Goal: Information Seeking & Learning: Learn about a topic

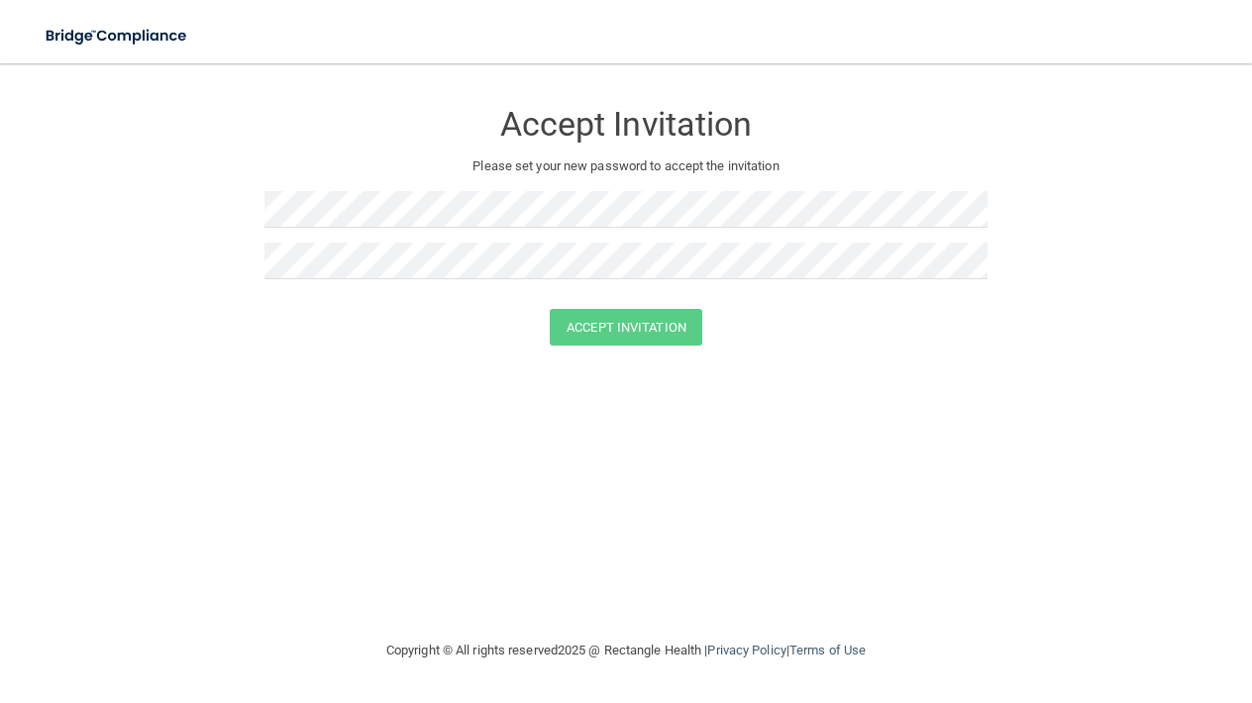
click at [451, 384] on div "Accept Invitation Please set your new password to accept the invitation Accept …" at bounding box center [626, 351] width 1172 height 536
click at [604, 332] on button "Accept Invitation" at bounding box center [626, 327] width 152 height 37
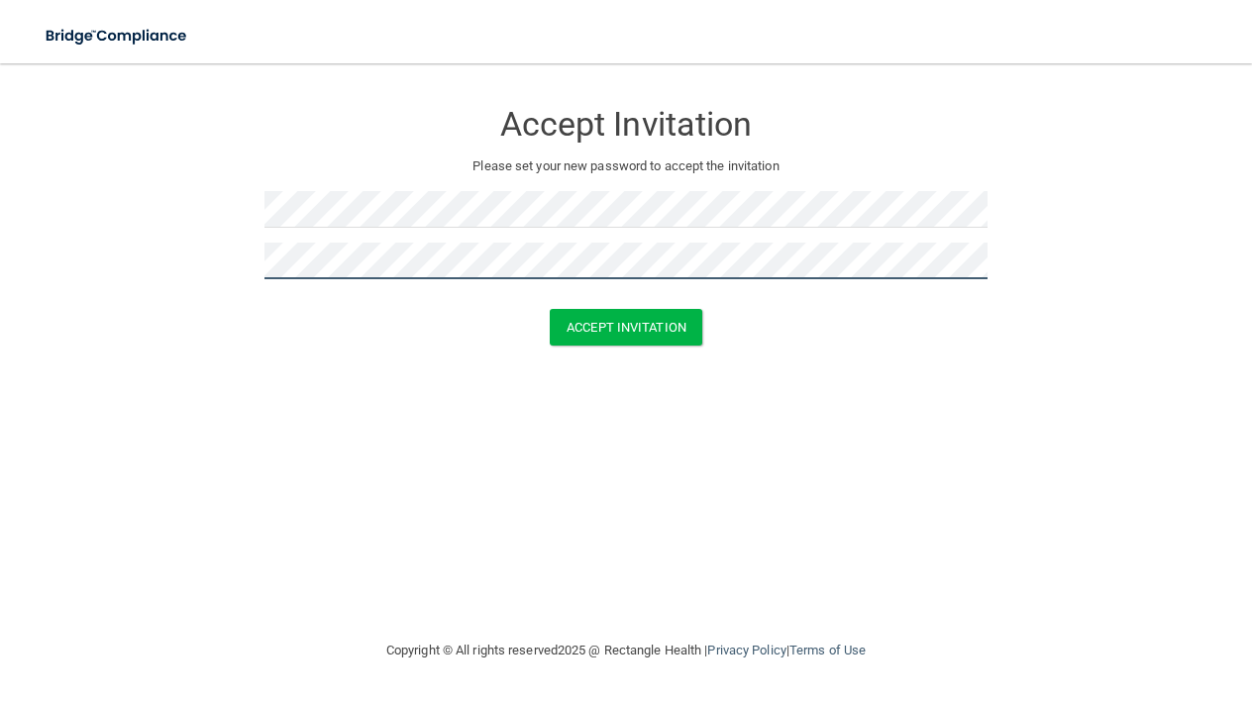
click at [626, 325] on button "Accept Invitation" at bounding box center [626, 327] width 152 height 37
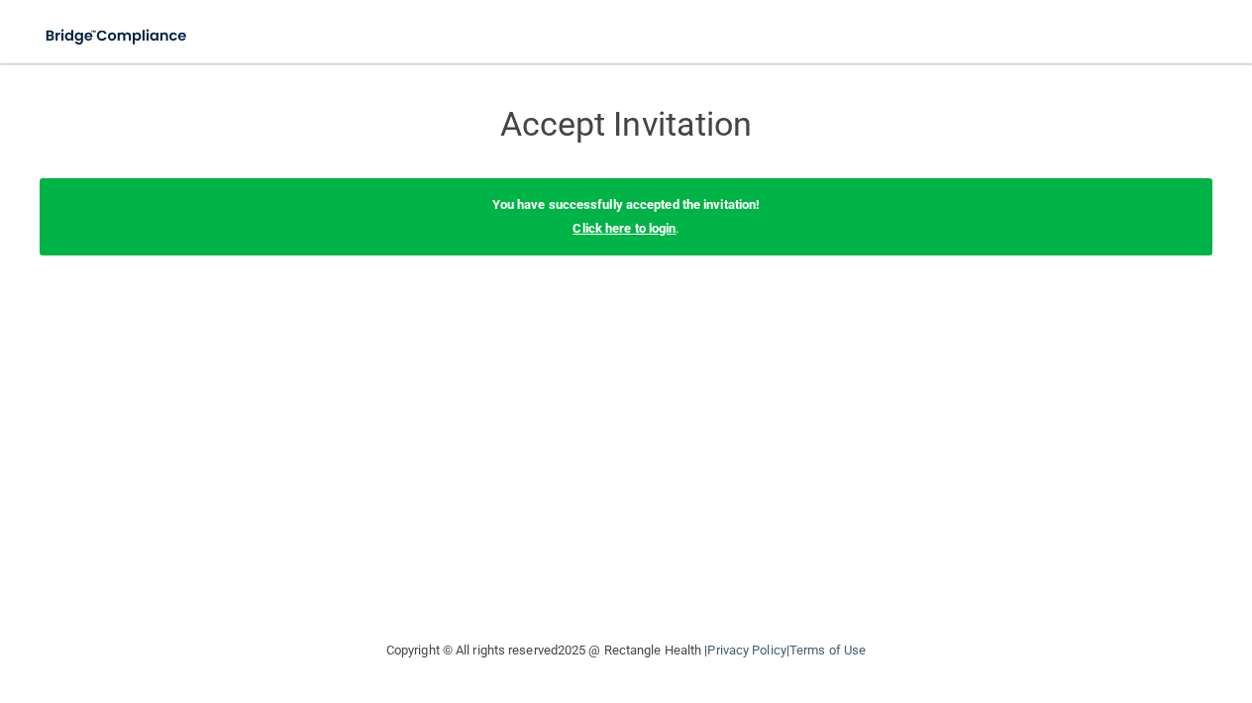
click at [637, 226] on link "Click here to login" at bounding box center [623, 228] width 103 height 15
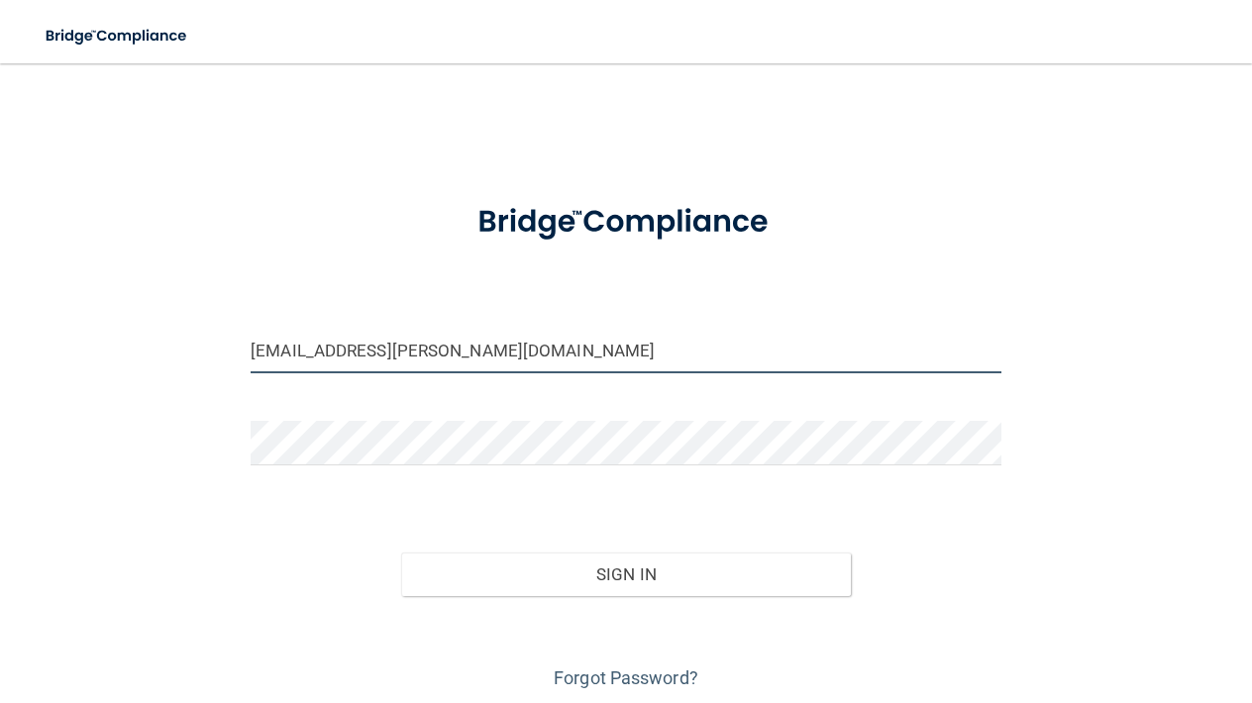
type input "[EMAIL_ADDRESS][PERSON_NAME][DOMAIN_NAME]"
click at [566, 577] on button "Sign In" at bounding box center [626, 574] width 451 height 44
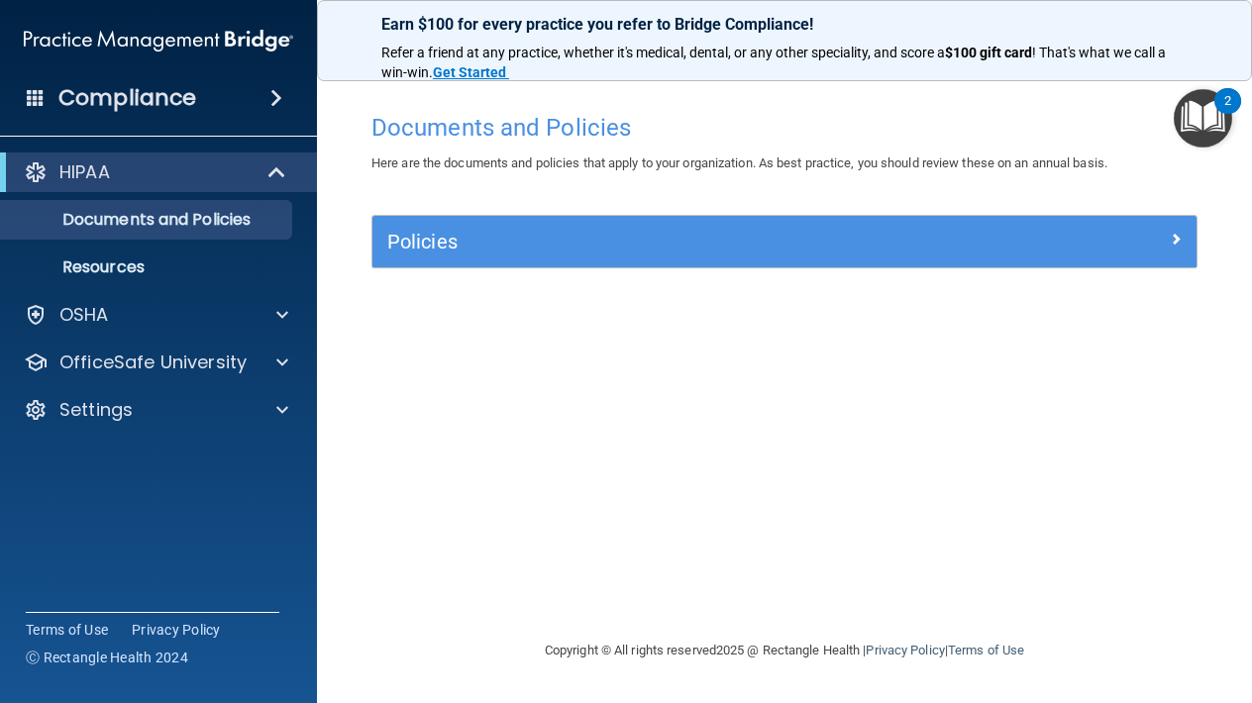
click at [1214, 111] on img "Open Resource Center, 2 new notifications" at bounding box center [1202, 118] width 58 height 58
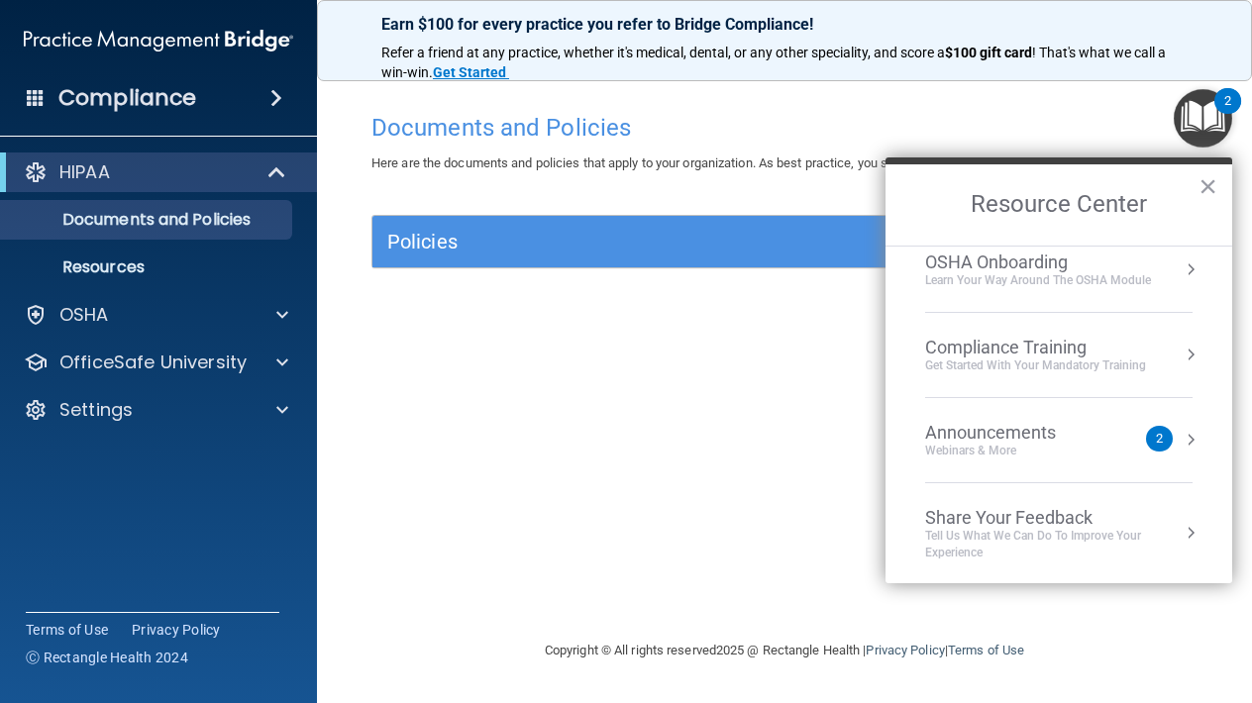
scroll to position [104, 0]
click at [698, 388] on div "Documents and Policies Here are the documents and policies that apply to your o…" at bounding box center [783, 371] width 855 height 536
click at [1206, 186] on button "×" at bounding box center [1207, 186] width 19 height 32
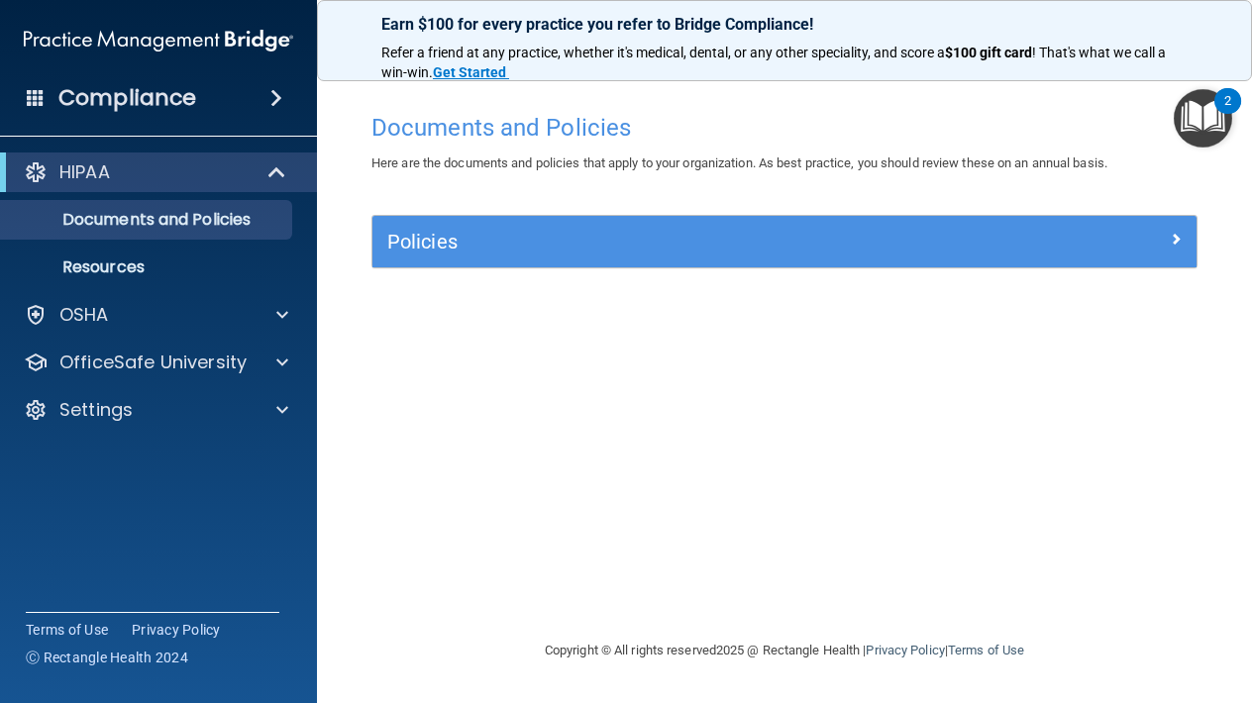
click at [861, 228] on div "Policies" at bounding box center [681, 242] width 618 height 32
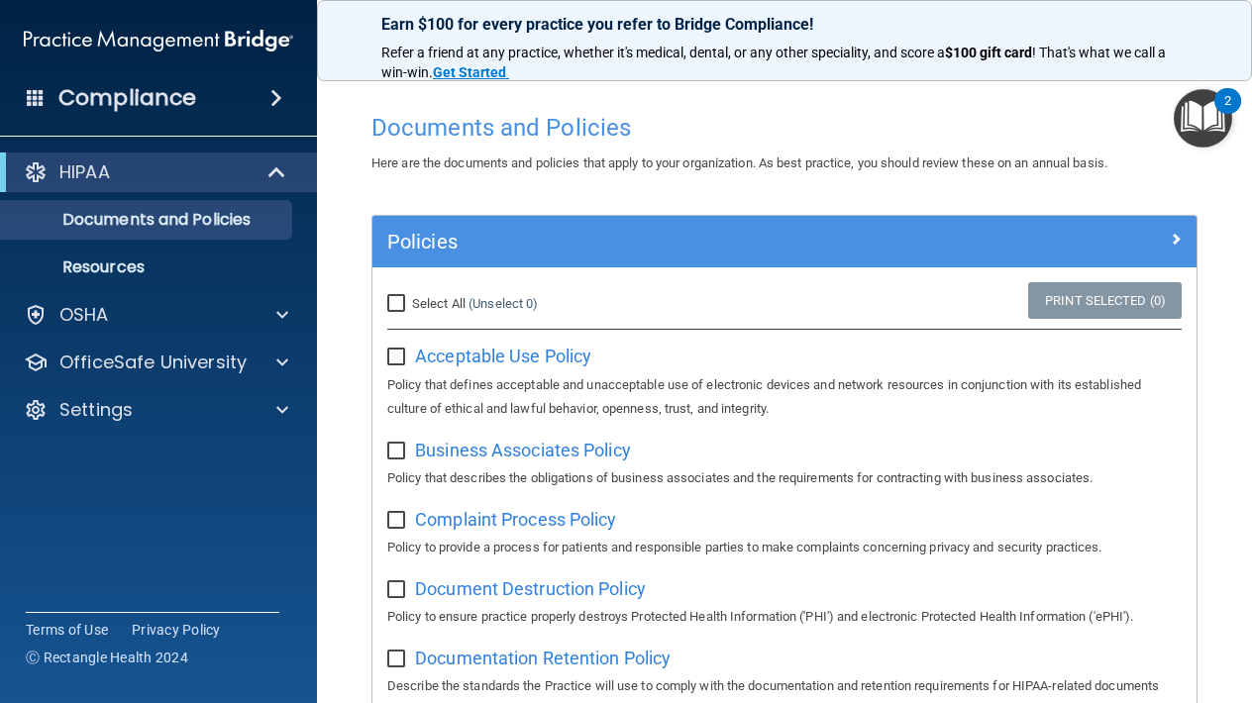
scroll to position [0, 0]
click at [391, 302] on input "Select All (Unselect 0) Unselect All" at bounding box center [398, 304] width 23 height 16
checkbox input "true"
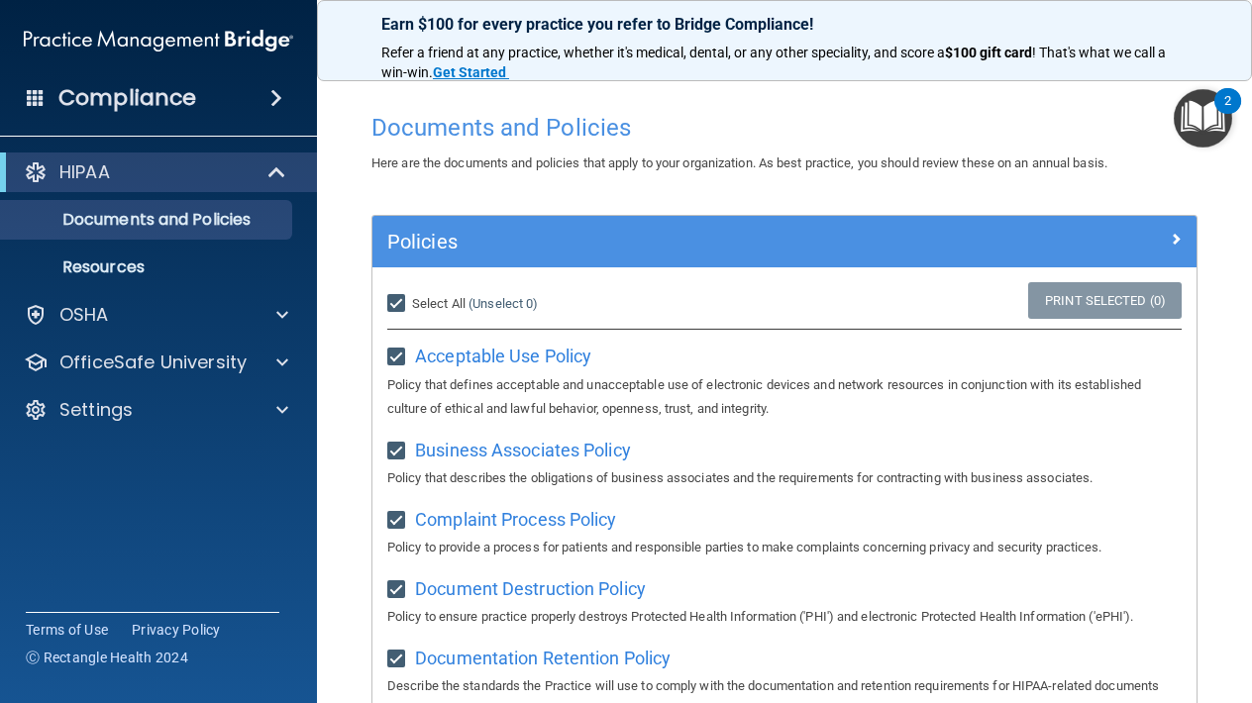
checkbox input "true"
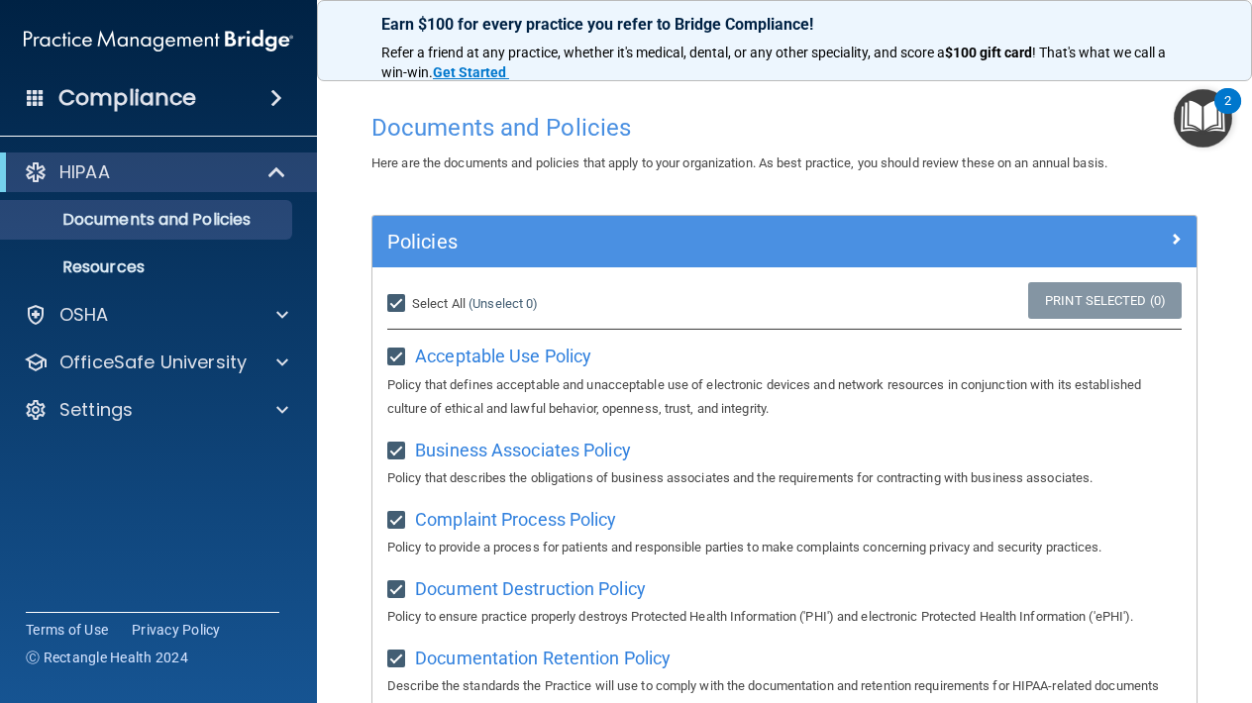
checkbox input "true"
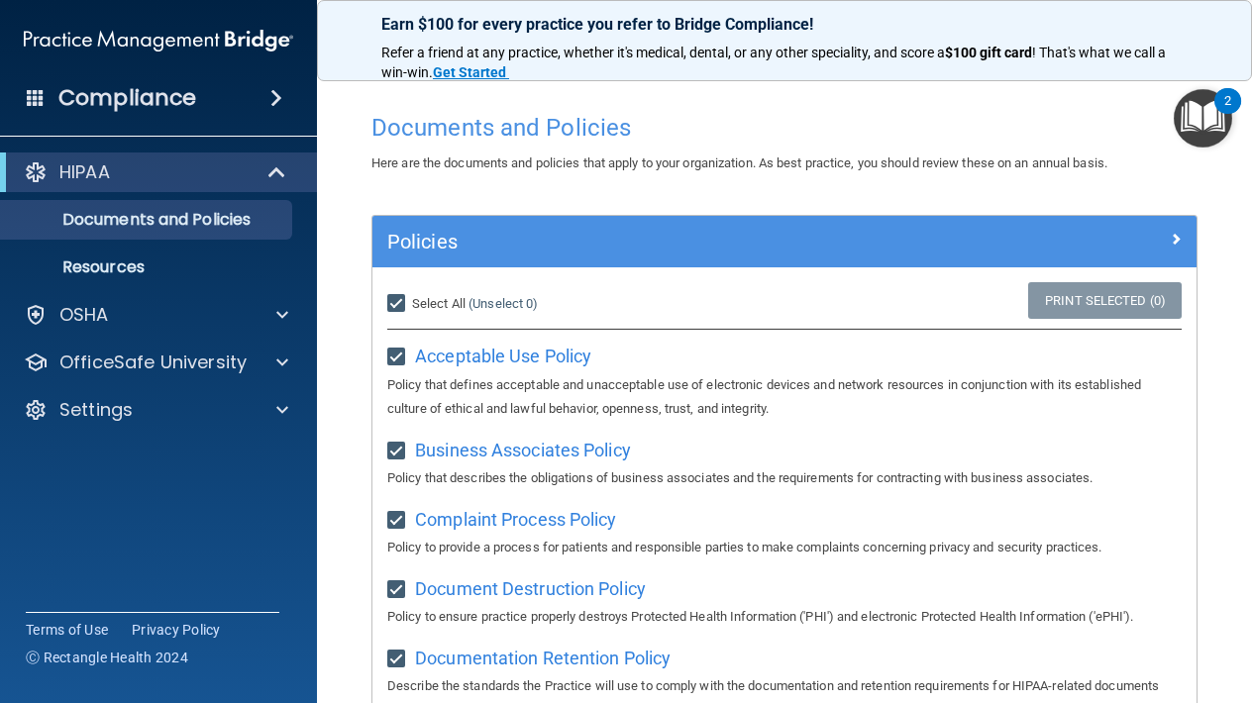
checkbox input "true"
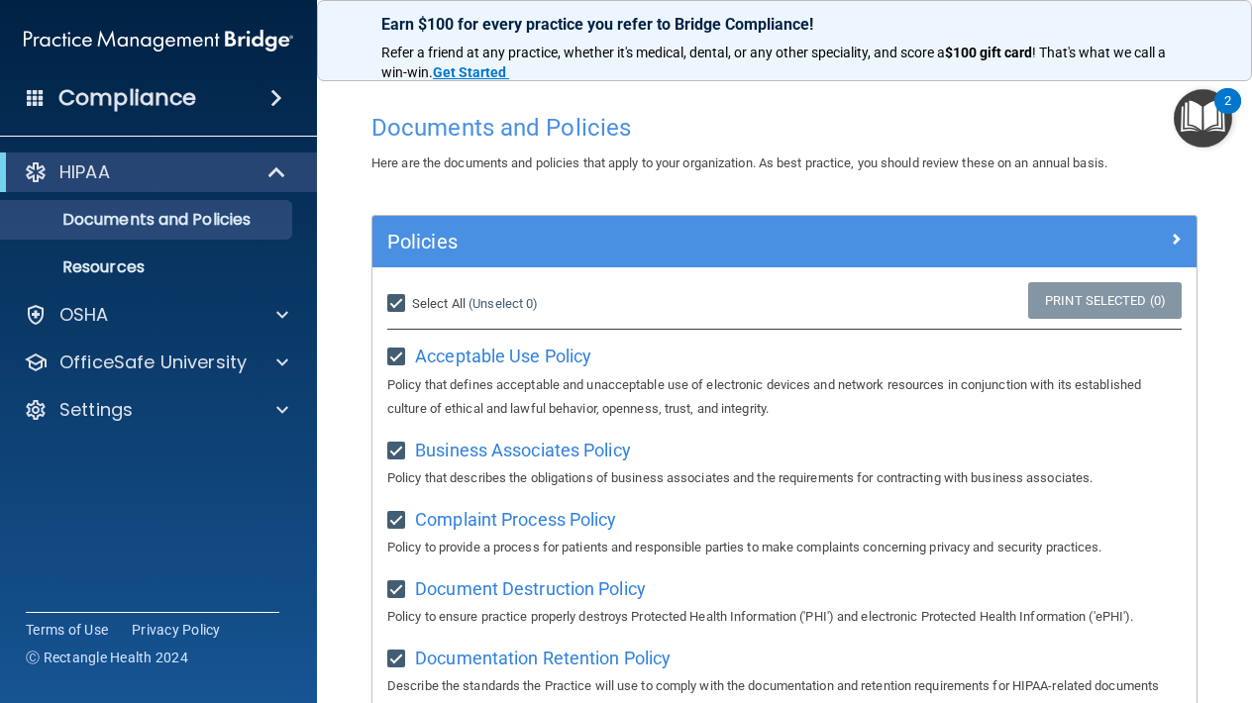
checkbox input "true"
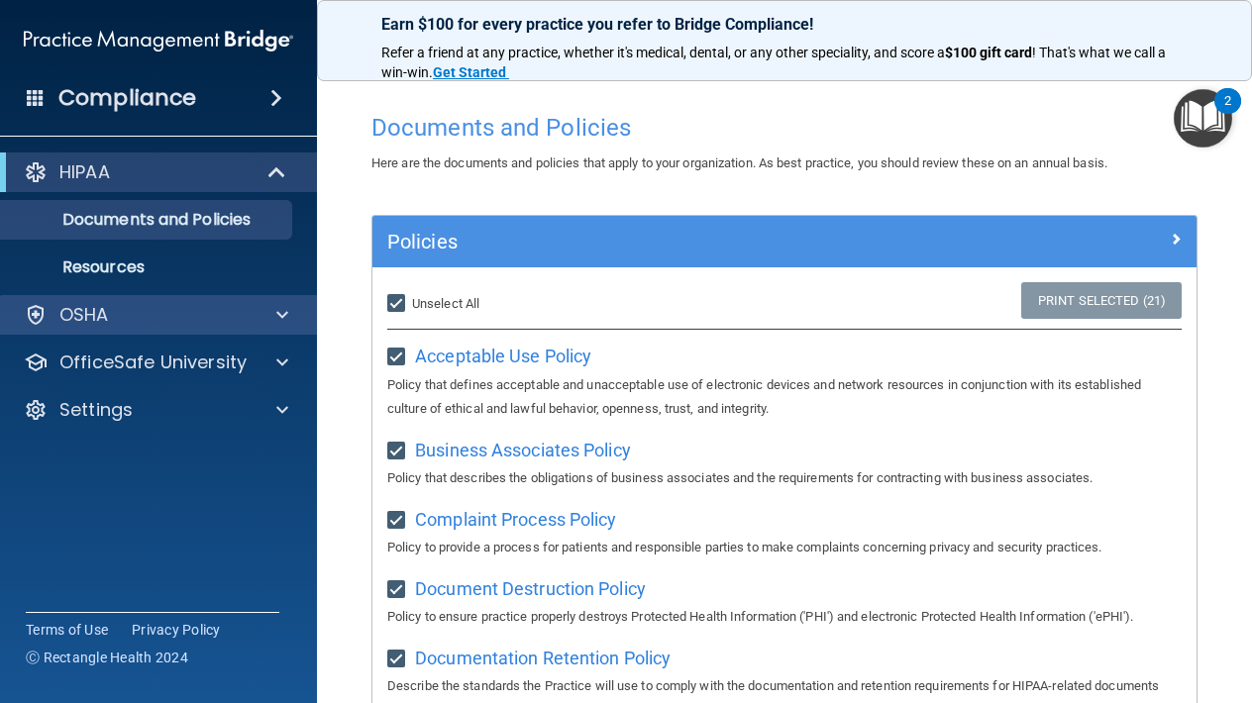
click at [223, 307] on div "OSHA" at bounding box center [132, 315] width 246 height 24
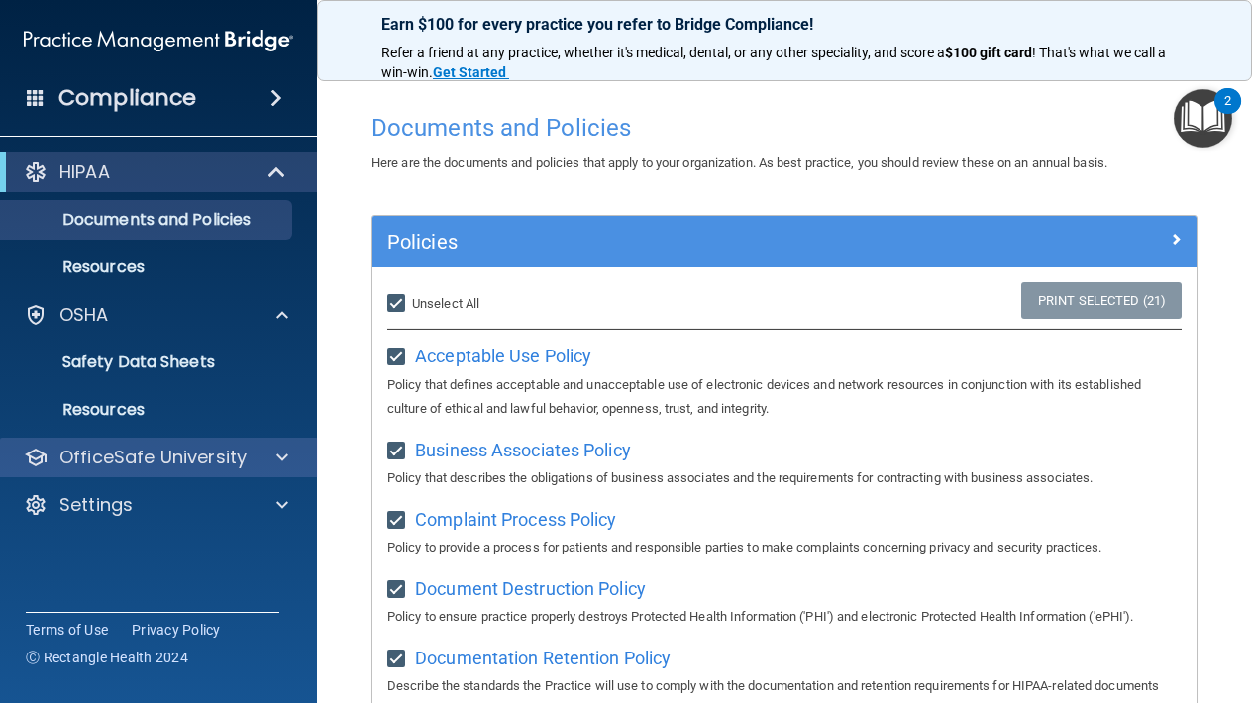
click at [276, 450] on span at bounding box center [282, 458] width 12 height 24
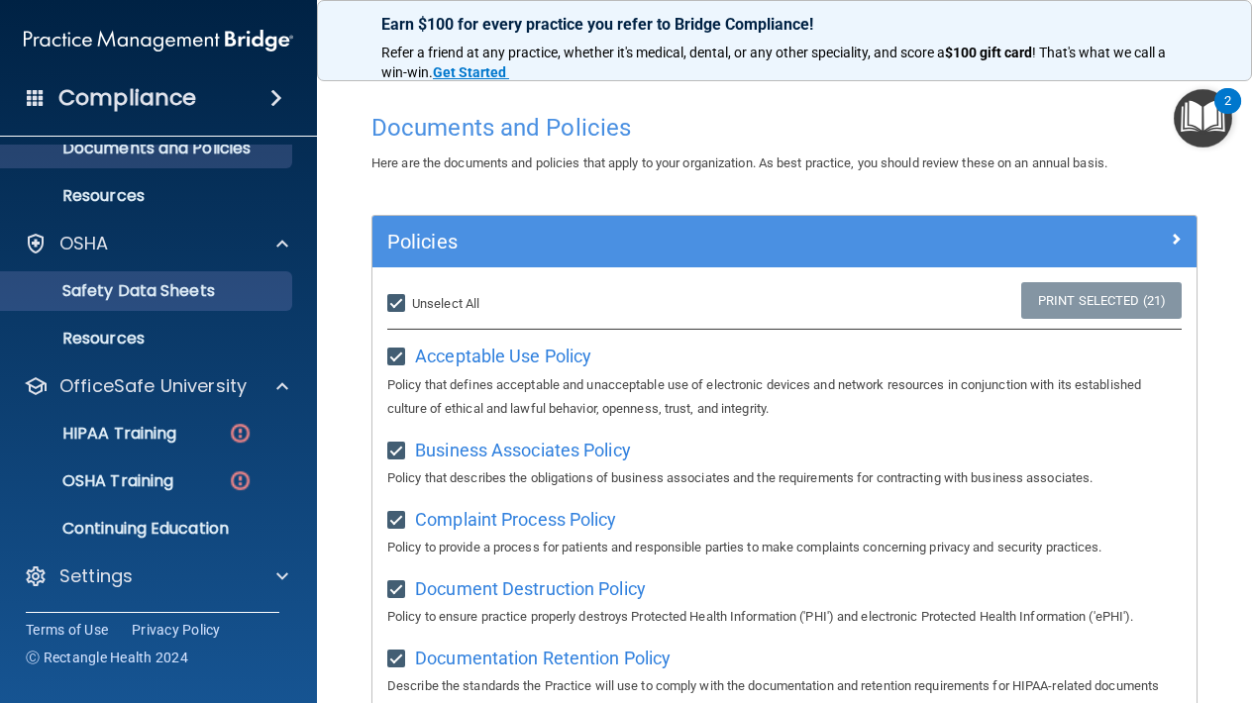
scroll to position [71, 0]
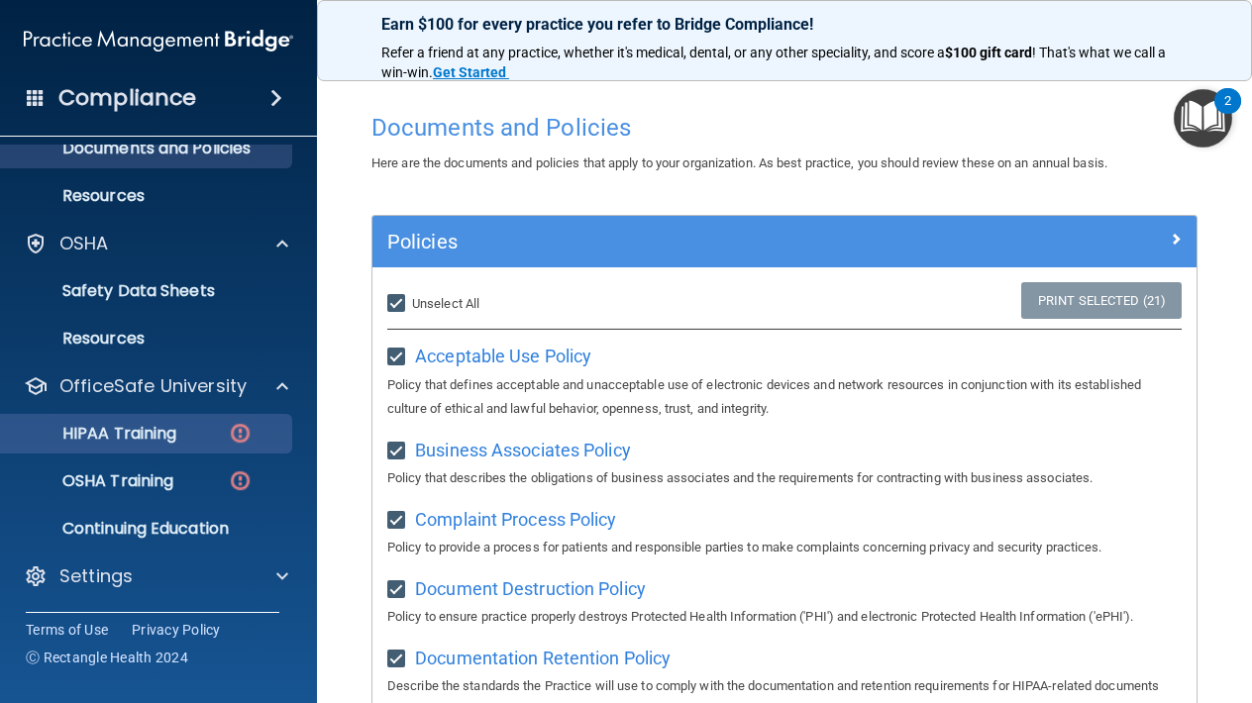
click at [152, 440] on p "HIPAA Training" at bounding box center [94, 434] width 163 height 20
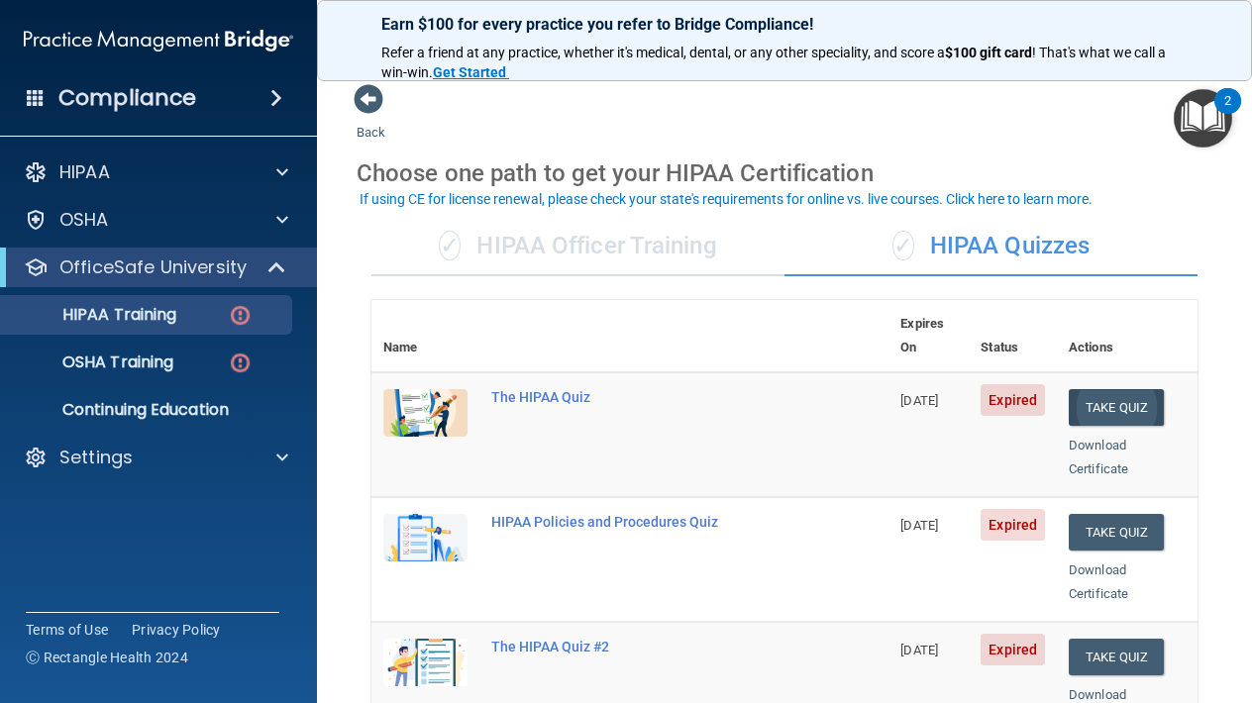
click at [1112, 389] on button "Take Quiz" at bounding box center [1115, 407] width 95 height 37
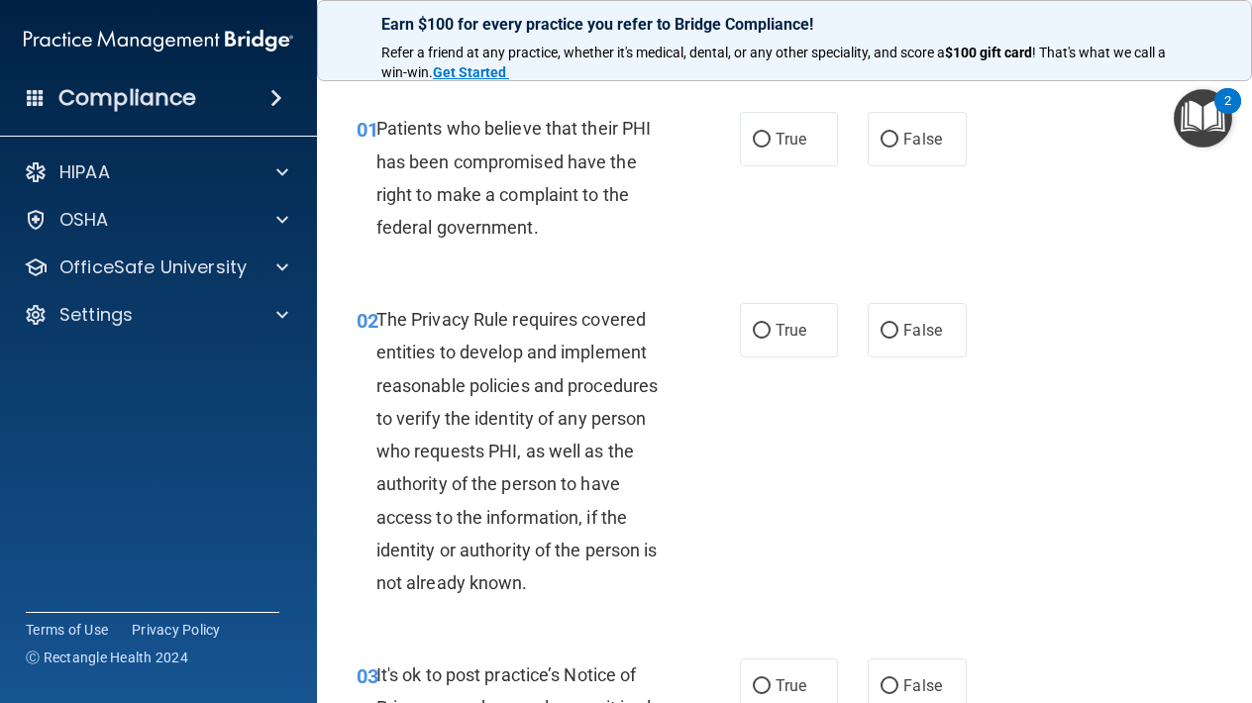
scroll to position [46, 0]
click at [784, 133] on span "True" at bounding box center [790, 138] width 31 height 19
click at [770, 133] on input "True" at bounding box center [762, 139] width 18 height 15
radio input "true"
click at [780, 321] on span "True" at bounding box center [790, 329] width 31 height 19
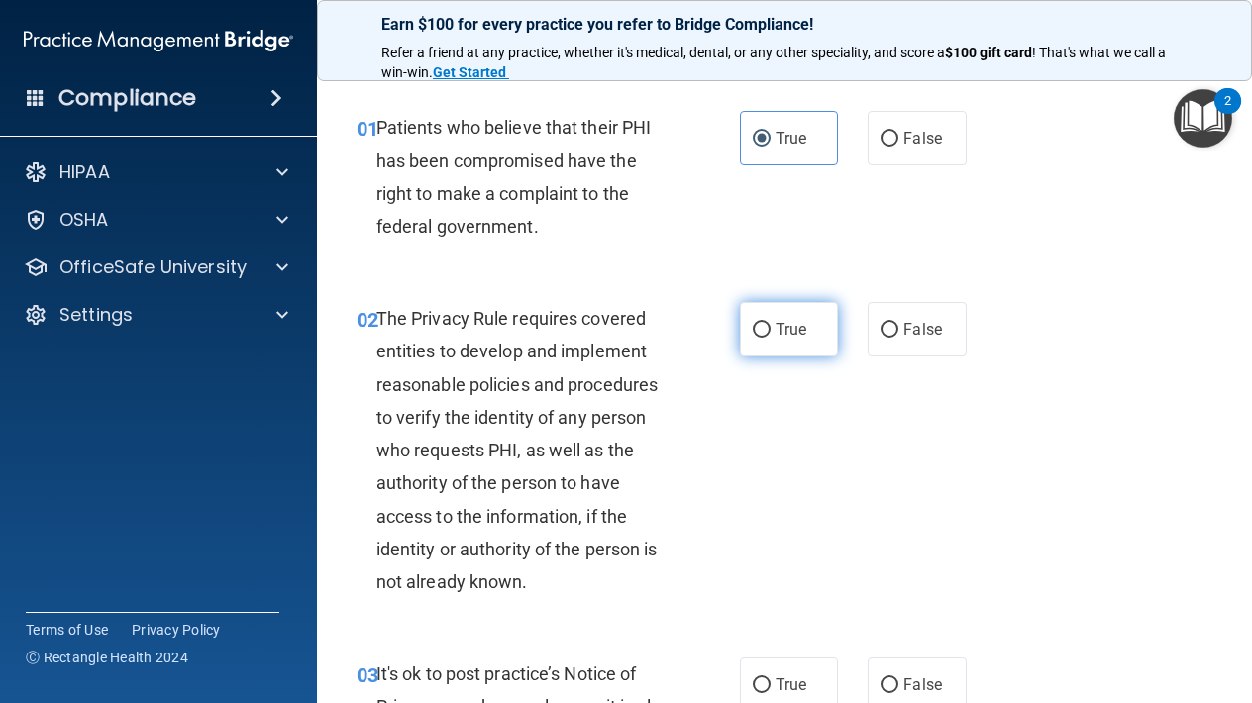
click at [770, 323] on input "True" at bounding box center [762, 330] width 18 height 15
radio input "true"
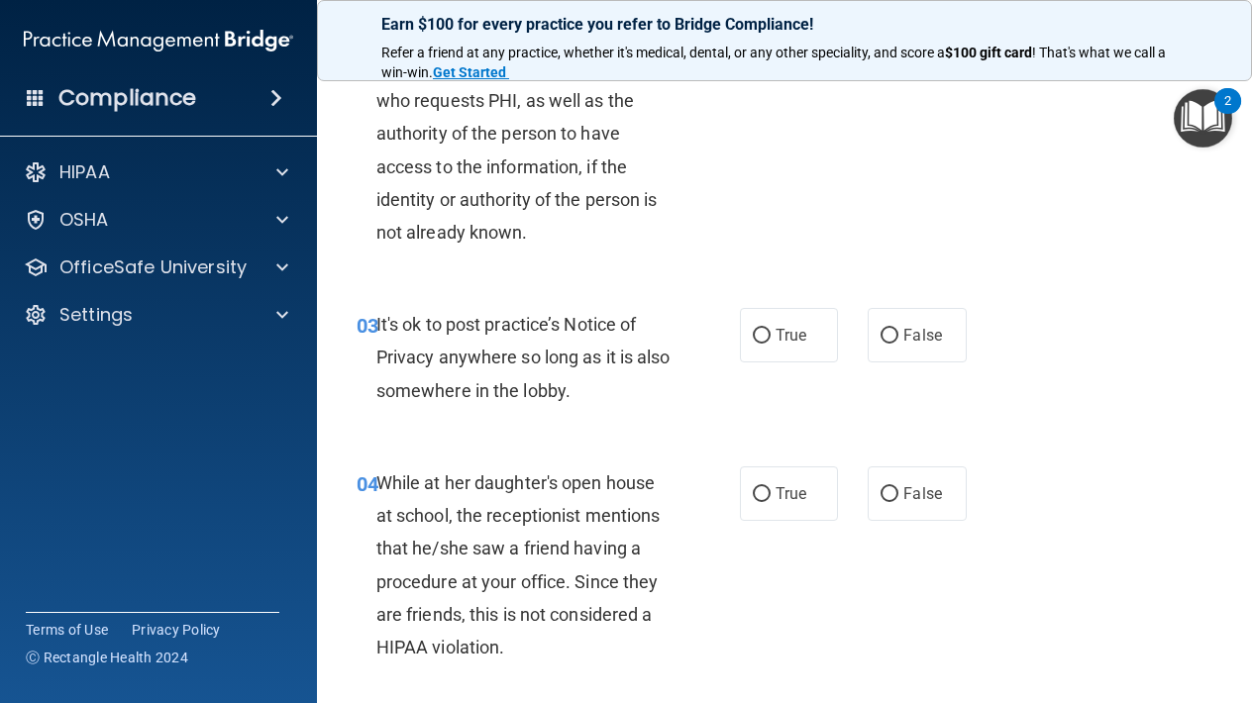
scroll to position [410, 0]
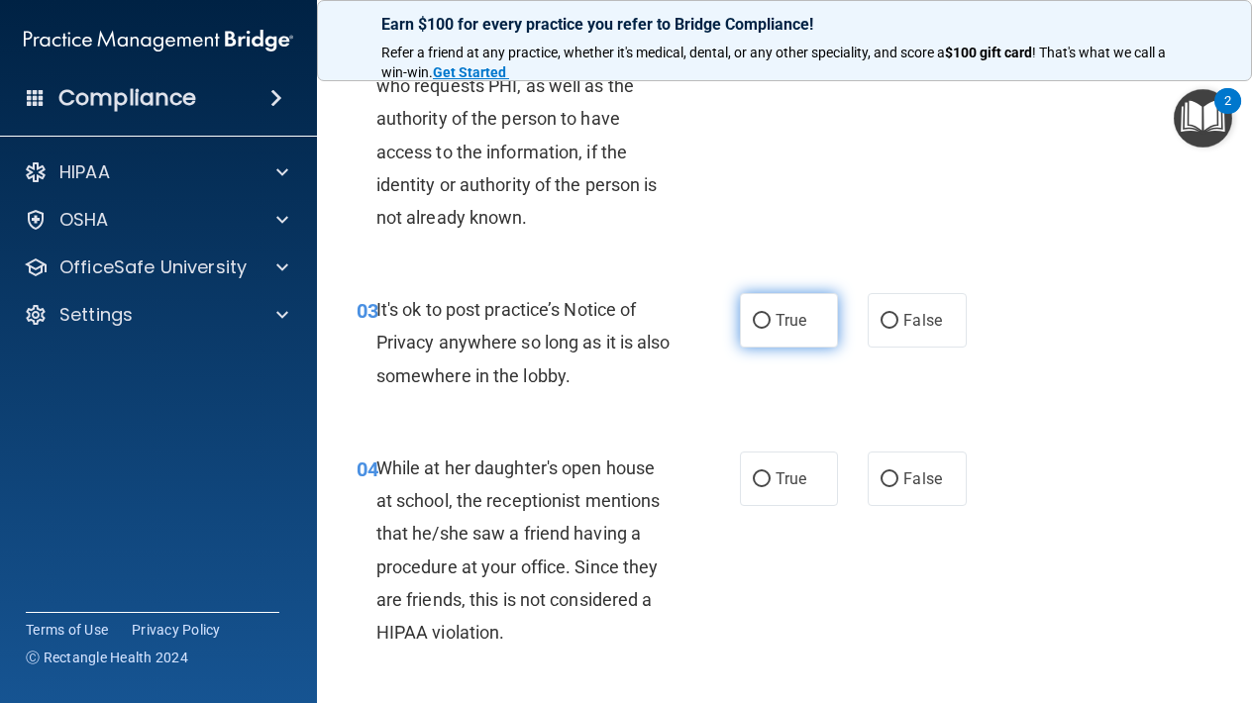
click at [780, 321] on span "True" at bounding box center [790, 320] width 31 height 19
click at [770, 321] on input "True" at bounding box center [762, 321] width 18 height 15
radio input "true"
click at [772, 476] on label "True" at bounding box center [789, 479] width 98 height 54
click at [770, 476] on input "True" at bounding box center [762, 479] width 18 height 15
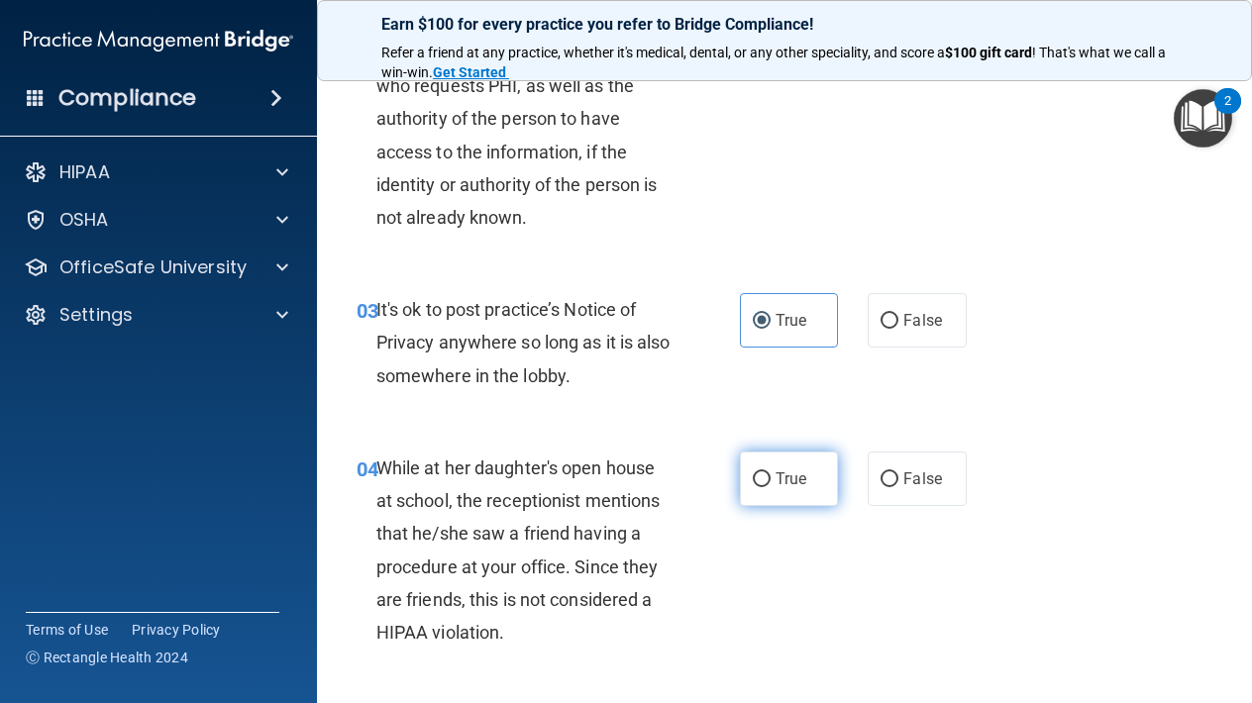
radio input "true"
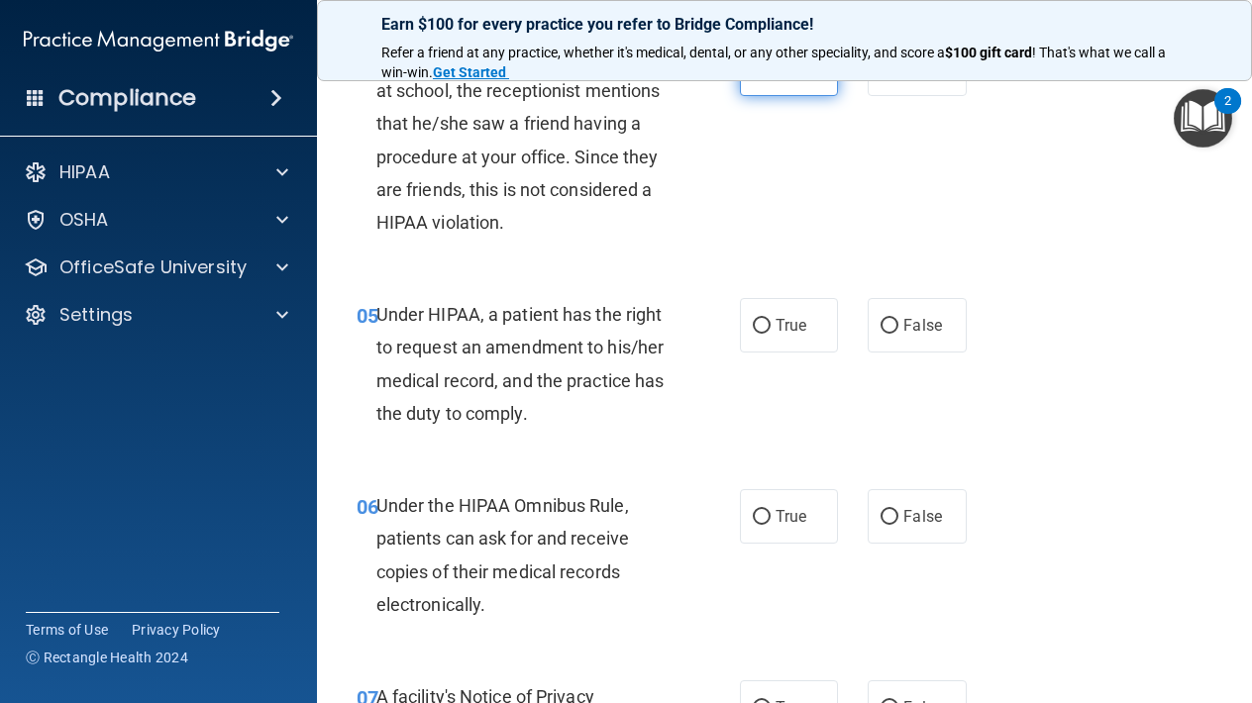
scroll to position [821, 0]
click at [766, 321] on input "True" at bounding box center [762, 325] width 18 height 15
radio input "true"
click at [766, 500] on label "True" at bounding box center [789, 515] width 98 height 54
click at [766, 509] on input "True" at bounding box center [762, 516] width 18 height 15
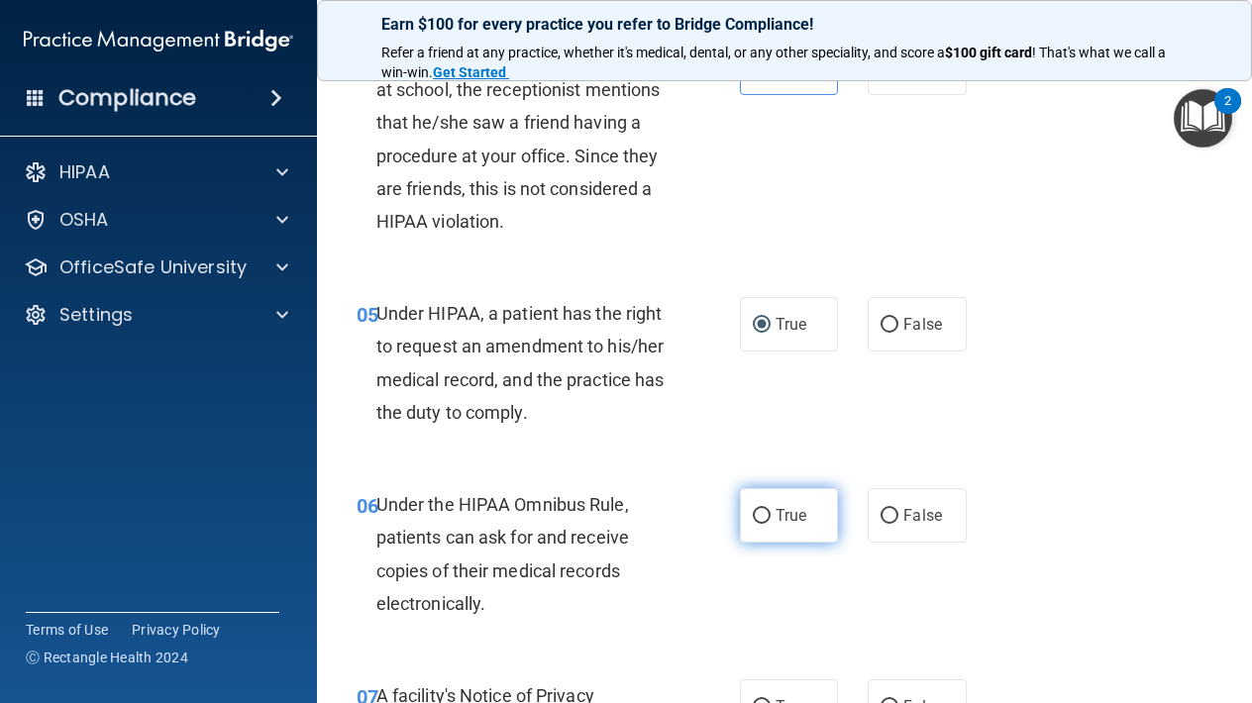
radio input "true"
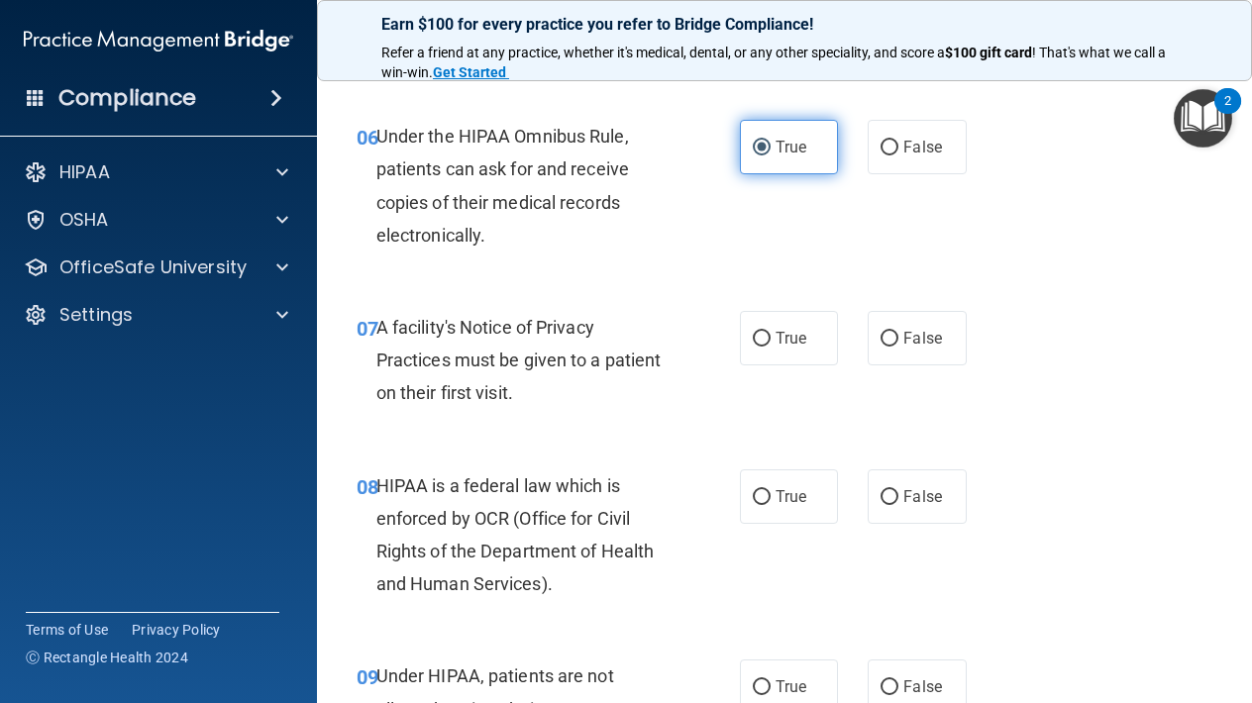
scroll to position [1209, 0]
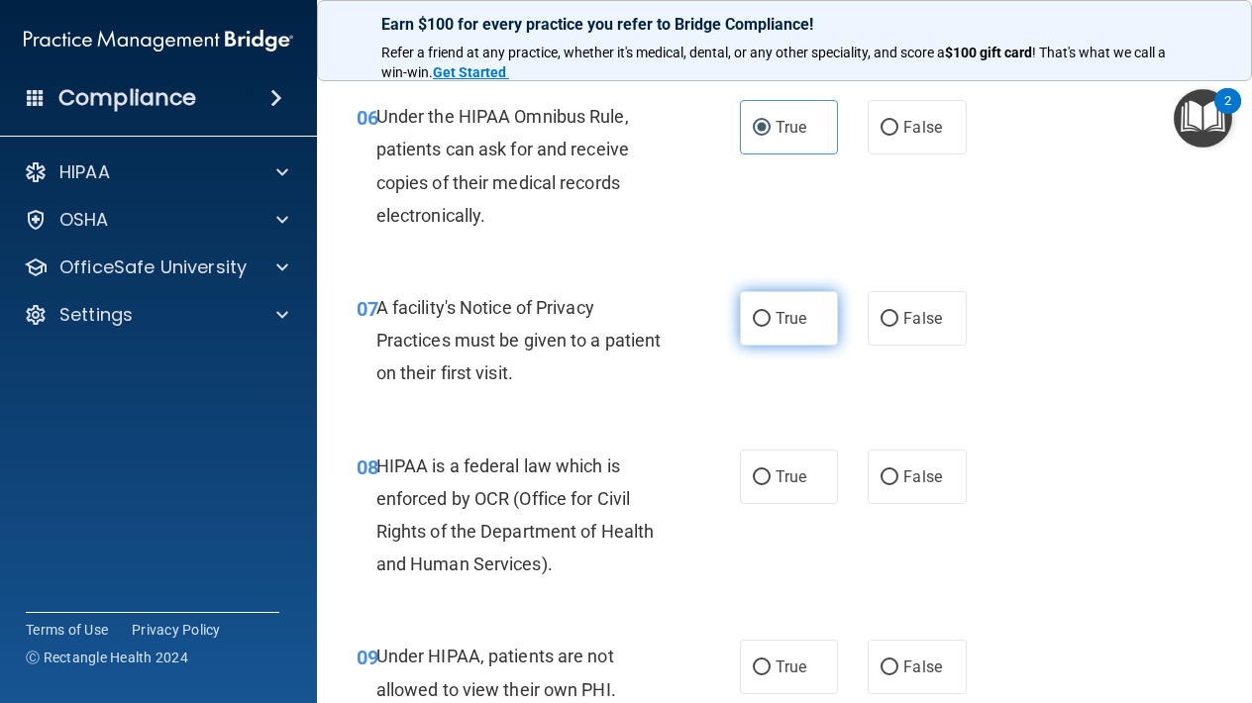
click at [772, 317] on label "True" at bounding box center [789, 318] width 98 height 54
click at [770, 317] on input "True" at bounding box center [762, 319] width 18 height 15
radio input "true"
click at [781, 483] on label "True" at bounding box center [789, 477] width 98 height 54
click at [770, 483] on input "True" at bounding box center [762, 477] width 18 height 15
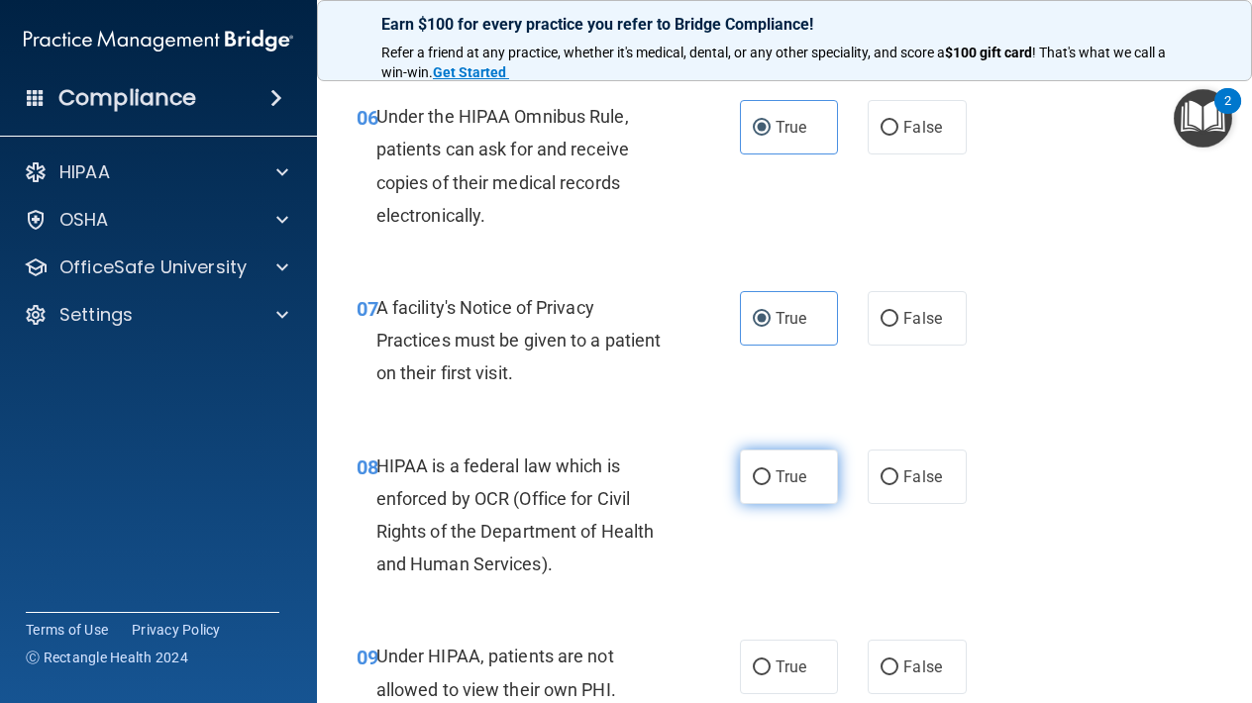
radio input "true"
click at [775, 657] on span "True" at bounding box center [790, 666] width 31 height 19
click at [770, 660] on input "True" at bounding box center [762, 667] width 18 height 15
radio input "true"
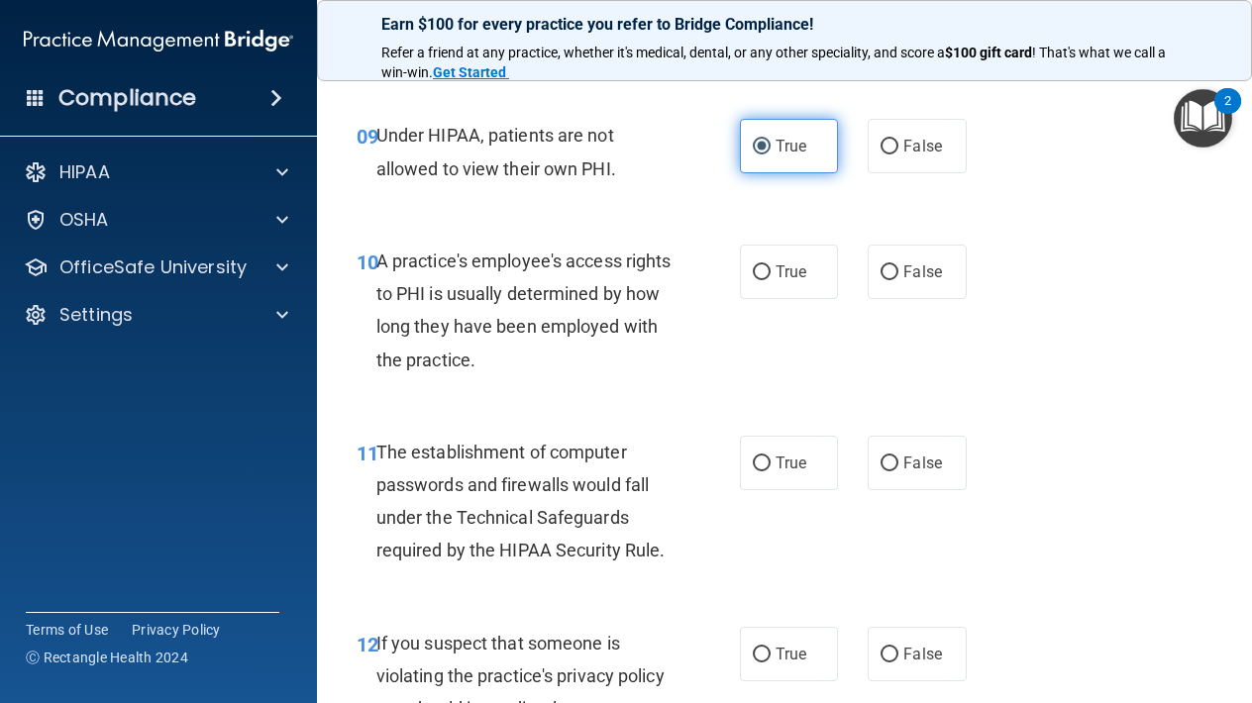
scroll to position [1733, 0]
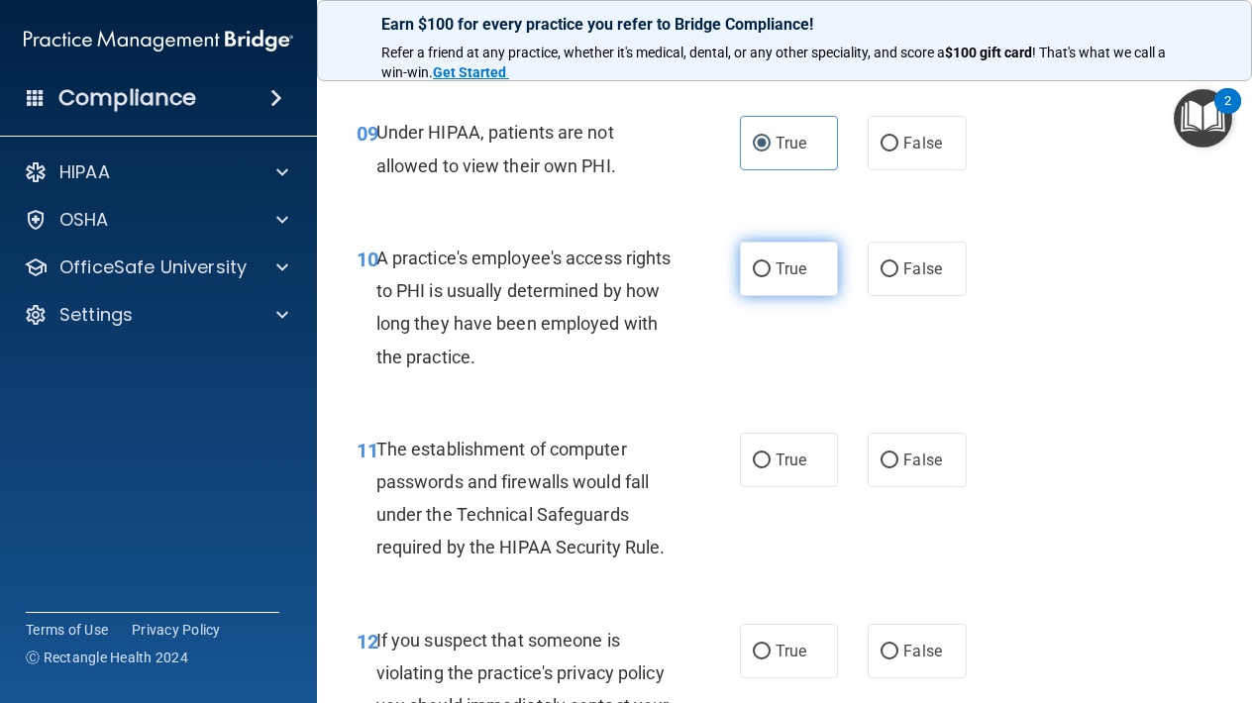
click at [782, 259] on span "True" at bounding box center [790, 268] width 31 height 19
click at [770, 262] on input "True" at bounding box center [762, 269] width 18 height 15
radio input "true"
click at [775, 440] on label "True" at bounding box center [789, 460] width 98 height 54
click at [770, 453] on input "True" at bounding box center [762, 460] width 18 height 15
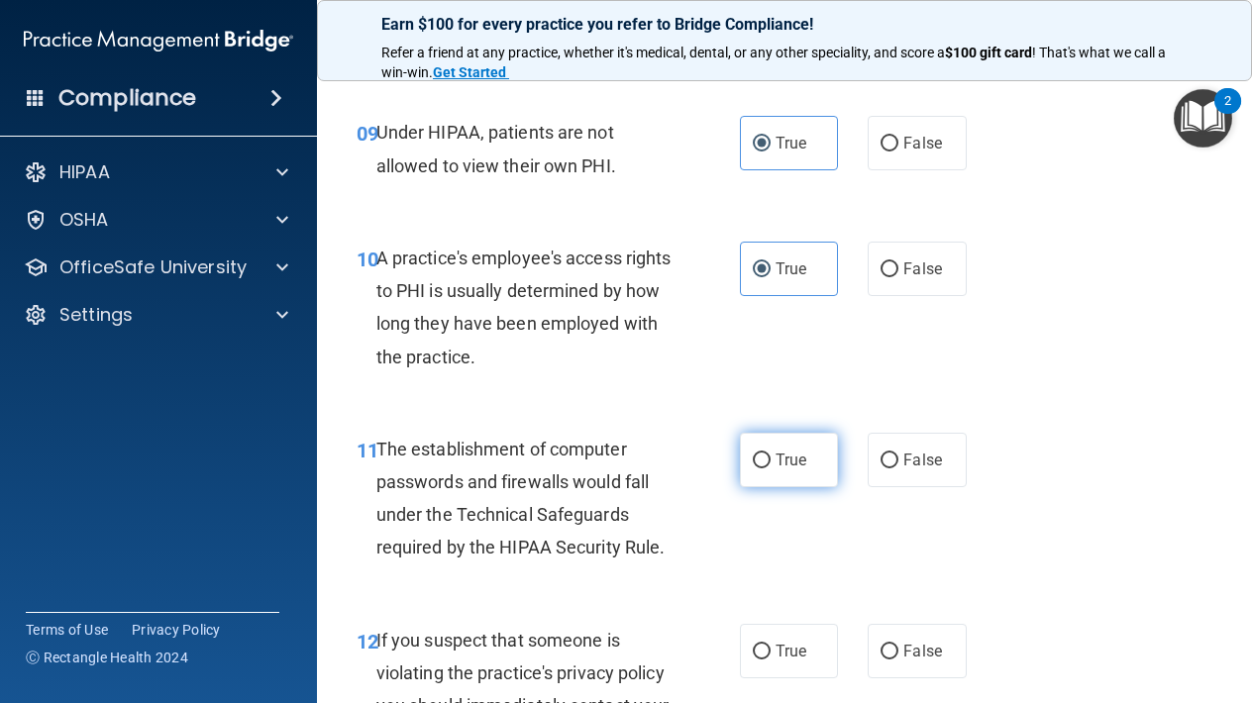
radio input "true"
click at [773, 634] on label "True" at bounding box center [789, 651] width 98 height 54
click at [770, 645] on input "True" at bounding box center [762, 652] width 18 height 15
radio input "true"
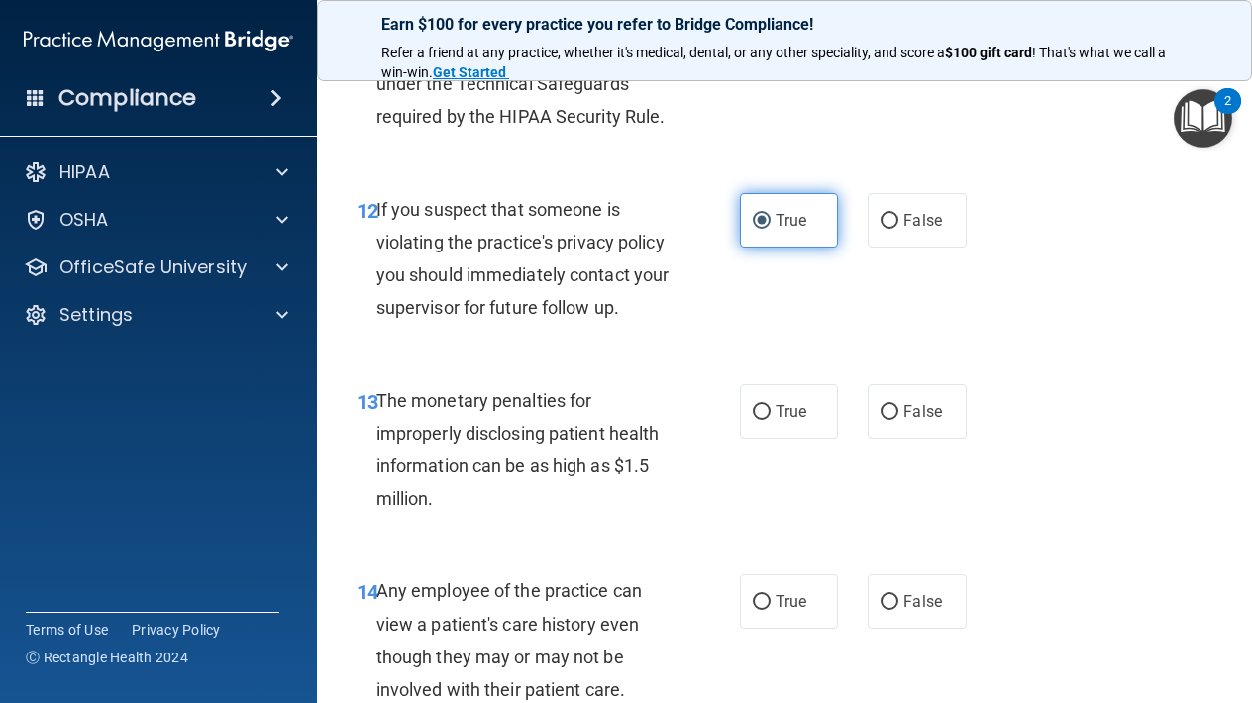
scroll to position [2166, 0]
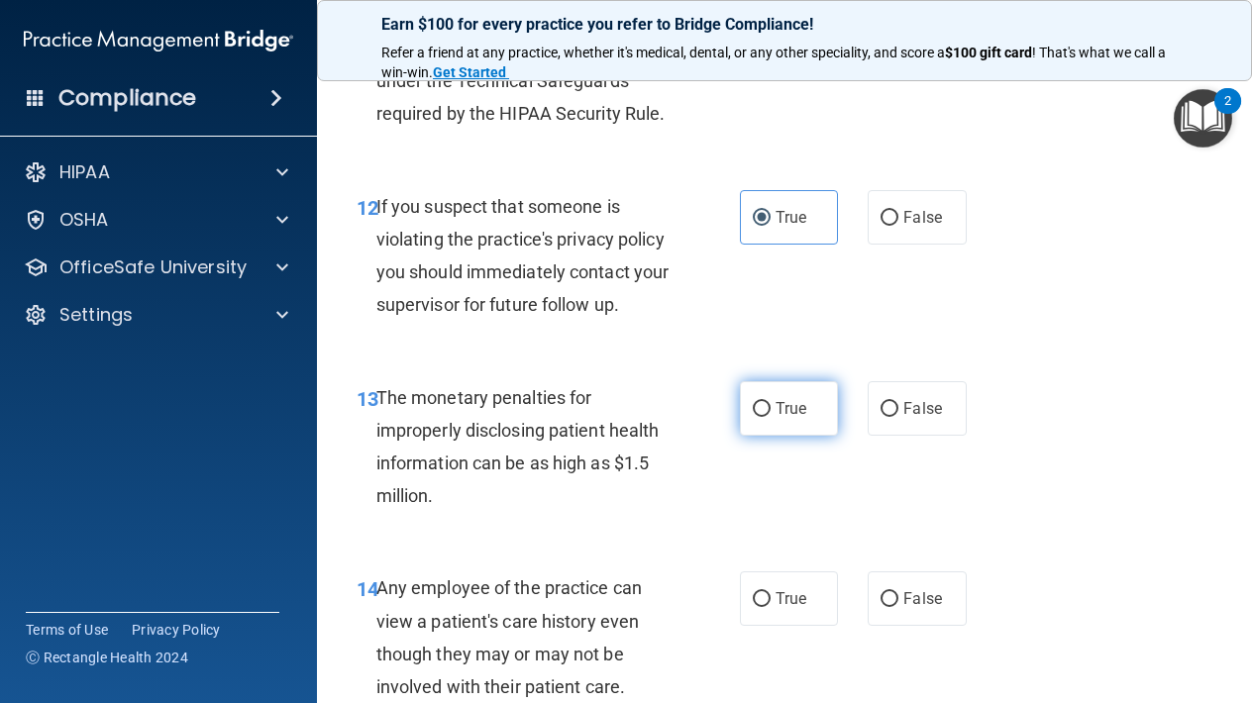
click at [785, 399] on span "True" at bounding box center [790, 408] width 31 height 19
click at [770, 402] on input "True" at bounding box center [762, 409] width 18 height 15
radio input "true"
click at [780, 599] on label "True" at bounding box center [789, 598] width 98 height 54
click at [770, 599] on input "True" at bounding box center [762, 599] width 18 height 15
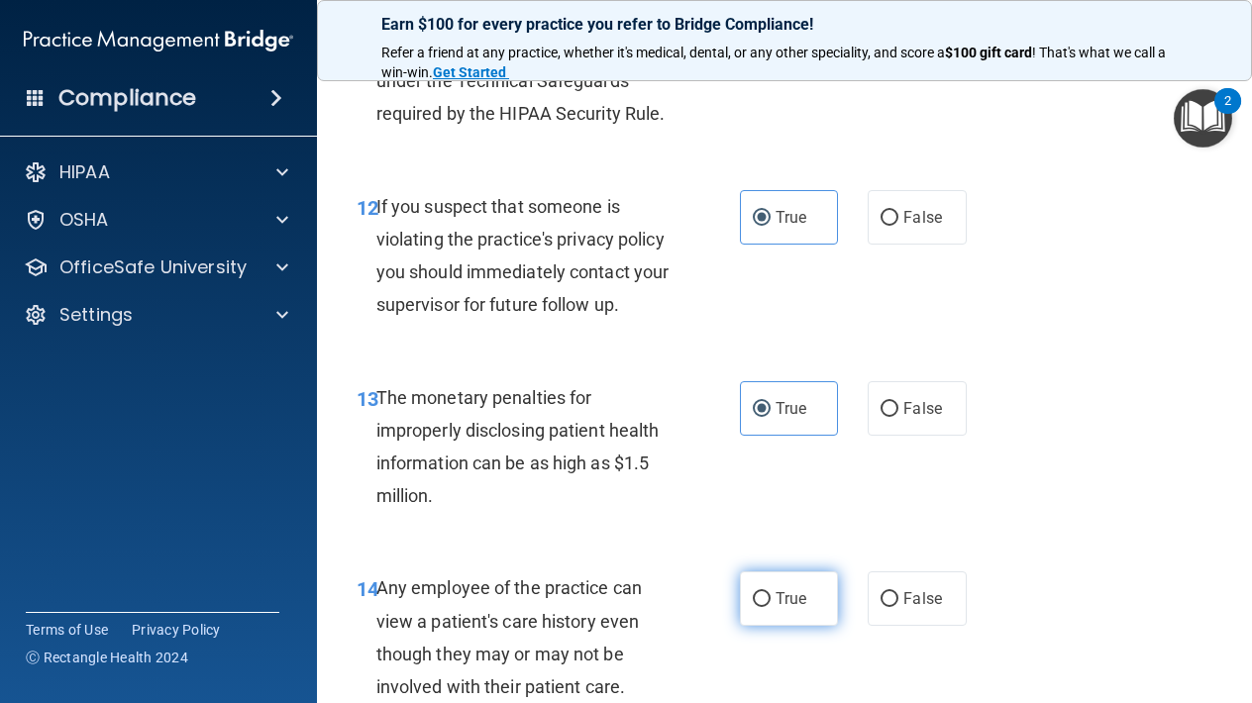
radio input "true"
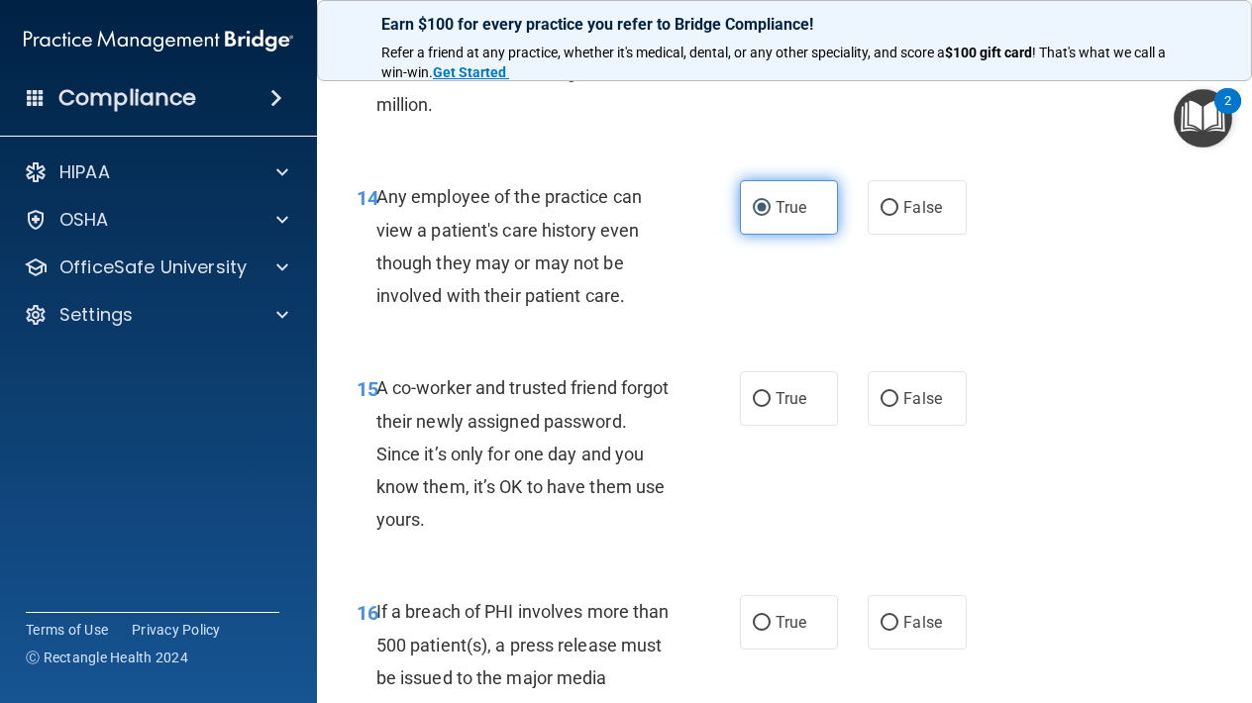
scroll to position [2559, 0]
click at [777, 374] on label "True" at bounding box center [789, 397] width 98 height 54
click at [770, 391] on input "True" at bounding box center [762, 398] width 18 height 15
radio input "true"
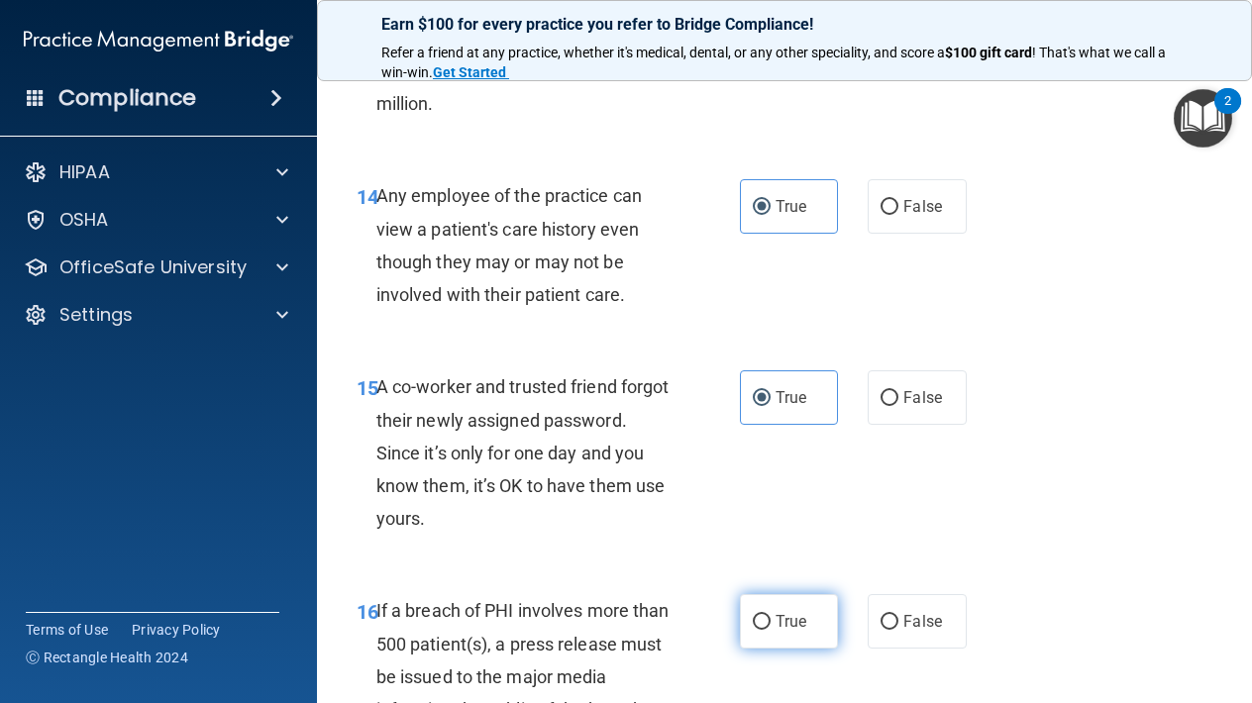
click at [780, 612] on span "True" at bounding box center [790, 621] width 31 height 19
click at [770, 615] on input "True" at bounding box center [762, 622] width 18 height 15
radio input "true"
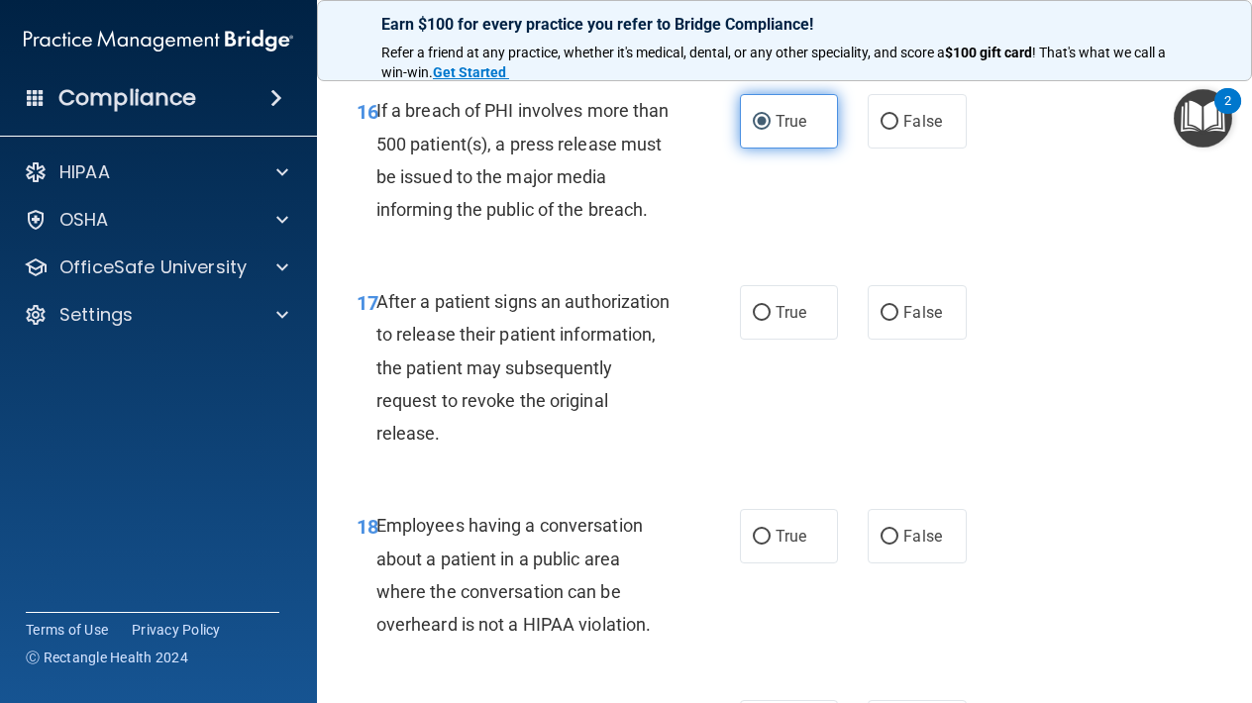
scroll to position [3060, 0]
click at [764, 305] on input "True" at bounding box center [762, 312] width 18 height 15
radio input "true"
click at [760, 529] on input "True" at bounding box center [762, 536] width 18 height 15
radio input "true"
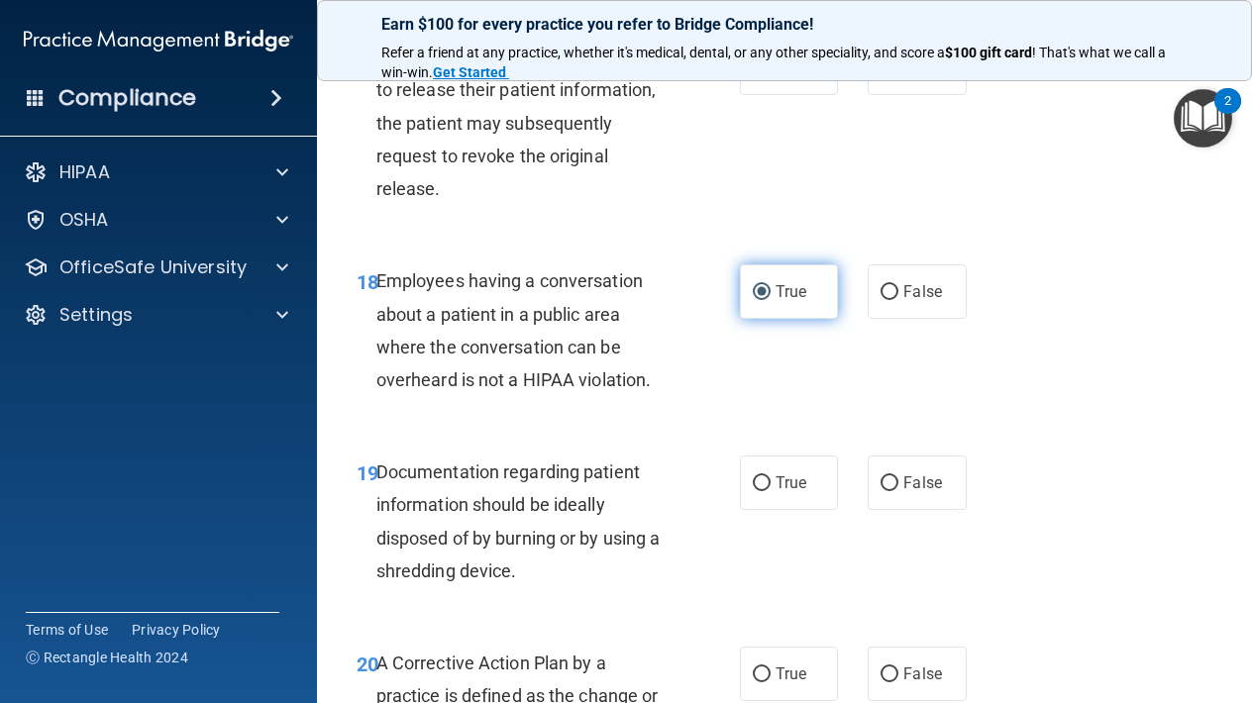
scroll to position [3315, 0]
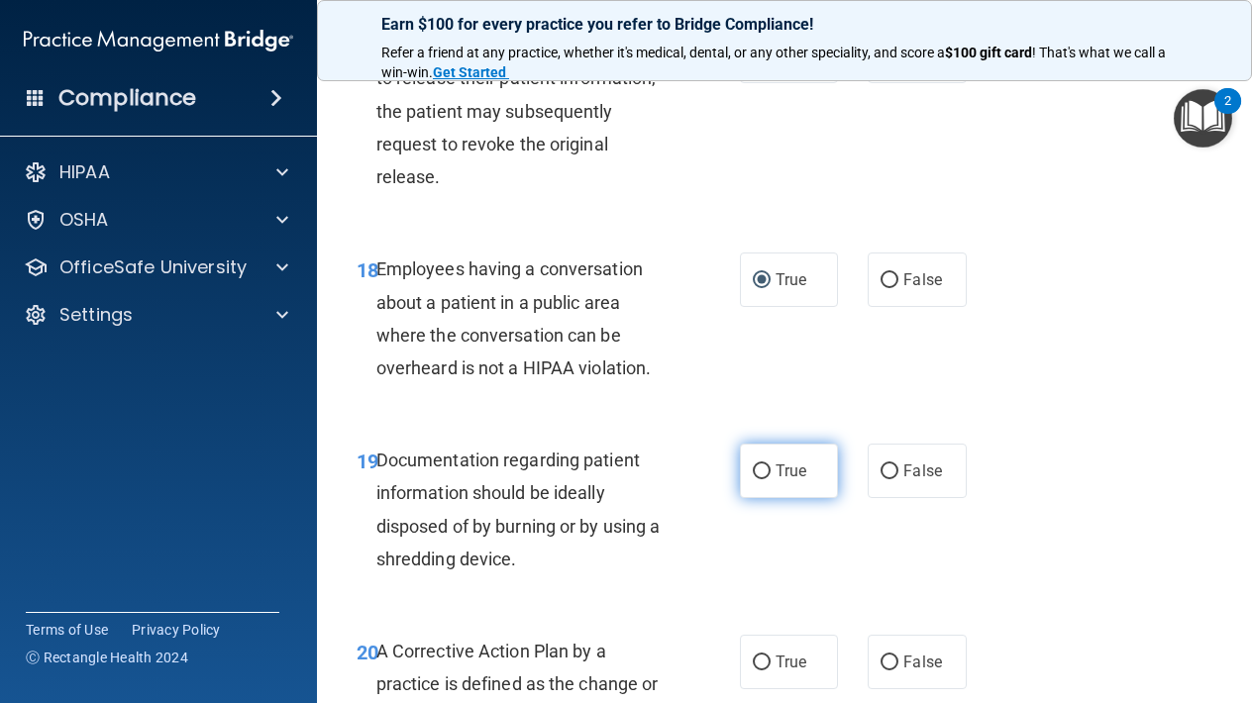
click at [766, 444] on label "True" at bounding box center [789, 471] width 98 height 54
click at [766, 464] on input "True" at bounding box center [762, 471] width 18 height 15
radio input "true"
click at [780, 653] on span "True" at bounding box center [790, 662] width 31 height 19
click at [770, 655] on input "True" at bounding box center [762, 662] width 18 height 15
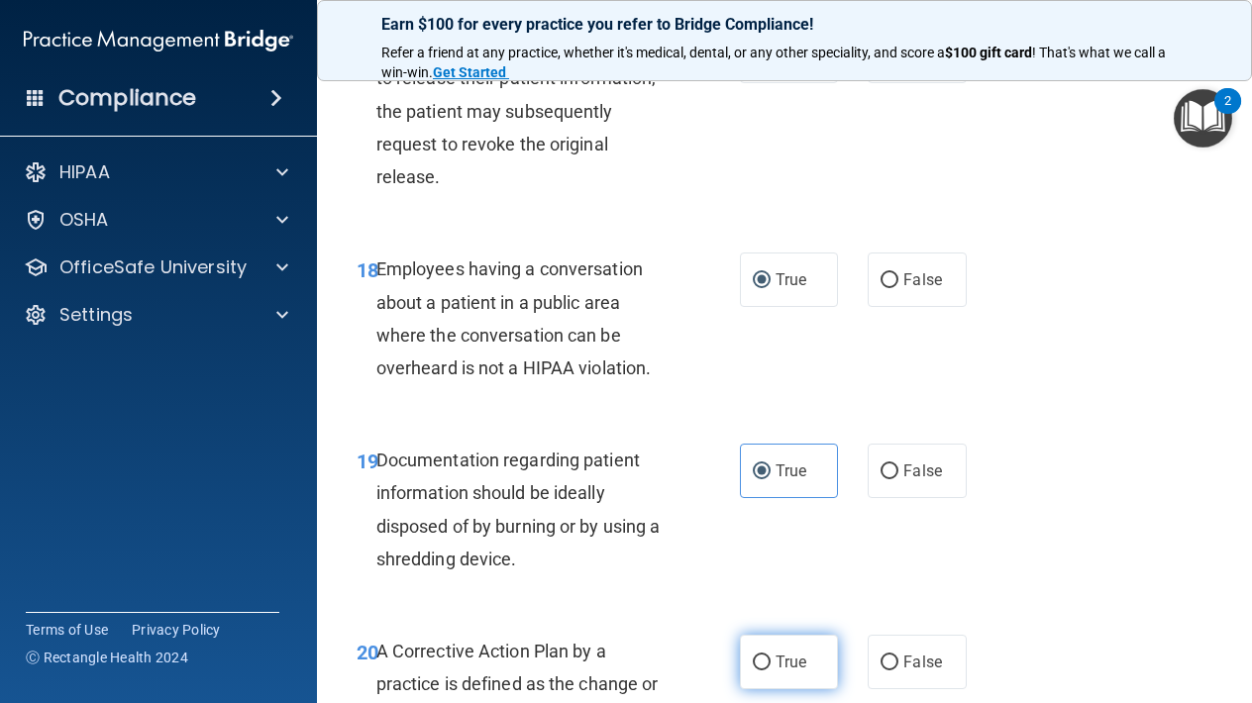
radio input "true"
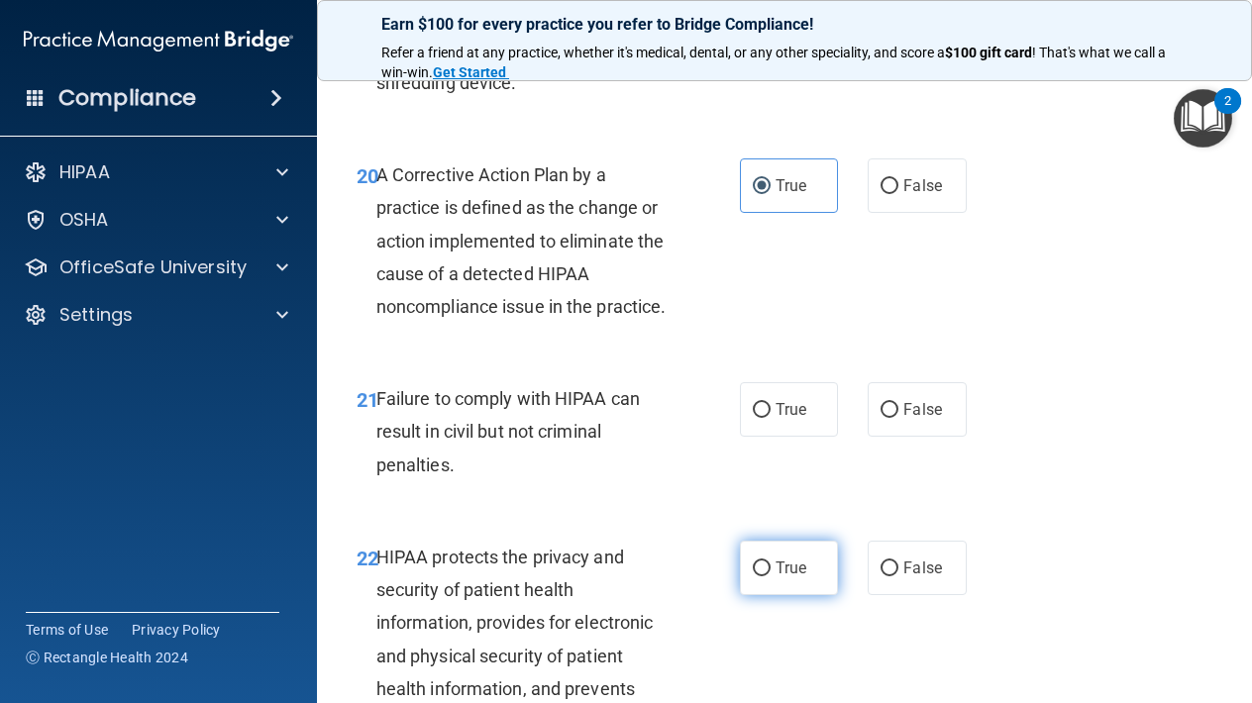
scroll to position [3801, 0]
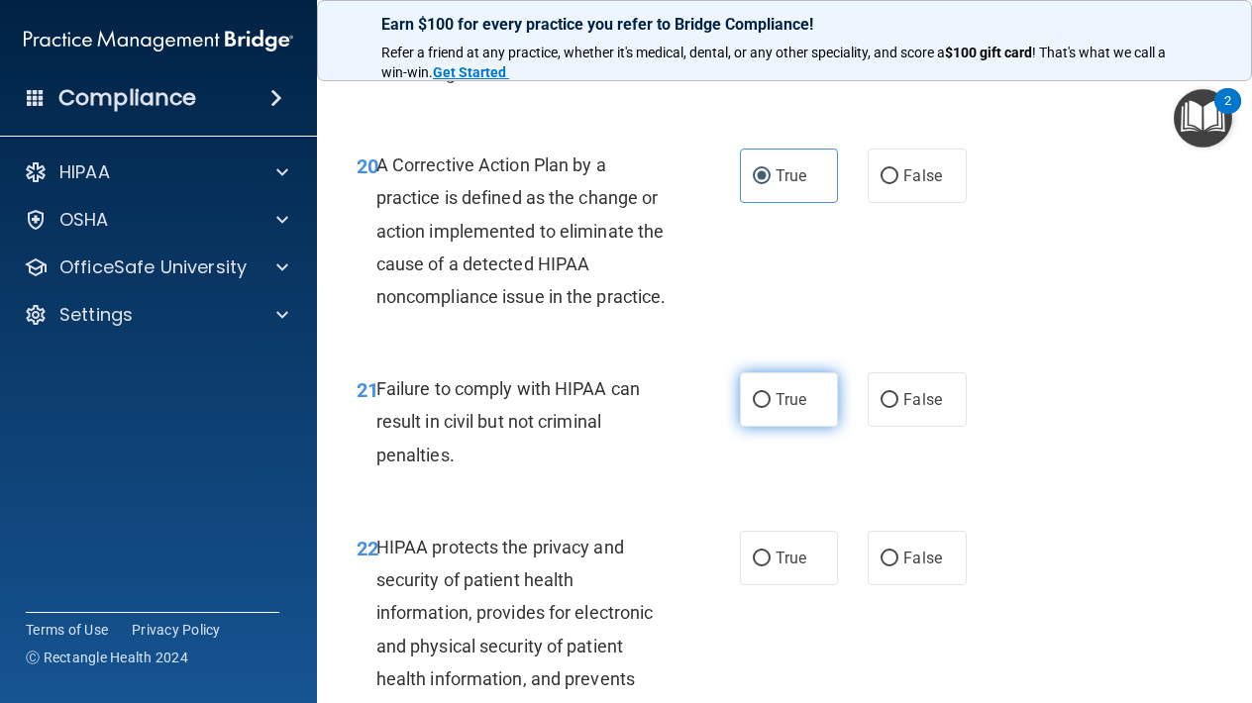
click at [764, 393] on input "True" at bounding box center [762, 400] width 18 height 15
radio input "true"
click at [773, 541] on label "True" at bounding box center [789, 558] width 98 height 54
click at [770, 552] on input "True" at bounding box center [762, 559] width 18 height 15
radio input "true"
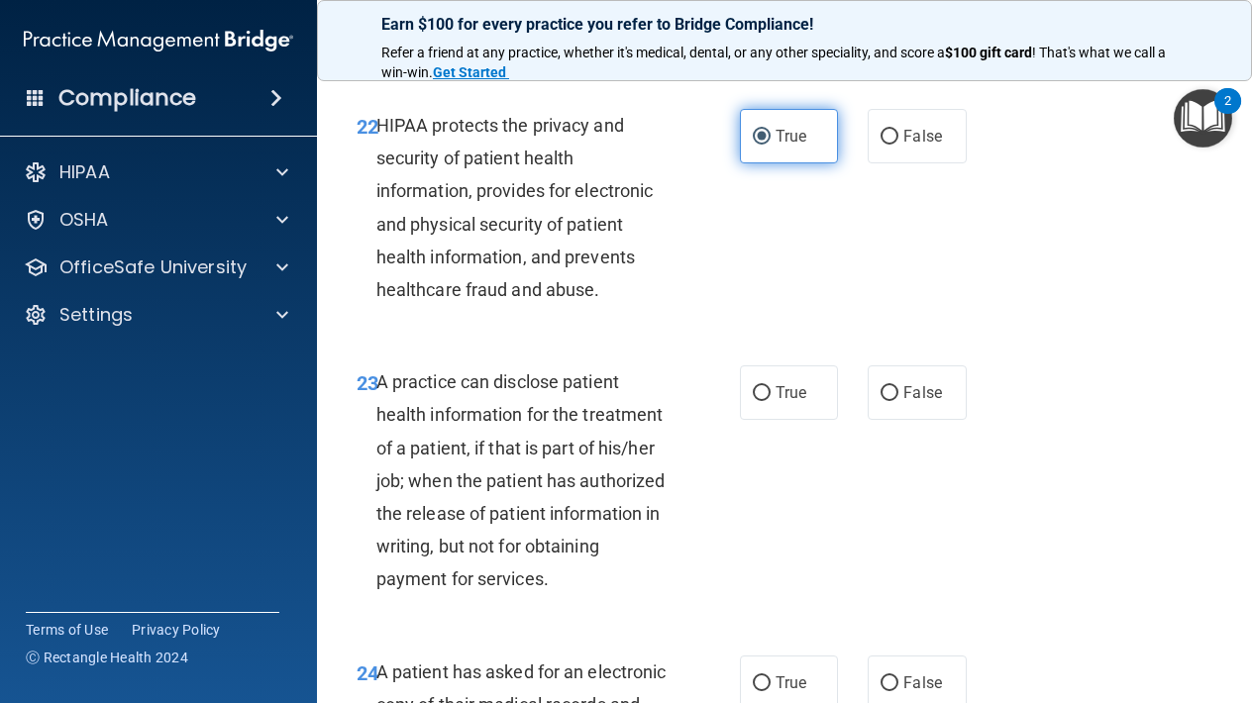
scroll to position [4236, 0]
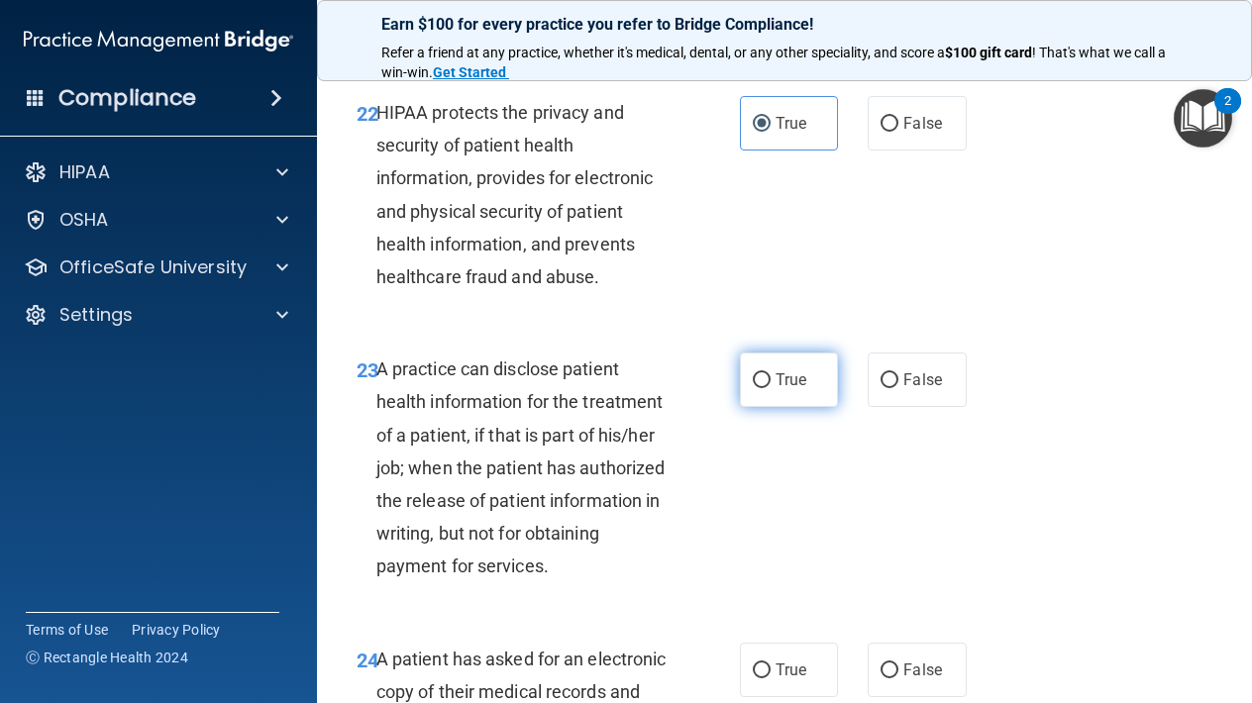
click at [760, 373] on input "True" at bounding box center [762, 380] width 18 height 15
radio input "true"
click at [768, 663] on input "True" at bounding box center [762, 670] width 18 height 15
radio input "true"
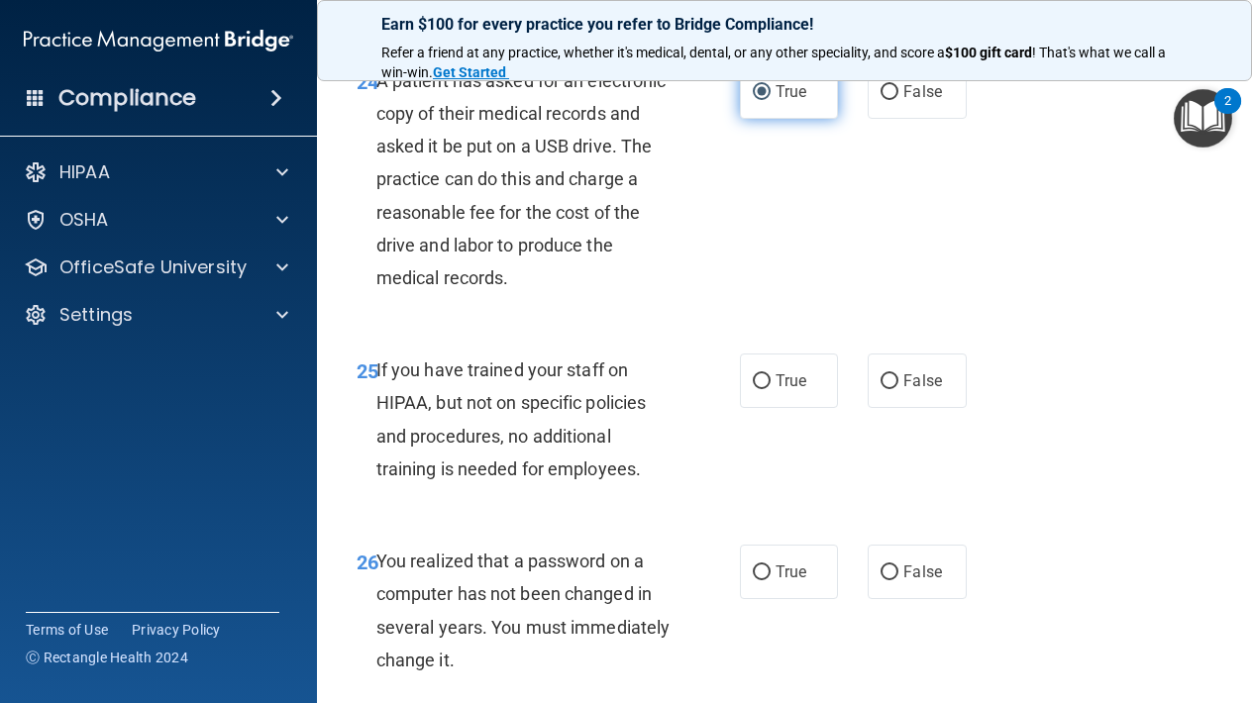
scroll to position [4816, 0]
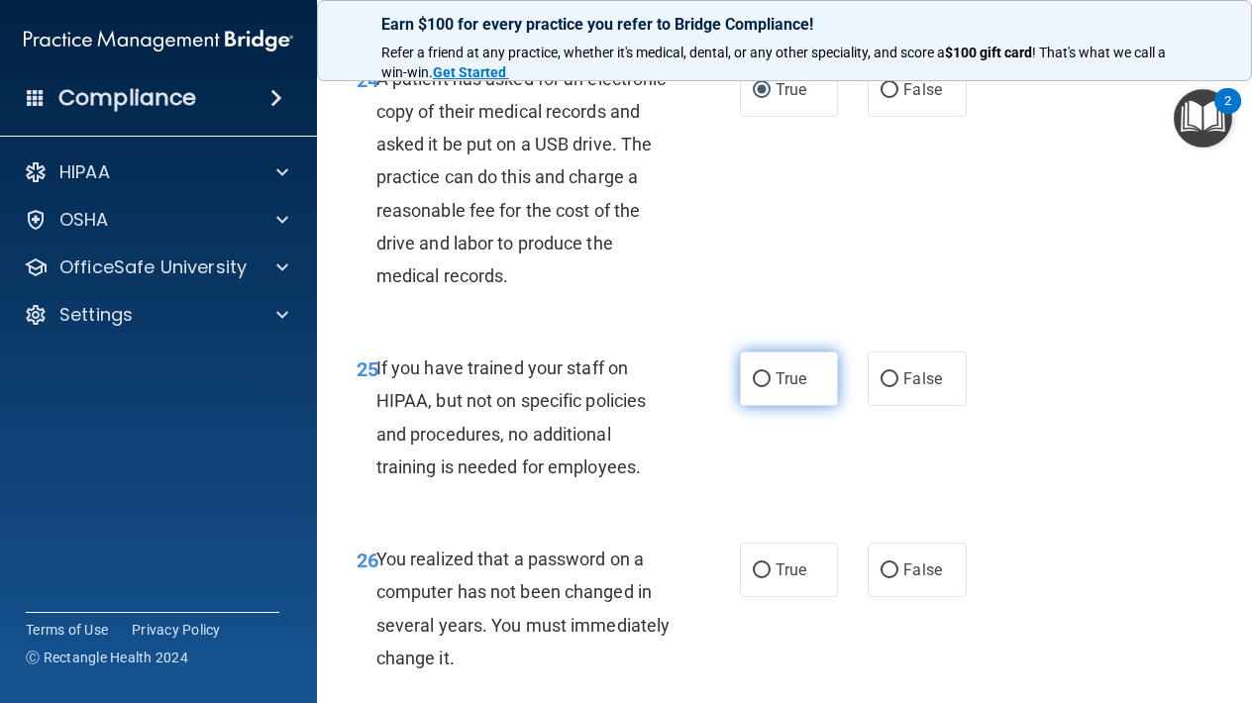
click at [761, 372] on input "True" at bounding box center [762, 379] width 18 height 15
radio input "true"
click at [761, 556] on label "True" at bounding box center [789, 570] width 98 height 54
click at [761, 563] on input "True" at bounding box center [762, 570] width 18 height 15
radio input "true"
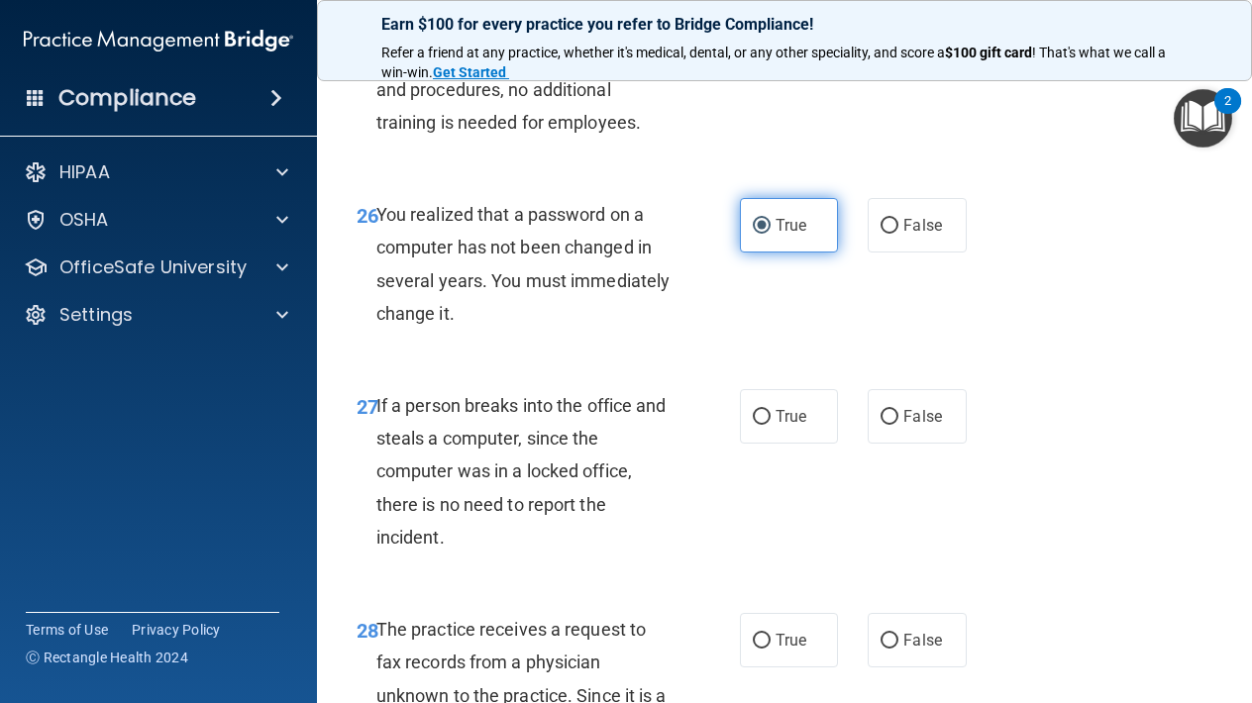
scroll to position [5166, 0]
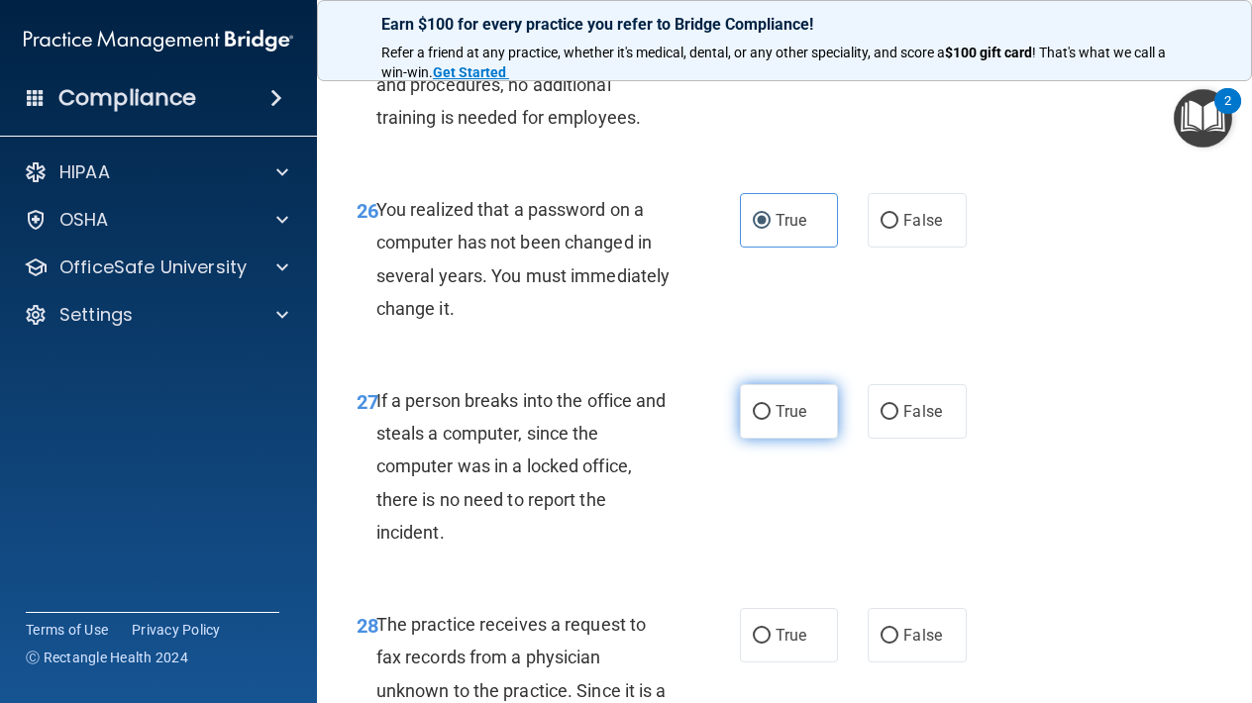
click at [759, 405] on input "True" at bounding box center [762, 412] width 18 height 15
radio input "true"
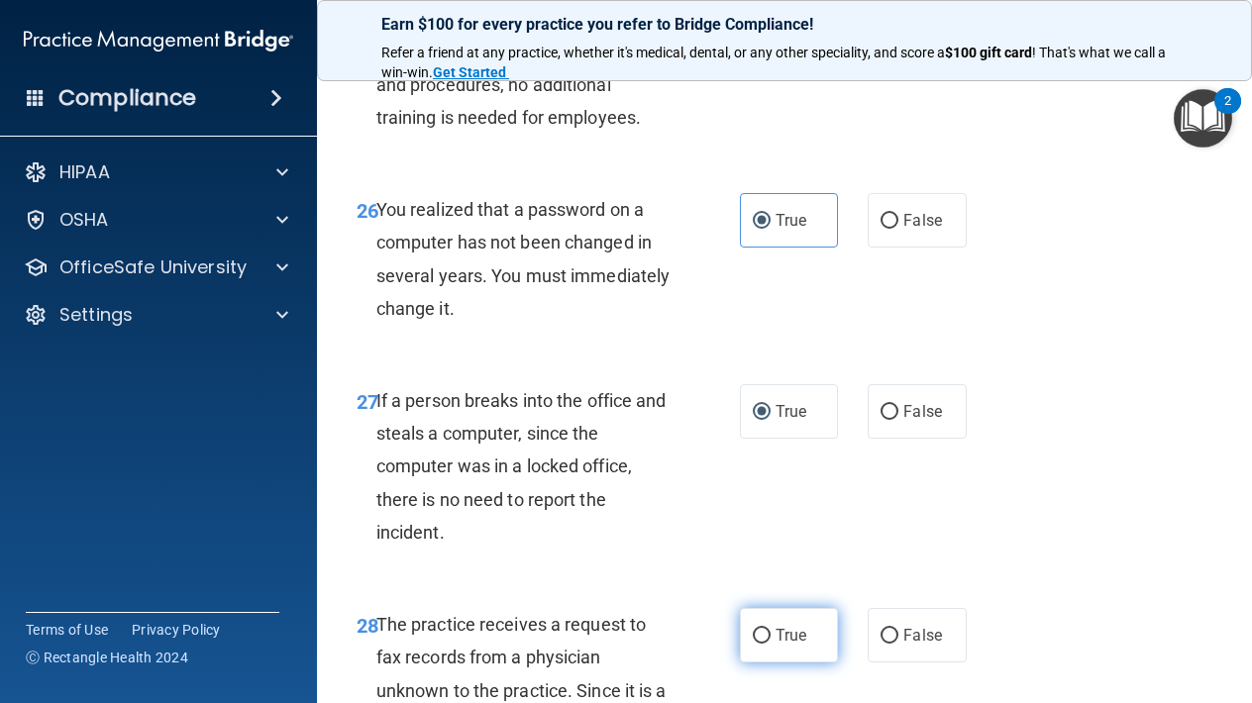
click at [774, 616] on label "True" at bounding box center [789, 635] width 98 height 54
click at [770, 629] on input "True" at bounding box center [762, 636] width 18 height 15
radio input "true"
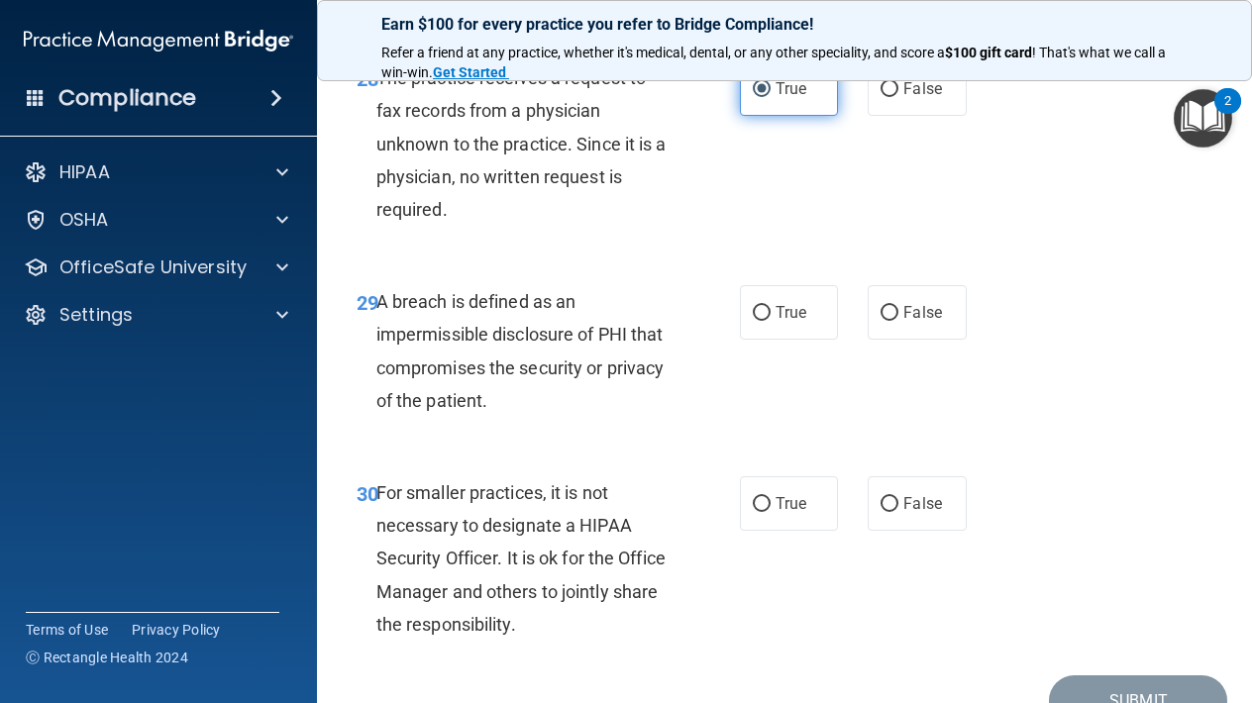
scroll to position [5773, 0]
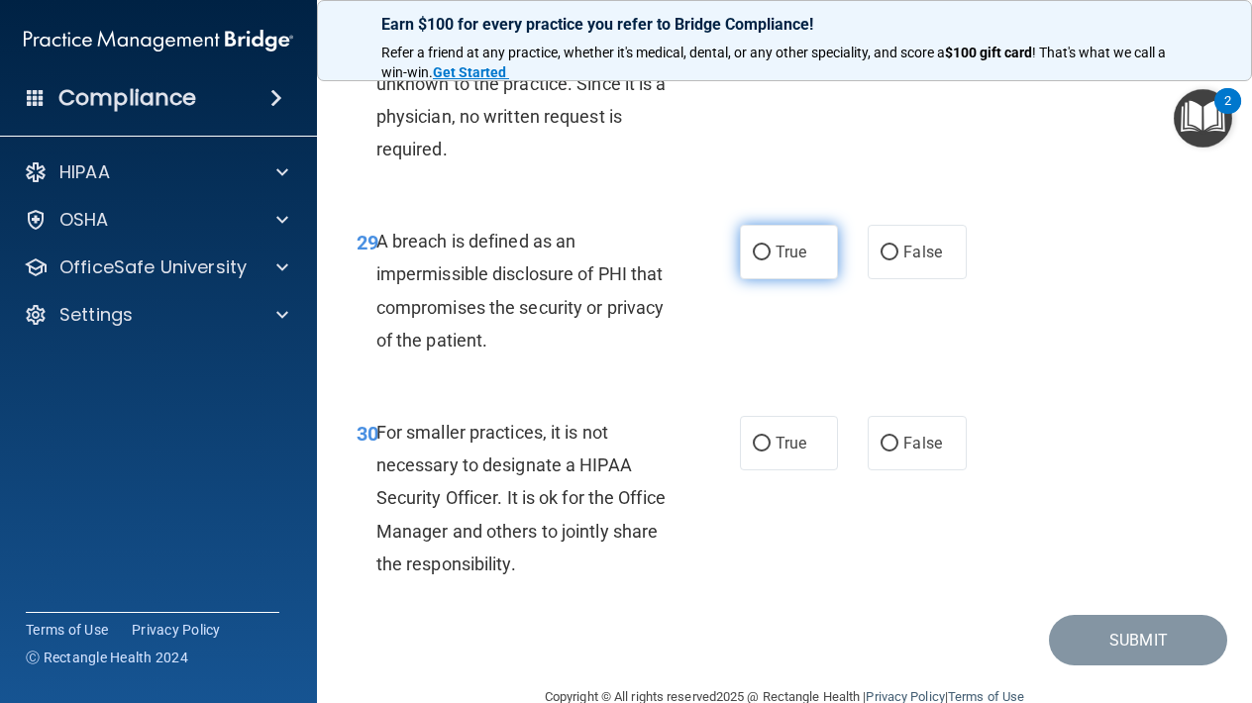
click at [774, 225] on label "True" at bounding box center [789, 252] width 98 height 54
click at [770, 246] on input "True" at bounding box center [762, 253] width 18 height 15
radio input "true"
click at [763, 437] on input "True" at bounding box center [762, 444] width 18 height 15
radio input "true"
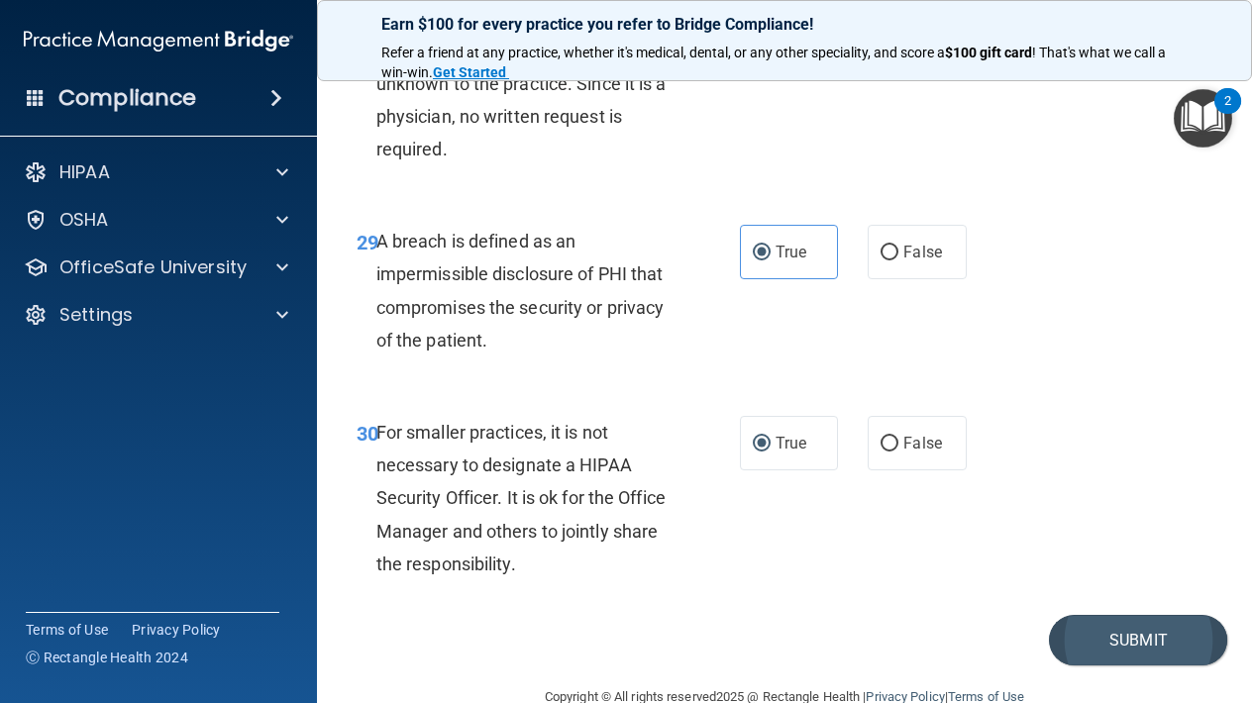
click at [1145, 615] on button "Submit" at bounding box center [1138, 640] width 178 height 50
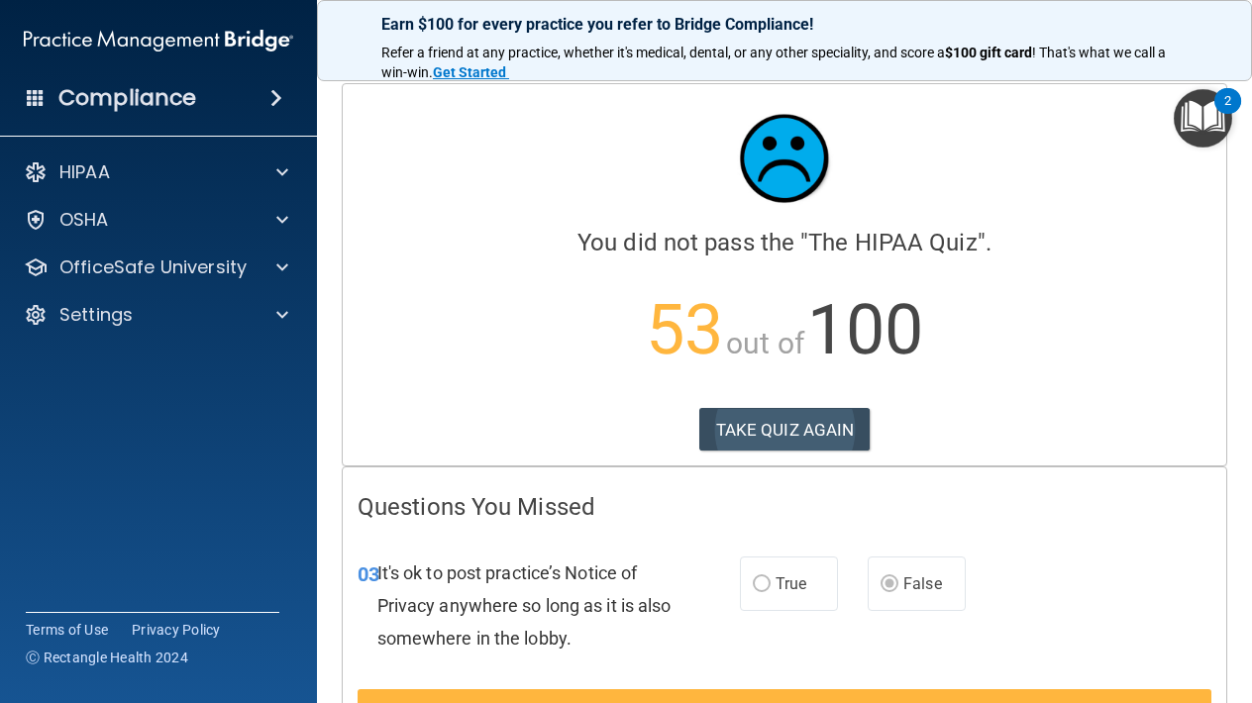
click at [795, 430] on button "TAKE QUIZ AGAIN" at bounding box center [784, 430] width 171 height 44
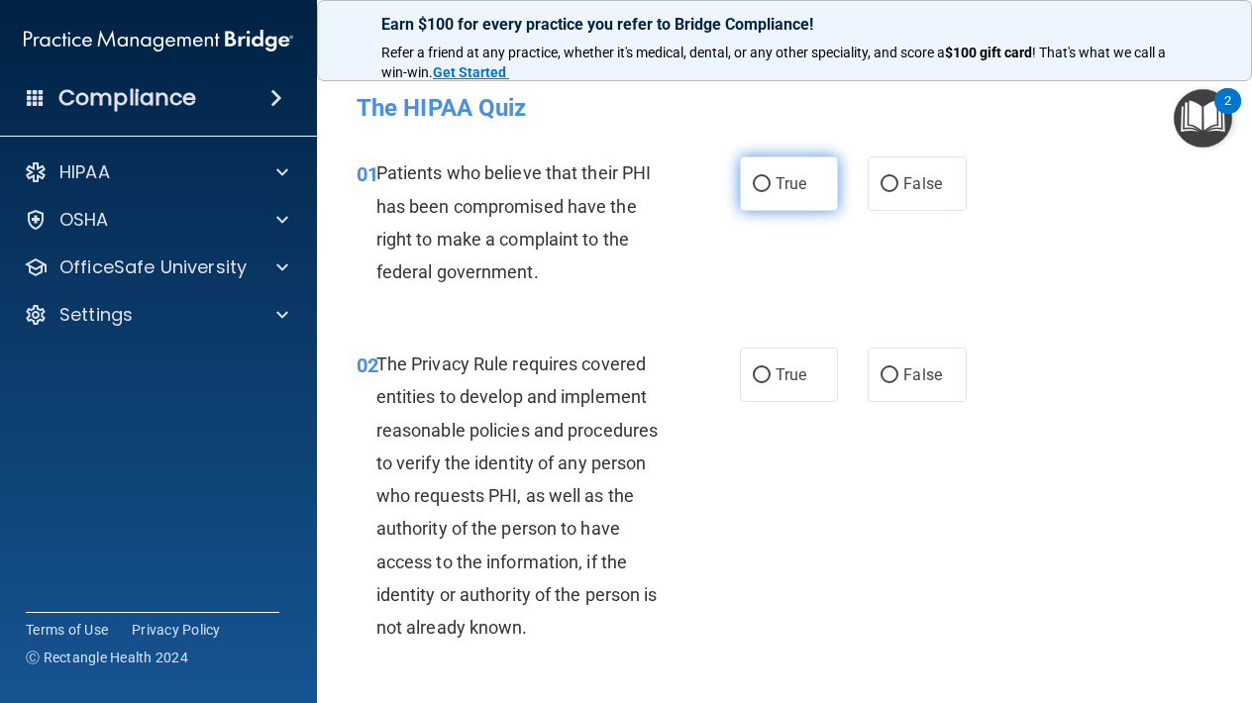
click at [755, 207] on label "True" at bounding box center [789, 183] width 98 height 54
click at [755, 192] on input "True" at bounding box center [762, 184] width 18 height 15
radio input "true"
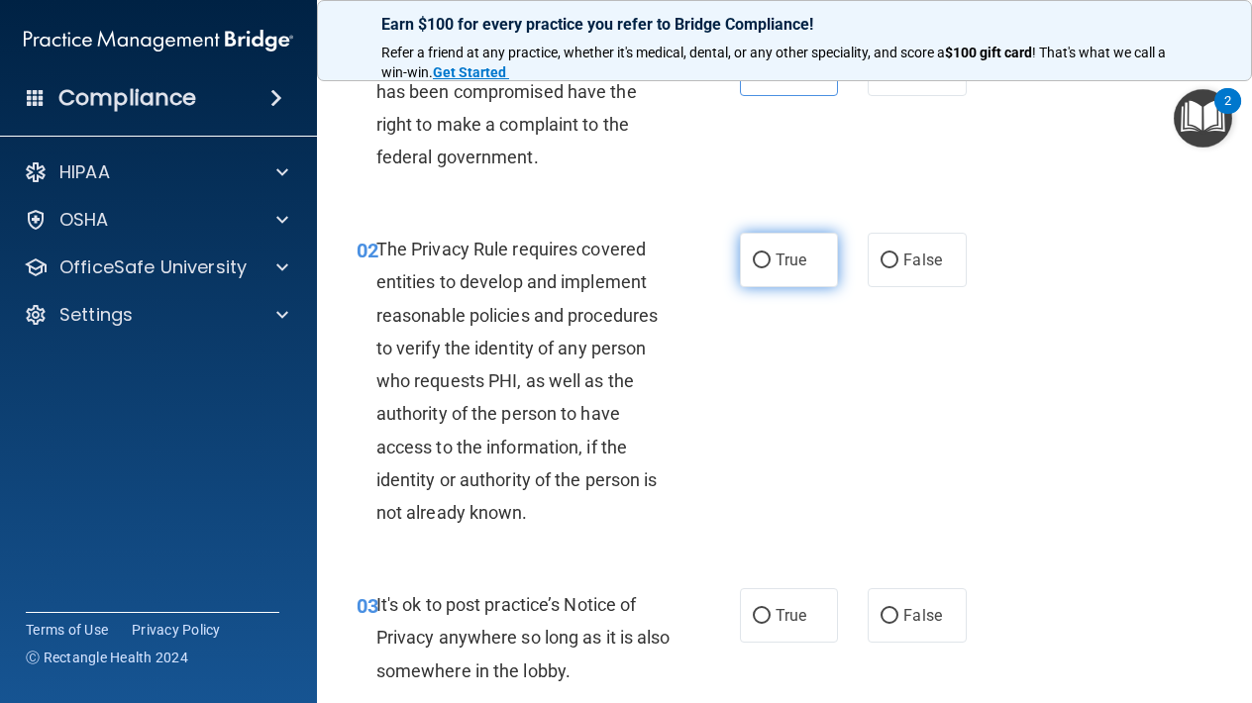
scroll to position [125, 0]
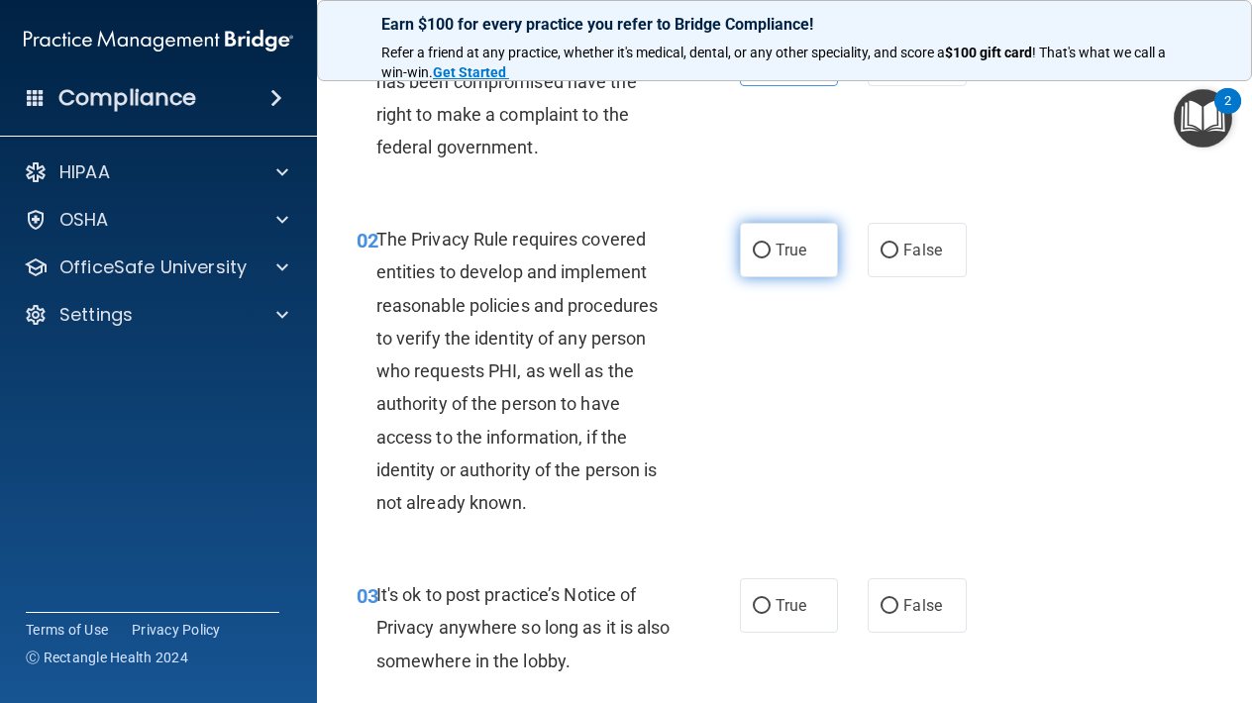
click at [773, 242] on label "True" at bounding box center [789, 250] width 98 height 54
click at [770, 244] on input "True" at bounding box center [762, 251] width 18 height 15
radio input "true"
click at [885, 592] on label "False" at bounding box center [916, 605] width 98 height 54
click at [885, 599] on input "False" at bounding box center [889, 606] width 18 height 15
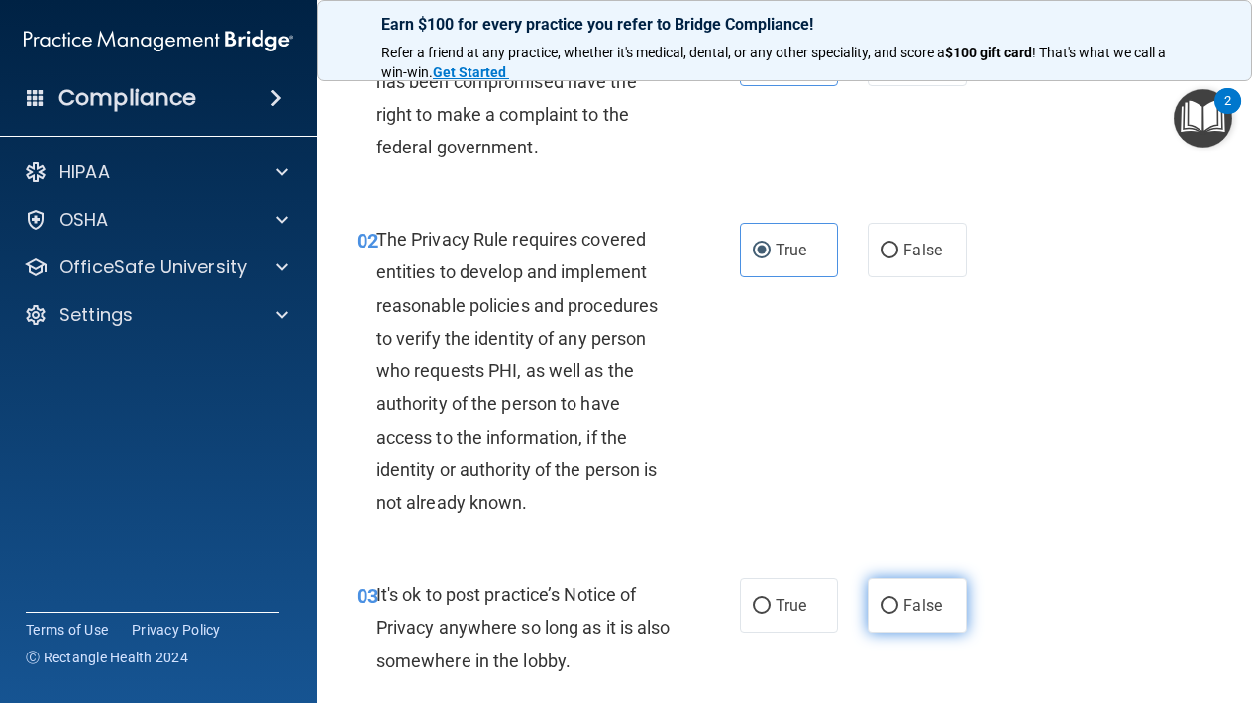
radio input "true"
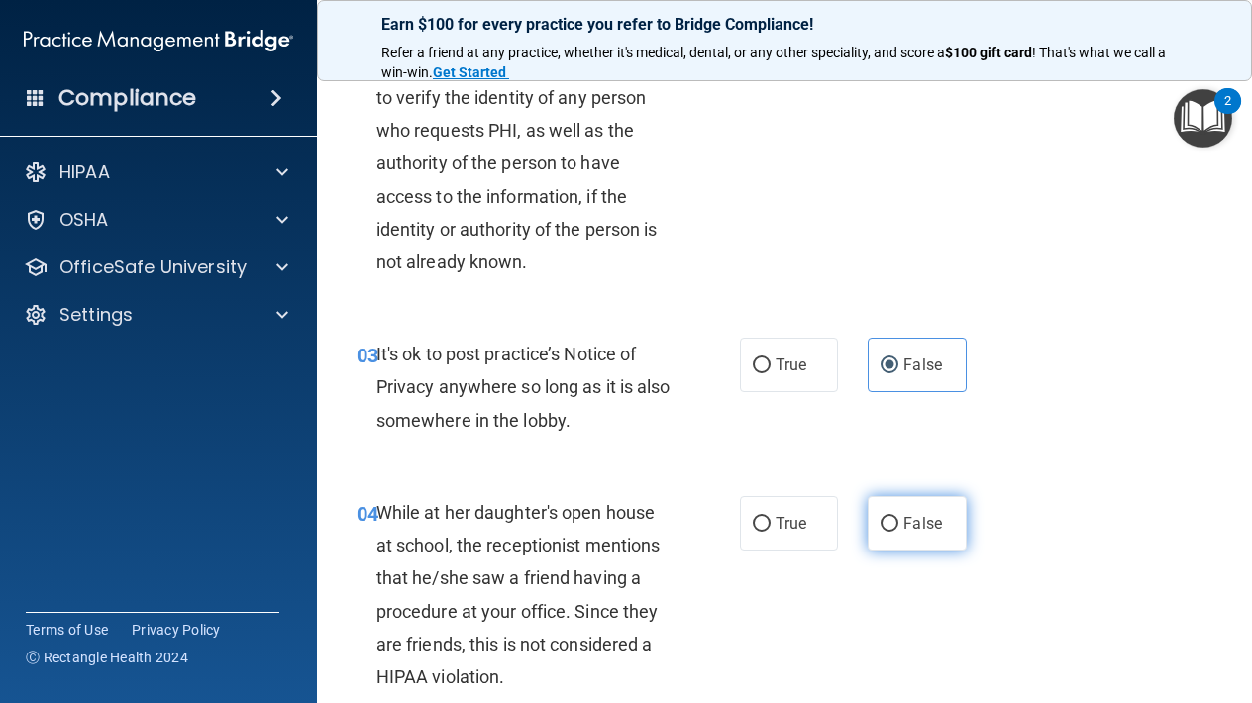
scroll to position [375, 0]
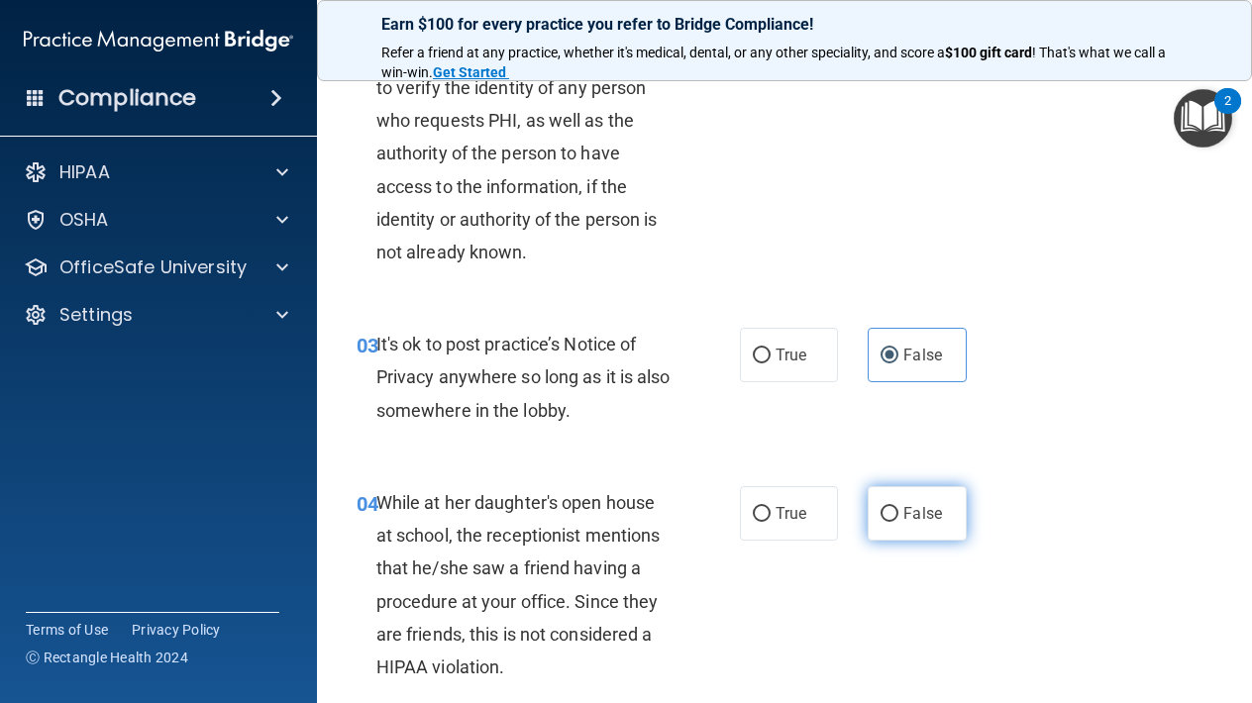
click at [907, 512] on span "False" at bounding box center [922, 513] width 39 height 19
click at [898, 512] on input "False" at bounding box center [889, 514] width 18 height 15
radio input "true"
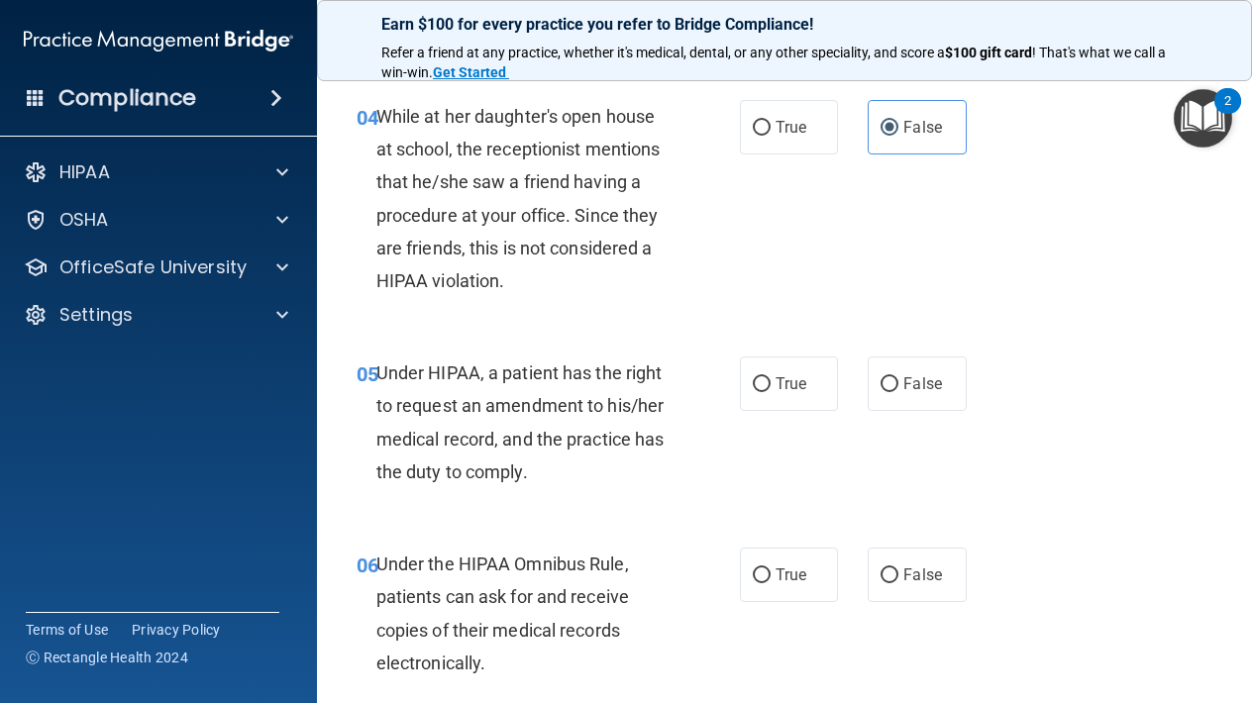
scroll to position [783, 0]
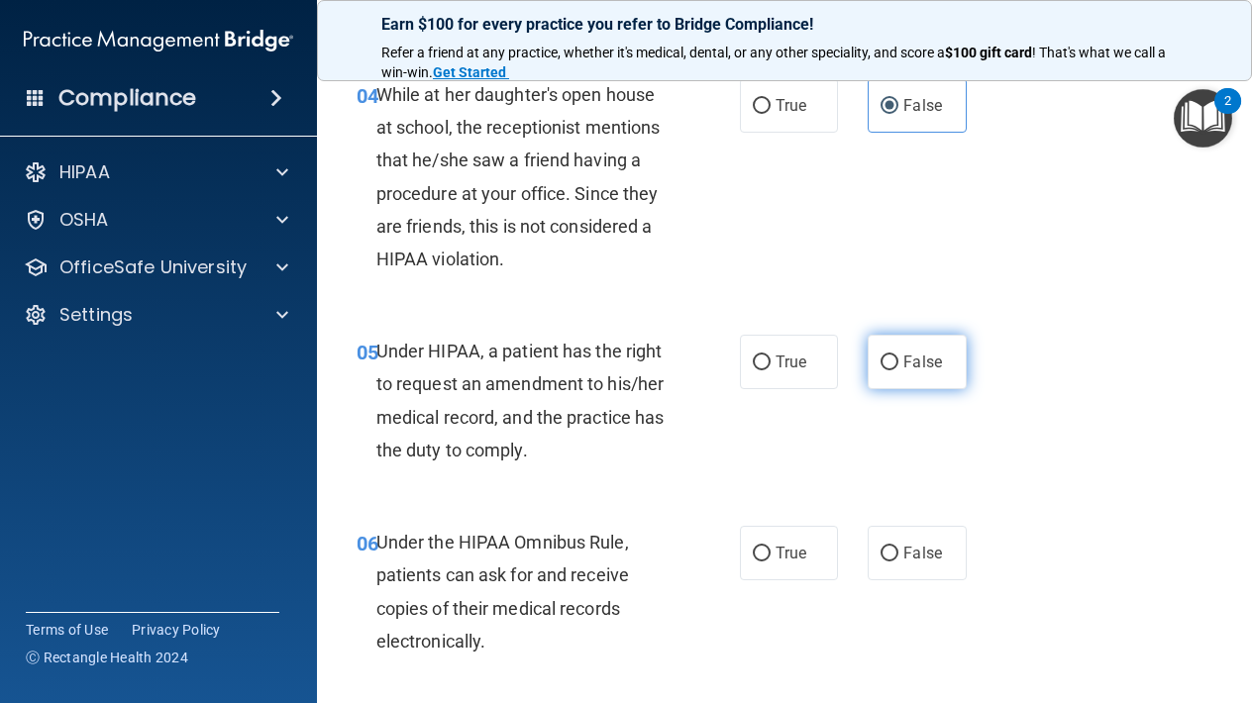
click at [895, 361] on input "False" at bounding box center [889, 362] width 18 height 15
radio input "true"
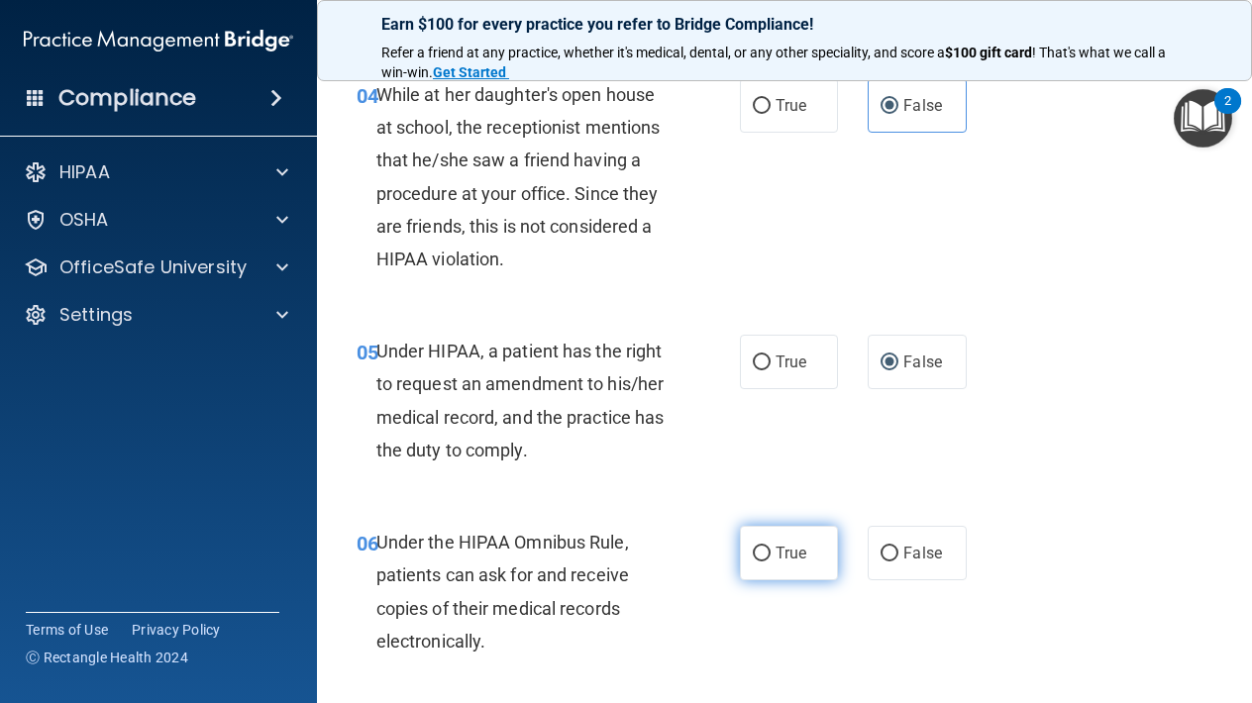
click at [773, 556] on label "True" at bounding box center [789, 553] width 98 height 54
click at [770, 556] on input "True" at bounding box center [762, 554] width 18 height 15
radio input "true"
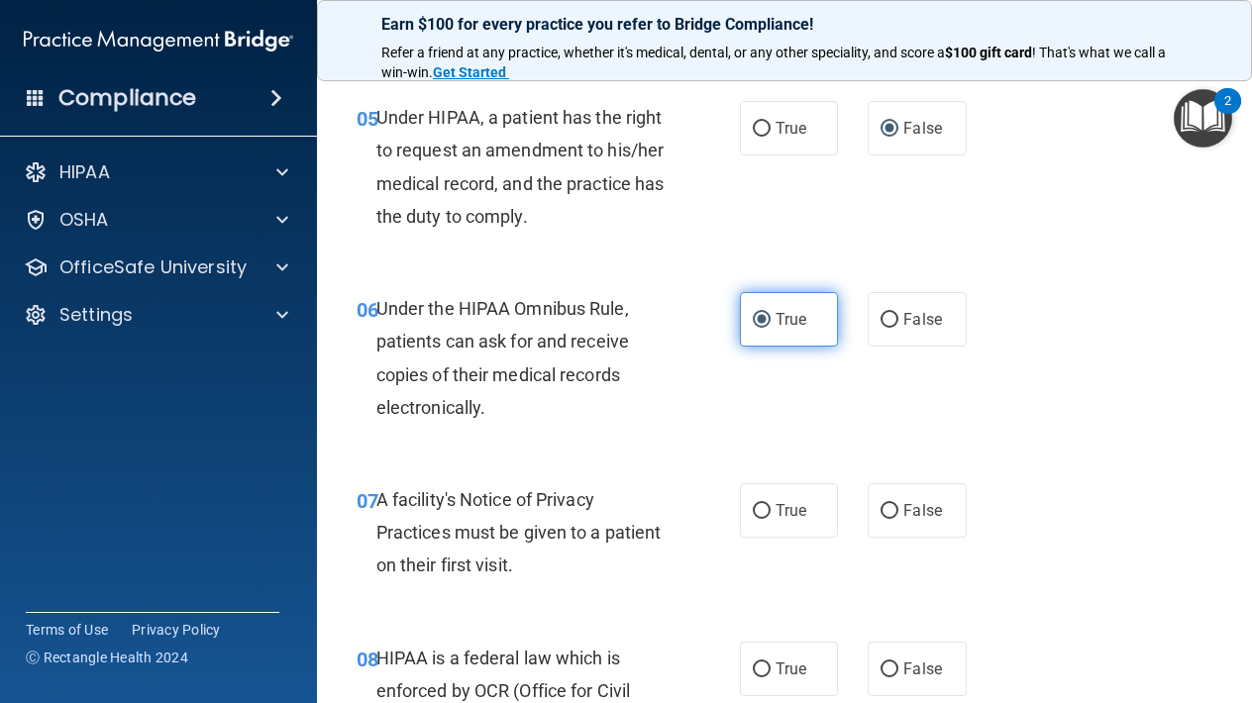
scroll to position [1052, 0]
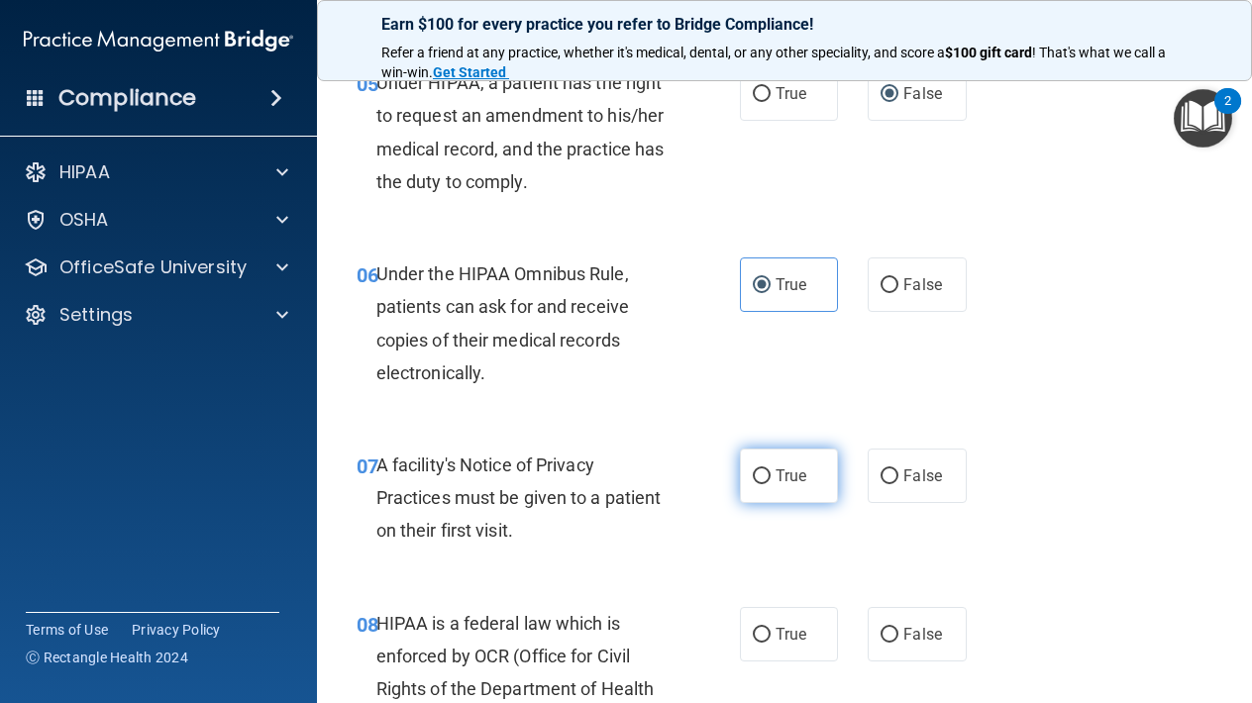
click at [766, 471] on input "True" at bounding box center [762, 476] width 18 height 15
radio input "true"
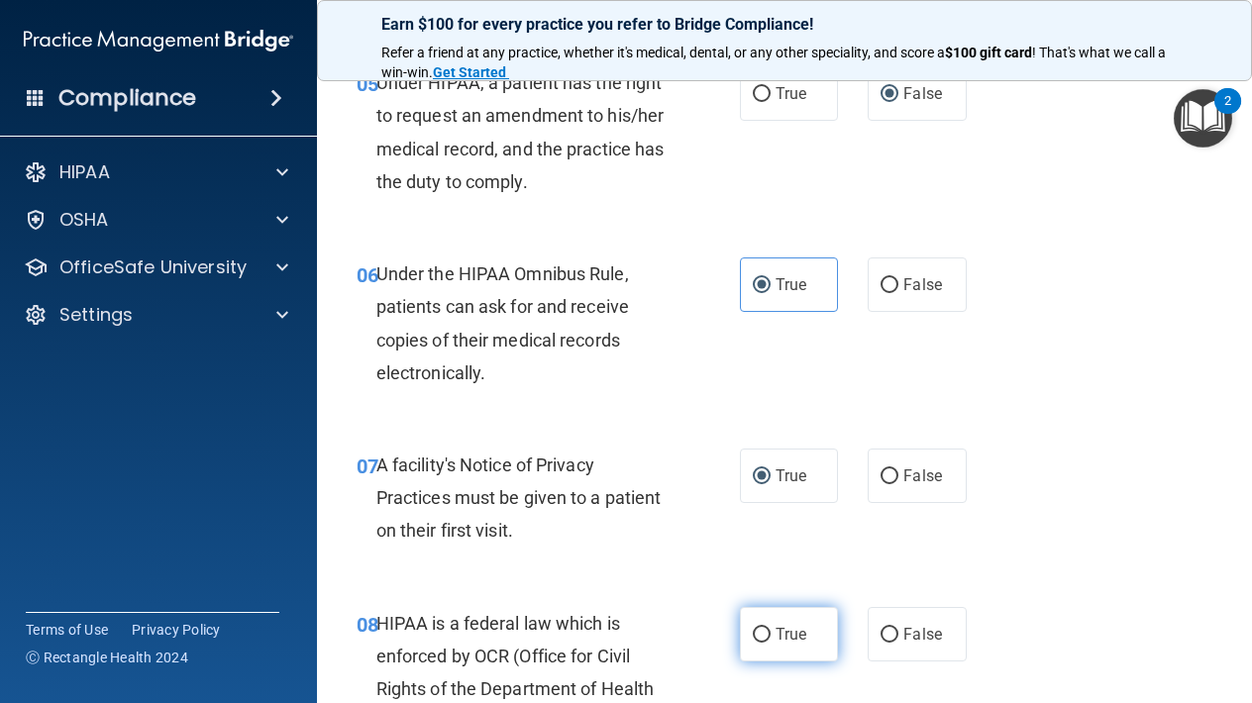
click at [764, 634] on input "True" at bounding box center [762, 635] width 18 height 15
radio input "true"
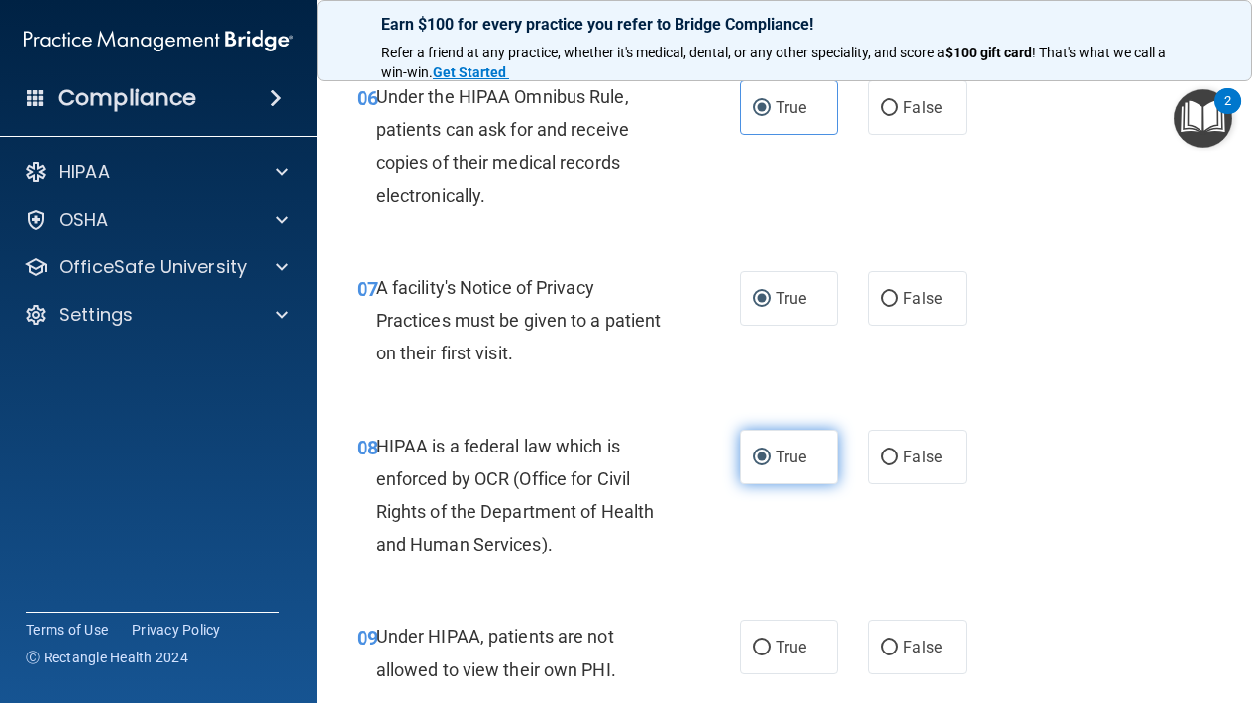
scroll to position [1256, 0]
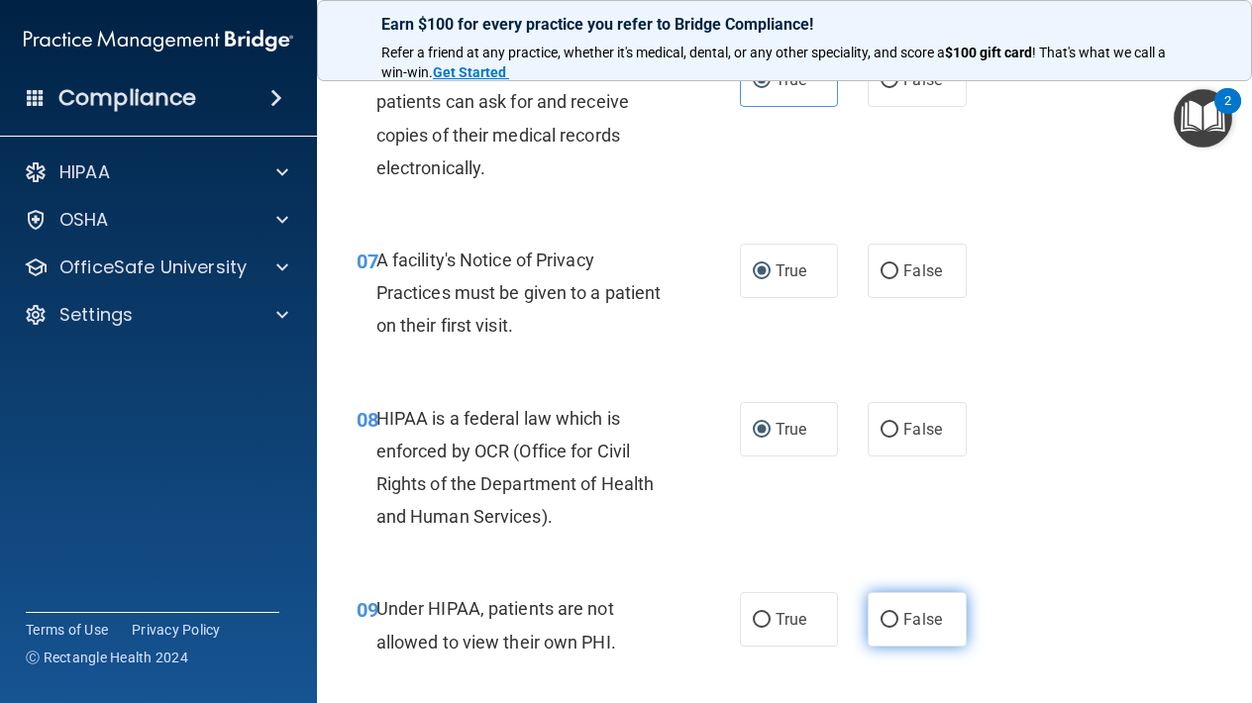
click at [886, 613] on input "False" at bounding box center [889, 620] width 18 height 15
radio input "true"
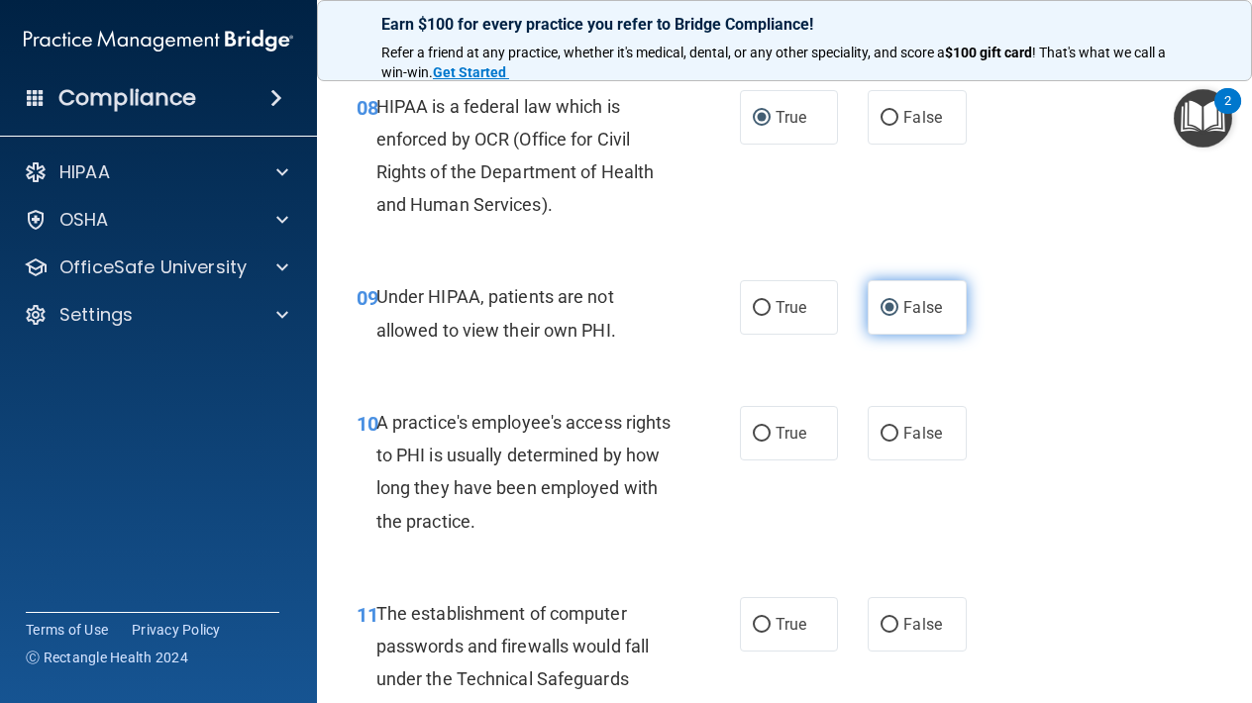
scroll to position [1568, 0]
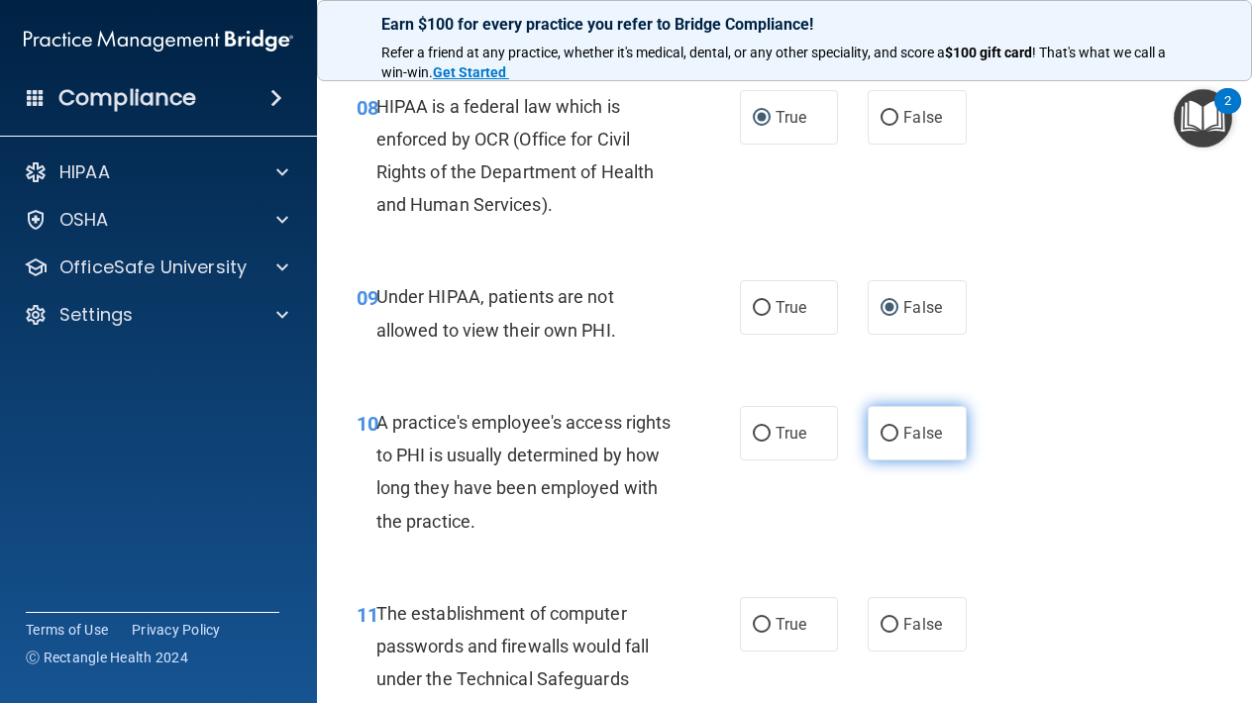
click at [903, 424] on span "False" at bounding box center [922, 433] width 39 height 19
click at [898, 427] on input "False" at bounding box center [889, 434] width 18 height 15
radio input "true"
click at [777, 597] on label "True" at bounding box center [789, 624] width 98 height 54
click at [770, 618] on input "True" at bounding box center [762, 625] width 18 height 15
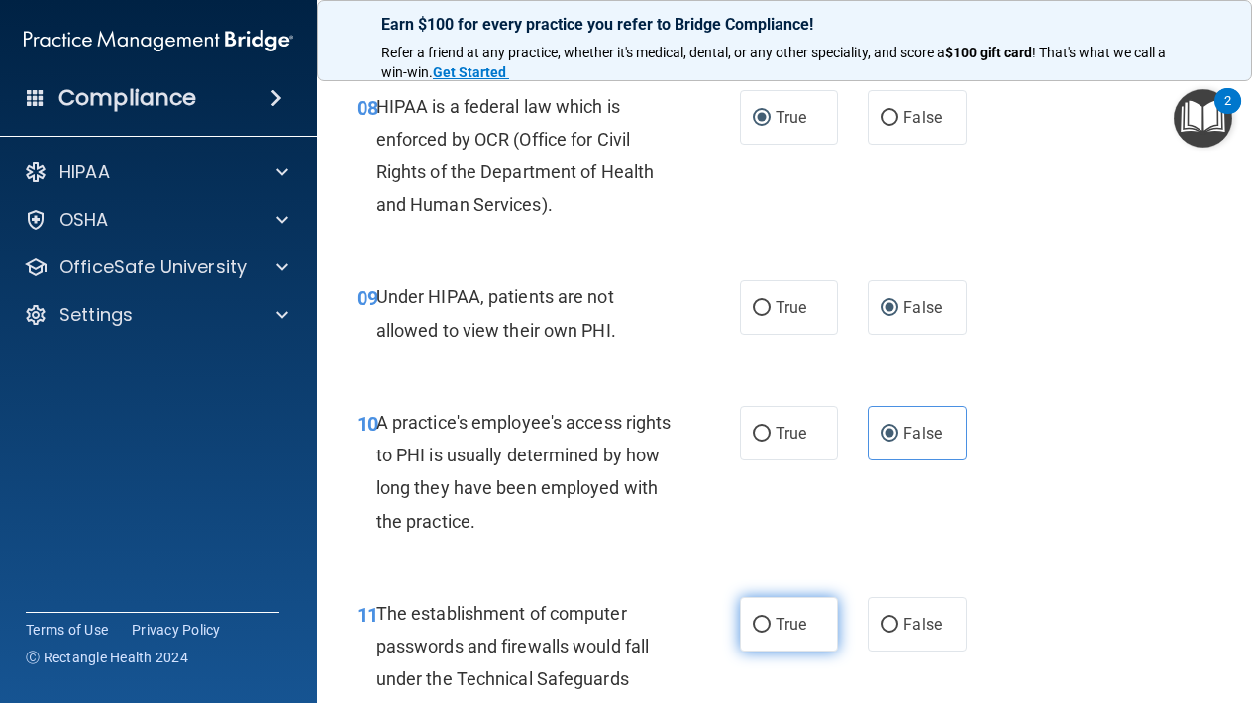
radio input "true"
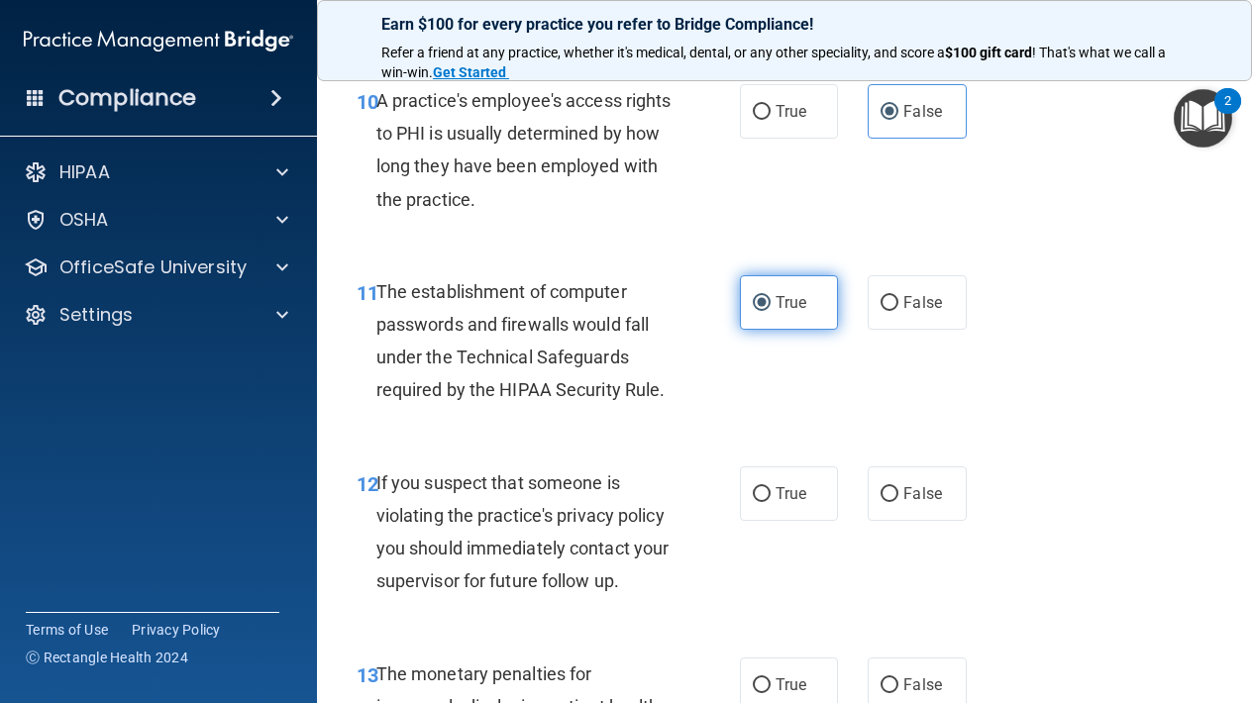
scroll to position [1891, 0]
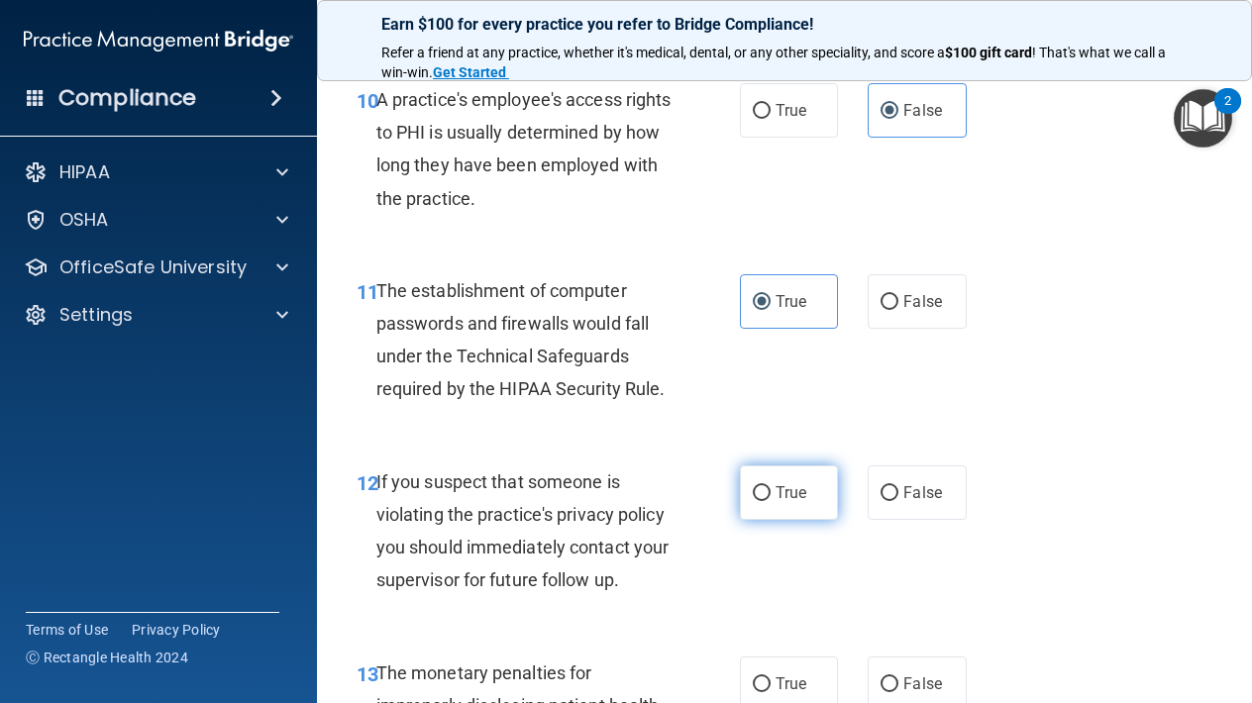
click at [799, 484] on span "True" at bounding box center [790, 492] width 31 height 19
click at [770, 486] on input "True" at bounding box center [762, 493] width 18 height 15
radio input "true"
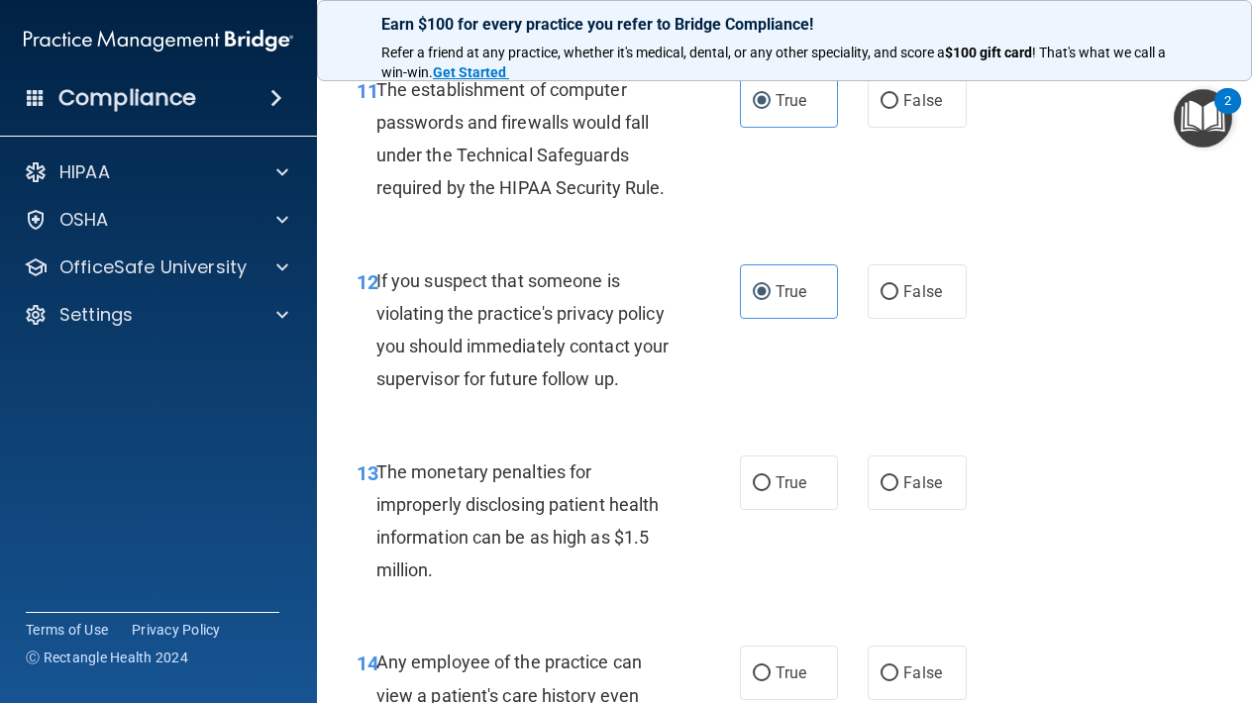
scroll to position [2111, 0]
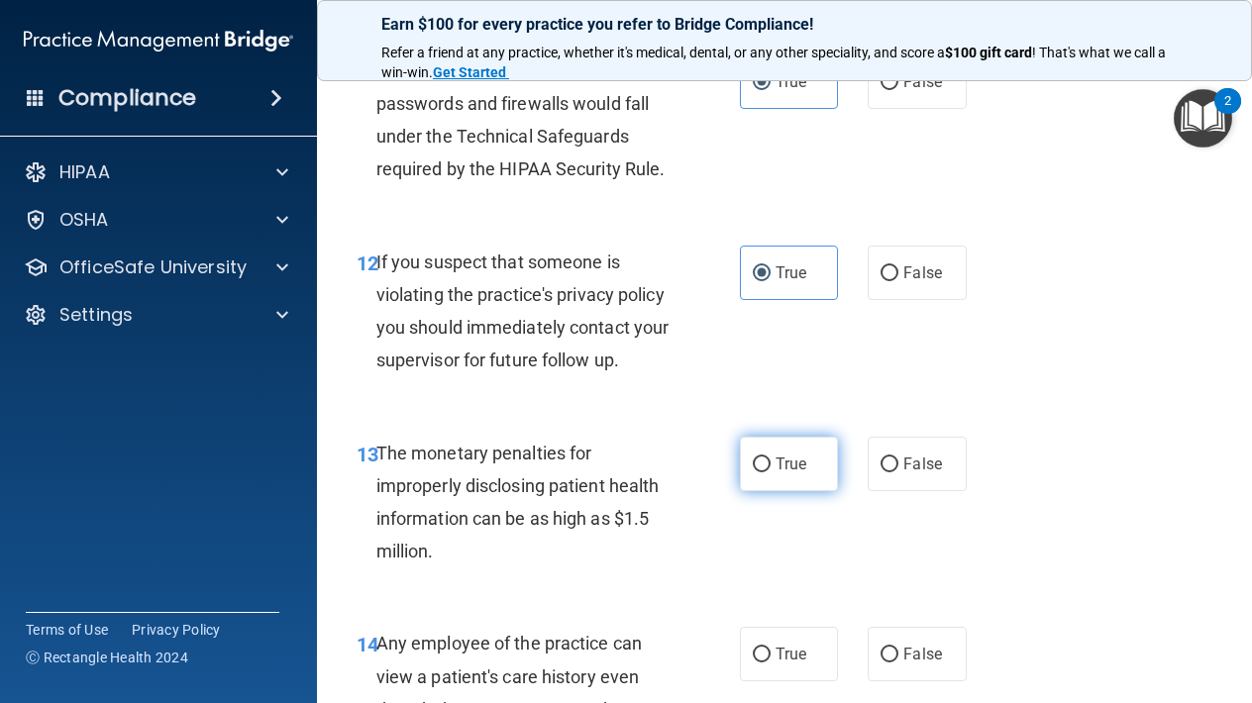
click at [793, 458] on span "True" at bounding box center [790, 463] width 31 height 19
click at [770, 458] on input "True" at bounding box center [762, 464] width 18 height 15
radio input "true"
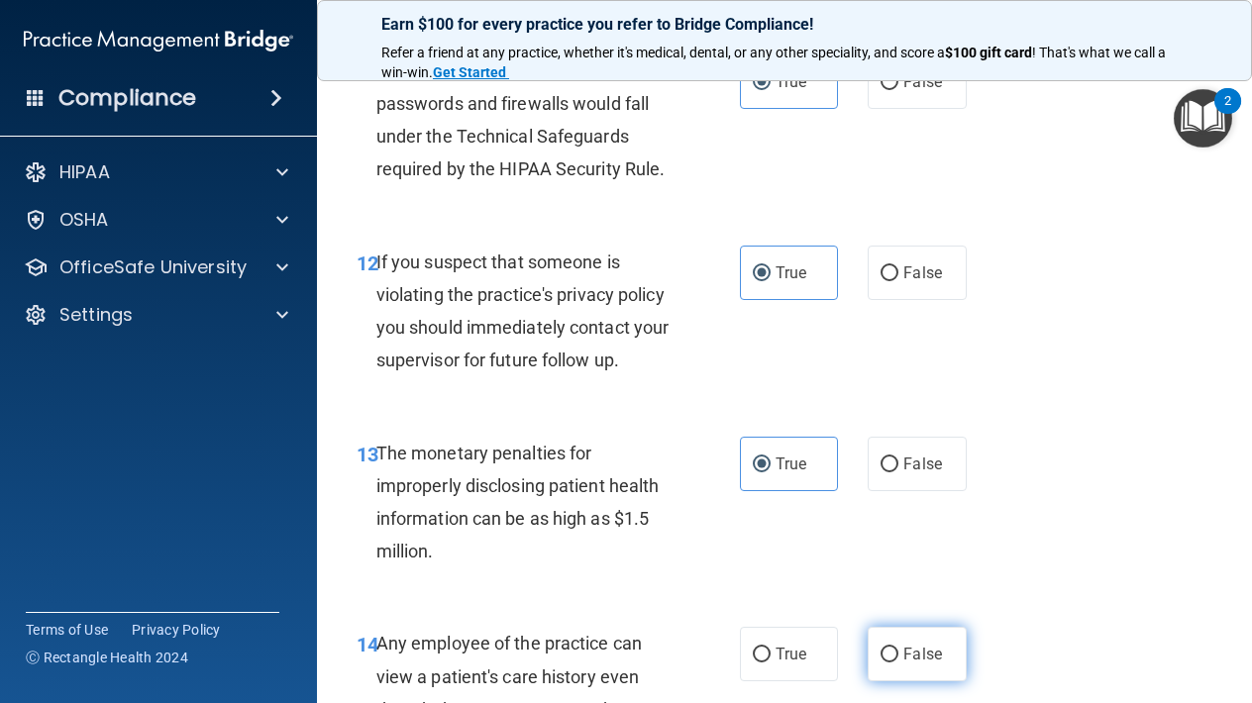
click at [897, 648] on input "False" at bounding box center [889, 655] width 18 height 15
radio input "true"
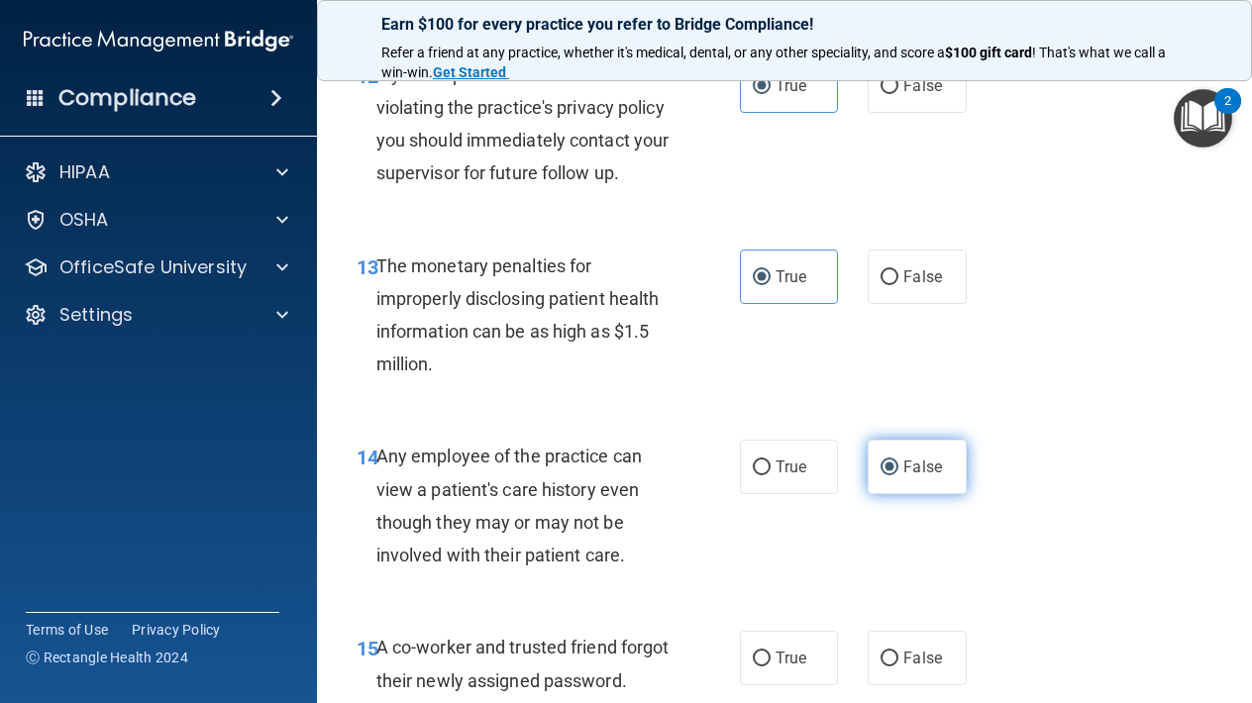
scroll to position [2331, 0]
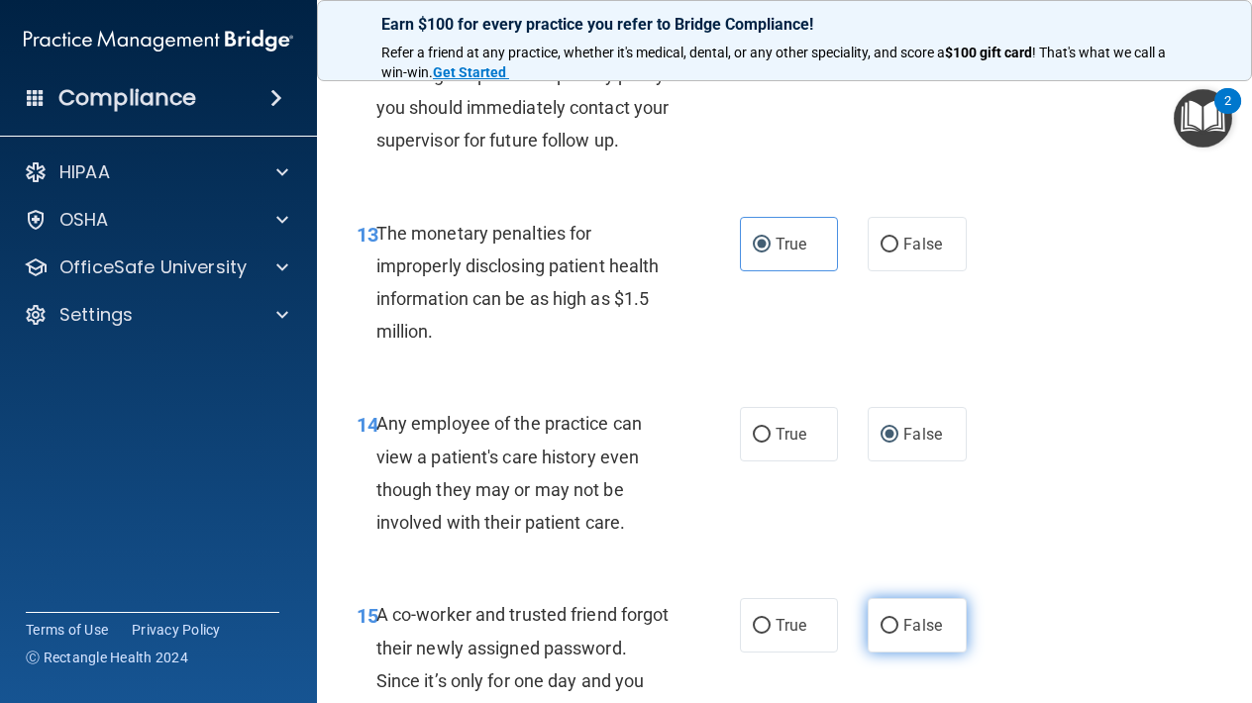
click at [897, 598] on label "False" at bounding box center [916, 625] width 98 height 54
click at [897, 619] on input "False" at bounding box center [889, 626] width 18 height 15
radio input "true"
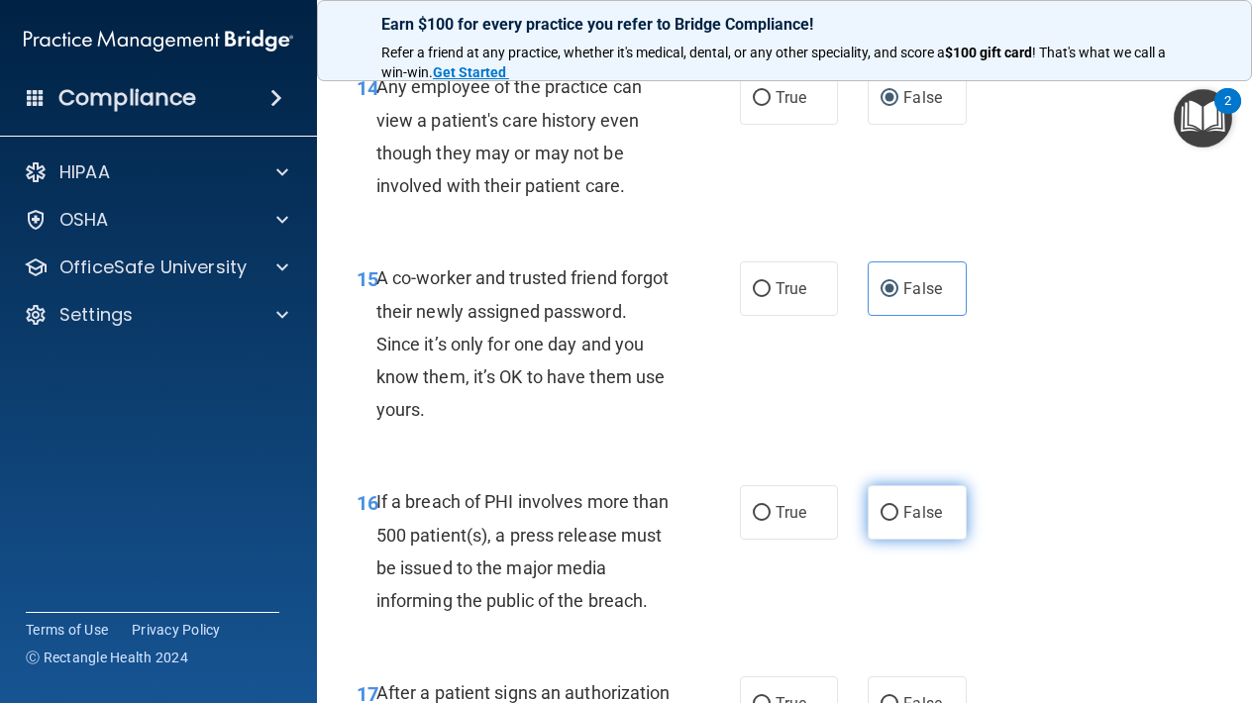
scroll to position [2683, 0]
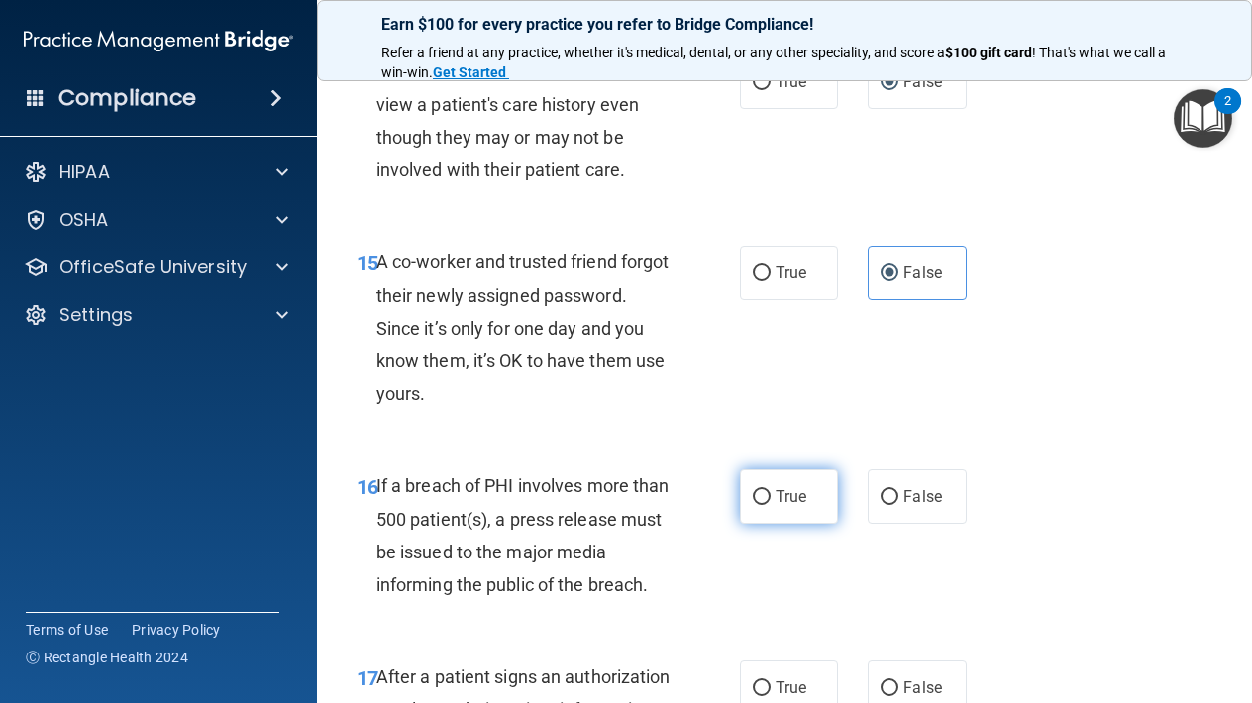
click at [791, 487] on span "True" at bounding box center [790, 496] width 31 height 19
click at [770, 490] on input "True" at bounding box center [762, 497] width 18 height 15
radio input "true"
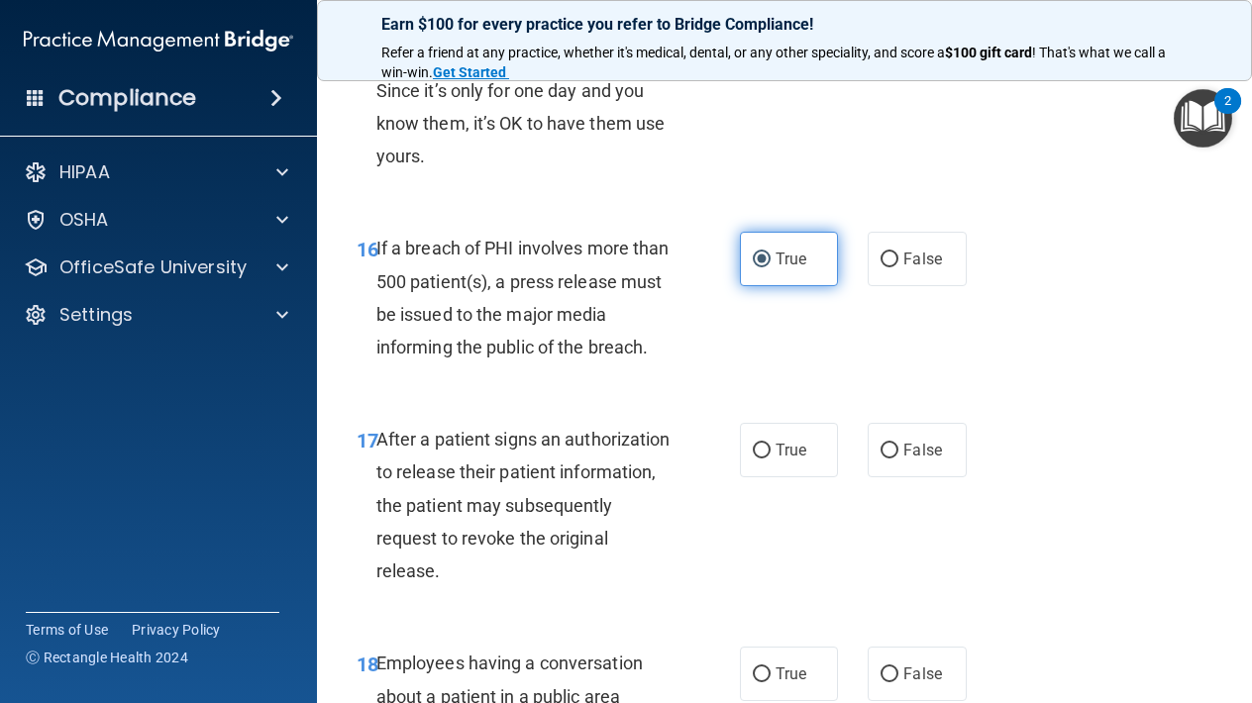
scroll to position [2927, 0]
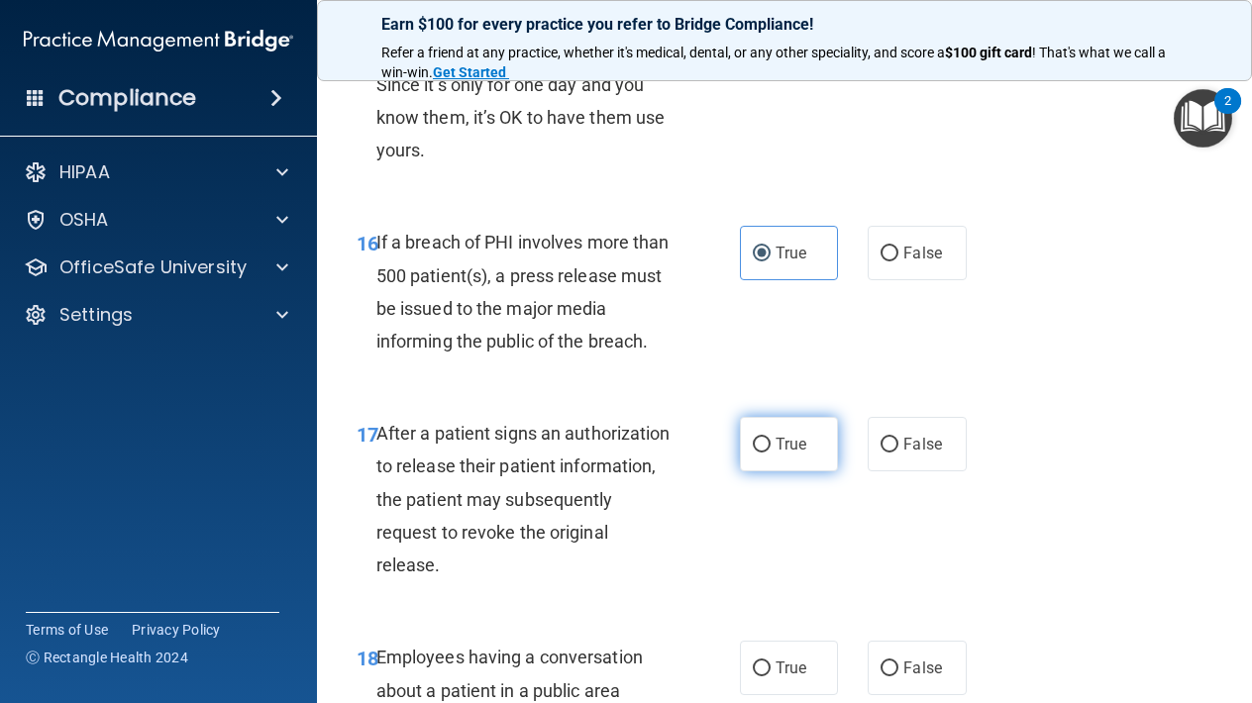
click at [778, 436] on span "True" at bounding box center [790, 444] width 31 height 19
click at [770, 438] on input "True" at bounding box center [762, 445] width 18 height 15
radio input "true"
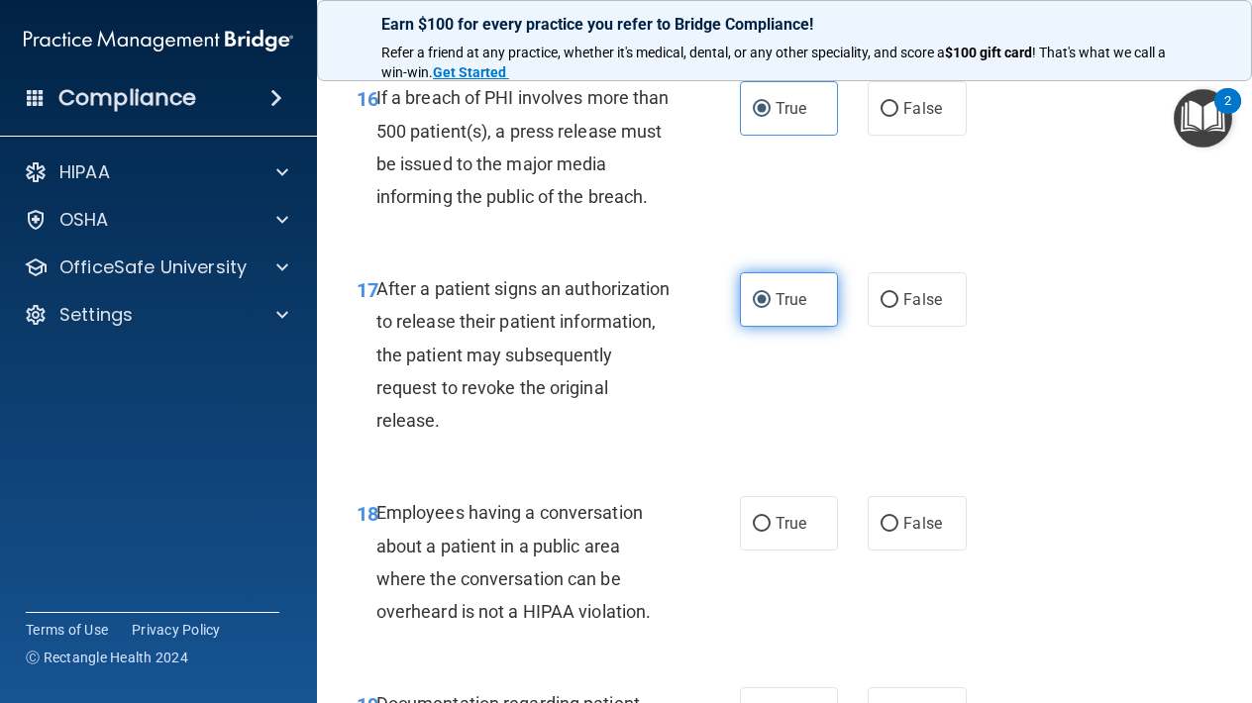
scroll to position [3081, 0]
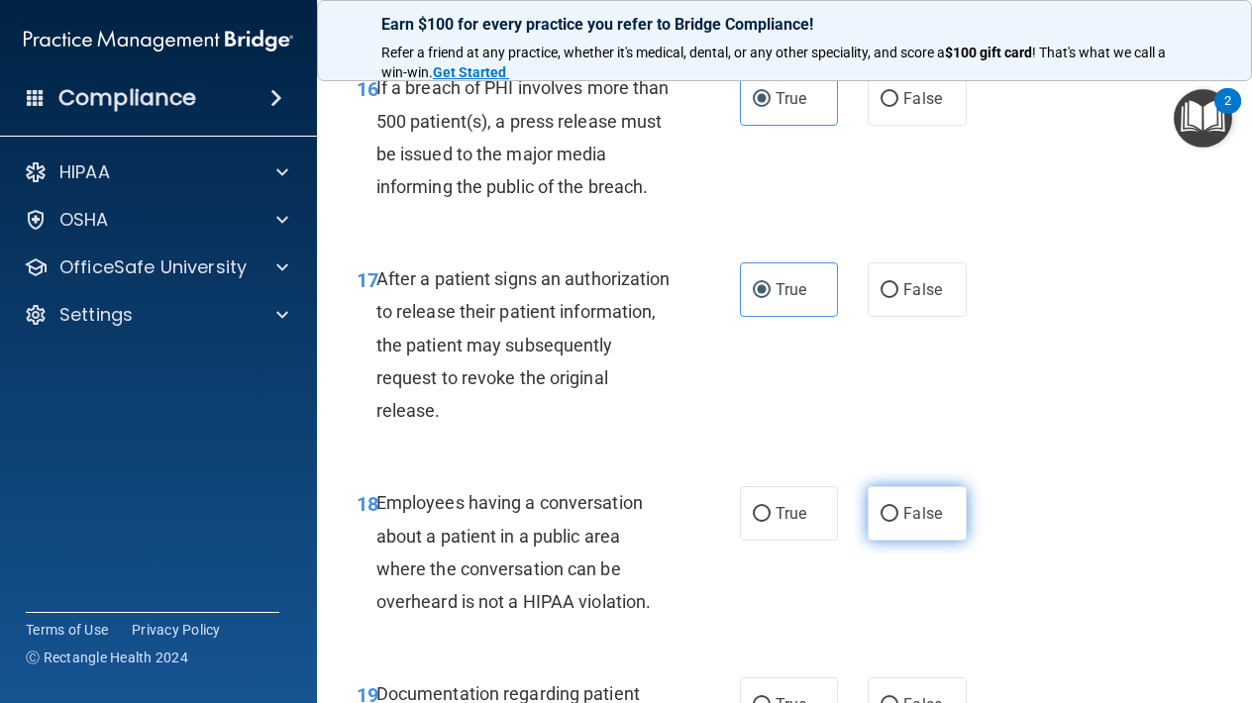
click at [901, 508] on label "False" at bounding box center [916, 513] width 98 height 54
click at [898, 508] on input "False" at bounding box center [889, 514] width 18 height 15
radio input "true"
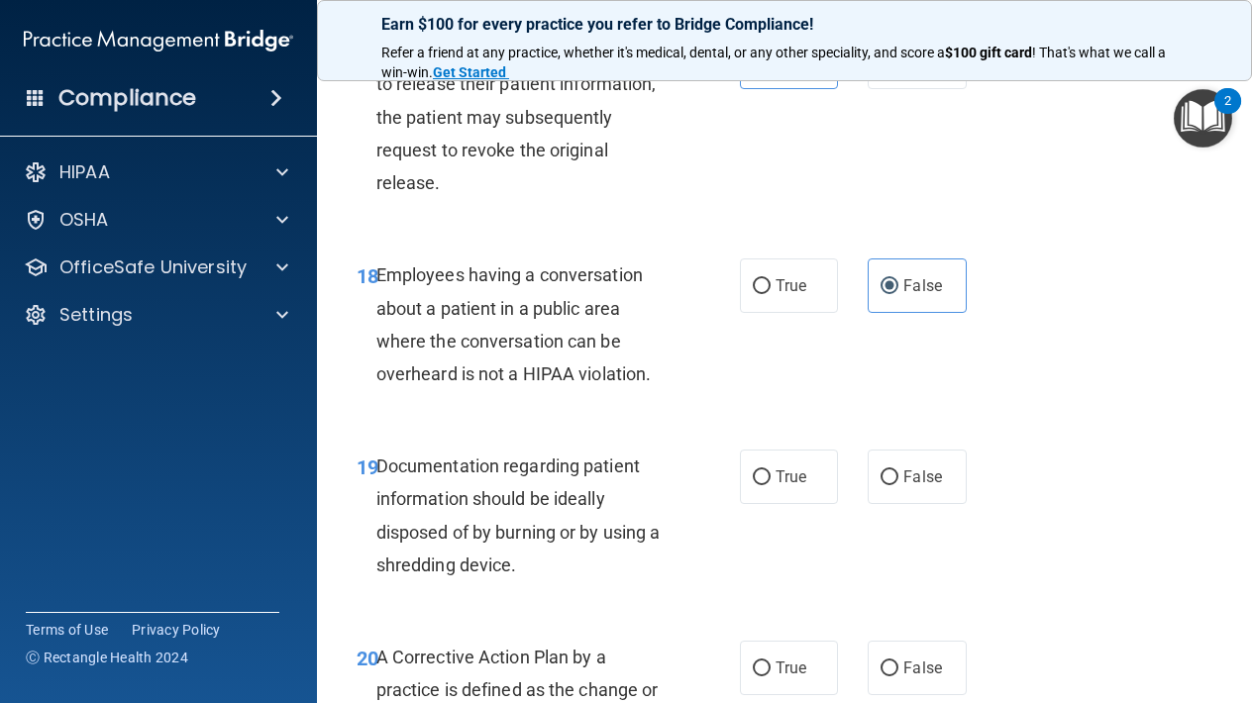
scroll to position [3315, 0]
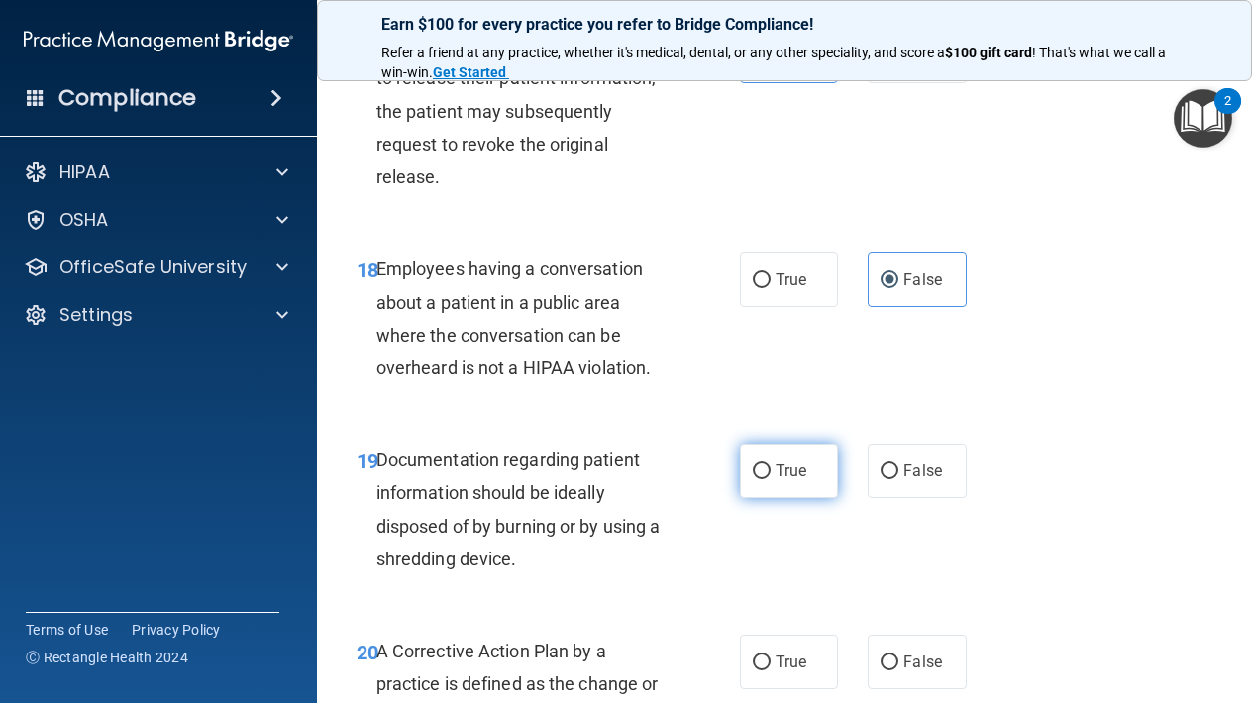
click at [796, 461] on span "True" at bounding box center [790, 470] width 31 height 19
click at [770, 464] on input "True" at bounding box center [762, 471] width 18 height 15
radio input "true"
click at [769, 653] on label "True" at bounding box center [789, 662] width 98 height 54
click at [769, 655] on input "True" at bounding box center [762, 662] width 18 height 15
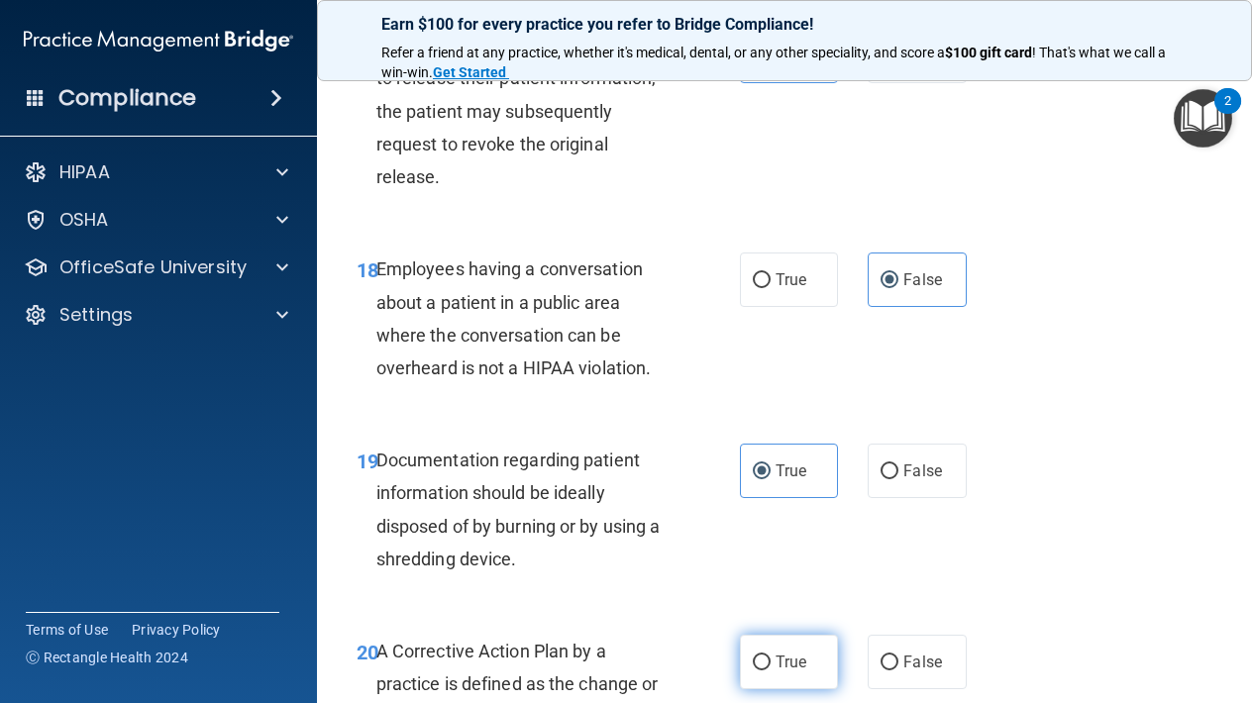
radio input "true"
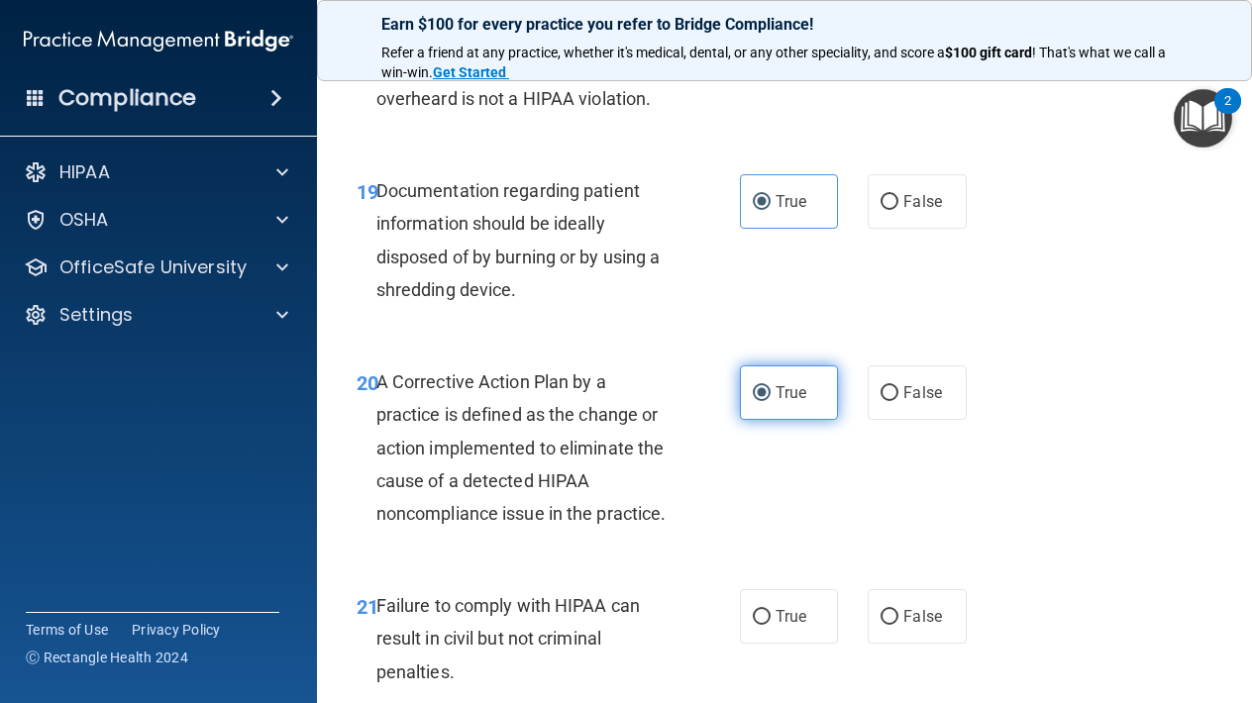
scroll to position [3597, 0]
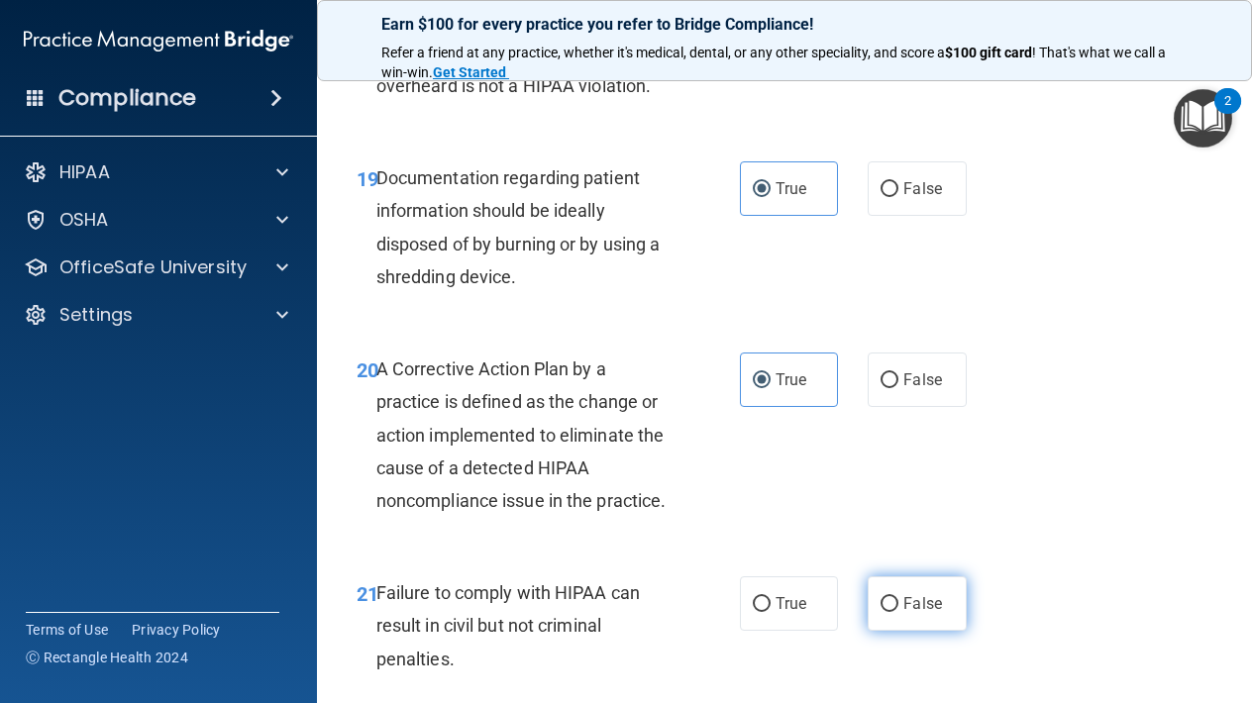
click at [899, 585] on label "False" at bounding box center [916, 603] width 98 height 54
click at [898, 597] on input "False" at bounding box center [889, 604] width 18 height 15
radio input "true"
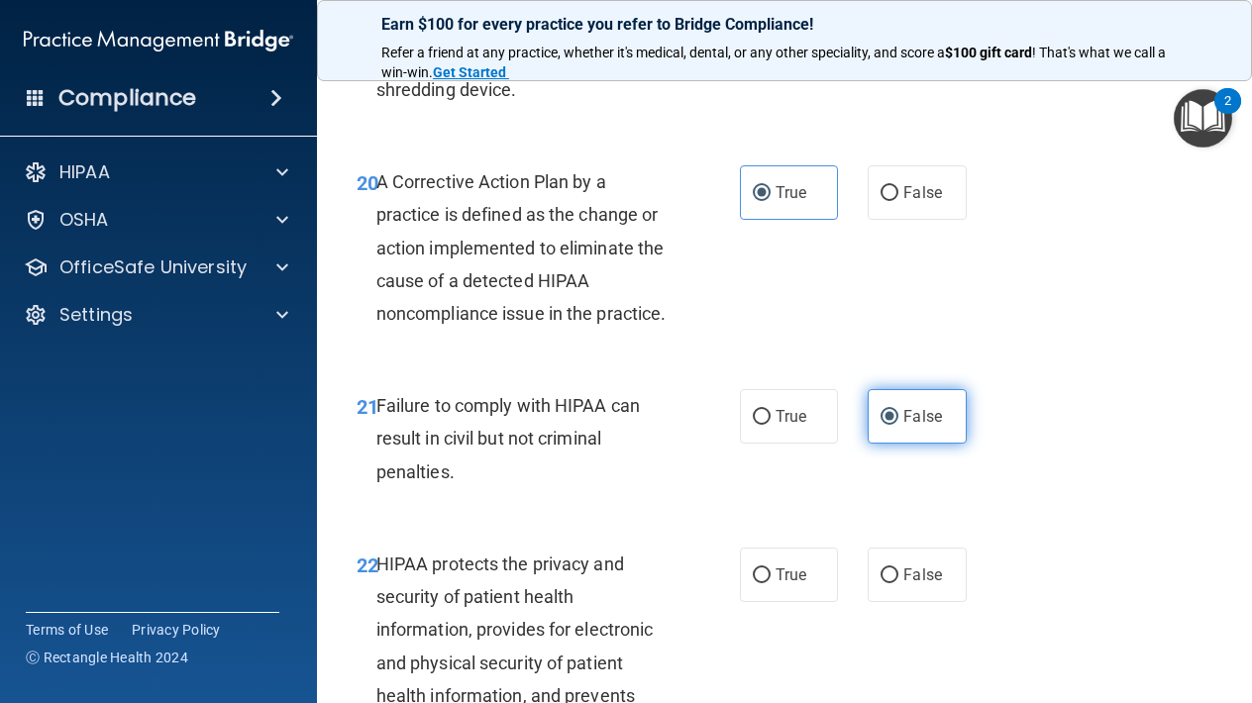
scroll to position [3792, 0]
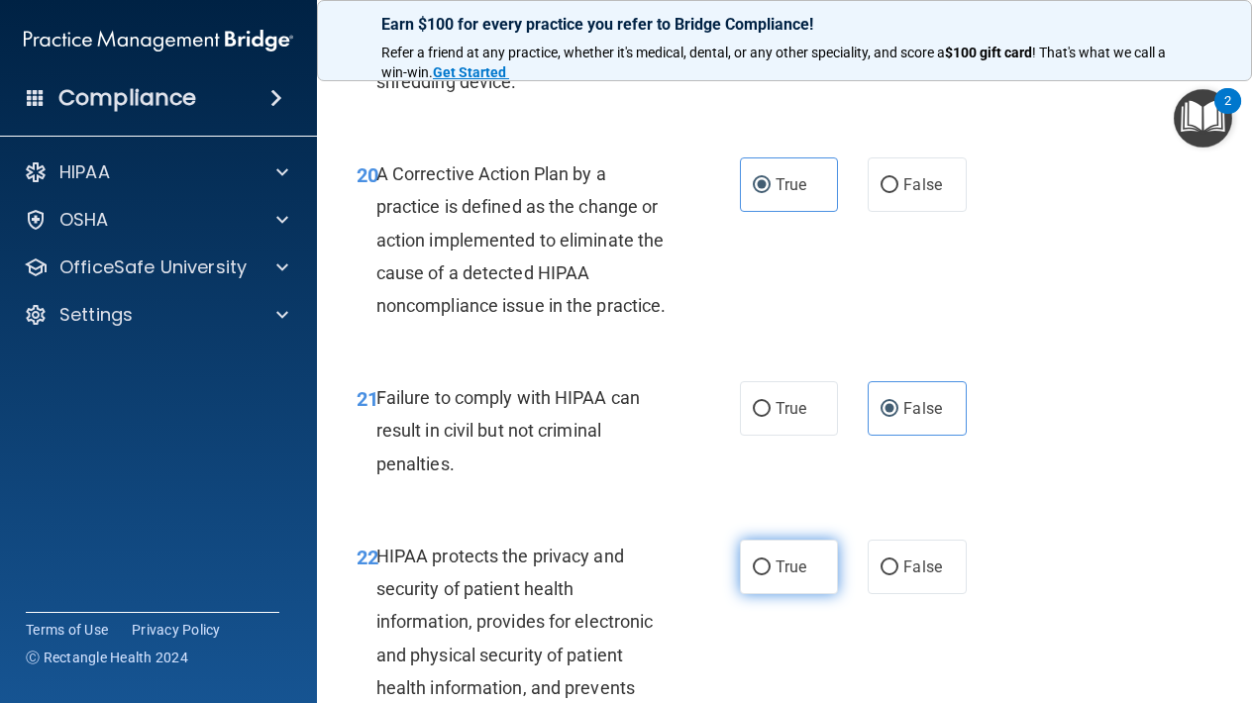
click at [812, 547] on label "True" at bounding box center [789, 567] width 98 height 54
click at [770, 560] on input "True" at bounding box center [762, 567] width 18 height 15
radio input "true"
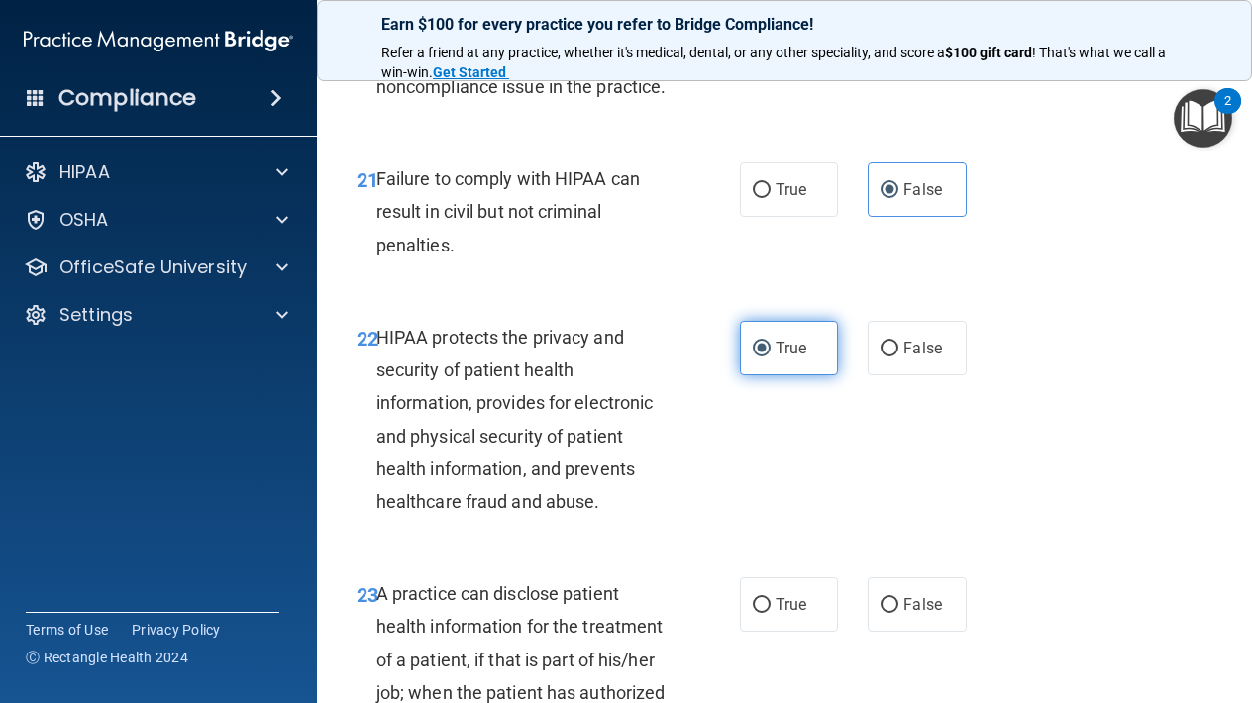
scroll to position [4016, 0]
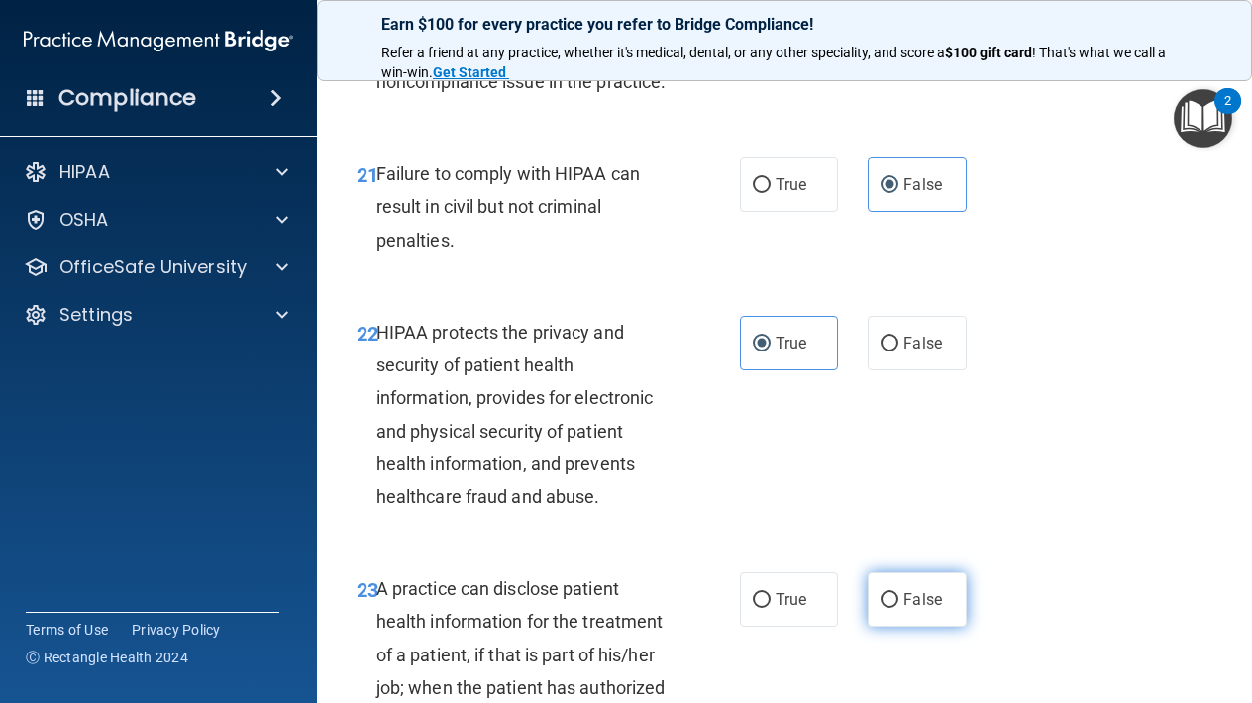
click at [915, 590] on span "False" at bounding box center [922, 599] width 39 height 19
click at [898, 593] on input "False" at bounding box center [889, 600] width 18 height 15
radio input "true"
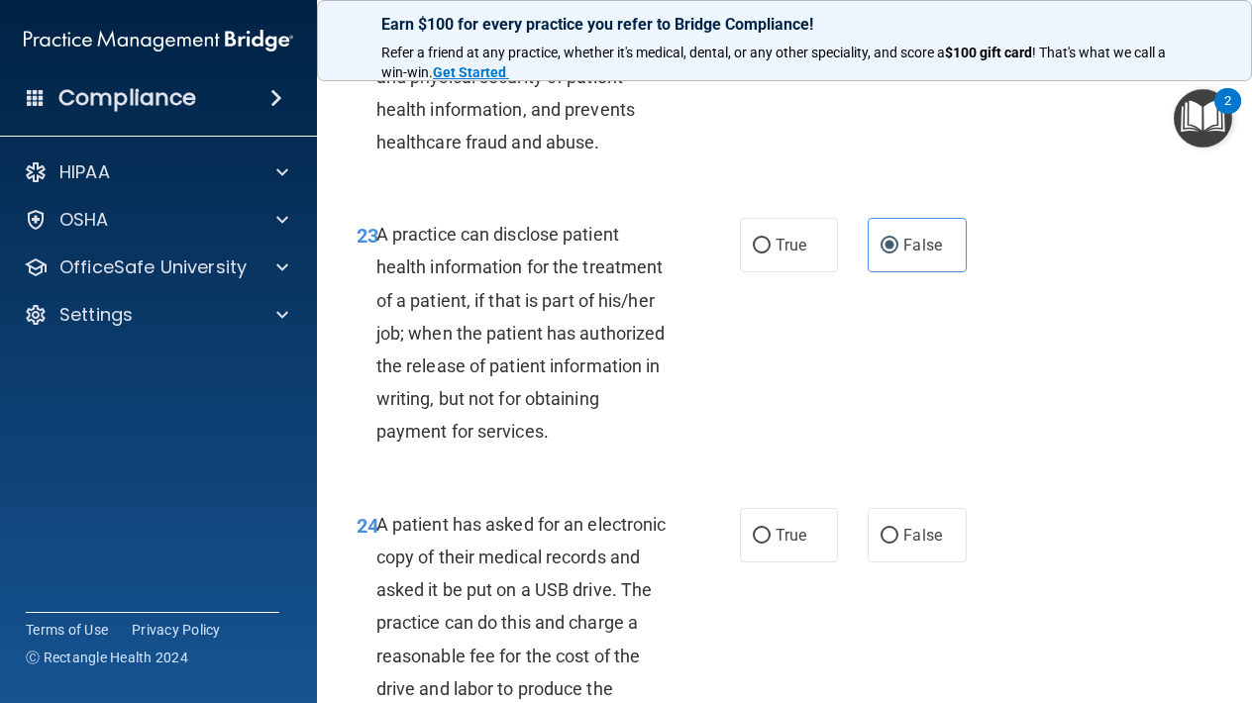
scroll to position [4375, 0]
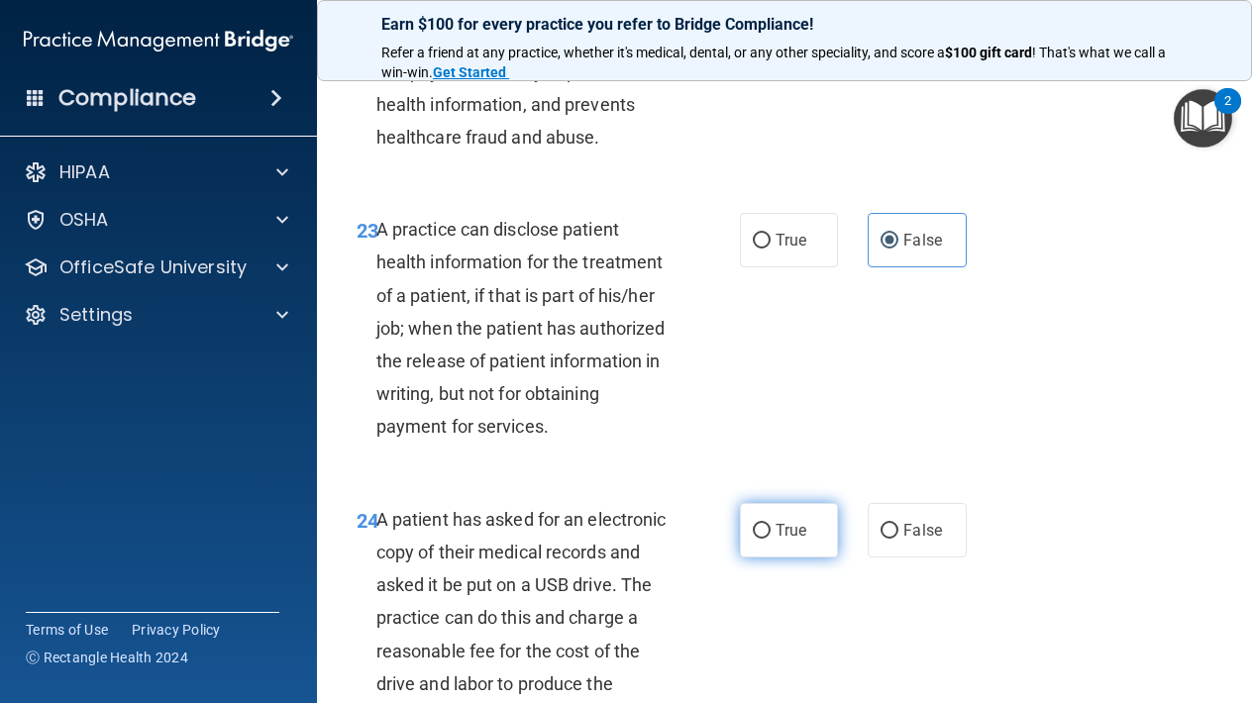
click at [795, 521] on span "True" at bounding box center [790, 530] width 31 height 19
click at [770, 524] on input "True" at bounding box center [762, 531] width 18 height 15
radio input "true"
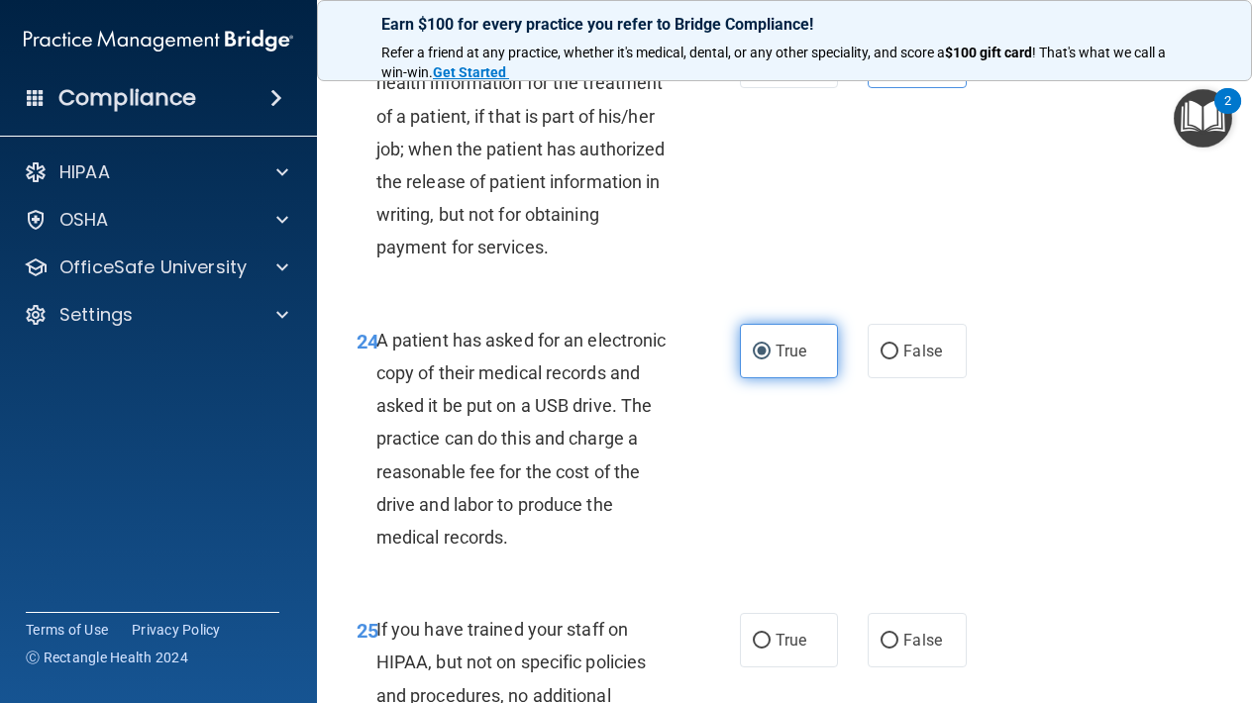
scroll to position [4618, 0]
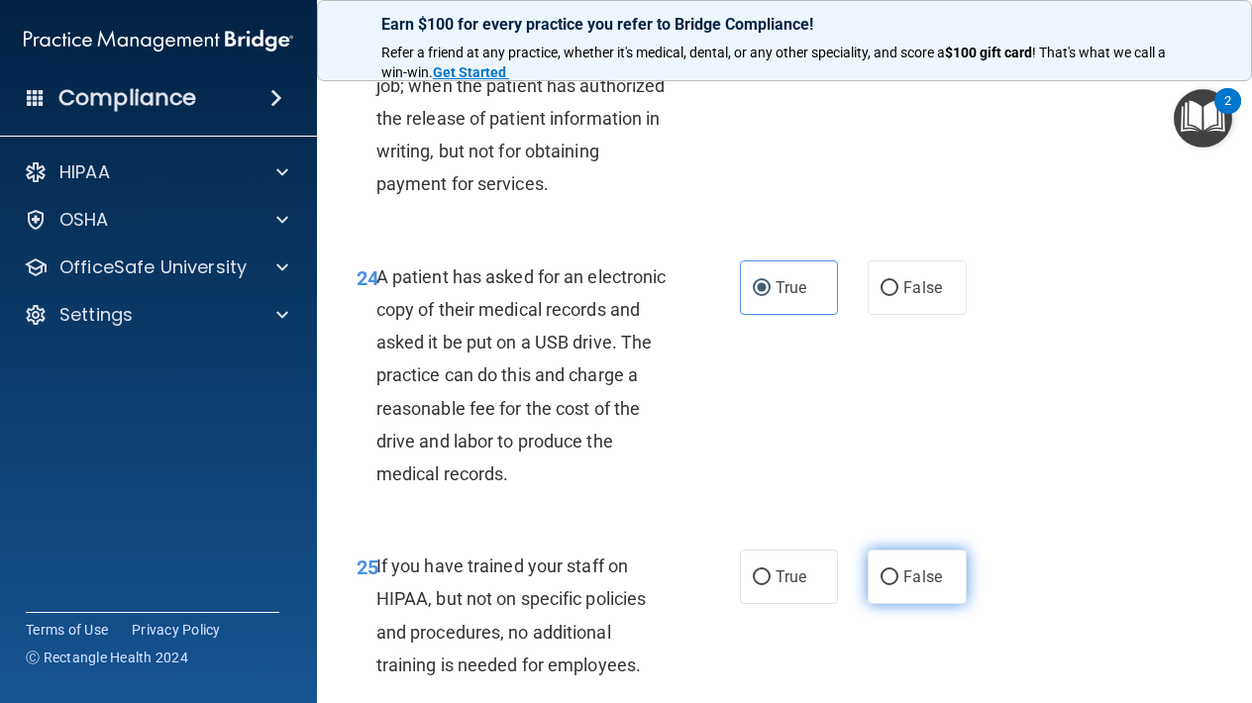
click at [904, 565] on label "False" at bounding box center [916, 577] width 98 height 54
click at [898, 570] on input "False" at bounding box center [889, 577] width 18 height 15
radio input "true"
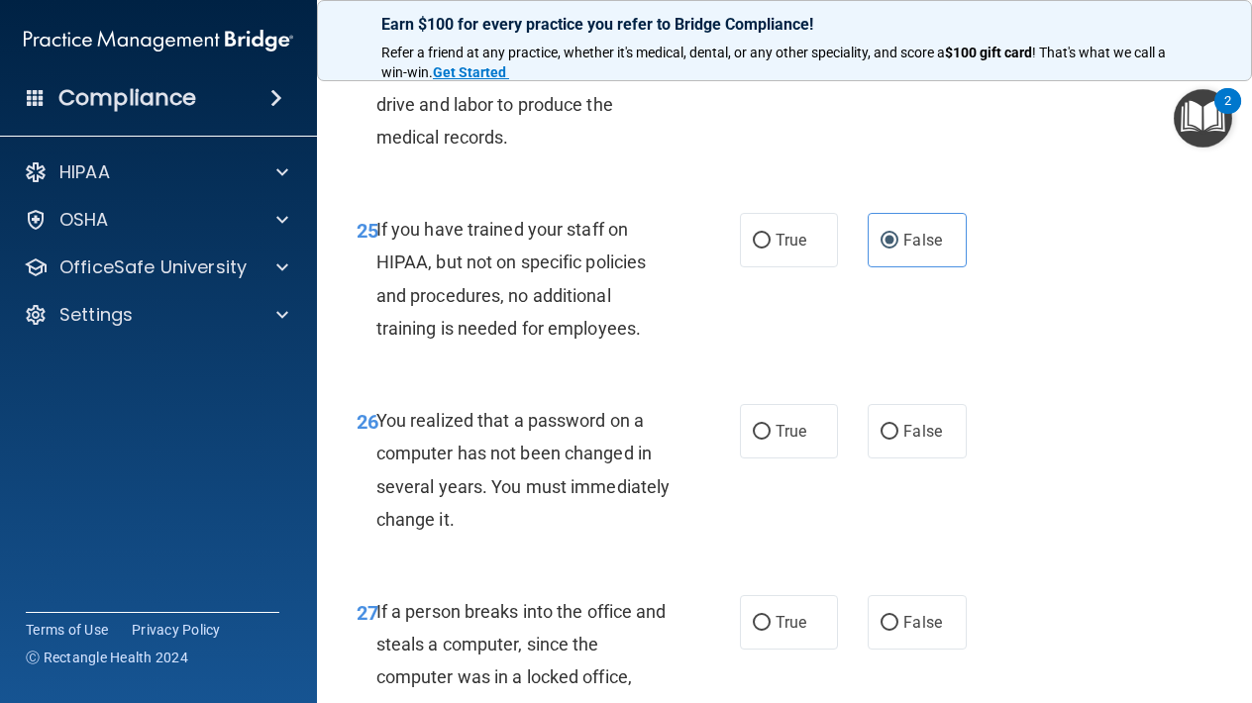
scroll to position [4988, 0]
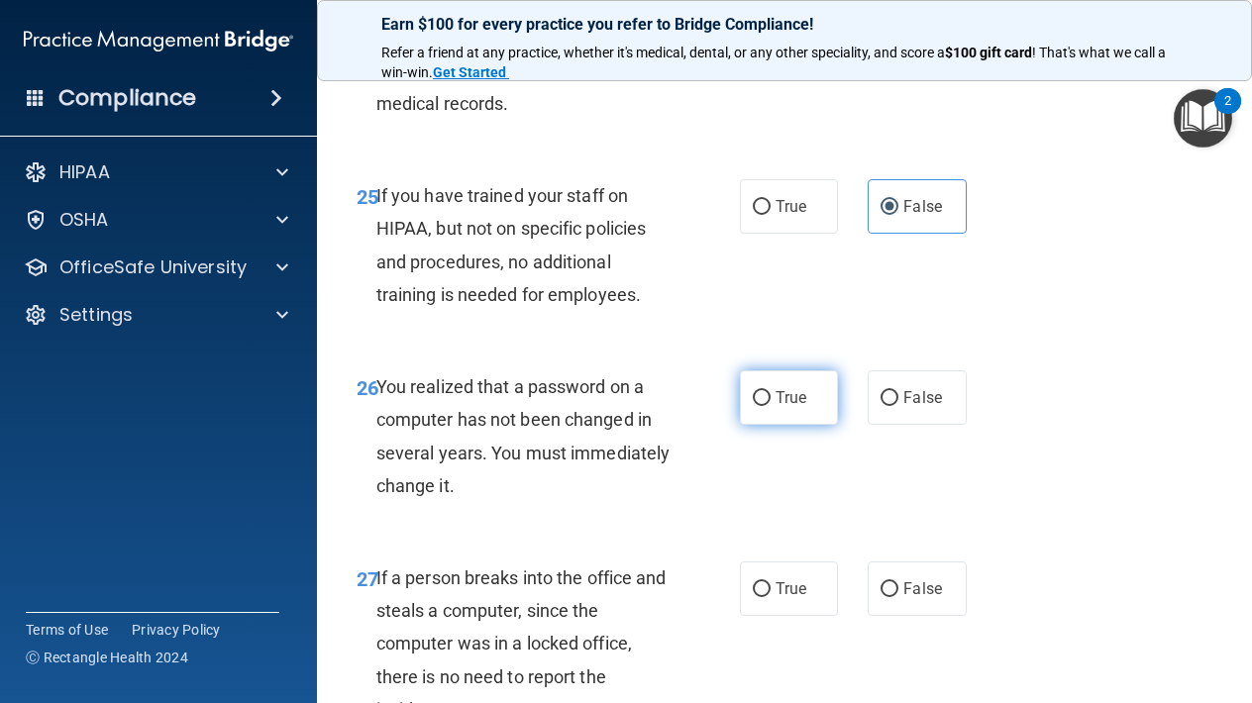
click at [785, 384] on label "True" at bounding box center [789, 397] width 98 height 54
click at [770, 391] on input "True" at bounding box center [762, 398] width 18 height 15
radio input "true"
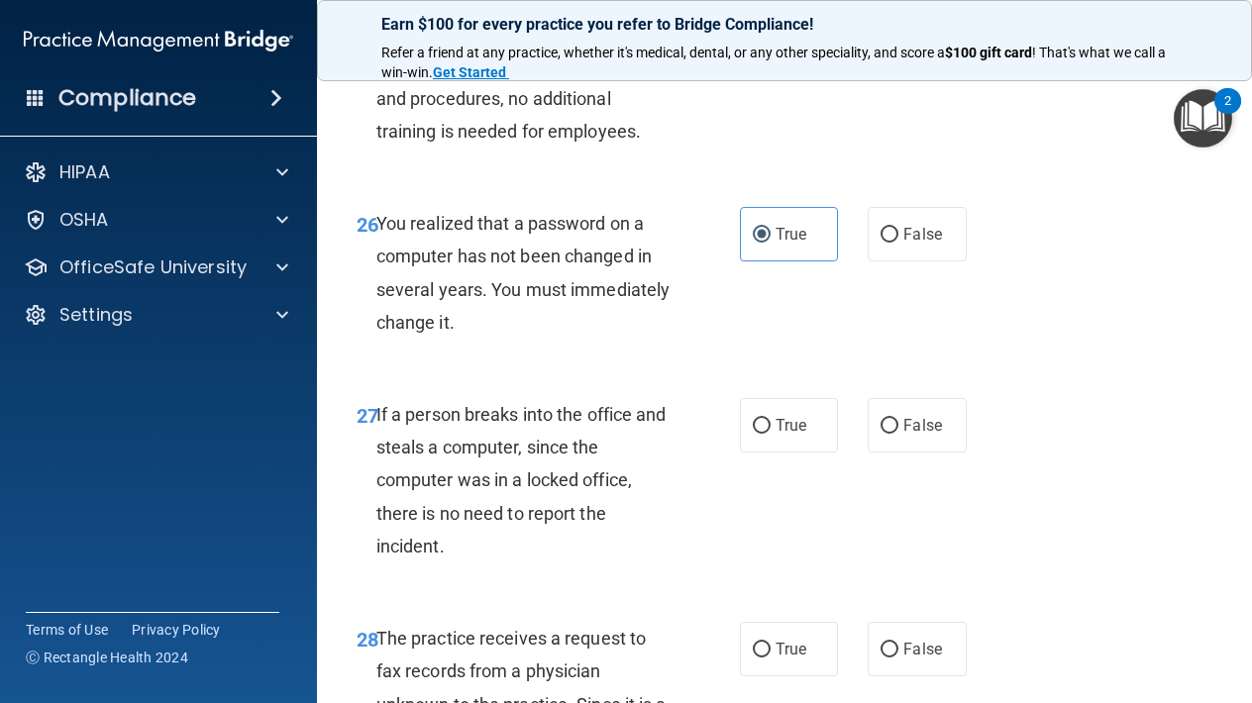
scroll to position [5154, 0]
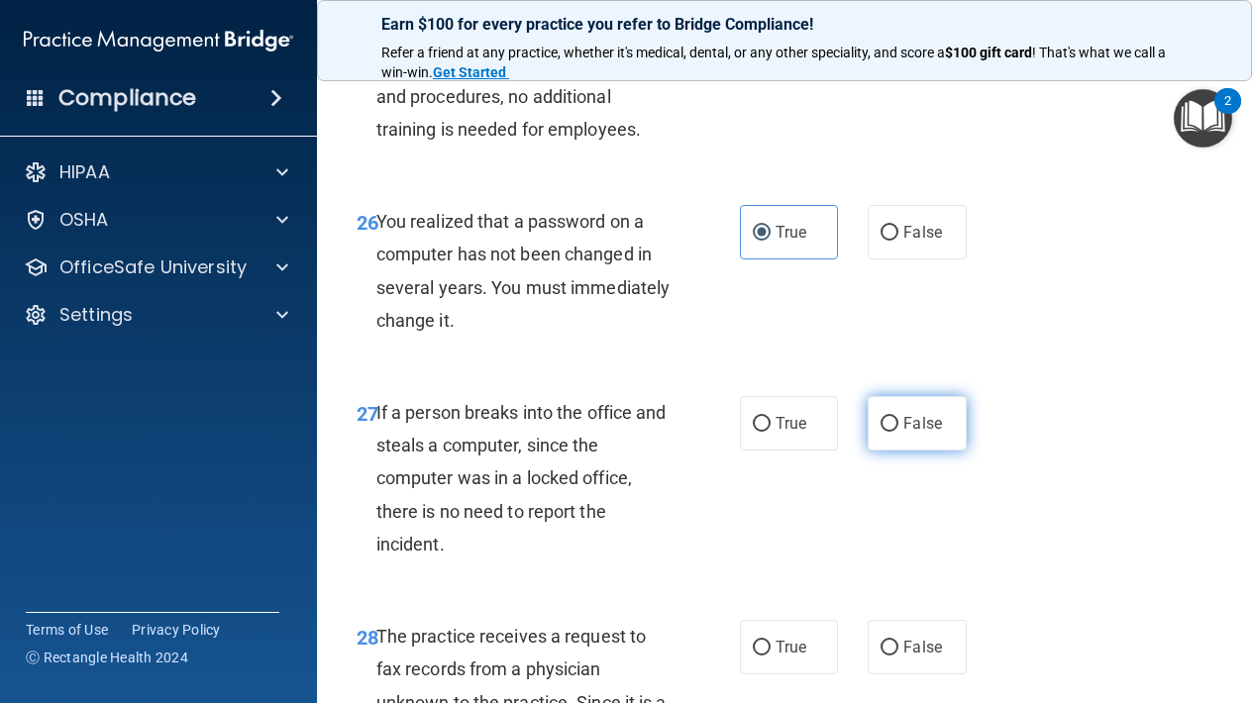
click at [892, 396] on label "False" at bounding box center [916, 423] width 98 height 54
click at [892, 417] on input "False" at bounding box center [889, 424] width 18 height 15
radio input "true"
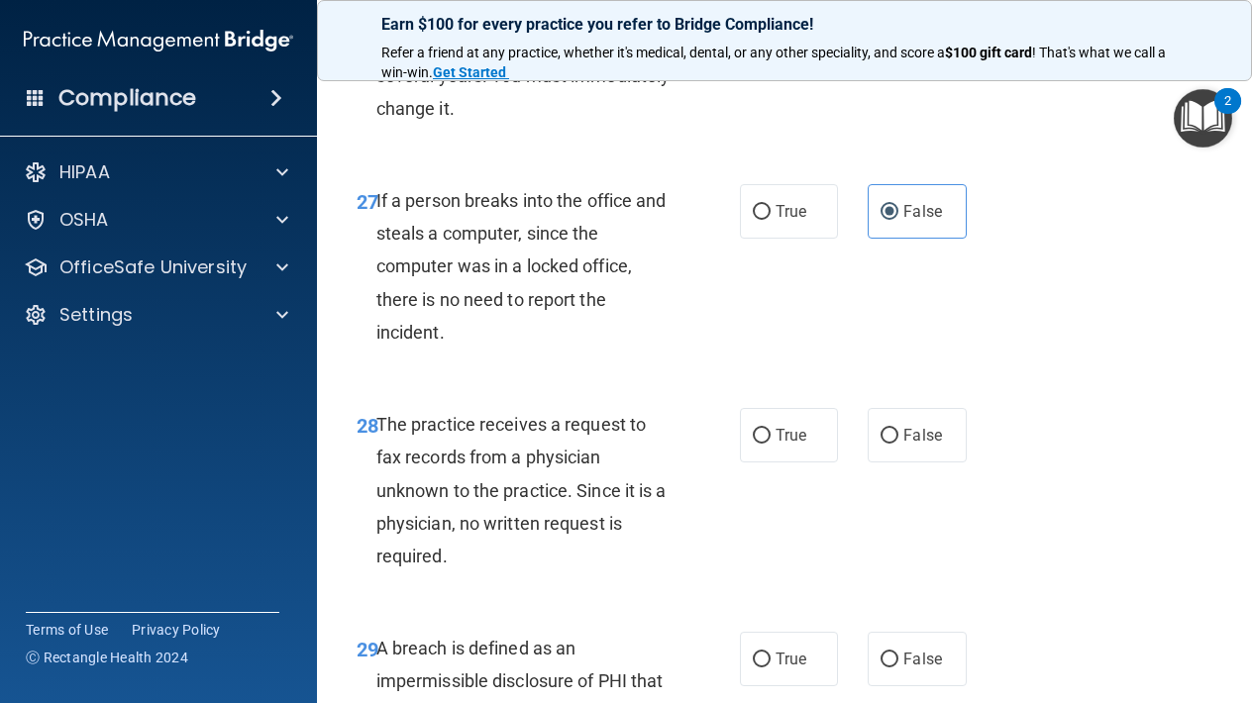
scroll to position [5372, 0]
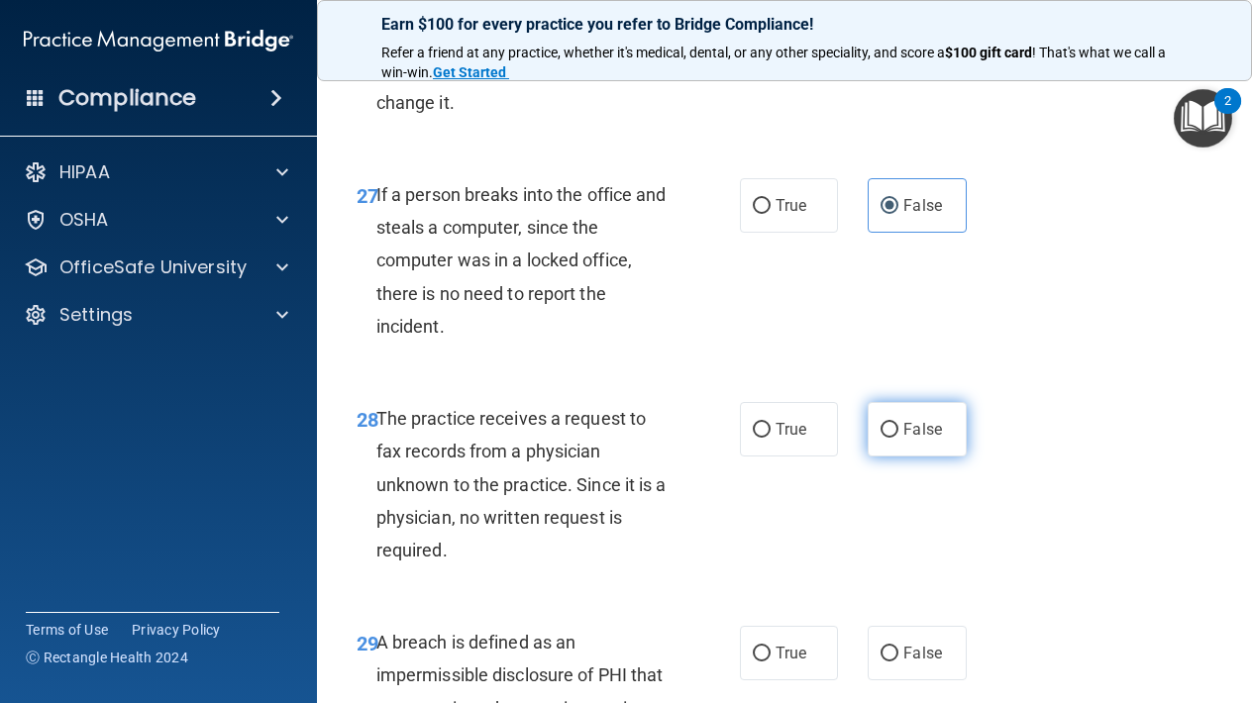
click at [916, 420] on span "False" at bounding box center [922, 429] width 39 height 19
click at [898, 423] on input "False" at bounding box center [889, 430] width 18 height 15
radio input "true"
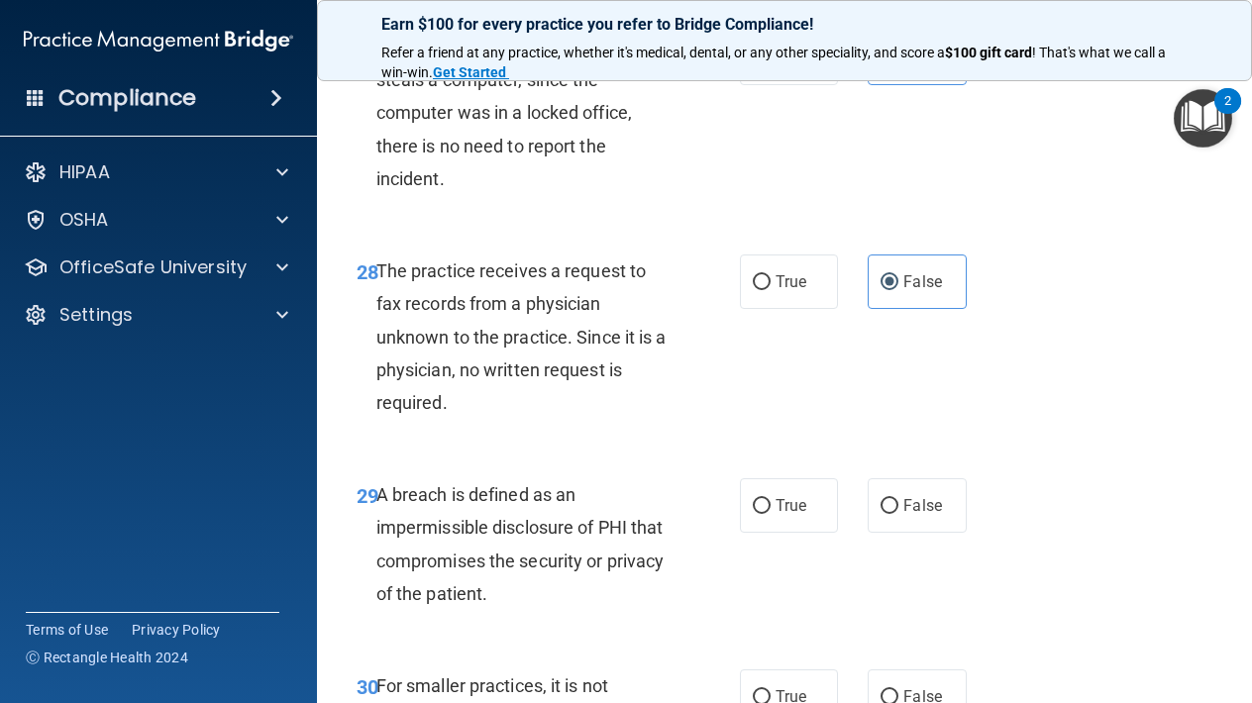
scroll to position [5563, 0]
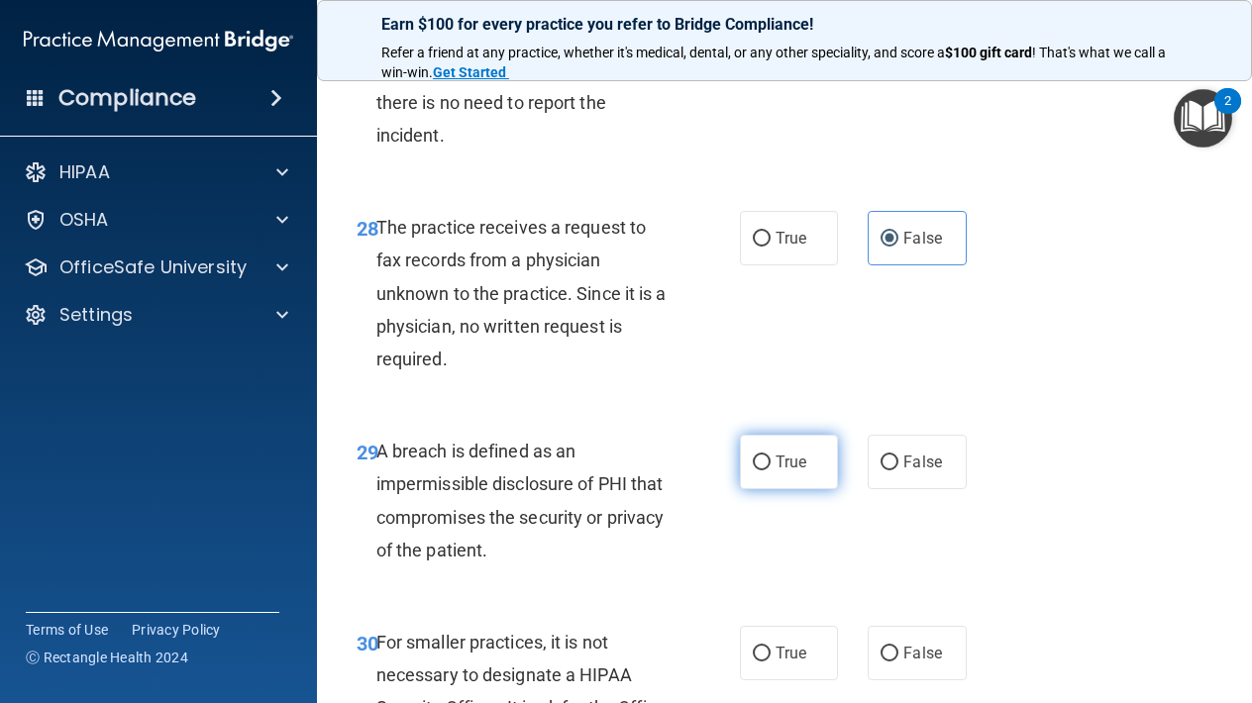
click at [807, 451] on label "True" at bounding box center [789, 462] width 98 height 54
click at [770, 455] on input "True" at bounding box center [762, 462] width 18 height 15
radio input "true"
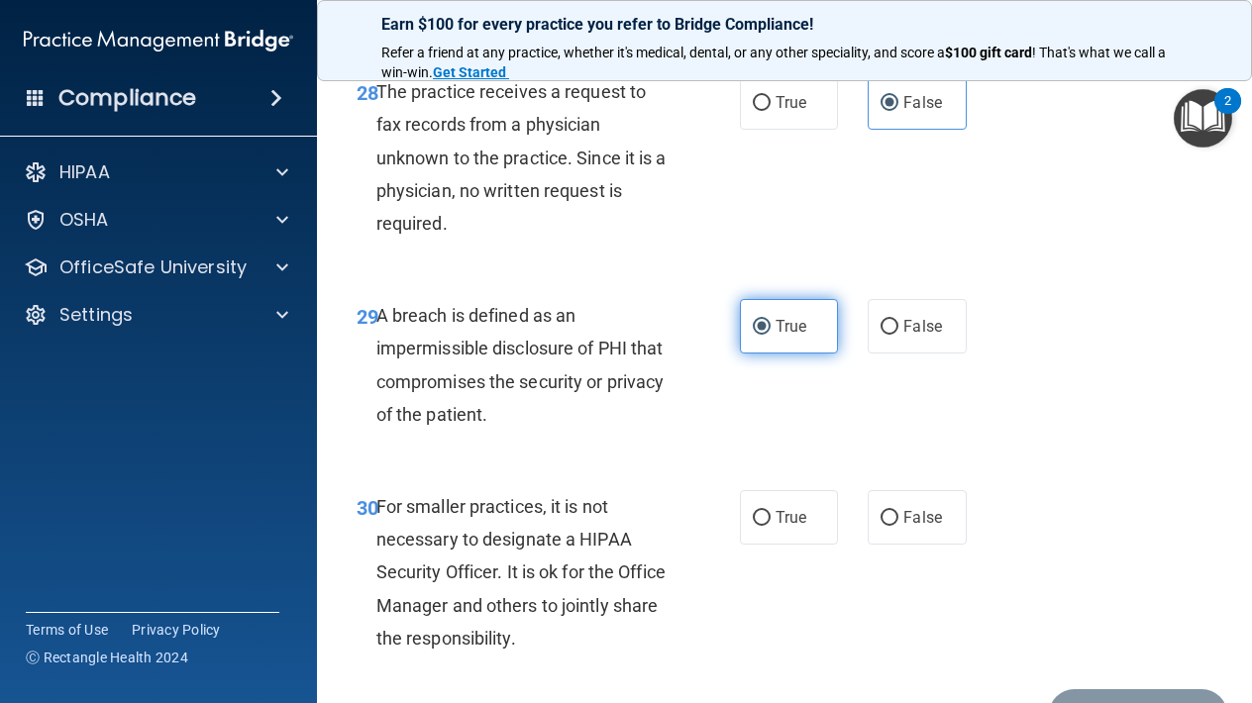
scroll to position [5774, 0]
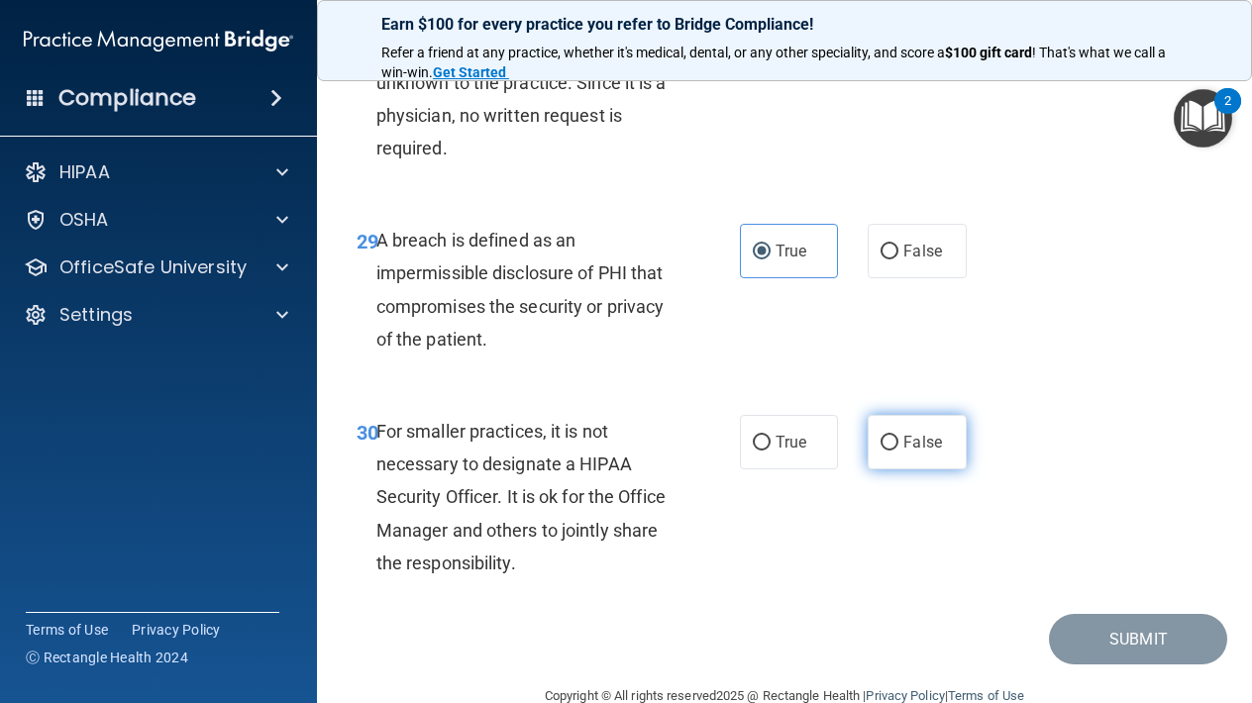
click at [929, 423] on label "False" at bounding box center [916, 442] width 98 height 54
click at [898, 436] on input "False" at bounding box center [889, 443] width 18 height 15
radio input "true"
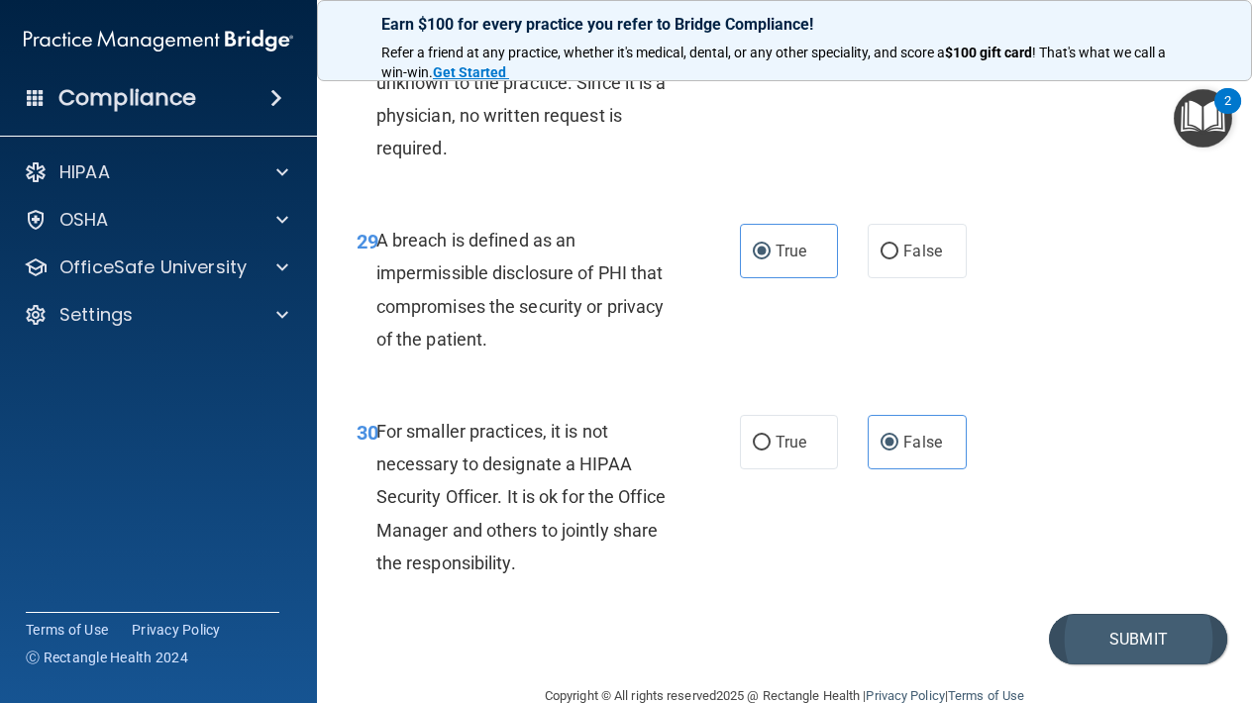
click at [1130, 614] on button "Submit" at bounding box center [1138, 639] width 178 height 50
click at [1133, 614] on button "Submit" at bounding box center [1138, 639] width 178 height 50
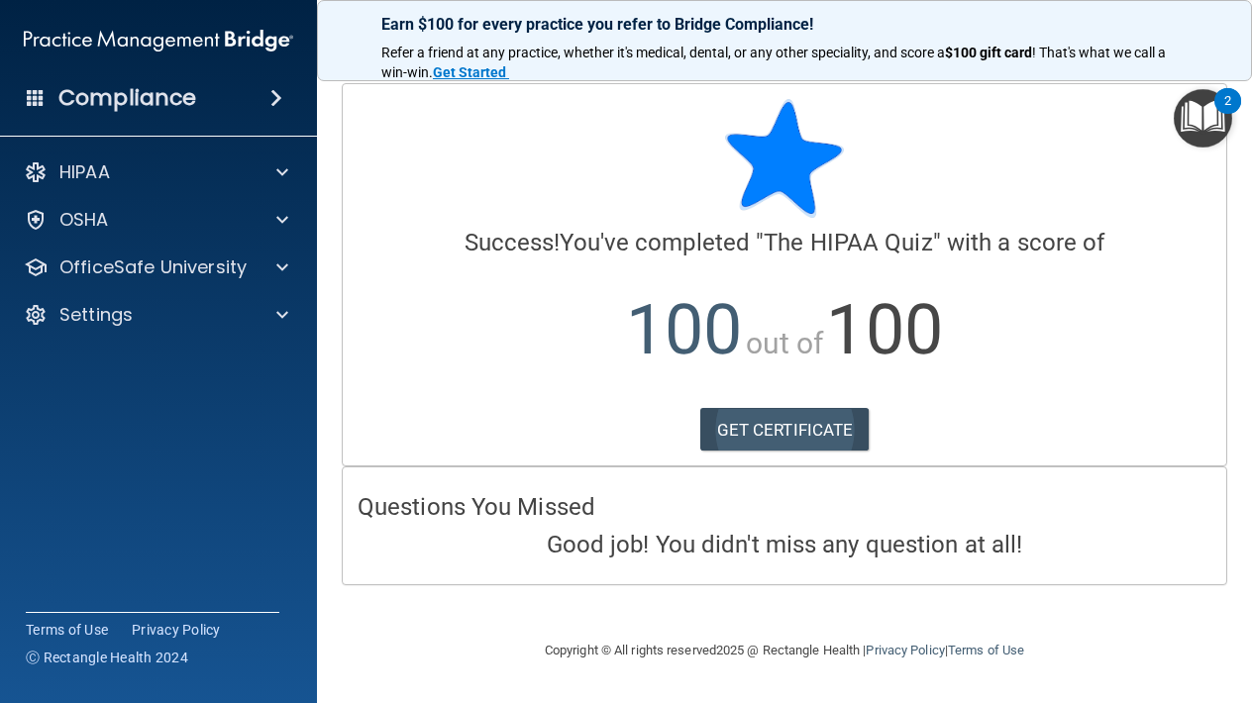
click at [763, 429] on link "GET CERTIFICATE" at bounding box center [784, 430] width 169 height 44
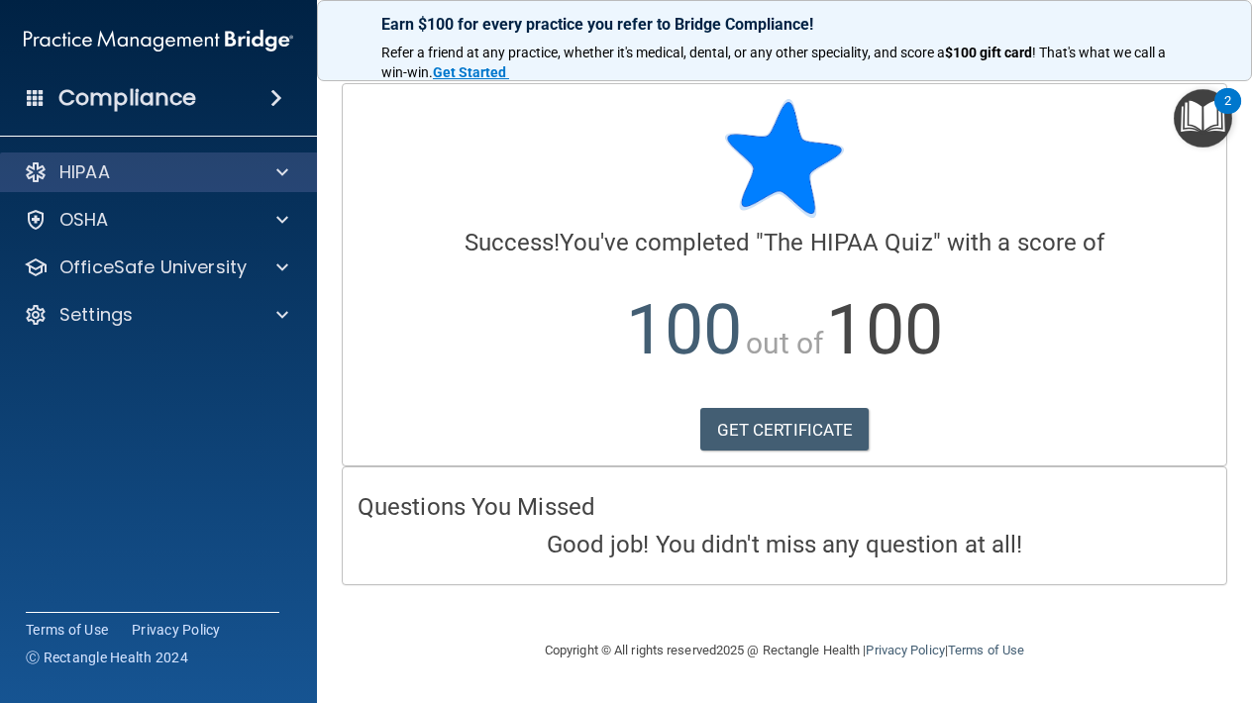
click at [279, 169] on span at bounding box center [282, 172] width 12 height 24
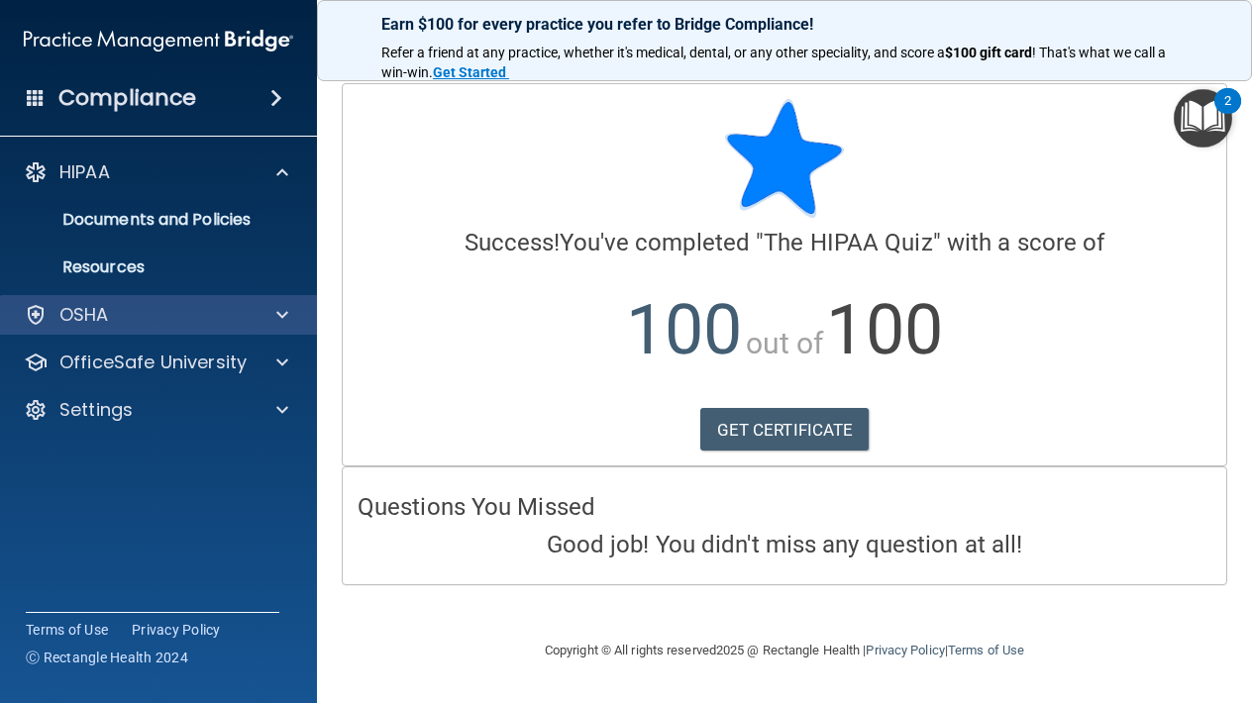
click at [281, 305] on span at bounding box center [282, 315] width 12 height 24
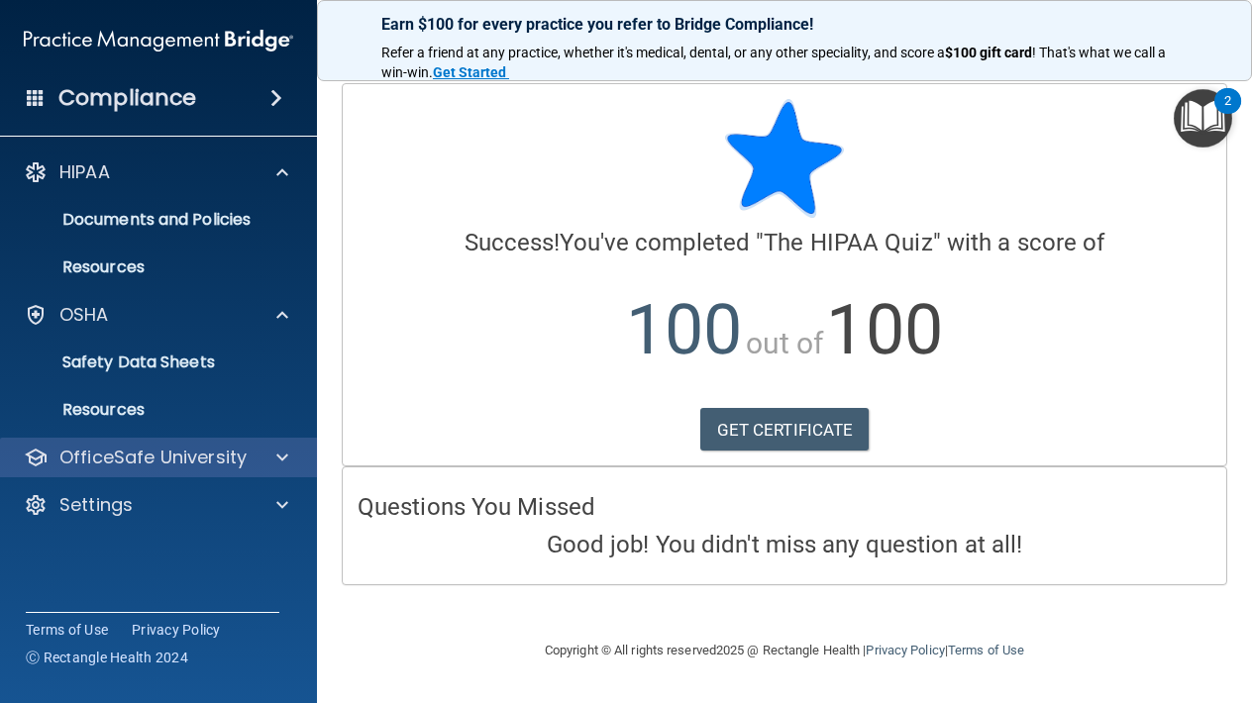
click at [279, 460] on span at bounding box center [282, 458] width 12 height 24
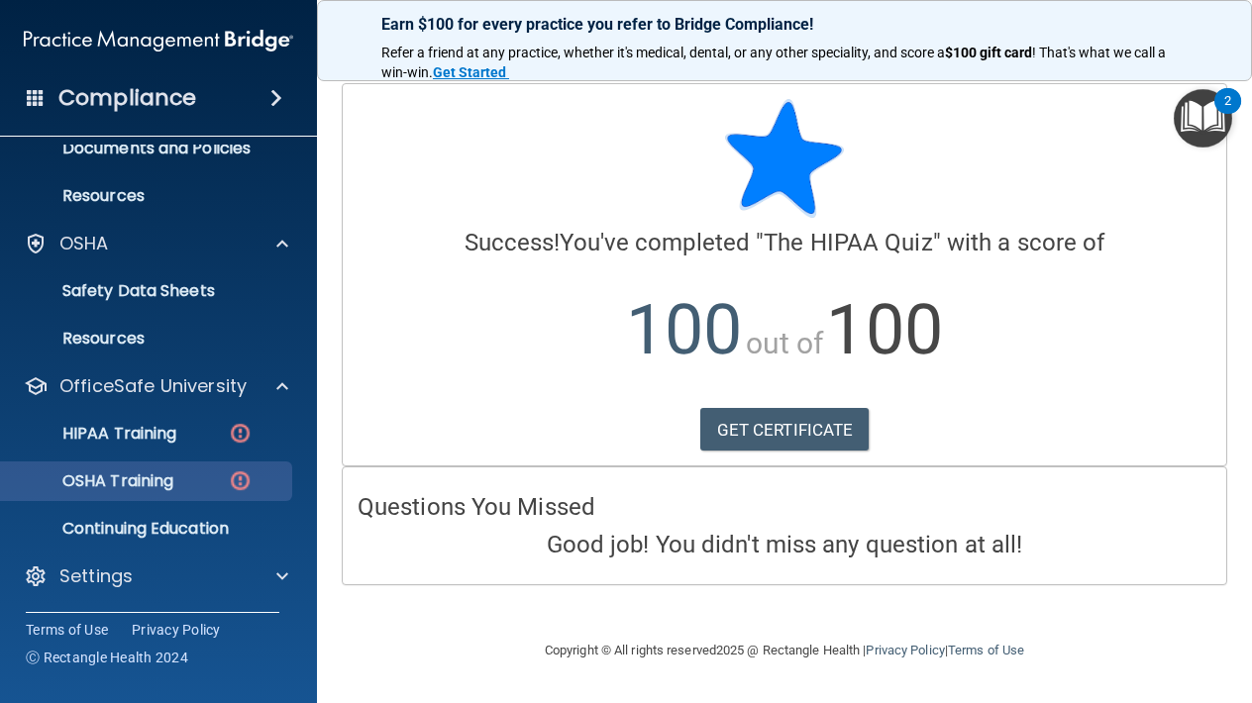
scroll to position [71, 0]
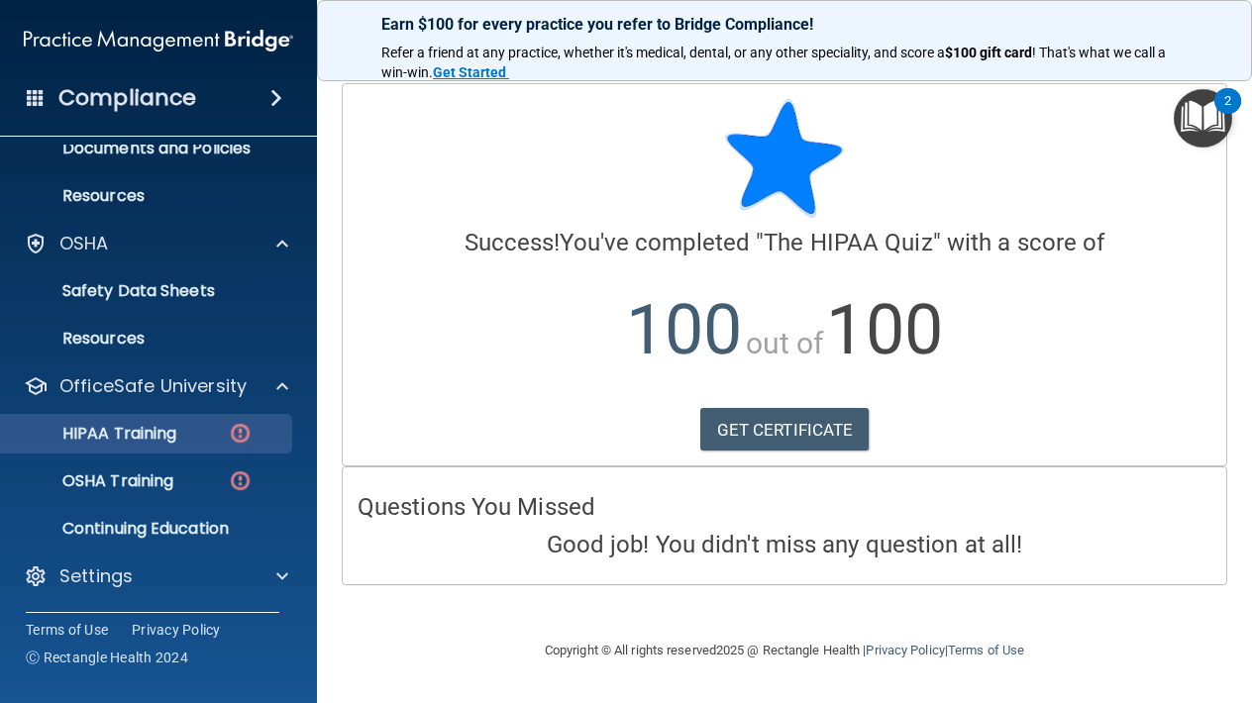
click at [169, 438] on p "HIPAA Training" at bounding box center [94, 434] width 163 height 20
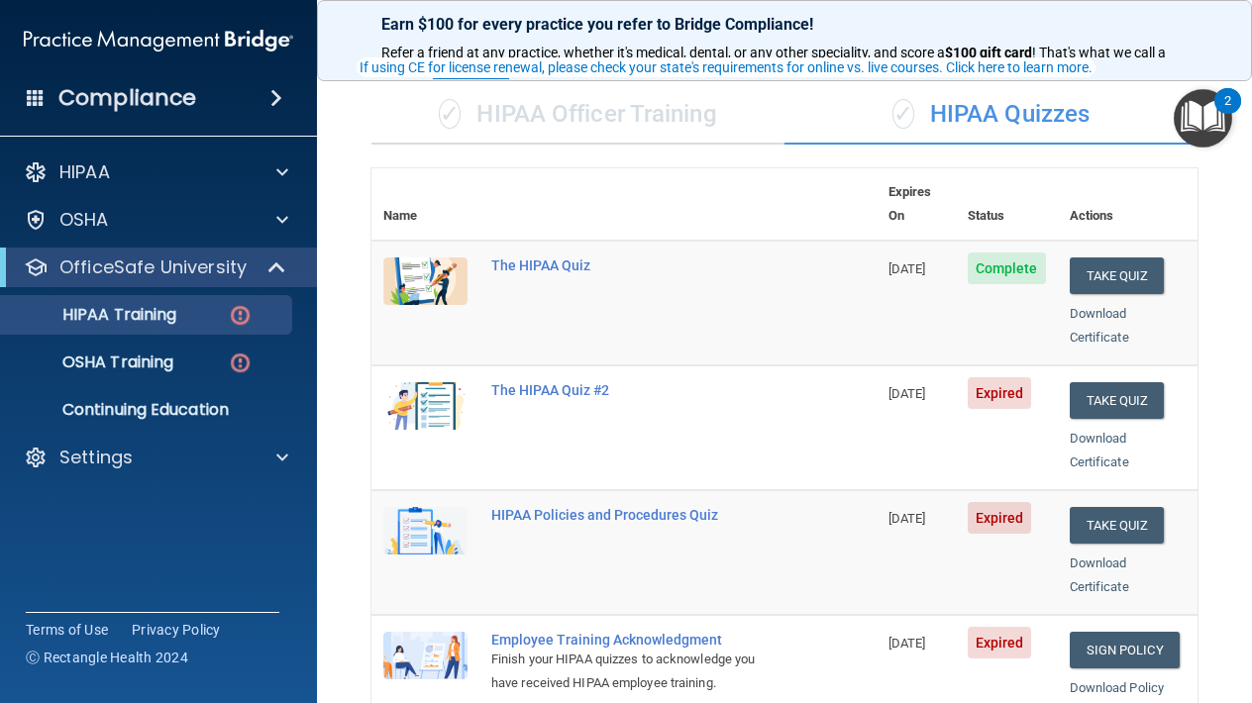
scroll to position [165, 0]
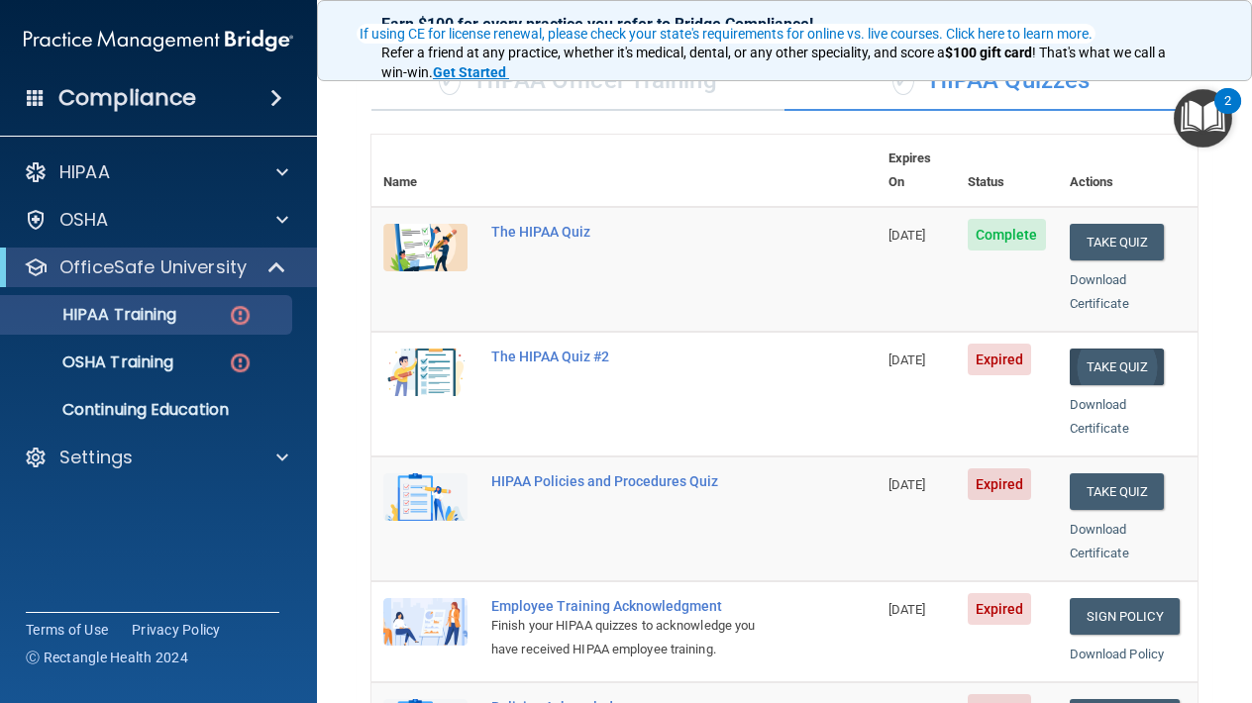
click at [1116, 349] on button "Take Quiz" at bounding box center [1116, 367] width 95 height 37
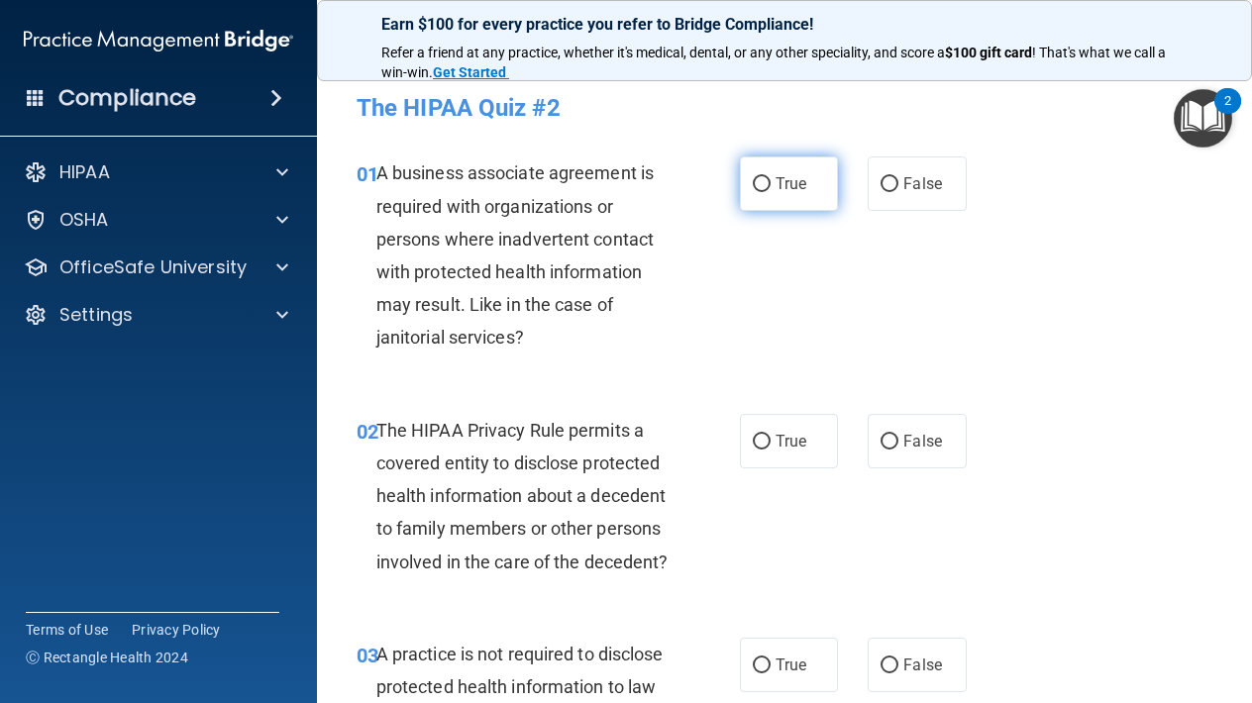
click at [767, 184] on input "True" at bounding box center [762, 184] width 18 height 15
radio input "true"
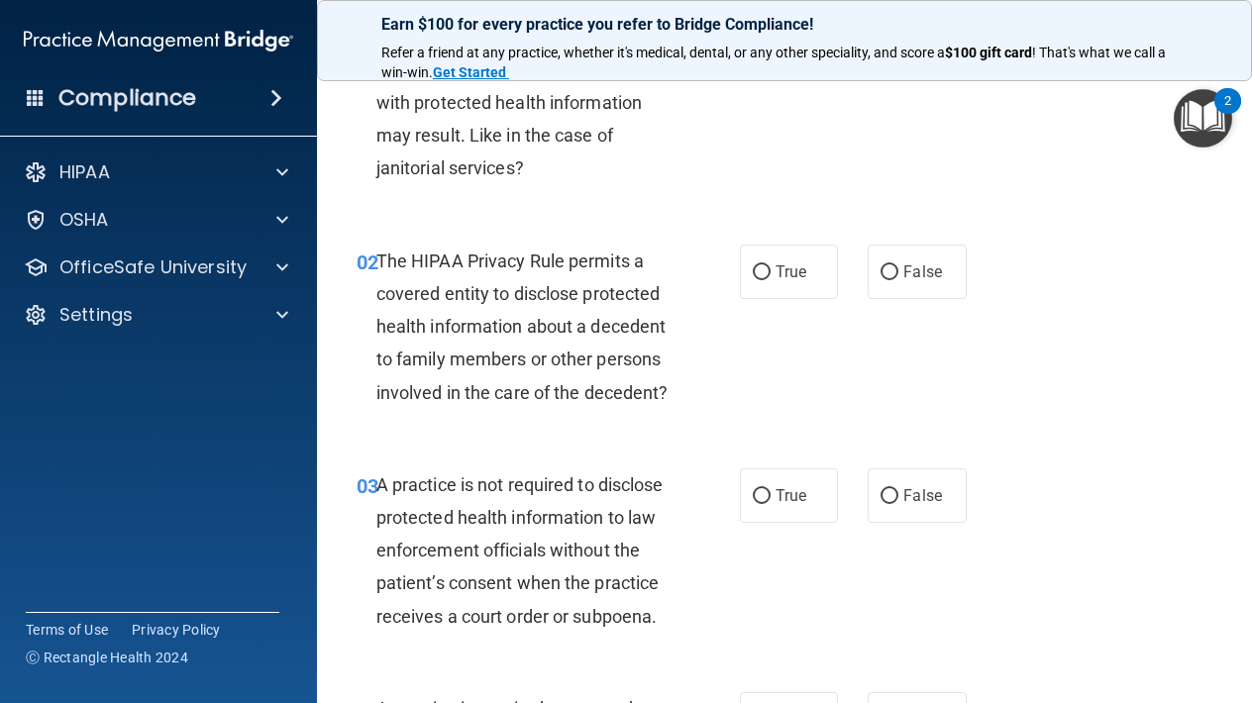
scroll to position [231, 0]
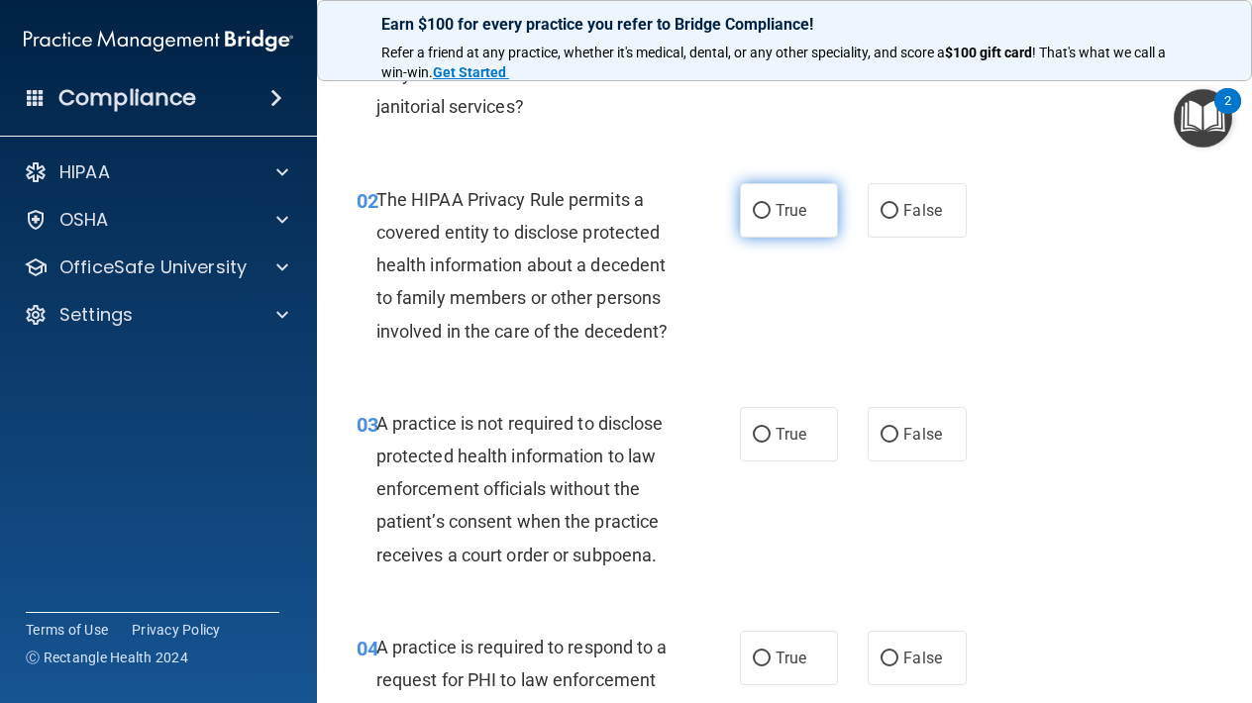
click at [754, 204] on input "True" at bounding box center [762, 211] width 18 height 15
radio input "true"
click at [758, 442] on label "True" at bounding box center [789, 434] width 98 height 54
click at [758, 442] on input "True" at bounding box center [762, 435] width 18 height 15
radio input "true"
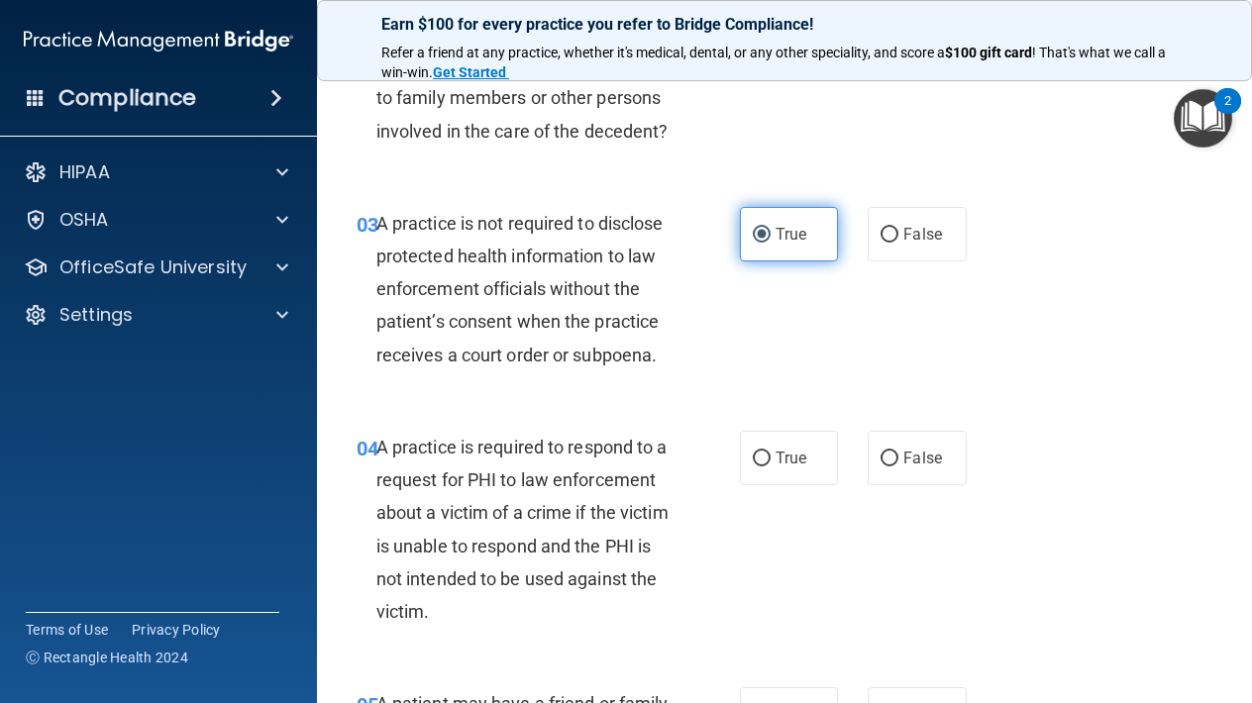
scroll to position [507, 0]
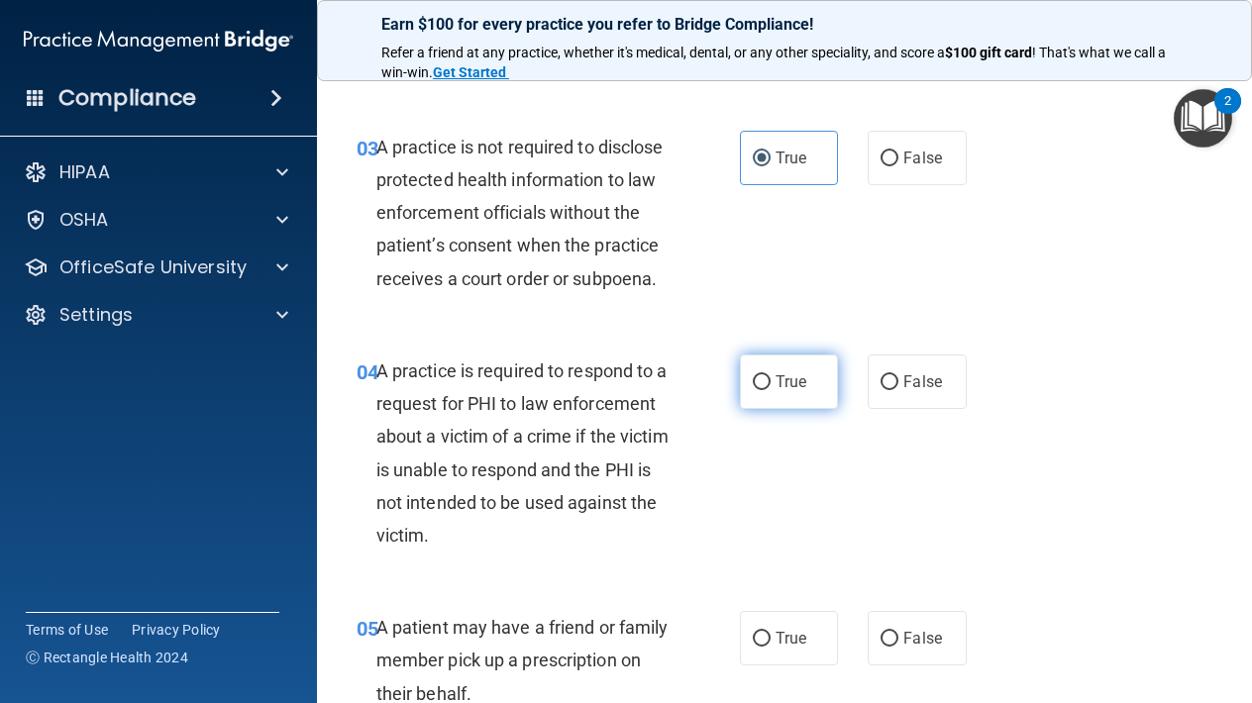
click at [763, 390] on label "True" at bounding box center [789, 381] width 98 height 54
click at [763, 390] on input "True" at bounding box center [762, 382] width 18 height 15
radio input "true"
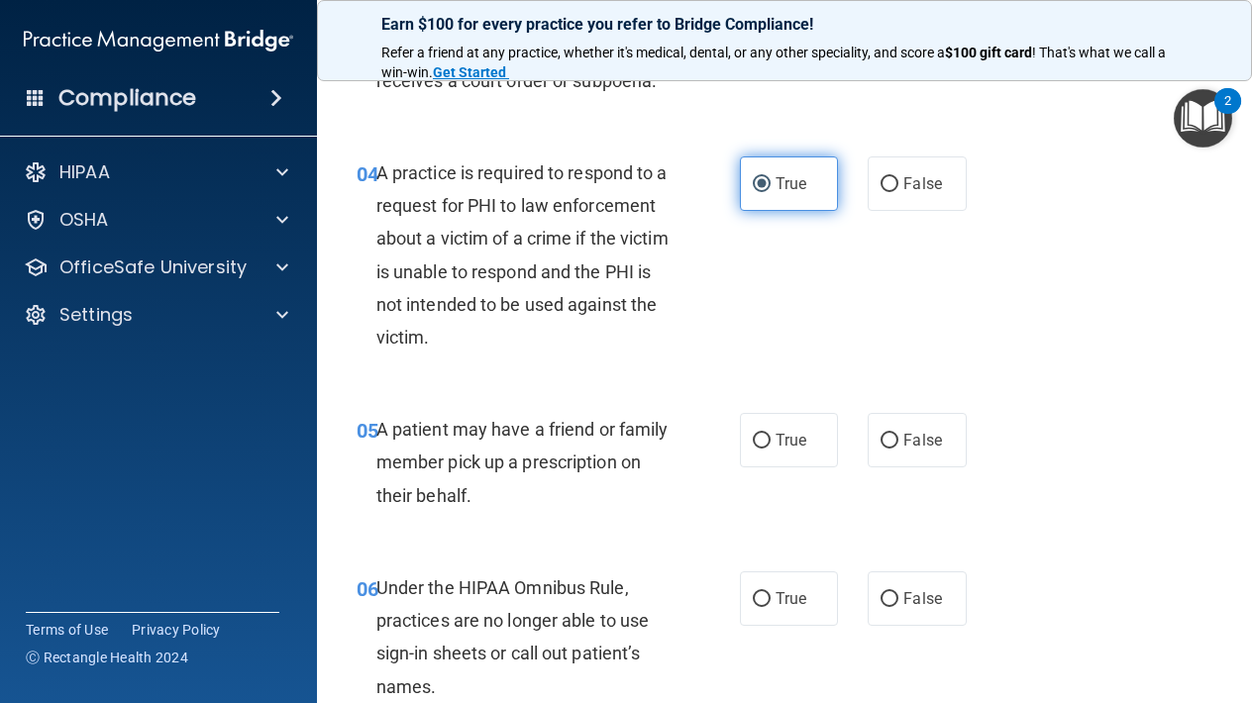
scroll to position [709, 0]
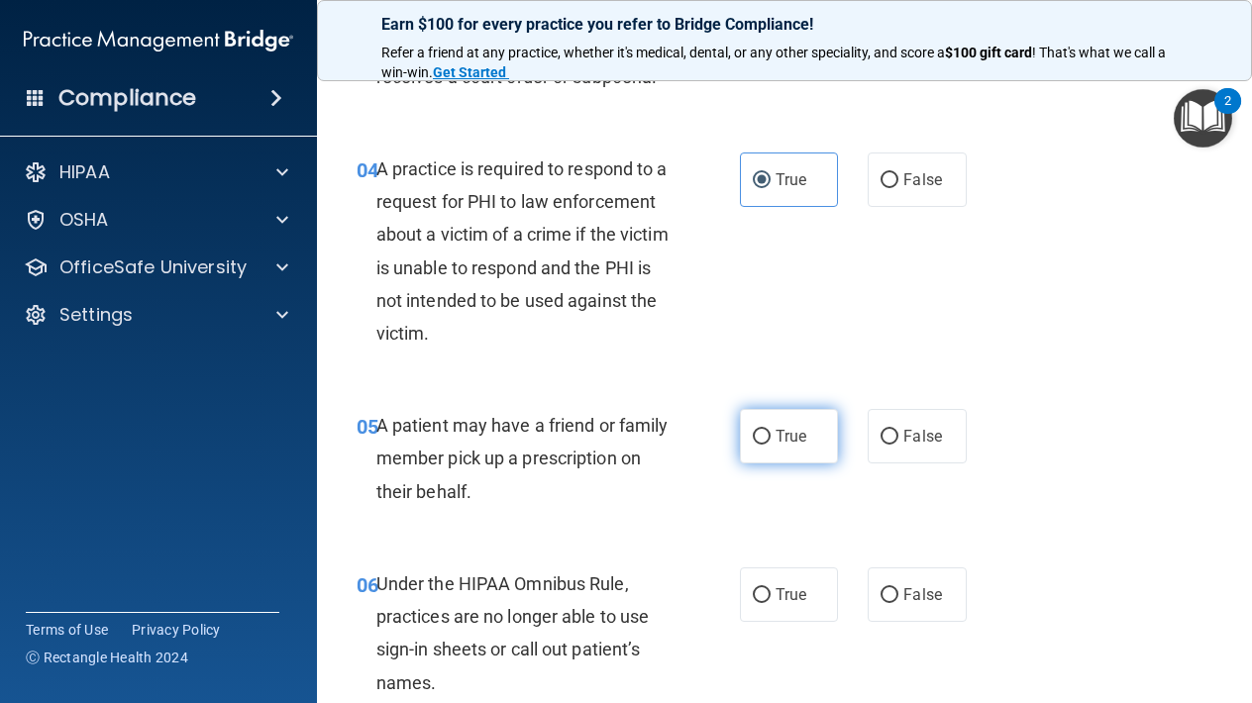
click at [768, 438] on input "True" at bounding box center [762, 437] width 18 height 15
radio input "true"
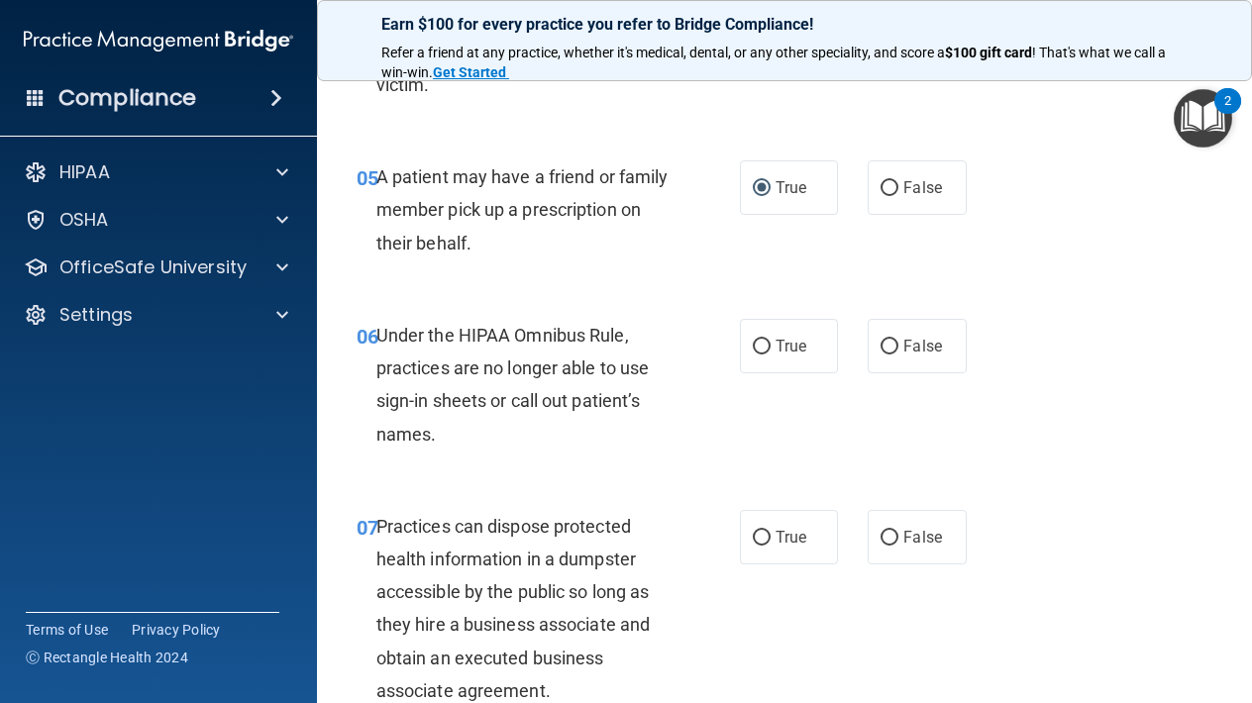
scroll to position [959, 0]
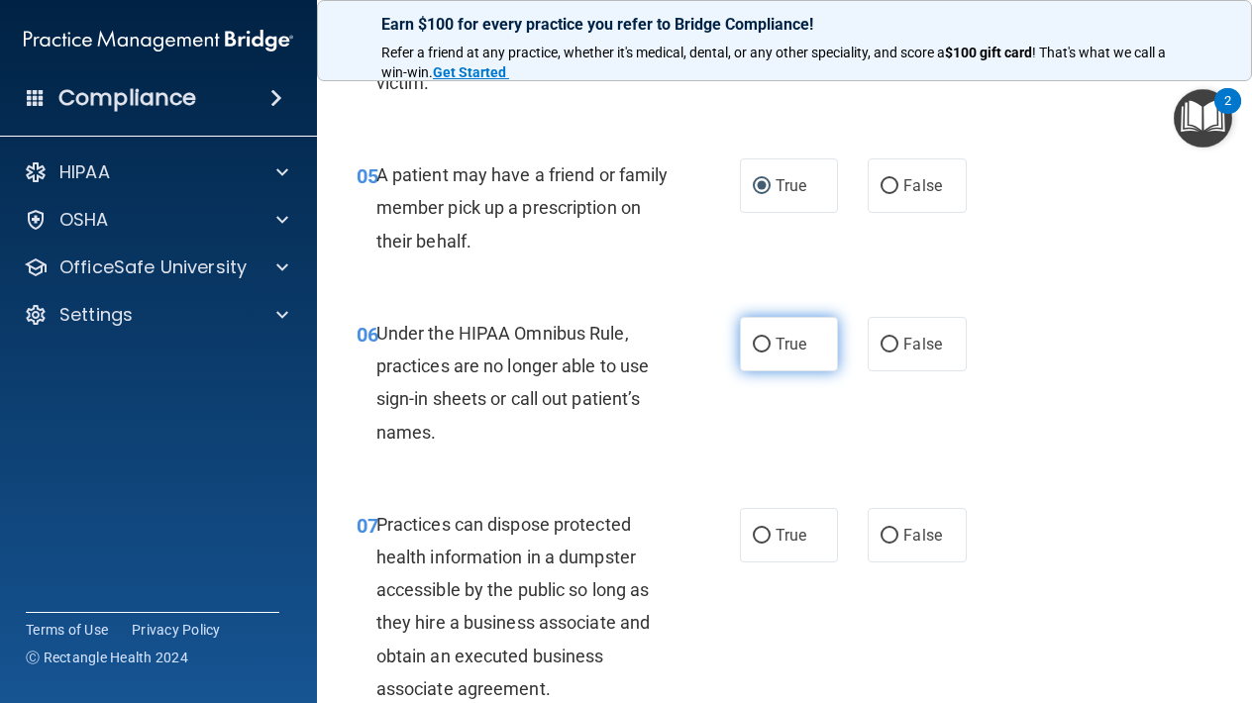
click at [786, 317] on label "True" at bounding box center [789, 344] width 98 height 54
click at [770, 338] on input "True" at bounding box center [762, 345] width 18 height 15
radio input "true"
click at [785, 544] on label "True" at bounding box center [789, 535] width 98 height 54
click at [770, 544] on input "True" at bounding box center [762, 536] width 18 height 15
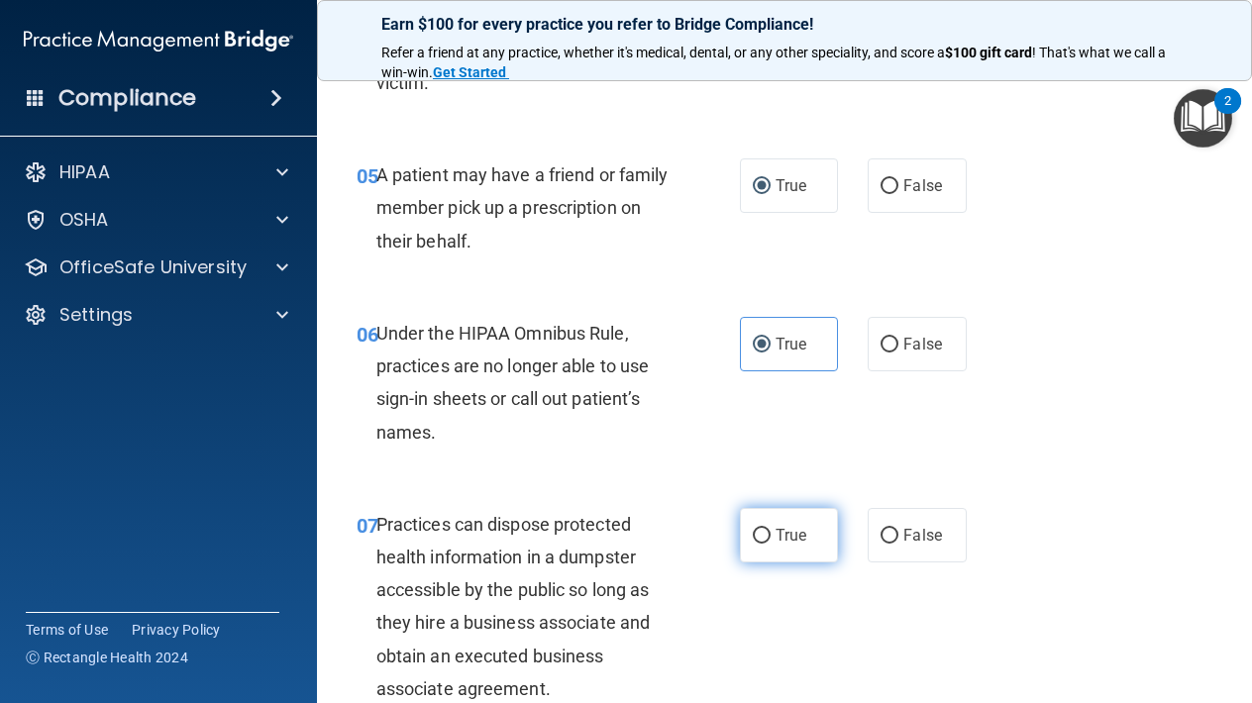
radio input "true"
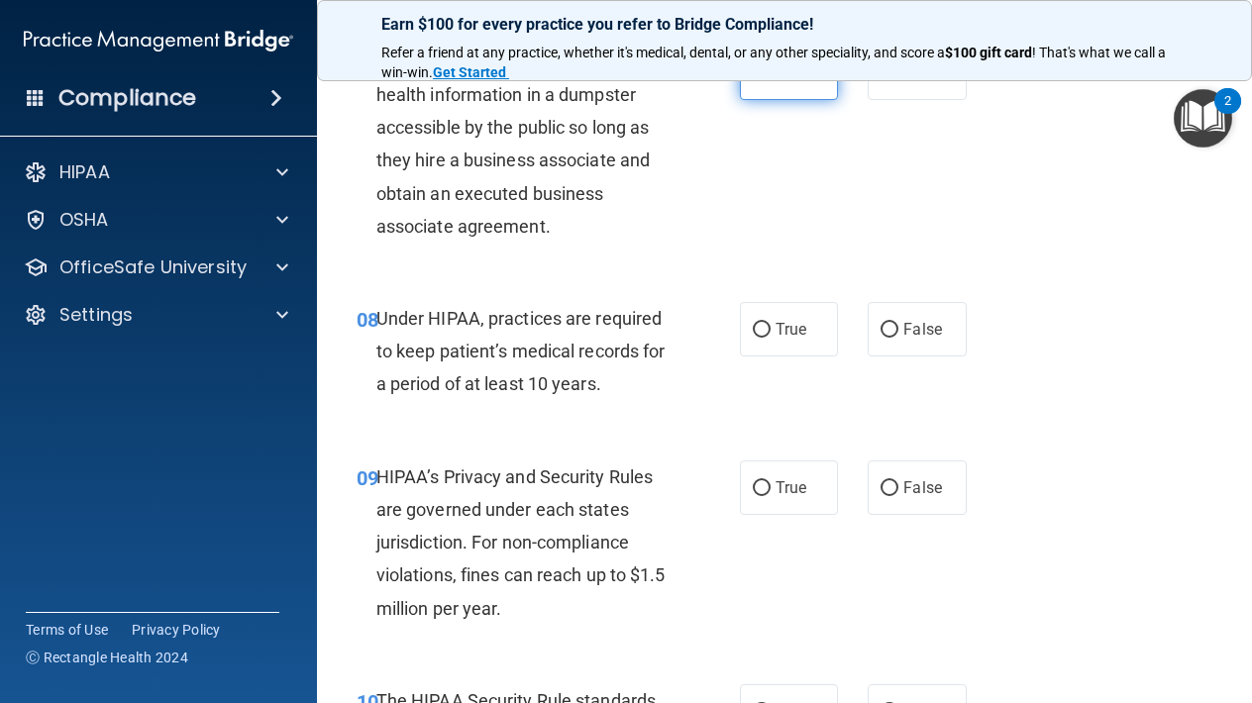
scroll to position [1432, 0]
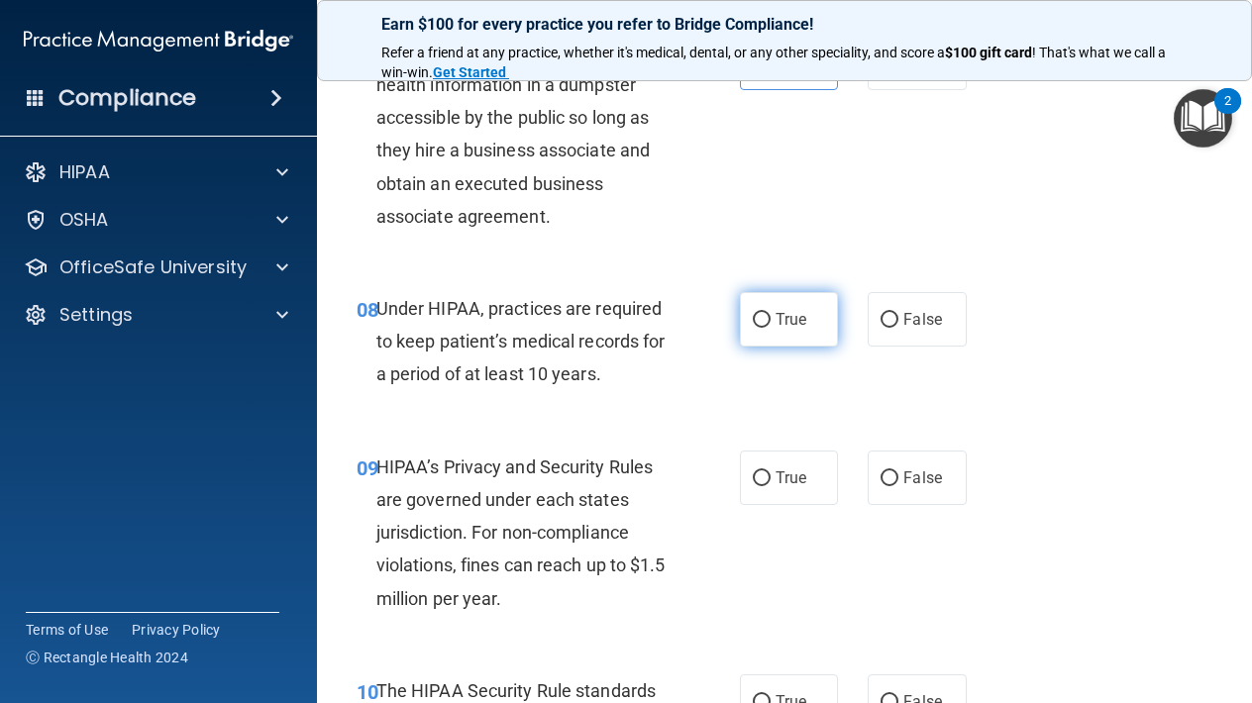
click at [761, 313] on input "True" at bounding box center [762, 320] width 18 height 15
radio input "true"
click at [763, 481] on label "True" at bounding box center [789, 478] width 98 height 54
click at [763, 481] on input "True" at bounding box center [762, 478] width 18 height 15
radio input "true"
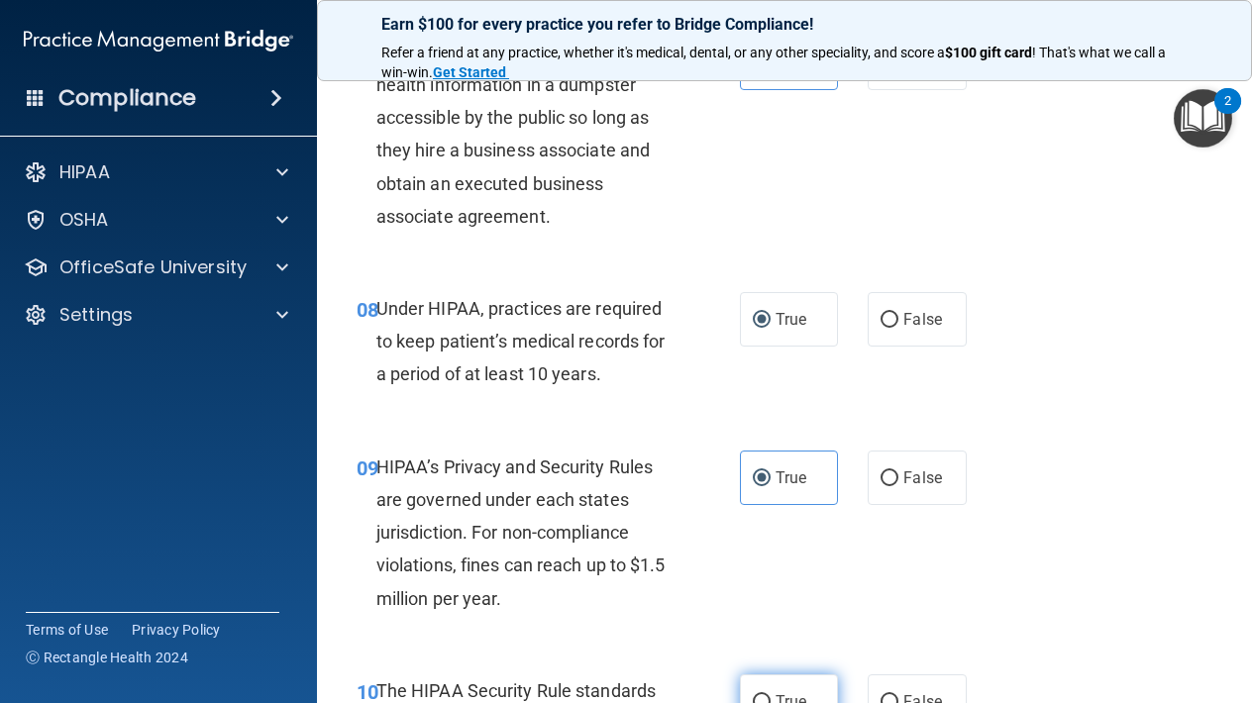
click at [765, 695] on input "True" at bounding box center [762, 702] width 18 height 15
radio input "true"
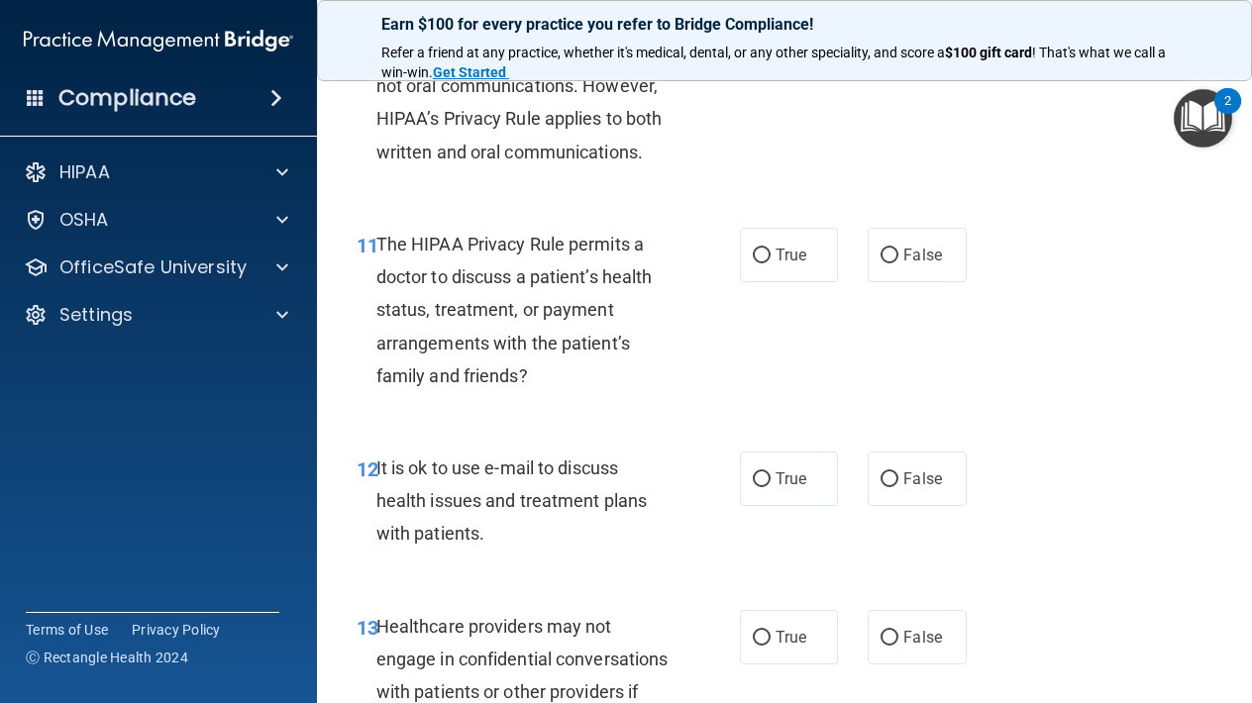
scroll to position [2119, 0]
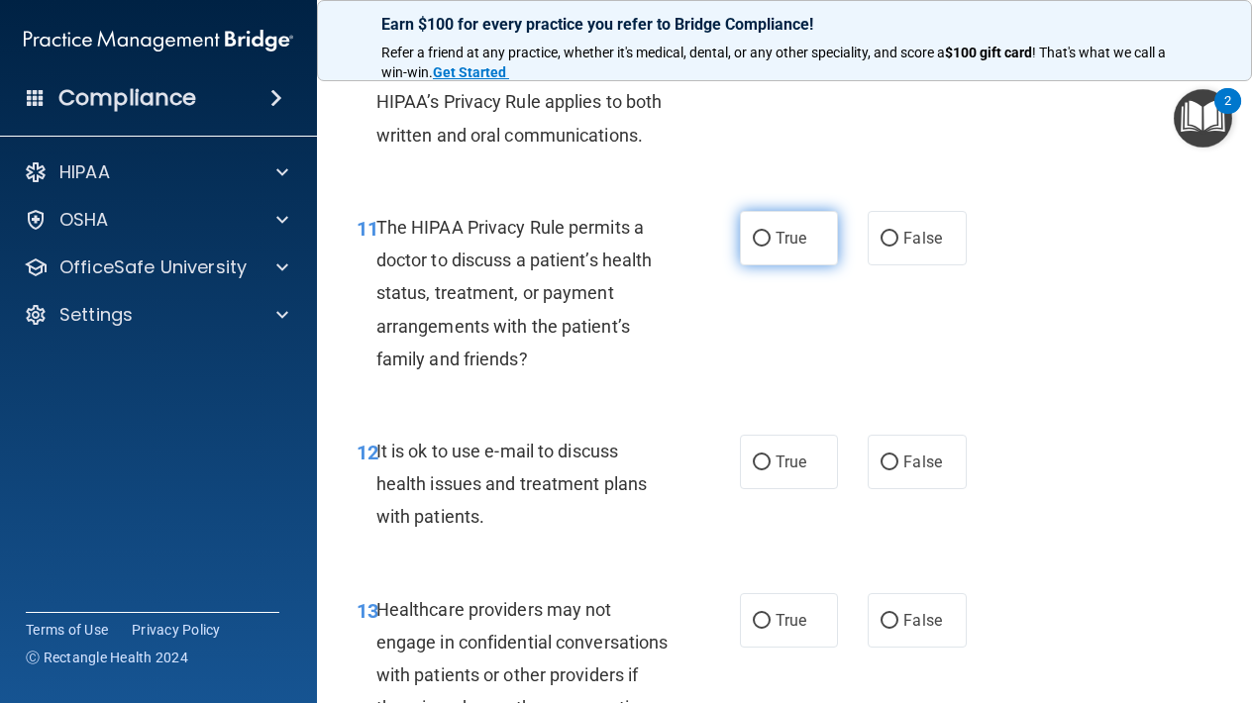
click at [764, 232] on input "True" at bounding box center [762, 239] width 18 height 15
radio input "true"
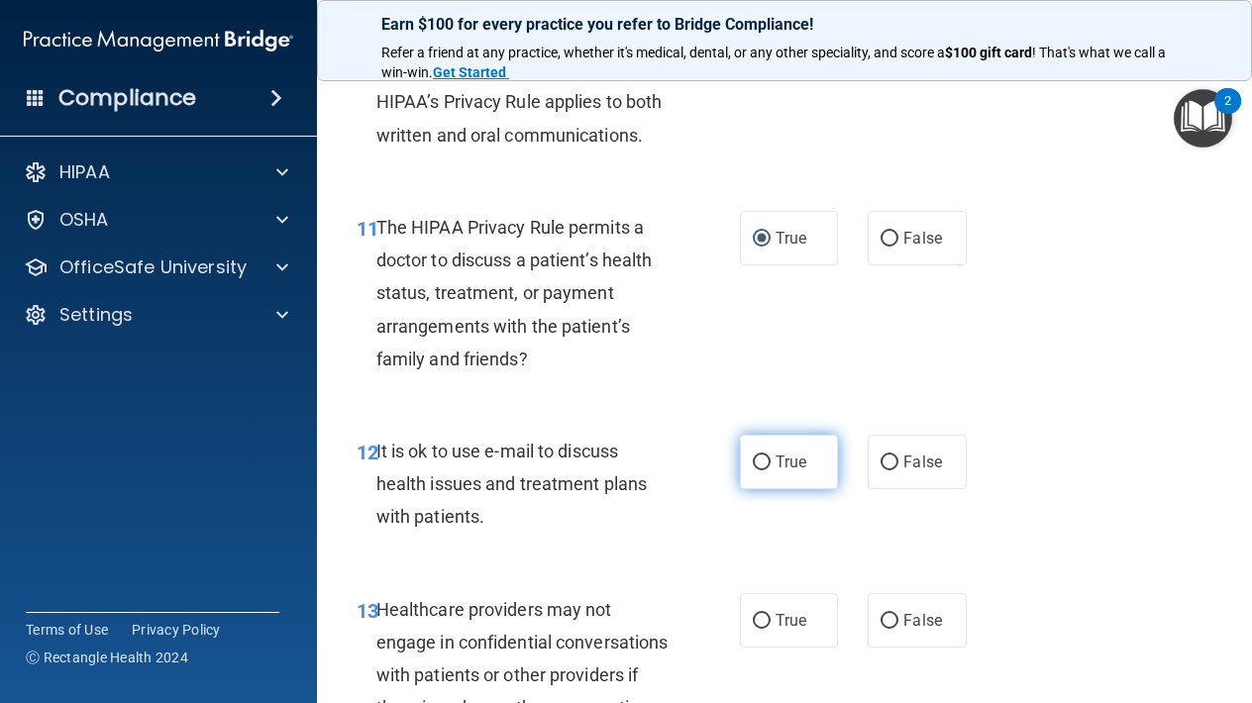
click at [768, 455] on input "True" at bounding box center [762, 462] width 18 height 15
radio input "true"
click at [779, 597] on label "True" at bounding box center [789, 620] width 98 height 54
click at [770, 614] on input "True" at bounding box center [762, 621] width 18 height 15
radio input "true"
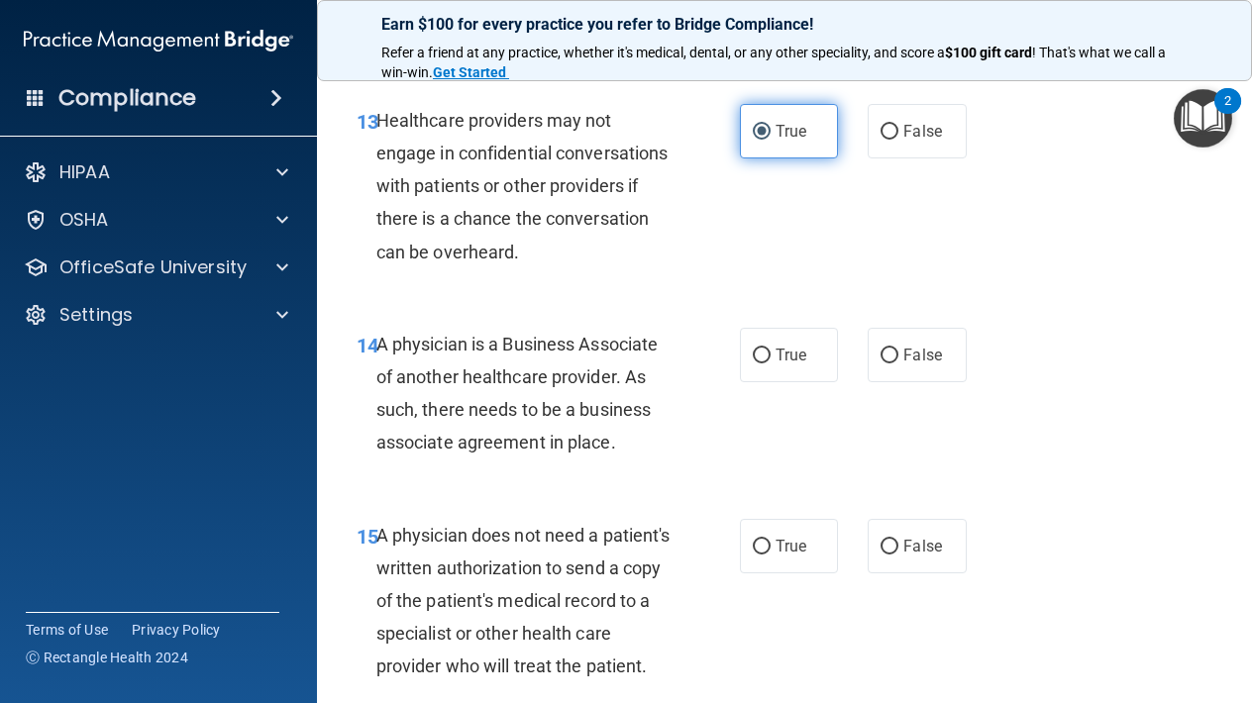
scroll to position [2661, 0]
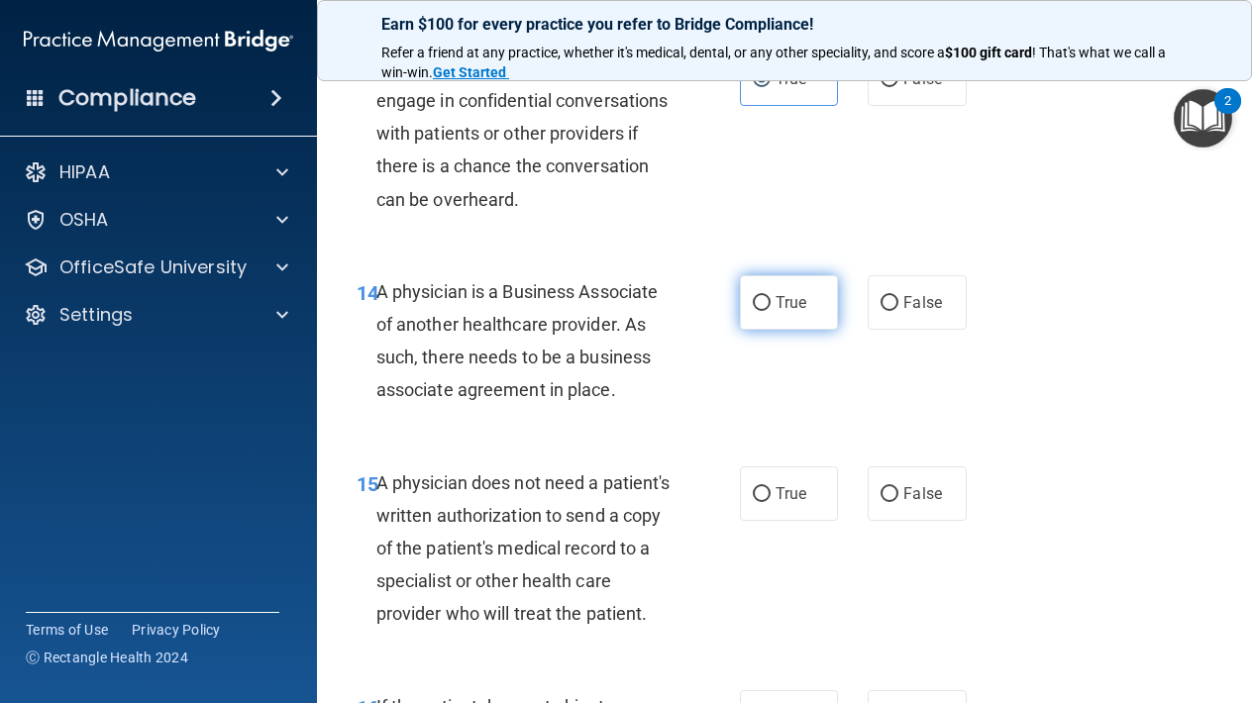
click at [790, 293] on span "True" at bounding box center [790, 302] width 31 height 19
click at [770, 296] on input "True" at bounding box center [762, 303] width 18 height 15
radio input "true"
click at [764, 495] on label "True" at bounding box center [789, 493] width 98 height 54
click at [764, 495] on input "True" at bounding box center [762, 494] width 18 height 15
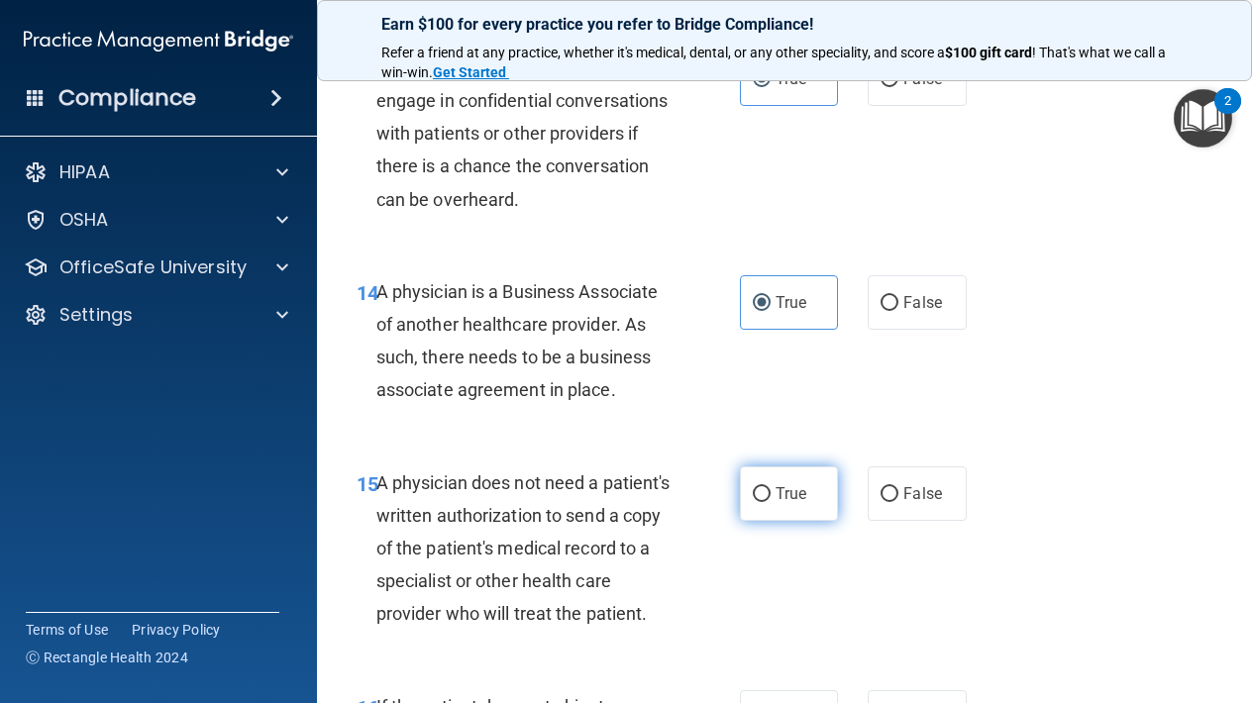
radio input "true"
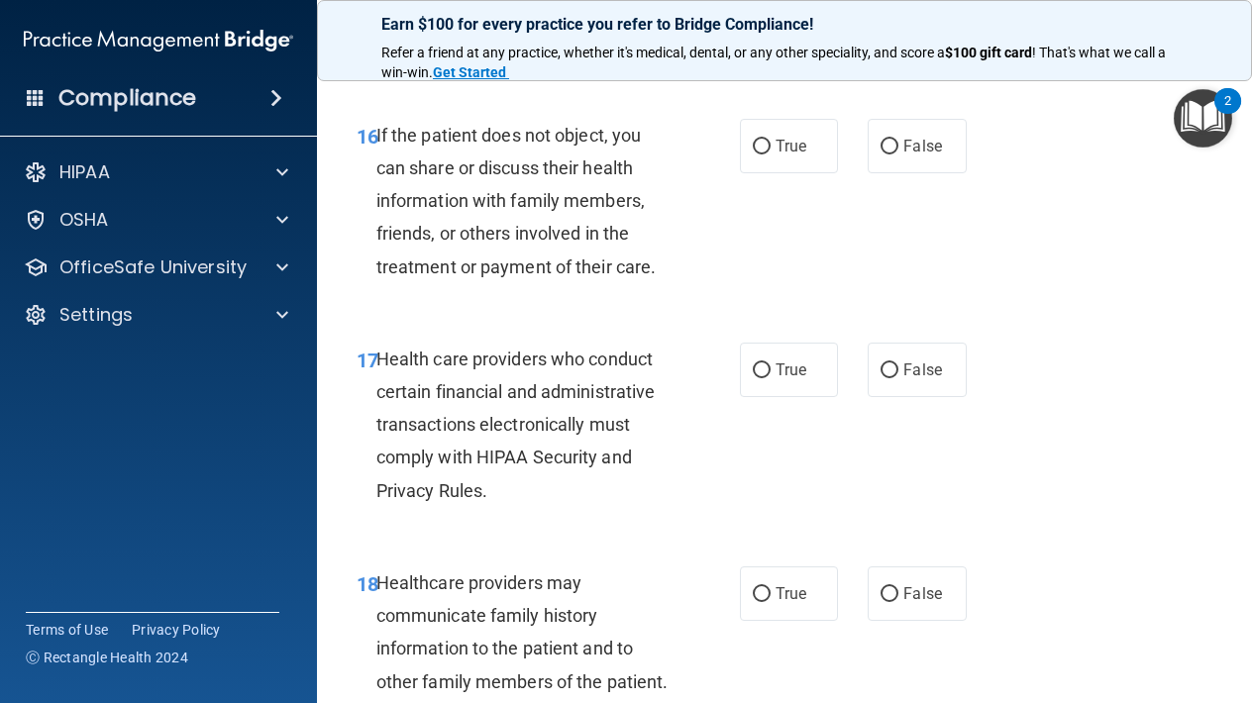
scroll to position [3281, 0]
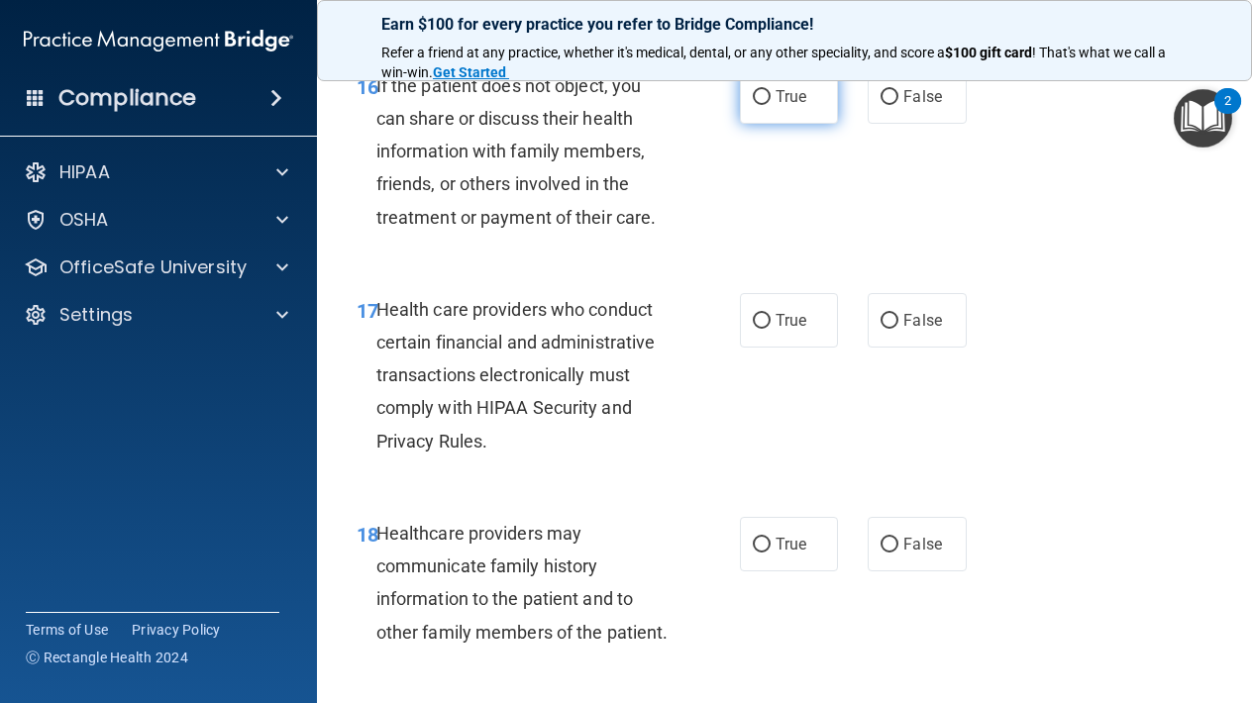
click at [768, 105] on input "True" at bounding box center [762, 97] width 18 height 15
radio input "true"
click at [788, 329] on span "True" at bounding box center [790, 320] width 31 height 19
click at [770, 329] on input "True" at bounding box center [762, 321] width 18 height 15
radio input "true"
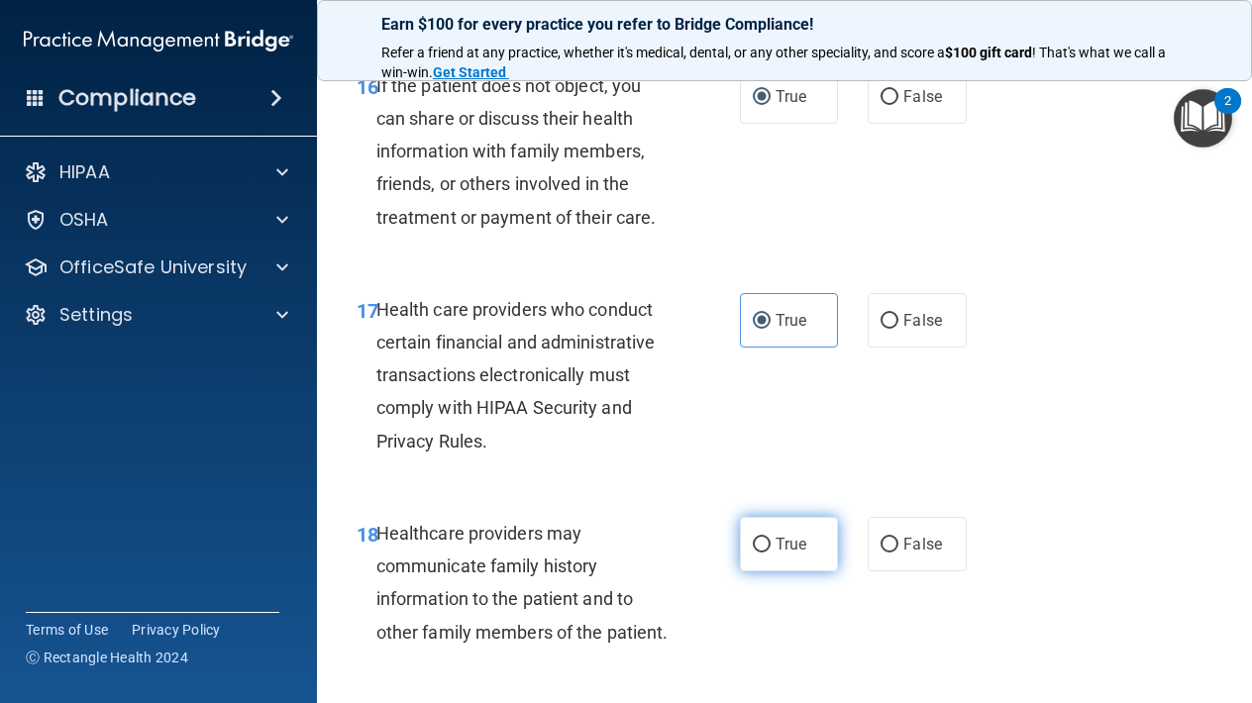
click at [768, 552] on input "True" at bounding box center [762, 545] width 18 height 15
radio input "true"
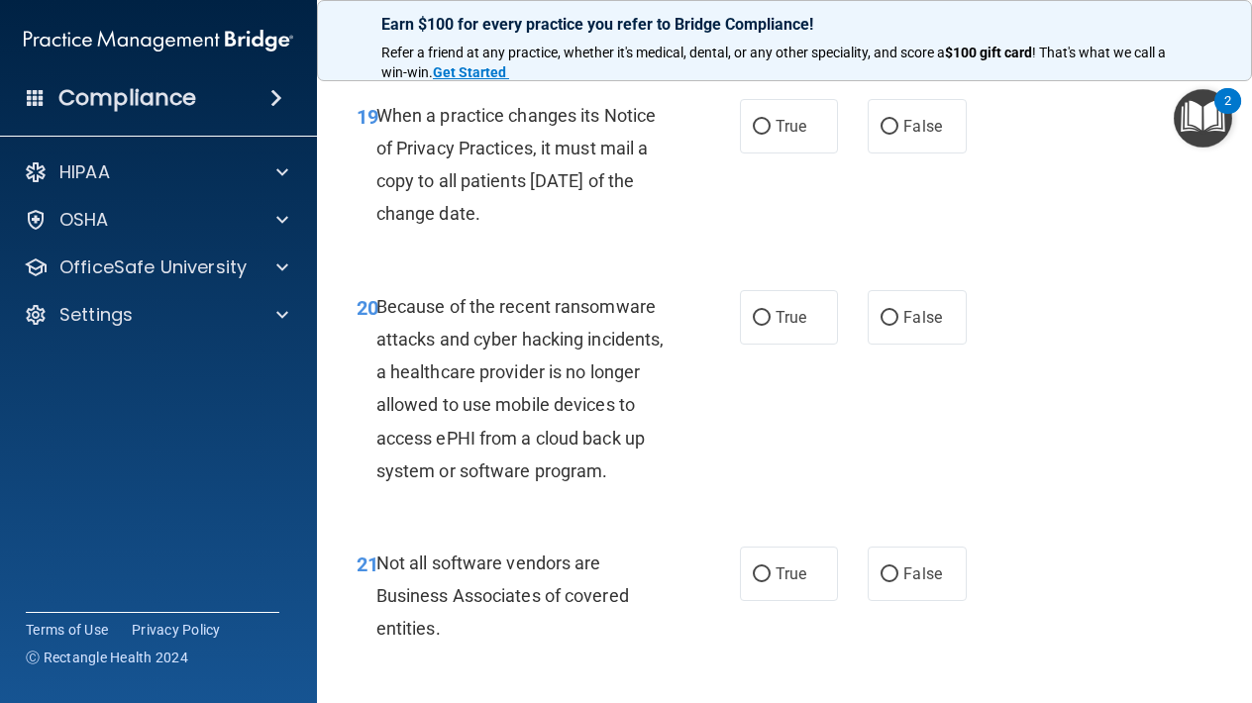
scroll to position [3896, 0]
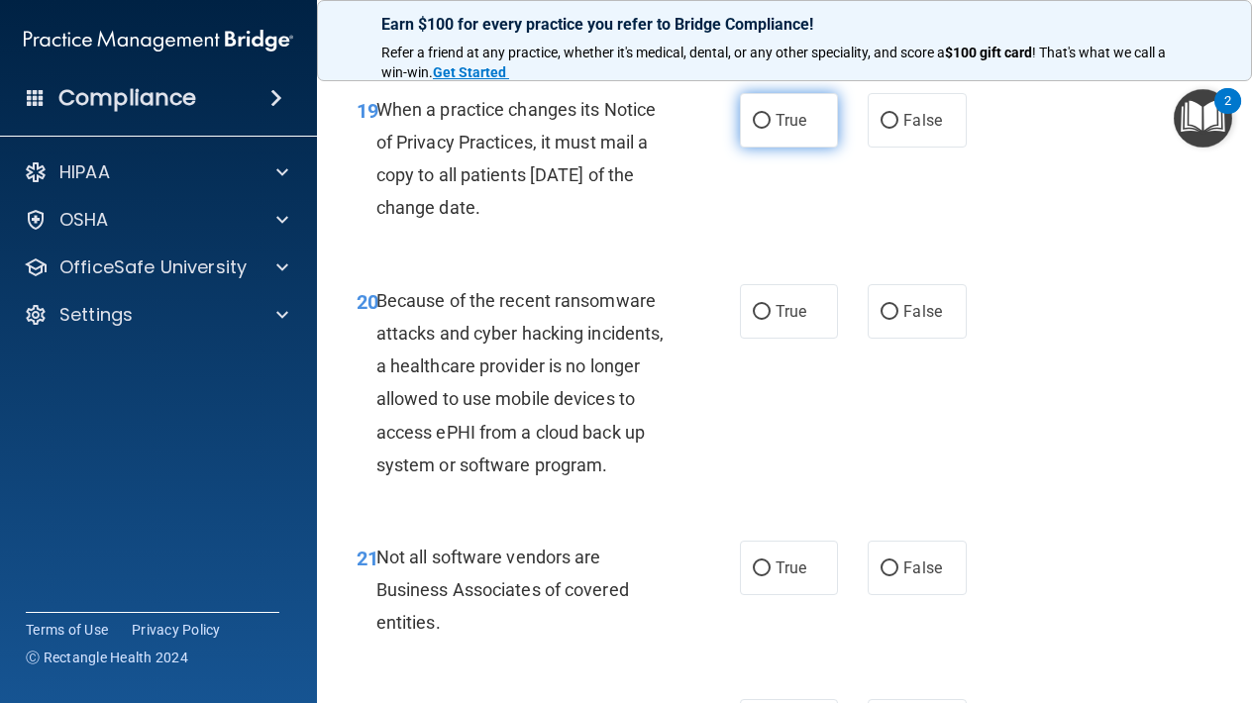
click at [783, 148] on label "True" at bounding box center [789, 120] width 98 height 54
click at [770, 129] on input "True" at bounding box center [762, 121] width 18 height 15
radio input "true"
click at [773, 328] on label "True" at bounding box center [789, 311] width 98 height 54
click at [770, 320] on input "True" at bounding box center [762, 312] width 18 height 15
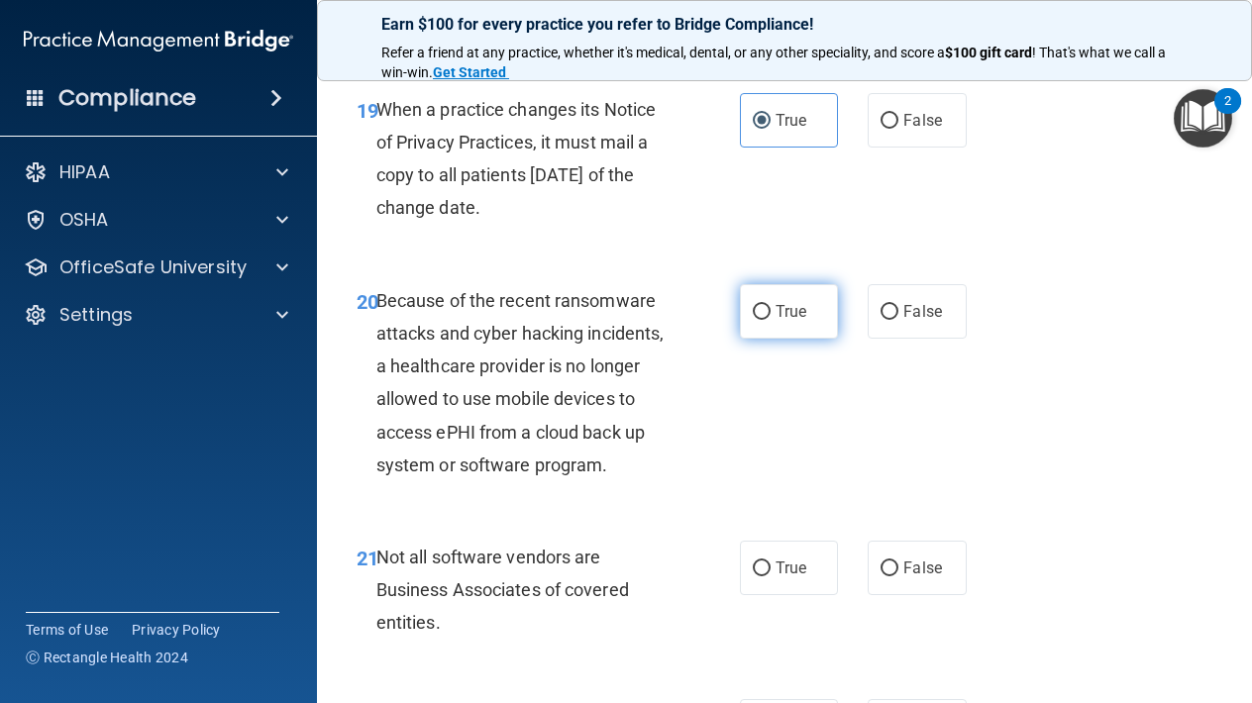
radio input "true"
click at [783, 577] on span "True" at bounding box center [790, 567] width 31 height 19
click at [770, 576] on input "True" at bounding box center [762, 568] width 18 height 15
radio input "true"
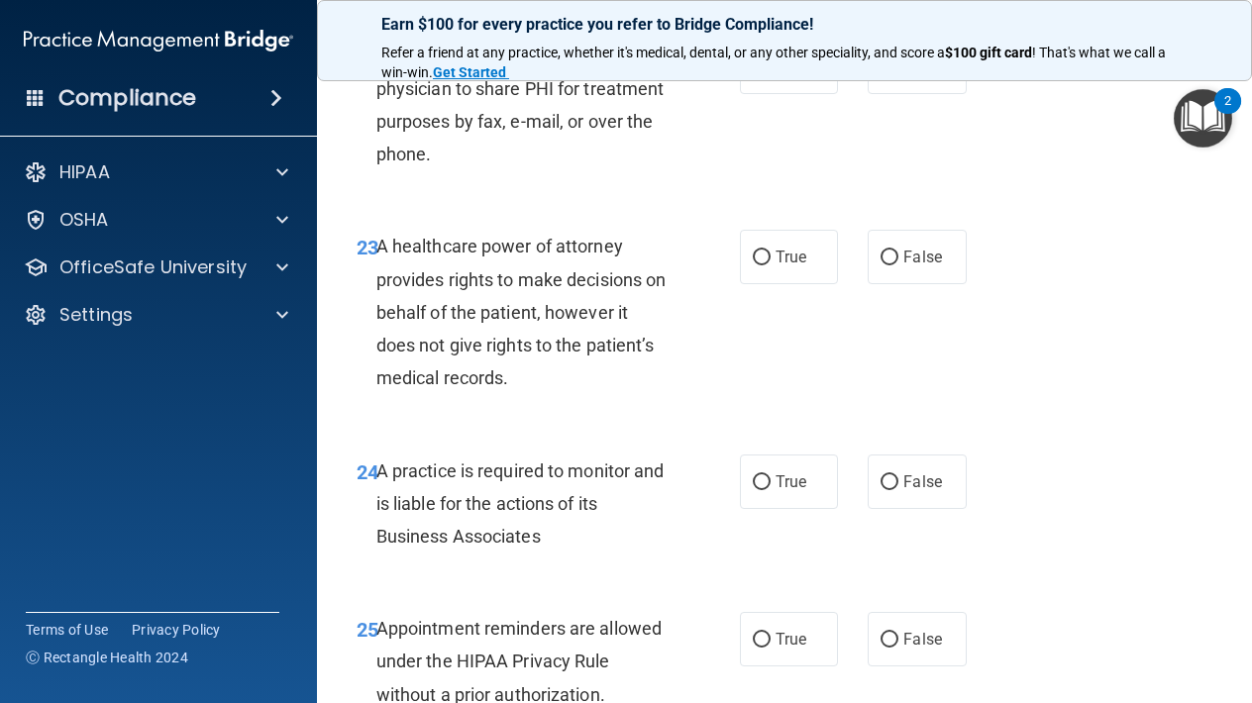
scroll to position [4558, 0]
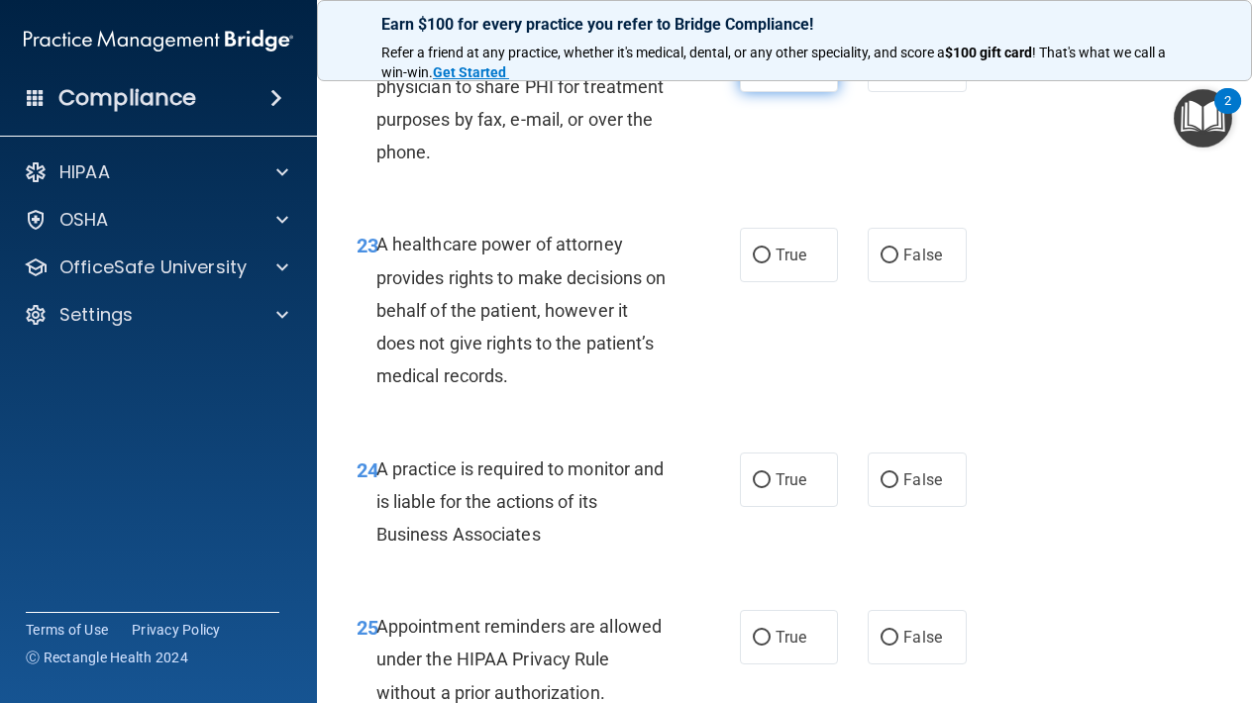
click at [772, 92] on label "True" at bounding box center [789, 65] width 98 height 54
click at [770, 73] on input "True" at bounding box center [762, 65] width 18 height 15
radio input "true"
click at [772, 278] on label "True" at bounding box center [789, 255] width 98 height 54
click at [770, 263] on input "True" at bounding box center [762, 256] width 18 height 15
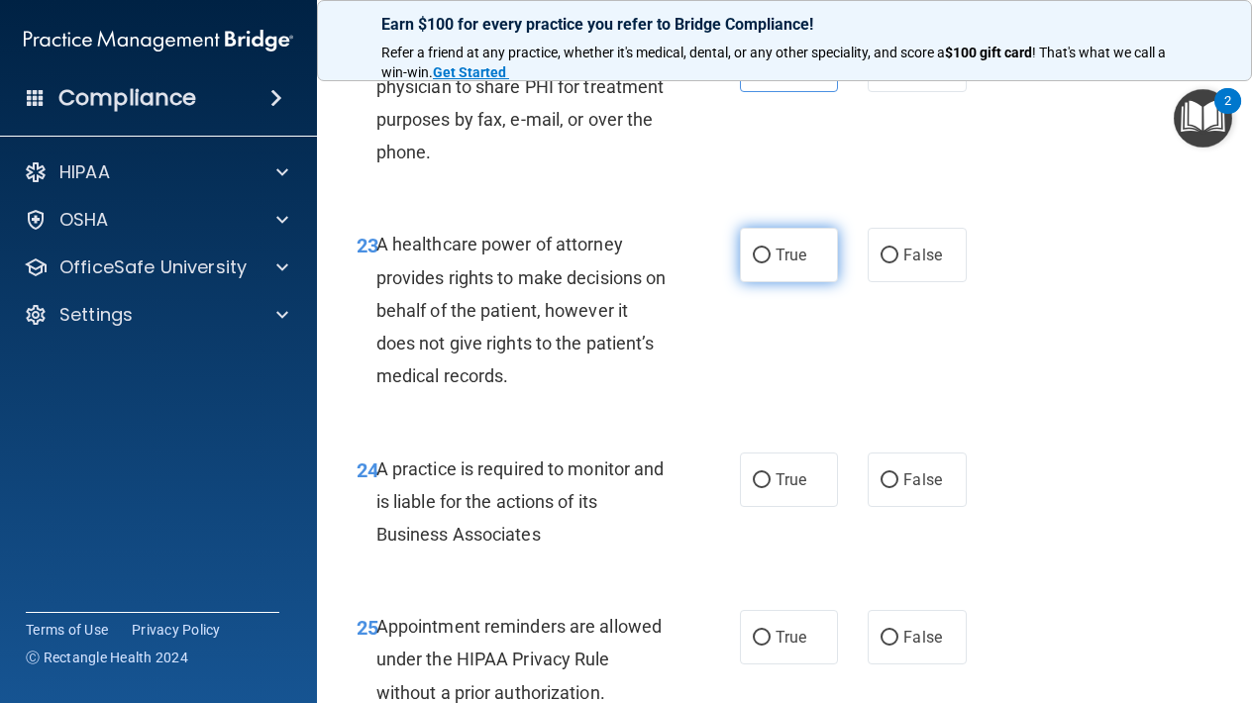
radio input "true"
click at [778, 489] on span "True" at bounding box center [790, 479] width 31 height 19
click at [770, 488] on input "True" at bounding box center [762, 480] width 18 height 15
radio input "true"
click at [790, 664] on label "True" at bounding box center [789, 637] width 98 height 54
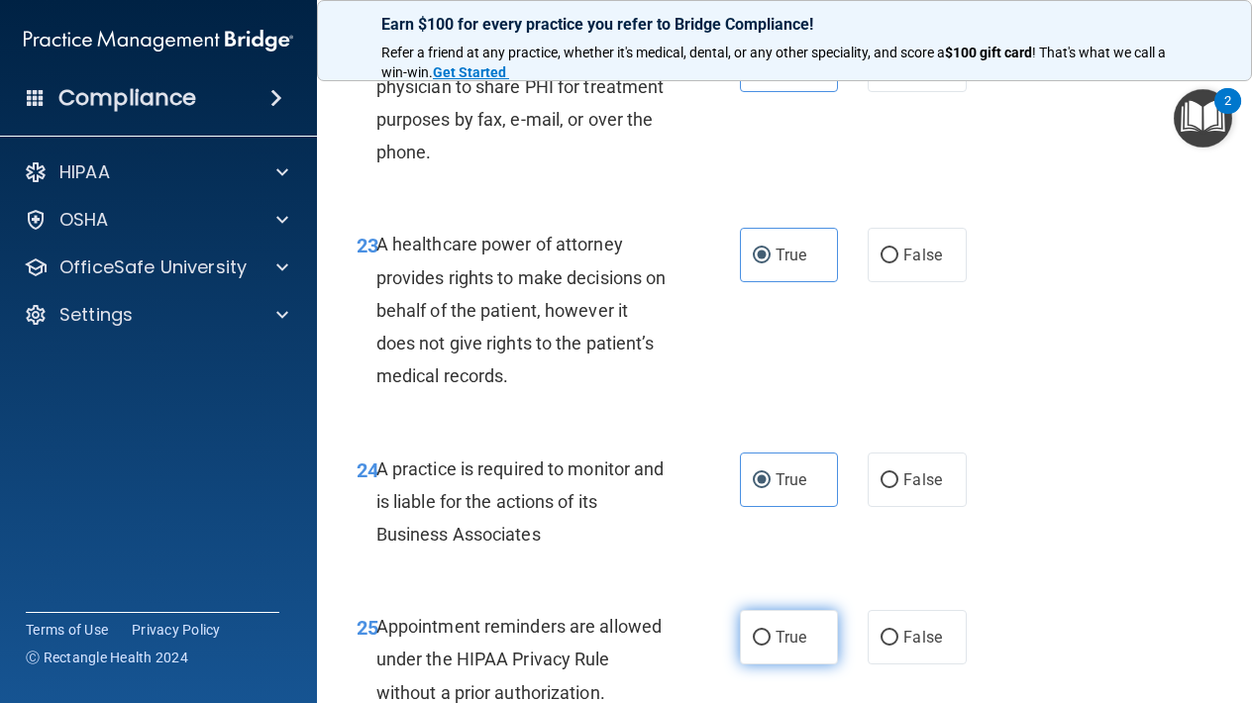
click at [770, 646] on input "True" at bounding box center [762, 638] width 18 height 15
radio input "true"
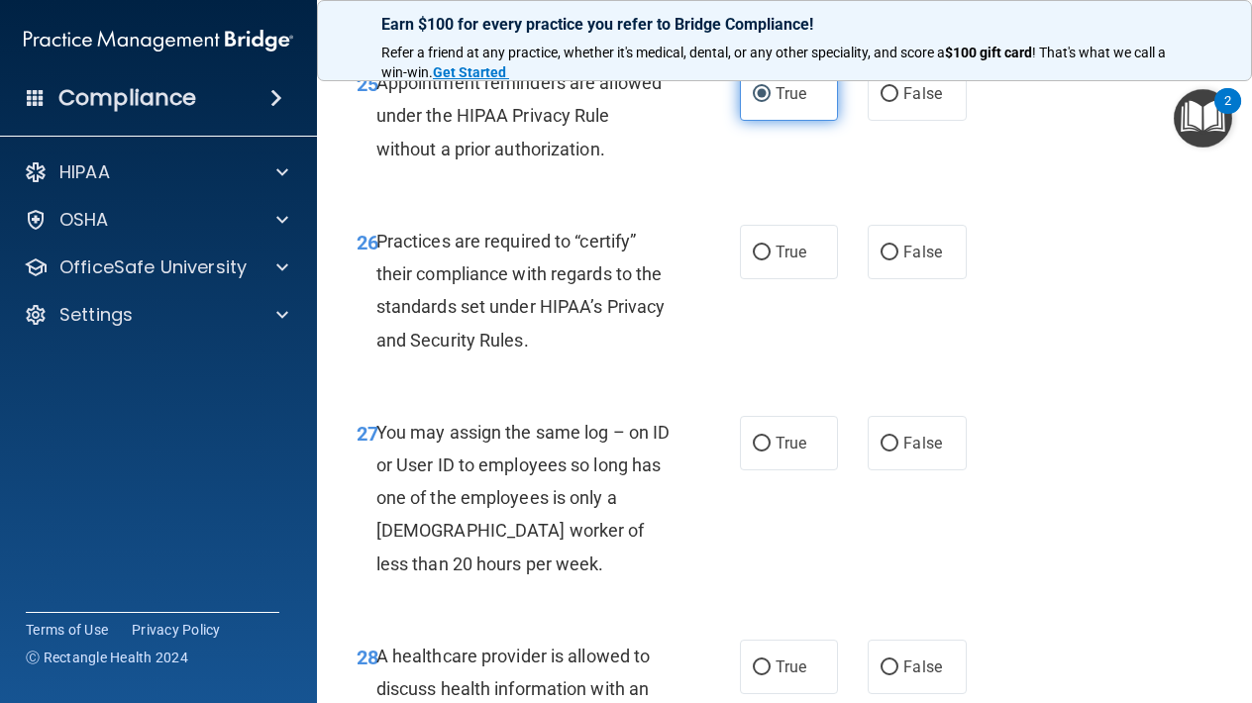
scroll to position [5114, 0]
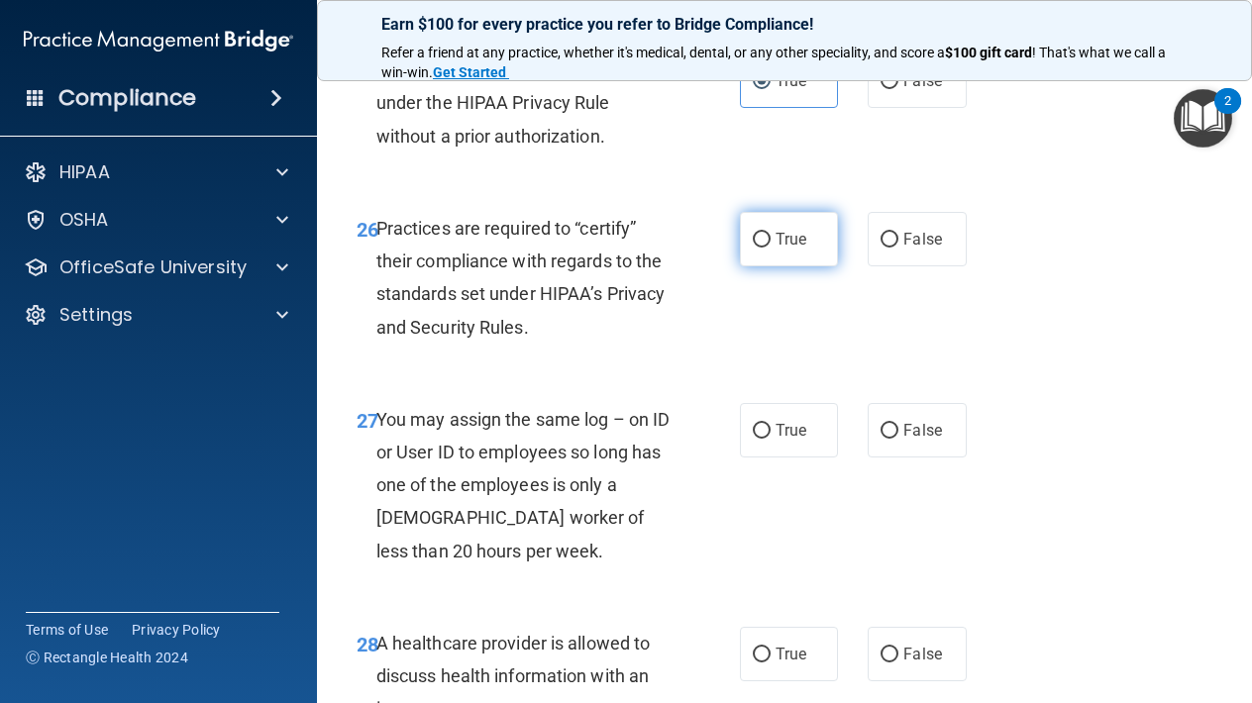
click at [772, 258] on label "True" at bounding box center [789, 239] width 98 height 54
click at [770, 248] on input "True" at bounding box center [762, 240] width 18 height 15
radio input "true"
click at [786, 439] on span "True" at bounding box center [790, 430] width 31 height 19
click at [770, 439] on input "True" at bounding box center [762, 431] width 18 height 15
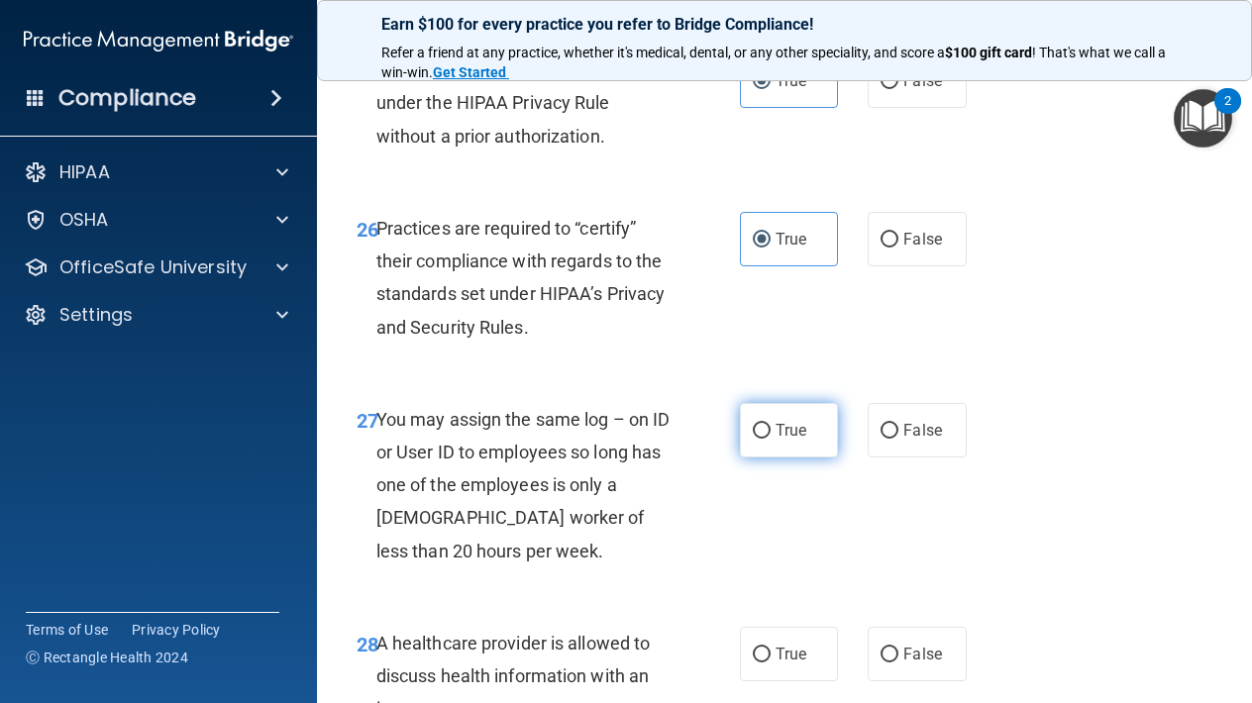
radio input "true"
click at [778, 659] on span "True" at bounding box center [790, 654] width 31 height 19
click at [770, 659] on input "True" at bounding box center [762, 655] width 18 height 15
radio input "true"
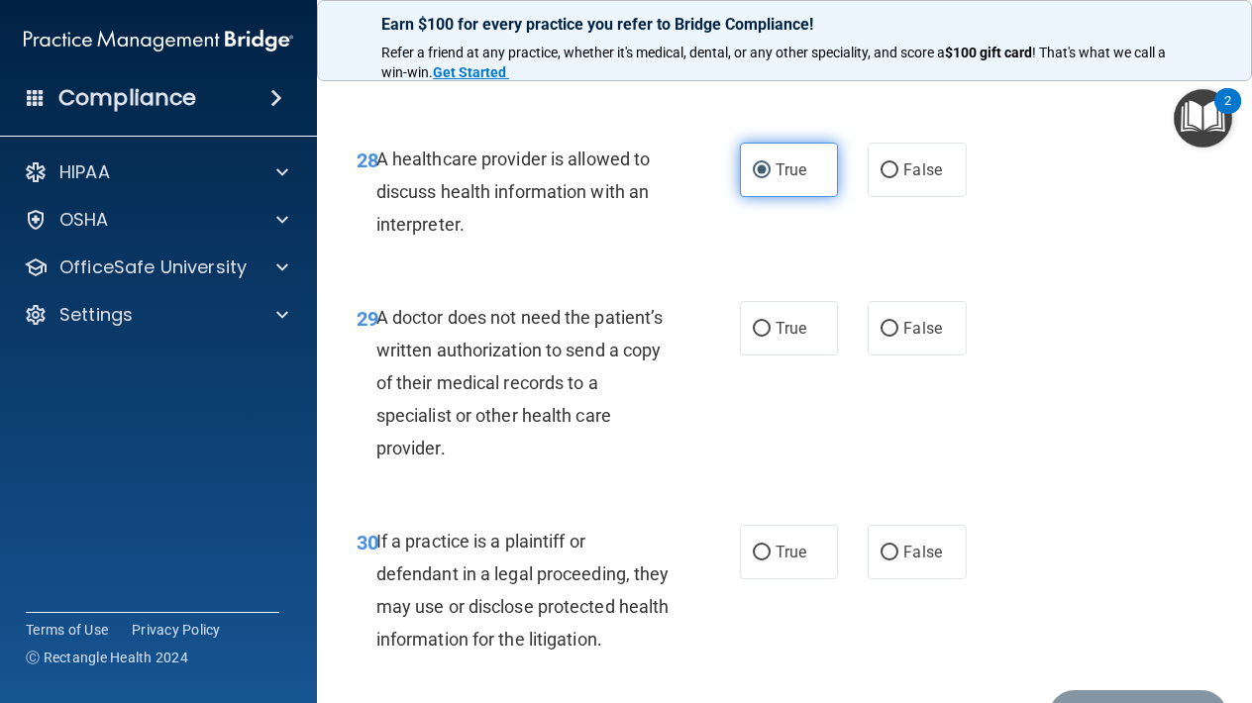
scroll to position [5655, 0]
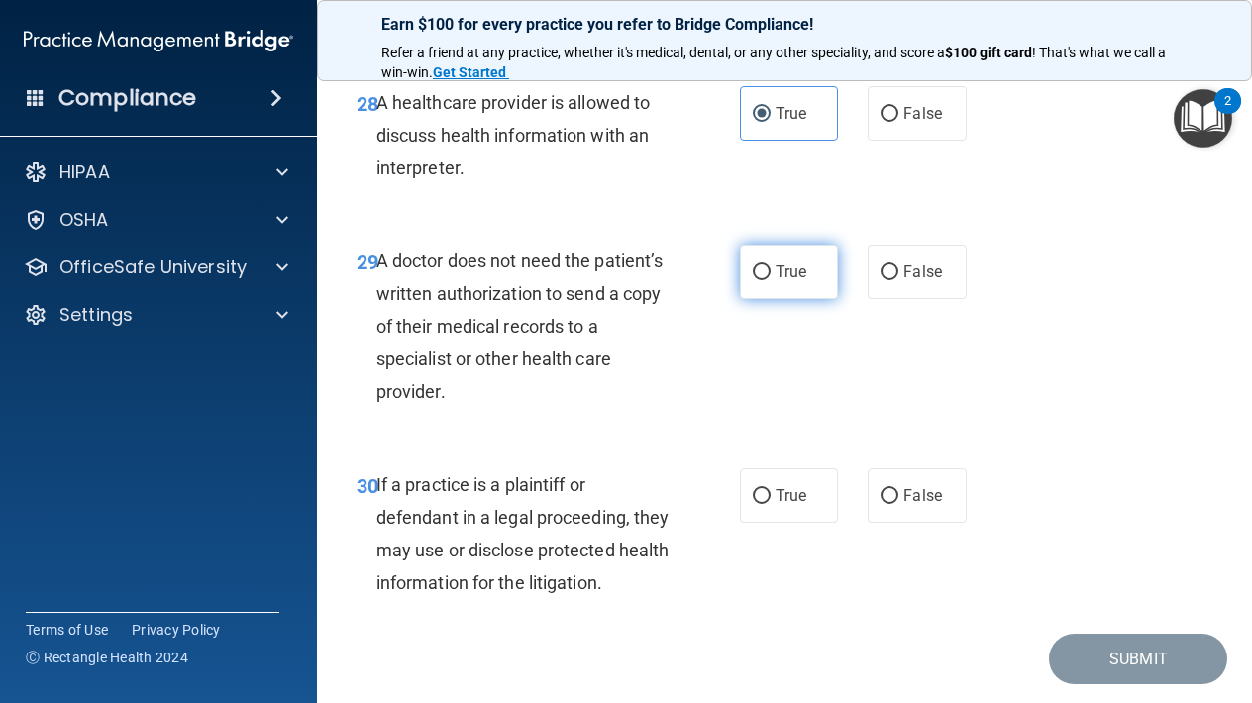
click at [794, 260] on label "True" at bounding box center [789, 272] width 98 height 54
click at [770, 265] on input "True" at bounding box center [762, 272] width 18 height 15
radio input "true"
click at [800, 516] on label "True" at bounding box center [789, 495] width 98 height 54
click at [770, 504] on input "True" at bounding box center [762, 496] width 18 height 15
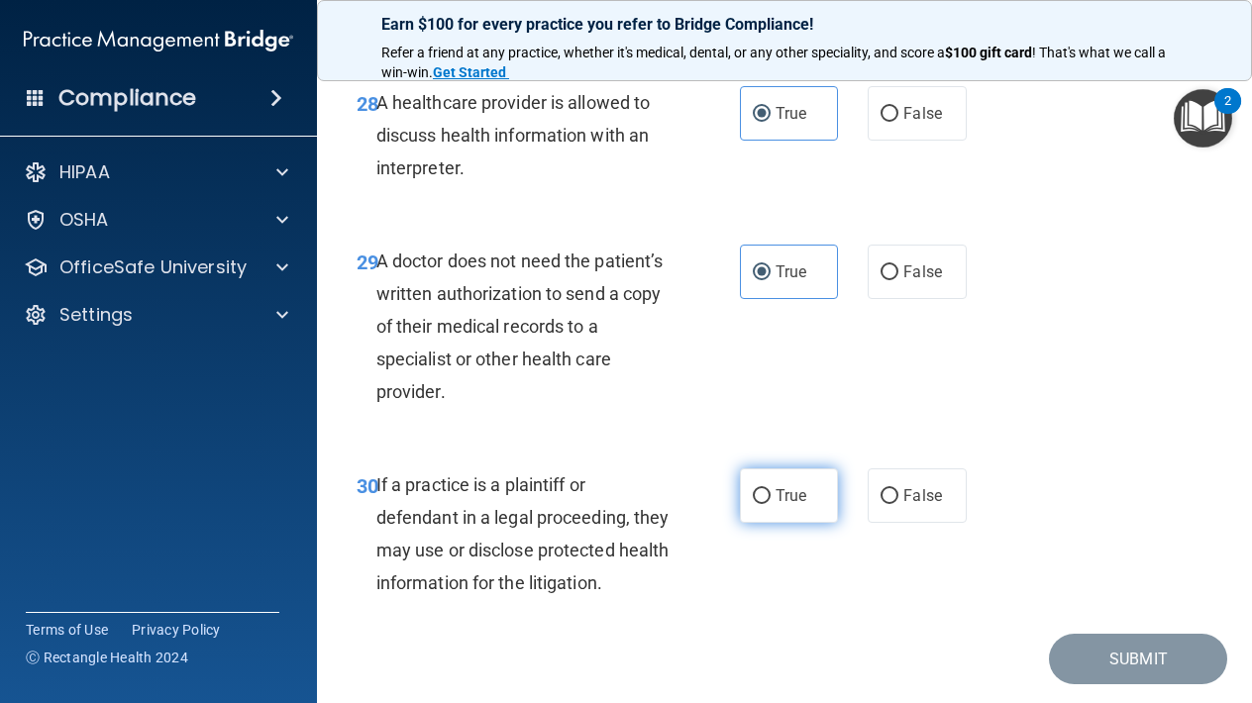
radio input "true"
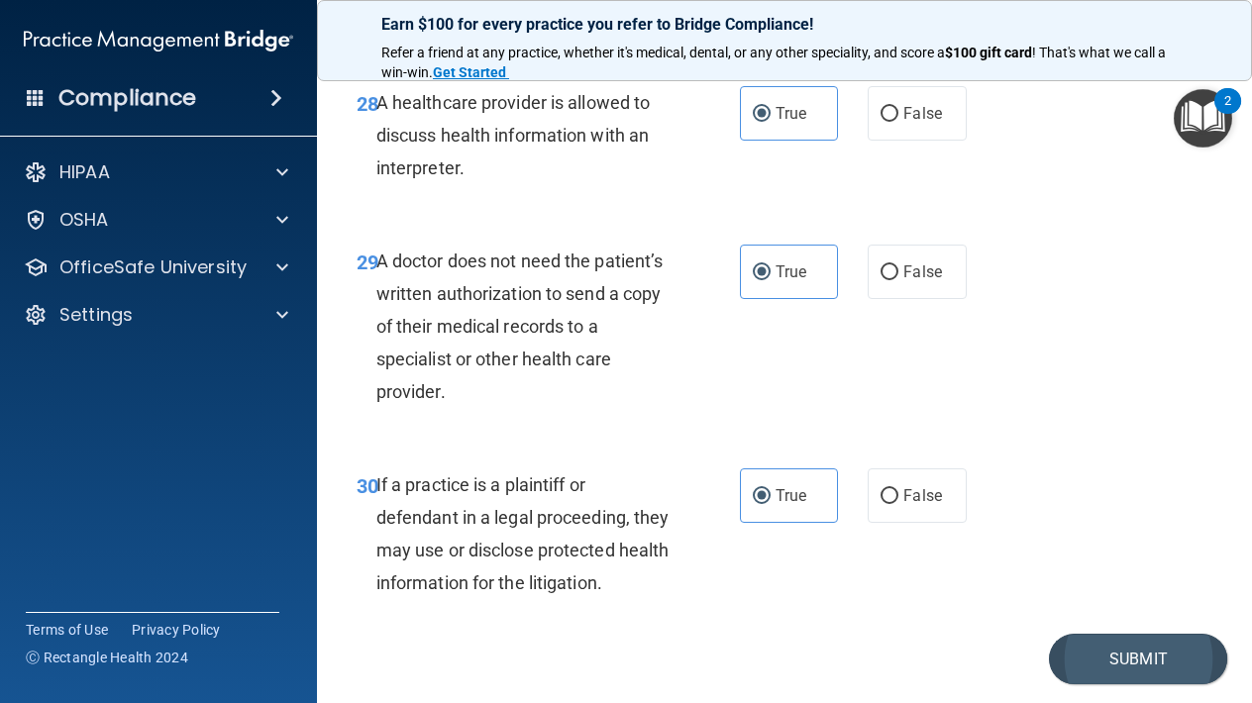
click at [1167, 657] on button "Submit" at bounding box center [1138, 659] width 178 height 50
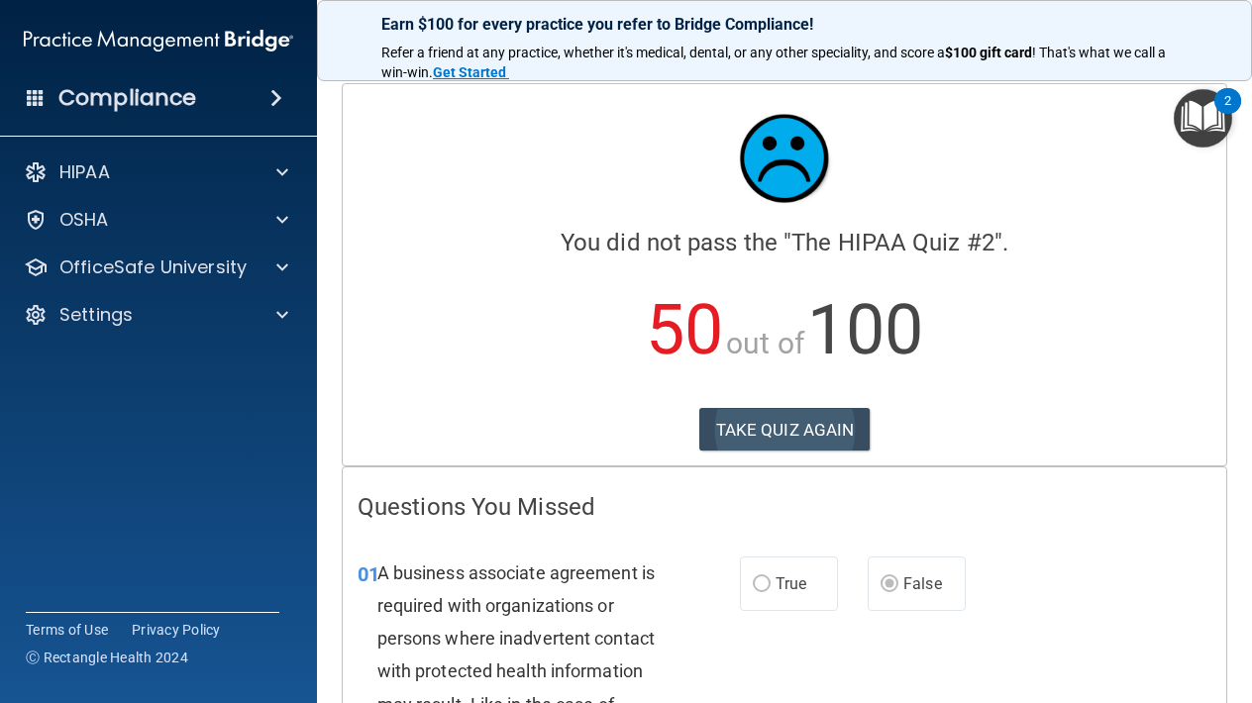
click at [779, 421] on button "TAKE QUIZ AGAIN" at bounding box center [784, 430] width 171 height 44
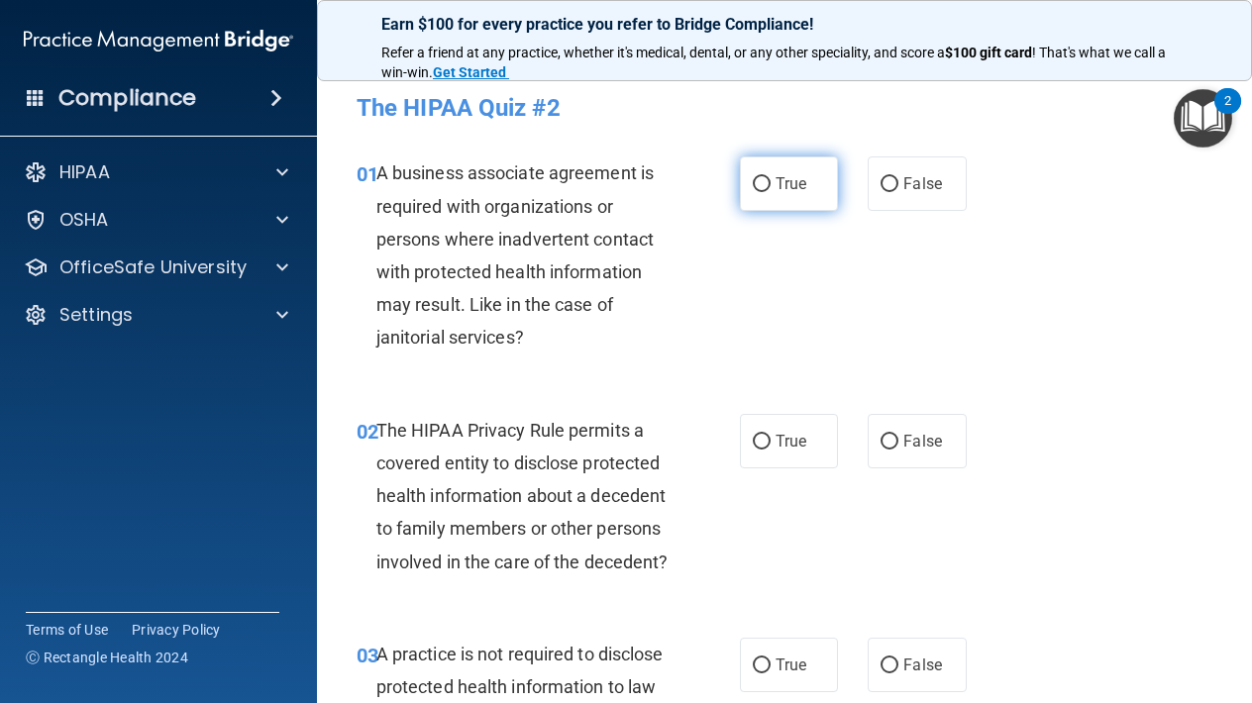
click at [769, 198] on label "True" at bounding box center [789, 183] width 98 height 54
click at [769, 192] on input "True" at bounding box center [762, 184] width 18 height 15
radio input "true"
click at [769, 198] on label "True" at bounding box center [789, 183] width 98 height 54
click at [769, 192] on input "True" at bounding box center [762, 184] width 18 height 15
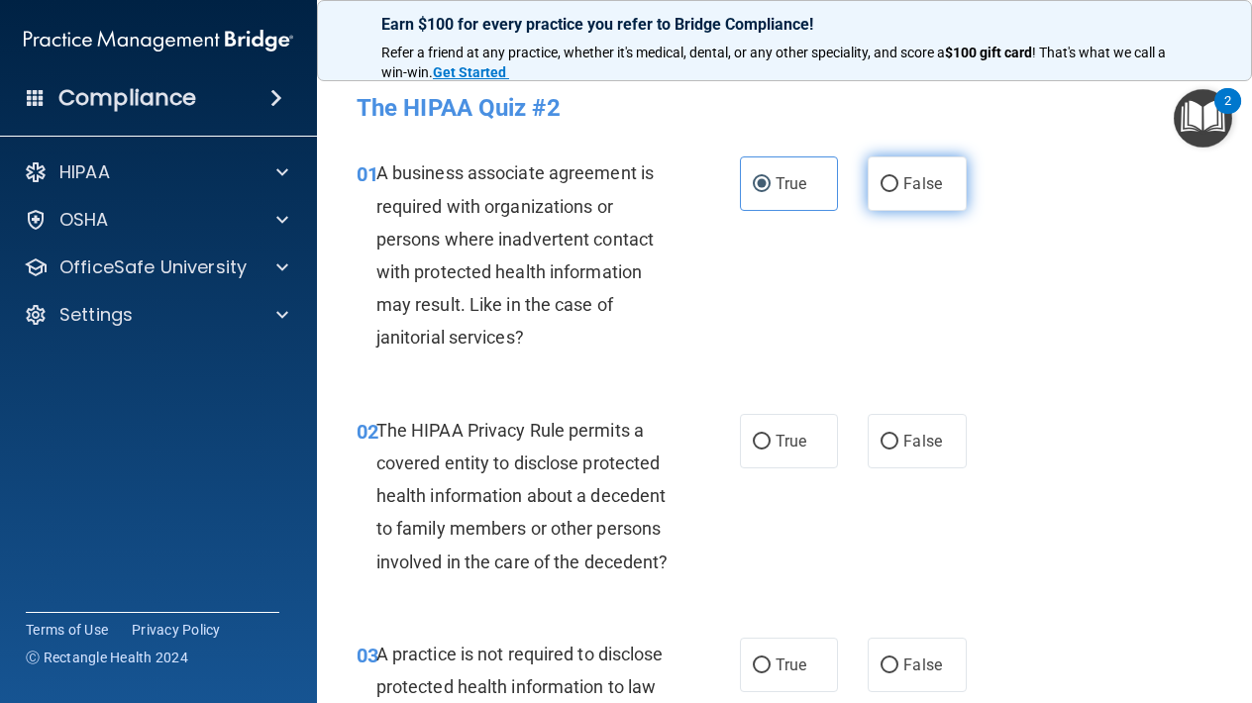
click at [908, 174] on span "False" at bounding box center [922, 183] width 39 height 19
click at [898, 177] on input "False" at bounding box center [889, 184] width 18 height 15
radio input "true"
radio input "false"
click at [780, 435] on span "True" at bounding box center [790, 441] width 31 height 19
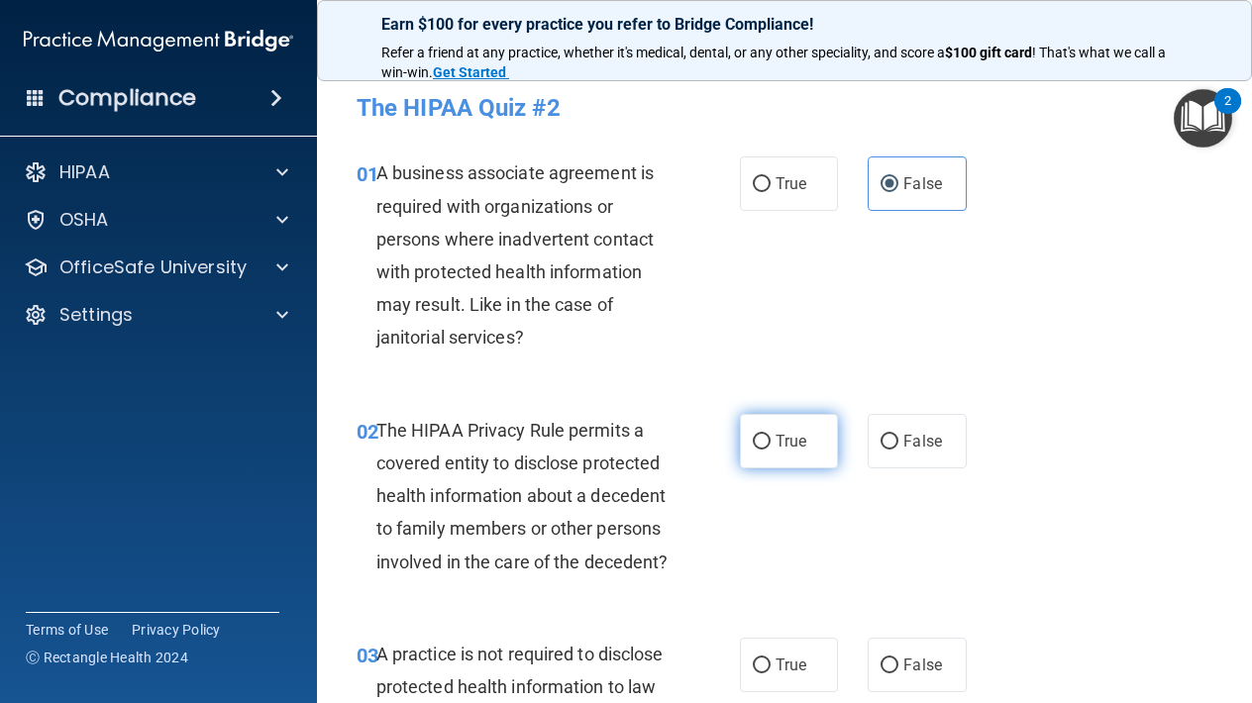
click at [770, 435] on input "True" at bounding box center [762, 442] width 18 height 15
radio input "true"
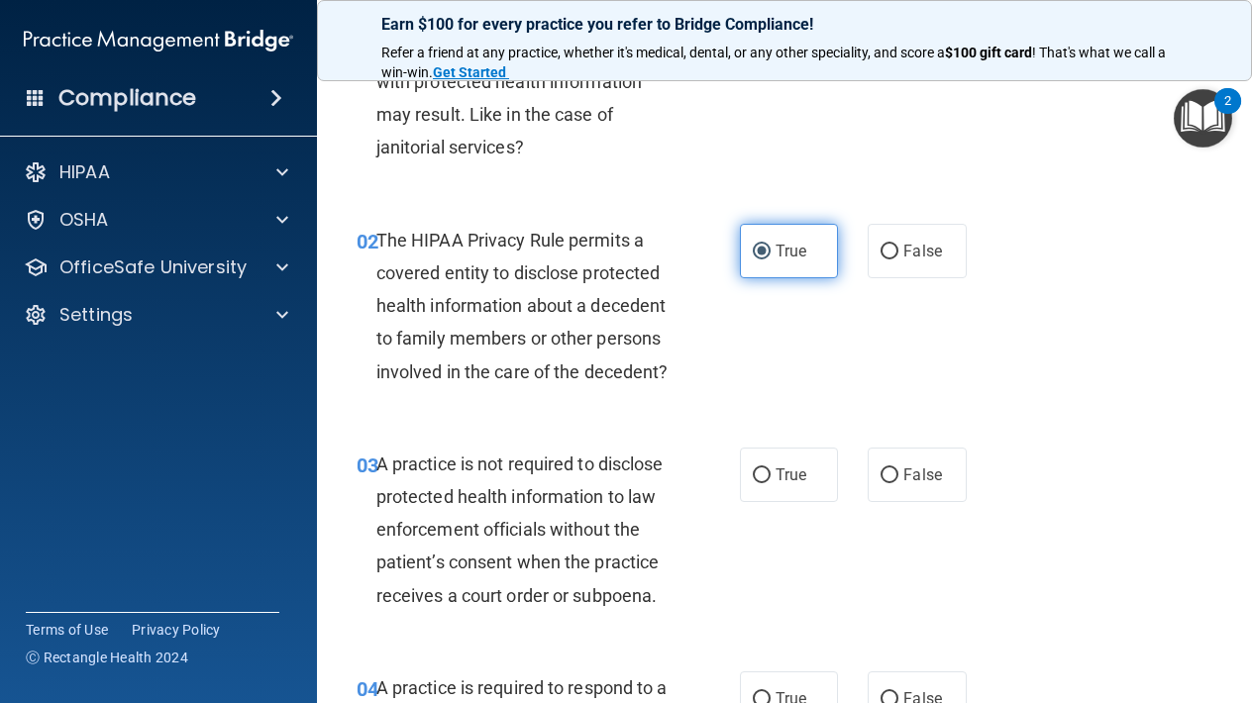
scroll to position [234, 0]
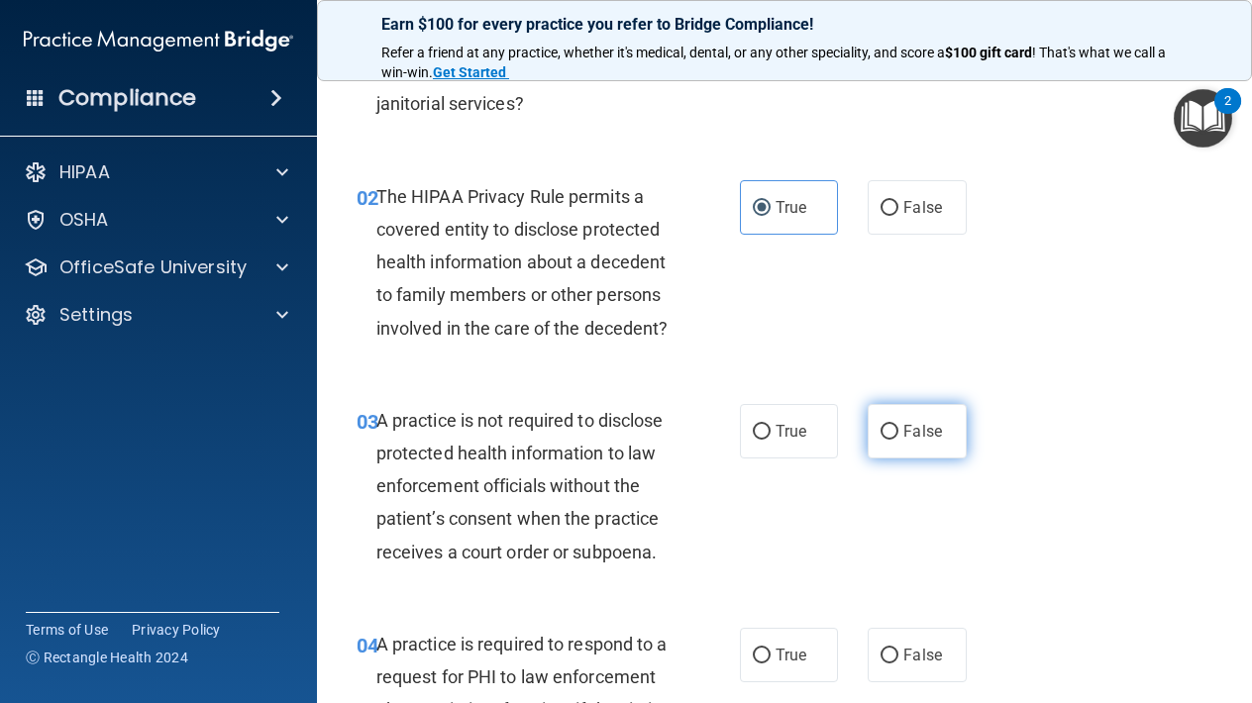
click at [902, 429] on label "False" at bounding box center [916, 431] width 98 height 54
click at [898, 429] on input "False" at bounding box center [889, 432] width 18 height 15
radio input "true"
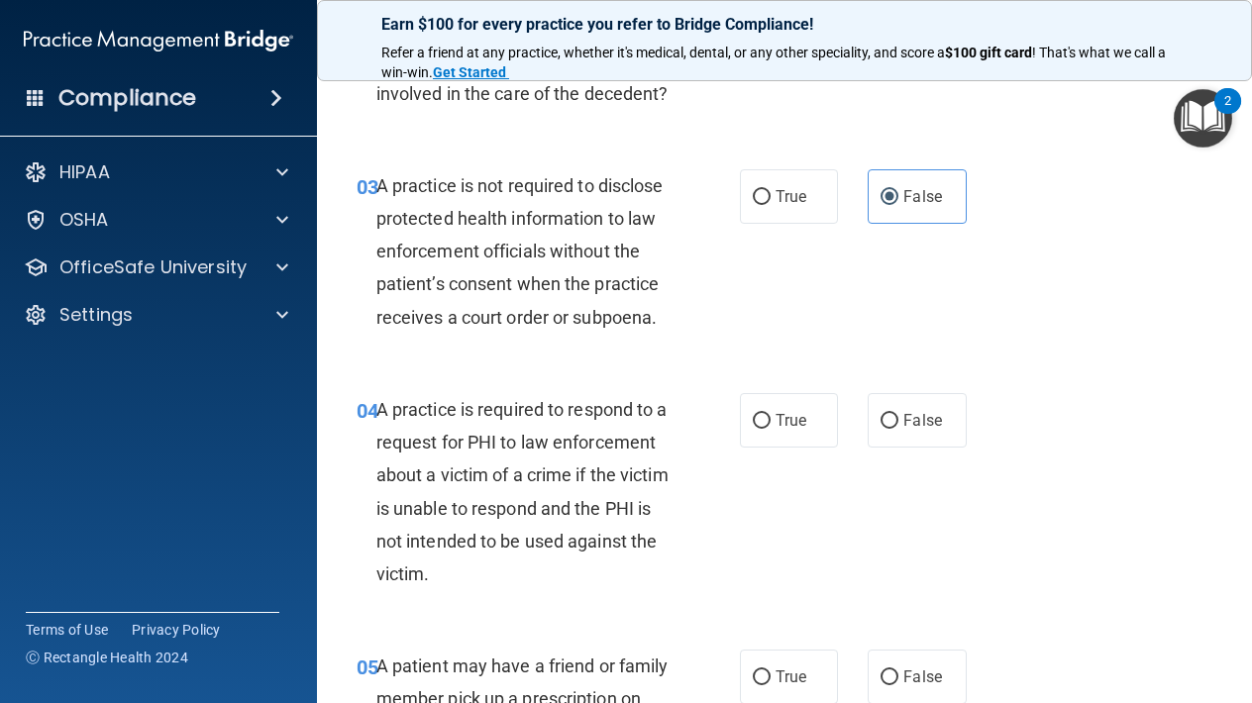
scroll to position [469, 0]
click at [792, 422] on span "True" at bounding box center [790, 419] width 31 height 19
click at [770, 422] on input "True" at bounding box center [762, 420] width 18 height 15
radio input "true"
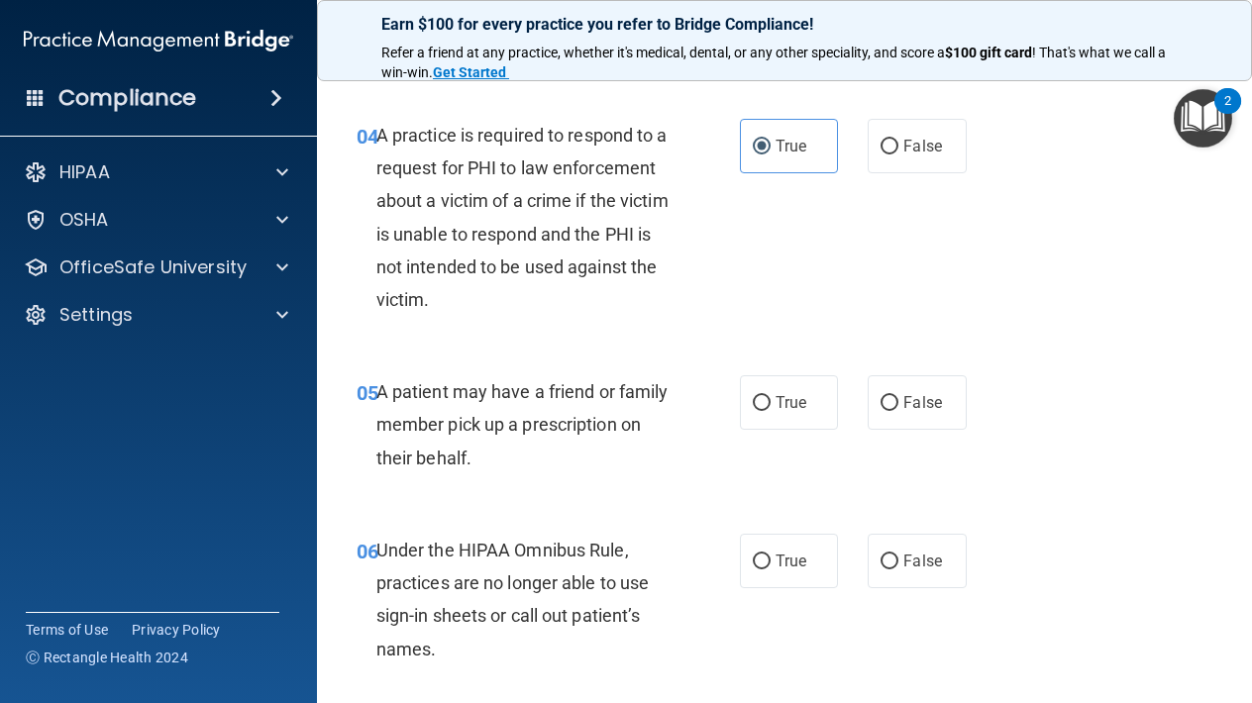
scroll to position [759, 0]
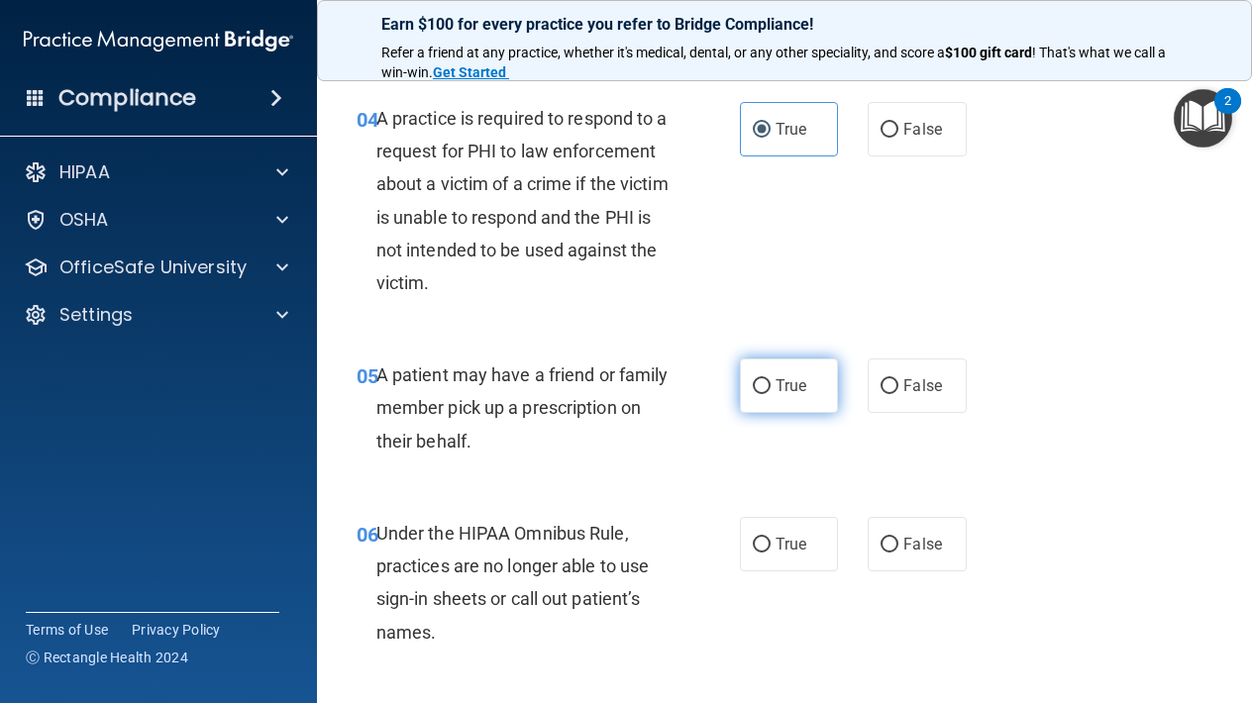
click at [768, 370] on label "True" at bounding box center [789, 385] width 98 height 54
click at [768, 379] on input "True" at bounding box center [762, 386] width 18 height 15
radio input "true"
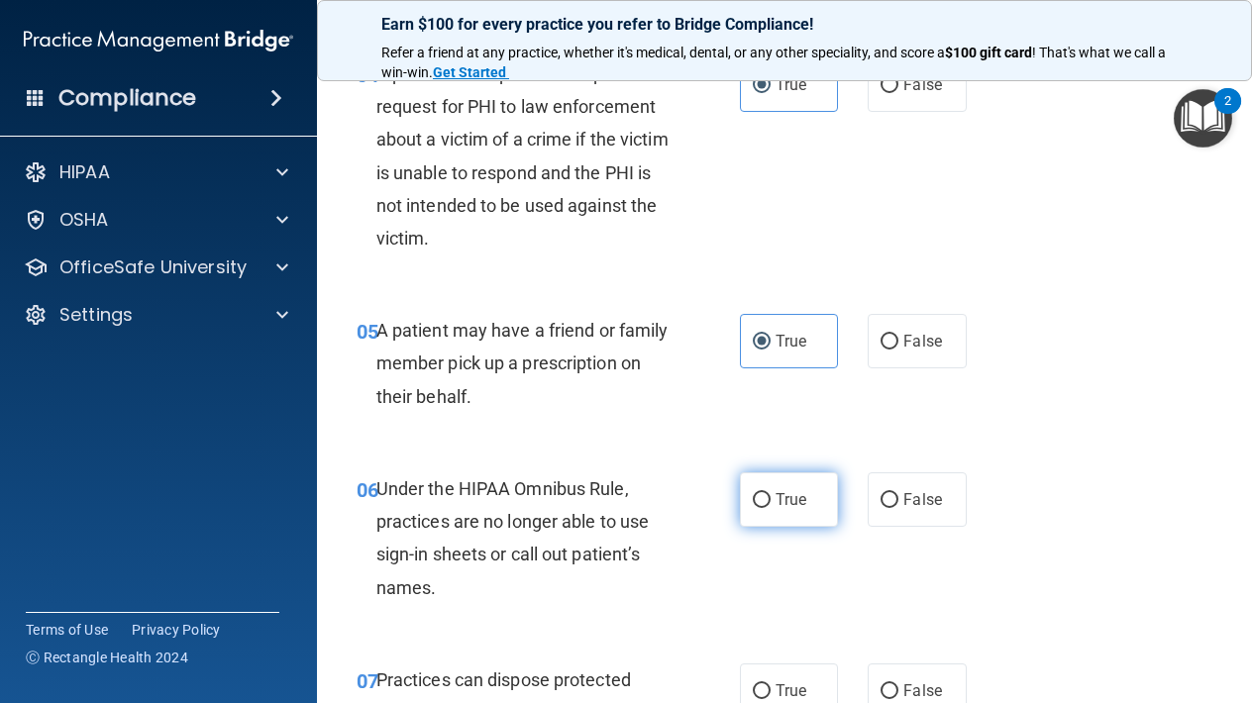
scroll to position [825, 0]
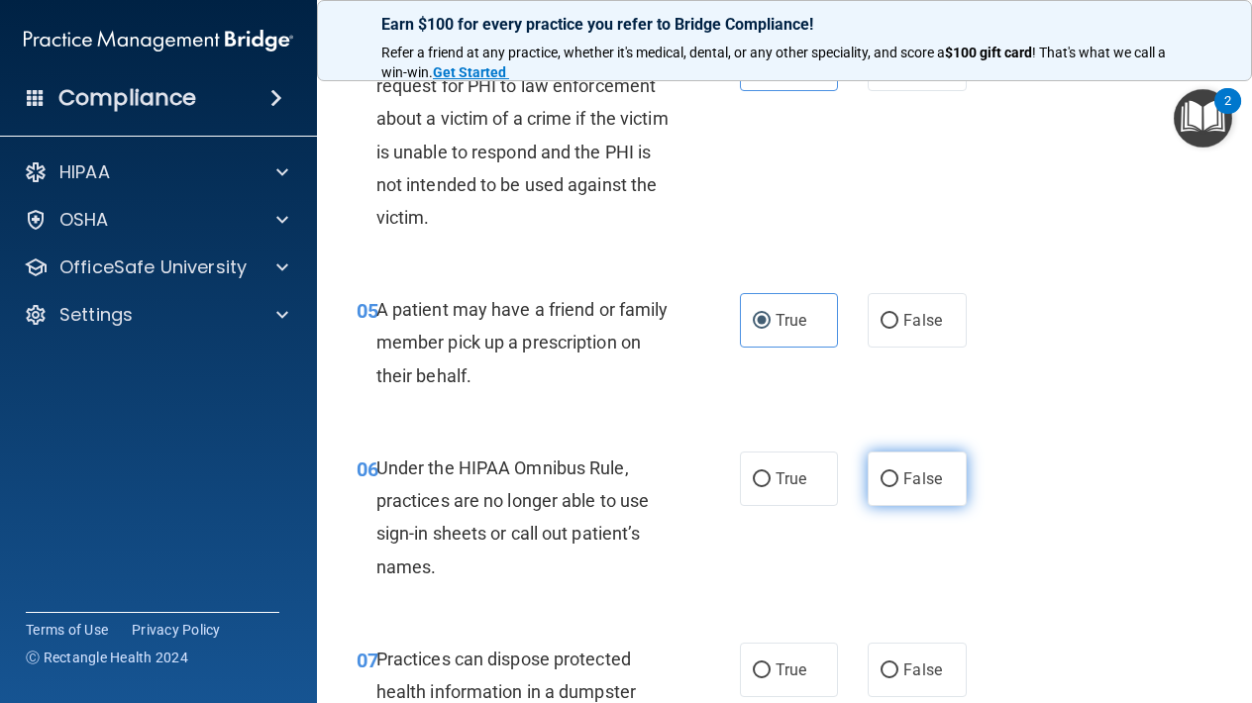
click at [894, 472] on input "False" at bounding box center [889, 479] width 18 height 15
radio input "true"
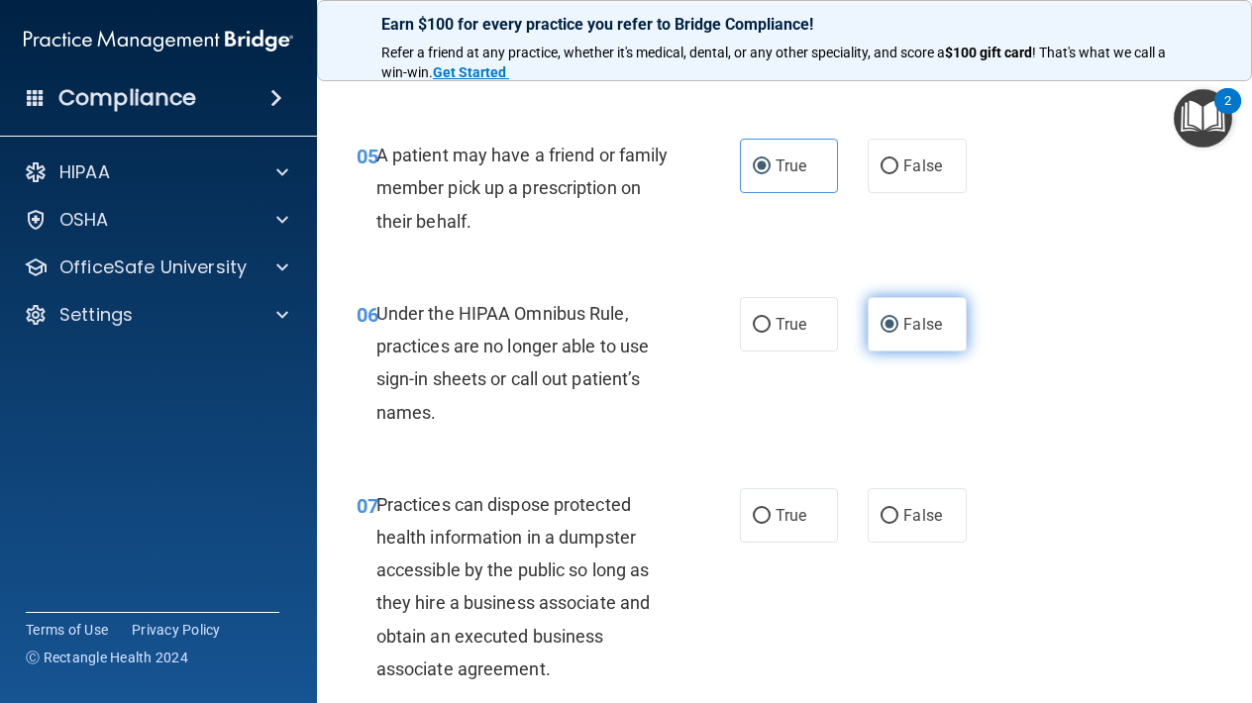
scroll to position [990, 0]
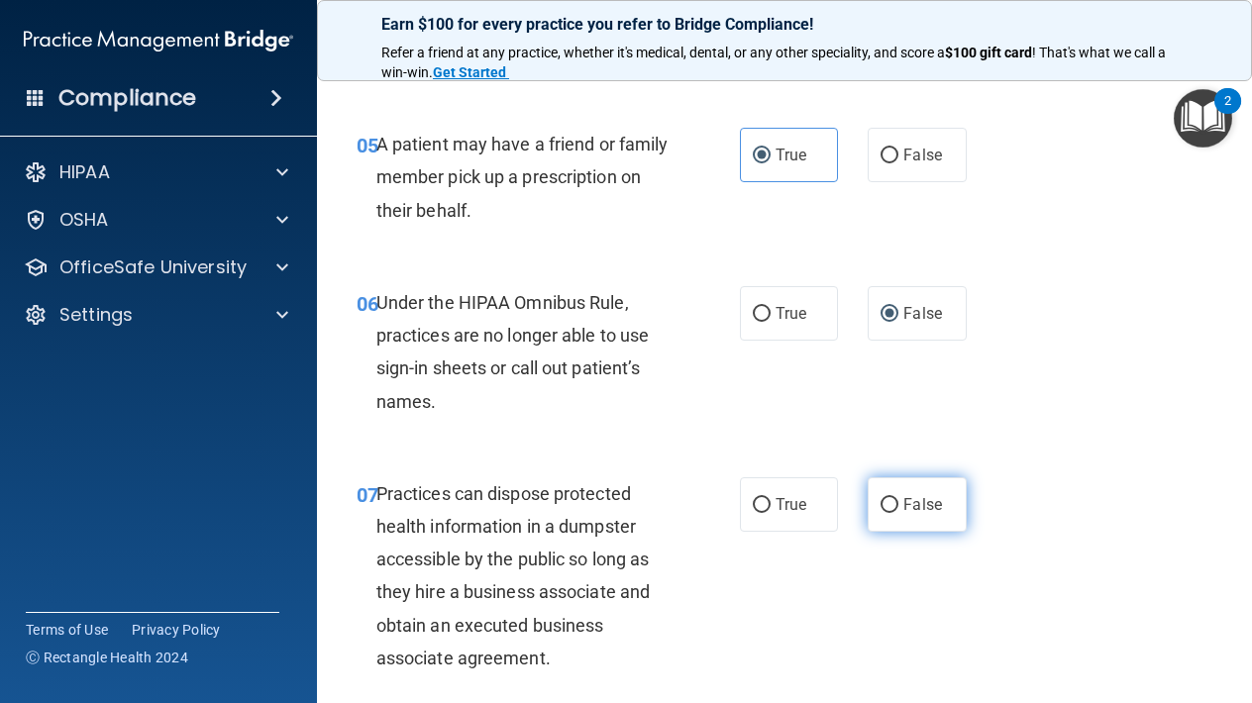
click at [912, 515] on label "False" at bounding box center [916, 504] width 98 height 54
click at [898, 513] on input "False" at bounding box center [889, 505] width 18 height 15
radio input "true"
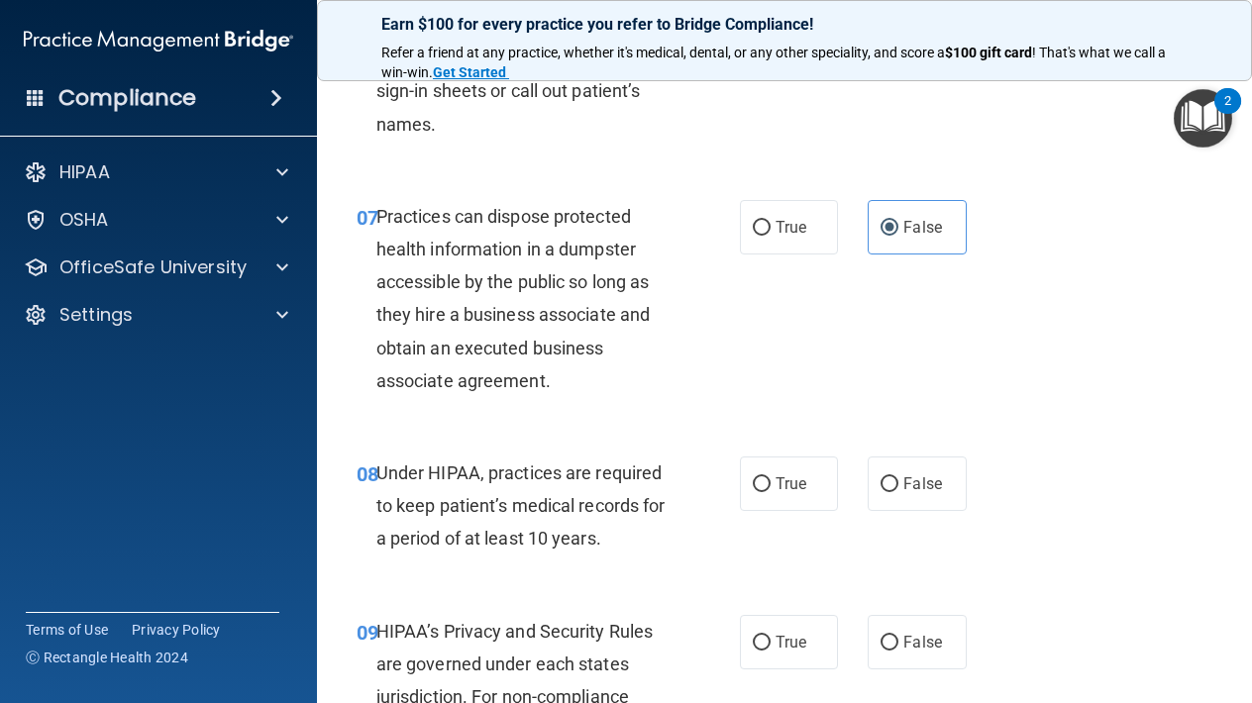
scroll to position [1300, 0]
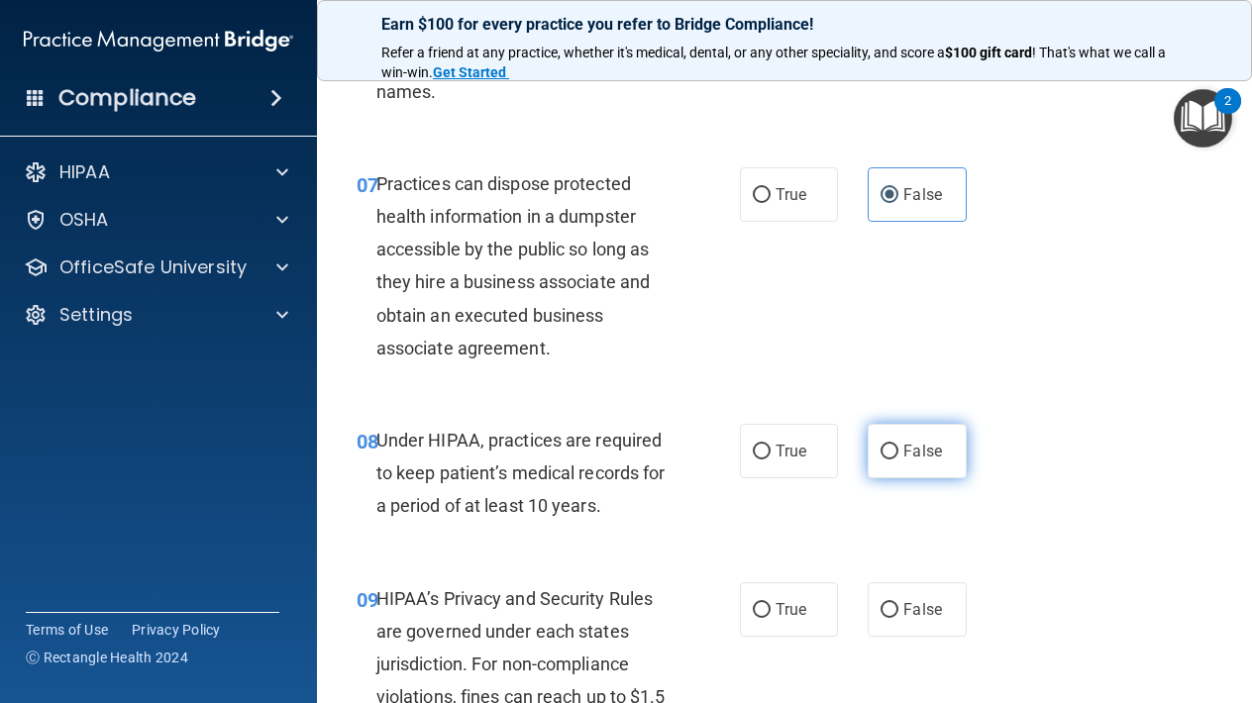
click at [906, 442] on span "False" at bounding box center [922, 451] width 39 height 19
click at [898, 445] on input "False" at bounding box center [889, 452] width 18 height 15
radio input "true"
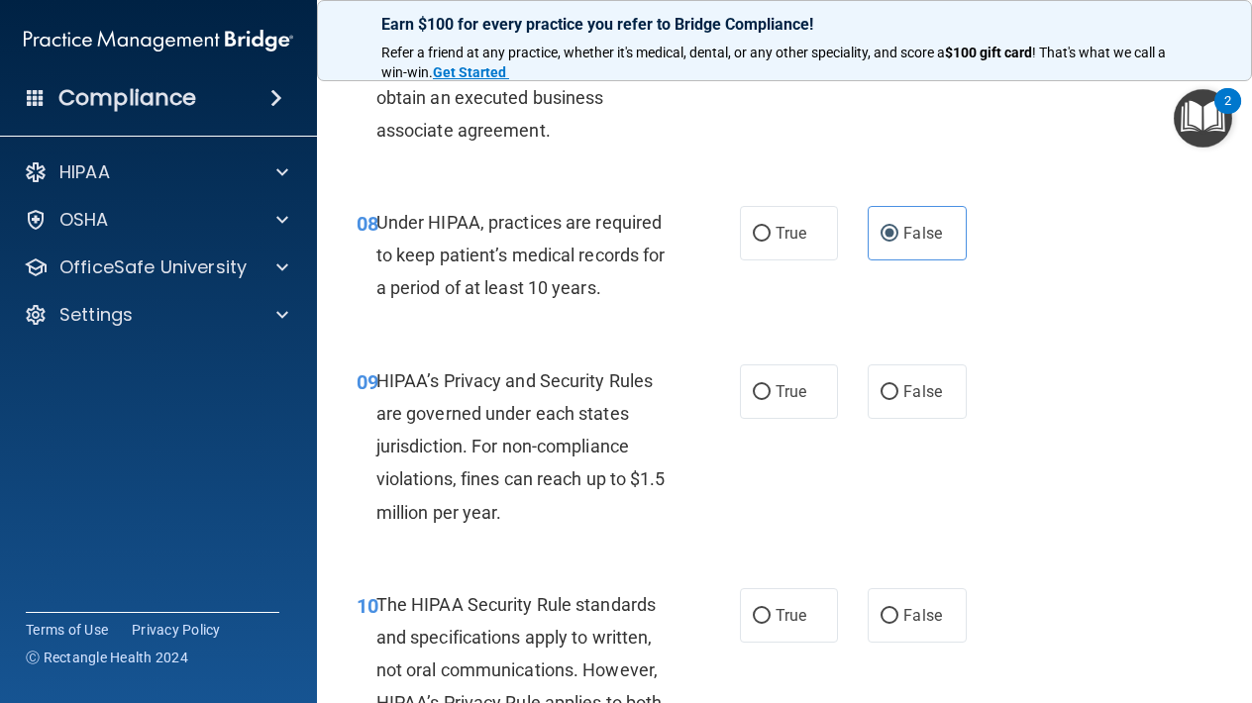
scroll to position [1532, 0]
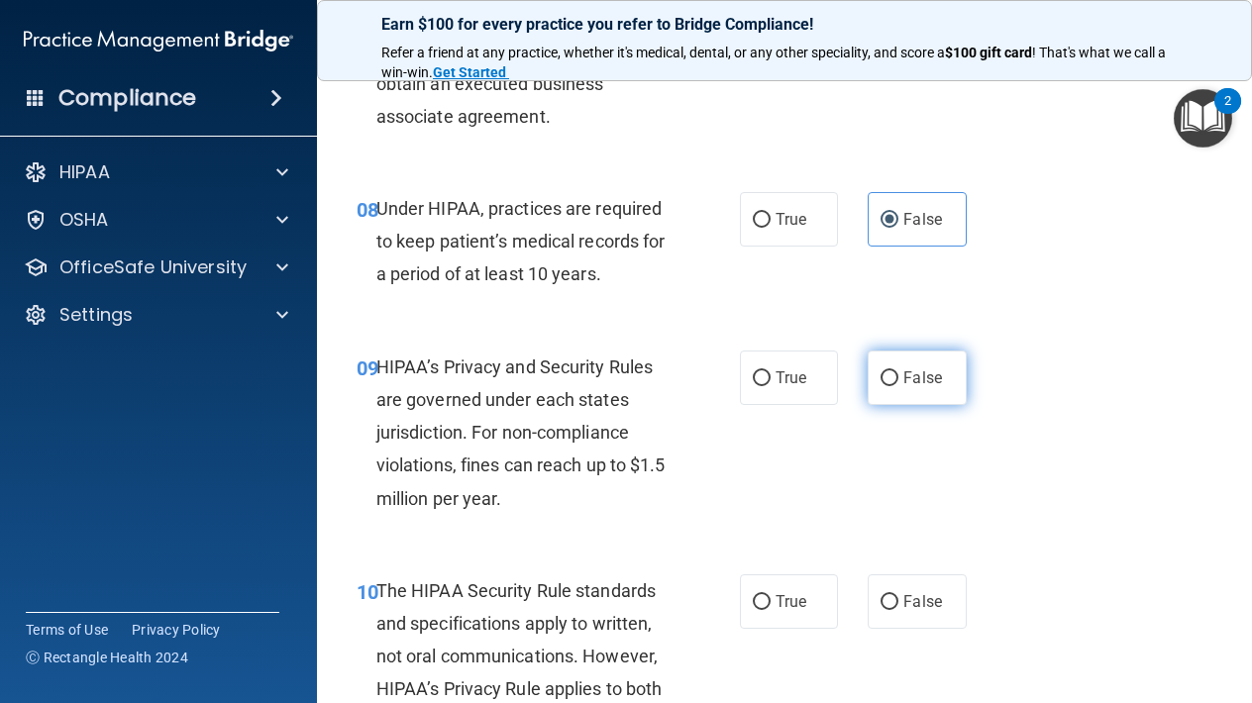
click at [911, 380] on label "False" at bounding box center [916, 378] width 98 height 54
click at [898, 380] on input "False" at bounding box center [889, 378] width 18 height 15
radio input "true"
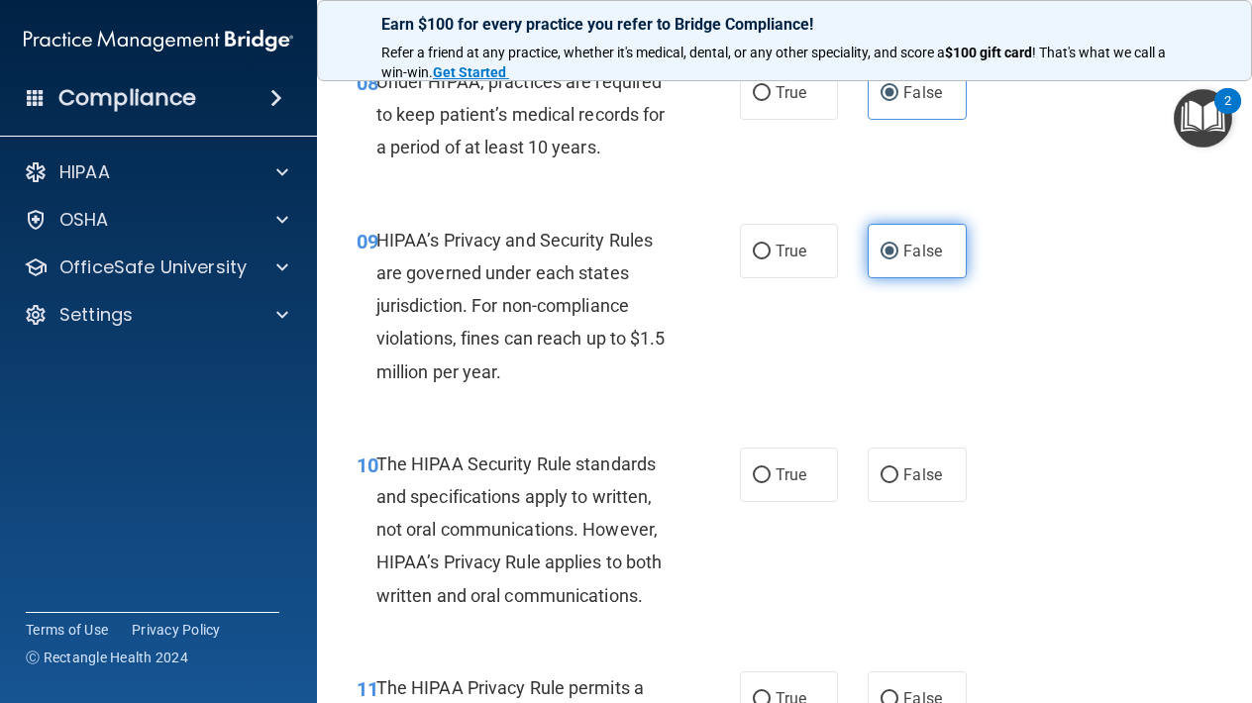
scroll to position [1659, 0]
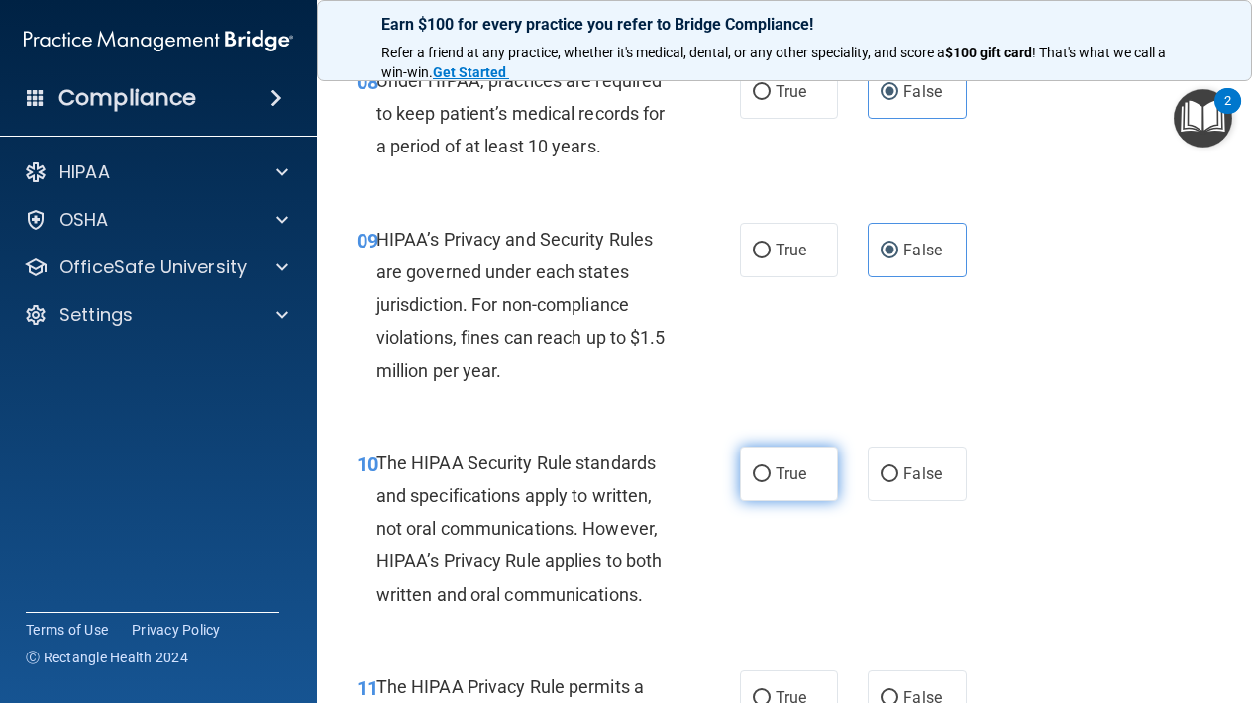
click at [782, 474] on label "True" at bounding box center [789, 474] width 98 height 54
click at [770, 474] on input "True" at bounding box center [762, 474] width 18 height 15
radio input "true"
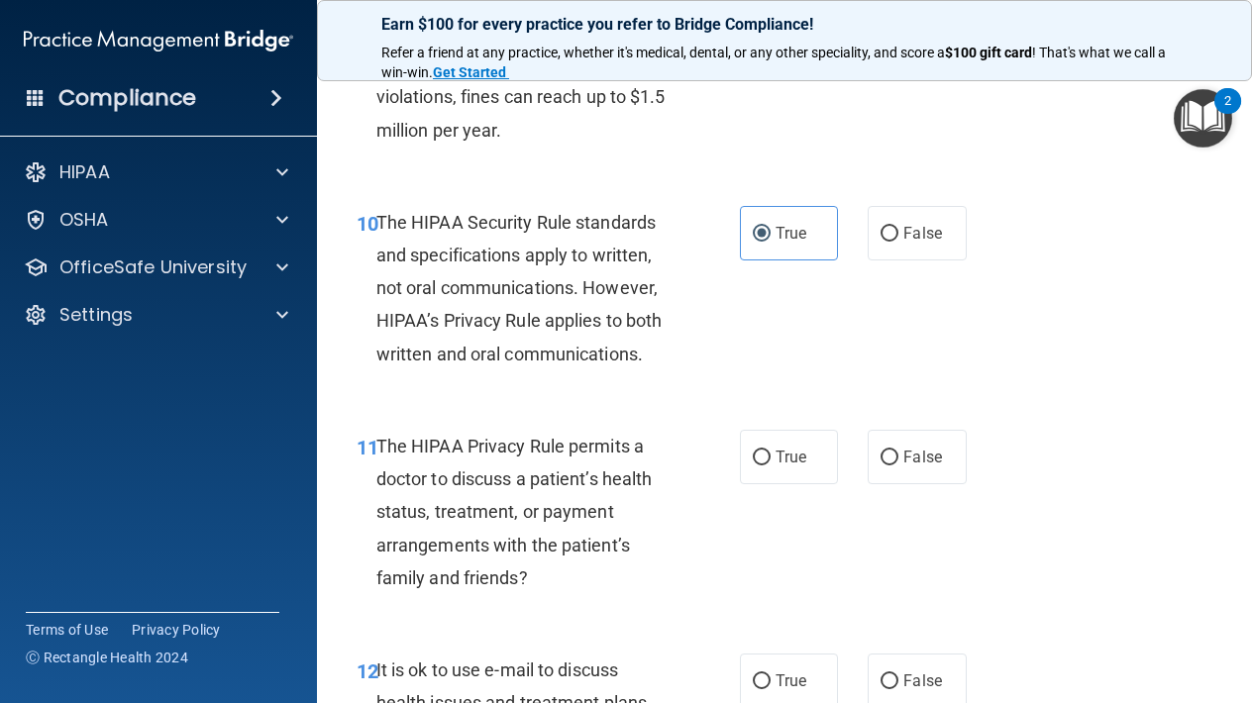
scroll to position [1903, 0]
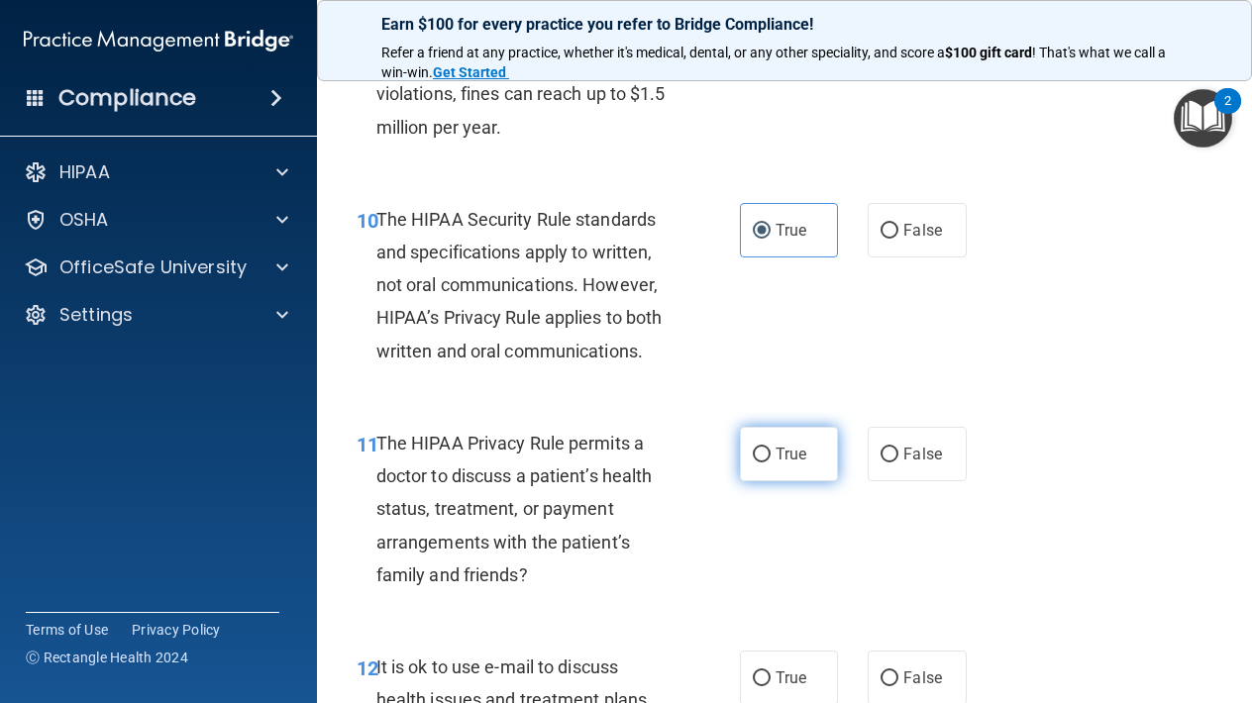
click at [762, 448] on input "True" at bounding box center [762, 455] width 18 height 15
radio input "true"
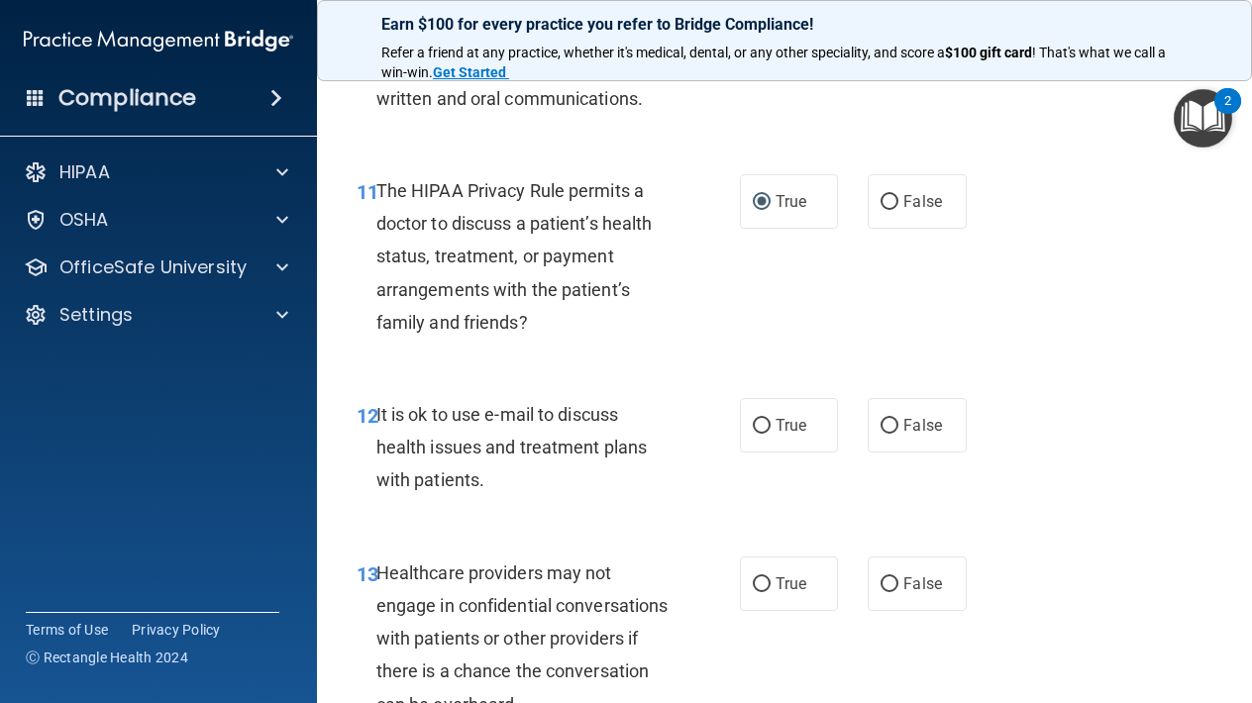
scroll to position [2170, 0]
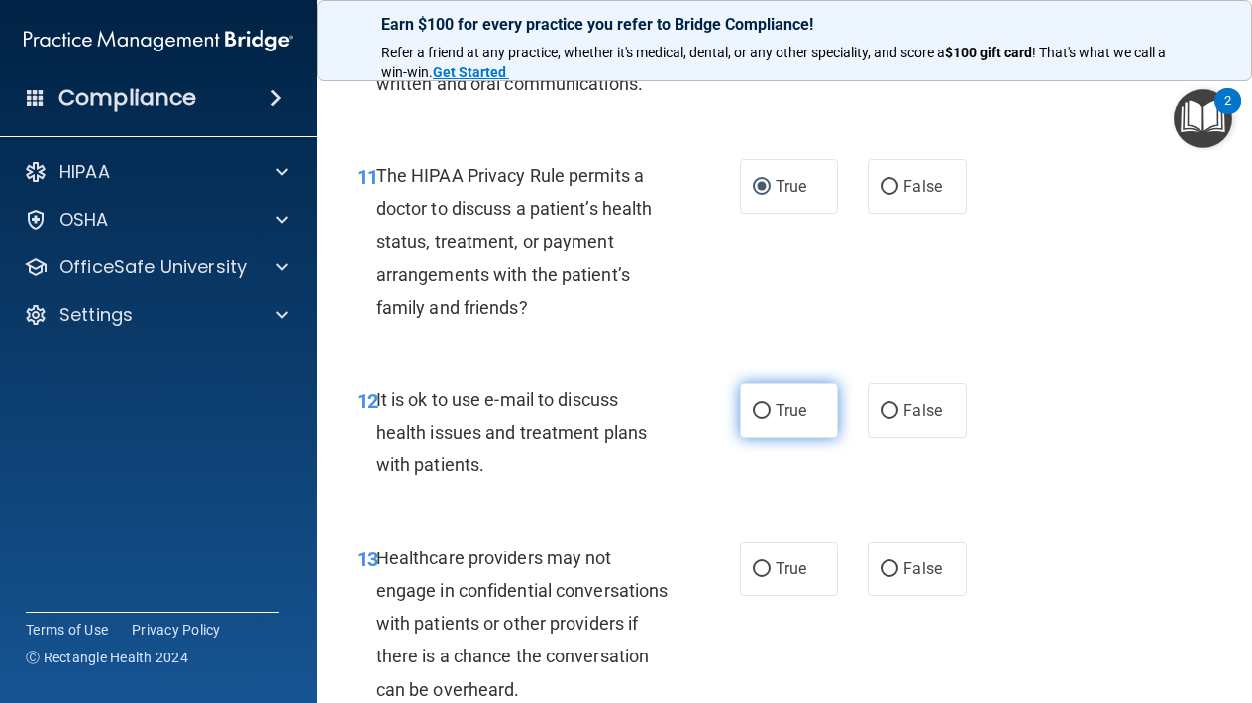
click at [761, 404] on input "True" at bounding box center [762, 411] width 18 height 15
radio input "true"
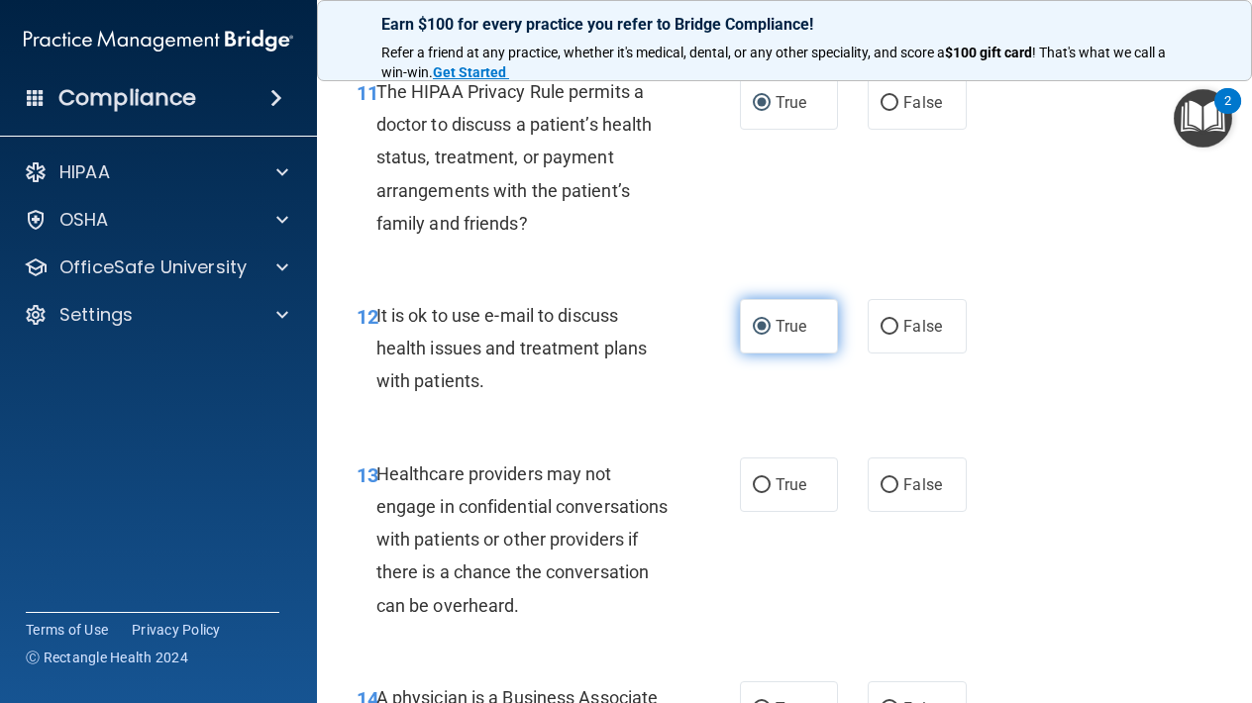
scroll to position [2261, 0]
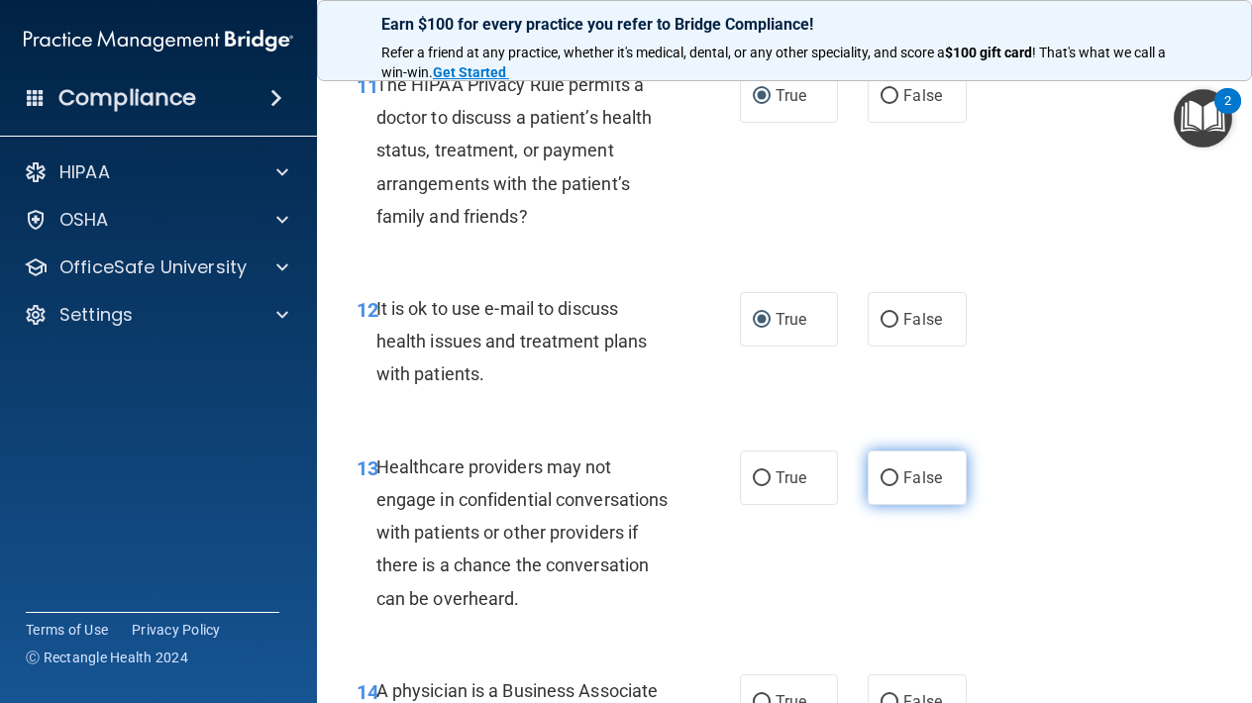
click at [892, 471] on input "False" at bounding box center [889, 478] width 18 height 15
radio input "true"
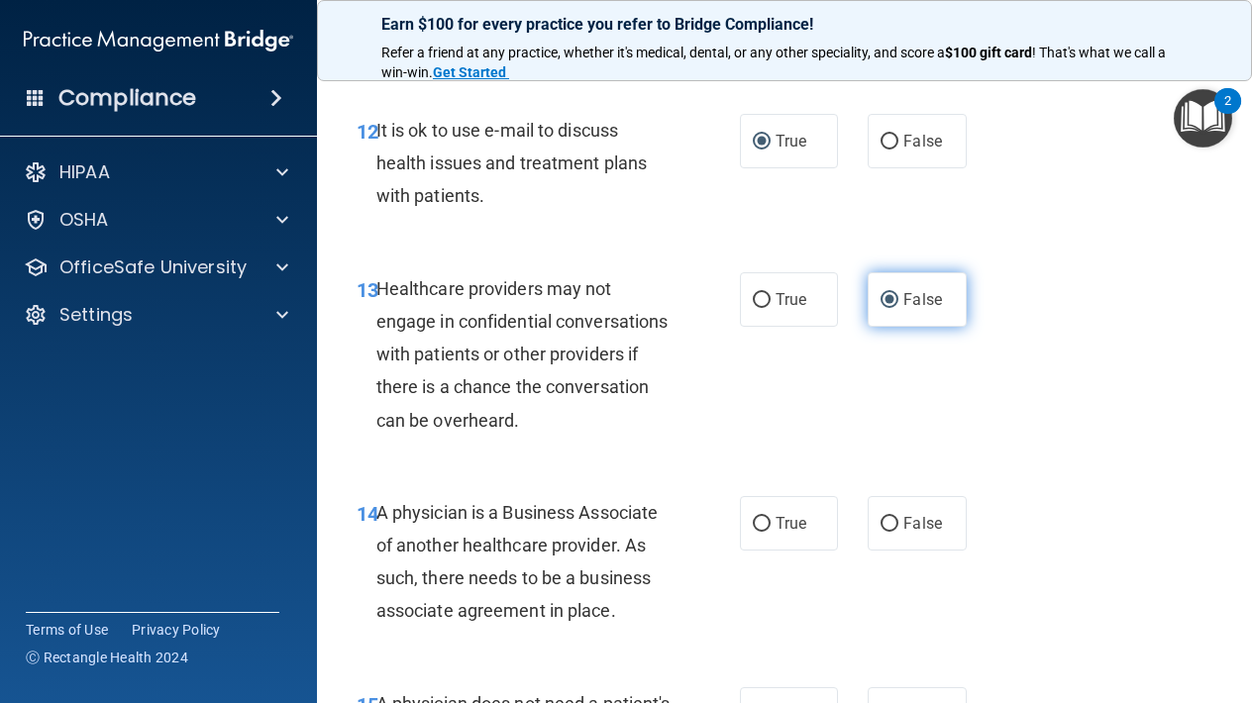
scroll to position [2466, 0]
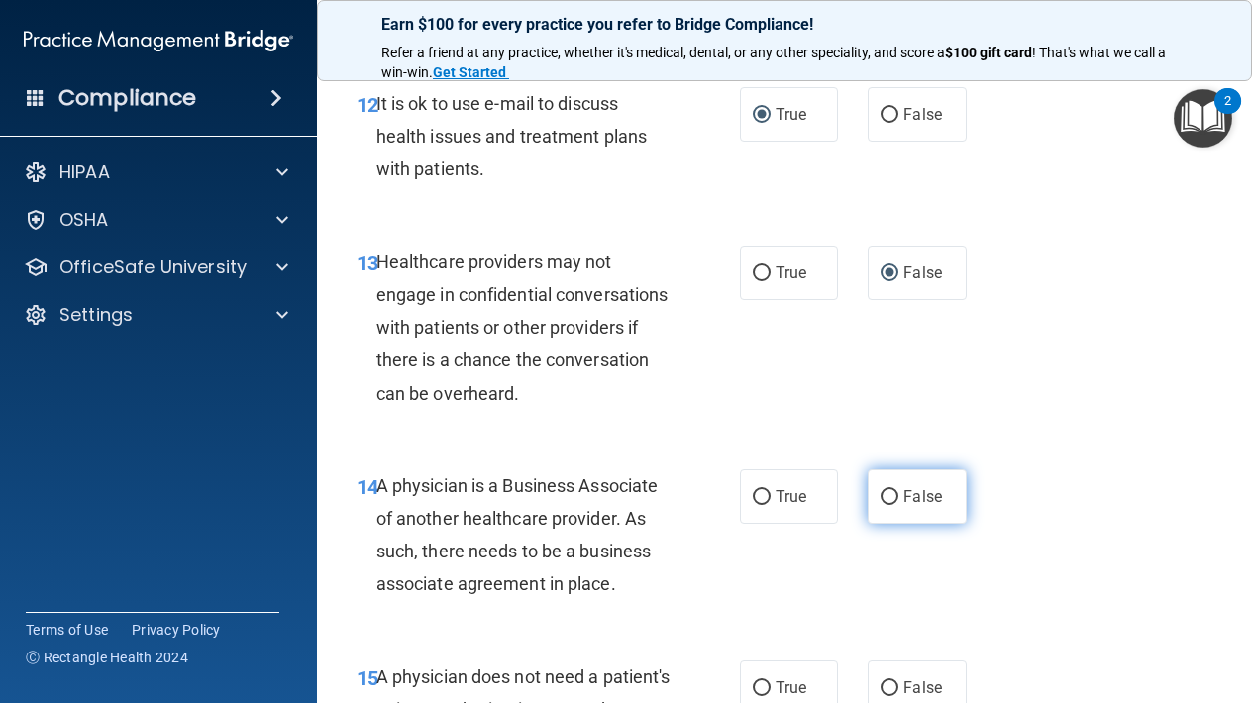
click at [892, 490] on input "False" at bounding box center [889, 497] width 18 height 15
radio input "true"
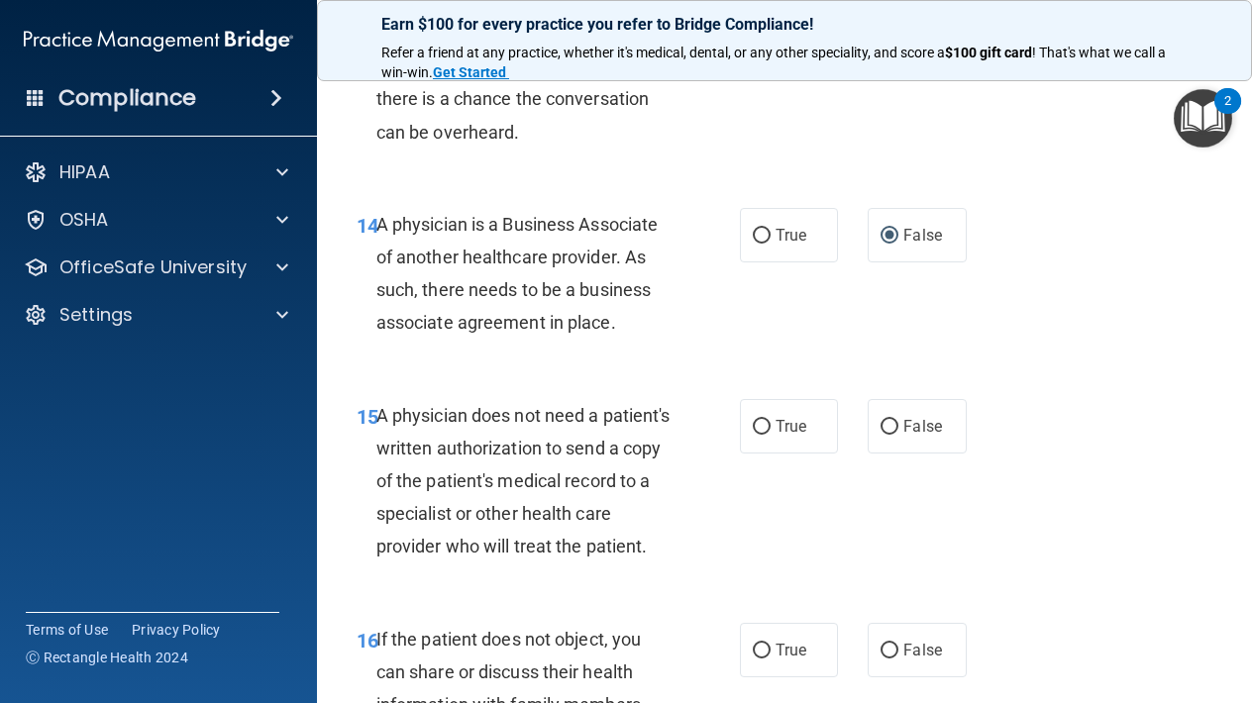
scroll to position [2753, 0]
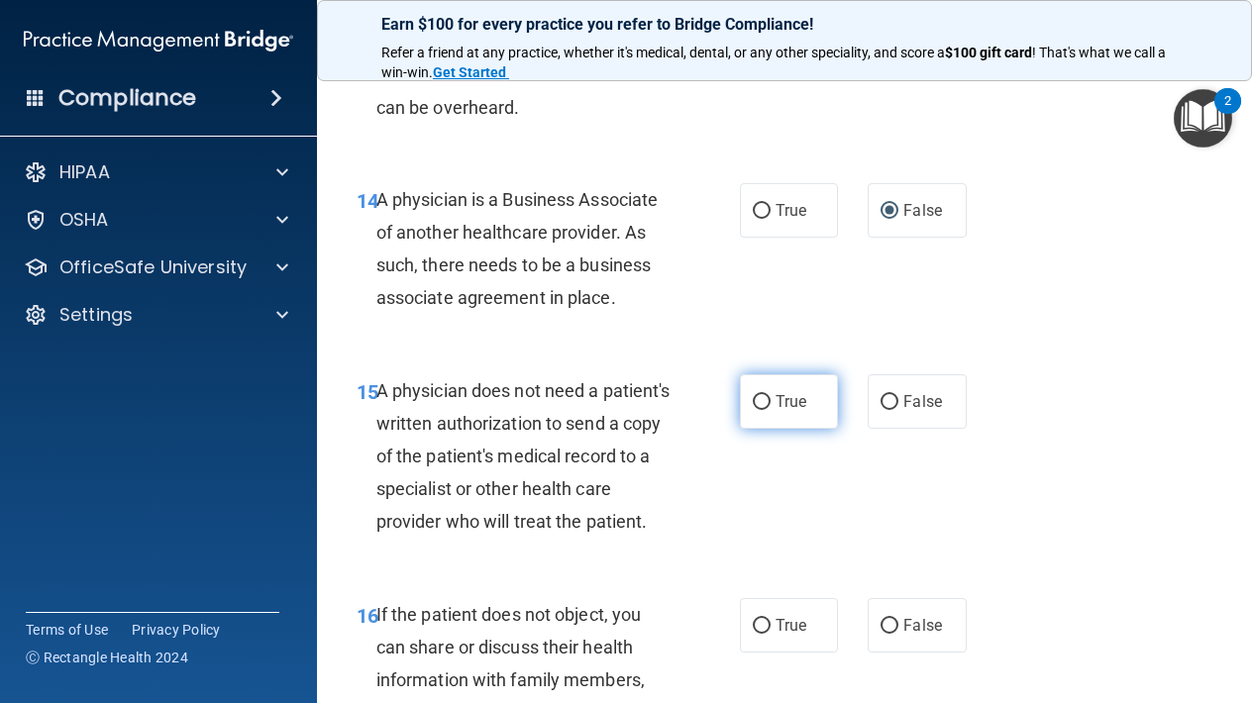
click at [805, 392] on span "True" at bounding box center [790, 401] width 31 height 19
click at [770, 395] on input "True" at bounding box center [762, 402] width 18 height 15
radio input "true"
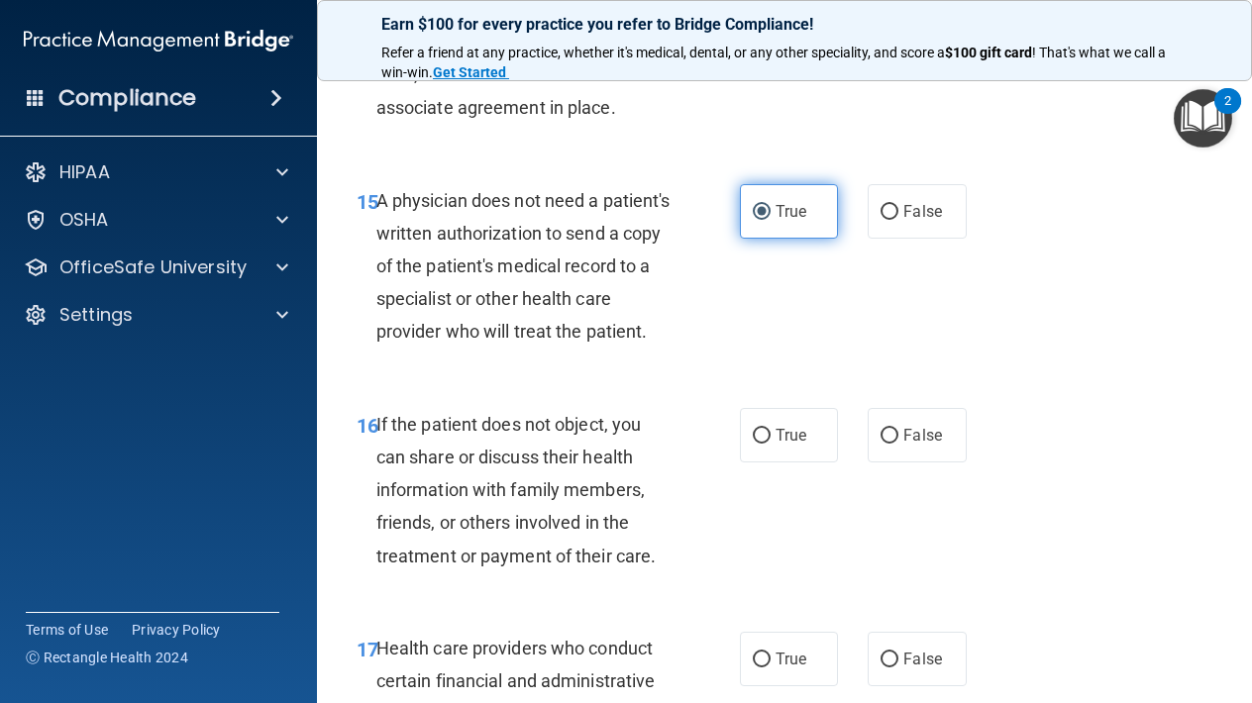
scroll to position [2948, 0]
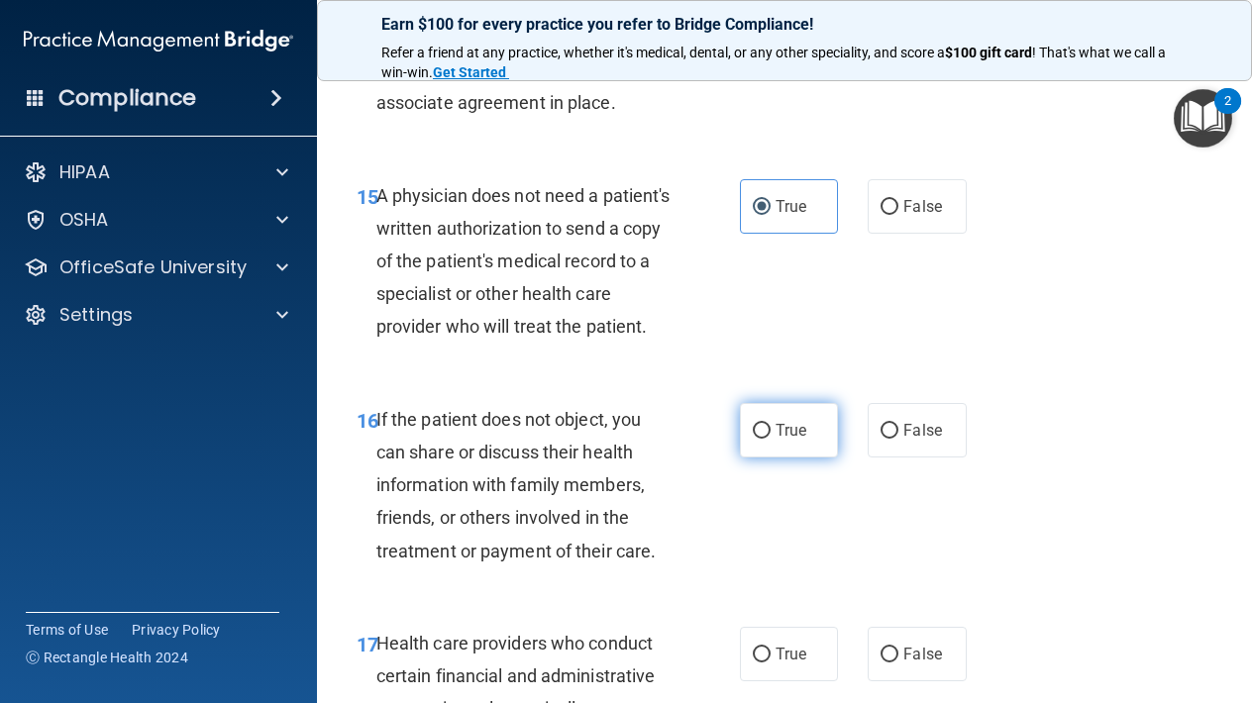
click at [781, 440] on span "True" at bounding box center [790, 430] width 31 height 19
click at [770, 439] on input "True" at bounding box center [762, 431] width 18 height 15
radio input "true"
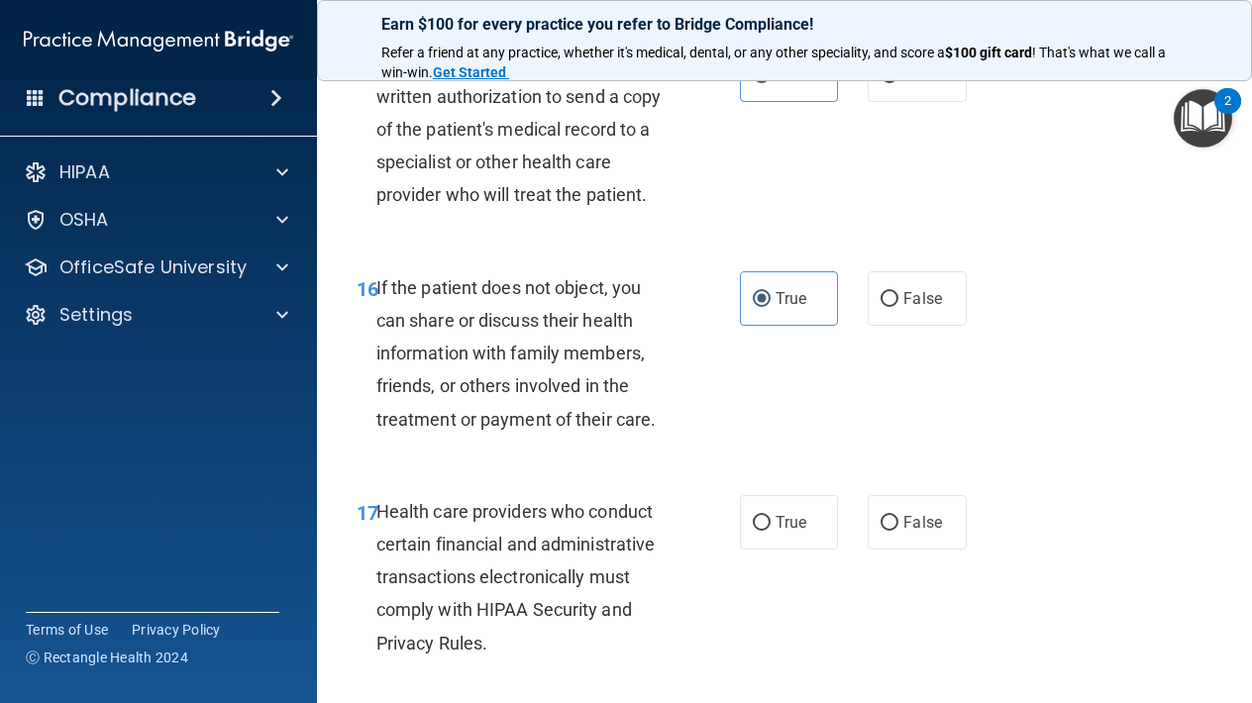
scroll to position [3078, 0]
click at [800, 533] on span "True" at bounding box center [790, 523] width 31 height 19
click at [770, 532] on input "True" at bounding box center [762, 524] width 18 height 15
radio input "true"
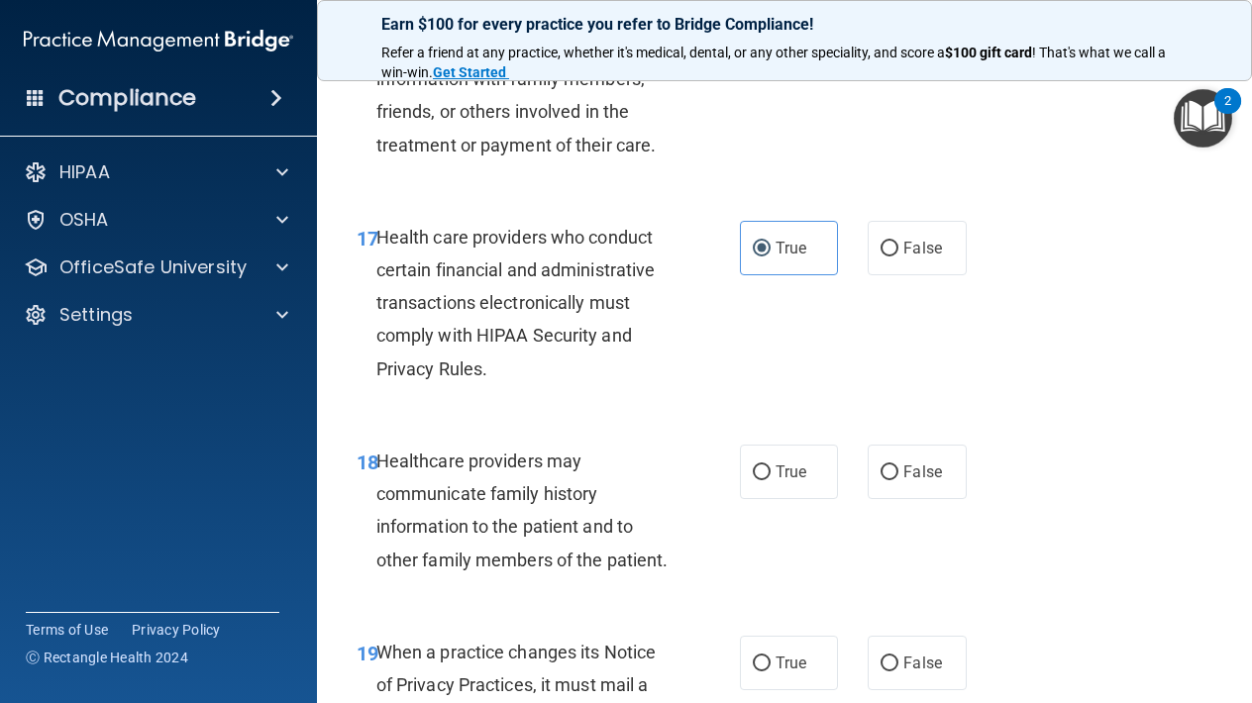
scroll to position [3367, 0]
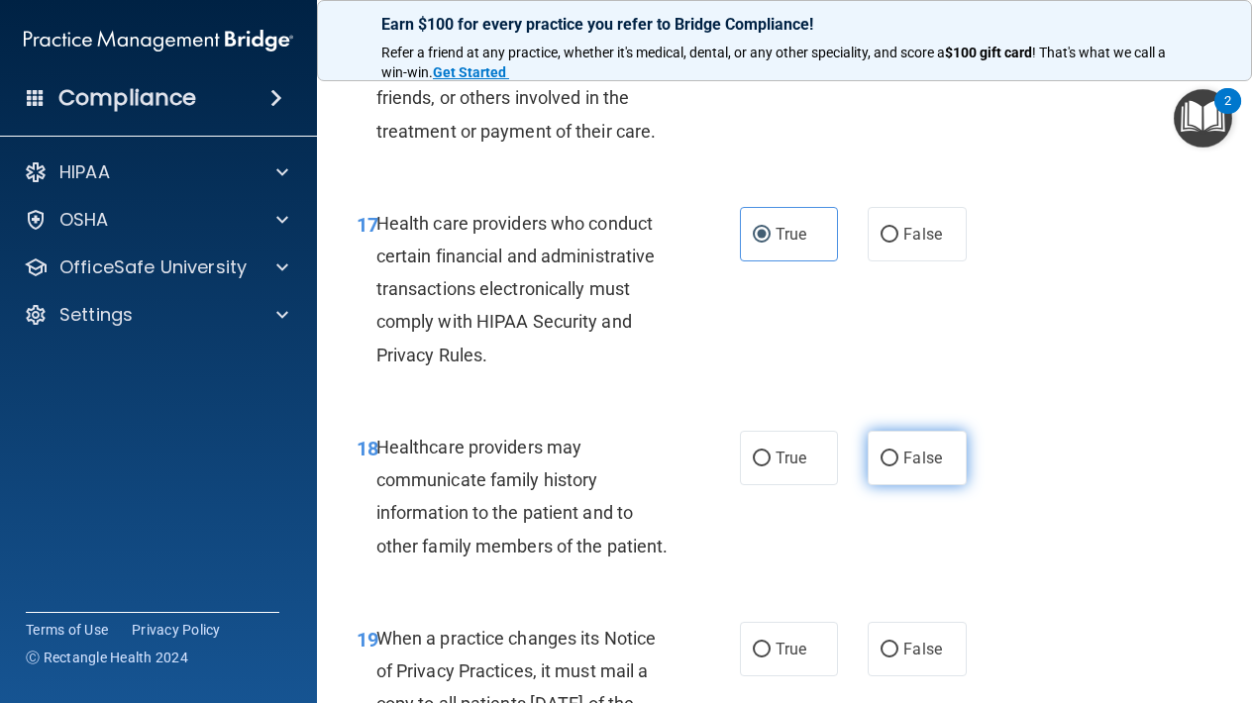
click at [902, 468] on label "False" at bounding box center [916, 458] width 98 height 54
click at [898, 466] on input "False" at bounding box center [889, 459] width 18 height 15
radio input "true"
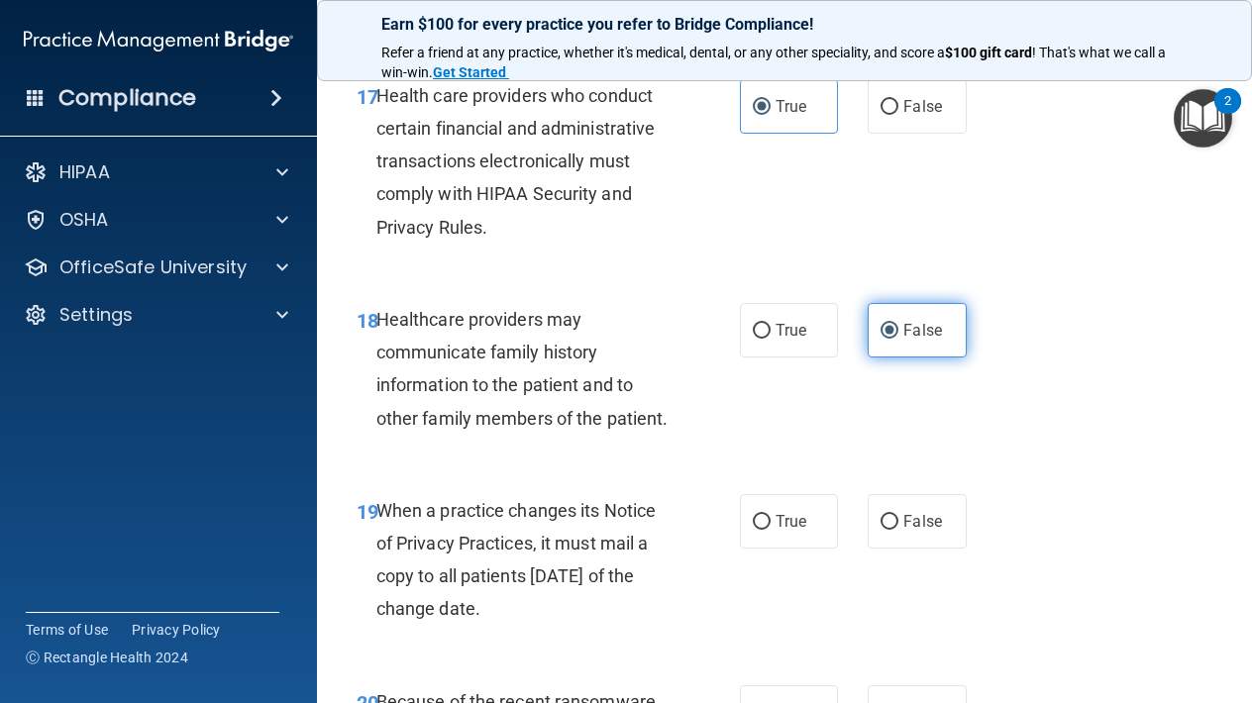
scroll to position [3499, 0]
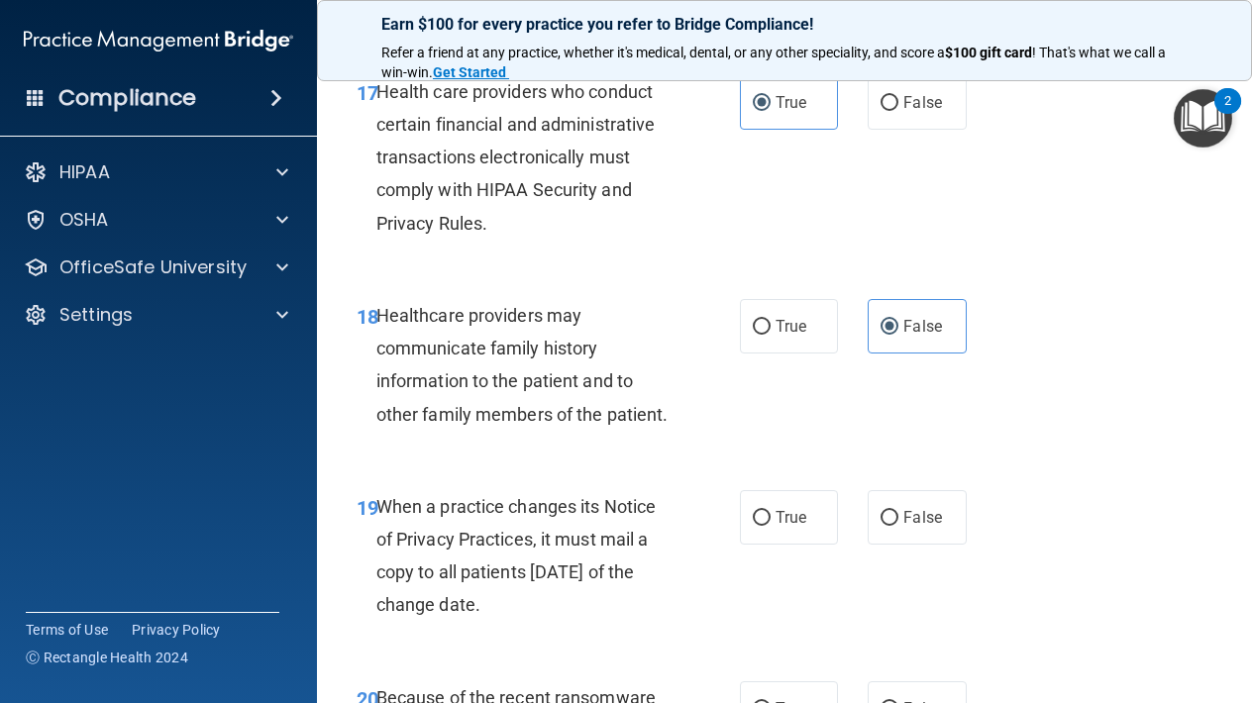
click at [911, 562] on div "19 When a practice changes its Notice of Privacy Practices, it must mail a copy…" at bounding box center [784, 560] width 885 height 191
click at [901, 536] on label "False" at bounding box center [916, 517] width 98 height 54
click at [898, 526] on input "False" at bounding box center [889, 518] width 18 height 15
radio input "true"
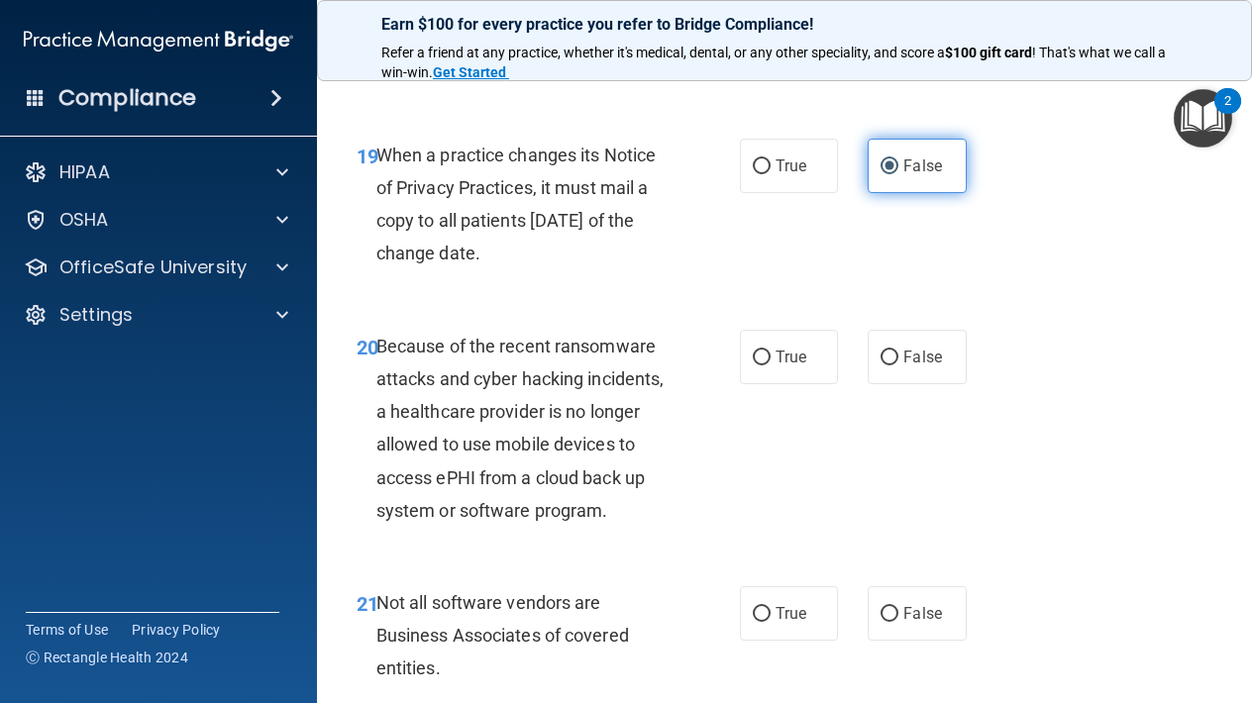
scroll to position [3867, 0]
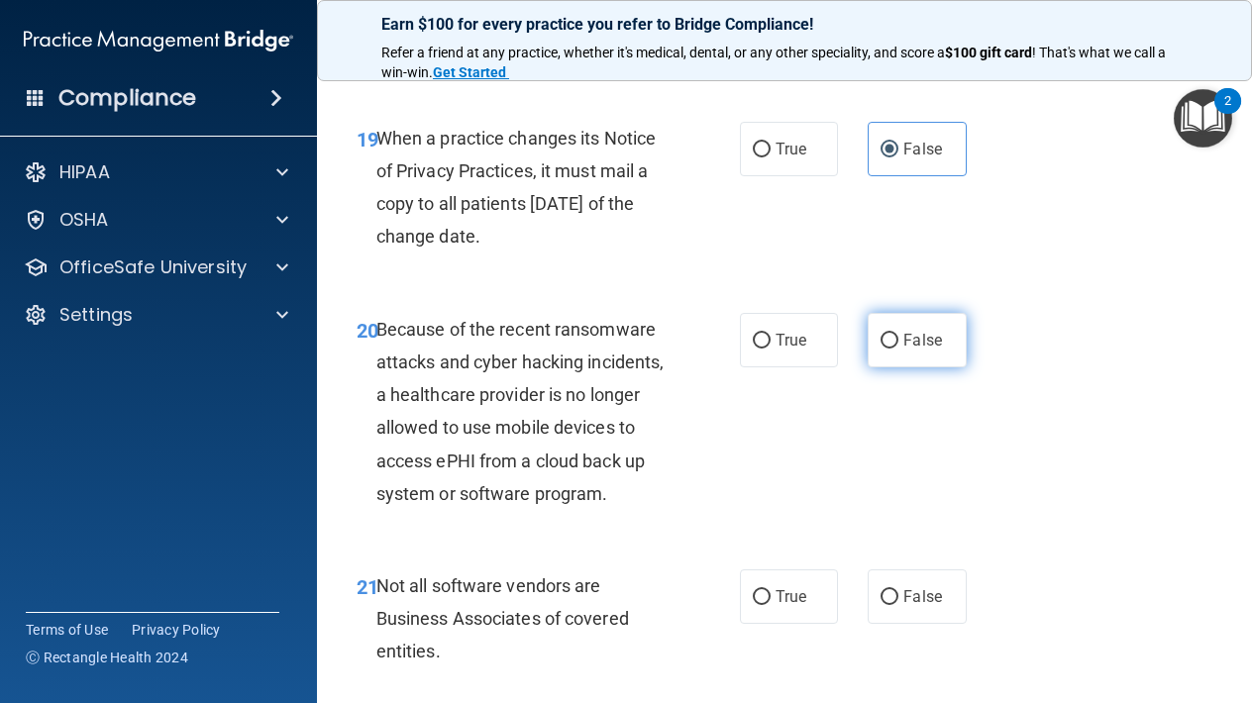
click at [902, 354] on label "False" at bounding box center [916, 340] width 98 height 54
click at [898, 349] on input "False" at bounding box center [889, 341] width 18 height 15
radio input "true"
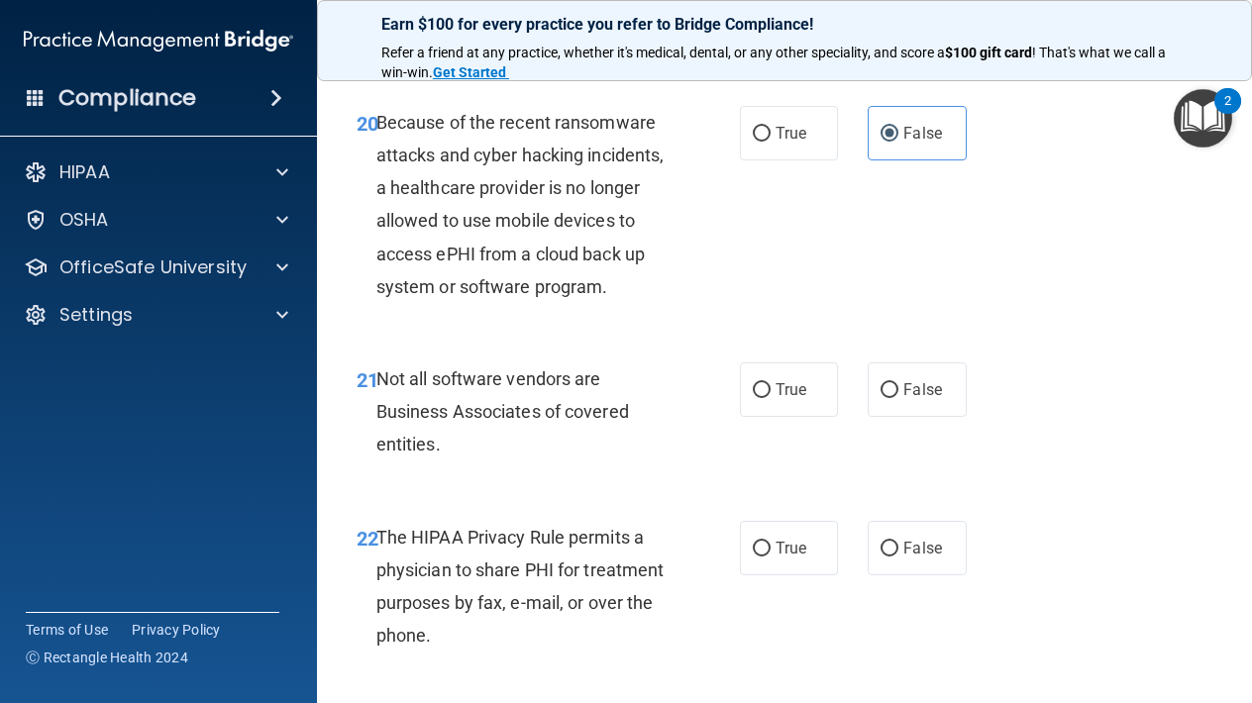
scroll to position [4080, 0]
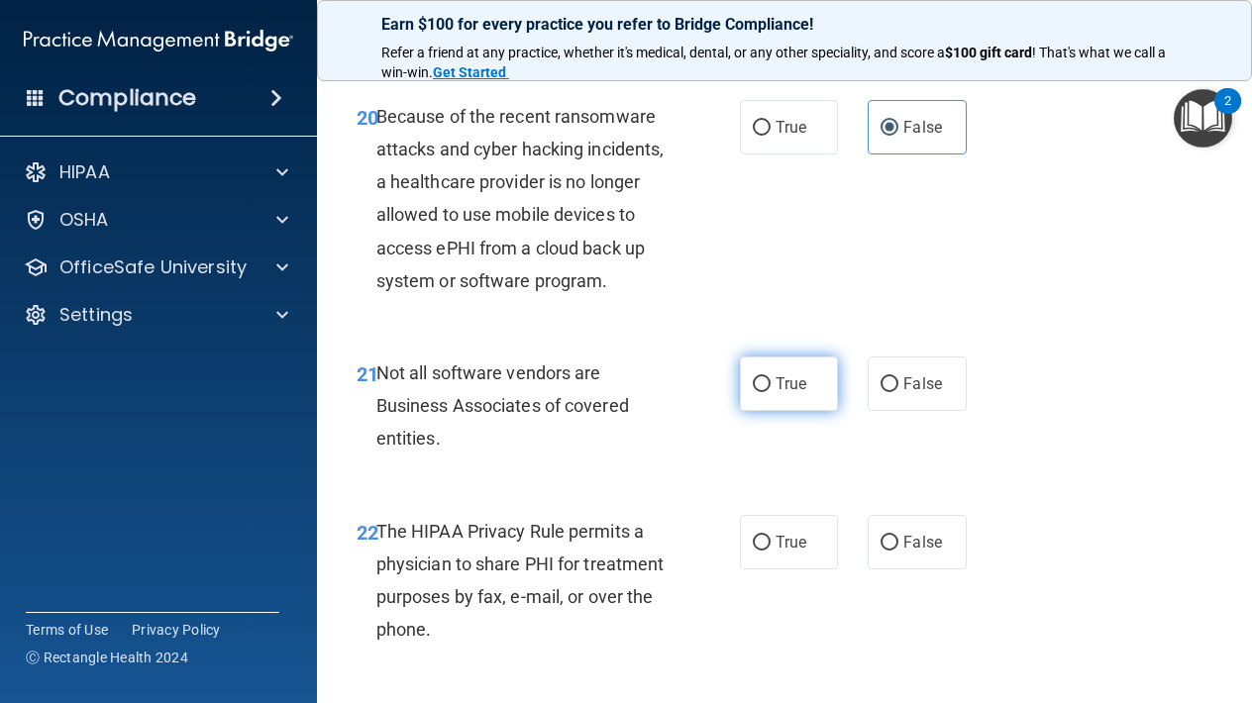
click at [798, 405] on label "True" at bounding box center [789, 383] width 98 height 54
click at [770, 392] on input "True" at bounding box center [762, 384] width 18 height 15
radio input "true"
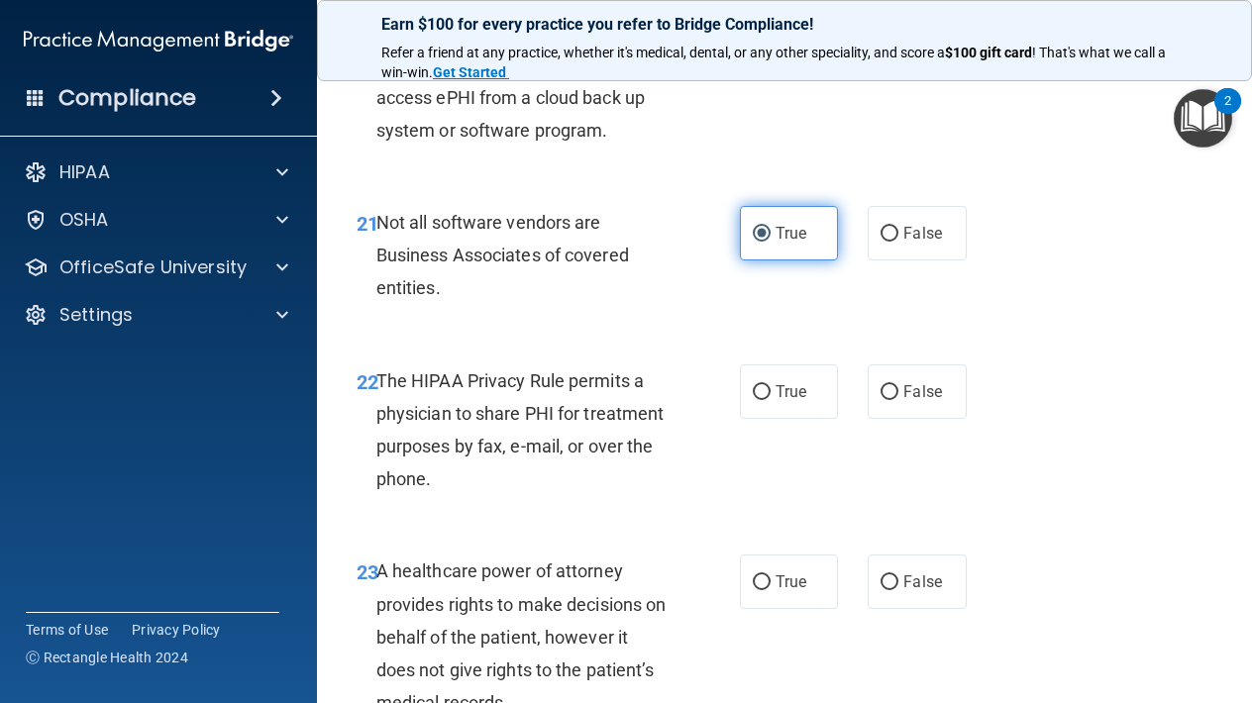
scroll to position [4263, 0]
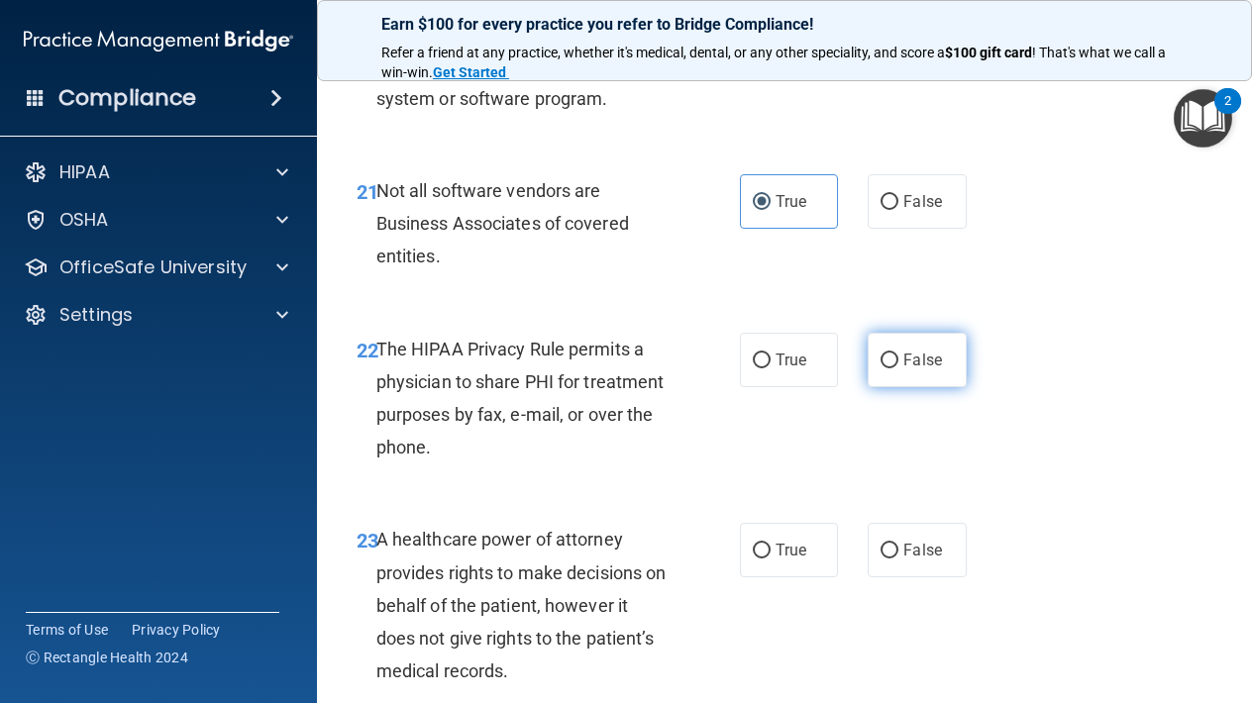
click at [891, 363] on input "False" at bounding box center [889, 360] width 18 height 15
radio input "true"
click at [891, 363] on input "False" at bounding box center [889, 360] width 18 height 15
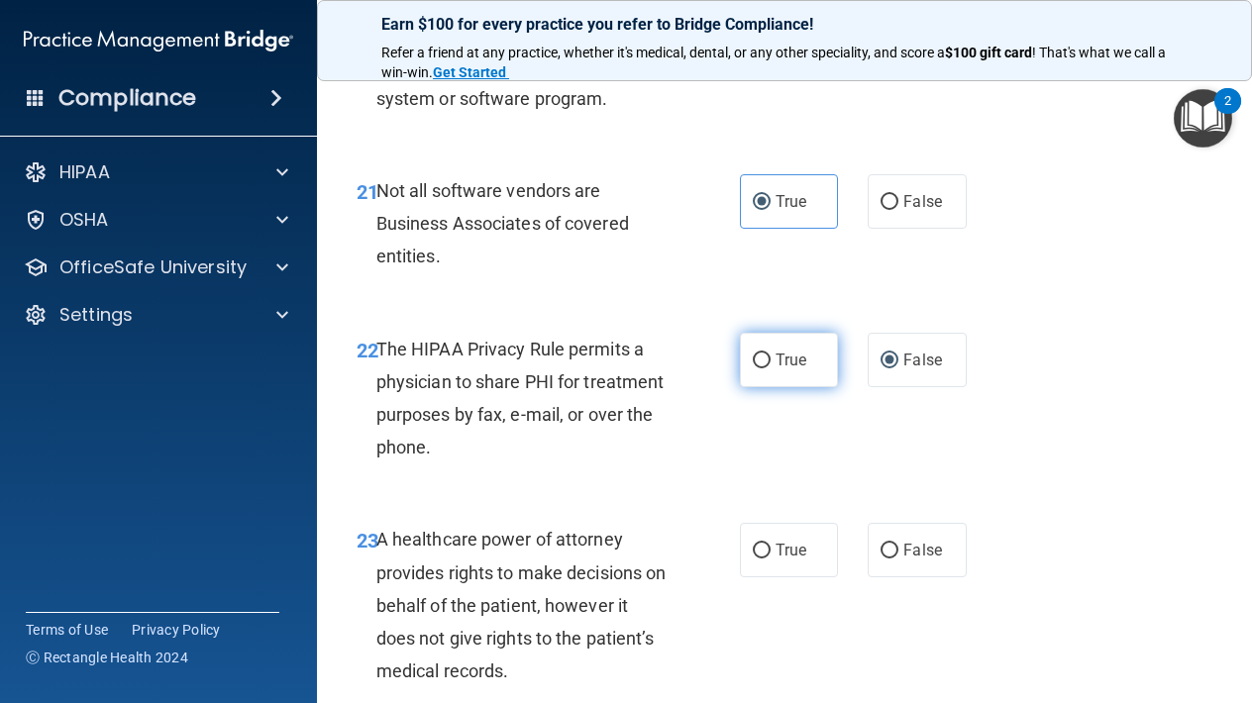
click at [772, 351] on label "True" at bounding box center [789, 360] width 98 height 54
click at [770, 353] on input "True" at bounding box center [762, 360] width 18 height 15
radio input "true"
radio input "false"
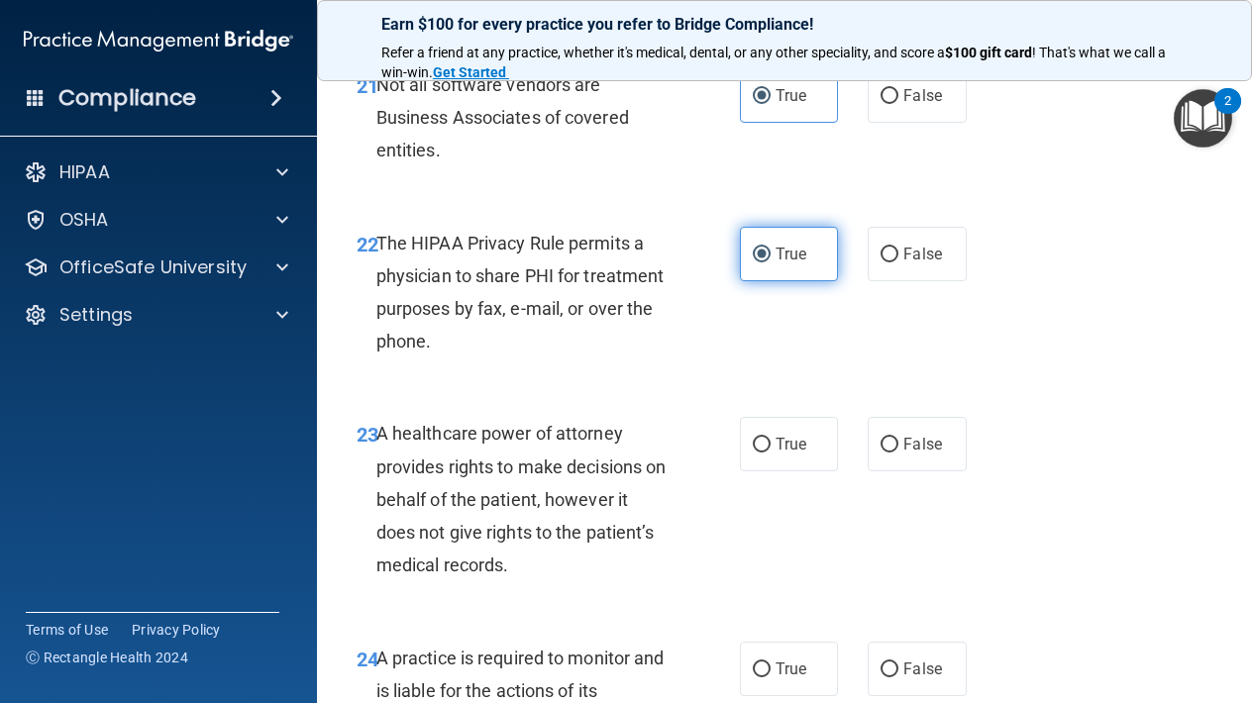
scroll to position [4371, 0]
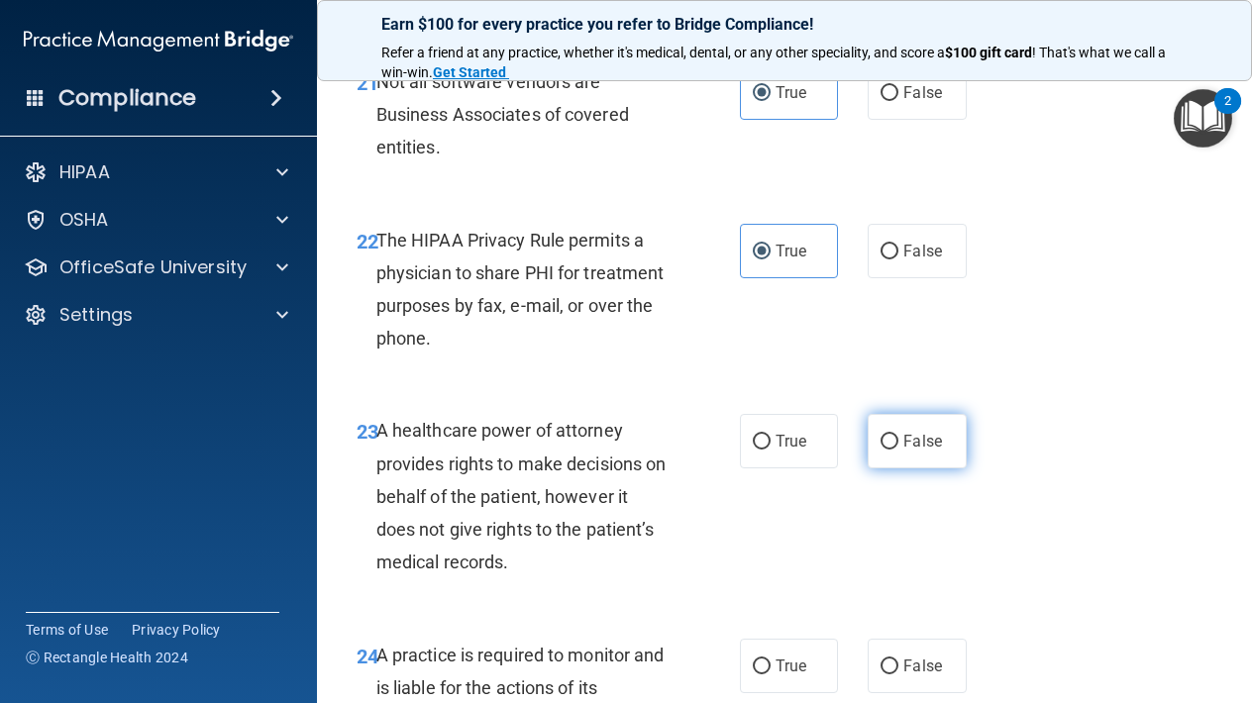
click at [911, 438] on label "False" at bounding box center [916, 441] width 98 height 54
click at [898, 438] on input "False" at bounding box center [889, 442] width 18 height 15
radio input "true"
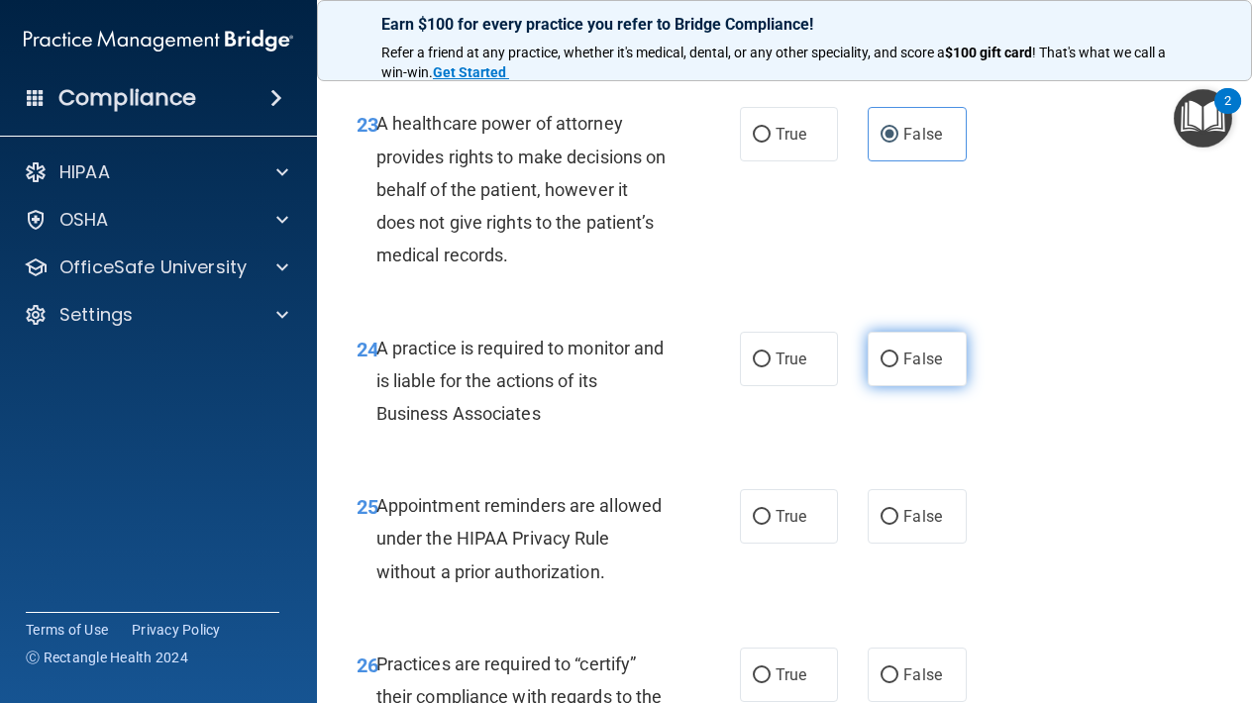
scroll to position [4681, 0]
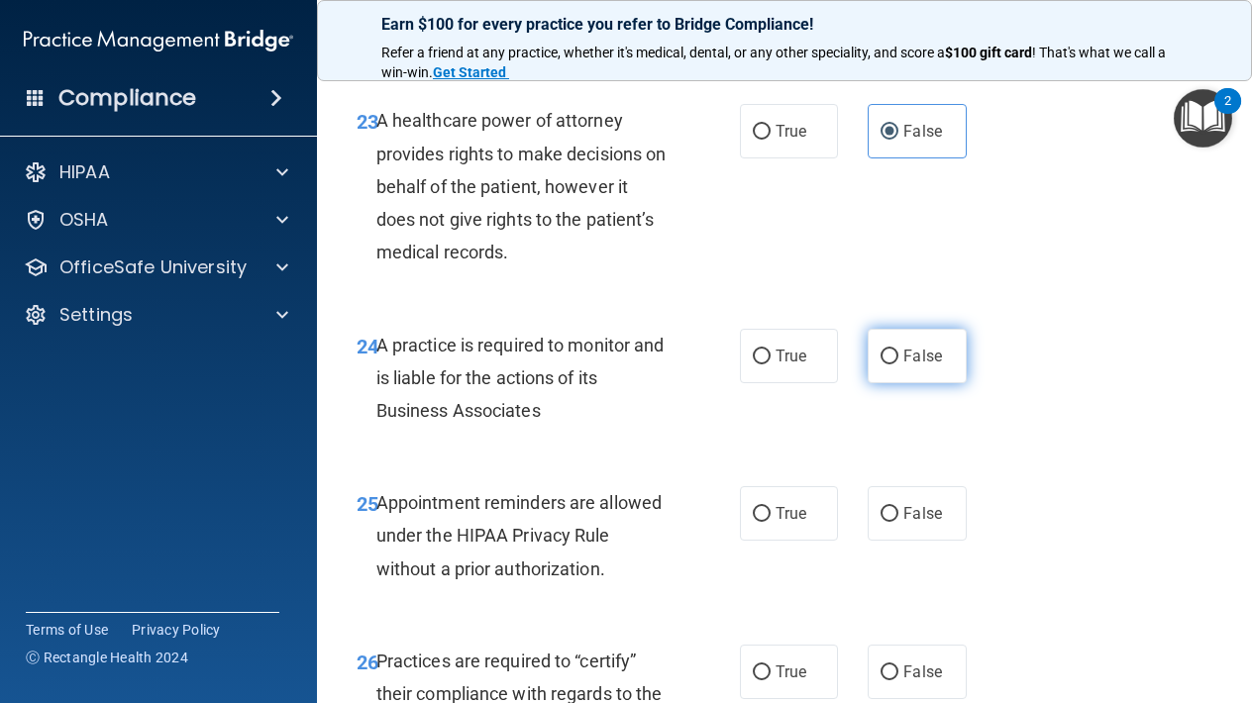
click at [903, 365] on span "False" at bounding box center [922, 356] width 39 height 19
click at [898, 364] on input "False" at bounding box center [889, 357] width 18 height 15
radio input "true"
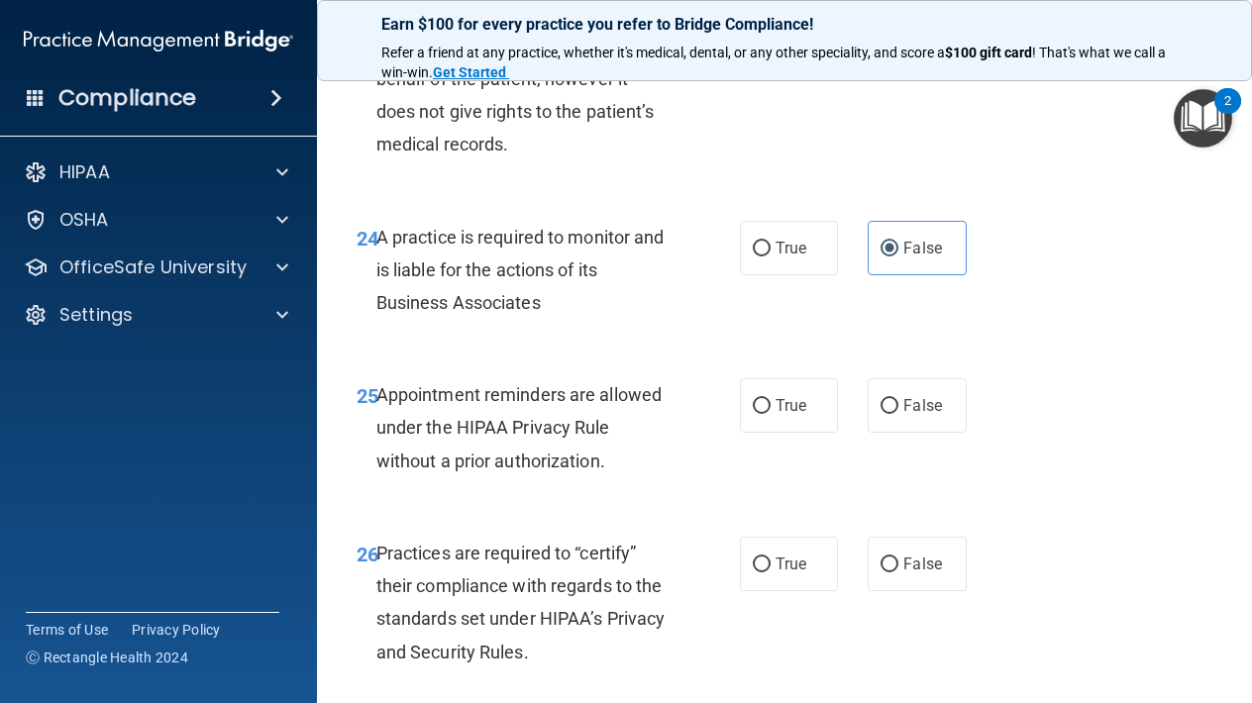
scroll to position [4791, 0]
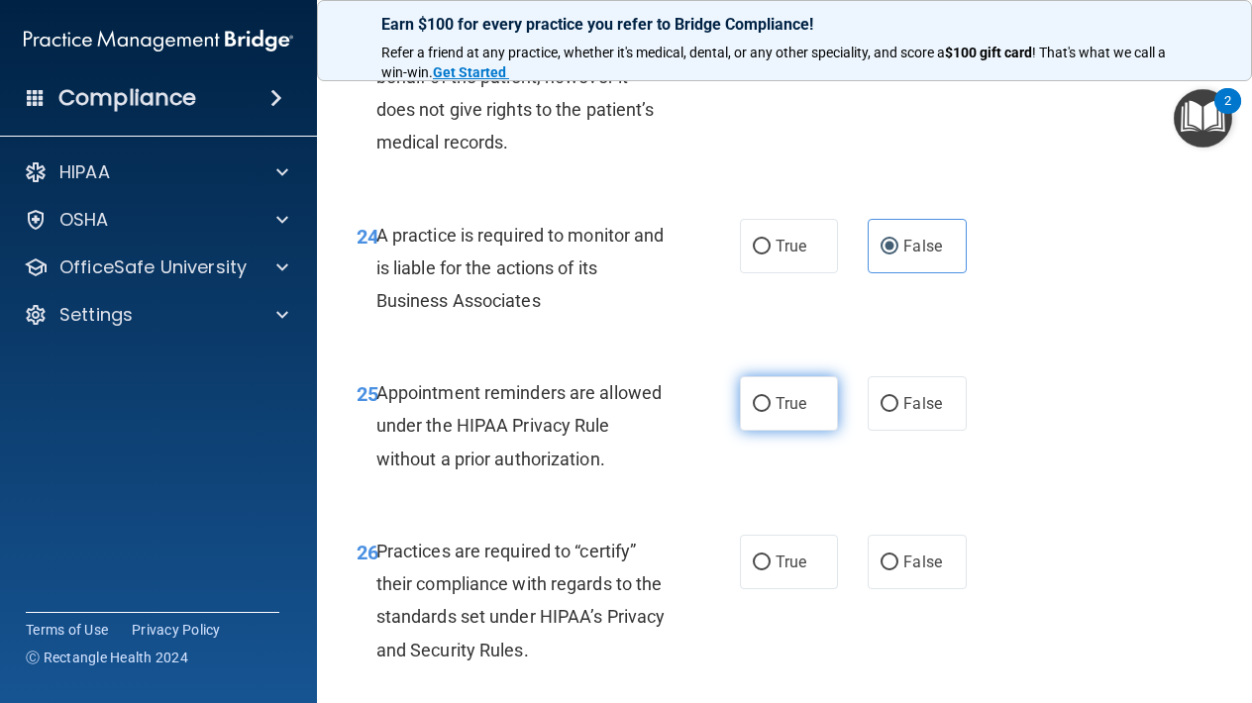
click at [808, 427] on label "True" at bounding box center [789, 403] width 98 height 54
click at [770, 412] on input "True" at bounding box center [762, 404] width 18 height 15
radio input "true"
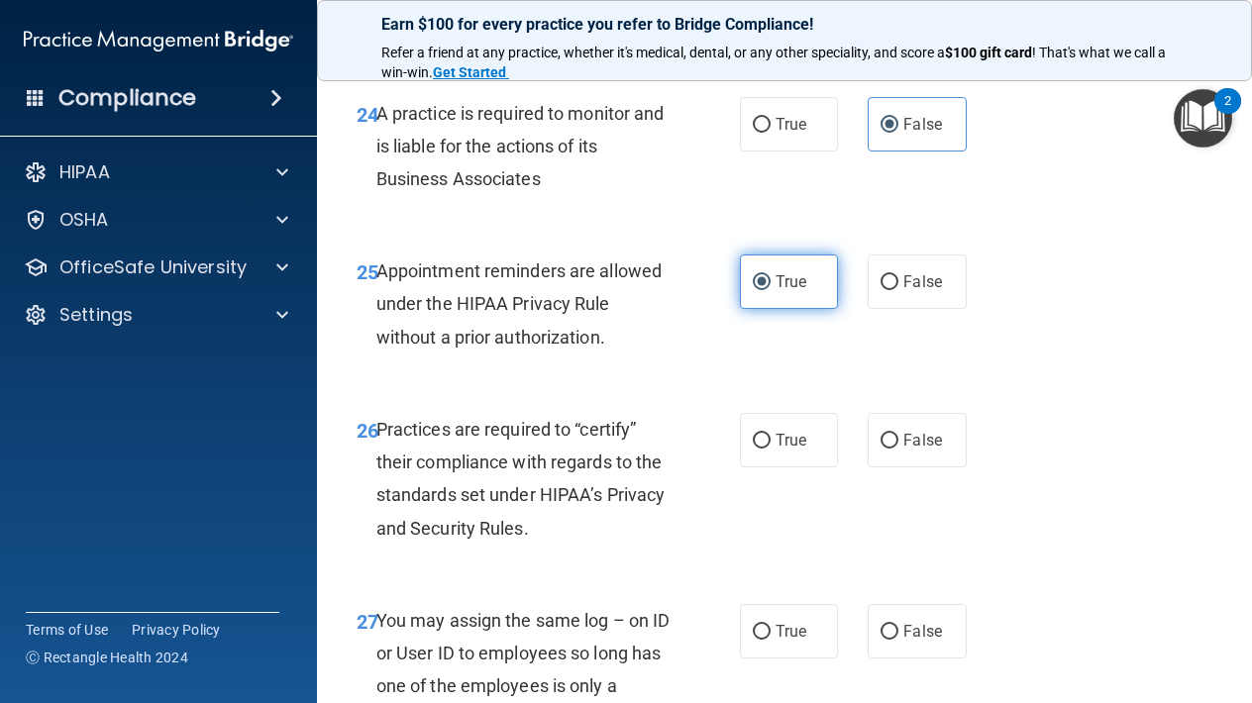
scroll to position [4916, 0]
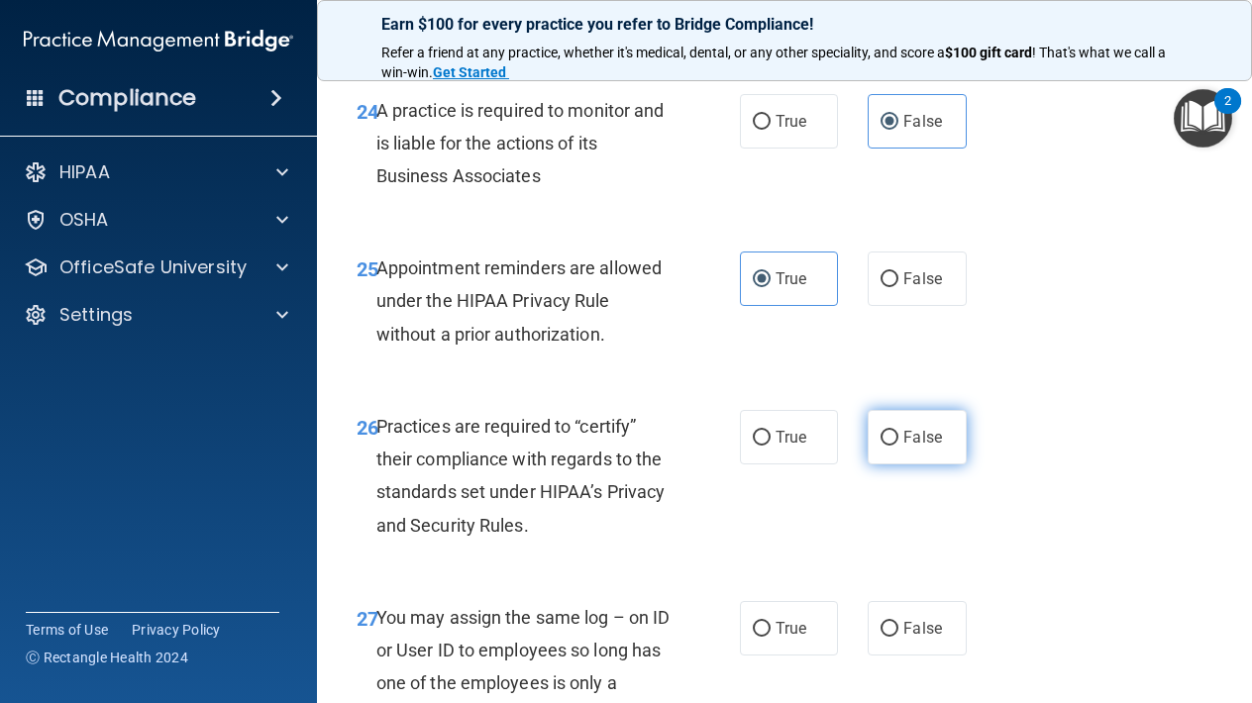
click at [905, 443] on span "False" at bounding box center [922, 437] width 39 height 19
click at [898, 443] on input "False" at bounding box center [889, 438] width 18 height 15
radio input "true"
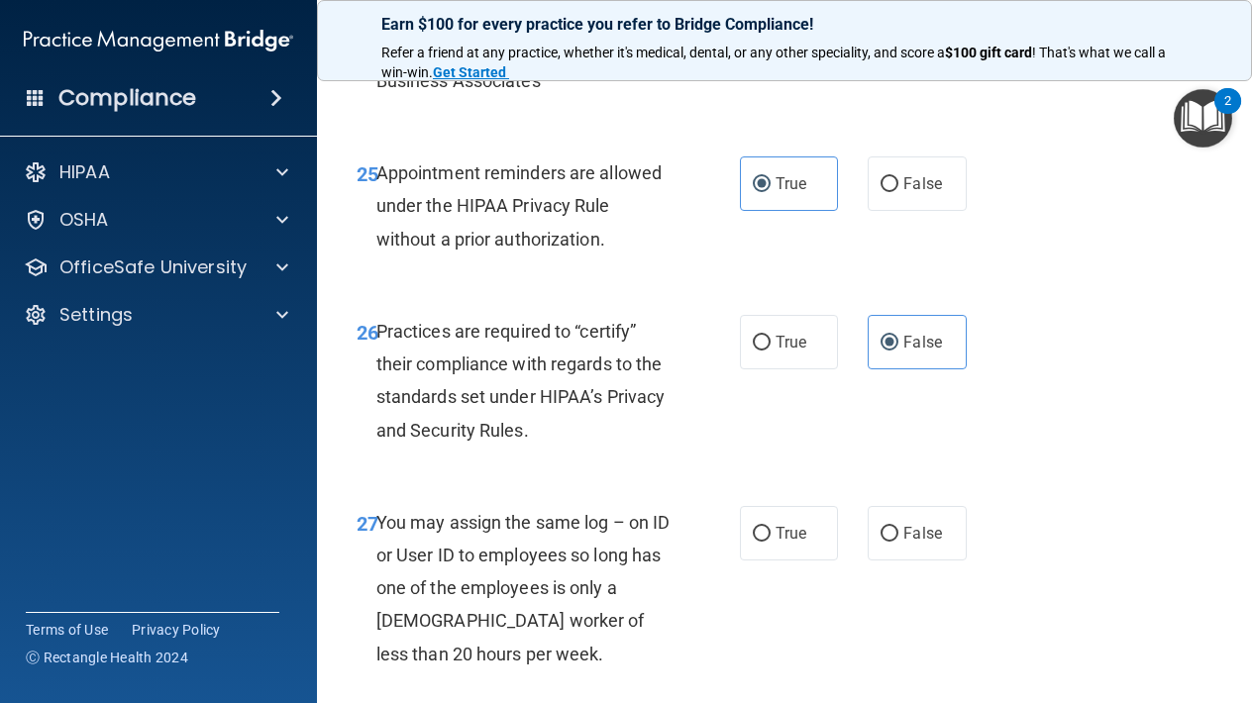
scroll to position [5039, 0]
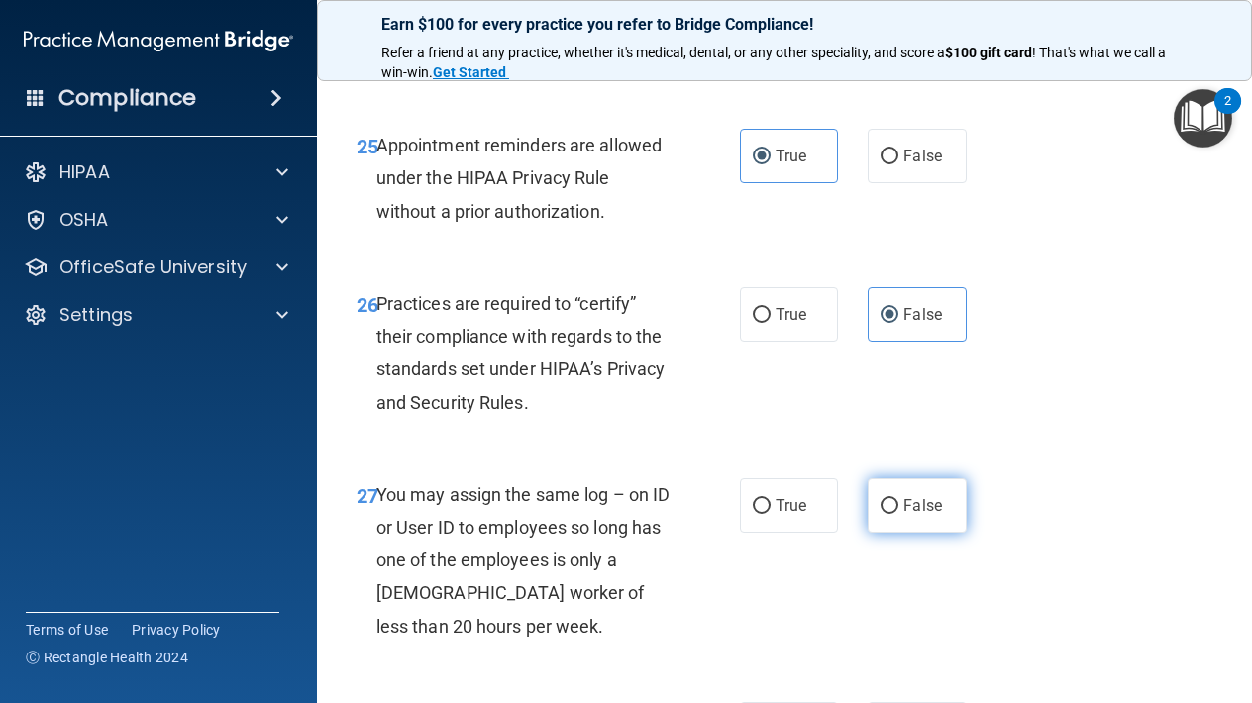
click at [896, 493] on label "False" at bounding box center [916, 505] width 98 height 54
click at [896, 499] on input "False" at bounding box center [889, 506] width 18 height 15
radio input "true"
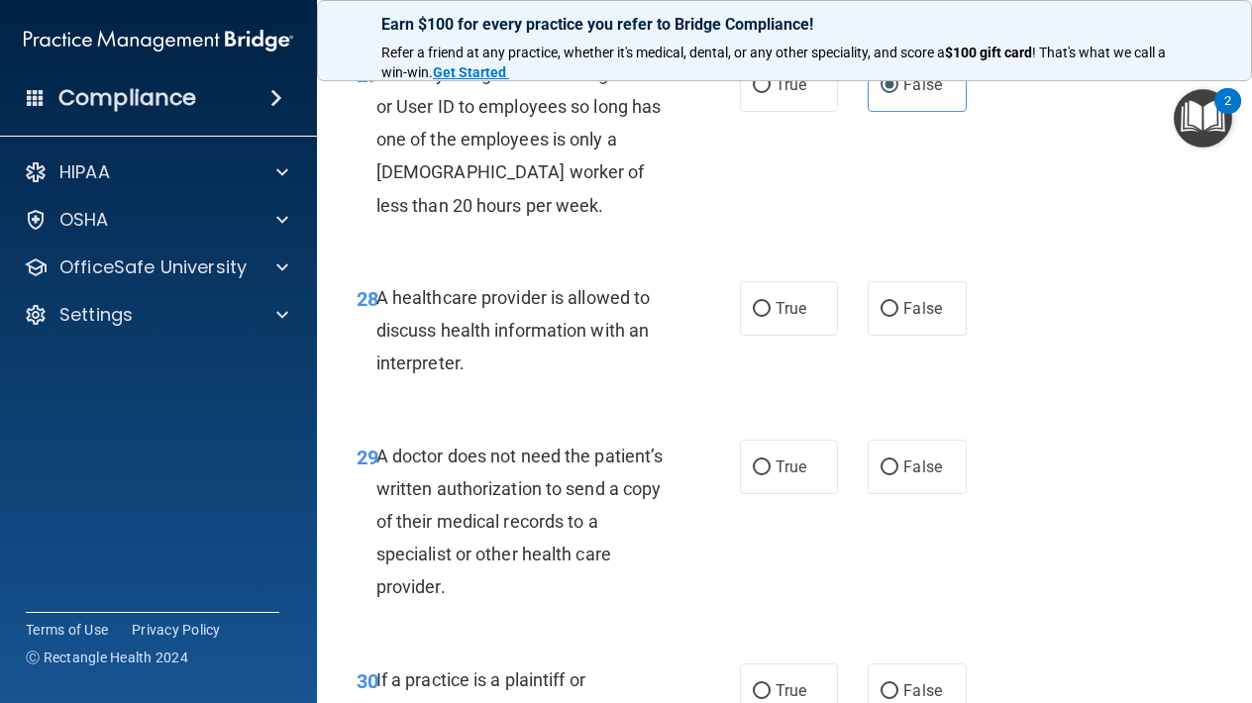
scroll to position [5450, 0]
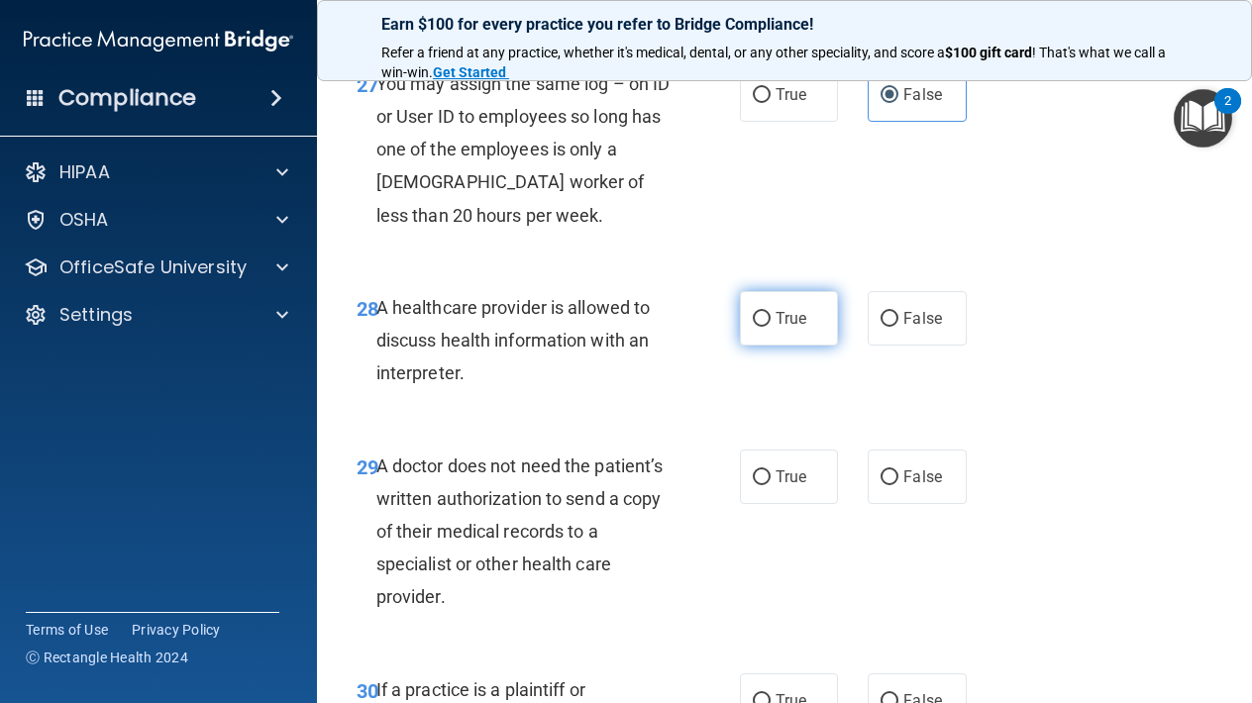
click at [784, 345] on label "True" at bounding box center [789, 318] width 98 height 54
click at [770, 327] on input "True" at bounding box center [762, 319] width 18 height 15
radio input "true"
click at [788, 478] on span "True" at bounding box center [790, 476] width 31 height 19
click at [770, 478] on input "True" at bounding box center [762, 477] width 18 height 15
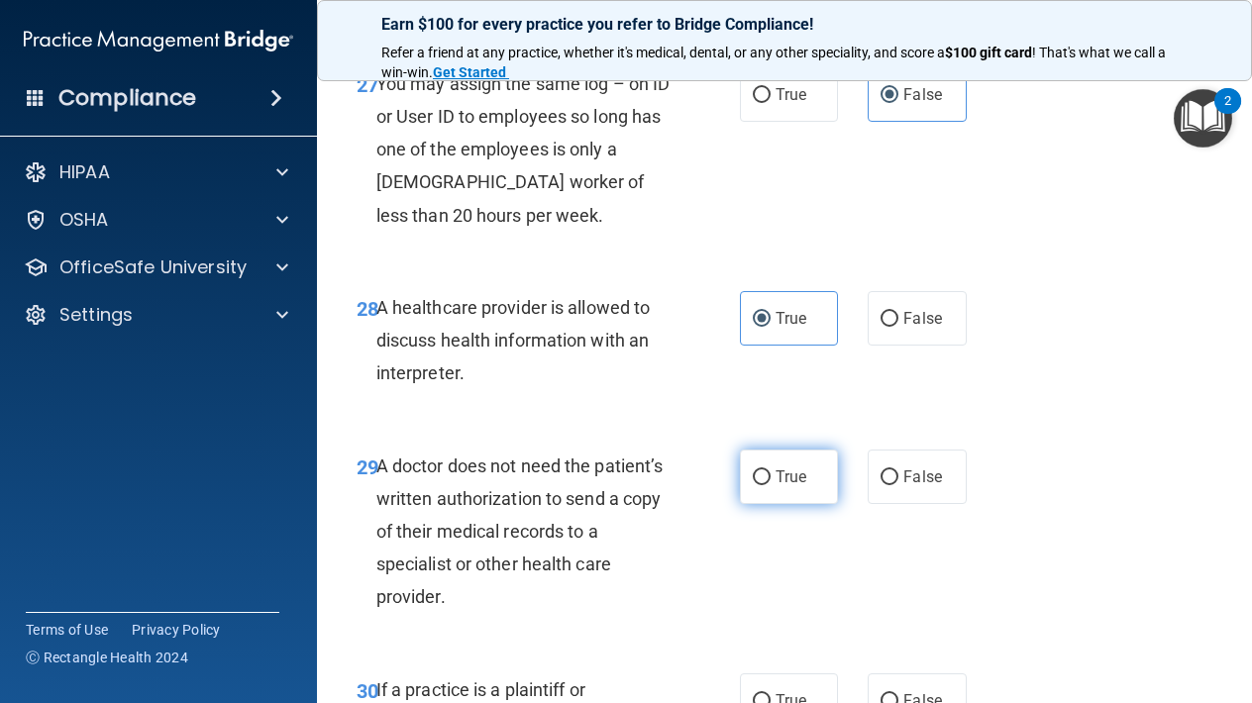
radio input "true"
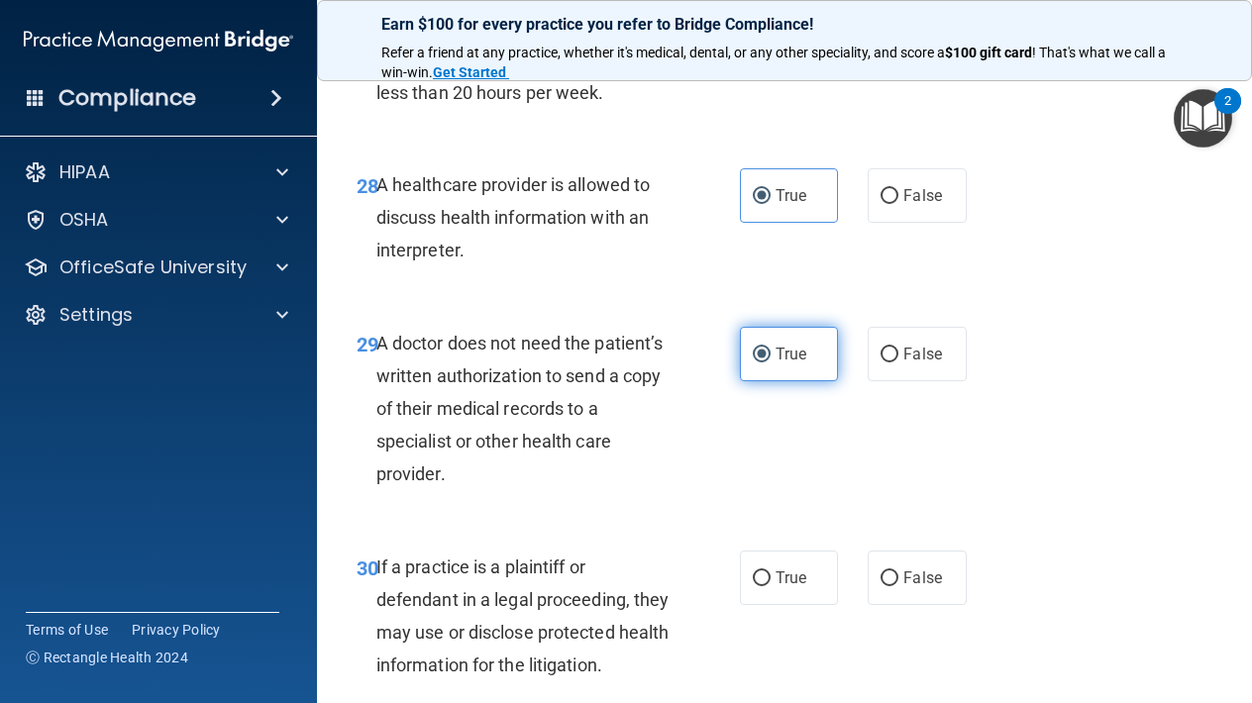
scroll to position [5583, 0]
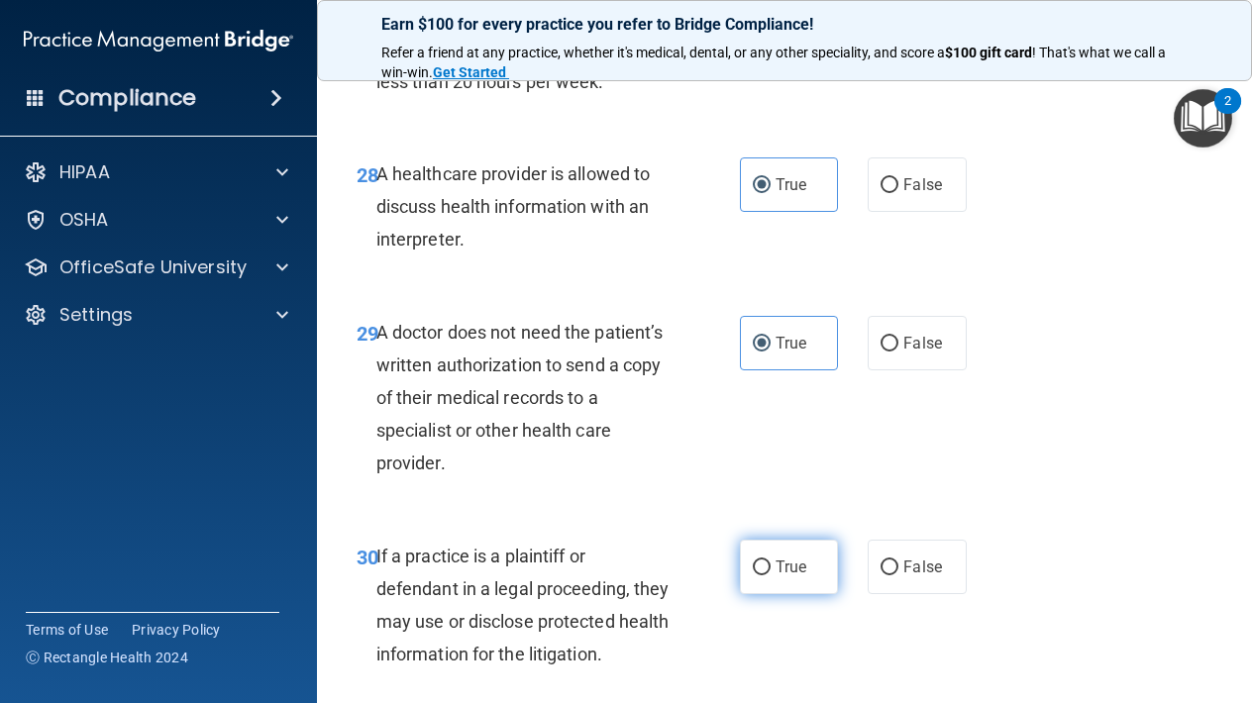
click at [786, 587] on label "True" at bounding box center [789, 567] width 98 height 54
click at [770, 575] on input "True" at bounding box center [762, 567] width 18 height 15
radio input "true"
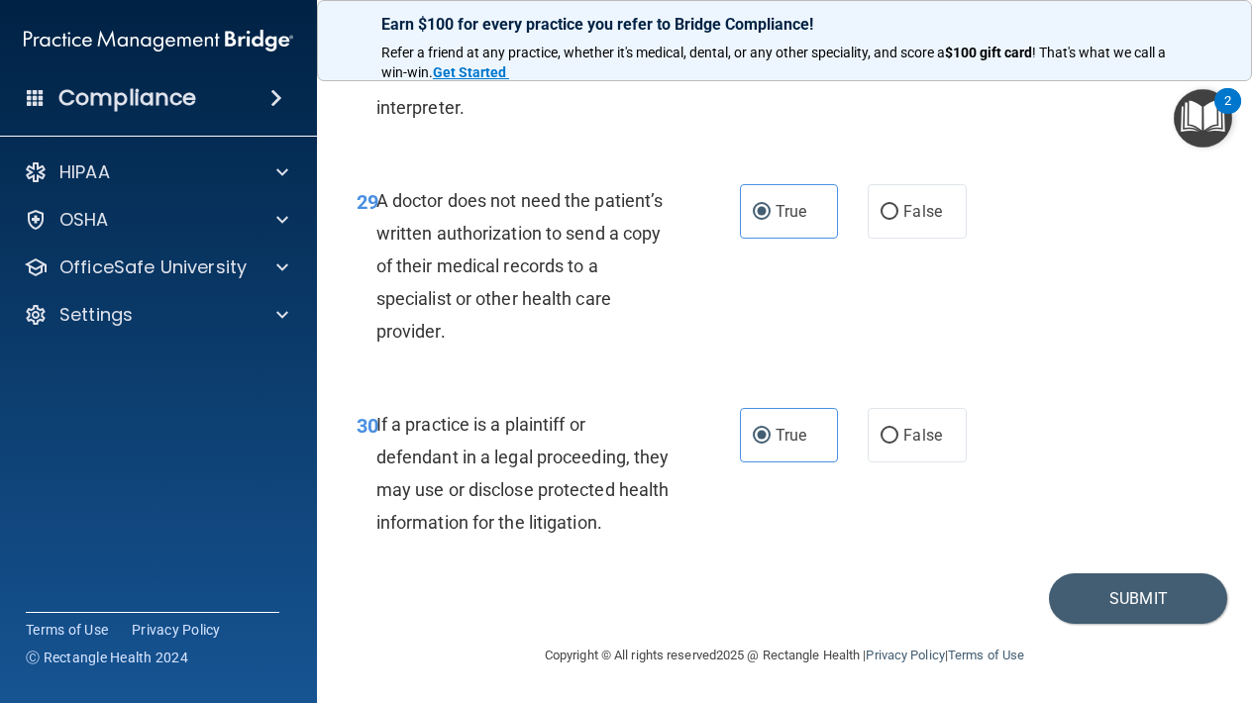
scroll to position [5718, 0]
click at [1139, 601] on button "Submit" at bounding box center [1138, 598] width 178 height 50
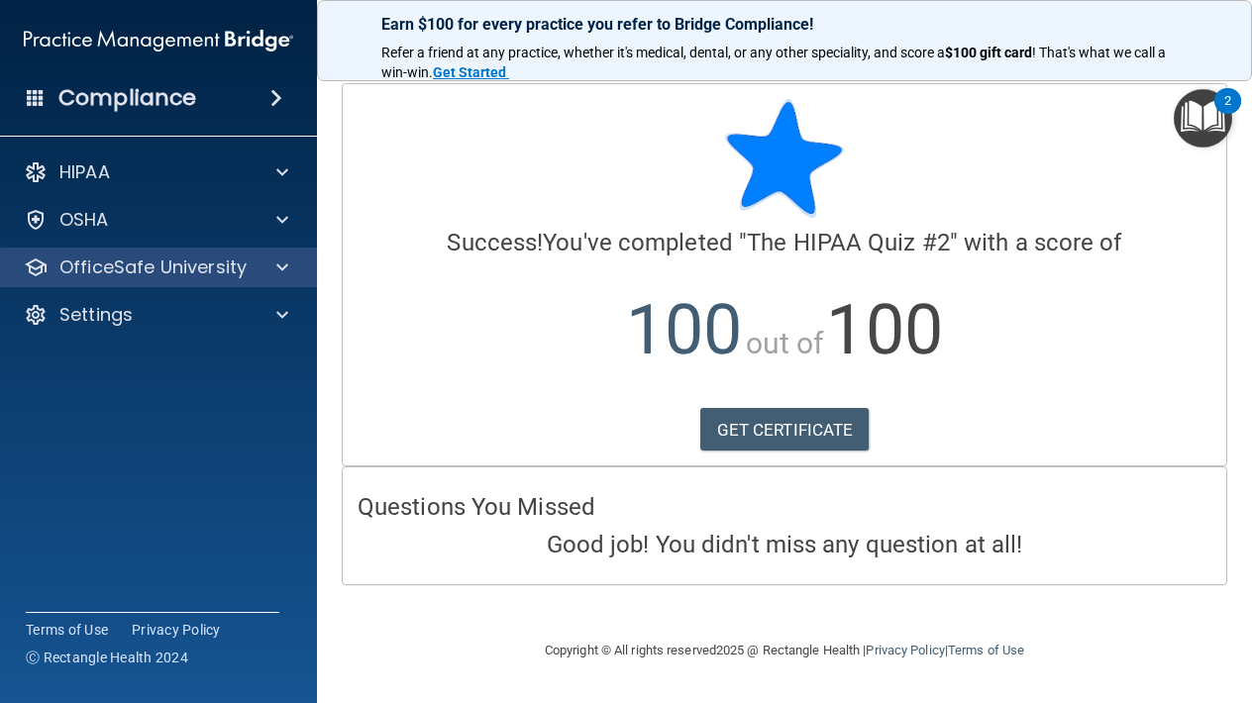
click at [279, 274] on span at bounding box center [282, 267] width 12 height 24
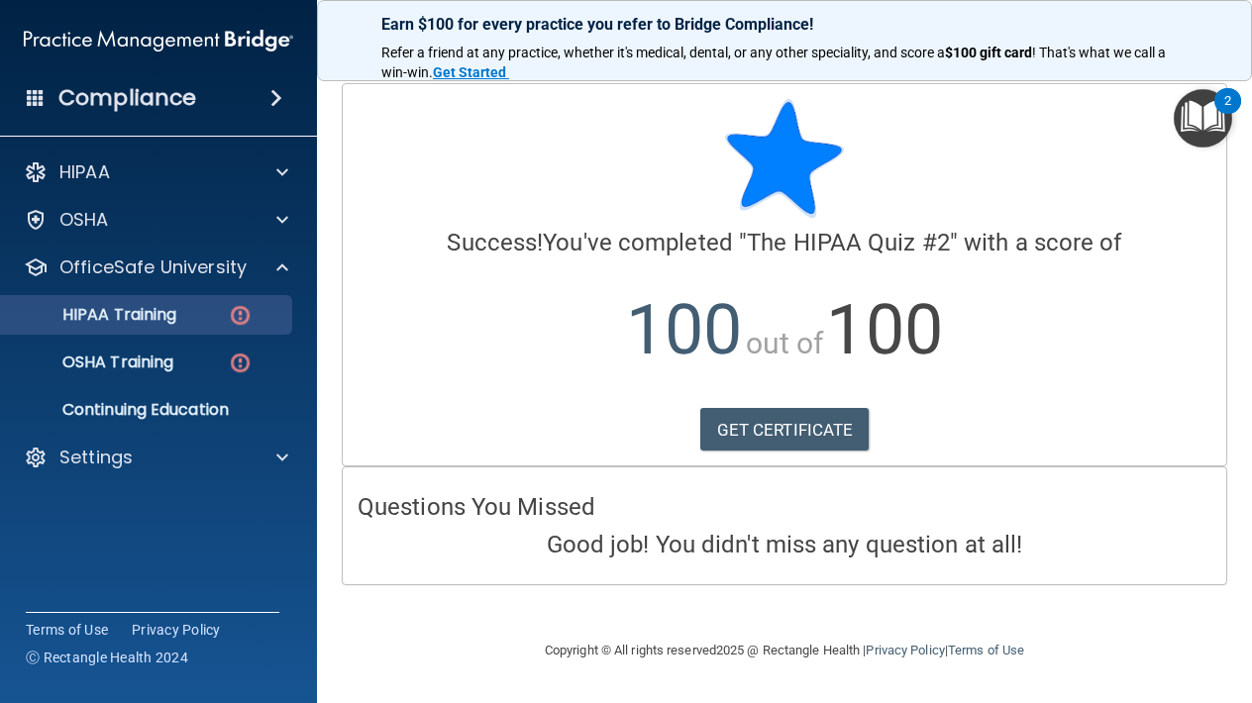
click at [190, 313] on div "HIPAA Training" at bounding box center [148, 315] width 270 height 20
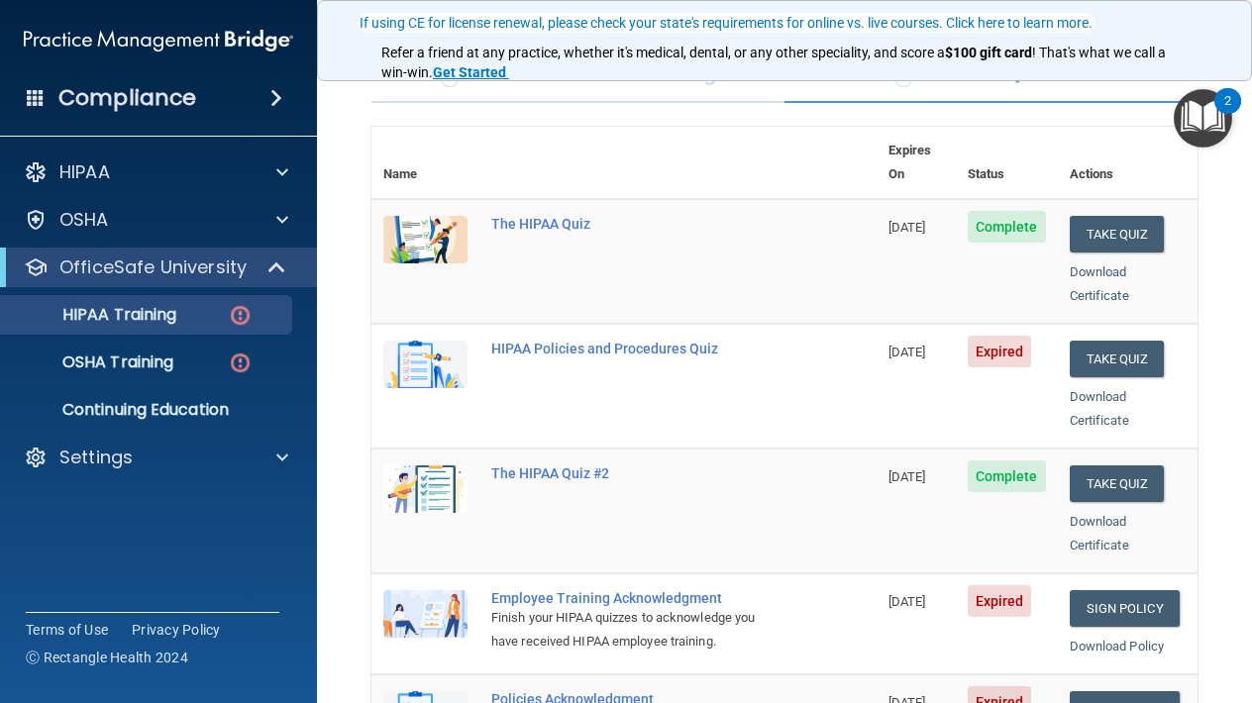
scroll to position [176, 0]
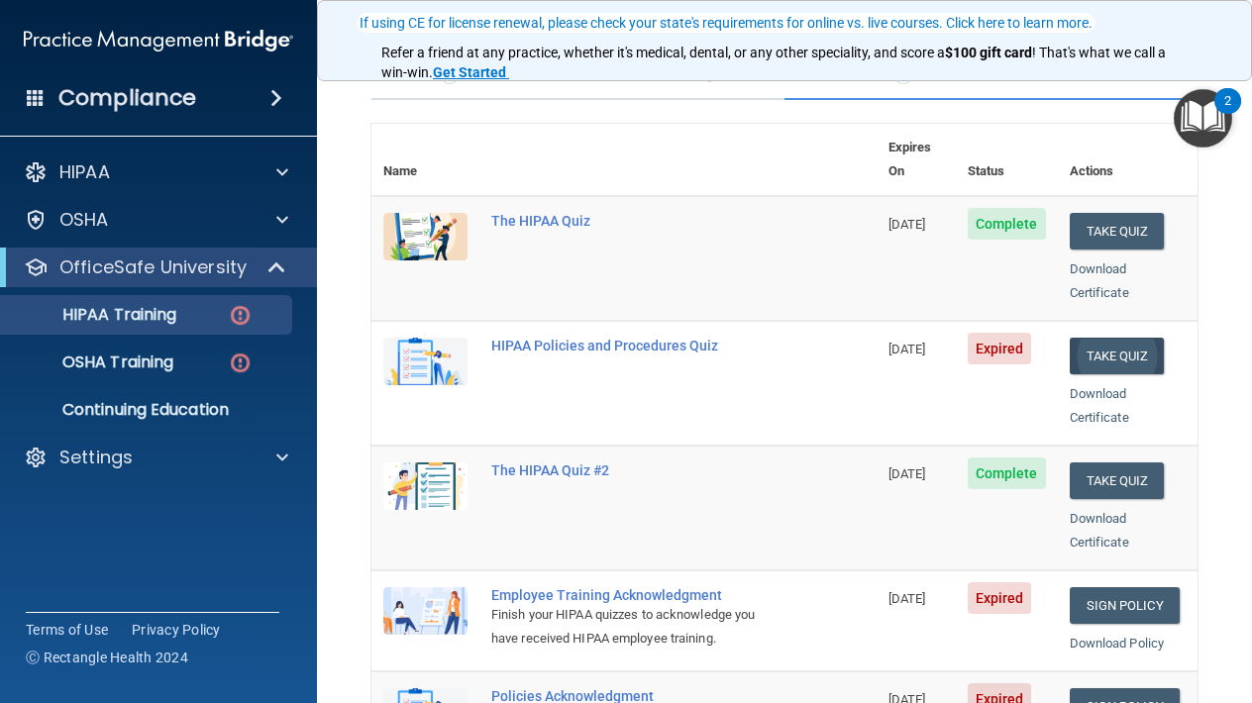
click at [1109, 338] on button "Take Quiz" at bounding box center [1116, 356] width 95 height 37
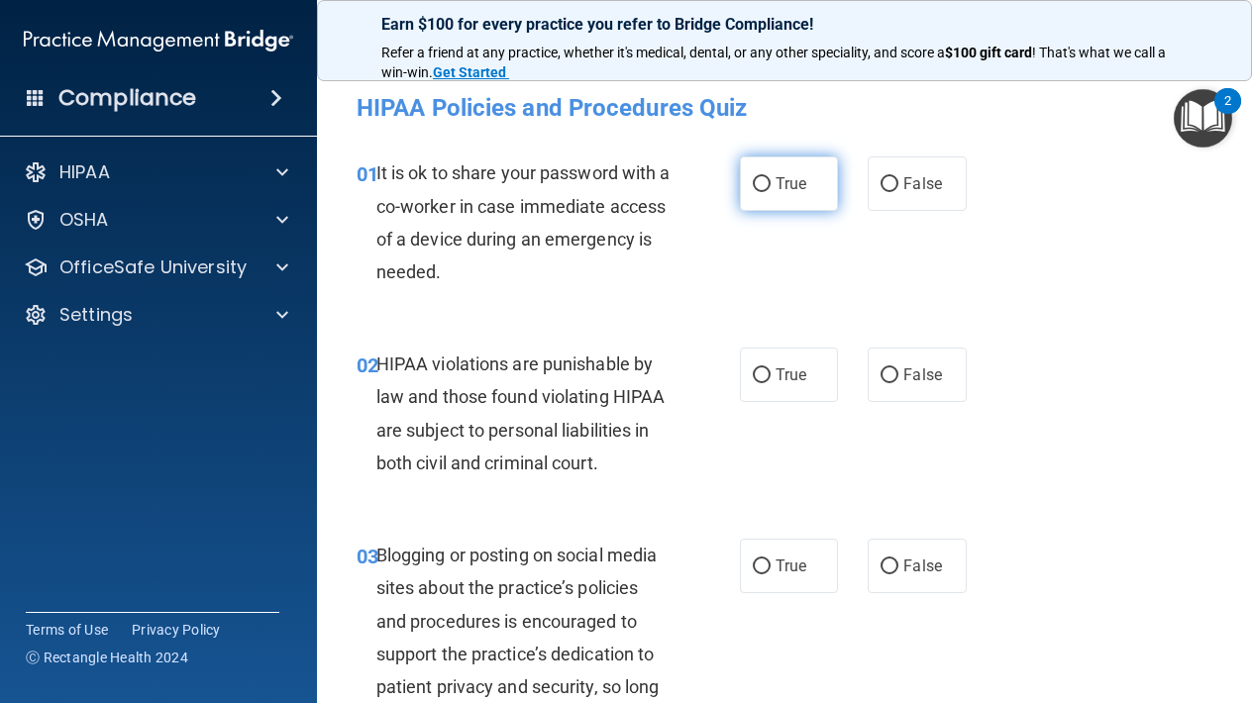
click at [786, 178] on span "True" at bounding box center [790, 183] width 31 height 19
click at [770, 178] on input "True" at bounding box center [762, 184] width 18 height 15
radio input "true"
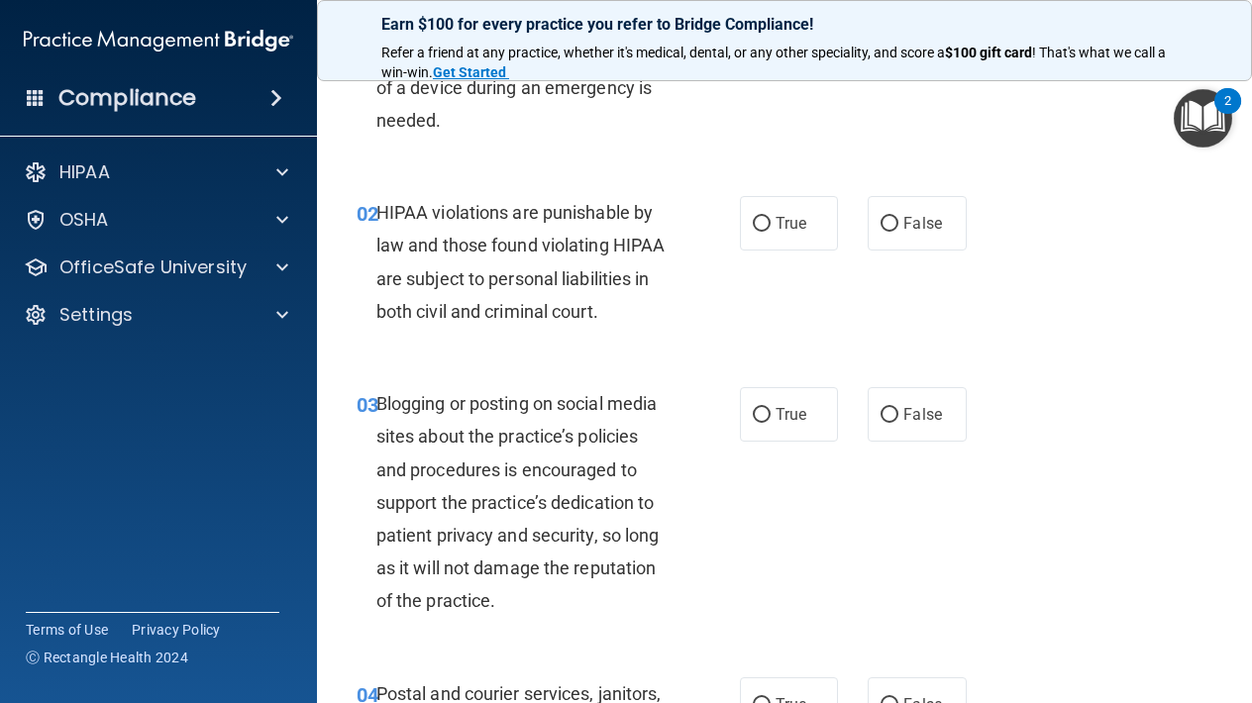
scroll to position [153, 0]
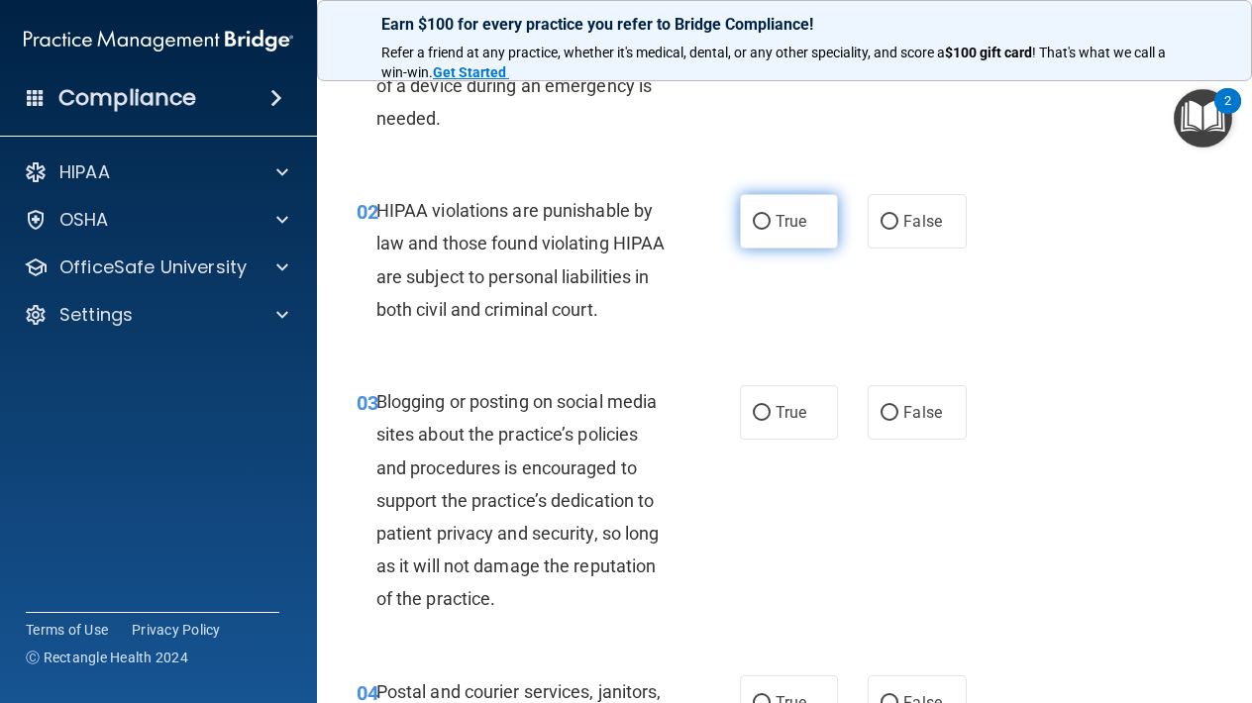
click at [787, 217] on span "True" at bounding box center [790, 221] width 31 height 19
click at [770, 217] on input "True" at bounding box center [762, 222] width 18 height 15
radio input "true"
click at [785, 403] on span "True" at bounding box center [790, 412] width 31 height 19
click at [770, 406] on input "True" at bounding box center [762, 413] width 18 height 15
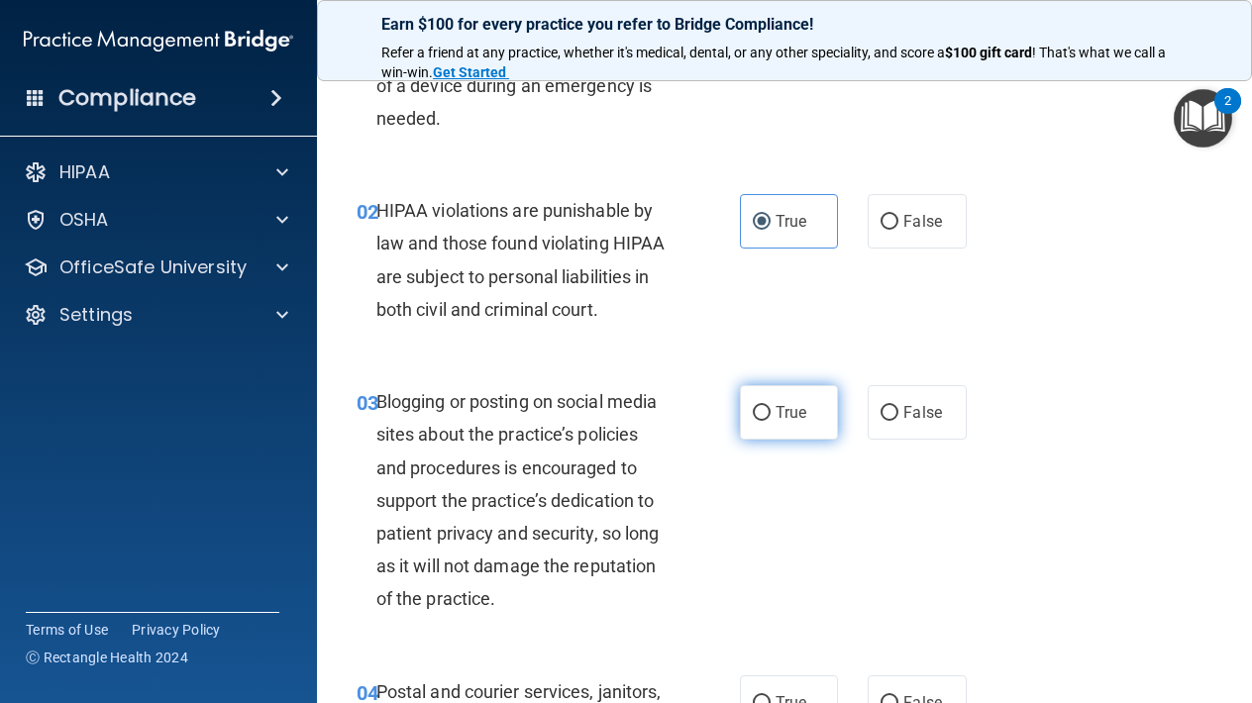
radio input "true"
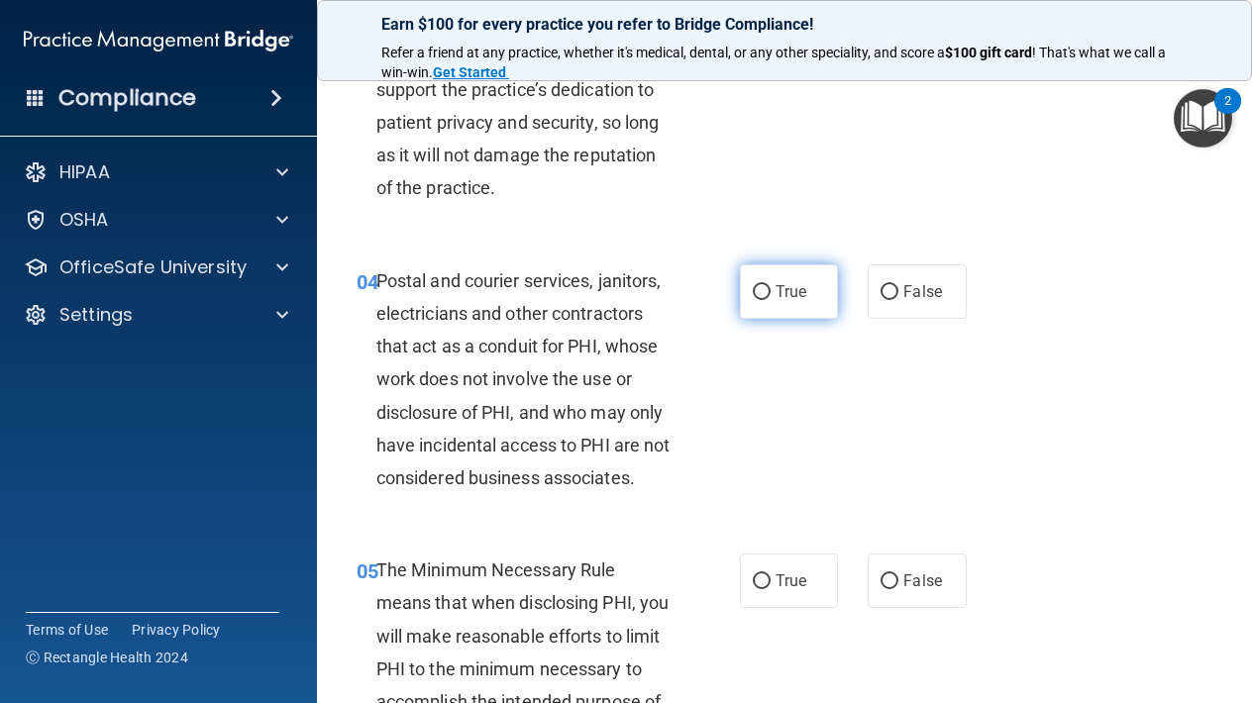
scroll to position [589, 0]
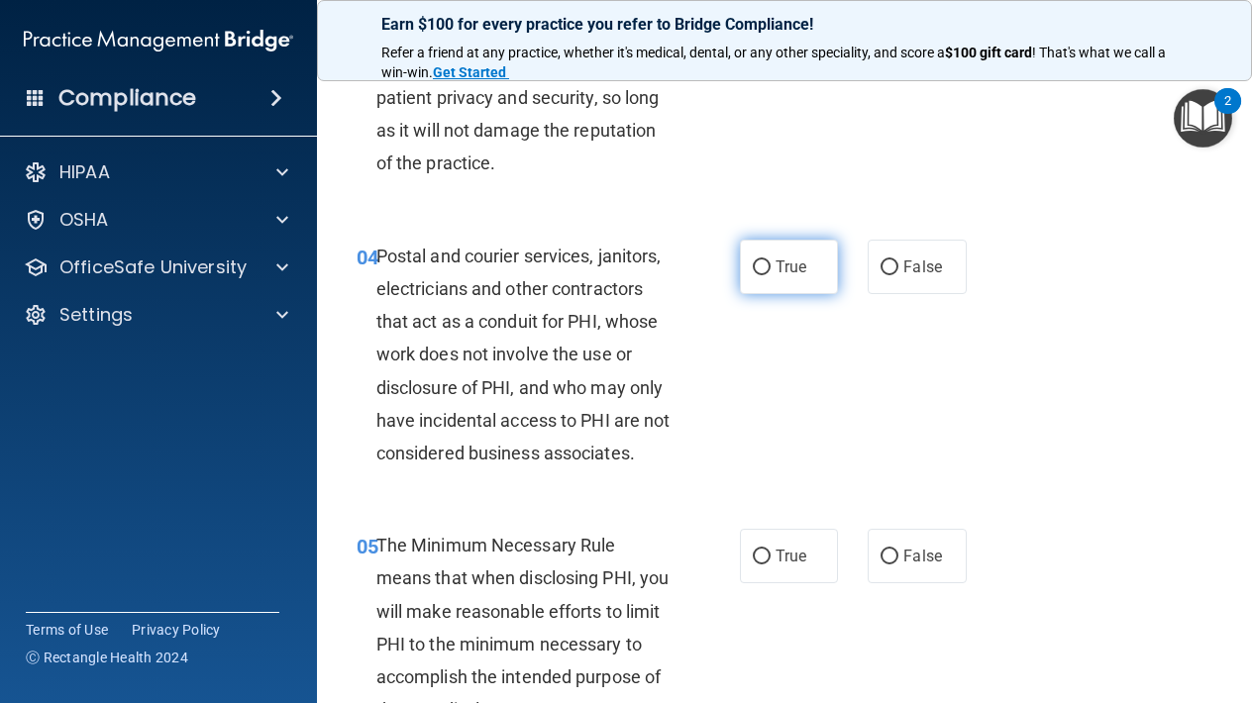
click at [771, 240] on label "True" at bounding box center [789, 267] width 98 height 54
click at [770, 260] on input "True" at bounding box center [762, 267] width 18 height 15
radio input "true"
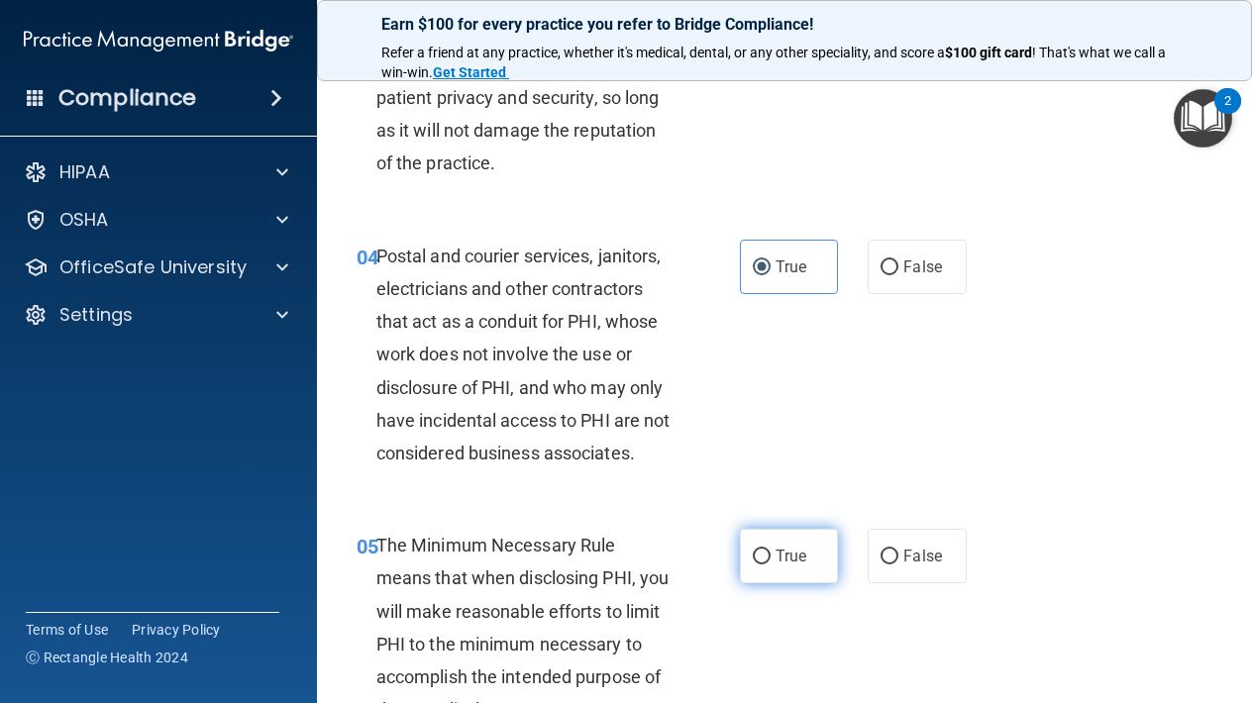
click at [776, 555] on span "True" at bounding box center [790, 556] width 31 height 19
click at [770, 555] on input "True" at bounding box center [762, 557] width 18 height 15
radio input "true"
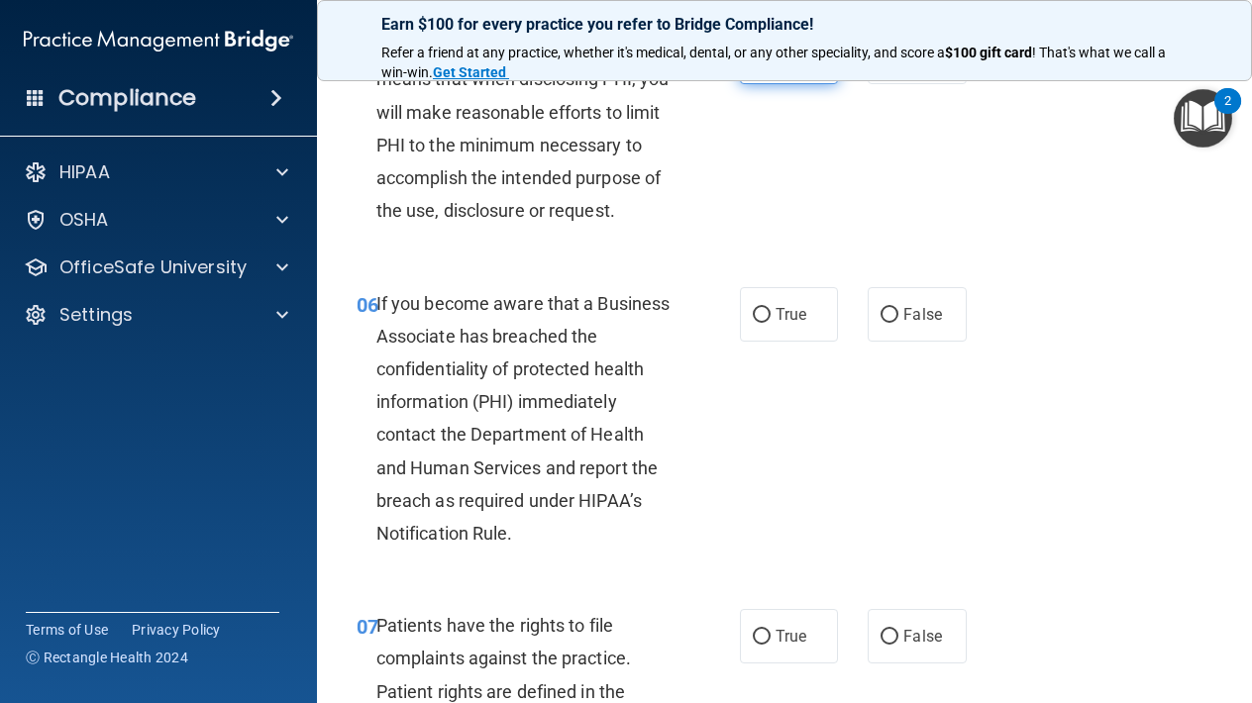
scroll to position [1114, 0]
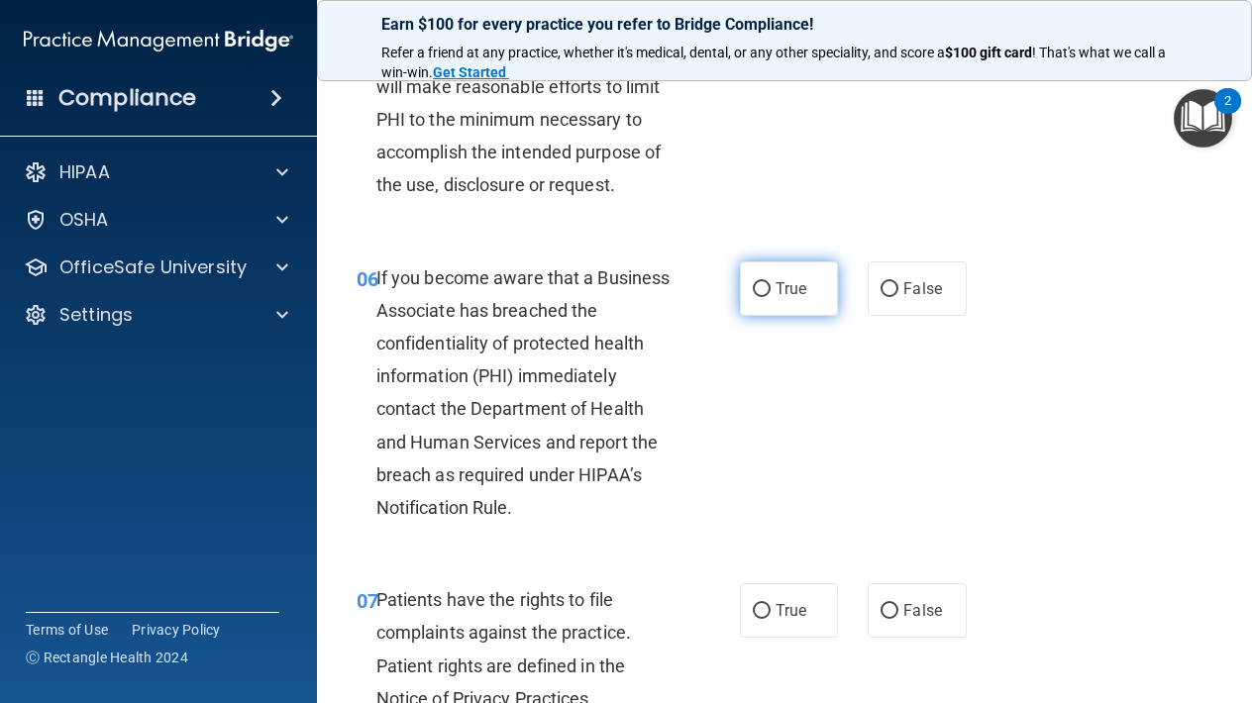
click at [743, 263] on label "True" at bounding box center [789, 288] width 98 height 54
click at [753, 282] on input "True" at bounding box center [762, 289] width 18 height 15
radio input "true"
click at [806, 601] on span "True" at bounding box center [790, 610] width 31 height 19
click at [770, 604] on input "True" at bounding box center [762, 611] width 18 height 15
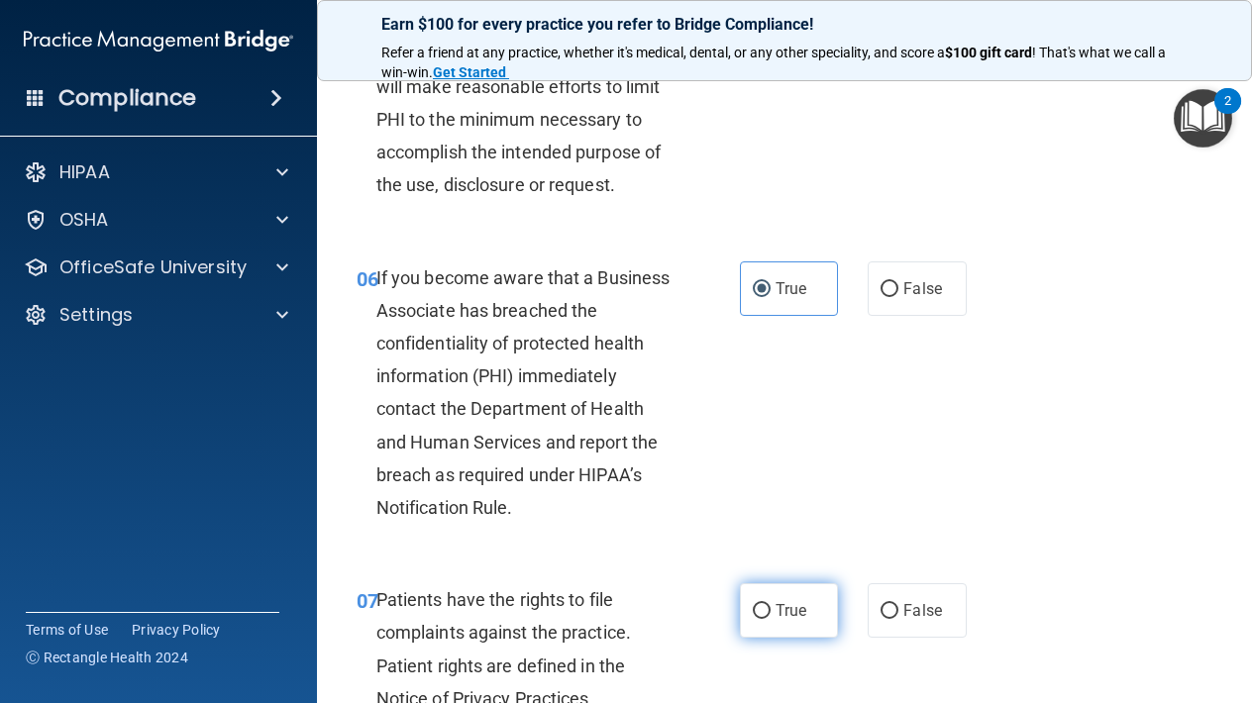
radio input "true"
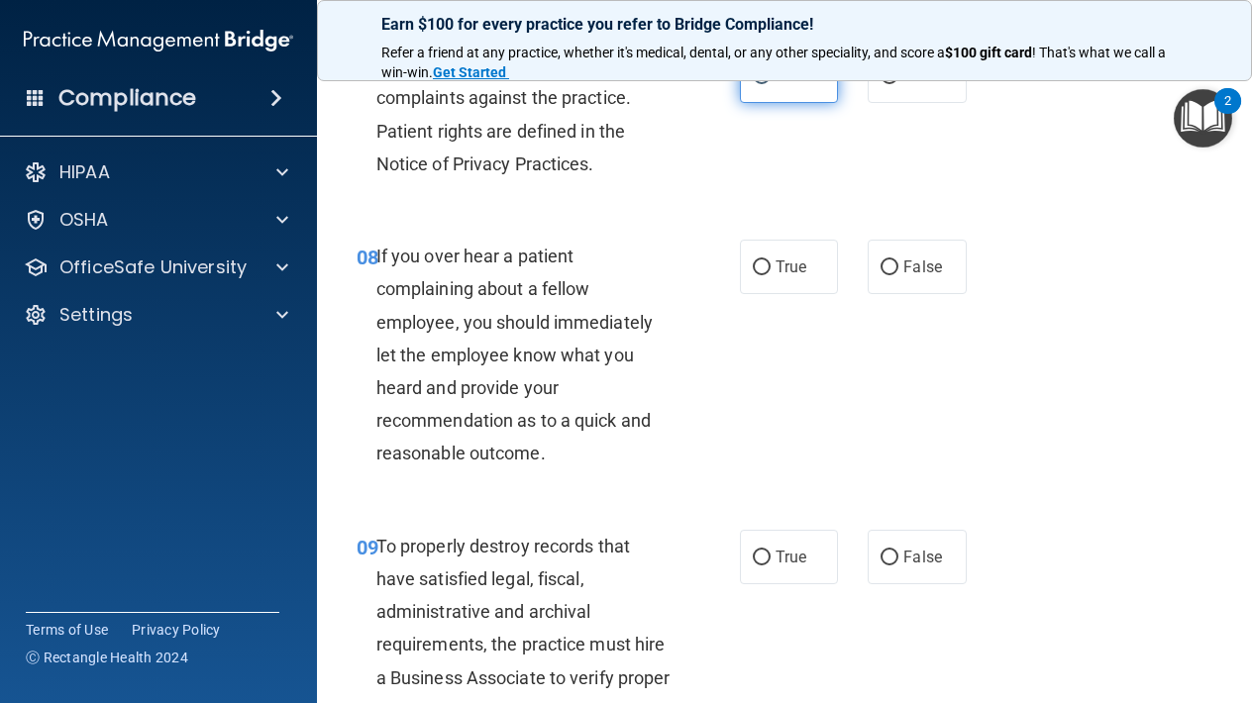
scroll to position [1673, 0]
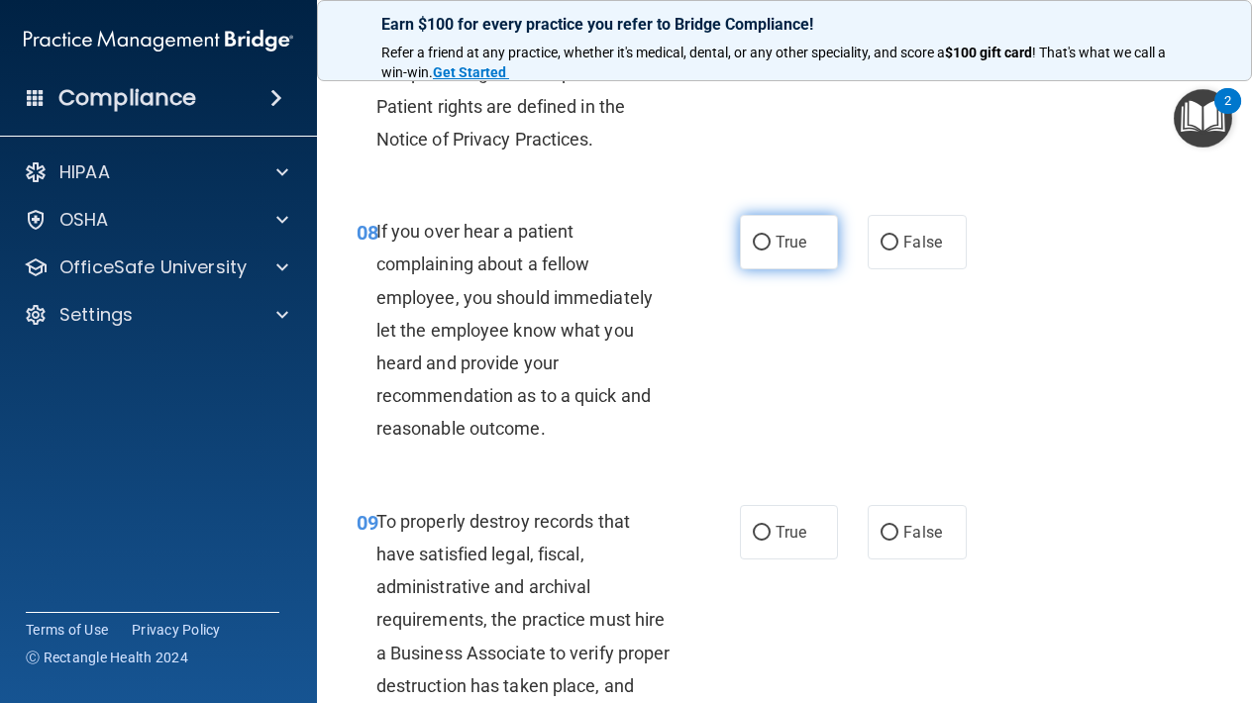
click at [761, 251] on label "True" at bounding box center [789, 242] width 98 height 54
click at [761, 251] on input "True" at bounding box center [762, 243] width 18 height 15
radio input "true"
click at [789, 531] on label "True" at bounding box center [789, 532] width 98 height 54
click at [770, 531] on input "True" at bounding box center [762, 533] width 18 height 15
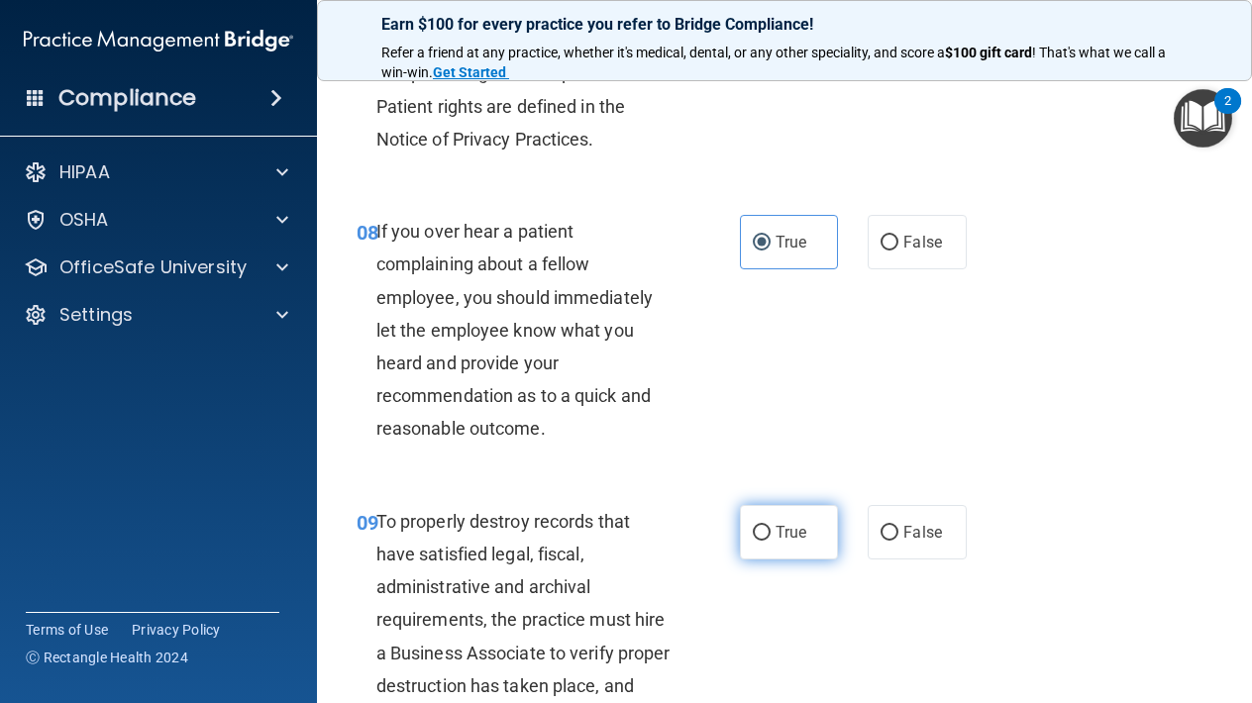
radio input "true"
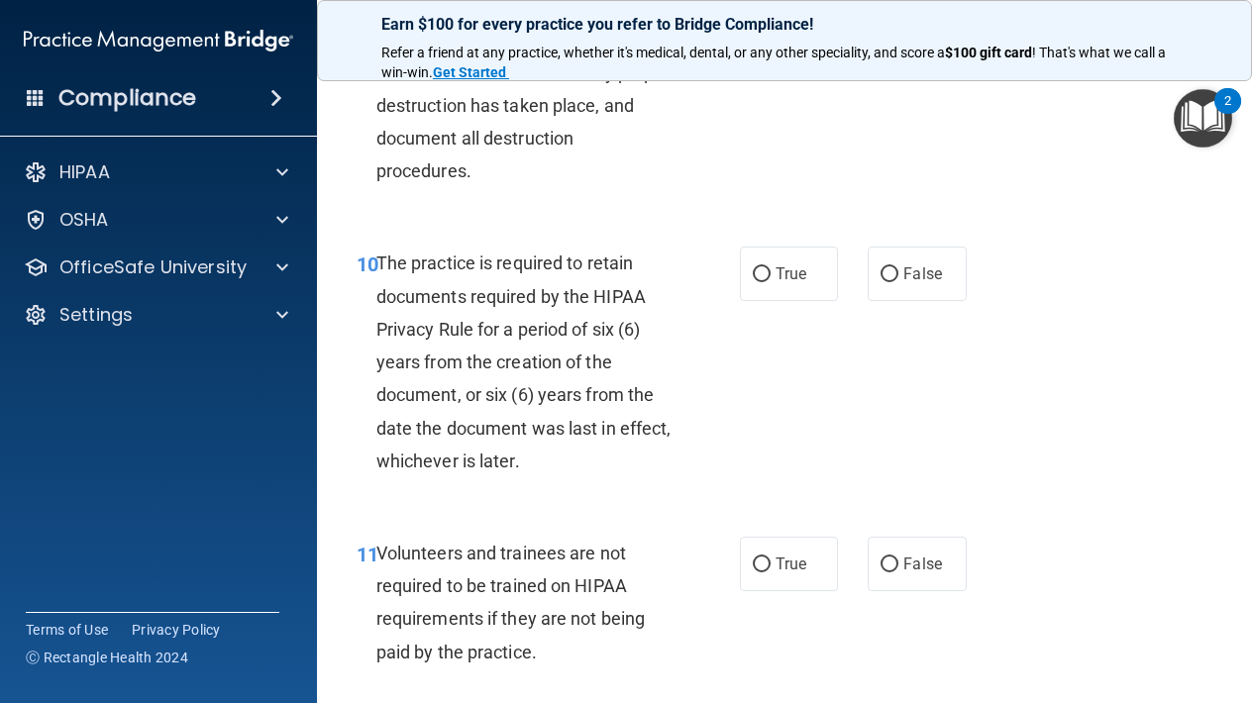
scroll to position [2258, 0]
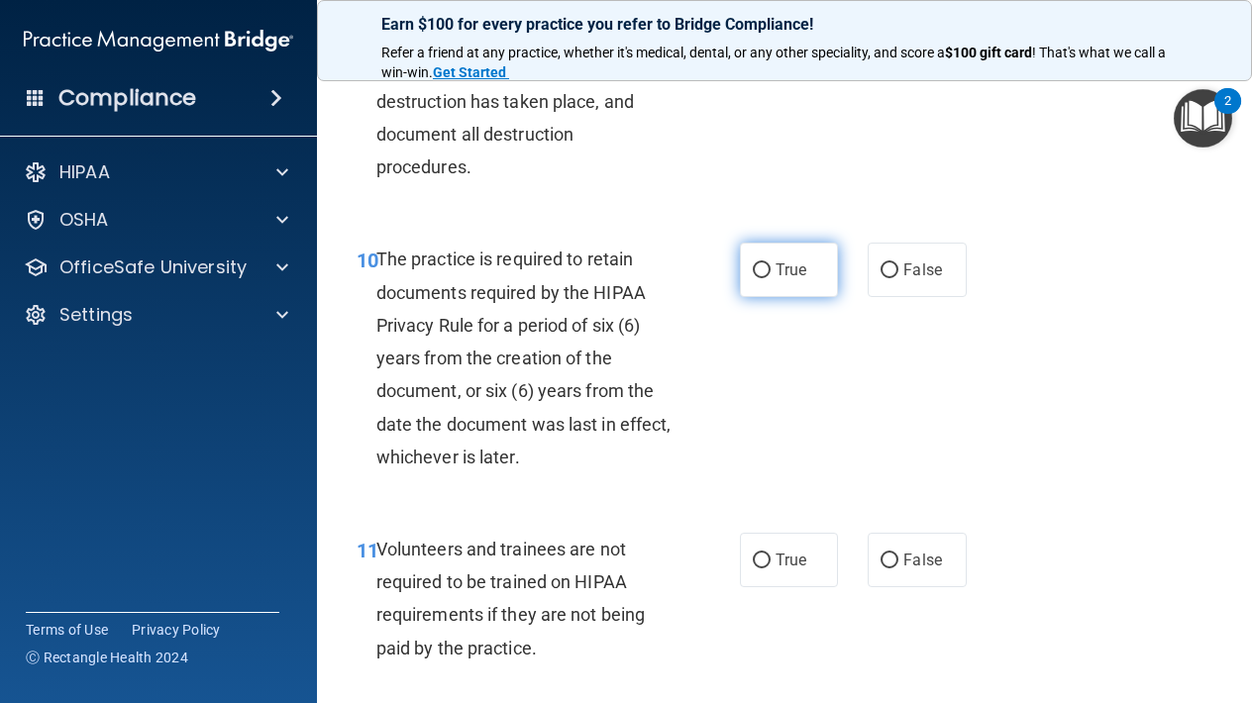
click at [784, 264] on span "True" at bounding box center [790, 269] width 31 height 19
click at [770, 264] on input "True" at bounding box center [762, 270] width 18 height 15
radio input "true"
click at [793, 557] on label "True" at bounding box center [789, 560] width 98 height 54
click at [770, 557] on input "True" at bounding box center [762, 560] width 18 height 15
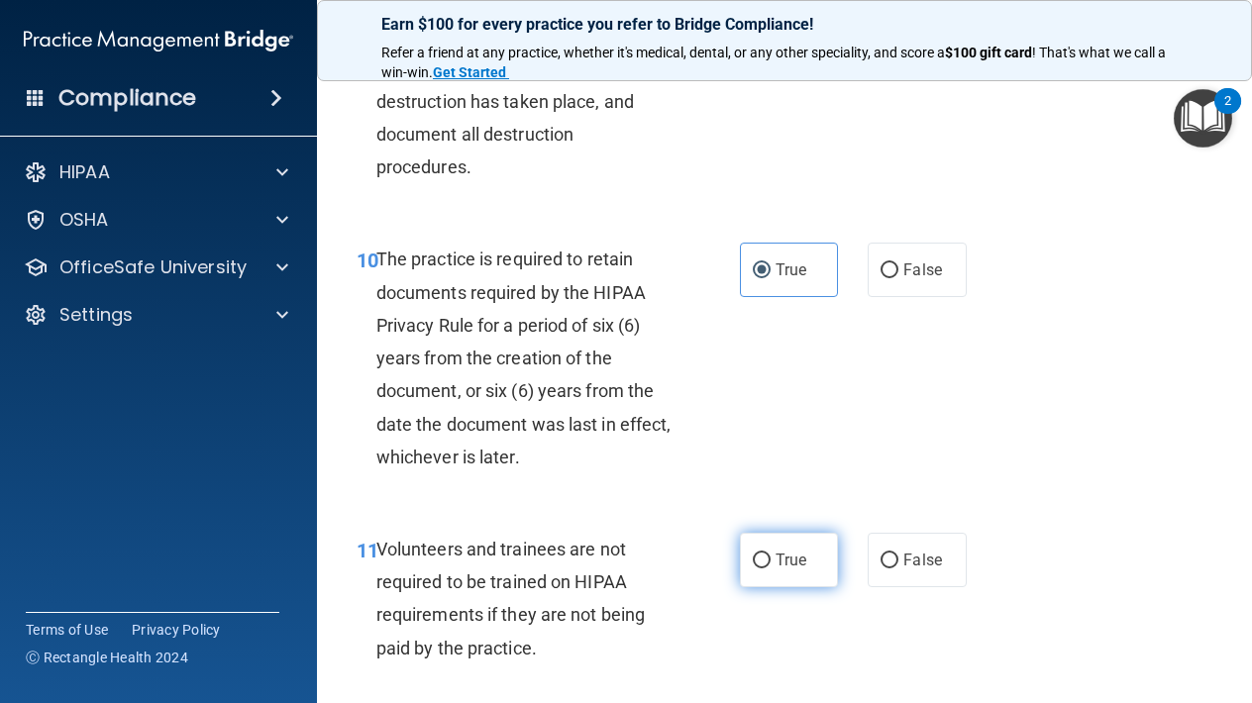
radio input "true"
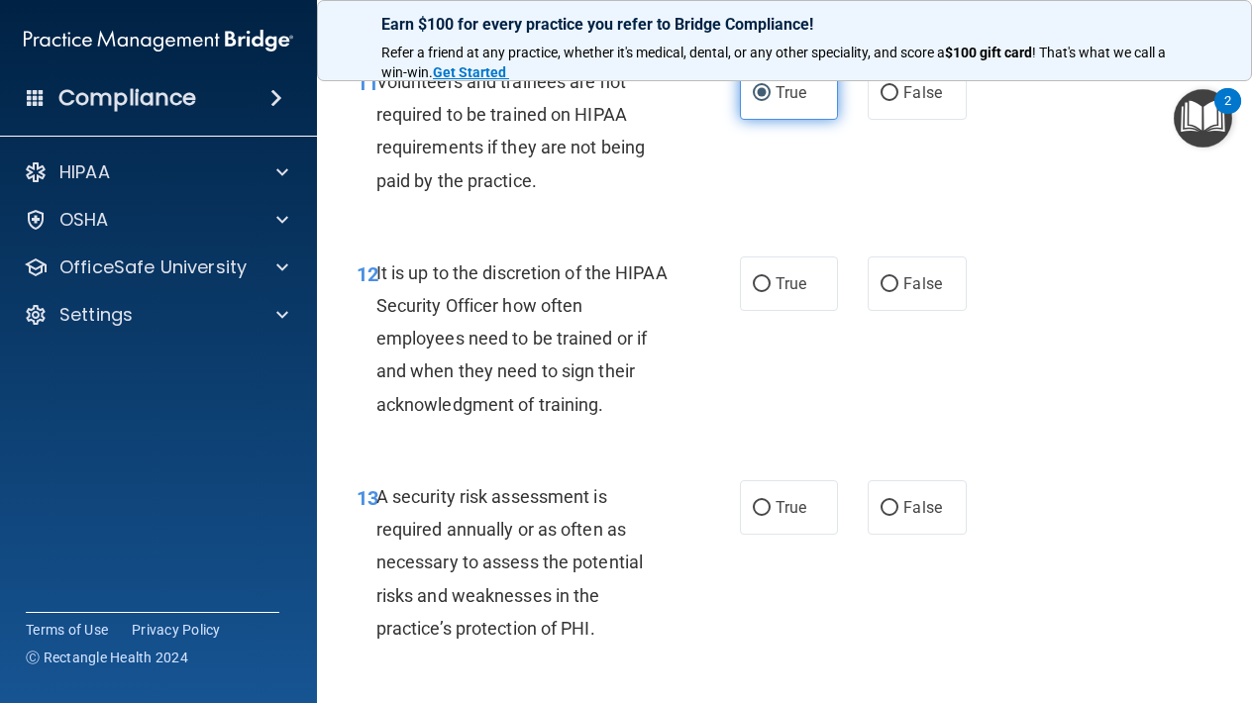
scroll to position [2761, 0]
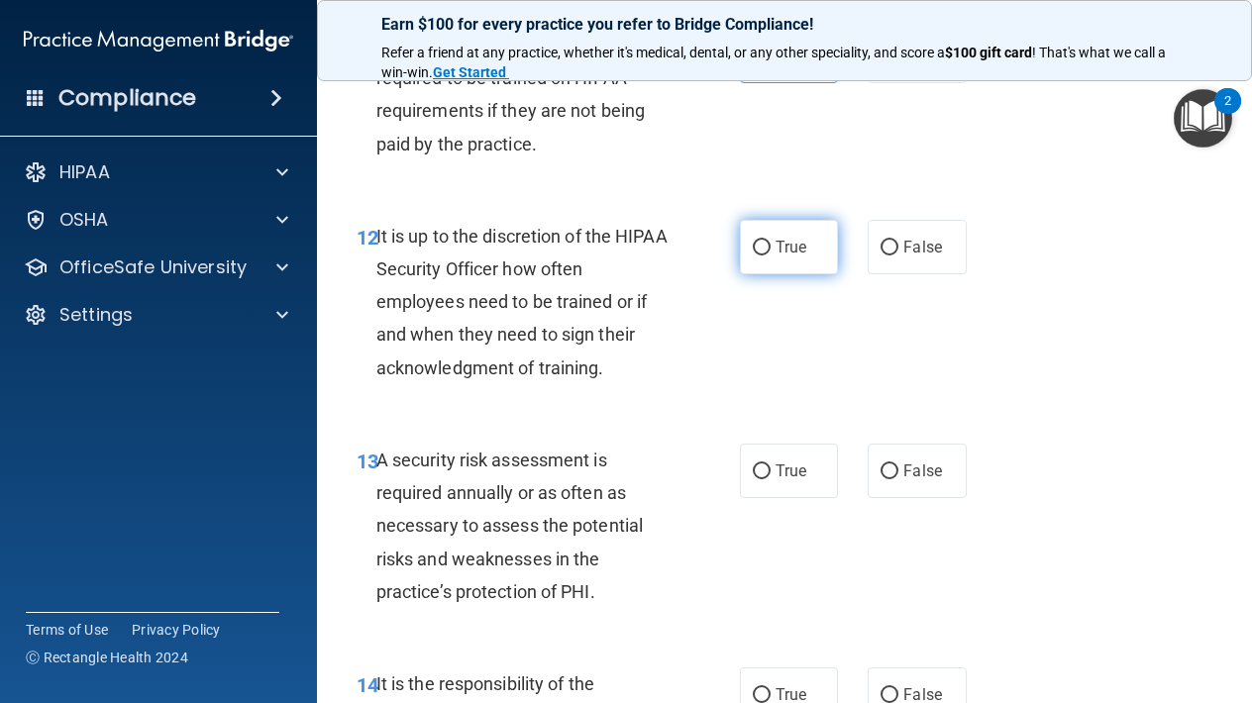
click at [779, 238] on span "True" at bounding box center [790, 247] width 31 height 19
click at [770, 241] on input "True" at bounding box center [762, 248] width 18 height 15
radio input "true"
click at [803, 461] on span "True" at bounding box center [790, 470] width 31 height 19
click at [770, 464] on input "True" at bounding box center [762, 471] width 18 height 15
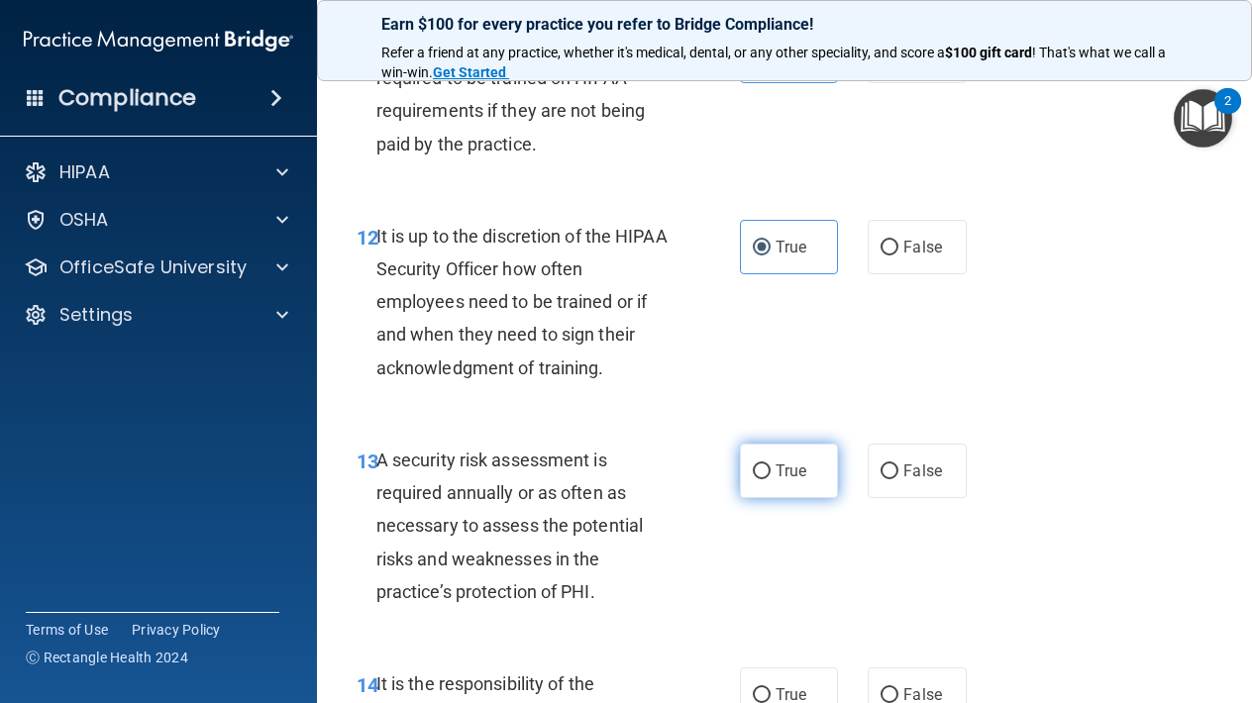
radio input "true"
click at [787, 667] on label "True" at bounding box center [789, 694] width 98 height 54
click at [770, 688] on input "True" at bounding box center [762, 695] width 18 height 15
radio input "true"
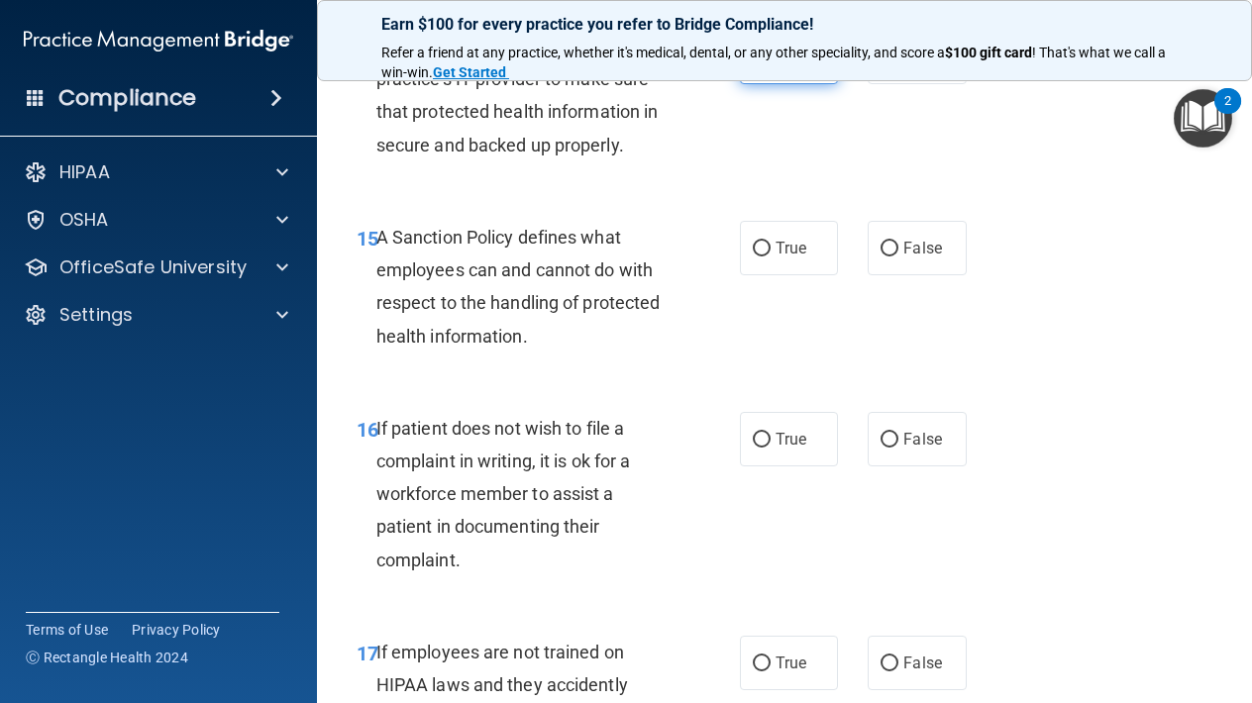
scroll to position [3464, 0]
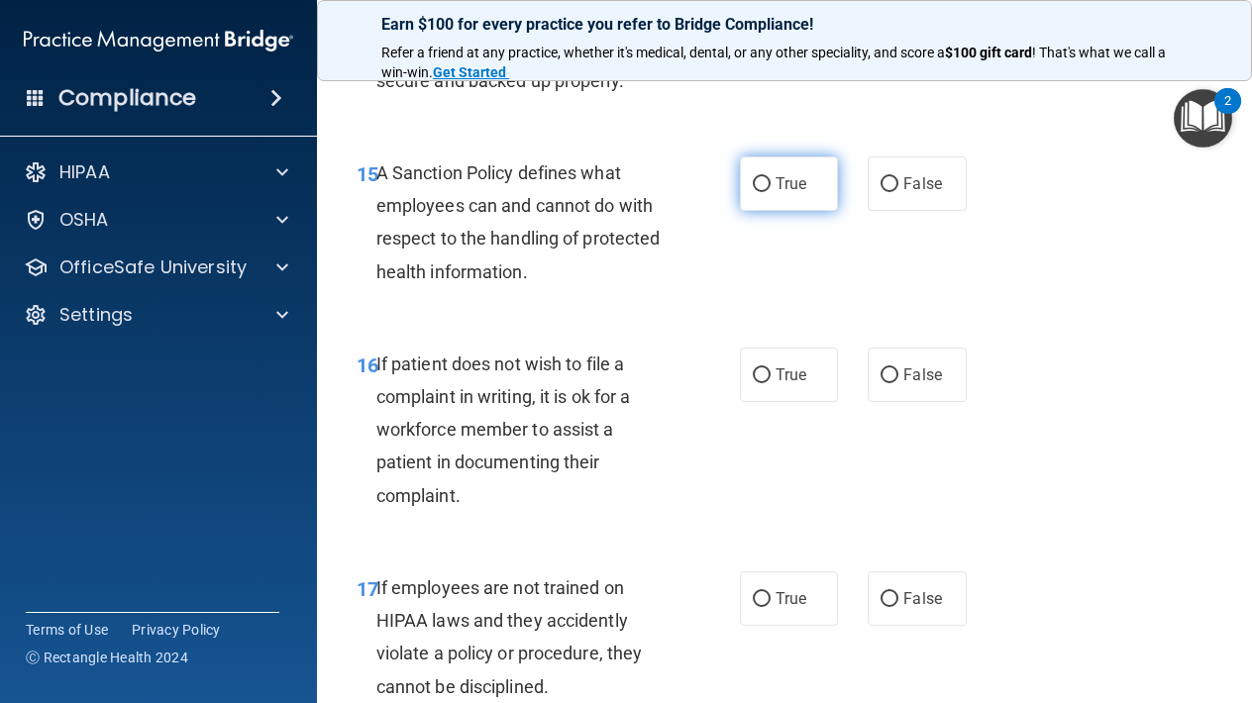
click at [771, 156] on label "True" at bounding box center [789, 183] width 98 height 54
click at [770, 177] on input "True" at bounding box center [762, 184] width 18 height 15
radio input "true"
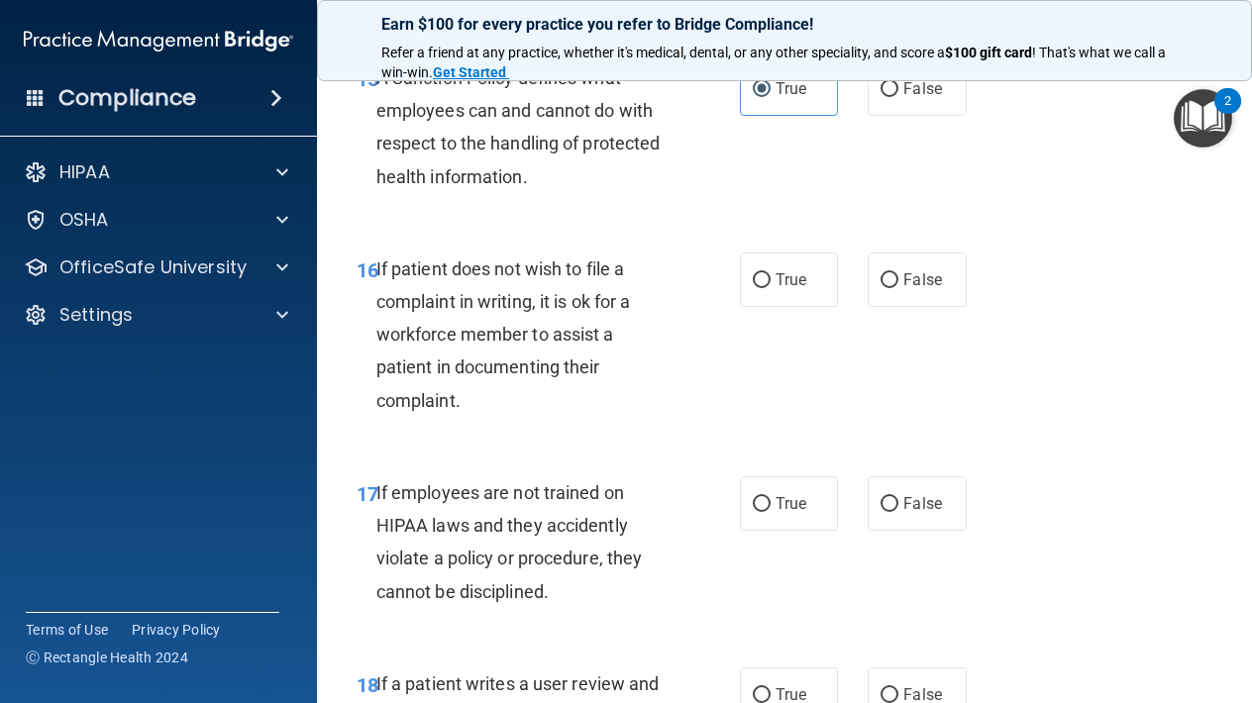
scroll to position [3564, 0]
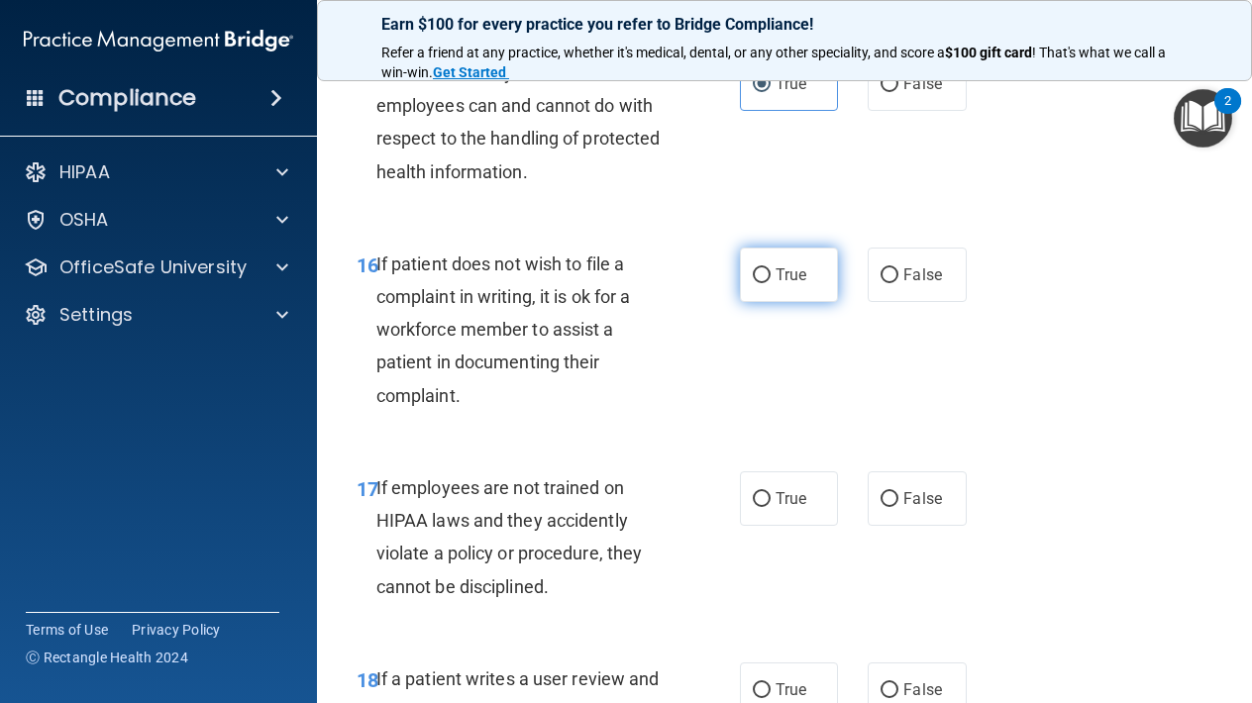
click at [784, 265] on span "True" at bounding box center [790, 274] width 31 height 19
click at [770, 268] on input "True" at bounding box center [762, 275] width 18 height 15
radio input "true"
click at [780, 494] on label "True" at bounding box center [789, 498] width 98 height 54
click at [770, 494] on input "True" at bounding box center [762, 499] width 18 height 15
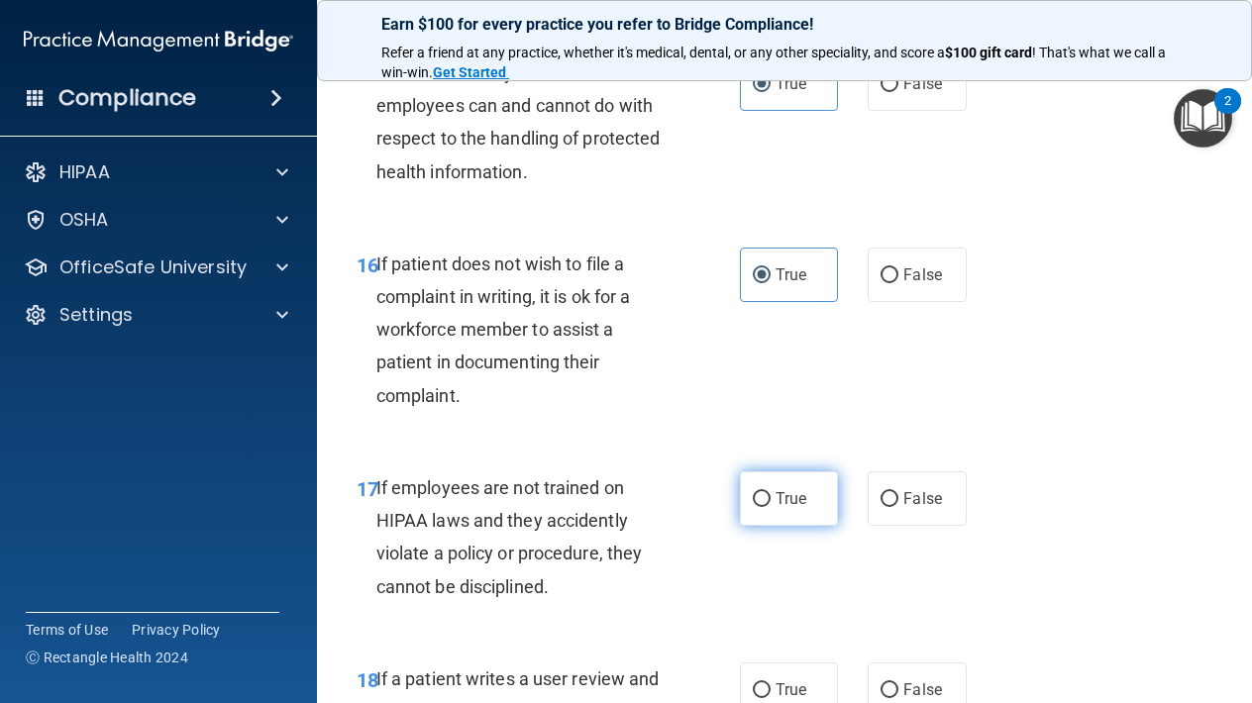
radio input "true"
click at [778, 662] on label "True" at bounding box center [789, 689] width 98 height 54
click at [770, 683] on input "True" at bounding box center [762, 690] width 18 height 15
radio input "true"
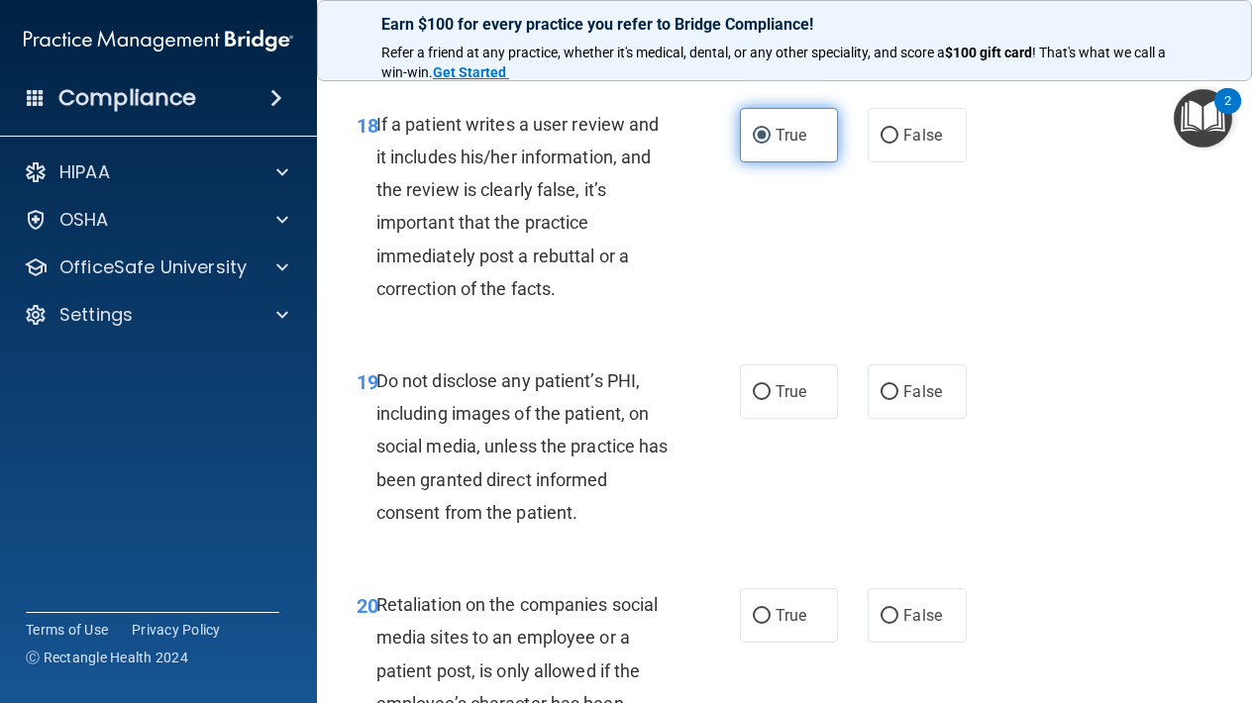
scroll to position [4175, 0]
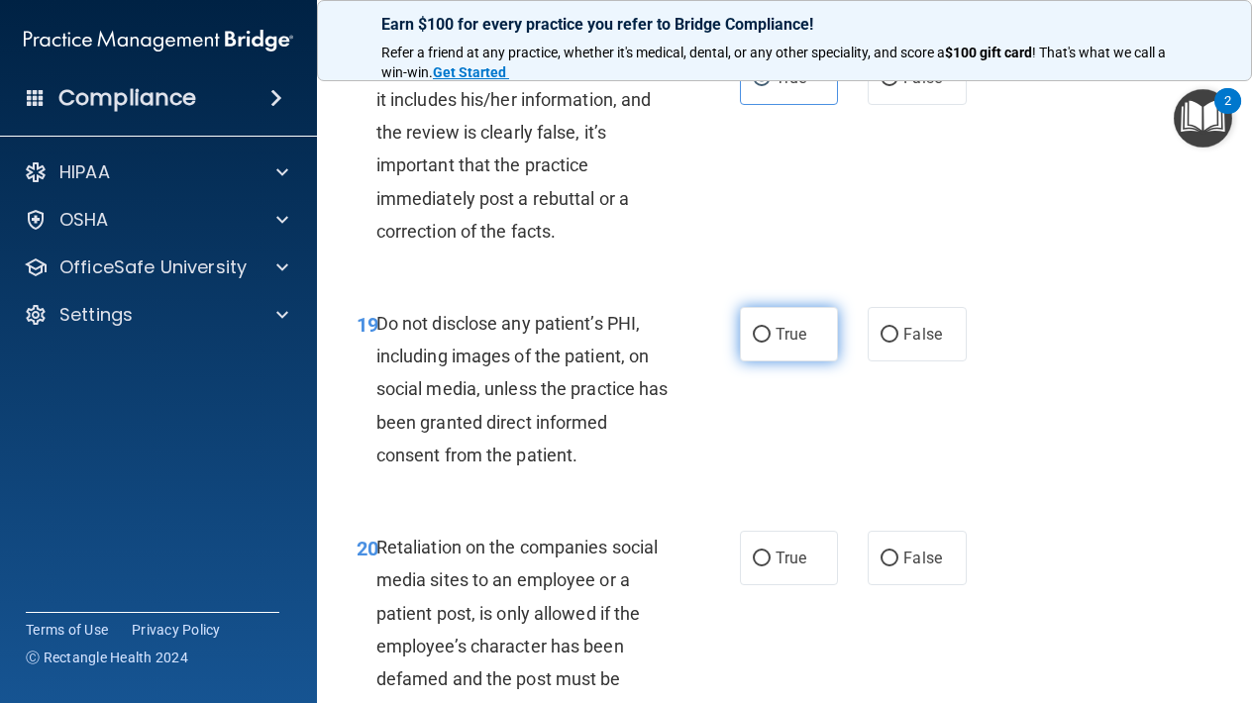
click at [767, 323] on label "True" at bounding box center [789, 334] width 98 height 54
click at [767, 328] on input "True" at bounding box center [762, 335] width 18 height 15
radio input "true"
click at [792, 548] on label "True" at bounding box center [789, 558] width 98 height 54
click at [770, 552] on input "True" at bounding box center [762, 559] width 18 height 15
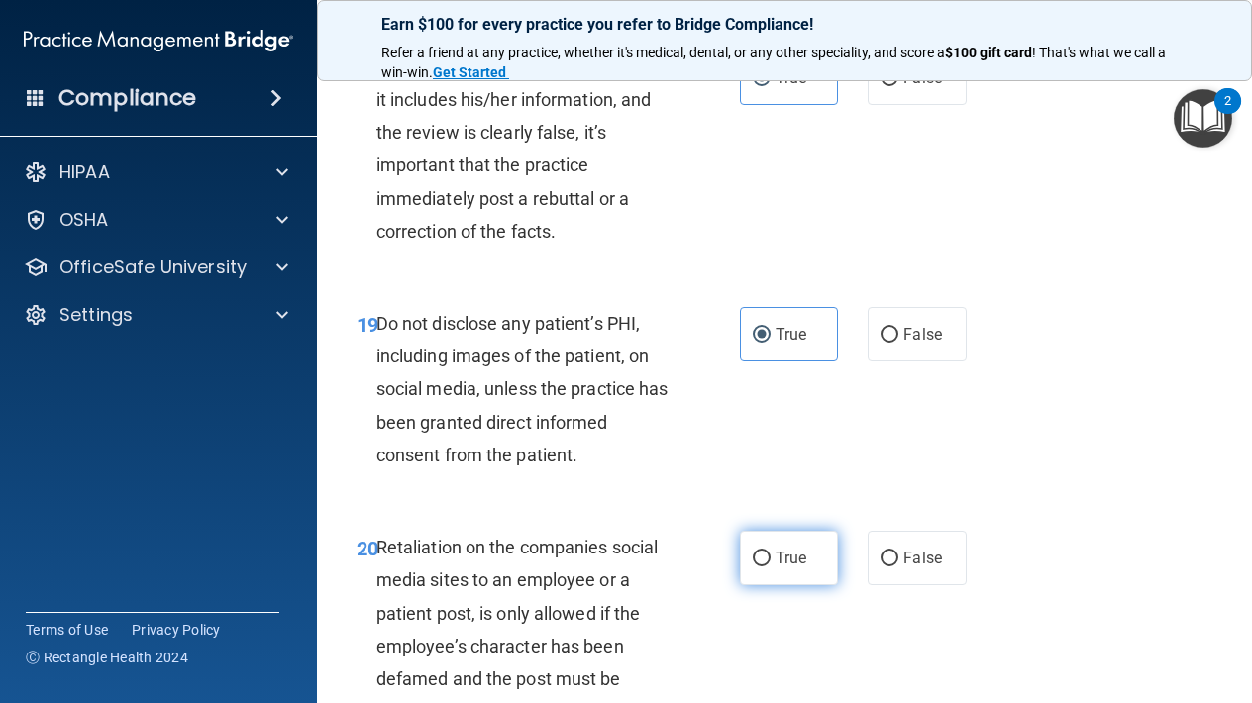
radio input "true"
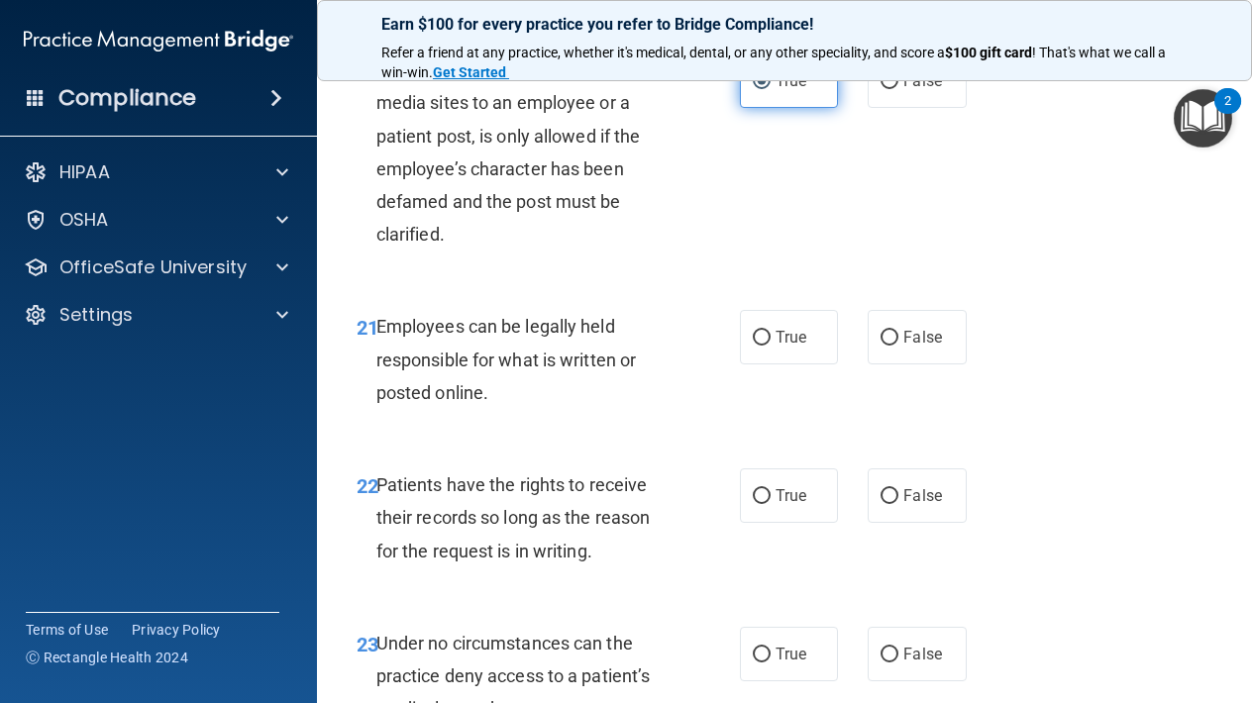
scroll to position [4658, 0]
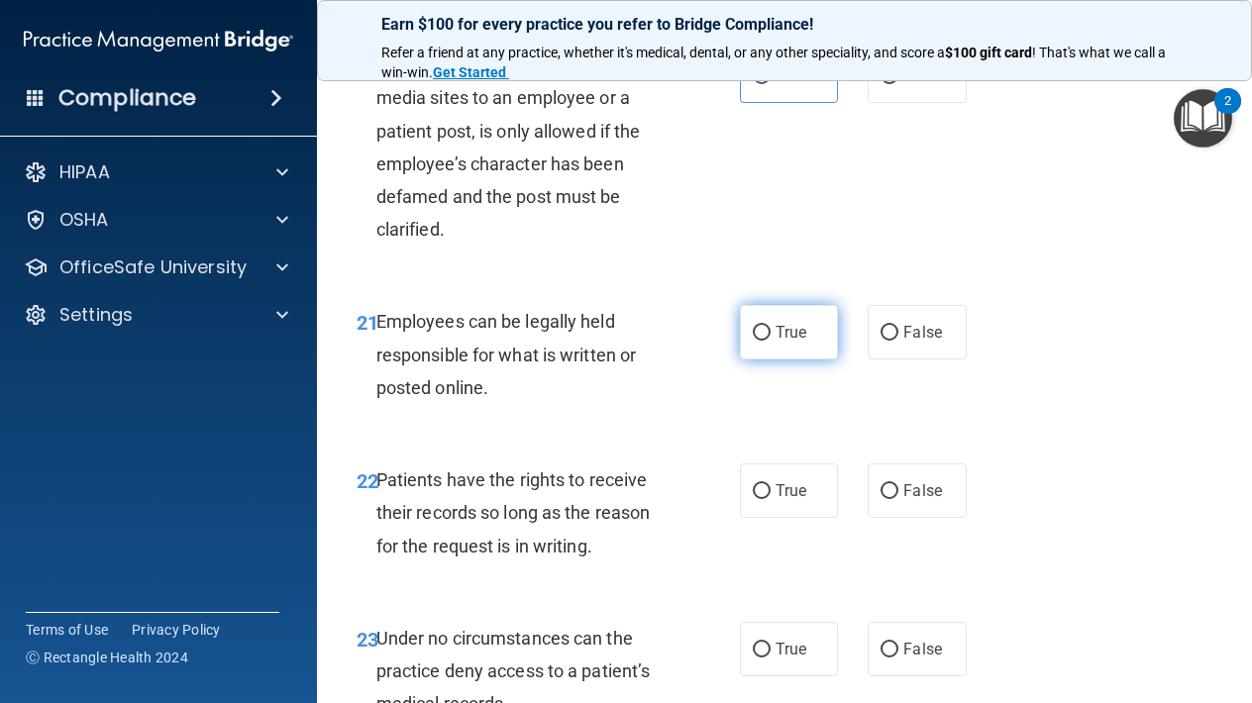
click at [777, 323] on span "True" at bounding box center [790, 332] width 31 height 19
click at [770, 326] on input "True" at bounding box center [762, 333] width 18 height 15
radio input "true"
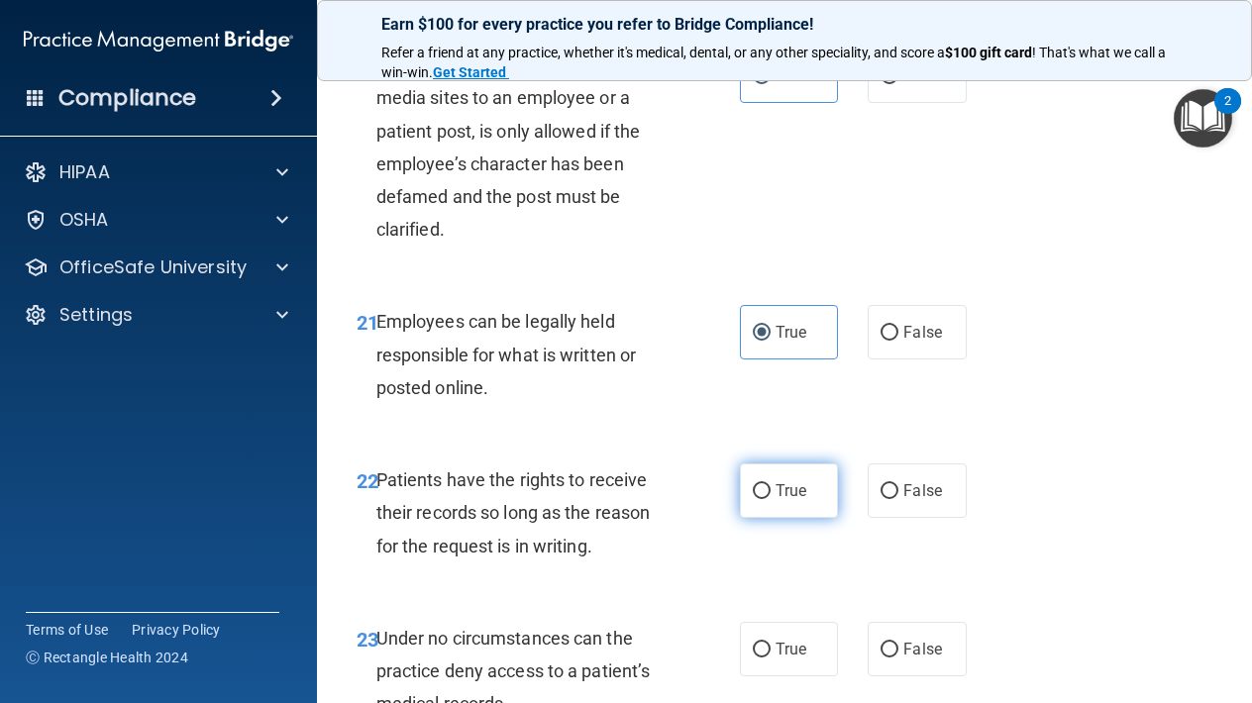
click at [774, 463] on label "True" at bounding box center [789, 490] width 98 height 54
click at [770, 484] on input "True" at bounding box center [762, 491] width 18 height 15
radio input "true"
click at [779, 640] on span "True" at bounding box center [790, 649] width 31 height 19
click at [770, 643] on input "True" at bounding box center [762, 650] width 18 height 15
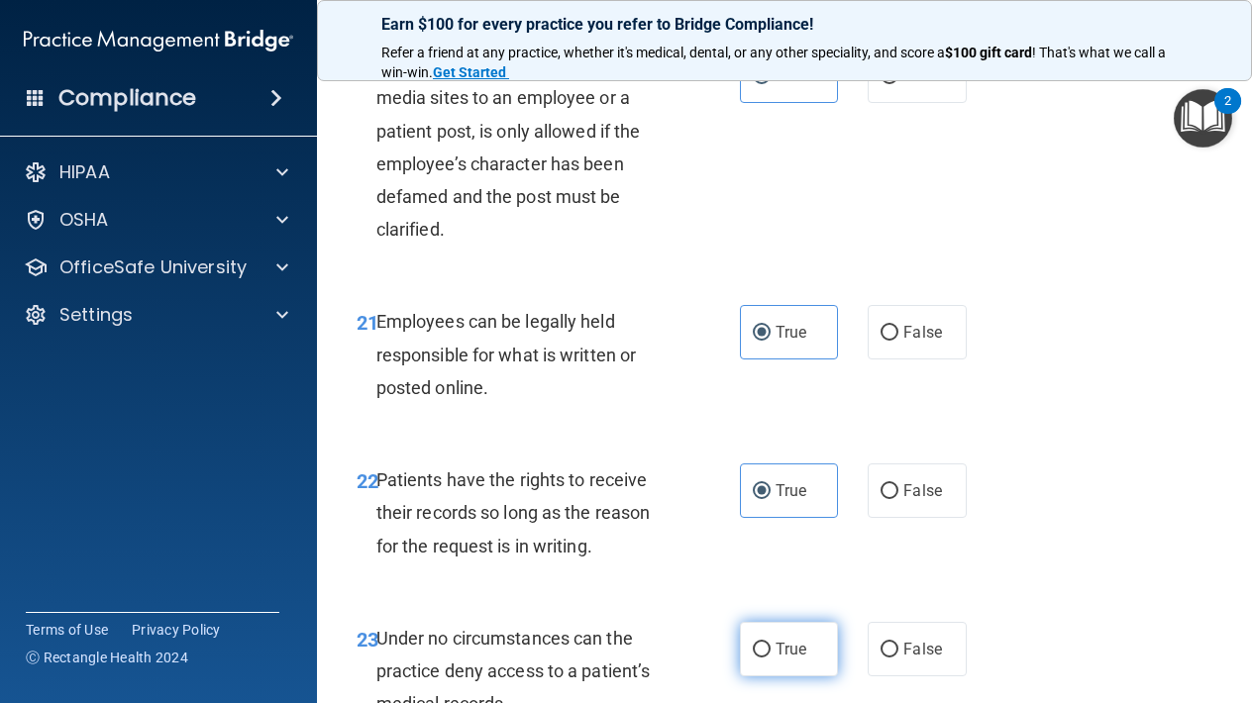
radio input "true"
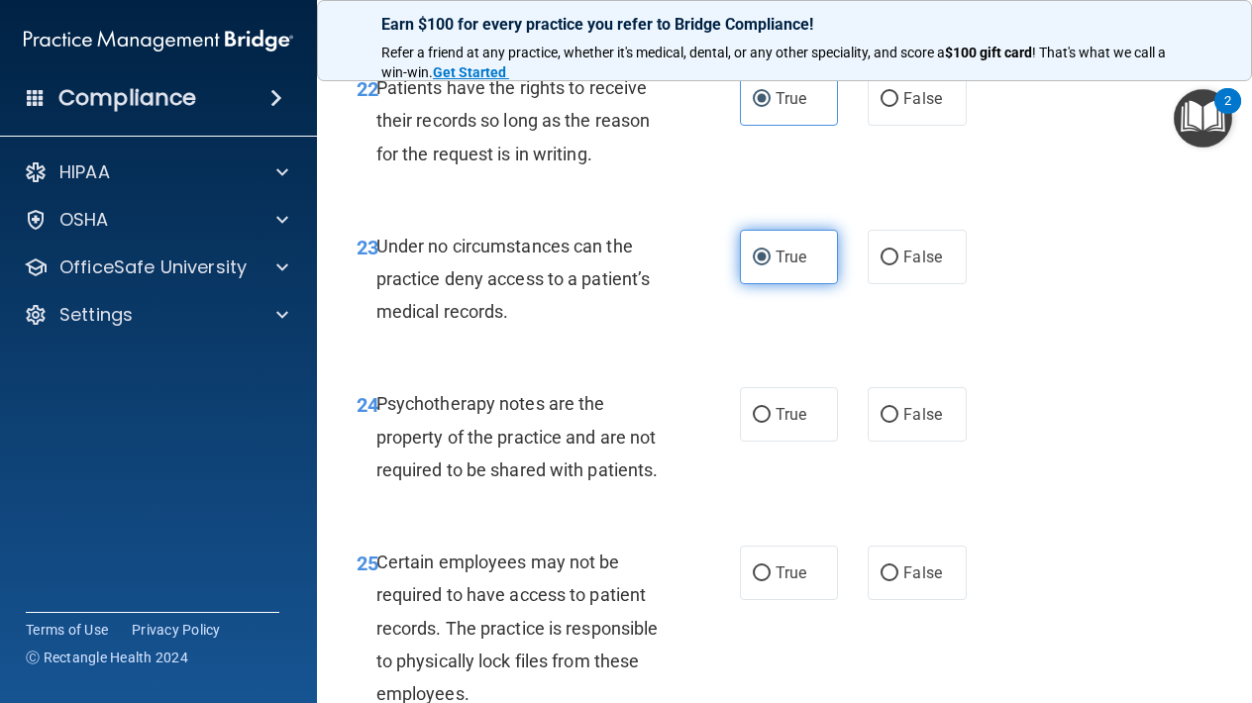
scroll to position [5121, 0]
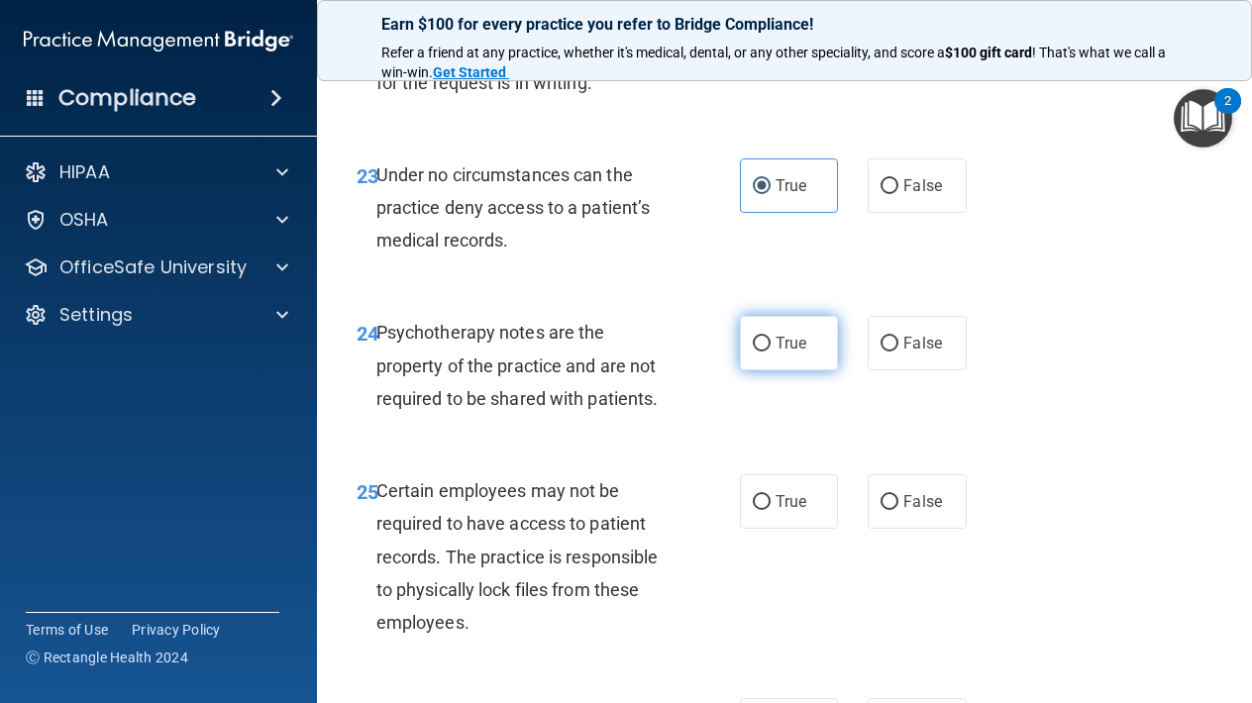
click at [757, 337] on input "True" at bounding box center [762, 344] width 18 height 15
radio input "true"
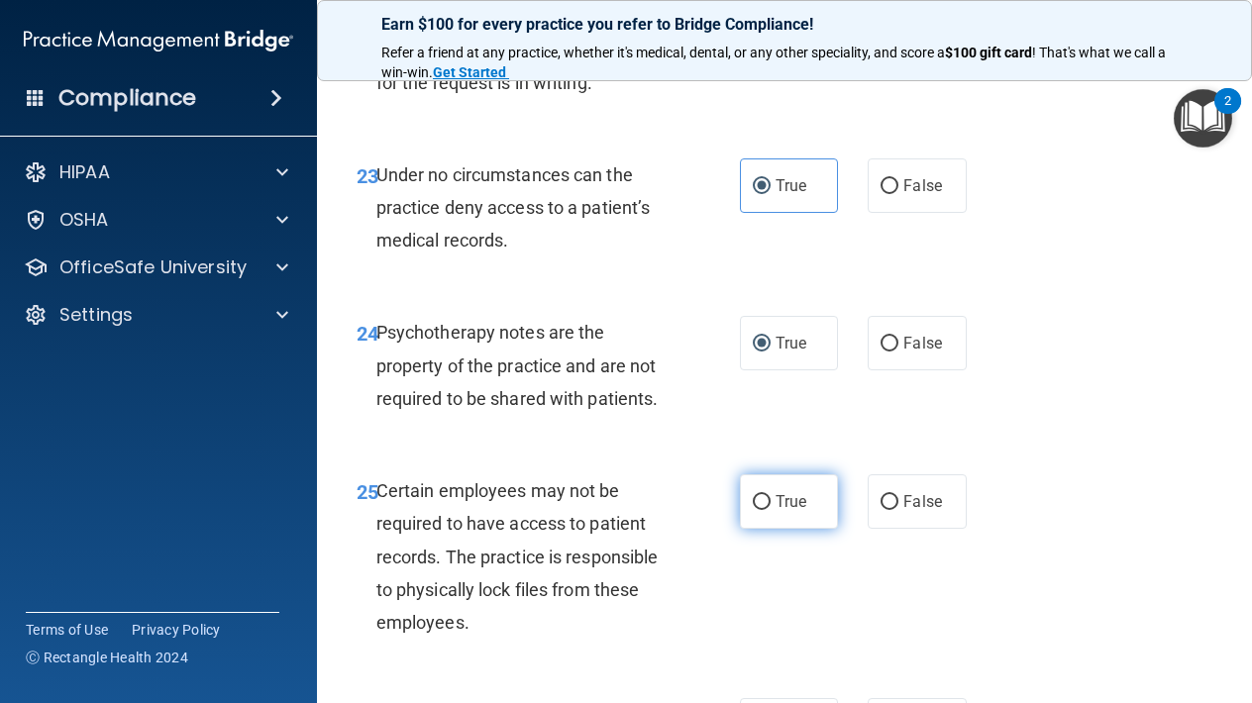
click at [757, 474] on label "True" at bounding box center [789, 501] width 98 height 54
click at [757, 495] on input "True" at bounding box center [762, 502] width 18 height 15
radio input "true"
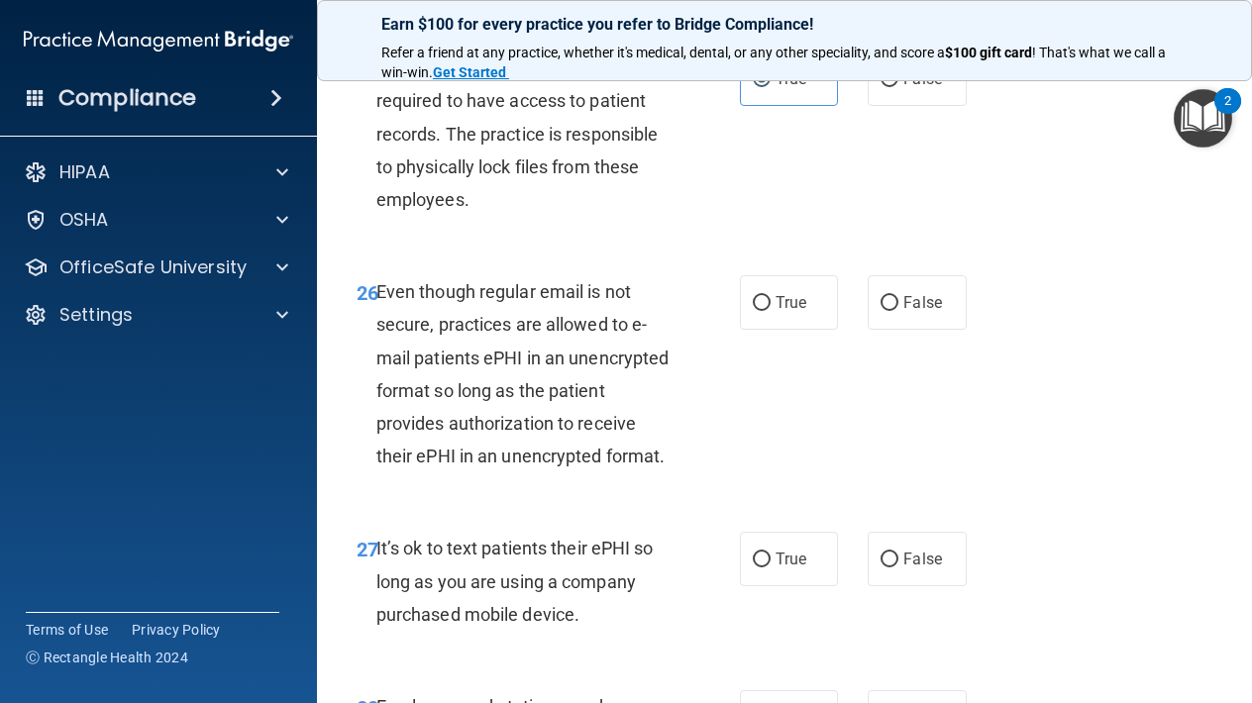
scroll to position [5579, 0]
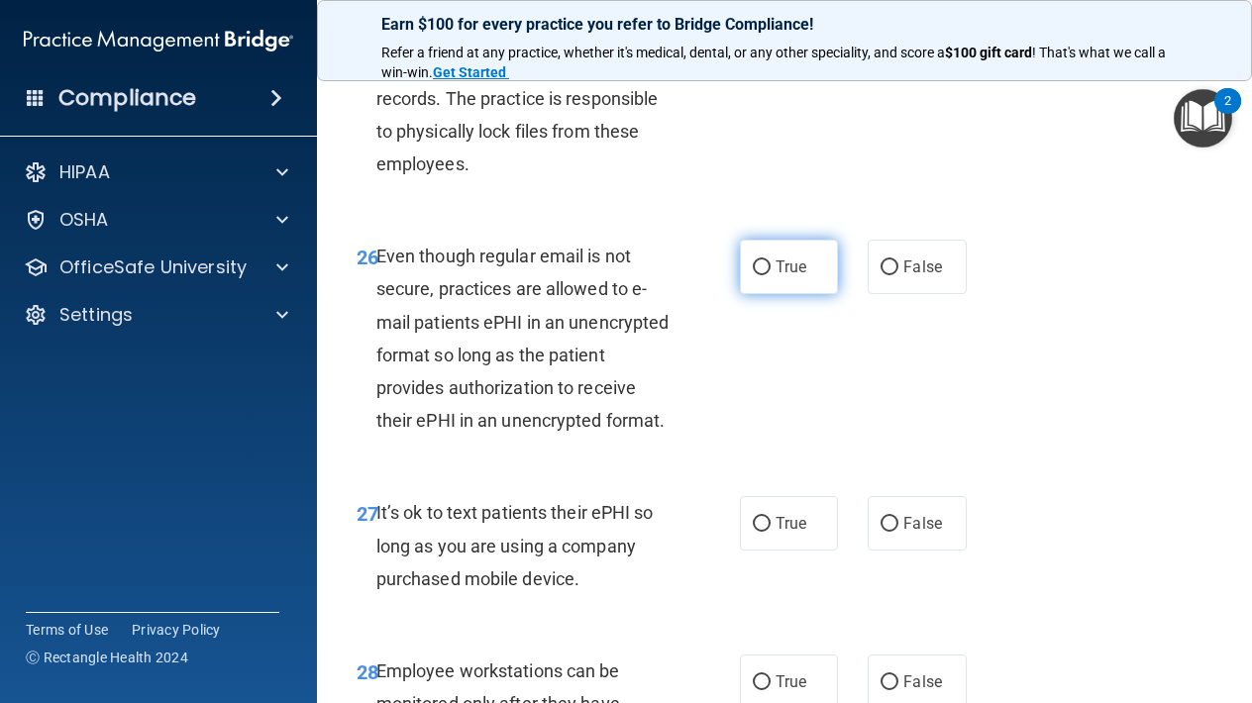
click at [774, 244] on label "True" at bounding box center [789, 267] width 98 height 54
click at [770, 260] on input "True" at bounding box center [762, 267] width 18 height 15
radio input "true"
click at [791, 496] on label "True" at bounding box center [789, 523] width 98 height 54
click at [770, 517] on input "True" at bounding box center [762, 524] width 18 height 15
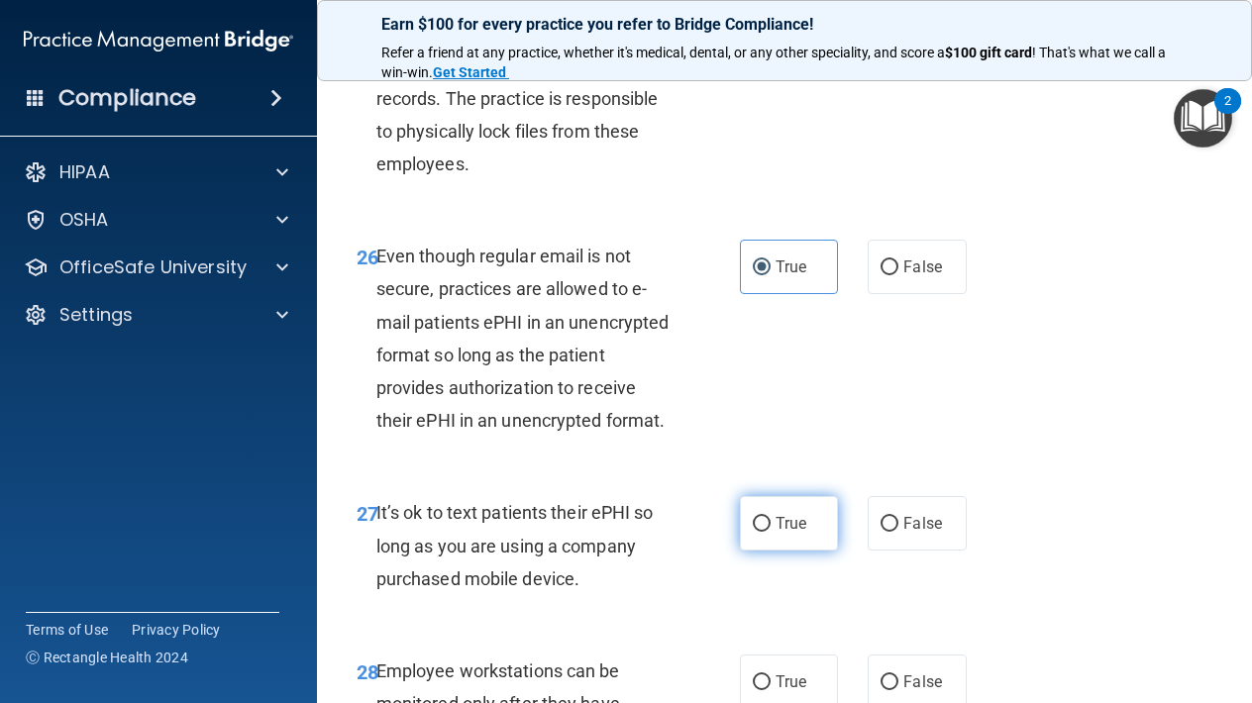
radio input "true"
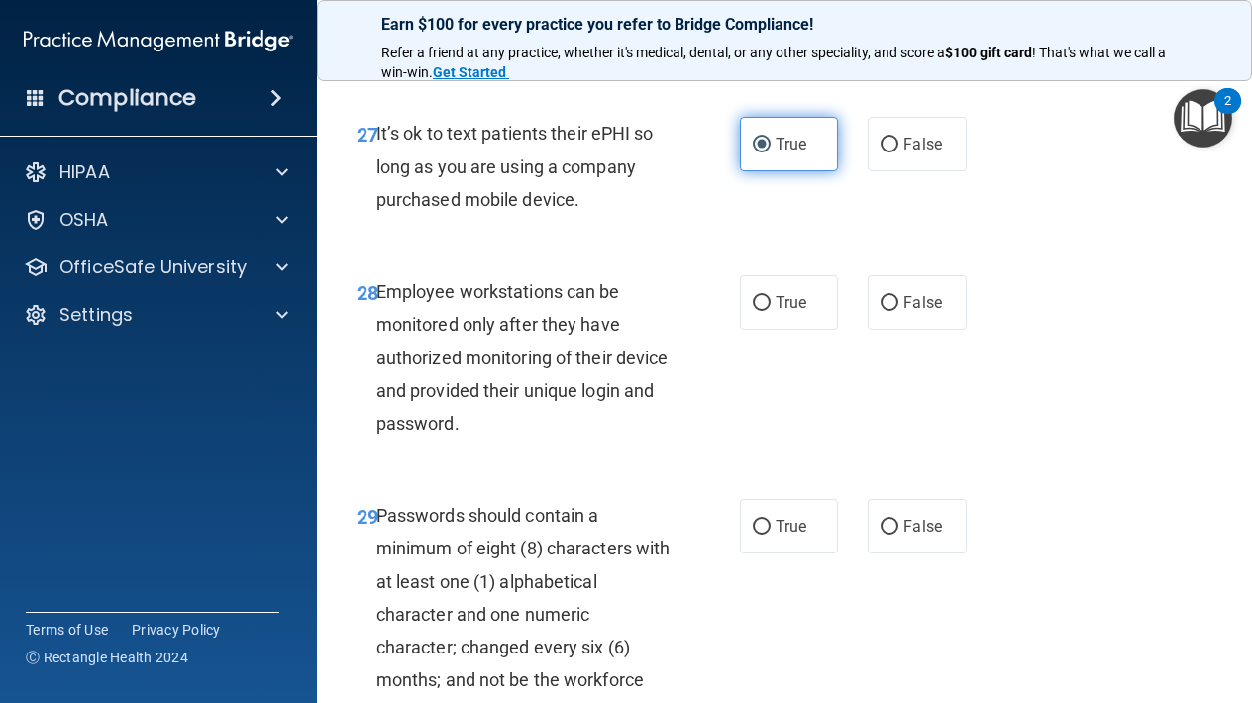
scroll to position [5965, 0]
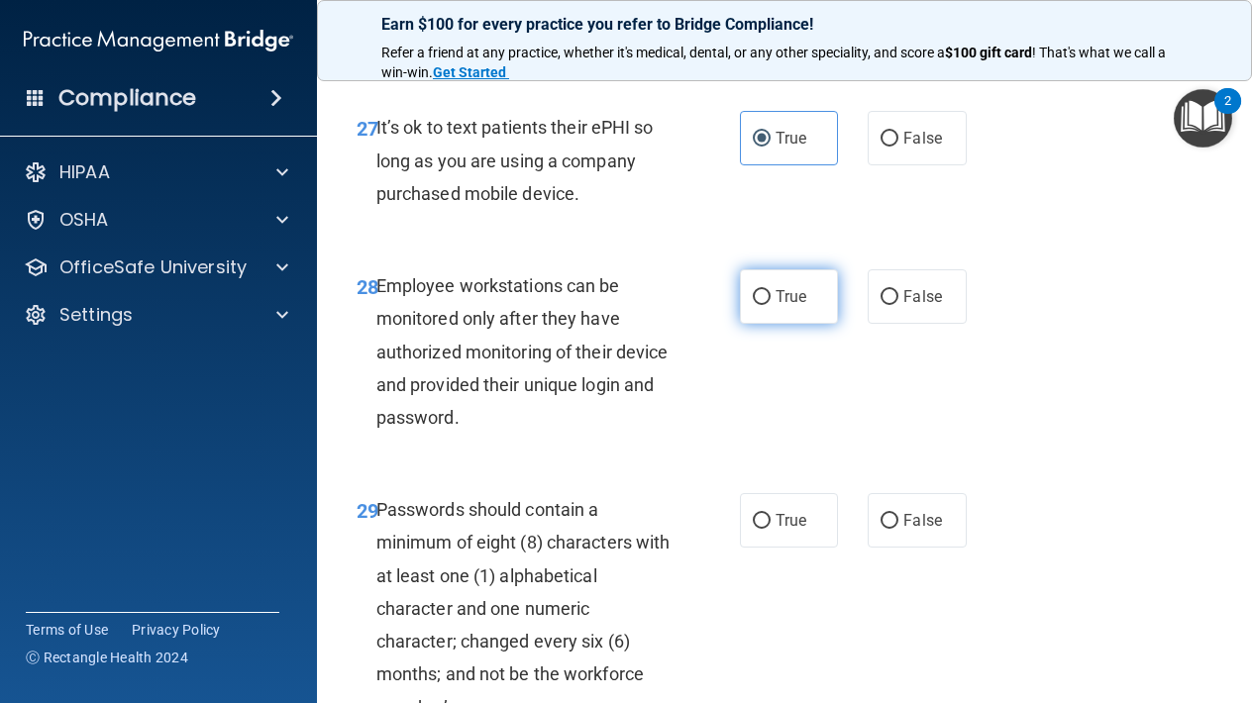
click at [778, 287] on span "True" at bounding box center [790, 296] width 31 height 19
click at [770, 290] on input "True" at bounding box center [762, 297] width 18 height 15
radio input "true"
click at [782, 511] on span "True" at bounding box center [790, 520] width 31 height 19
click at [770, 514] on input "True" at bounding box center [762, 521] width 18 height 15
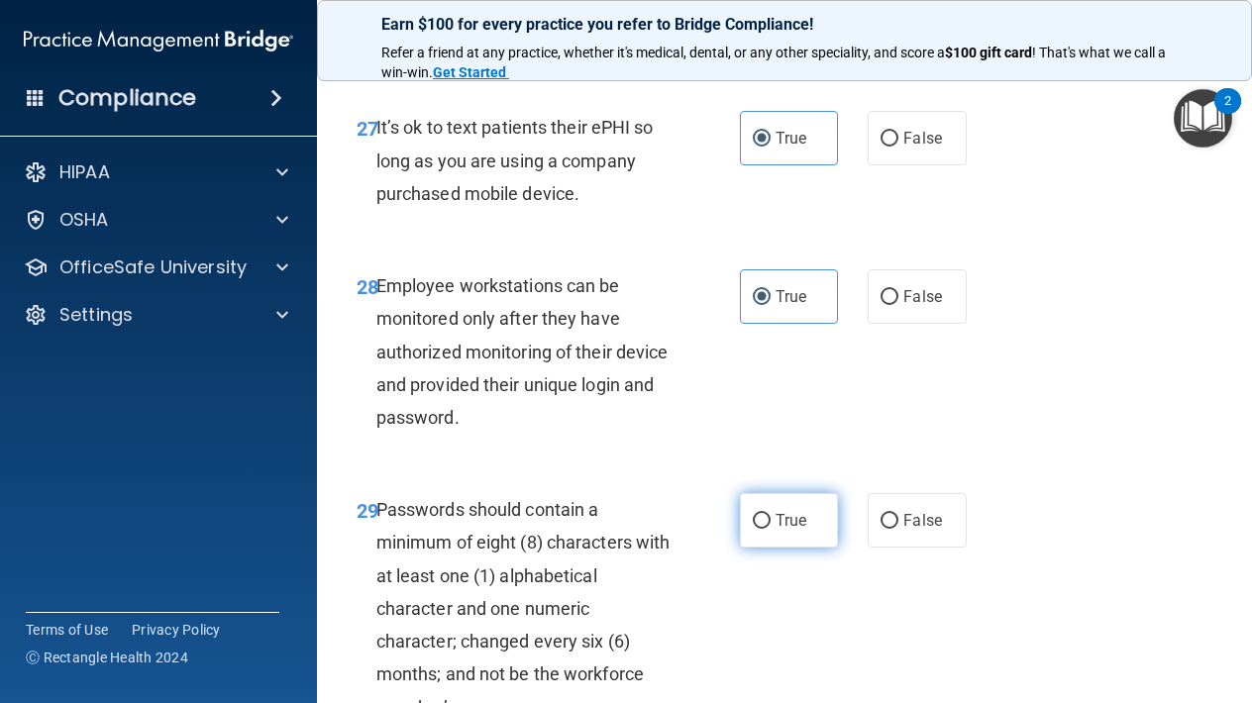
radio input "true"
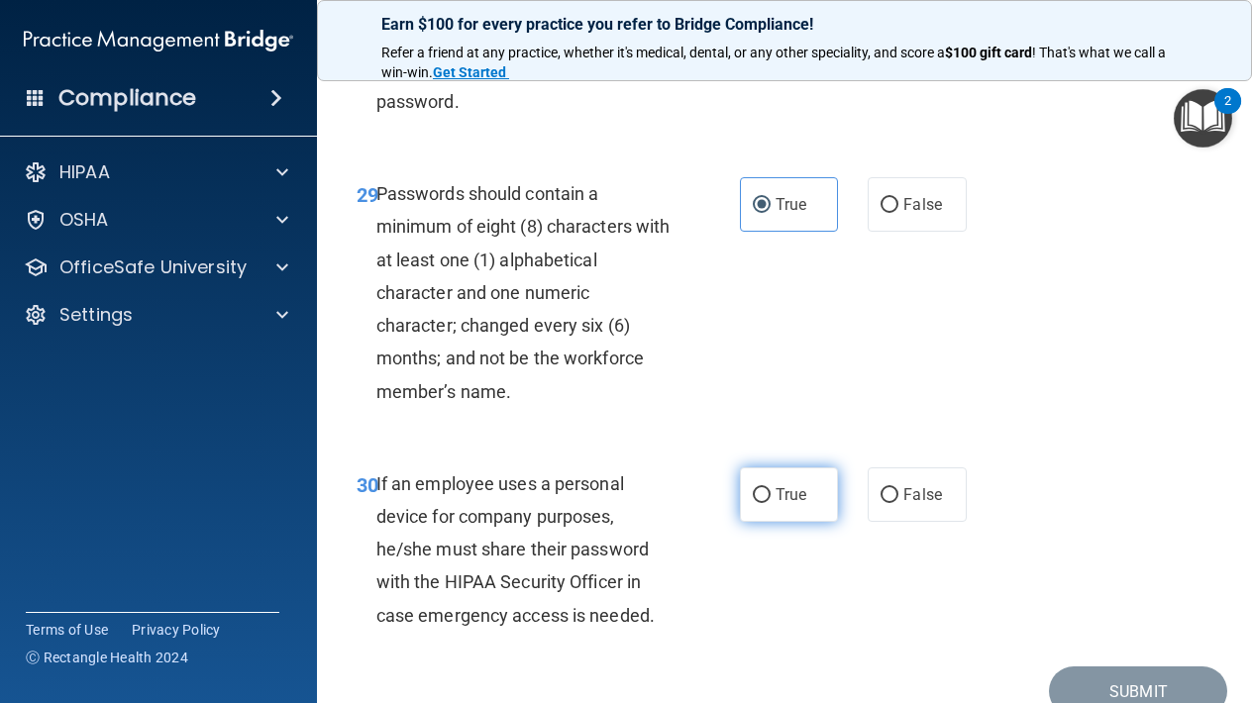
scroll to position [6281, 0]
click at [775, 484] on span "True" at bounding box center [790, 493] width 31 height 19
click at [770, 487] on input "True" at bounding box center [762, 494] width 18 height 15
radio input "true"
click at [1141, 665] on button "Submit" at bounding box center [1138, 690] width 178 height 50
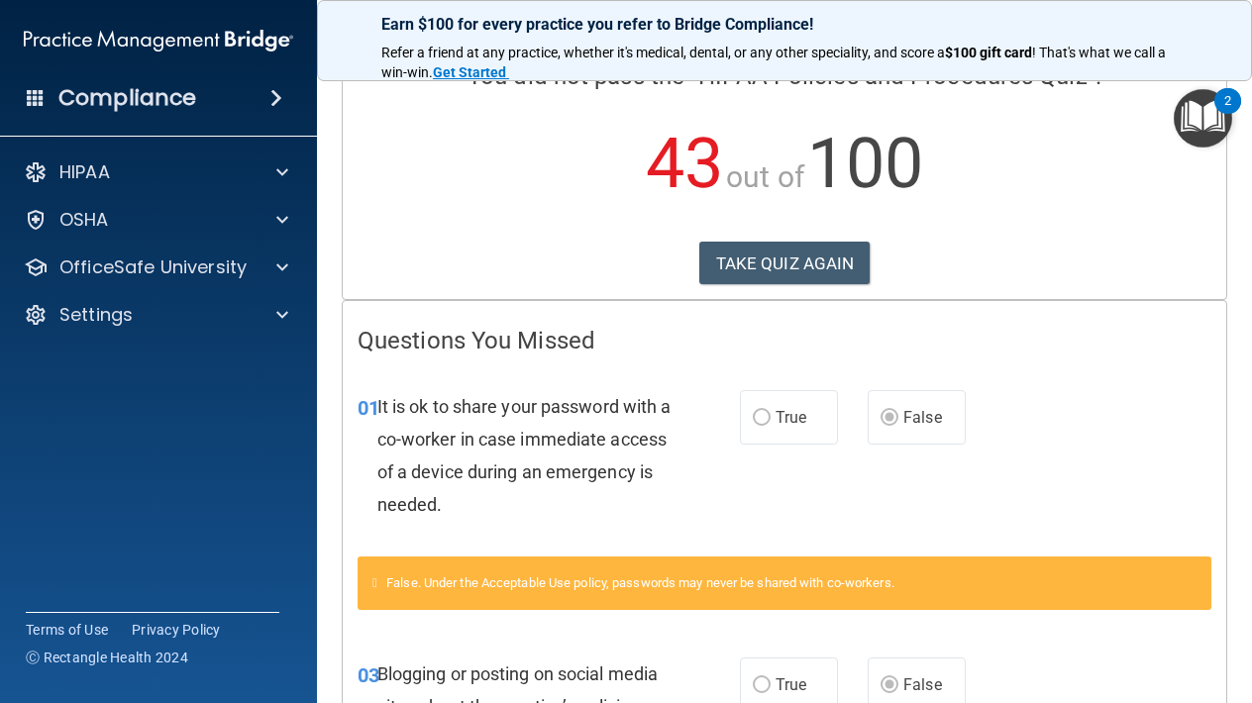
scroll to position [134, 0]
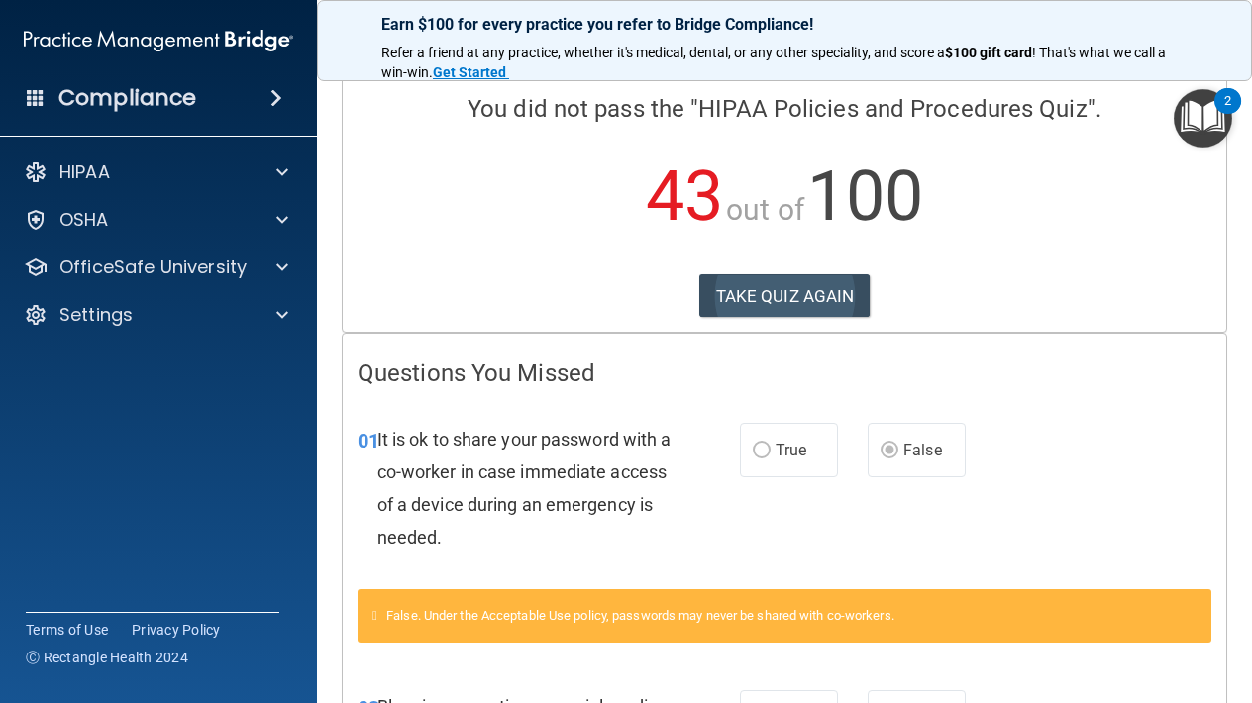
click at [805, 292] on button "TAKE QUIZ AGAIN" at bounding box center [784, 296] width 171 height 44
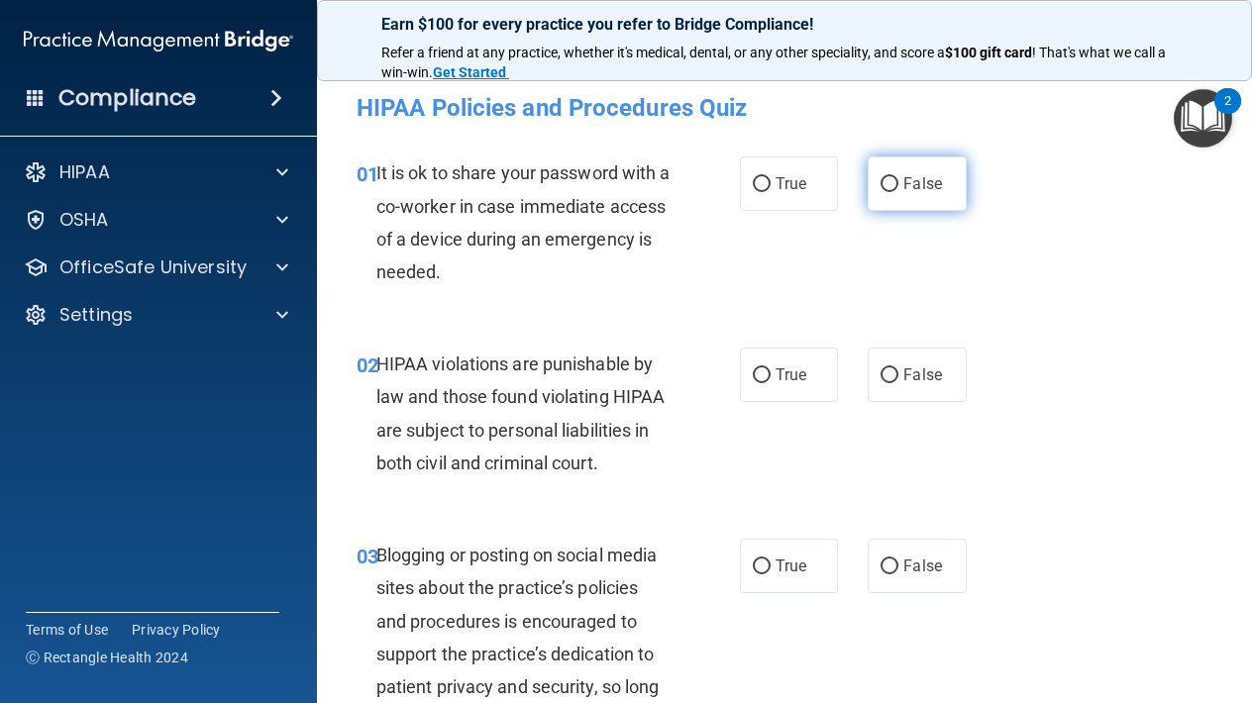
click at [894, 193] on label "False" at bounding box center [916, 183] width 98 height 54
click at [894, 192] on input "False" at bounding box center [889, 184] width 18 height 15
radio input "true"
click at [785, 370] on span "True" at bounding box center [790, 374] width 31 height 19
click at [770, 370] on input "True" at bounding box center [762, 375] width 18 height 15
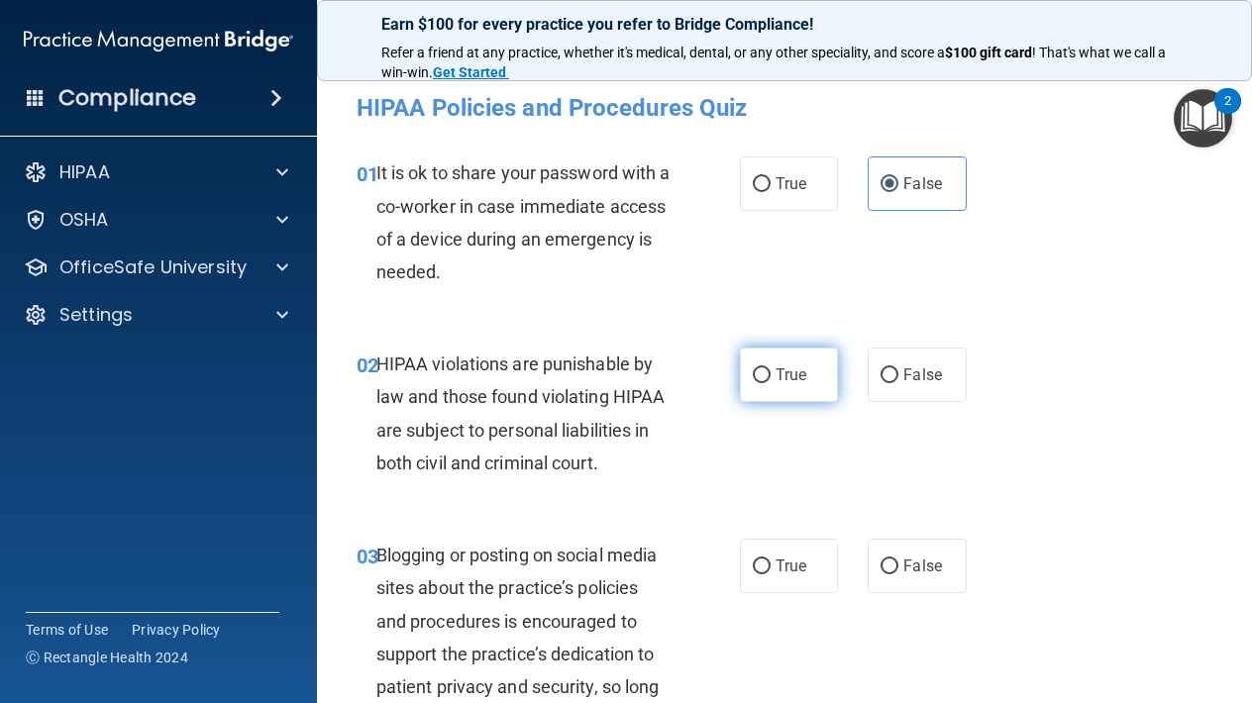
radio input "true"
click at [923, 548] on label "False" at bounding box center [916, 566] width 98 height 54
click at [898, 559] on input "False" at bounding box center [889, 566] width 18 height 15
radio input "true"
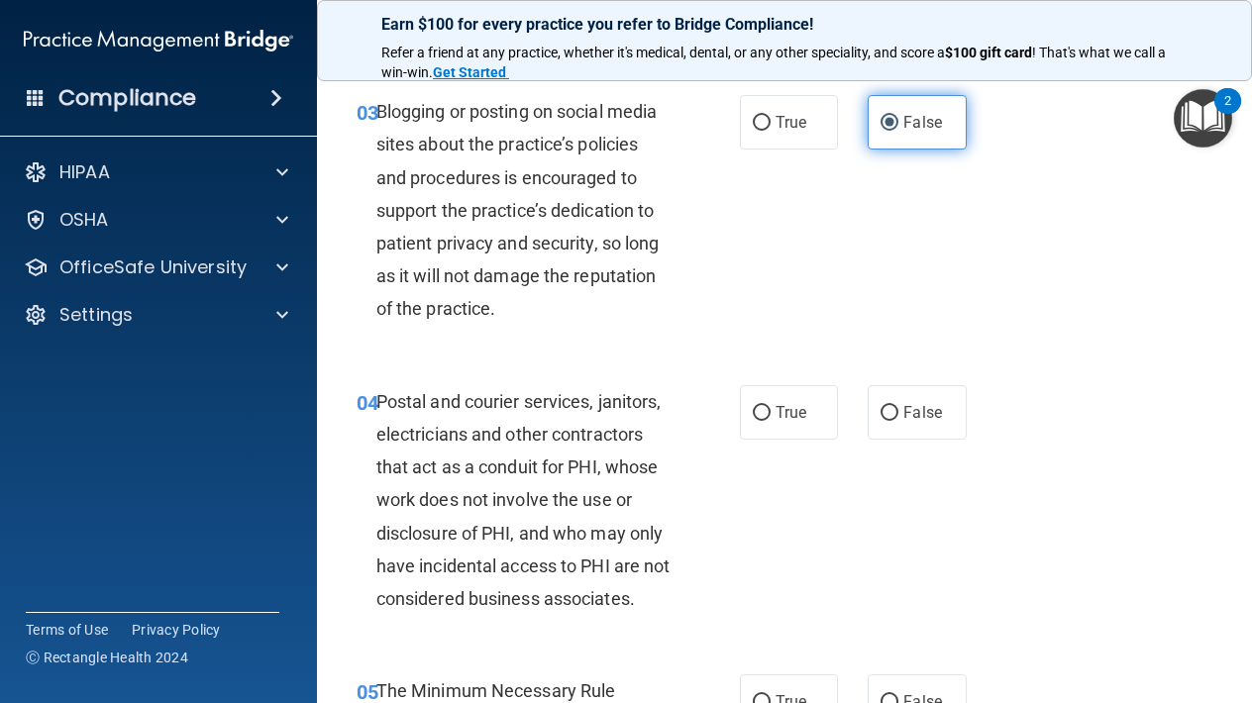
scroll to position [445, 0]
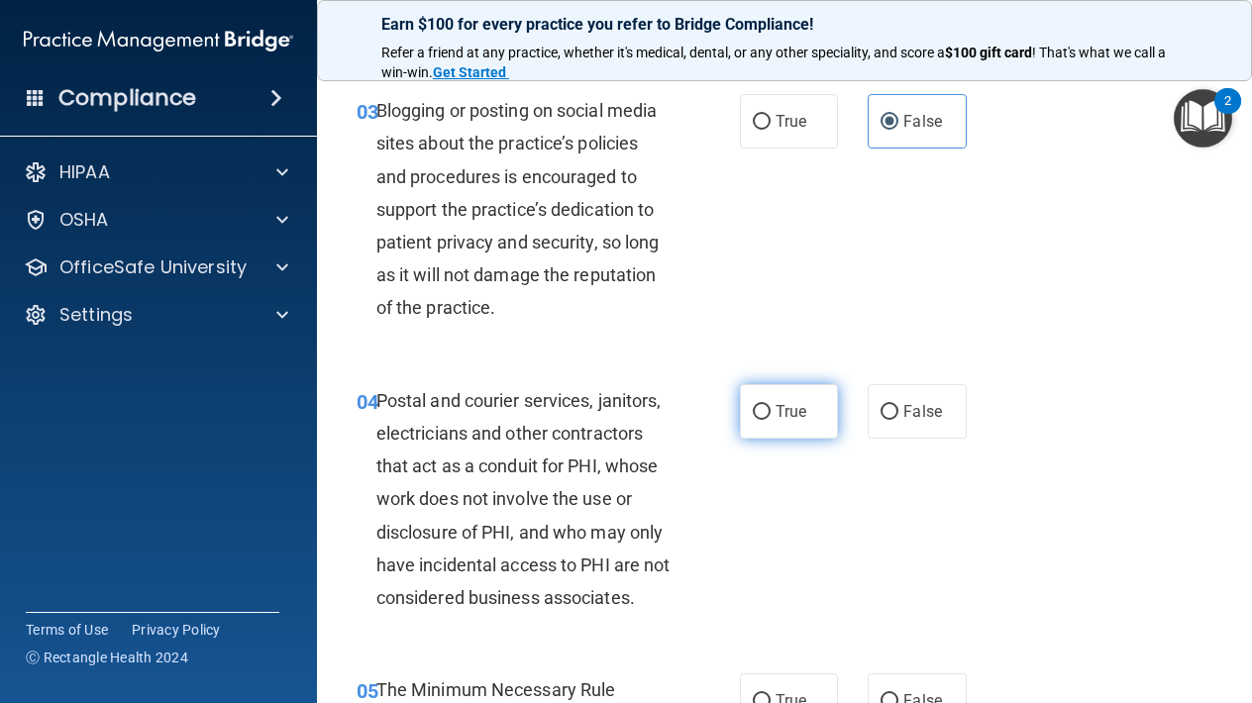
click at [793, 423] on label "True" at bounding box center [789, 411] width 98 height 54
click at [770, 420] on input "True" at bounding box center [762, 412] width 18 height 15
radio input "true"
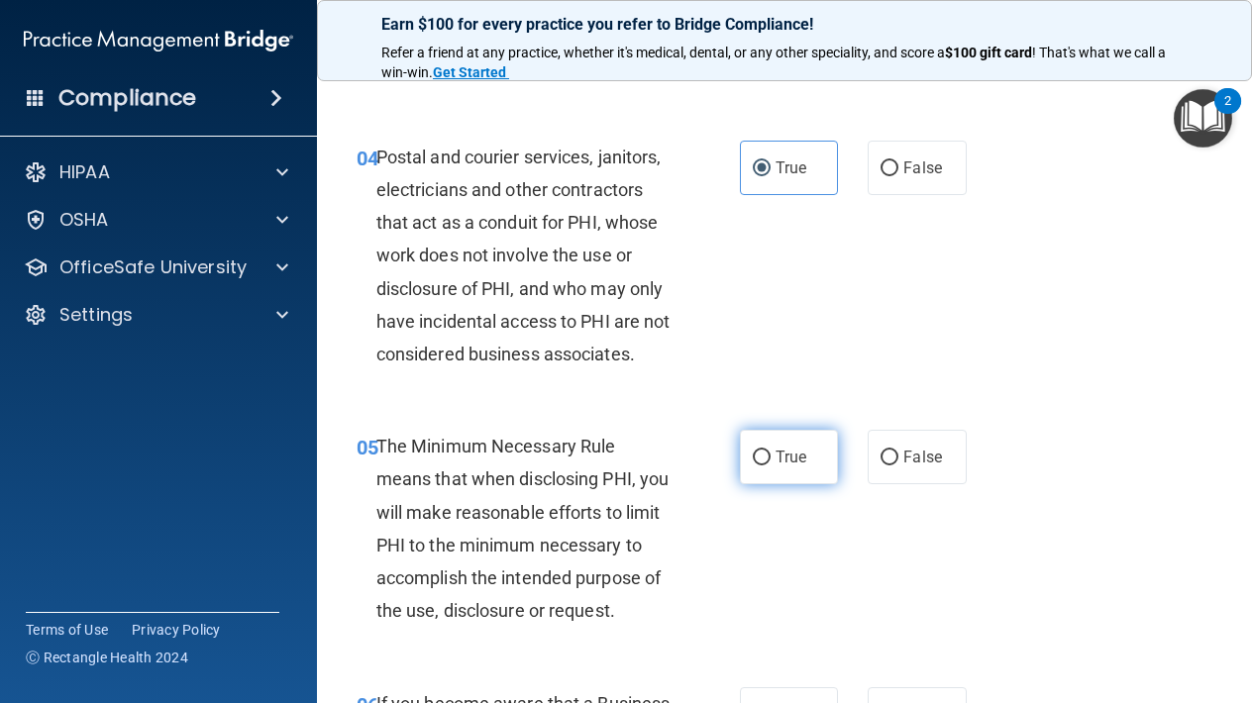
click at [792, 460] on span "True" at bounding box center [790, 457] width 31 height 19
click at [770, 460] on input "True" at bounding box center [762, 458] width 18 height 15
radio input "true"
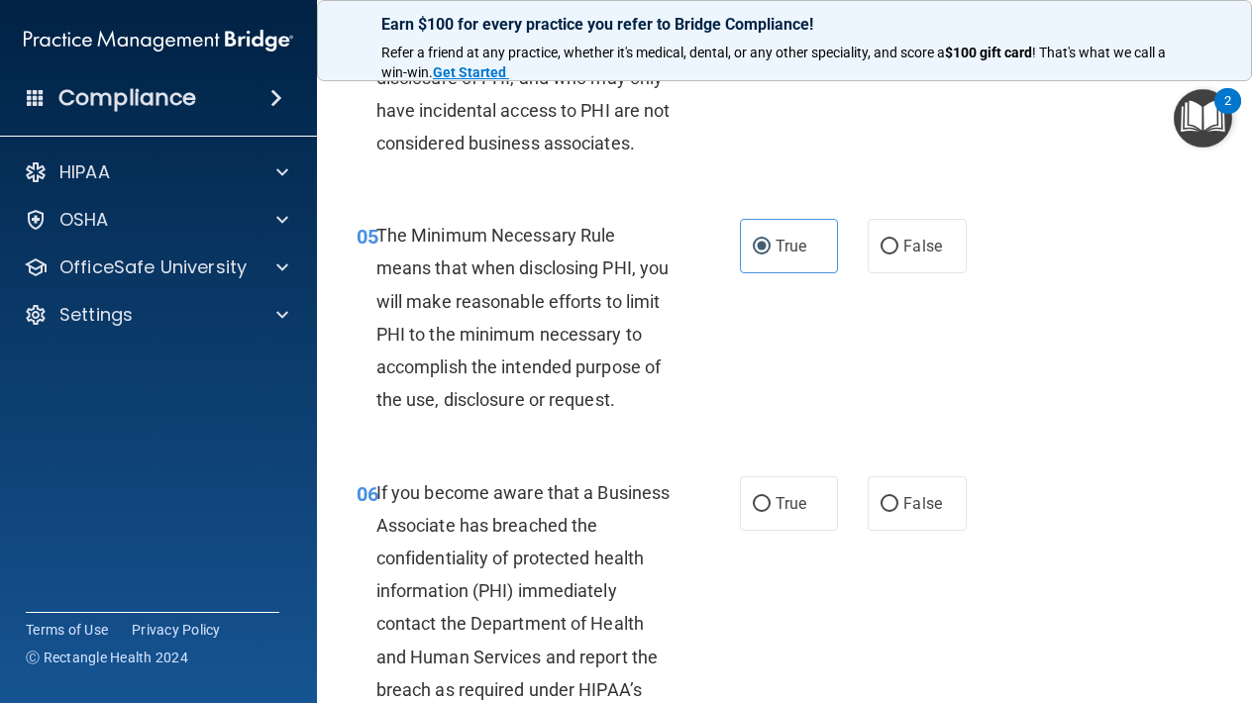
scroll to position [907, 0]
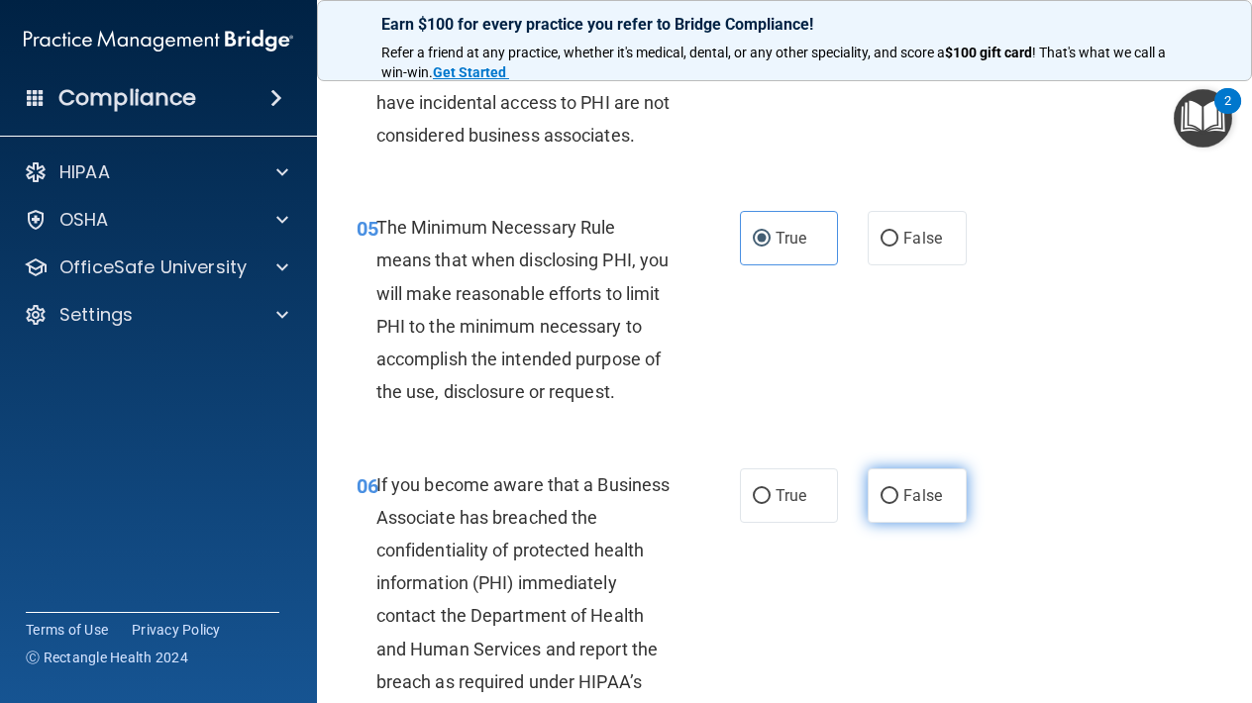
click at [920, 478] on label "False" at bounding box center [916, 495] width 98 height 54
click at [898, 489] on input "False" at bounding box center [889, 496] width 18 height 15
radio input "true"
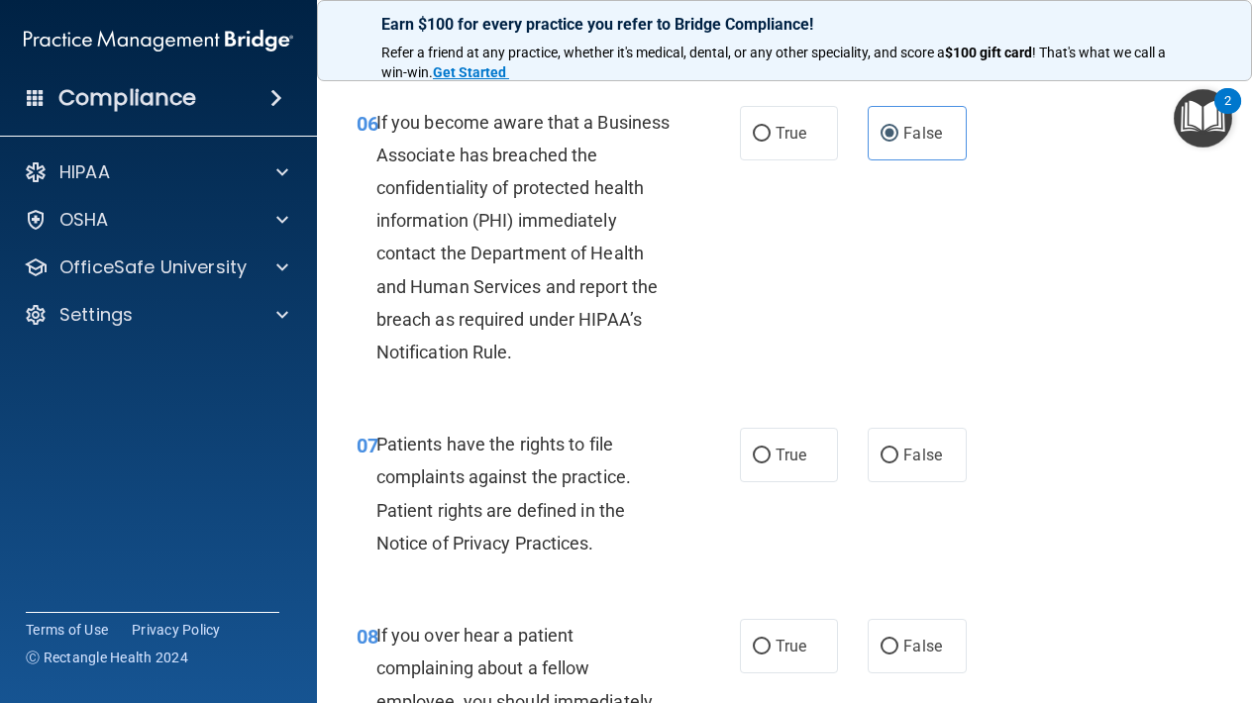
scroll to position [1274, 0]
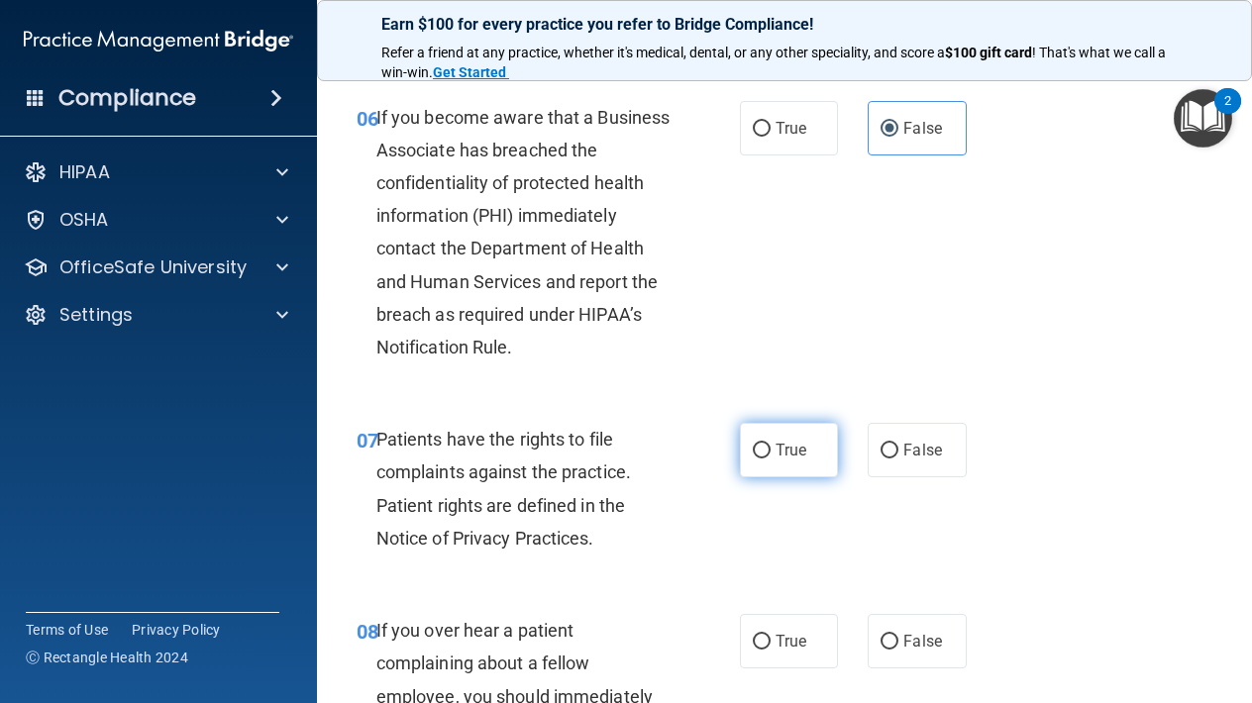
click at [788, 456] on label "True" at bounding box center [789, 450] width 98 height 54
click at [770, 456] on input "True" at bounding box center [762, 451] width 18 height 15
radio input "true"
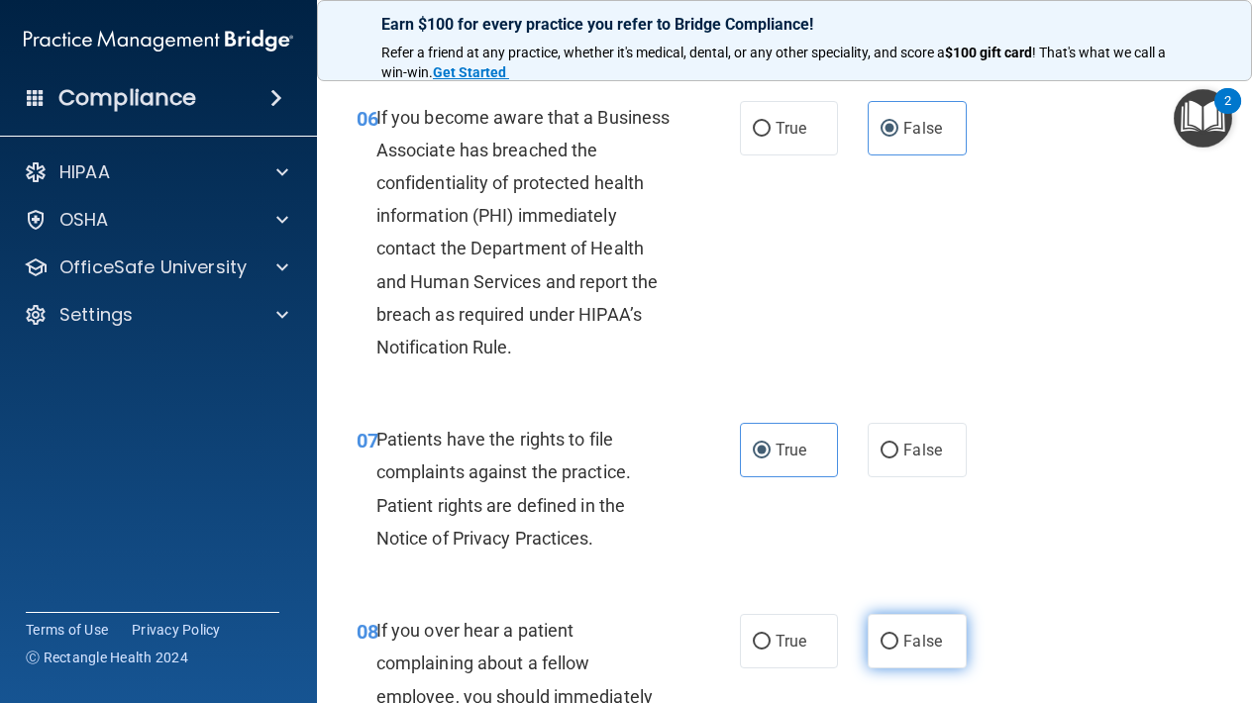
click at [916, 618] on label "False" at bounding box center [916, 641] width 98 height 54
click at [898, 635] on input "False" at bounding box center [889, 642] width 18 height 15
radio input "true"
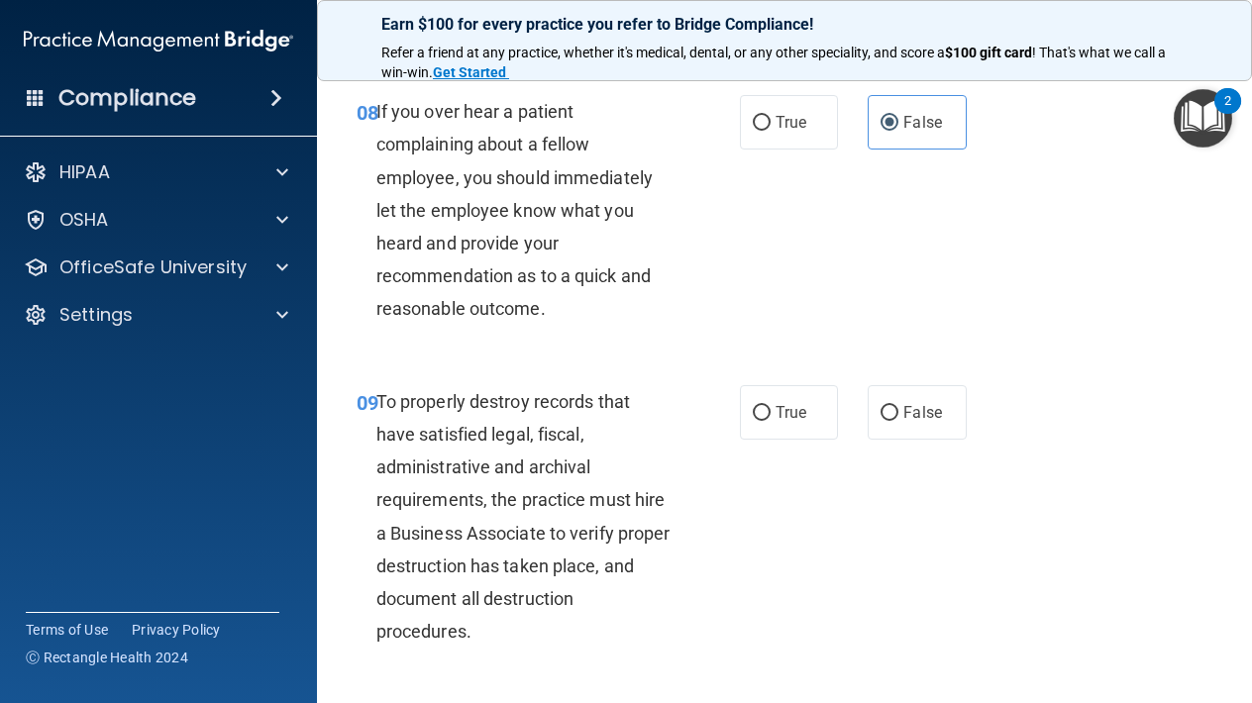
scroll to position [1805, 0]
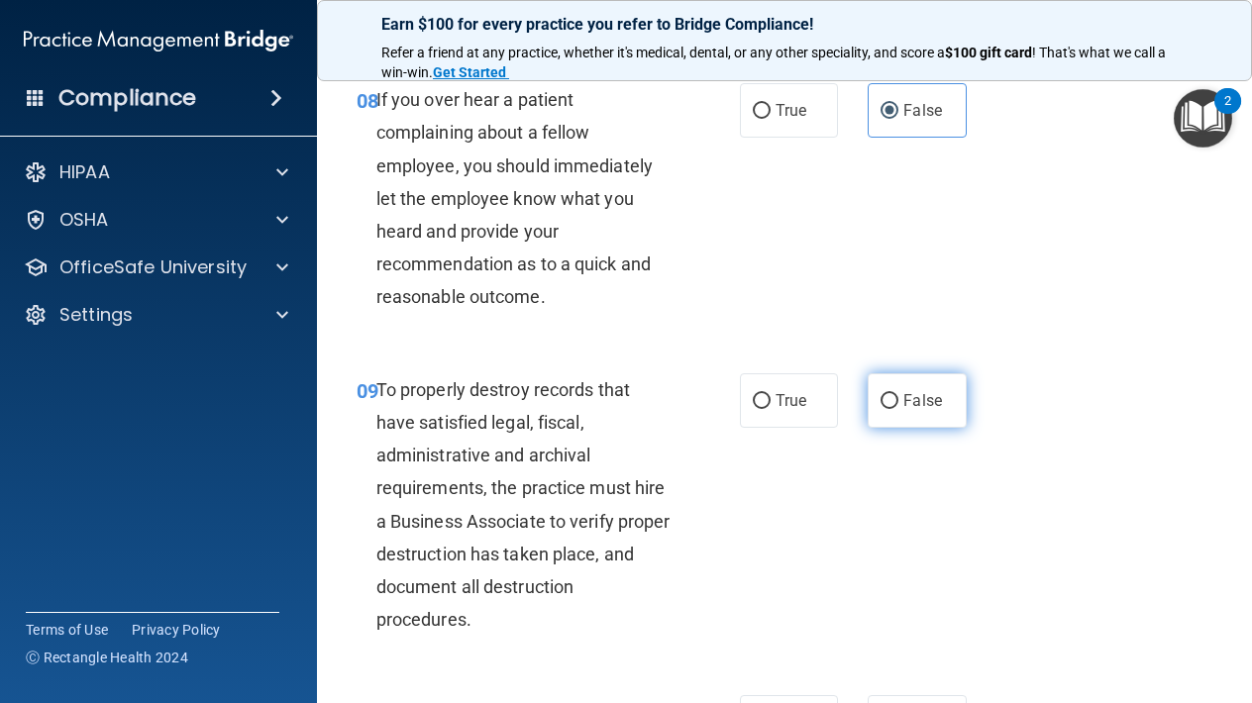
click at [901, 400] on label "False" at bounding box center [916, 400] width 98 height 54
click at [898, 400] on input "False" at bounding box center [889, 401] width 18 height 15
radio input "true"
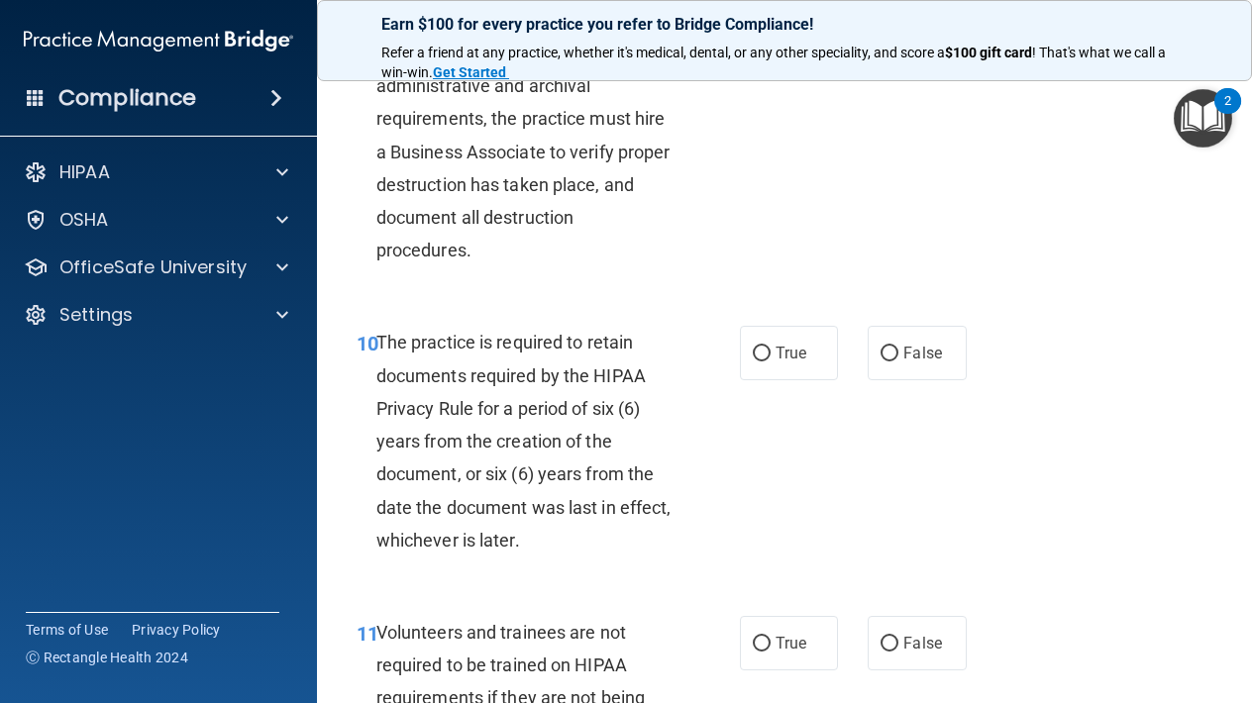
scroll to position [2229, 0]
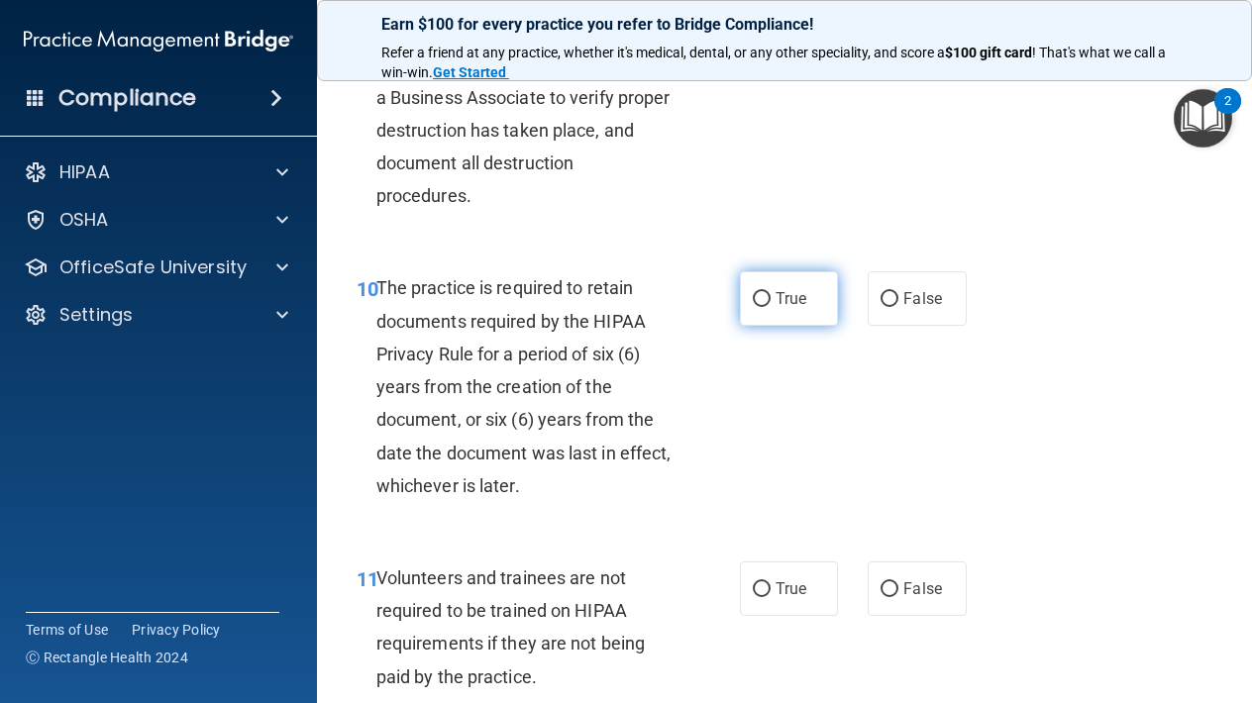
click at [759, 276] on label "True" at bounding box center [789, 298] width 98 height 54
click at [759, 292] on input "True" at bounding box center [762, 299] width 18 height 15
radio input "true"
click at [927, 561] on label "False" at bounding box center [916, 588] width 98 height 54
click at [898, 582] on input "False" at bounding box center [889, 589] width 18 height 15
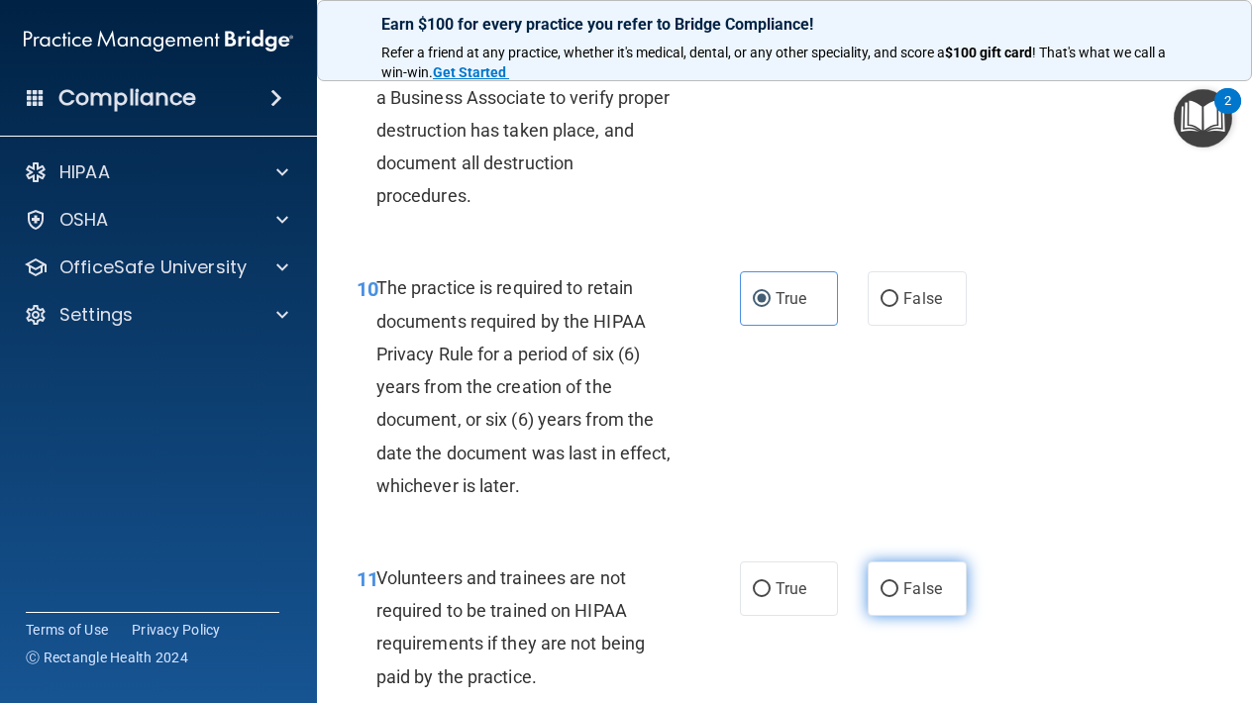
radio input "true"
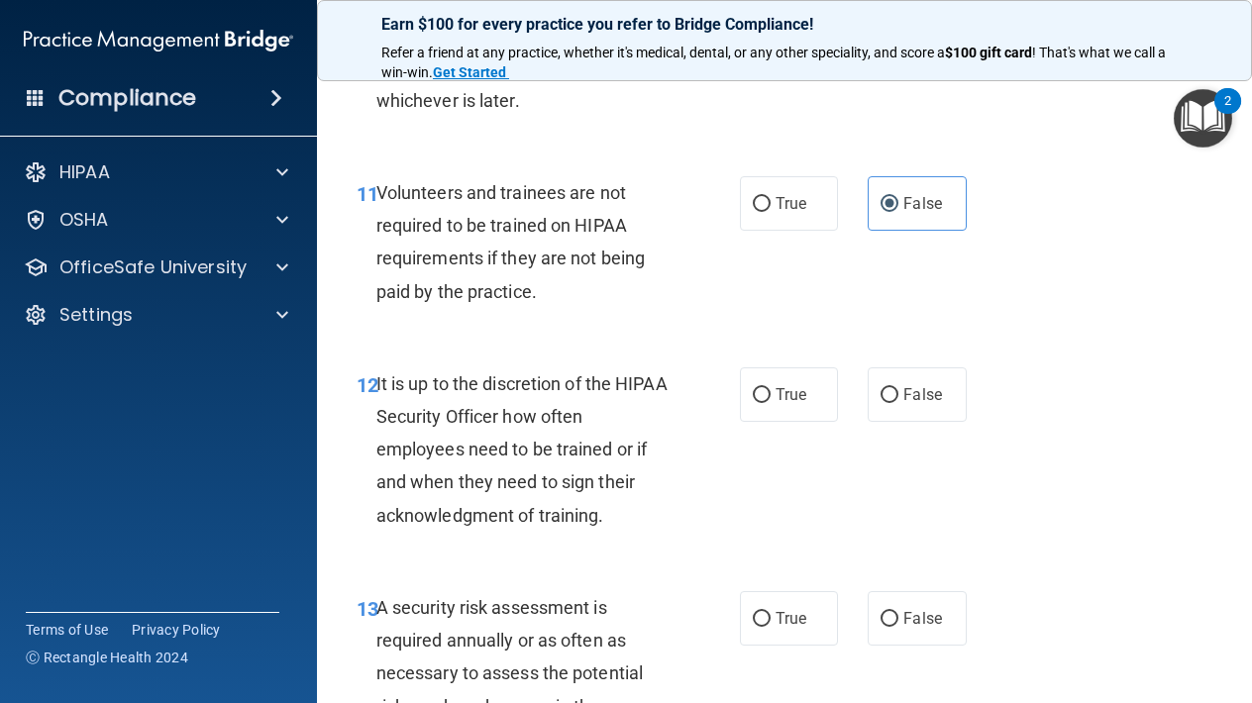
scroll to position [2619, 0]
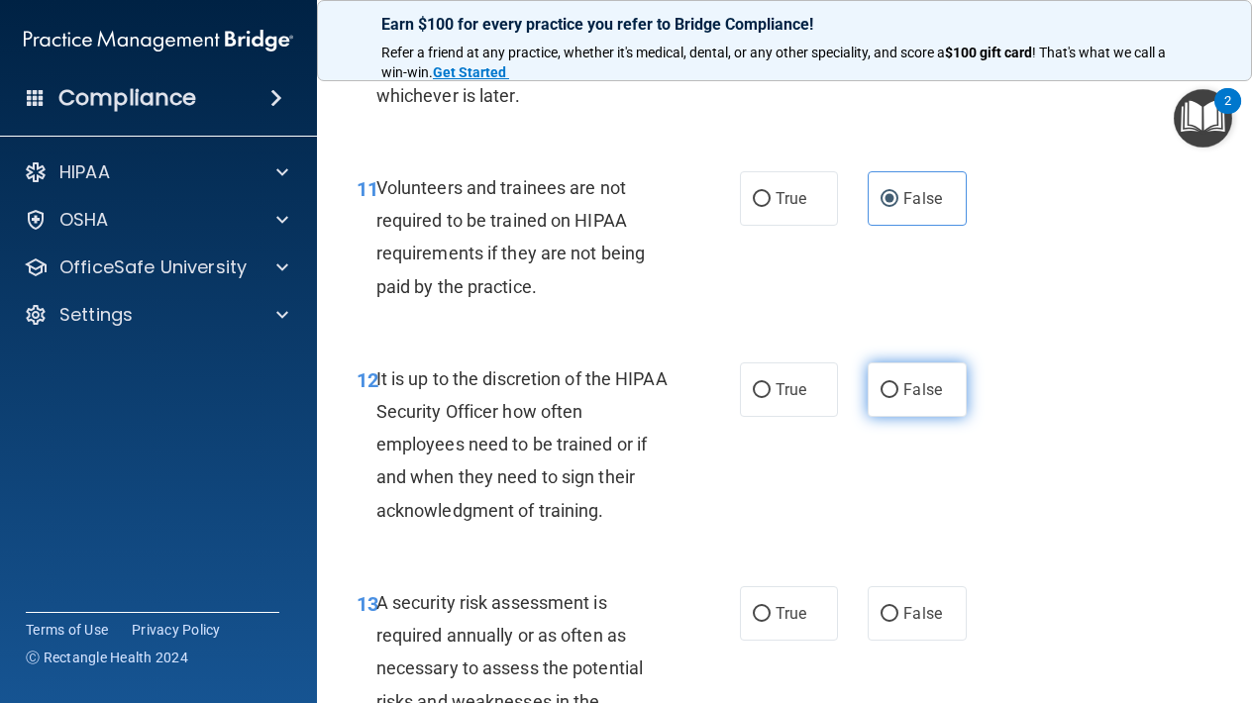
click at [902, 388] on label "False" at bounding box center [916, 389] width 98 height 54
click at [898, 388] on input "False" at bounding box center [889, 390] width 18 height 15
radio input "true"
click at [810, 586] on label "True" at bounding box center [789, 613] width 98 height 54
click at [770, 607] on input "True" at bounding box center [762, 614] width 18 height 15
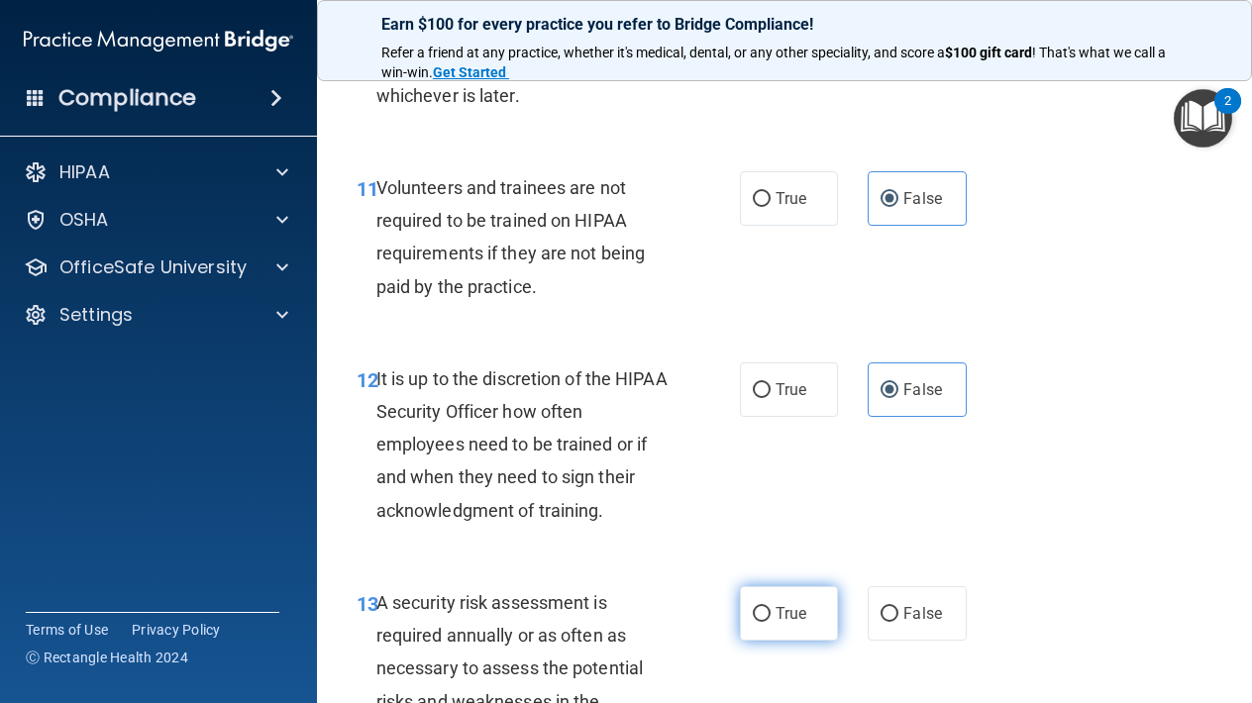
radio input "true"
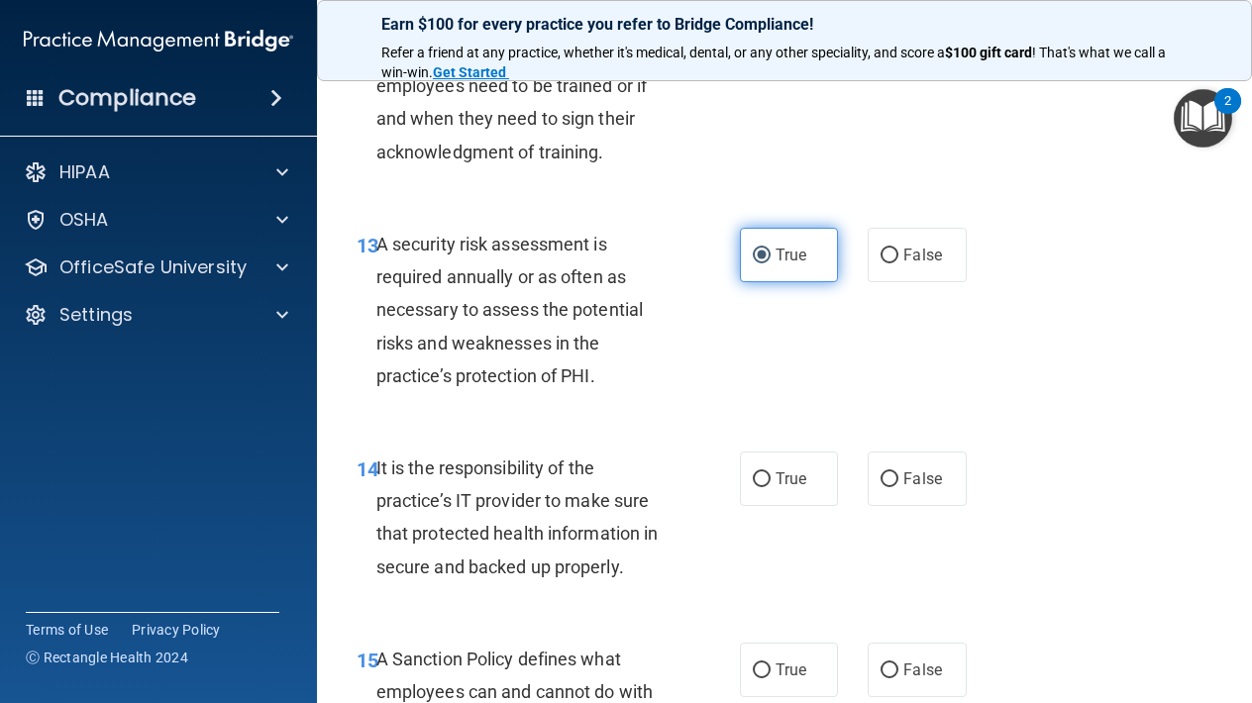
scroll to position [3007, 0]
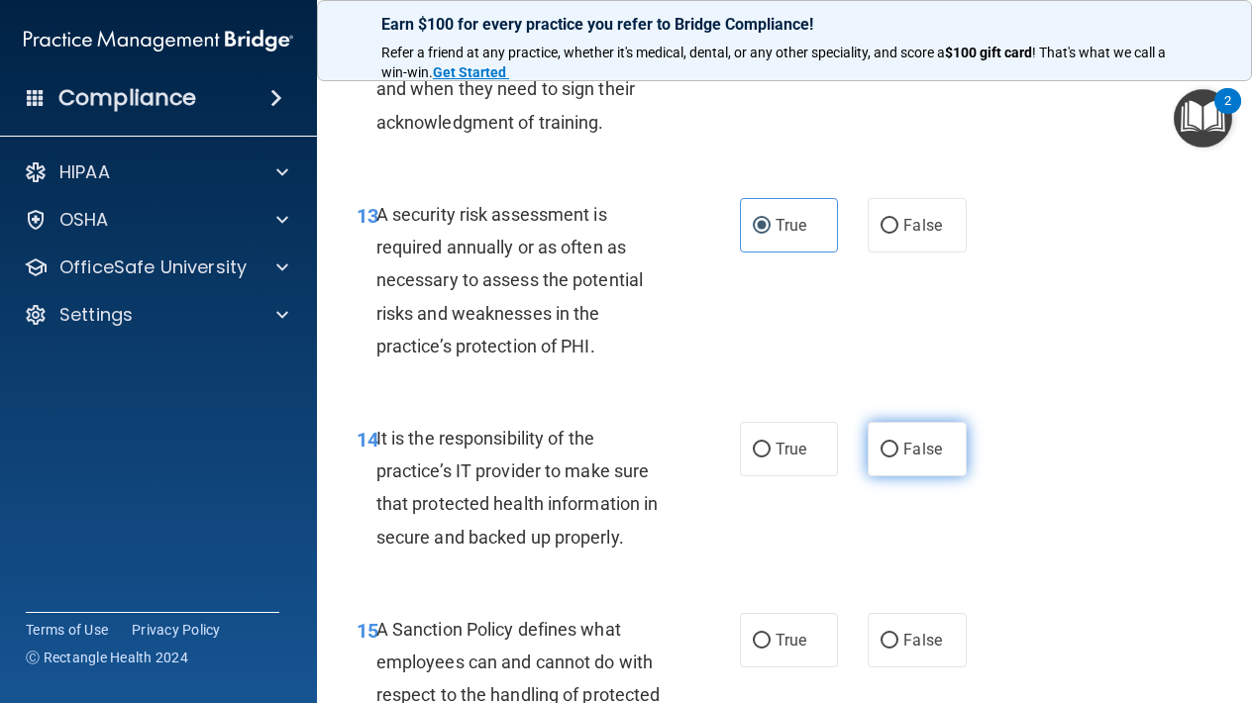
click at [904, 440] on span "False" at bounding box center [922, 449] width 39 height 19
click at [898, 443] on input "False" at bounding box center [889, 450] width 18 height 15
radio input "true"
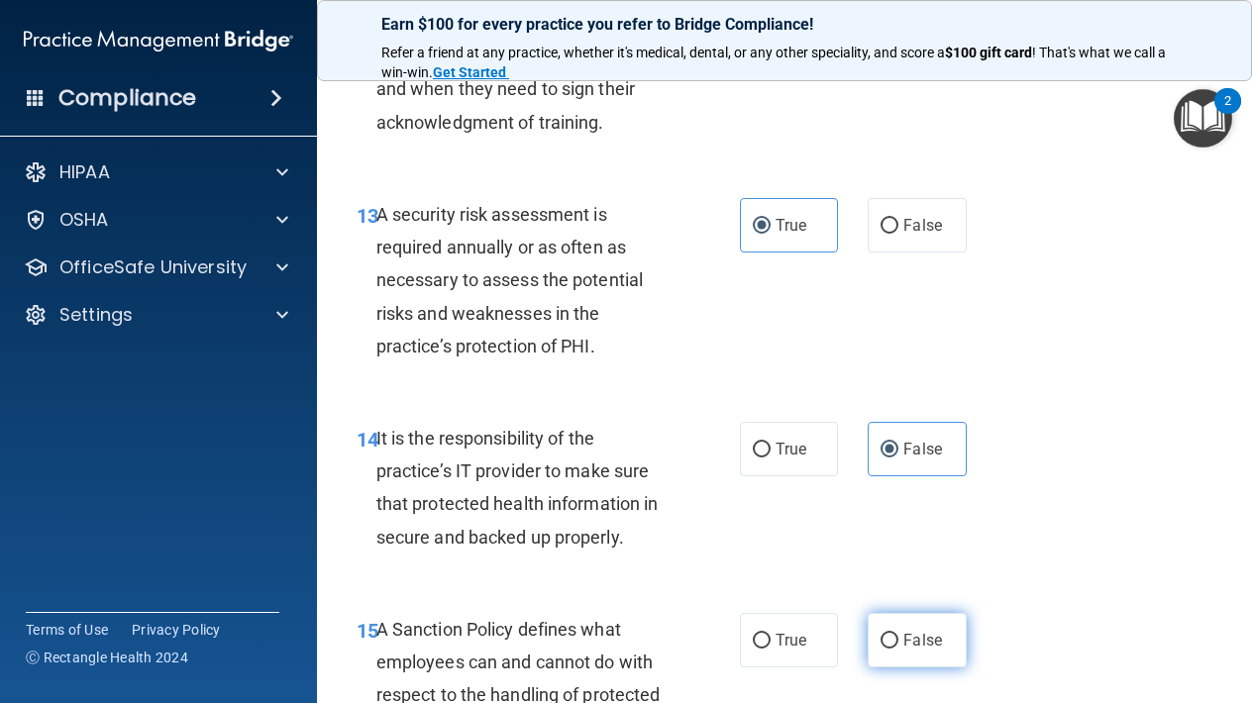
click at [921, 631] on span "False" at bounding box center [922, 640] width 39 height 19
click at [898, 634] on input "False" at bounding box center [889, 641] width 18 height 15
radio input "true"
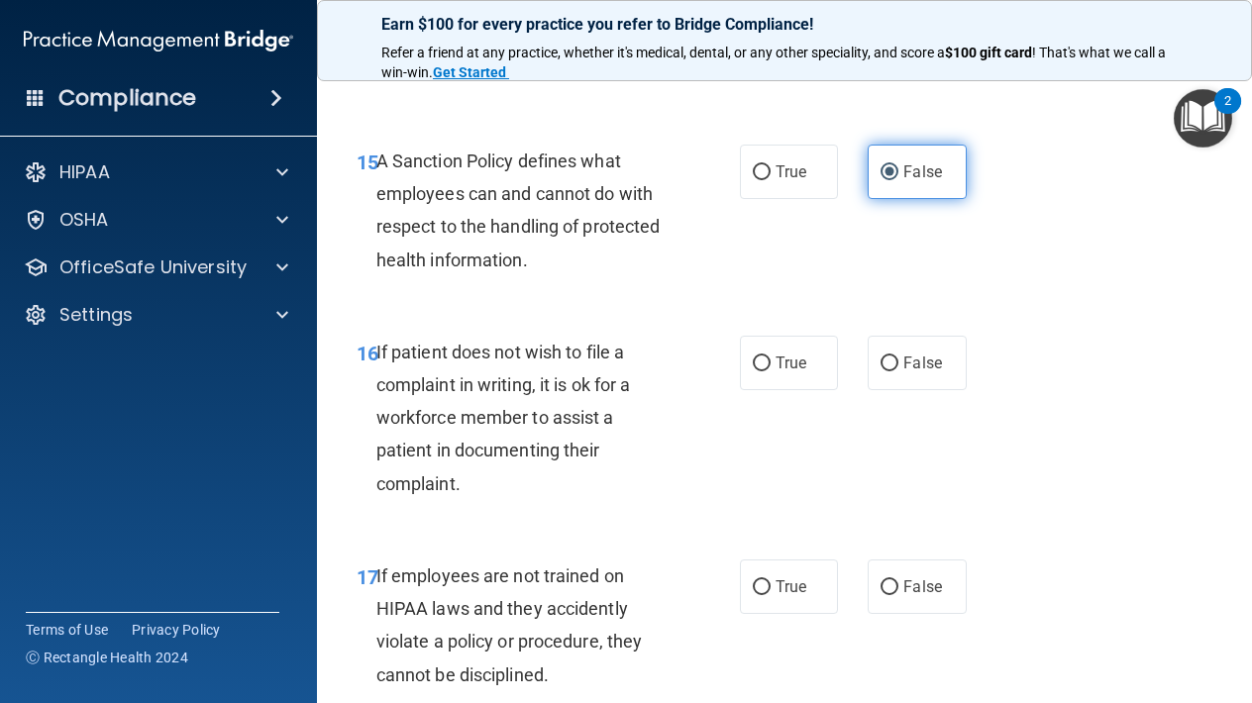
scroll to position [3481, 0]
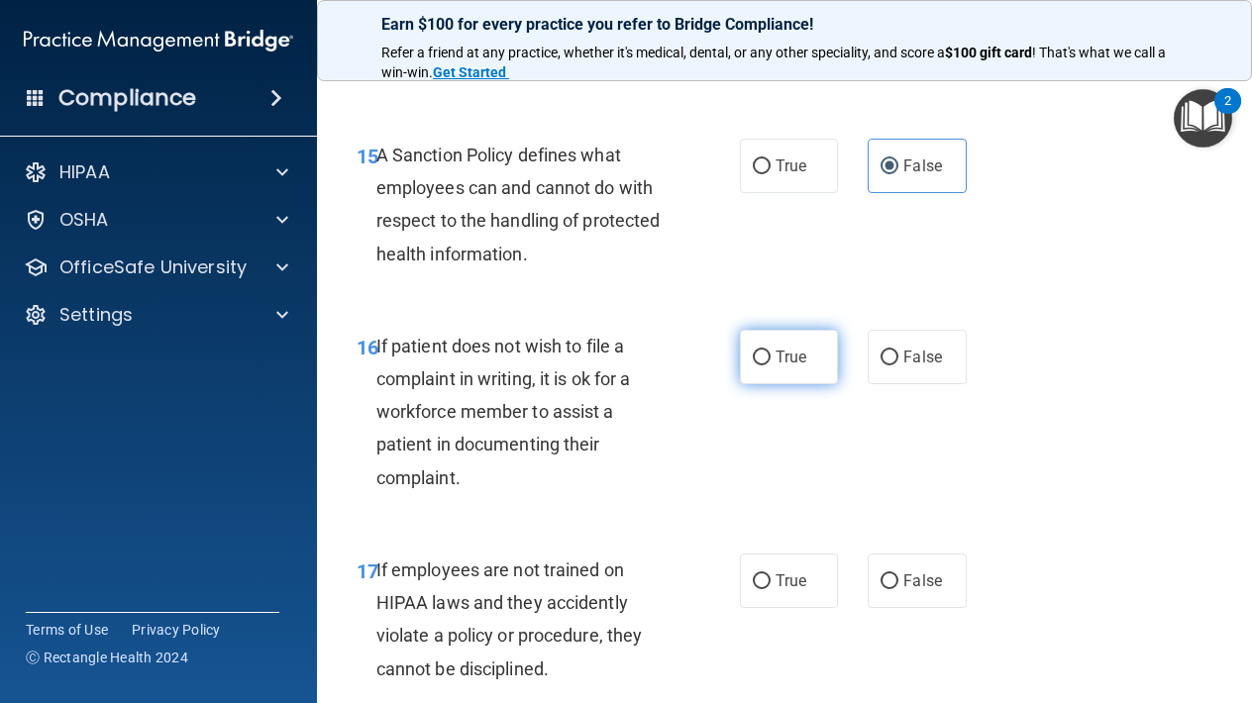
click at [810, 333] on label "True" at bounding box center [789, 357] width 98 height 54
click at [770, 351] on input "True" at bounding box center [762, 358] width 18 height 15
radio input "true"
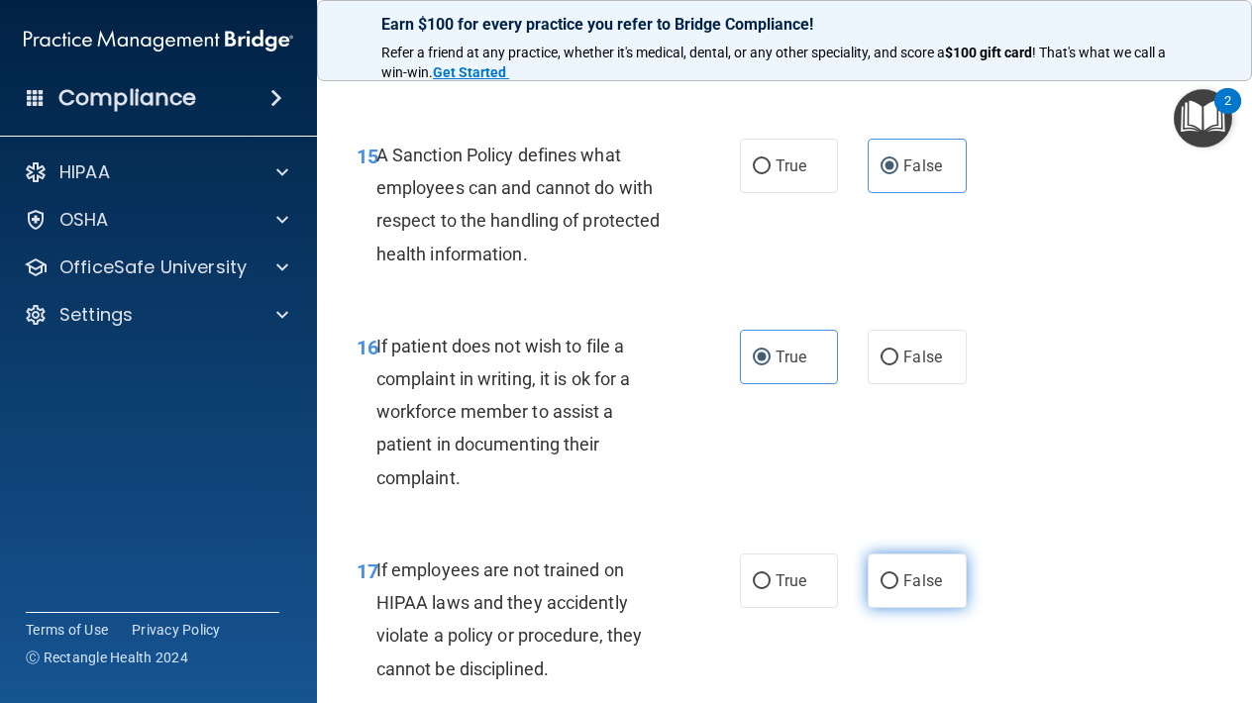
click at [911, 571] on span "False" at bounding box center [922, 580] width 39 height 19
click at [898, 574] on input "False" at bounding box center [889, 581] width 18 height 15
radio input "true"
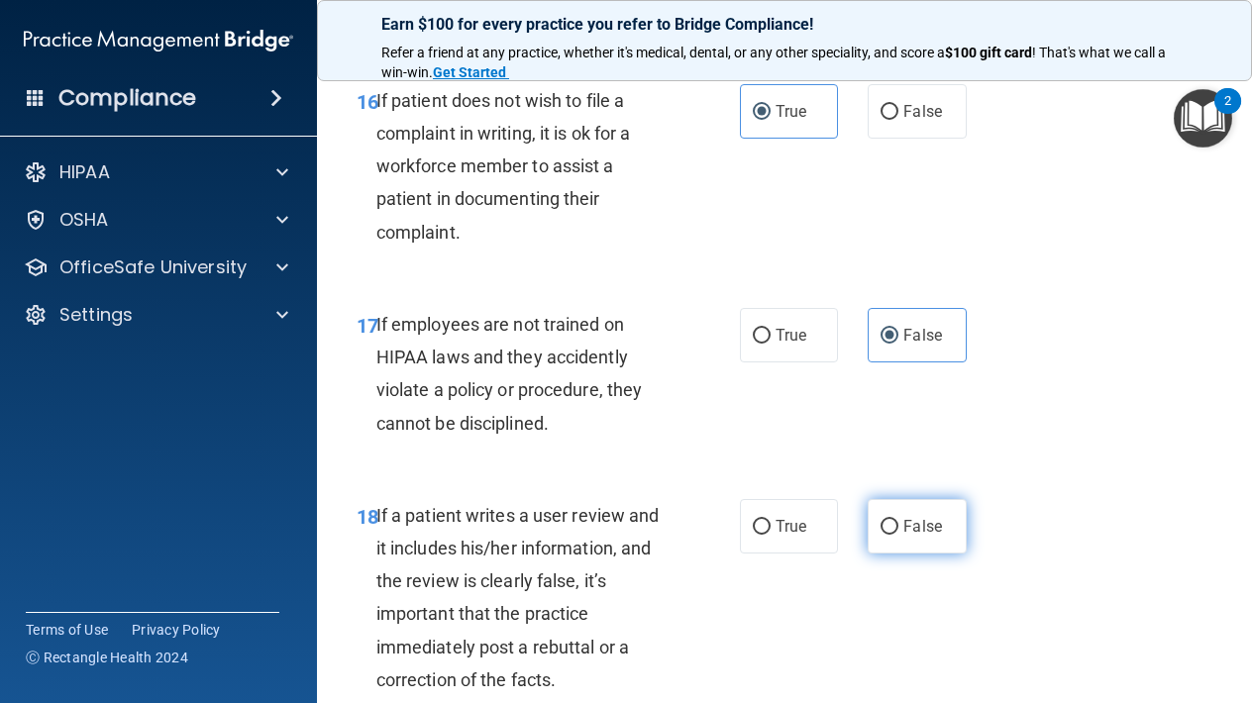
scroll to position [3733, 0]
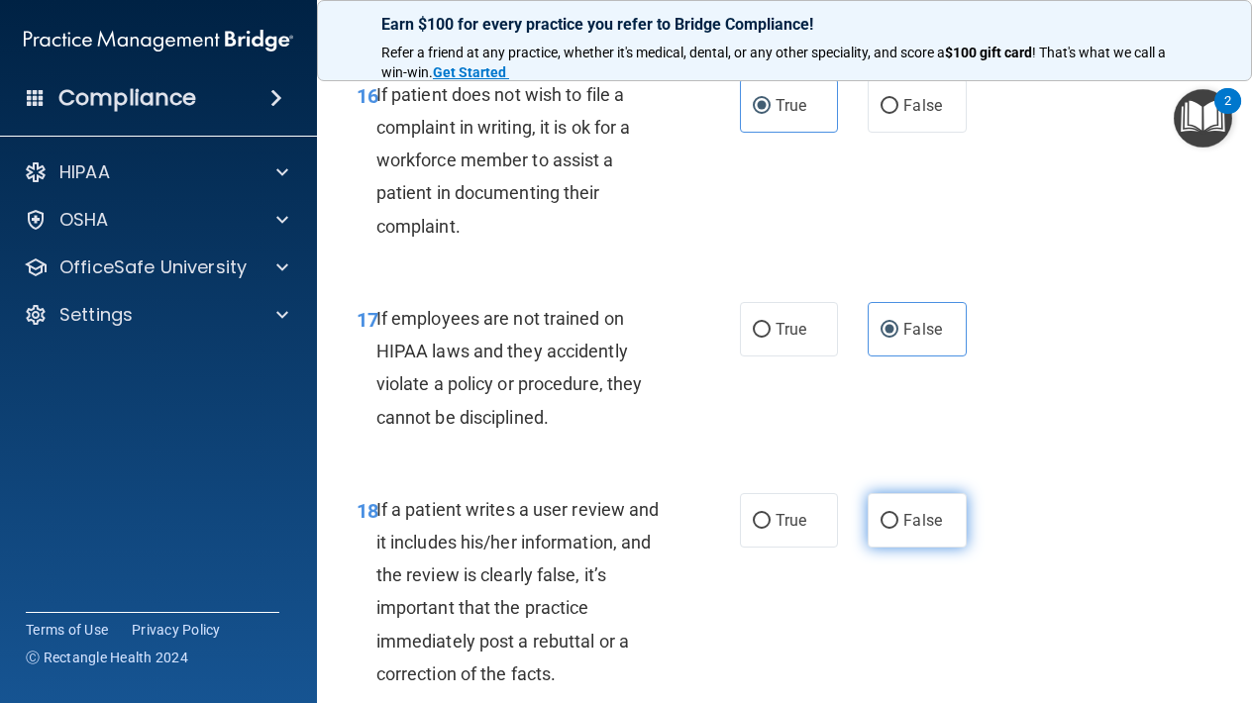
click at [875, 493] on label "False" at bounding box center [916, 520] width 98 height 54
click at [880, 514] on input "False" at bounding box center [889, 521] width 18 height 15
radio input "true"
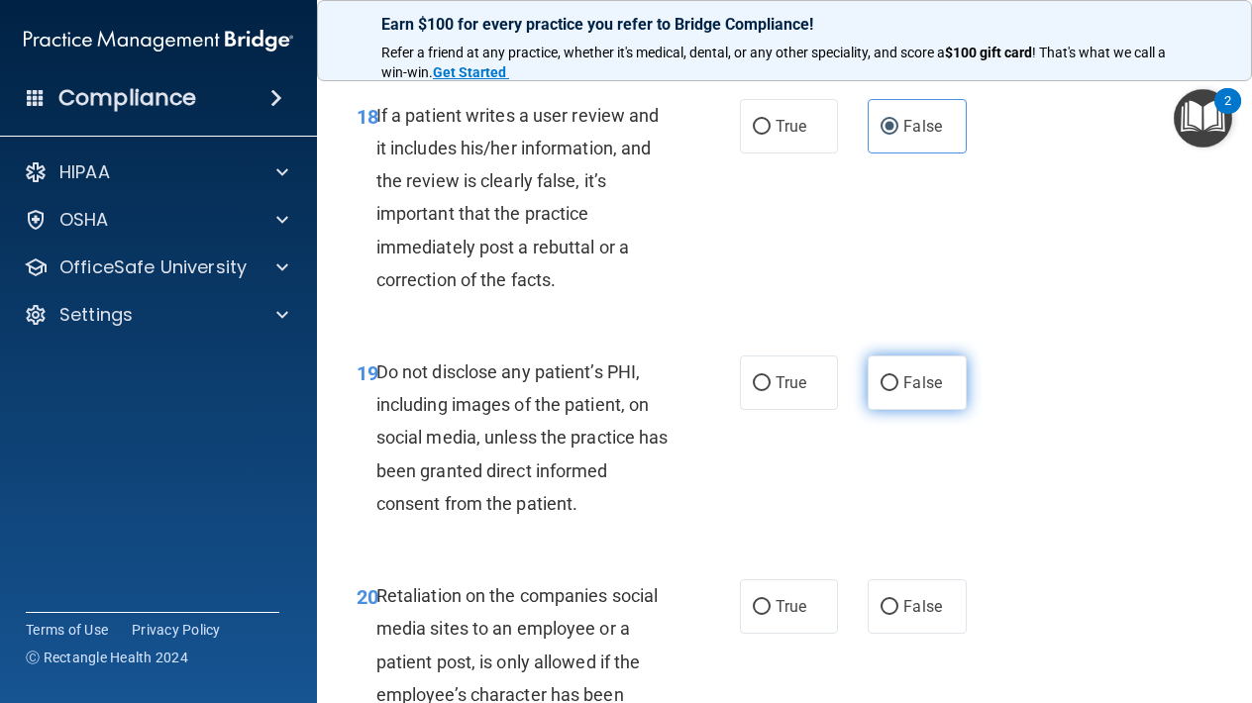
scroll to position [4134, 0]
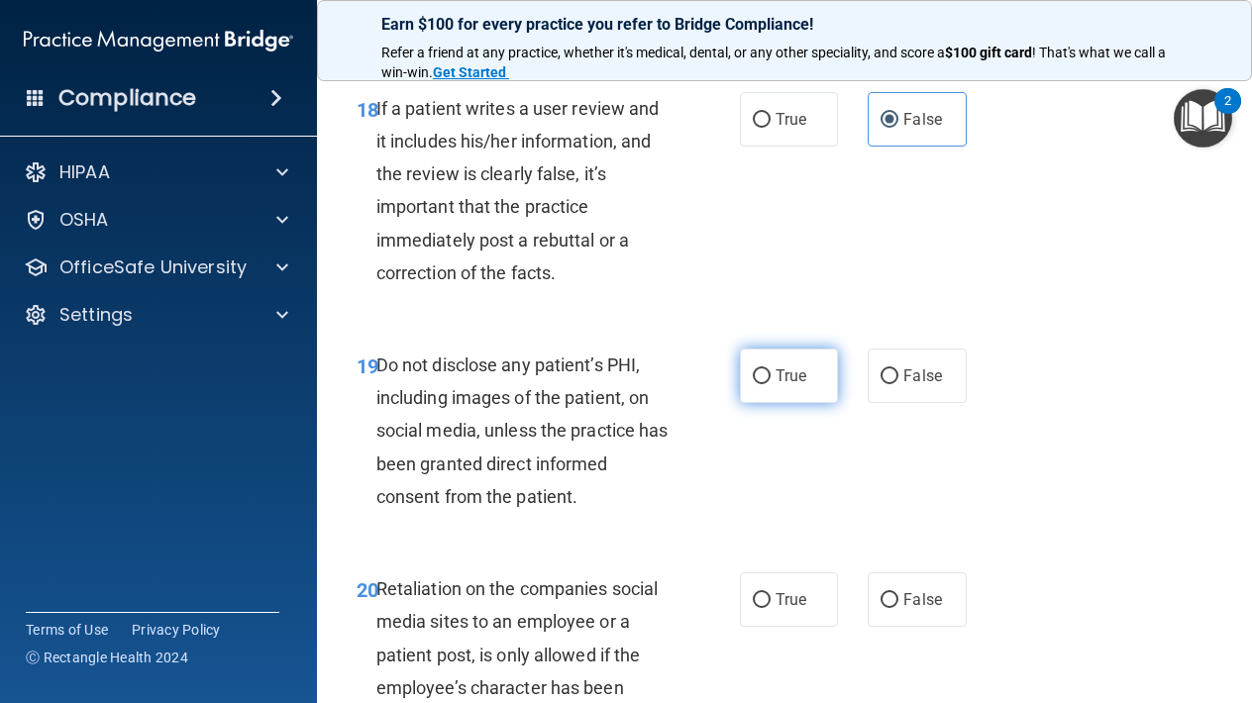
click at [772, 349] on label "True" at bounding box center [789, 376] width 98 height 54
click at [770, 369] on input "True" at bounding box center [762, 376] width 18 height 15
radio input "true"
click at [923, 590] on span "False" at bounding box center [922, 599] width 39 height 19
click at [898, 593] on input "False" at bounding box center [889, 600] width 18 height 15
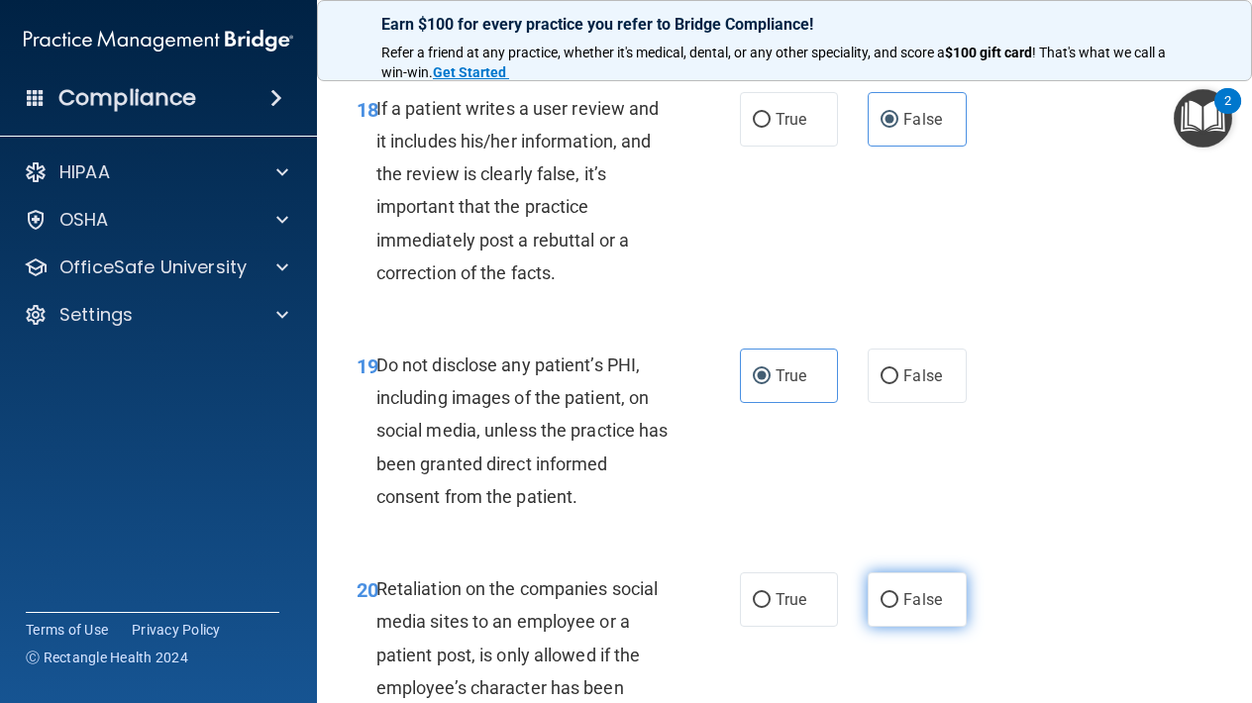
radio input "true"
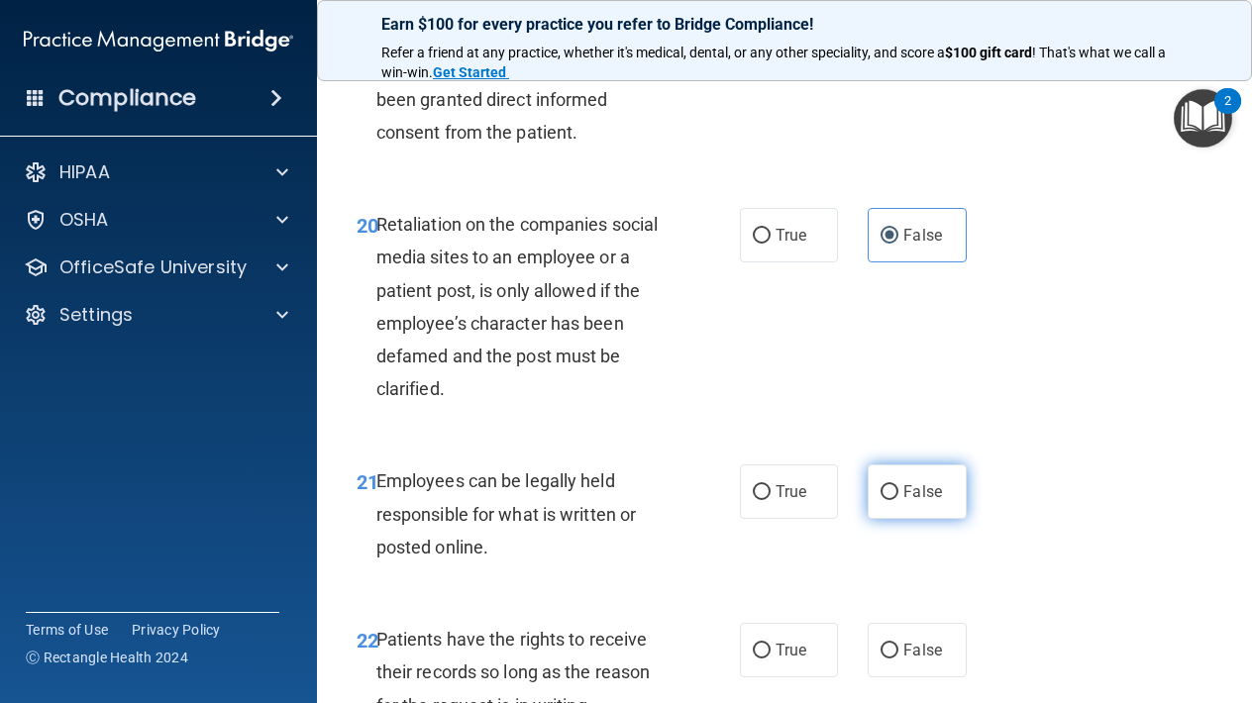
scroll to position [4514, 0]
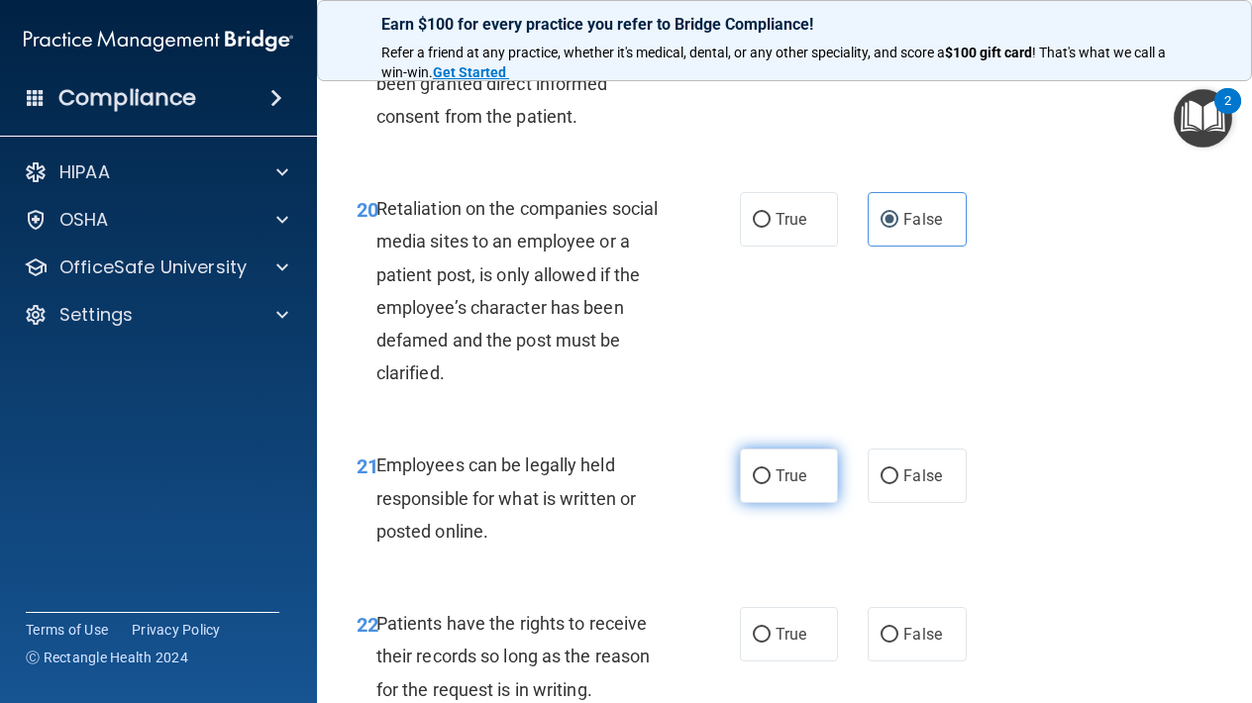
click at [782, 466] on span "True" at bounding box center [790, 475] width 31 height 19
click at [770, 469] on input "True" at bounding box center [762, 476] width 18 height 15
radio input "true"
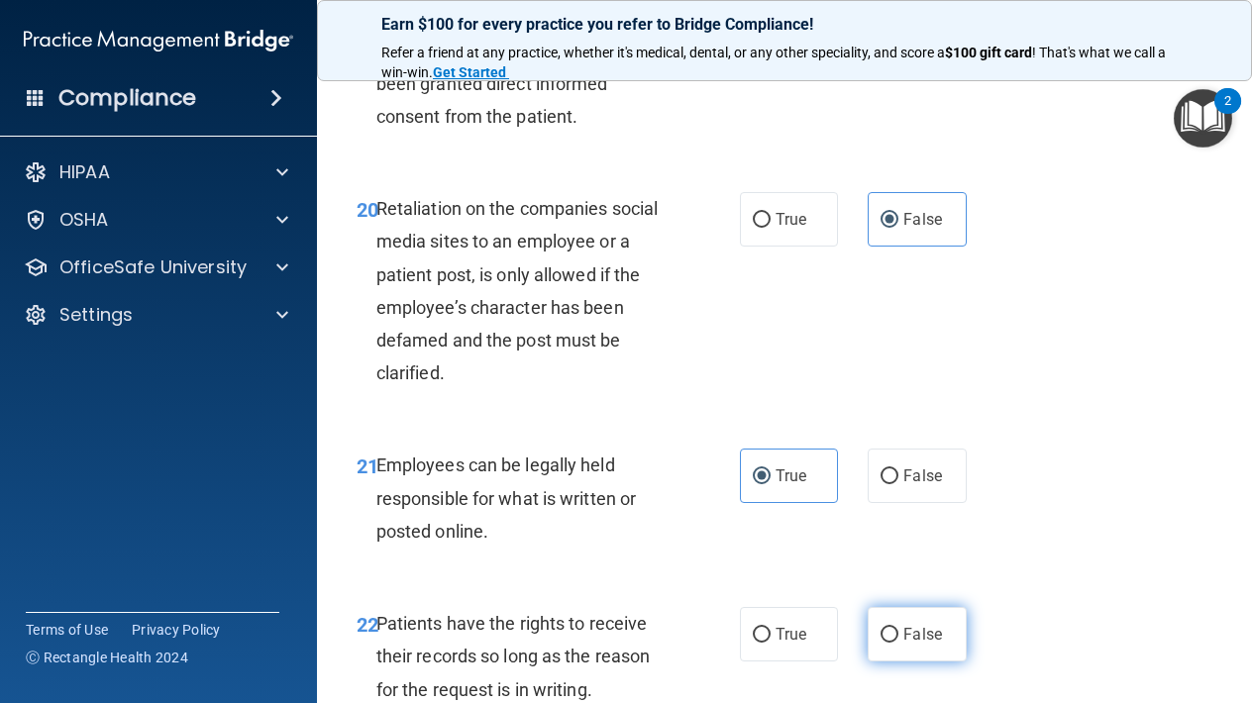
click at [914, 607] on label "False" at bounding box center [916, 634] width 98 height 54
click at [898, 628] on input "False" at bounding box center [889, 635] width 18 height 15
radio input "true"
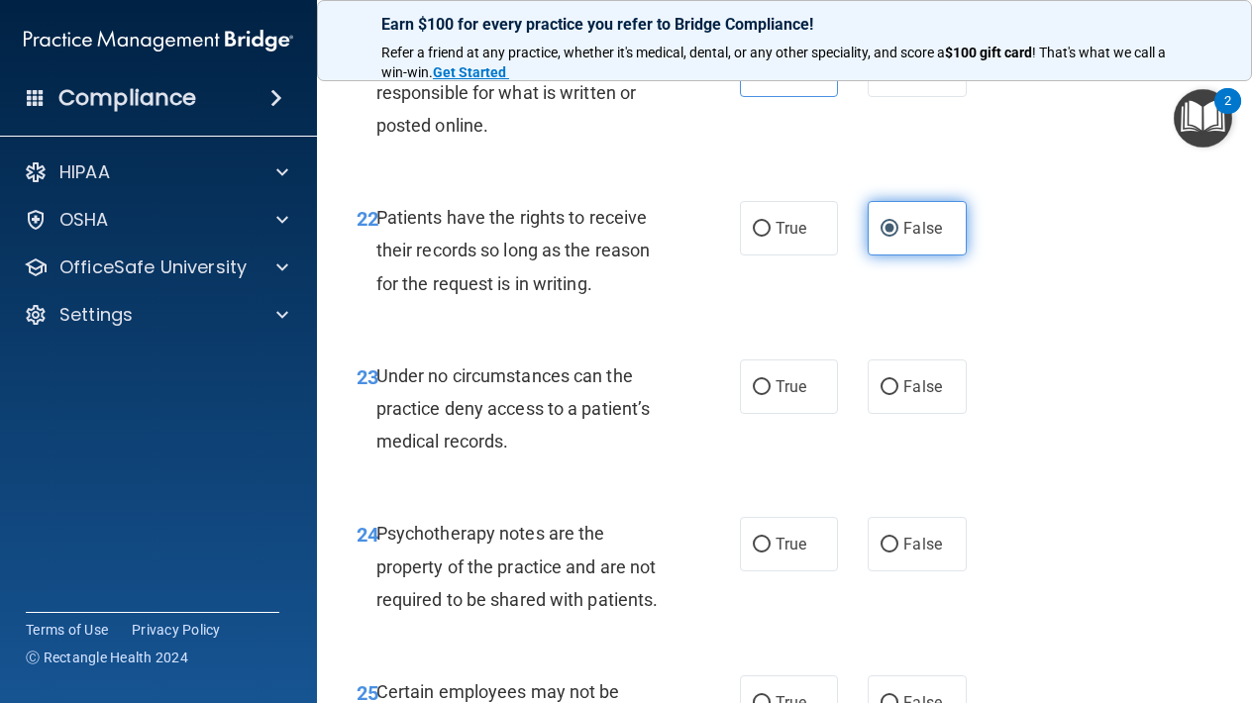
scroll to position [4926, 0]
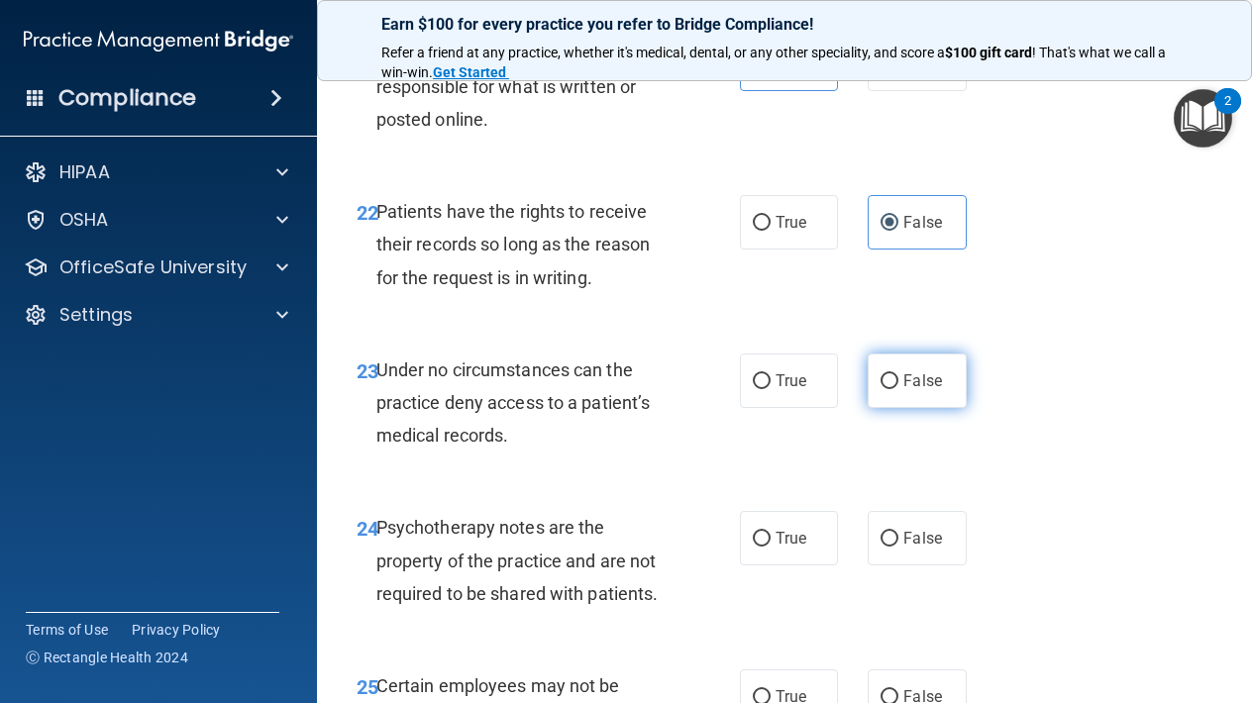
click at [894, 374] on input "False" at bounding box center [889, 381] width 18 height 15
radio input "true"
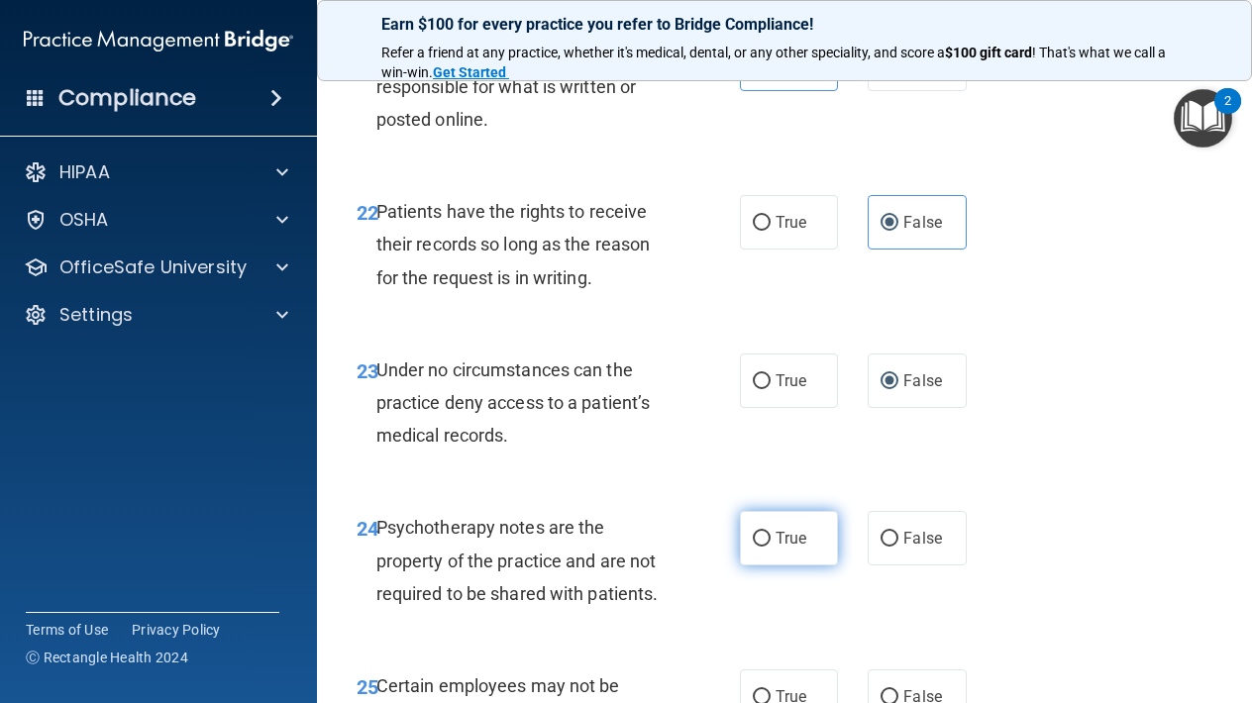
click at [797, 522] on label "True" at bounding box center [789, 538] width 98 height 54
click at [770, 532] on input "True" at bounding box center [762, 539] width 18 height 15
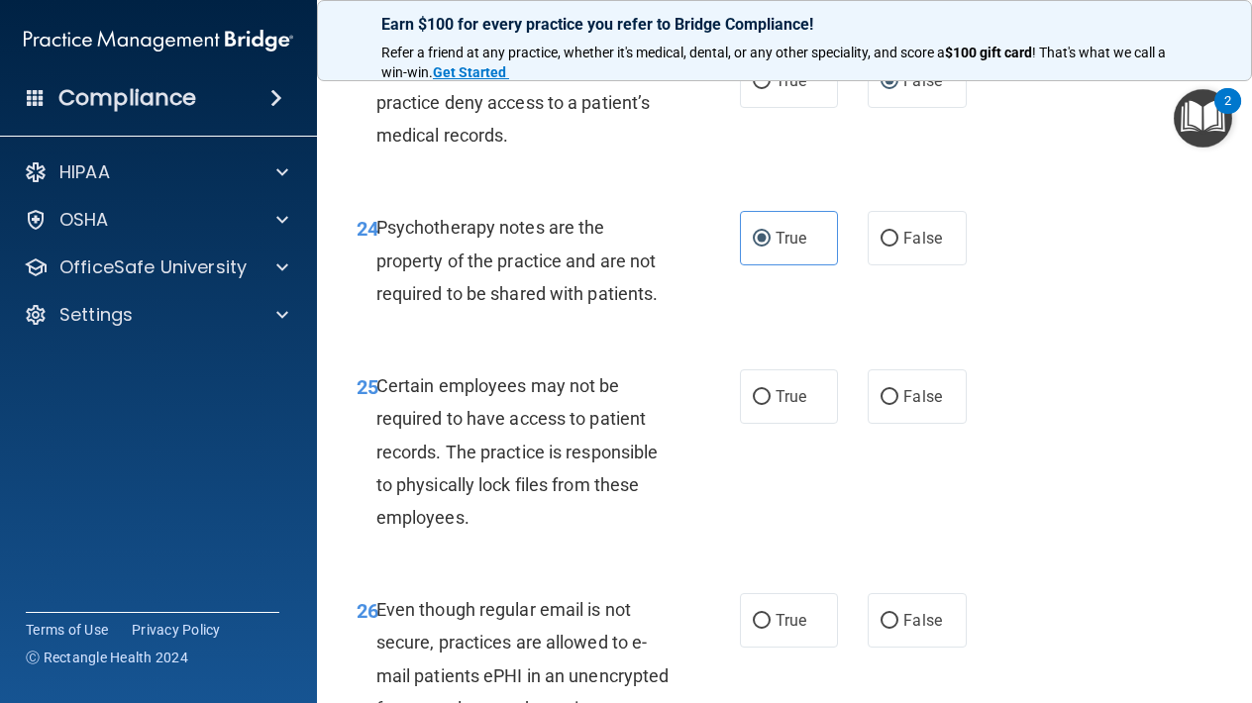
scroll to position [5225, 0]
click at [768, 370] on label "True" at bounding box center [789, 397] width 98 height 54
click at [768, 391] on input "True" at bounding box center [762, 398] width 18 height 15
click at [758, 594] on label "True" at bounding box center [789, 621] width 98 height 54
click at [758, 615] on input "True" at bounding box center [762, 622] width 18 height 15
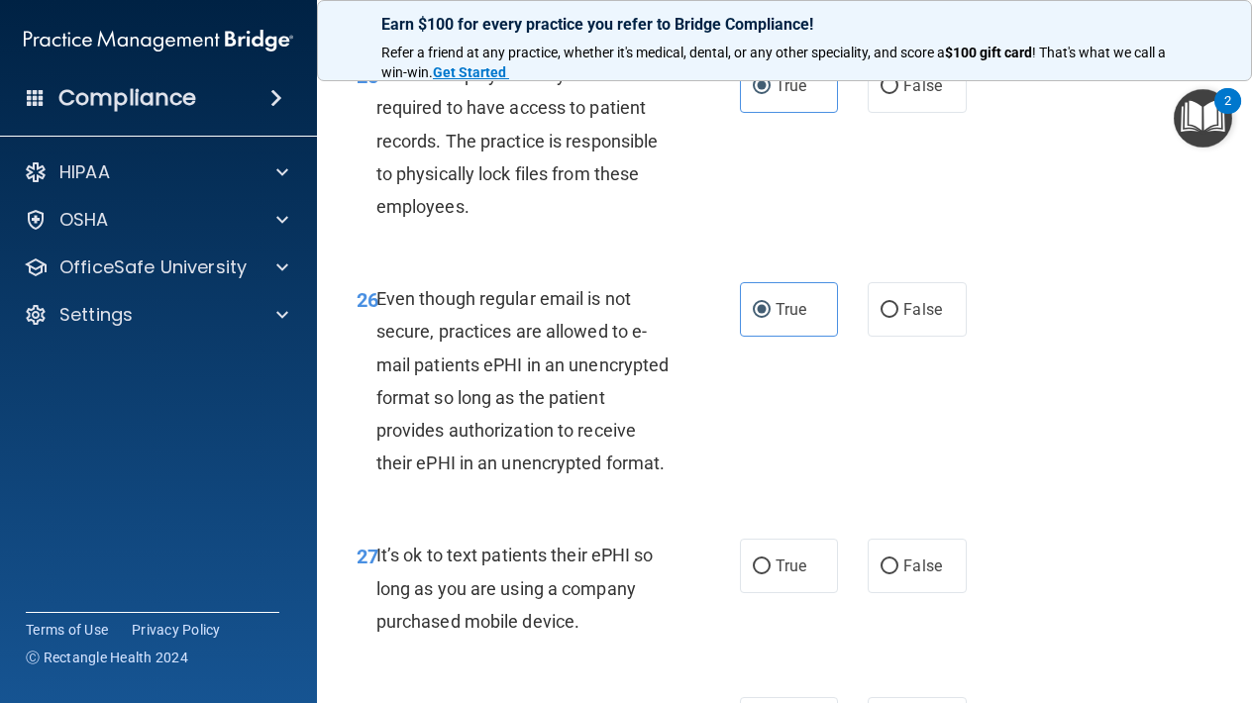
scroll to position [5540, 0]
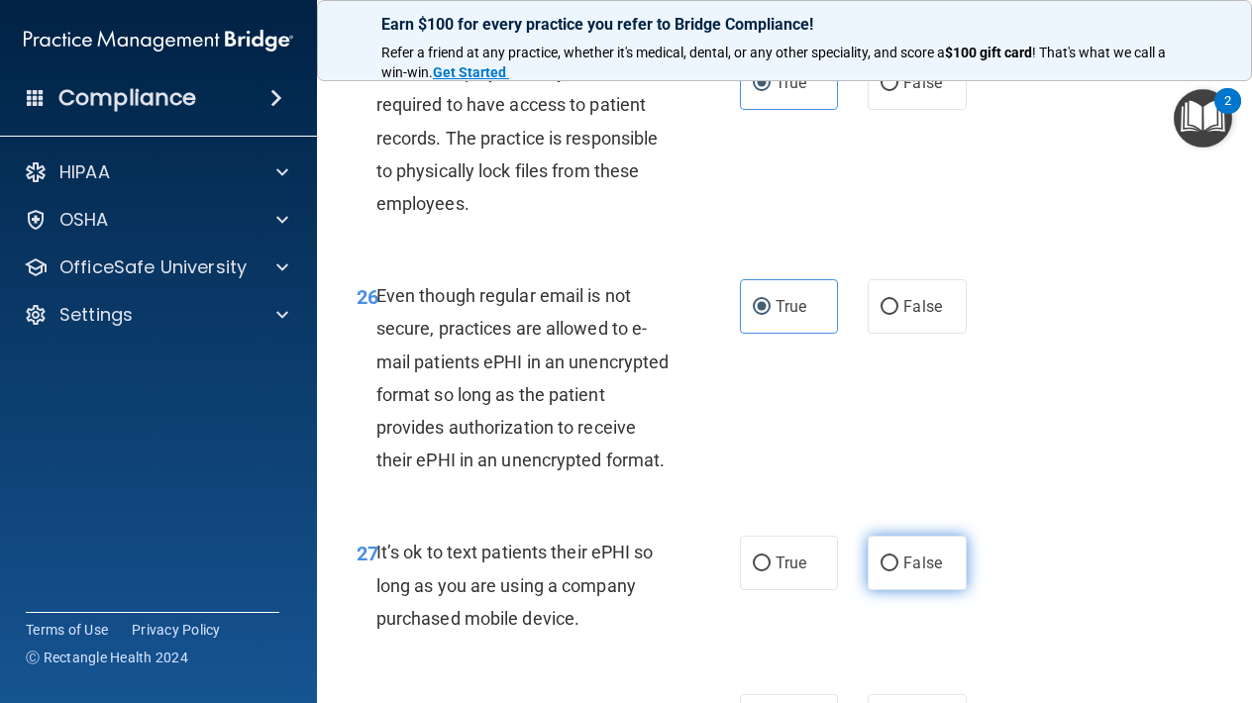
click at [905, 544] on label "False" at bounding box center [916, 563] width 98 height 54
click at [898, 556] on input "False" at bounding box center [889, 563] width 18 height 15
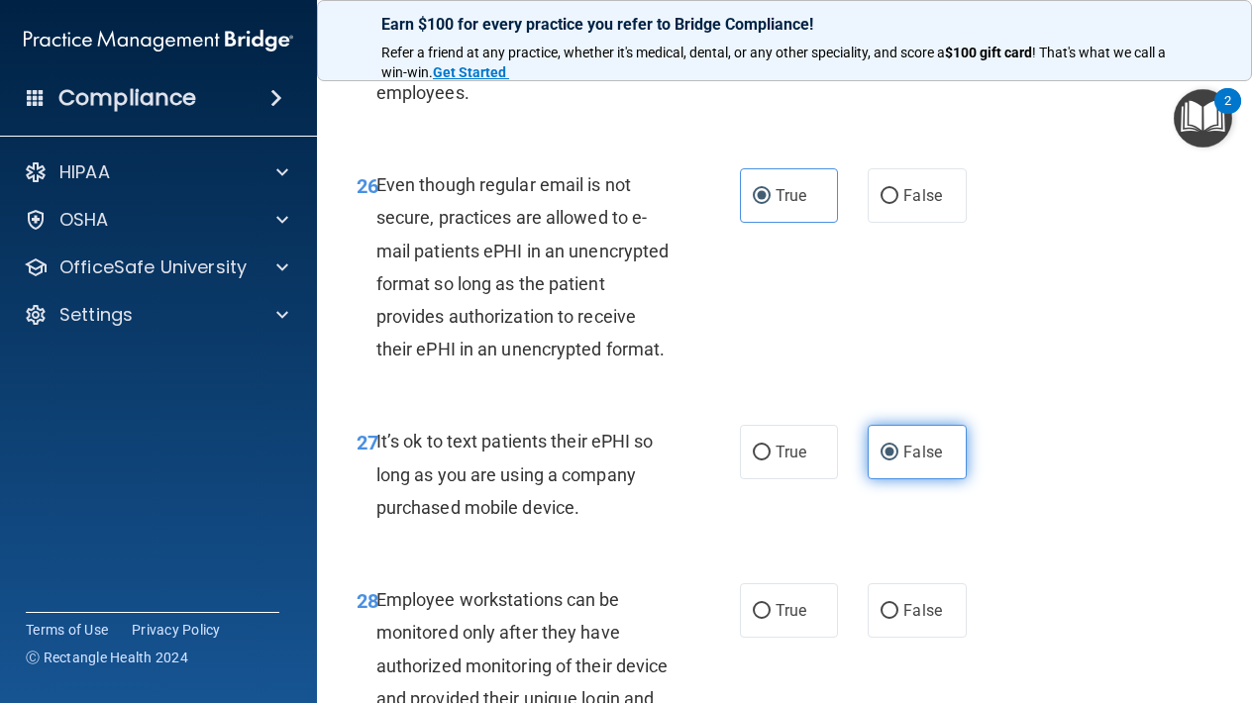
scroll to position [5669, 0]
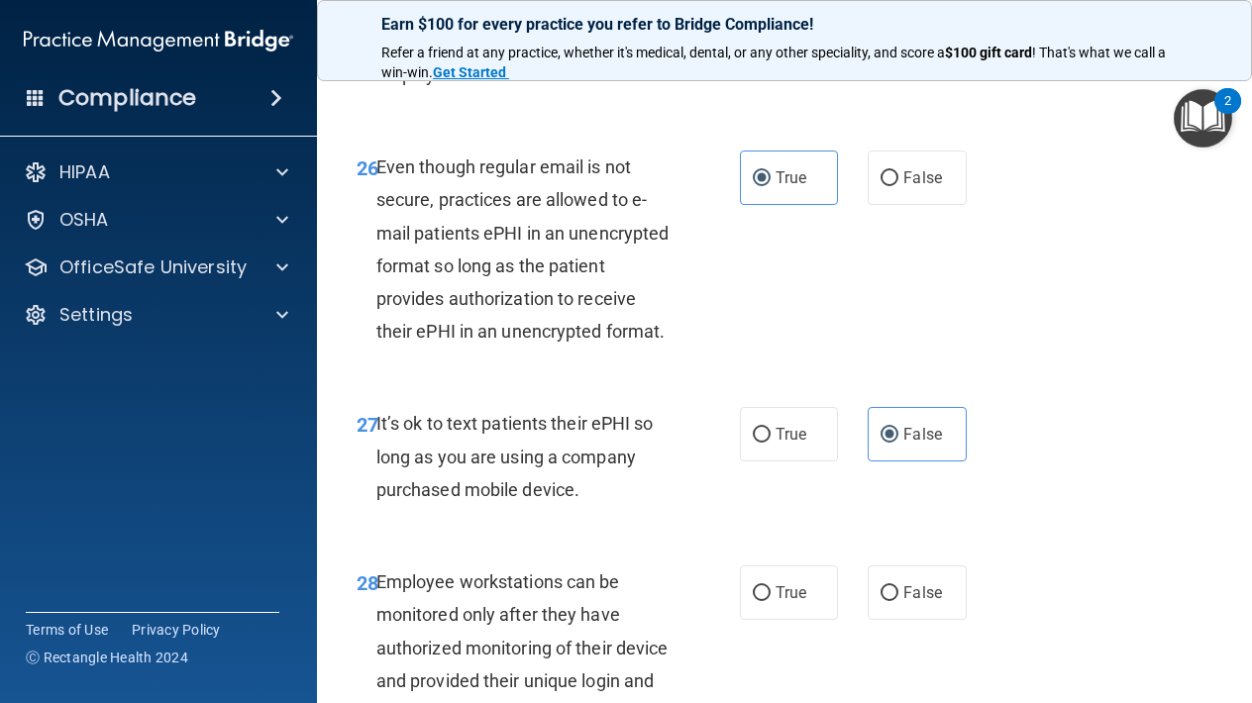
click at [910, 597] on div "28 Employee workstations can be monitored only after they have authorized monit…" at bounding box center [784, 653] width 885 height 224
click at [903, 583] on span "False" at bounding box center [922, 592] width 39 height 19
click at [898, 586] on input "False" at bounding box center [889, 593] width 18 height 15
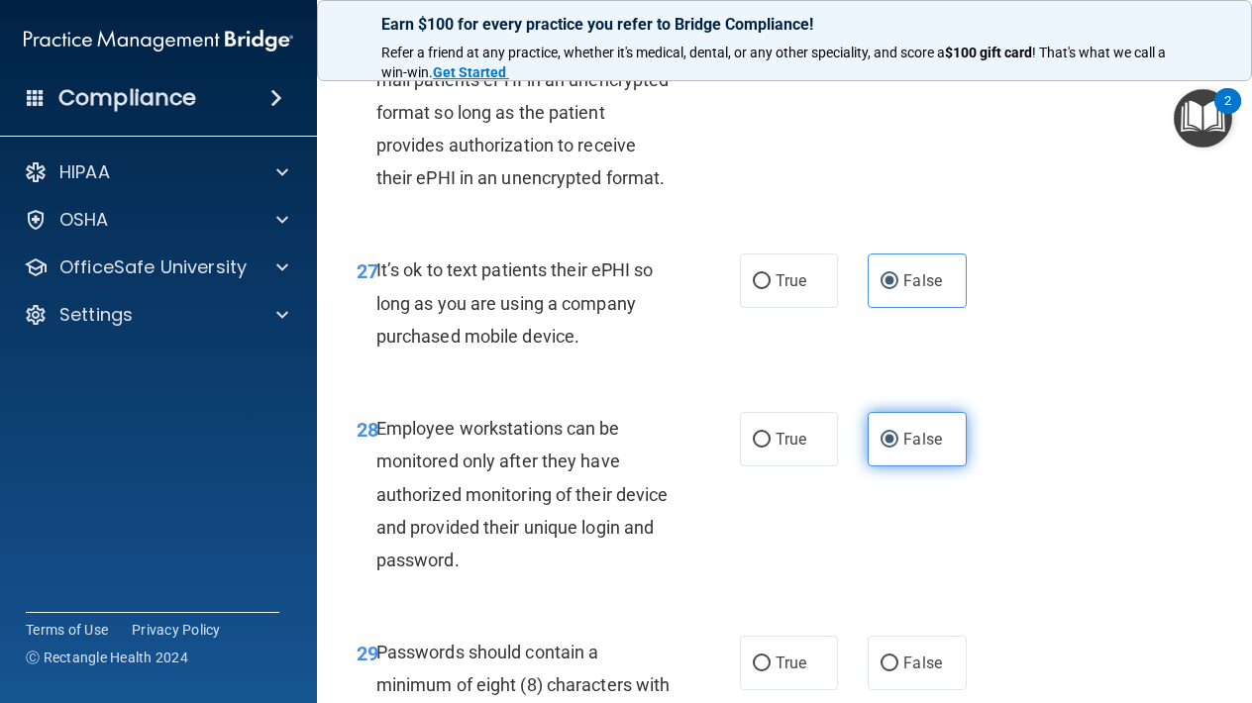
scroll to position [5914, 0]
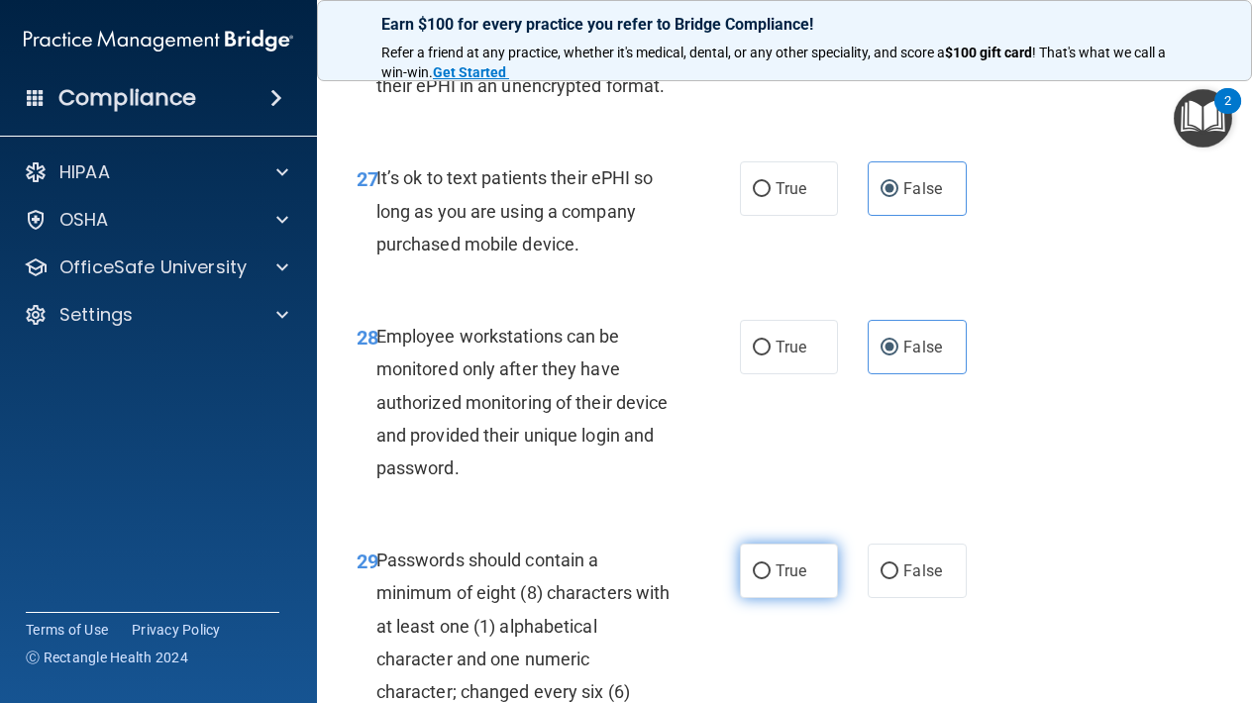
click at [798, 561] on span "True" at bounding box center [790, 570] width 31 height 19
click at [770, 564] on input "True" at bounding box center [762, 571] width 18 height 15
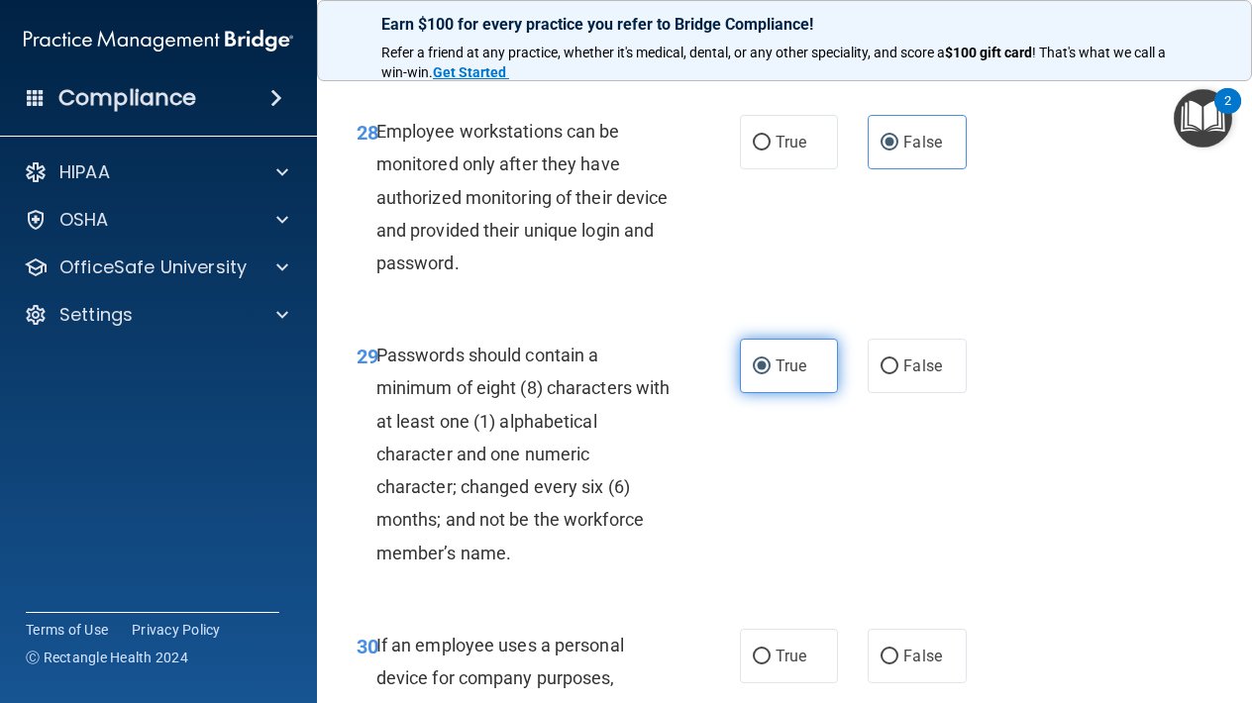
scroll to position [6141, 0]
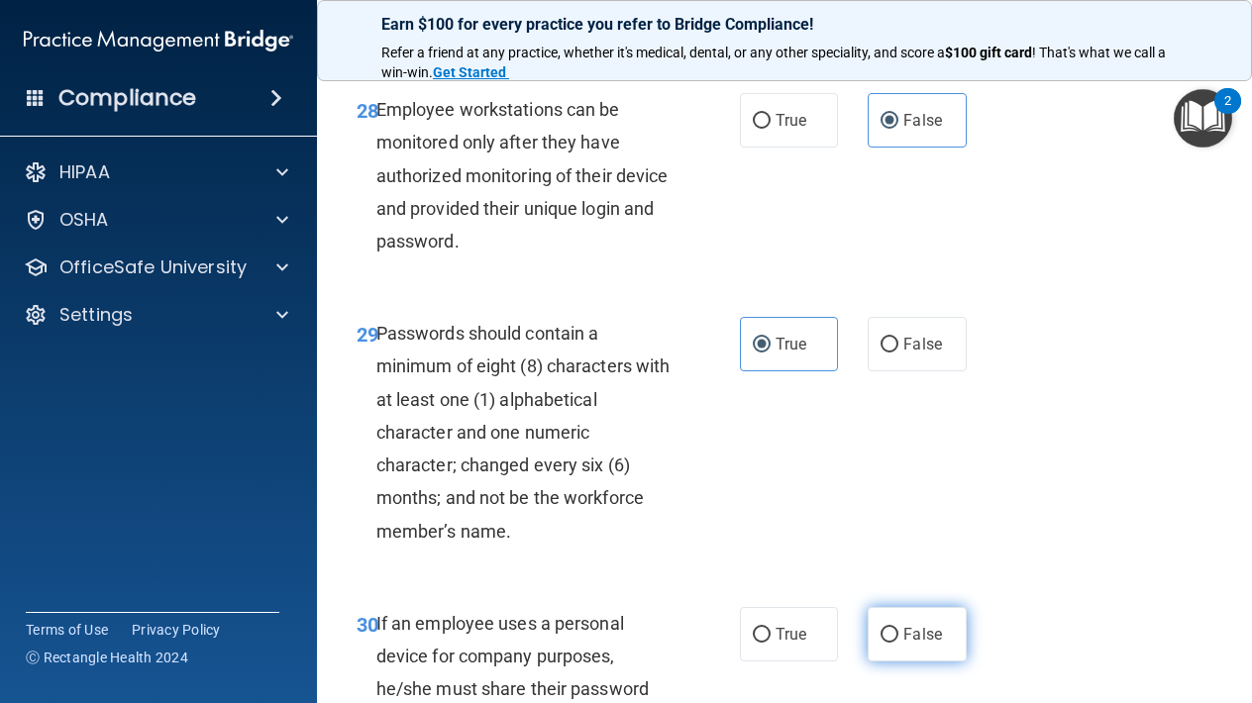
click at [917, 625] on span "False" at bounding box center [922, 634] width 39 height 19
click at [898, 628] on input "False" at bounding box center [889, 635] width 18 height 15
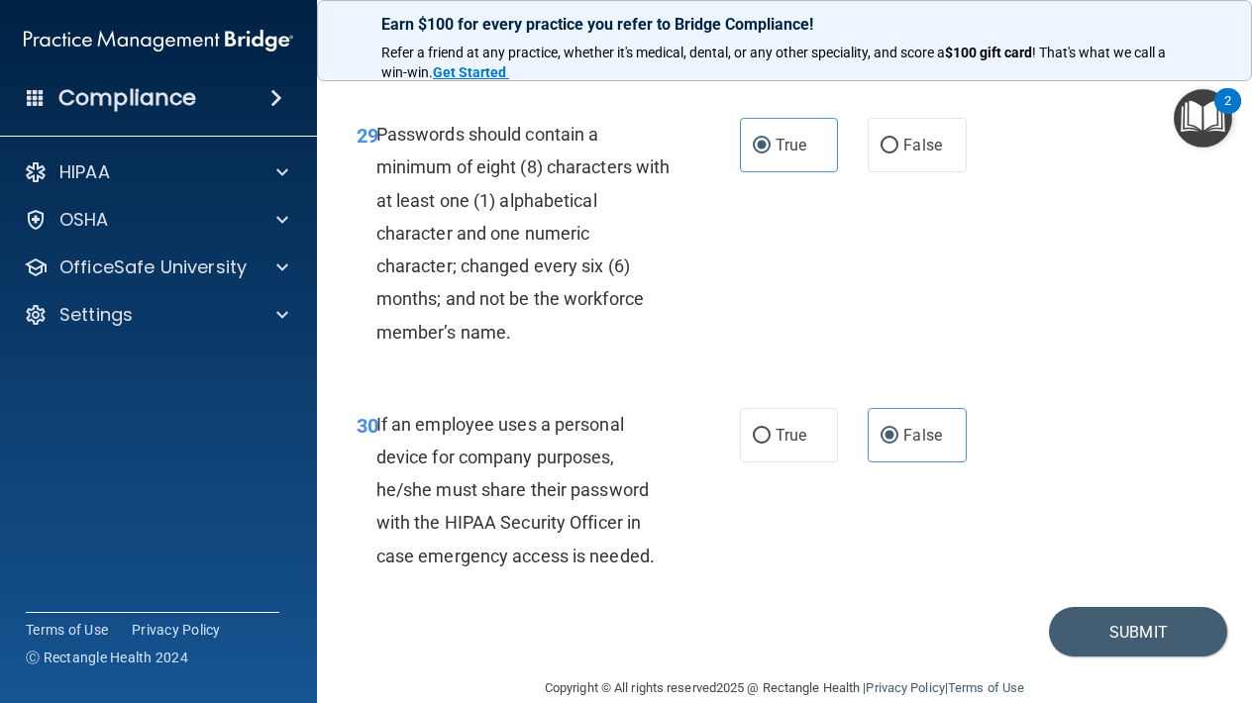
scroll to position [6339, 0]
click at [1143, 611] on button "Submit" at bounding box center [1138, 633] width 178 height 50
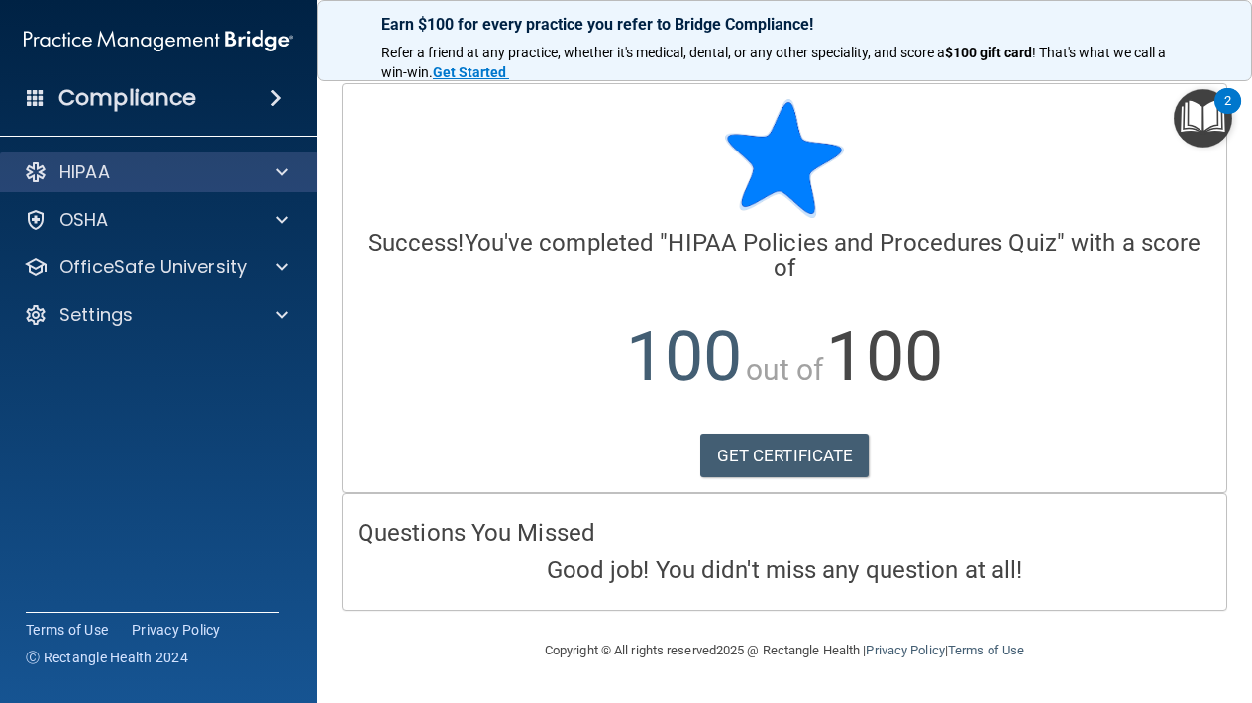
click at [250, 155] on div "HIPAA" at bounding box center [159, 172] width 318 height 40
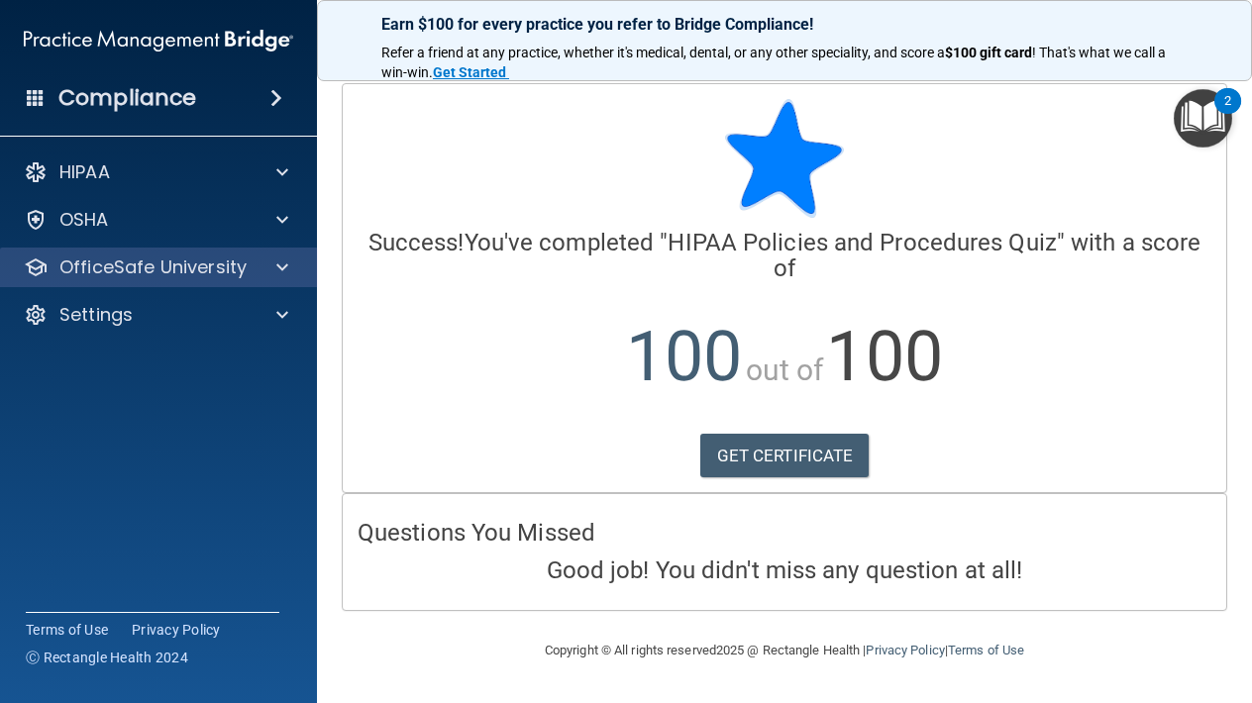
click at [286, 270] on span at bounding box center [282, 267] width 12 height 24
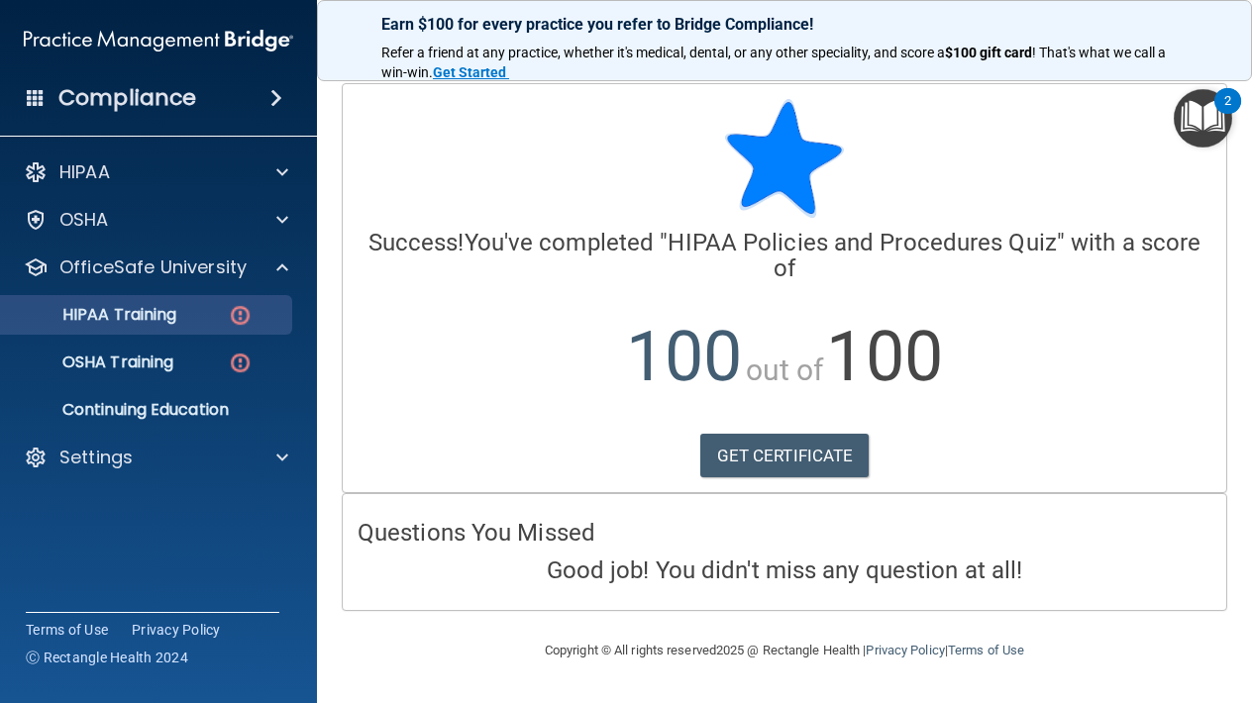
click at [176, 319] on p "HIPAA Training" at bounding box center [94, 315] width 163 height 20
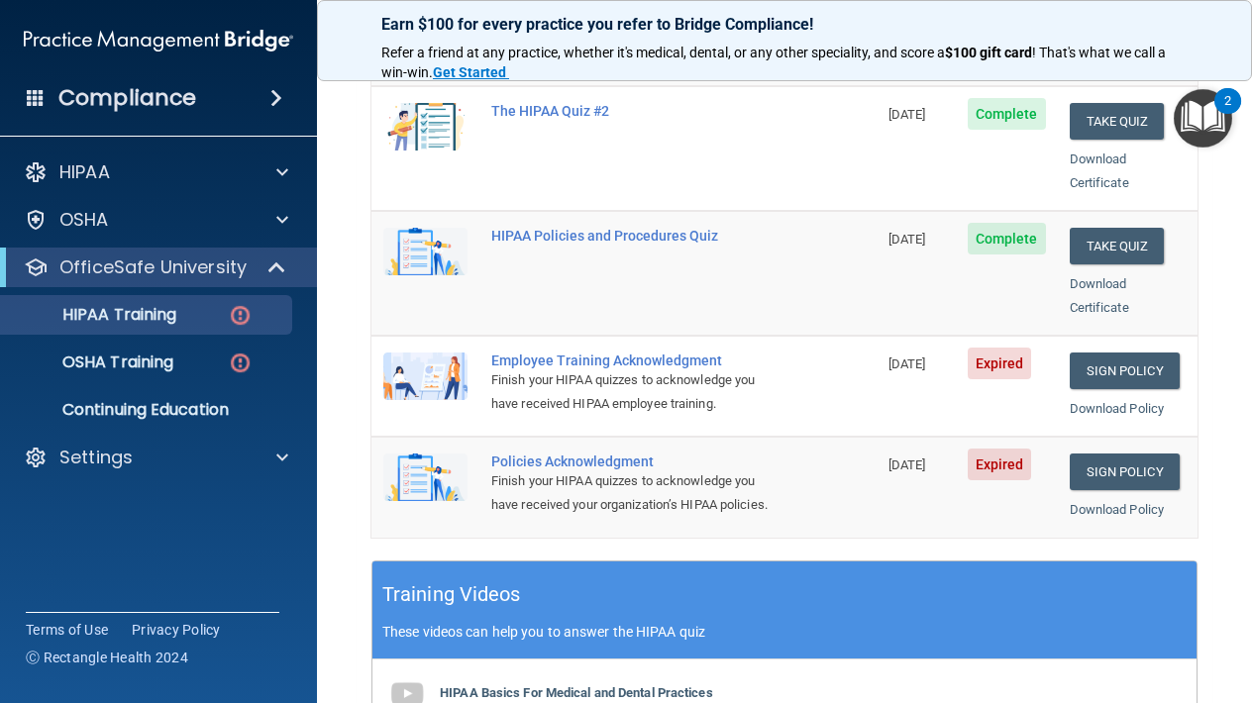
scroll to position [413, 0]
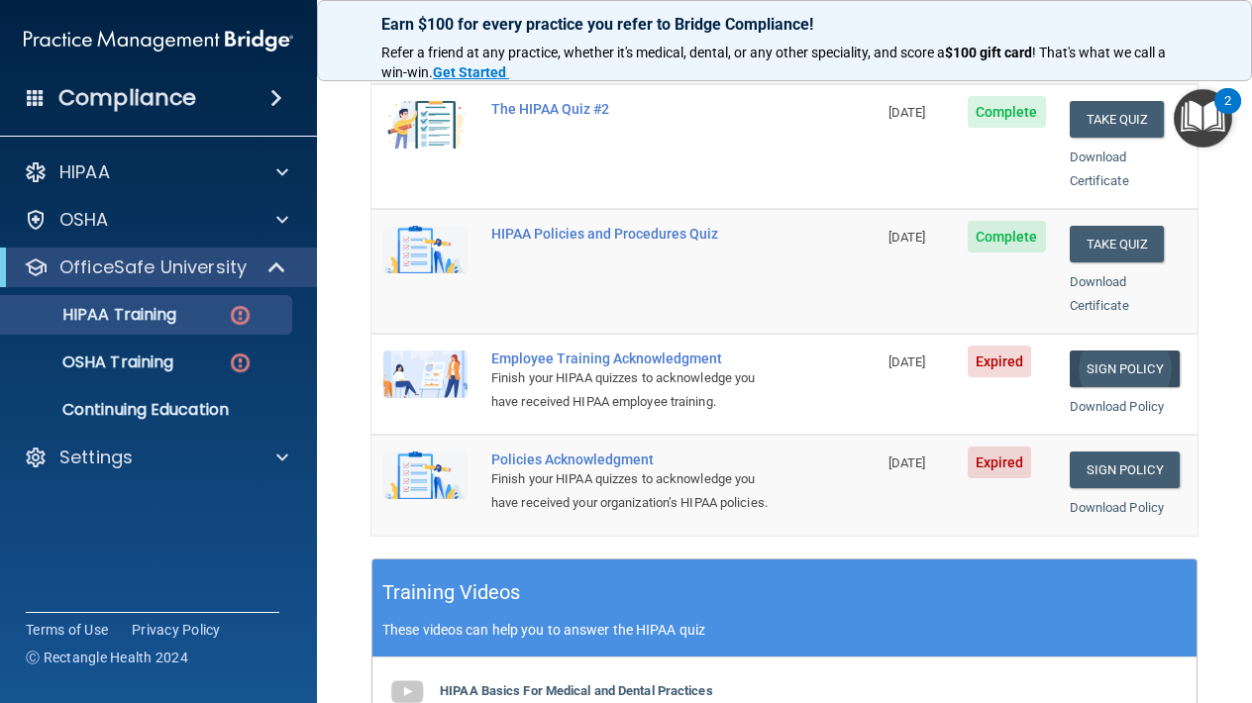
click at [1133, 351] on link "Sign Policy" at bounding box center [1124, 369] width 110 height 37
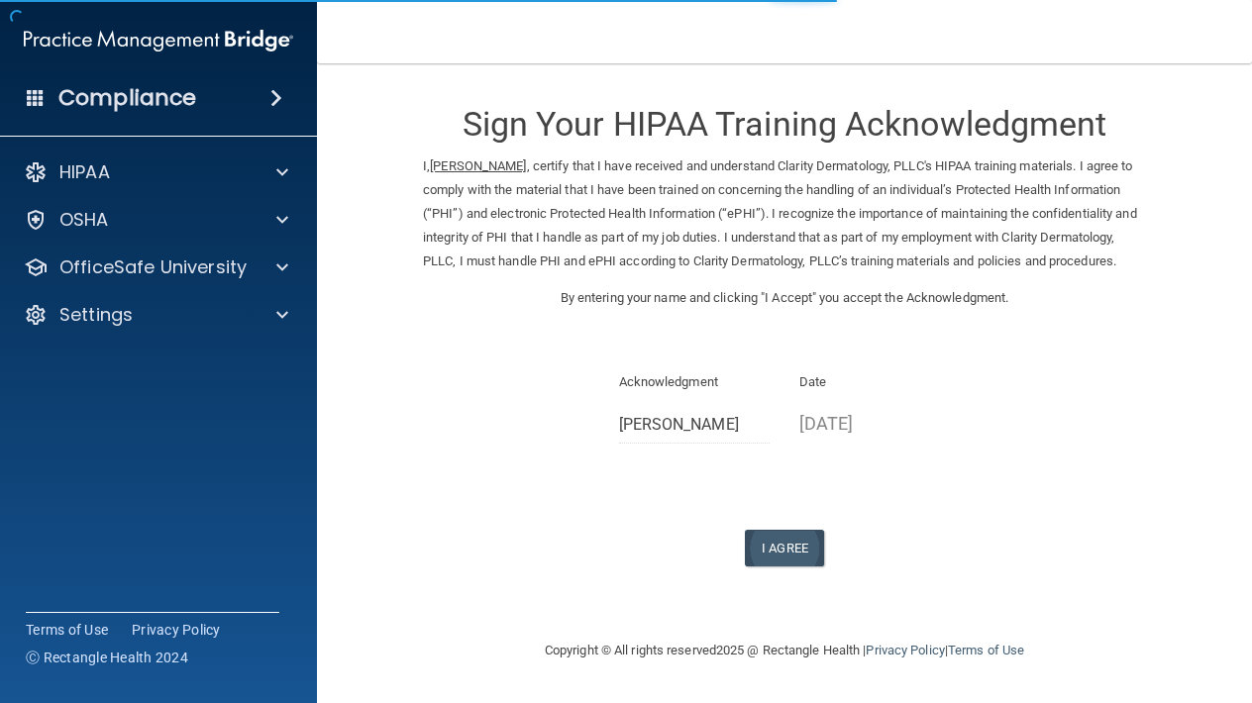
click at [776, 546] on button "I Agree" at bounding box center [784, 548] width 79 height 37
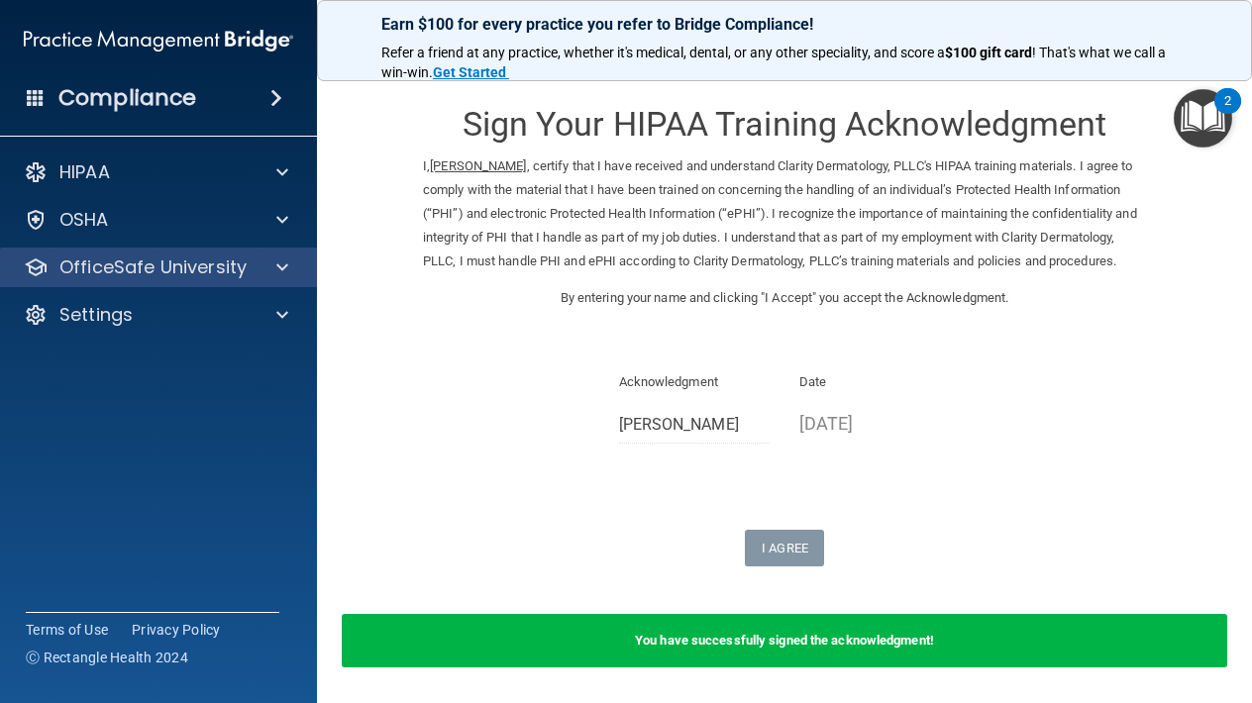
click at [286, 269] on span at bounding box center [282, 267] width 12 height 24
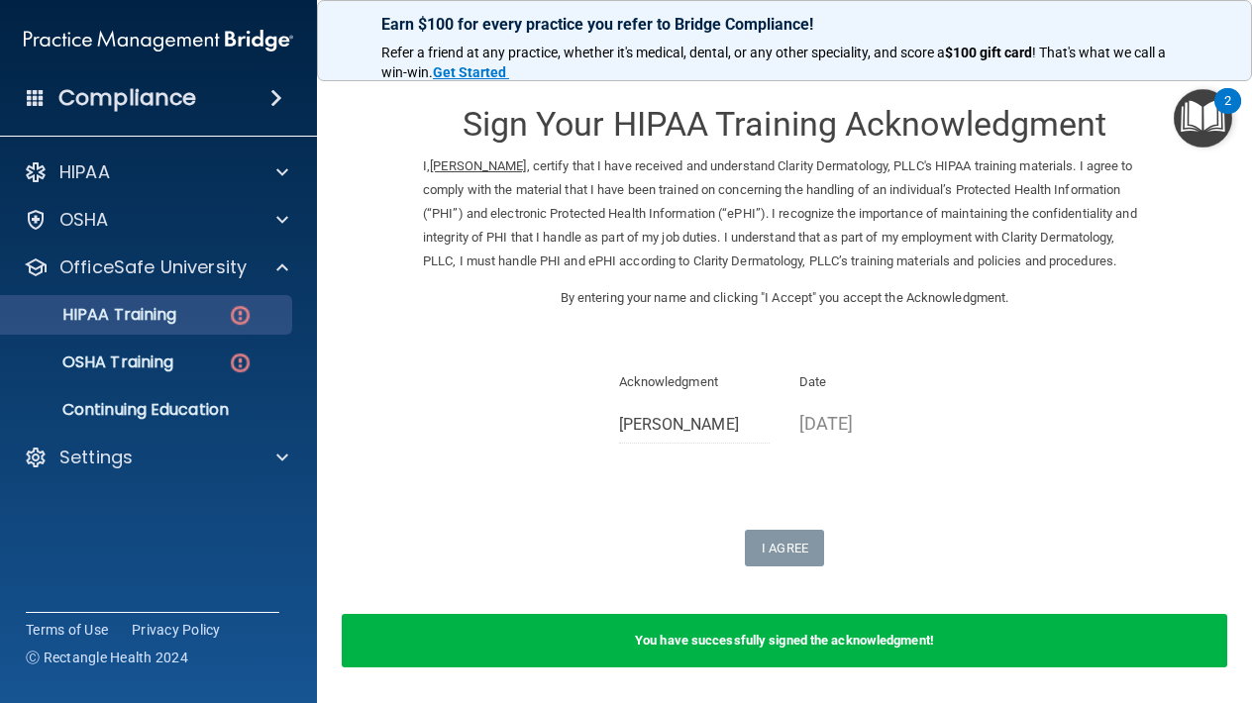
click at [212, 318] on div "HIPAA Training" at bounding box center [148, 315] width 270 height 20
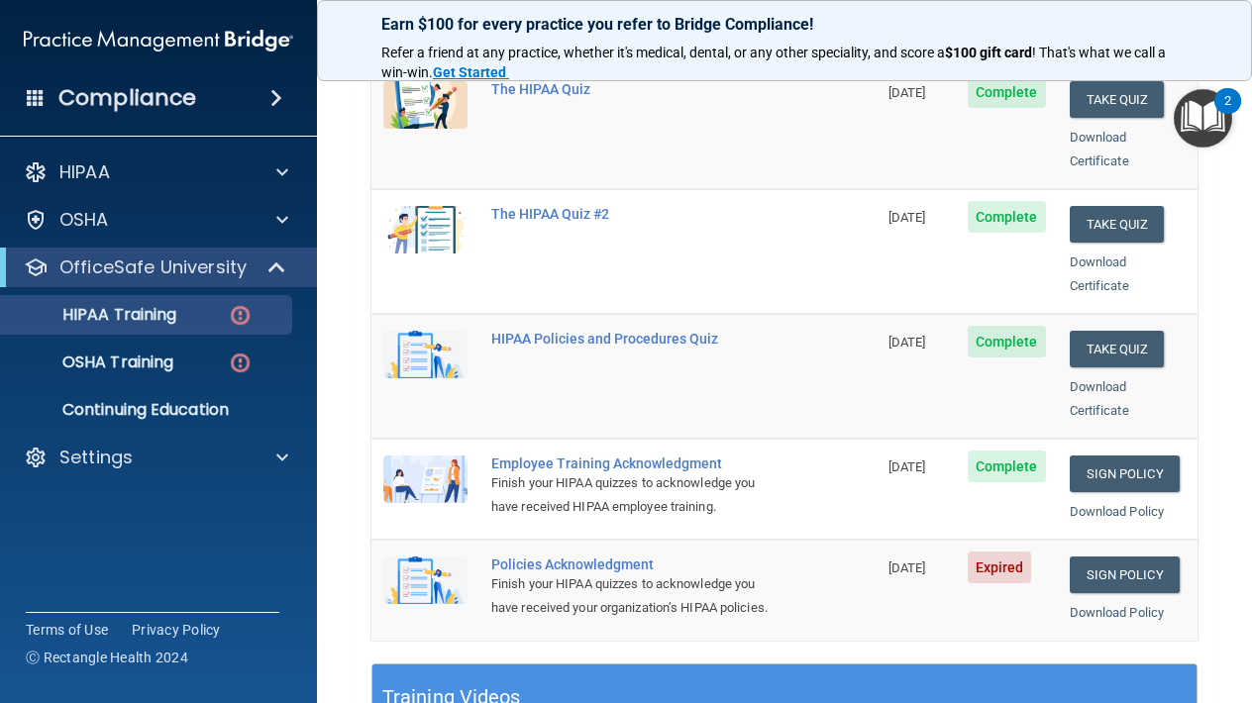
scroll to position [327, 0]
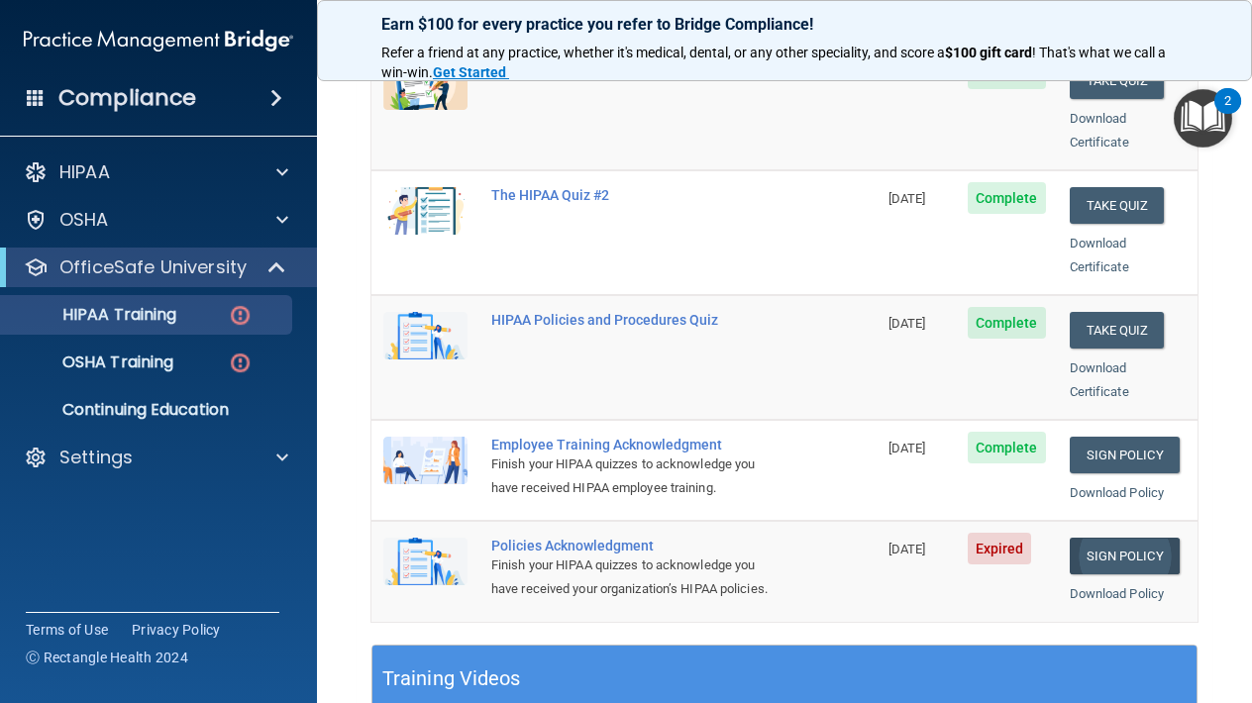
click at [1138, 538] on link "Sign Policy" at bounding box center [1124, 556] width 110 height 37
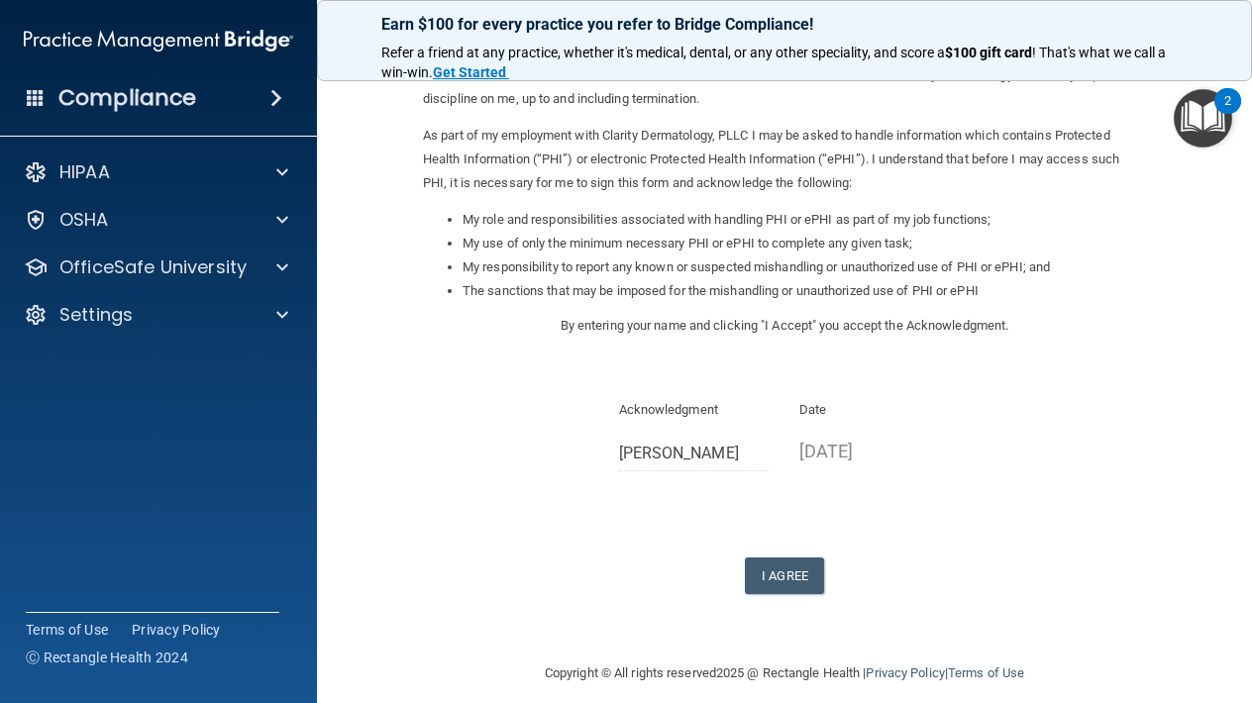
scroll to position [185, 0]
click at [779, 562] on button "I Agree" at bounding box center [784, 576] width 79 height 37
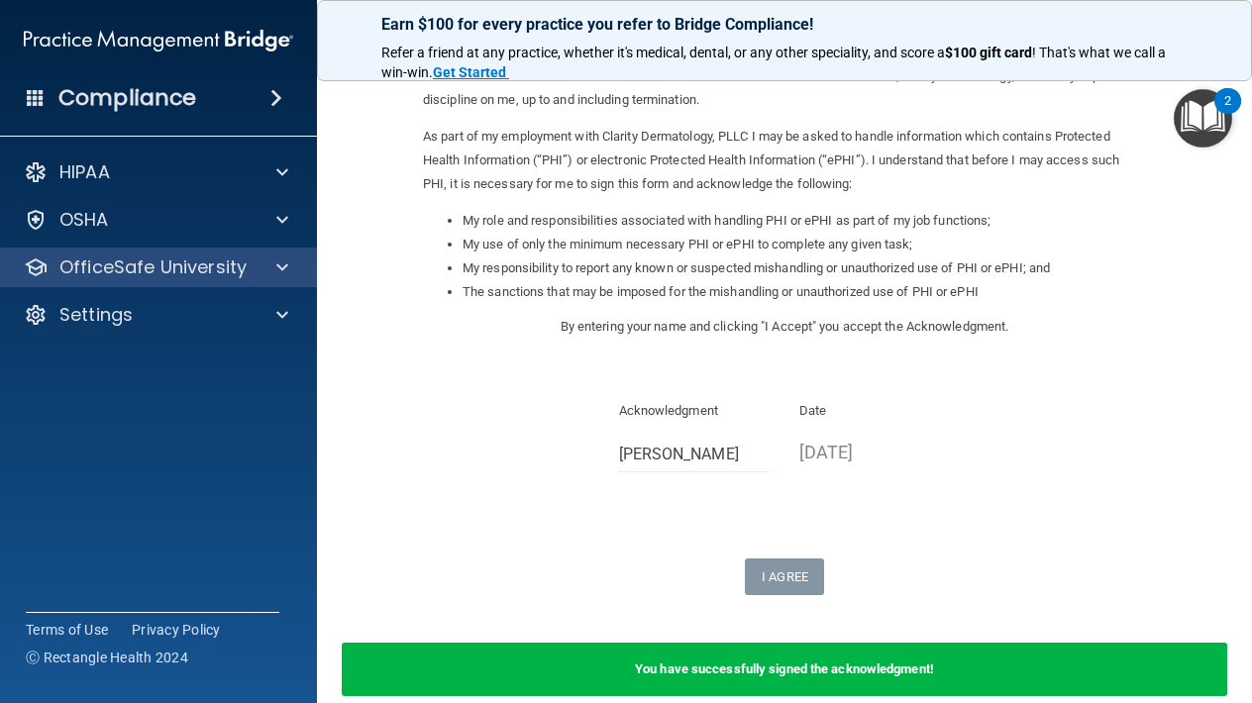
click at [239, 264] on p "OfficeSafe University" at bounding box center [152, 267] width 187 height 24
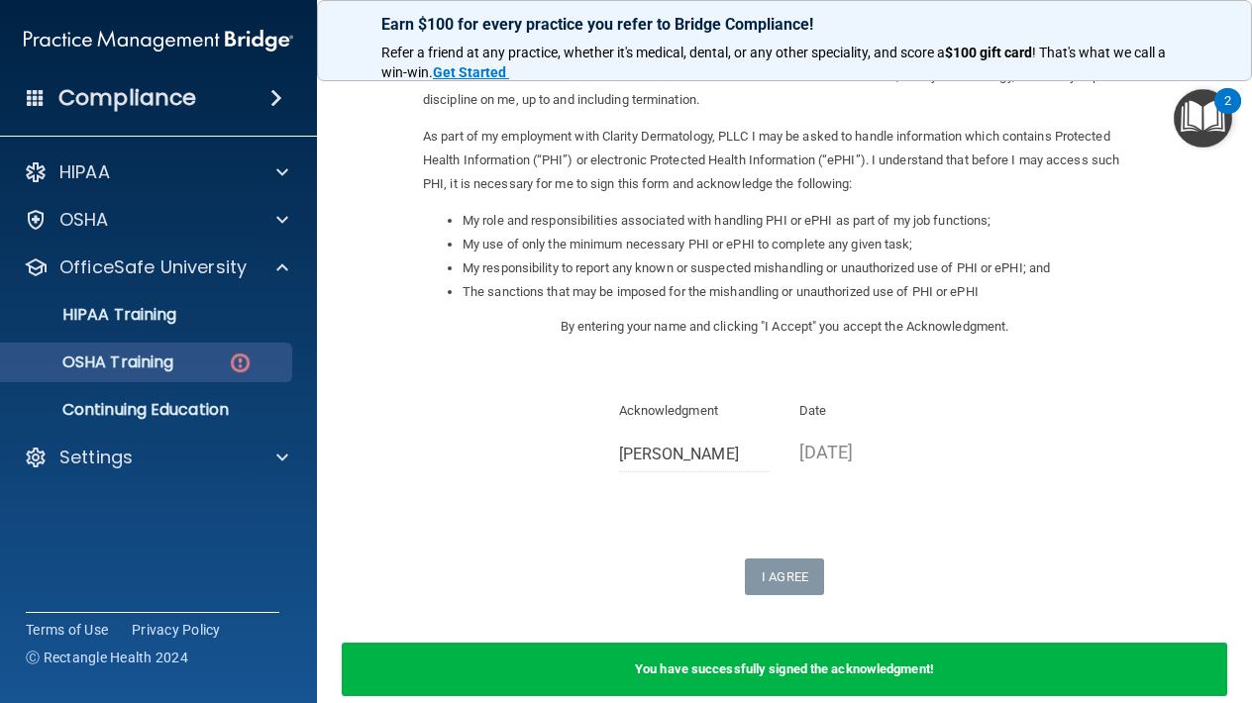
click at [212, 362] on div "OSHA Training" at bounding box center [148, 362] width 270 height 20
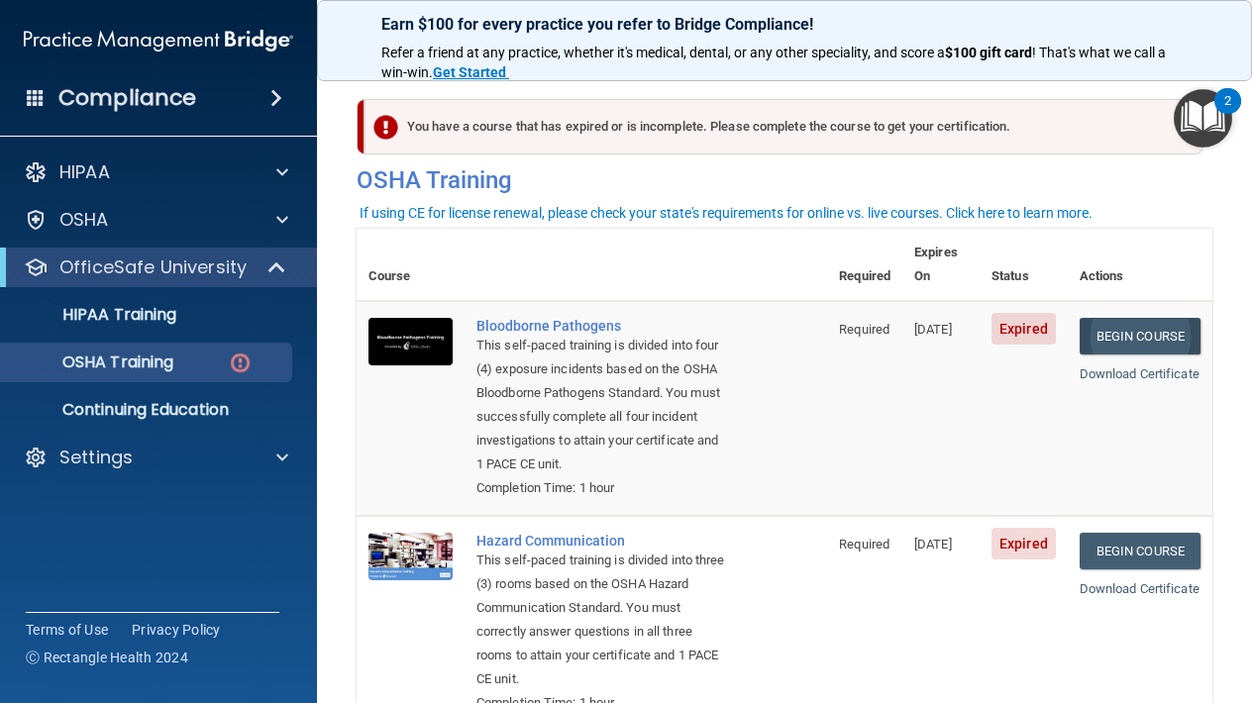
click at [1139, 319] on link "Begin Course" at bounding box center [1139, 336] width 121 height 37
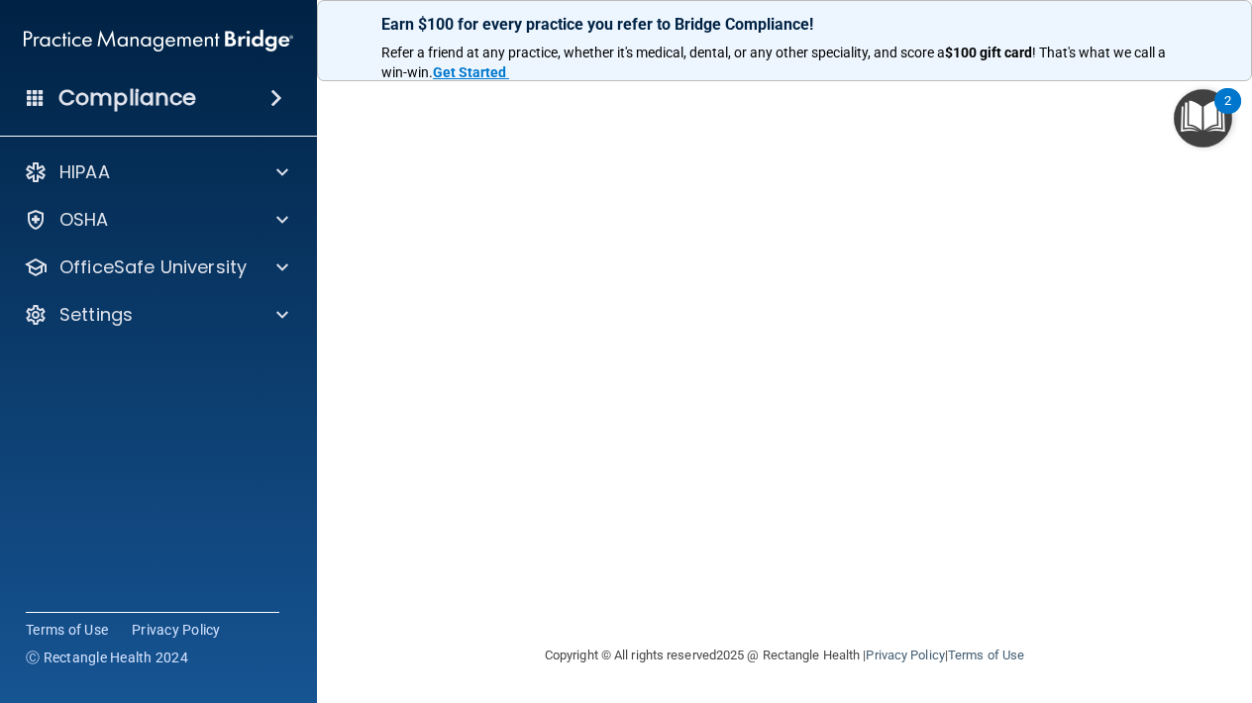
scroll to position [144, 0]
click at [1196, 109] on img "Open Resource Center, 2 new notifications" at bounding box center [1202, 118] width 58 height 58
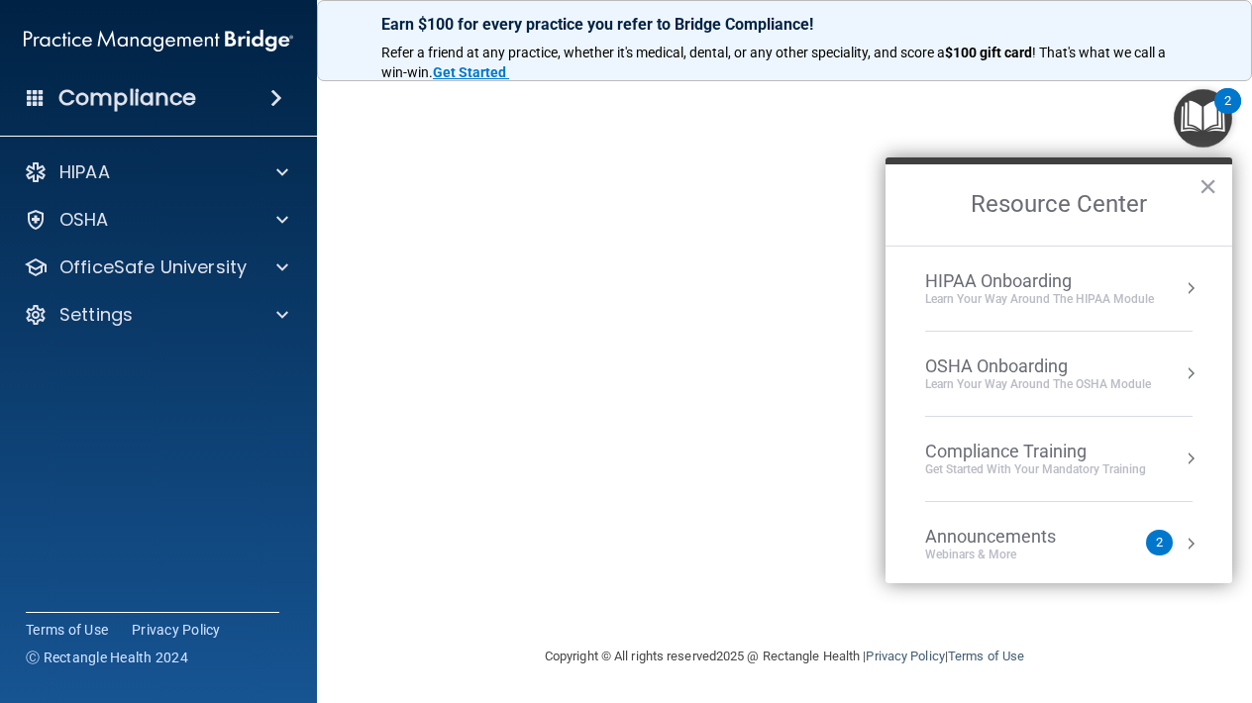
click at [931, 299] on div "Learn Your Way around the HIPAA module" at bounding box center [1039, 299] width 229 height 17
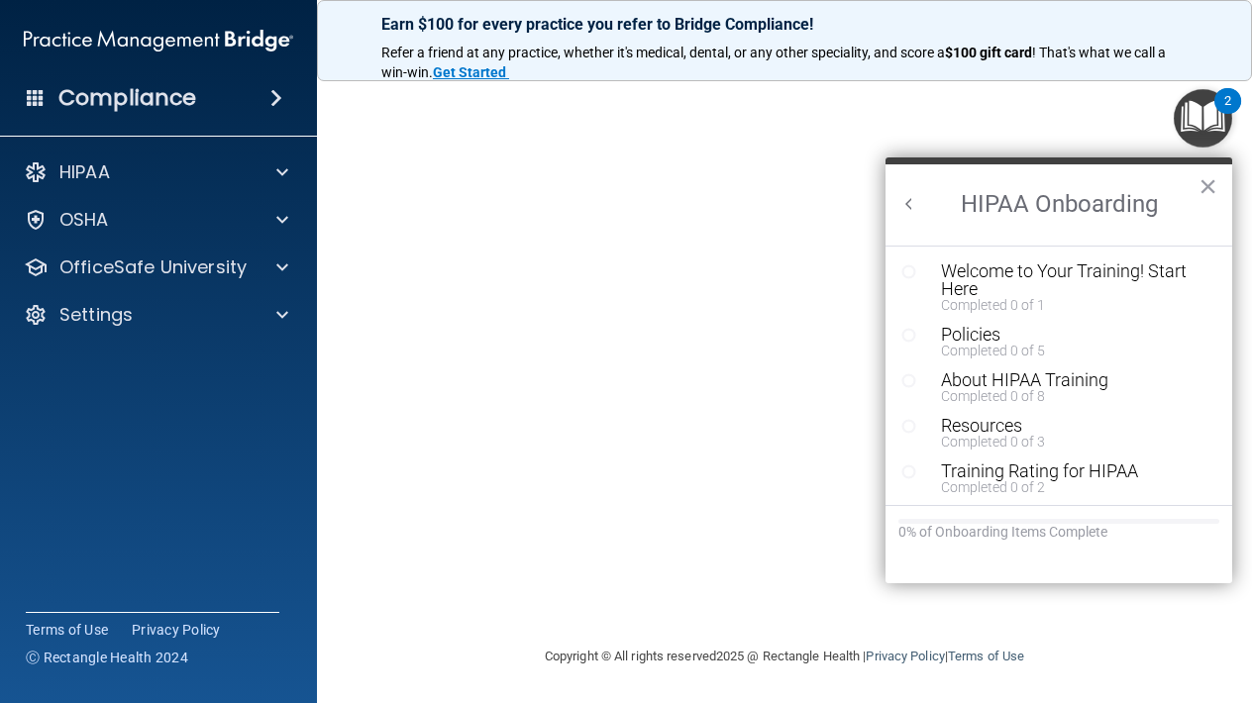
scroll to position [0, 0]
click at [1205, 183] on button "×" at bounding box center [1207, 186] width 19 height 32
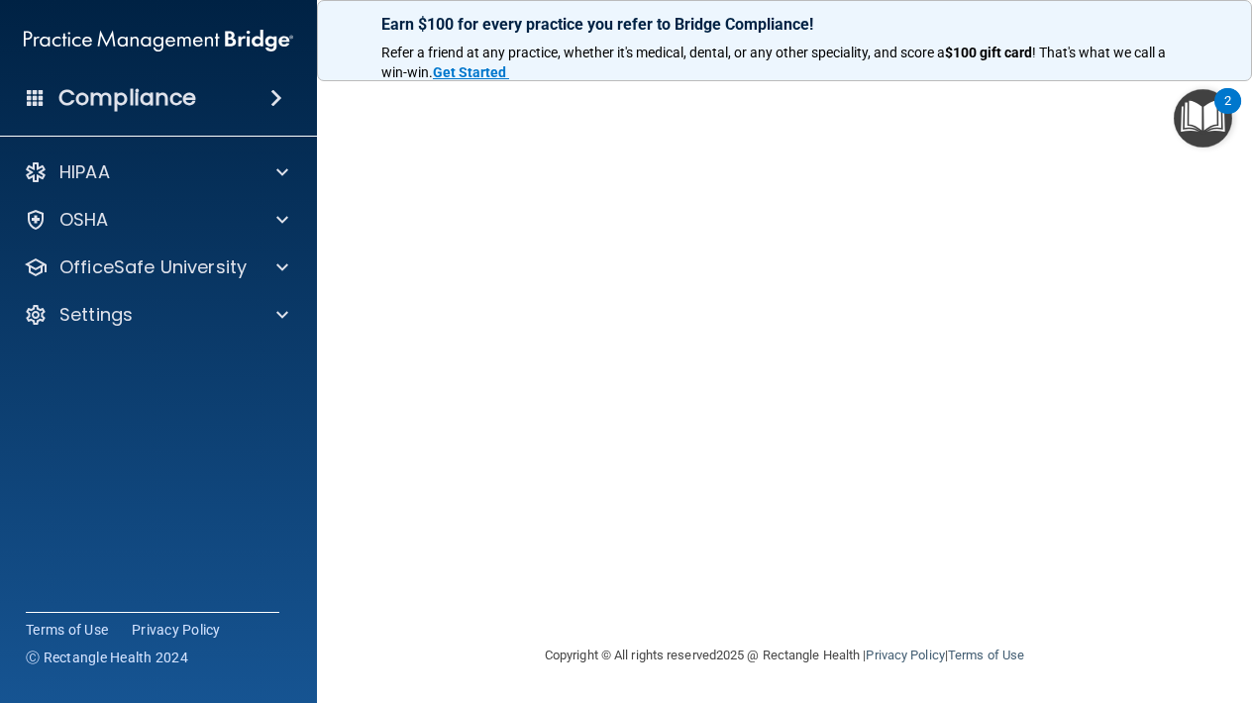
scroll to position [144, 0]
click at [280, 274] on span at bounding box center [282, 267] width 12 height 24
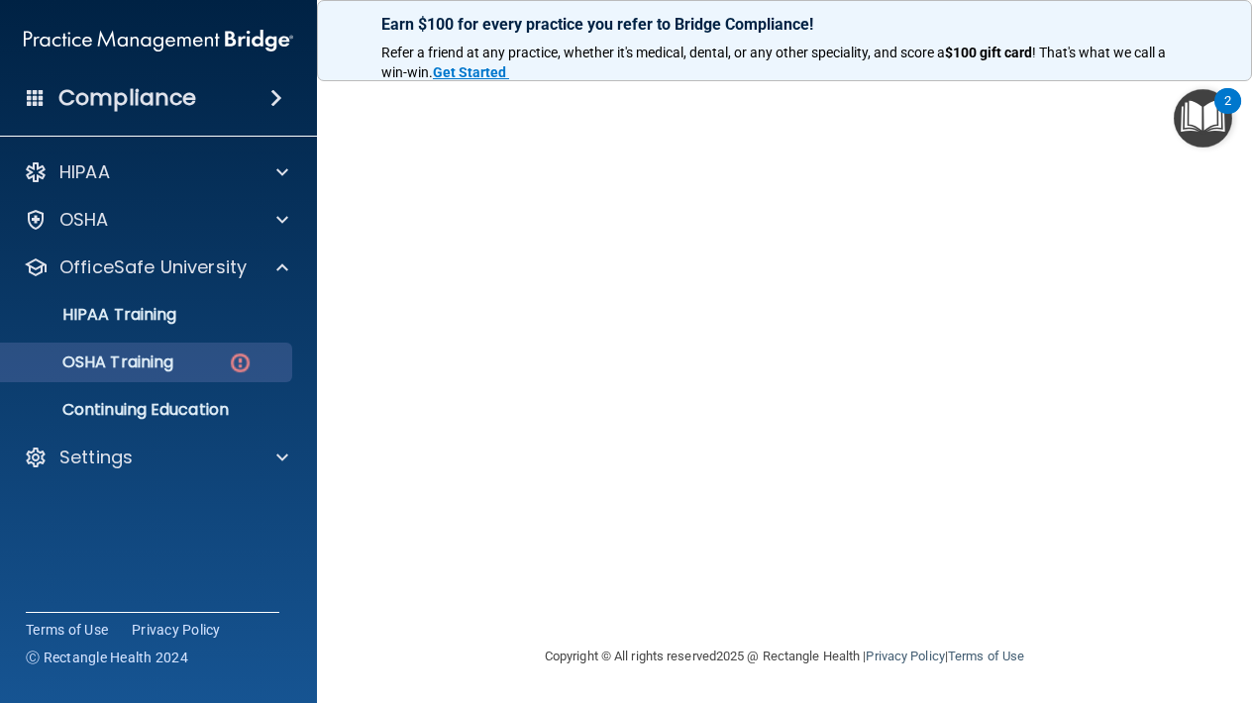
click at [190, 364] on div "OSHA Training" at bounding box center [148, 362] width 270 height 20
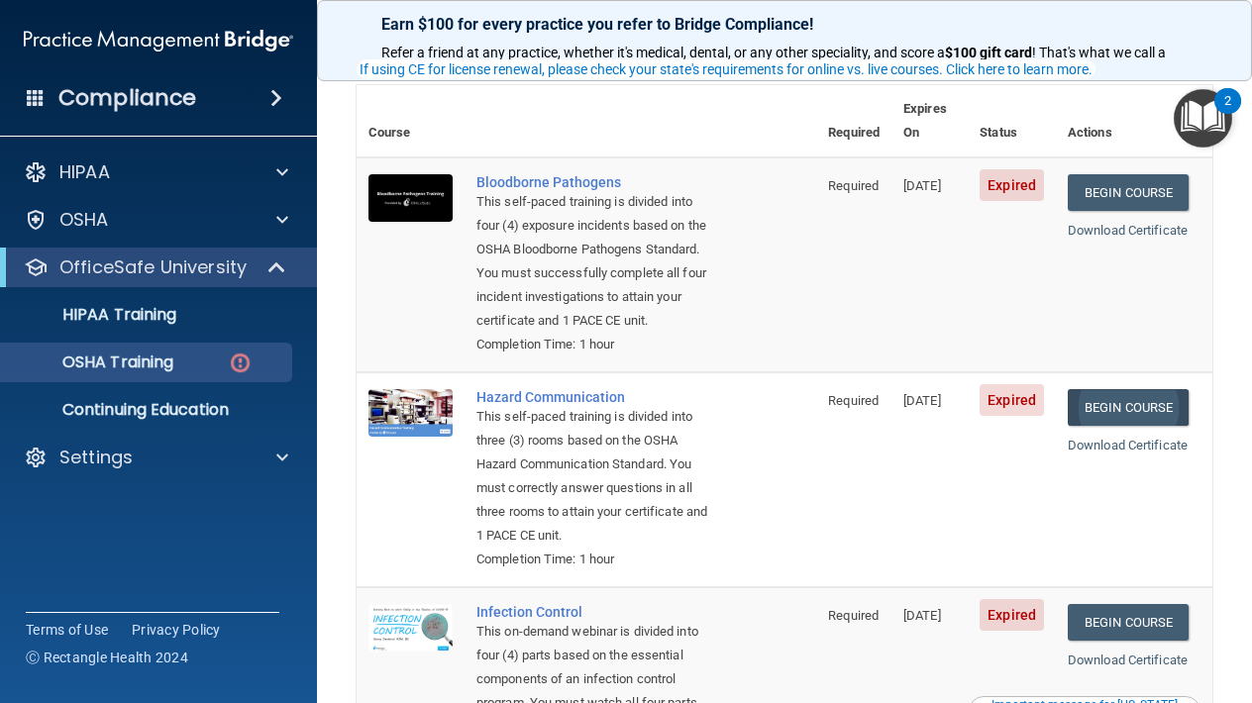
click at [1155, 393] on link "Begin Course" at bounding box center [1127, 407] width 121 height 37
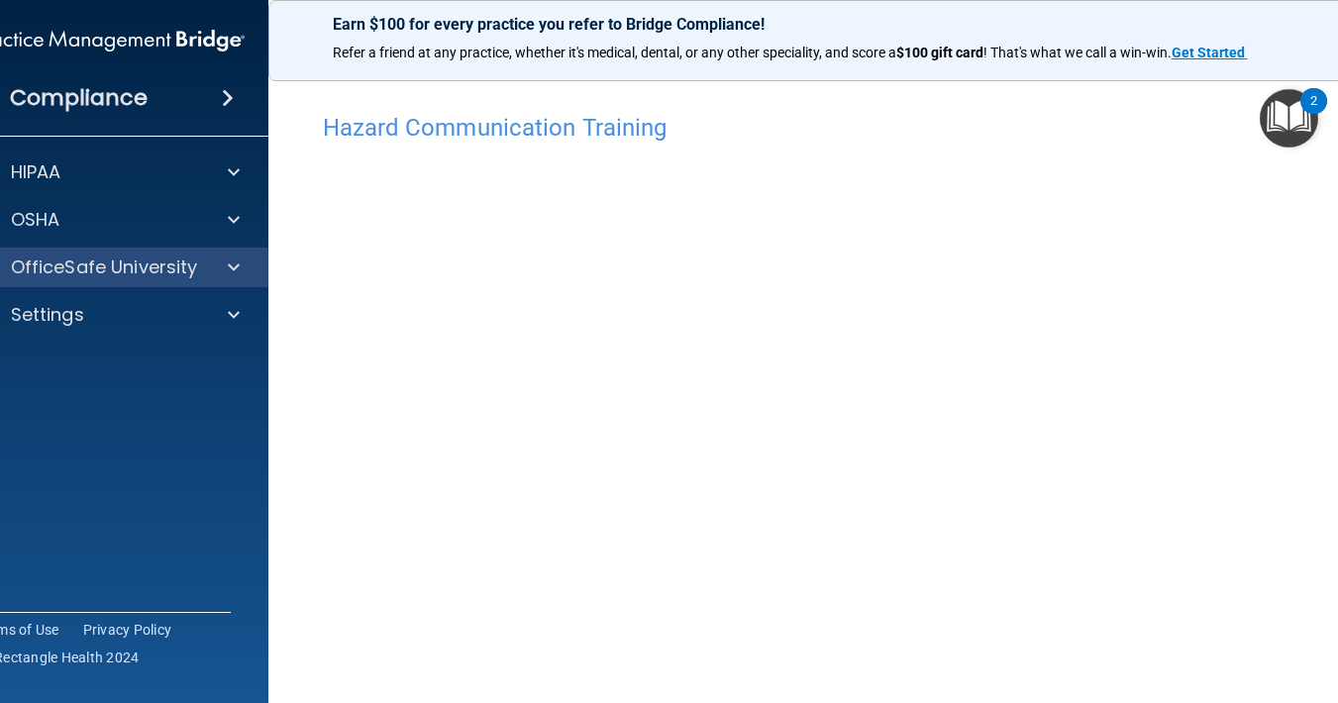
click at [237, 266] on span at bounding box center [234, 267] width 12 height 24
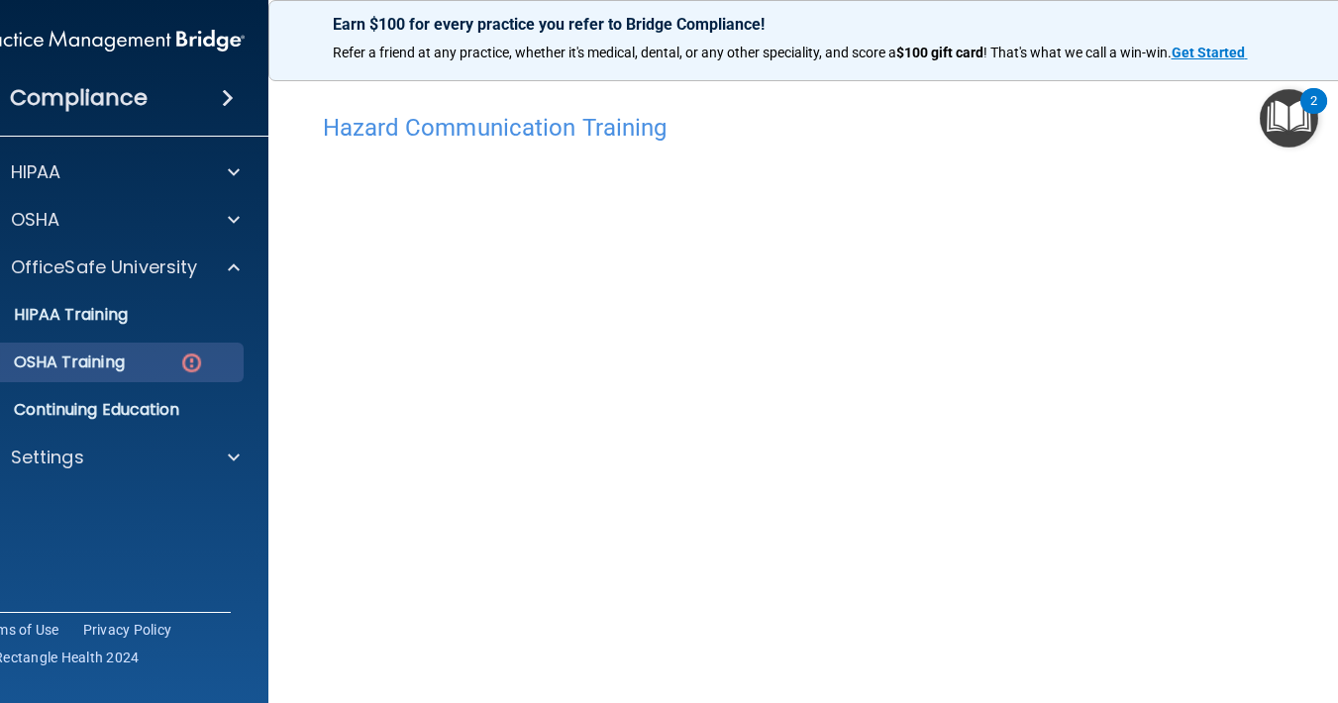
click at [125, 365] on p "OSHA Training" at bounding box center [44, 362] width 160 height 20
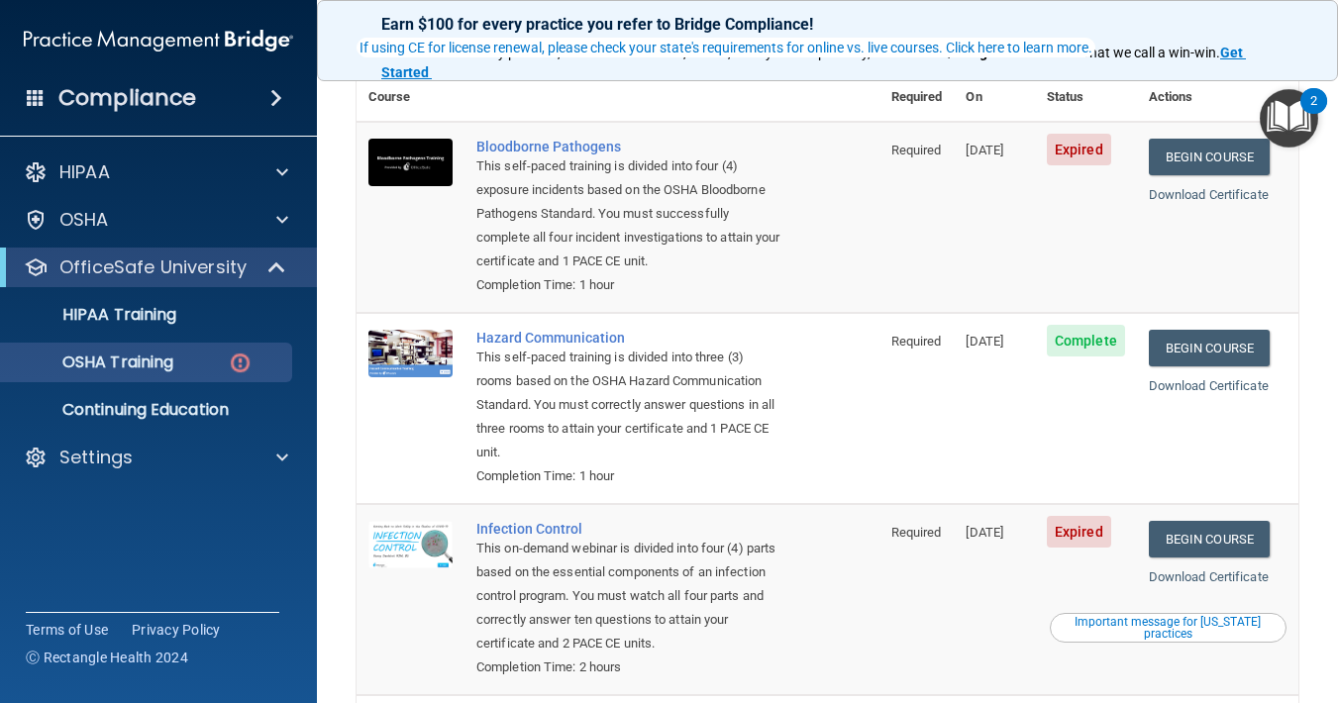
scroll to position [238, 0]
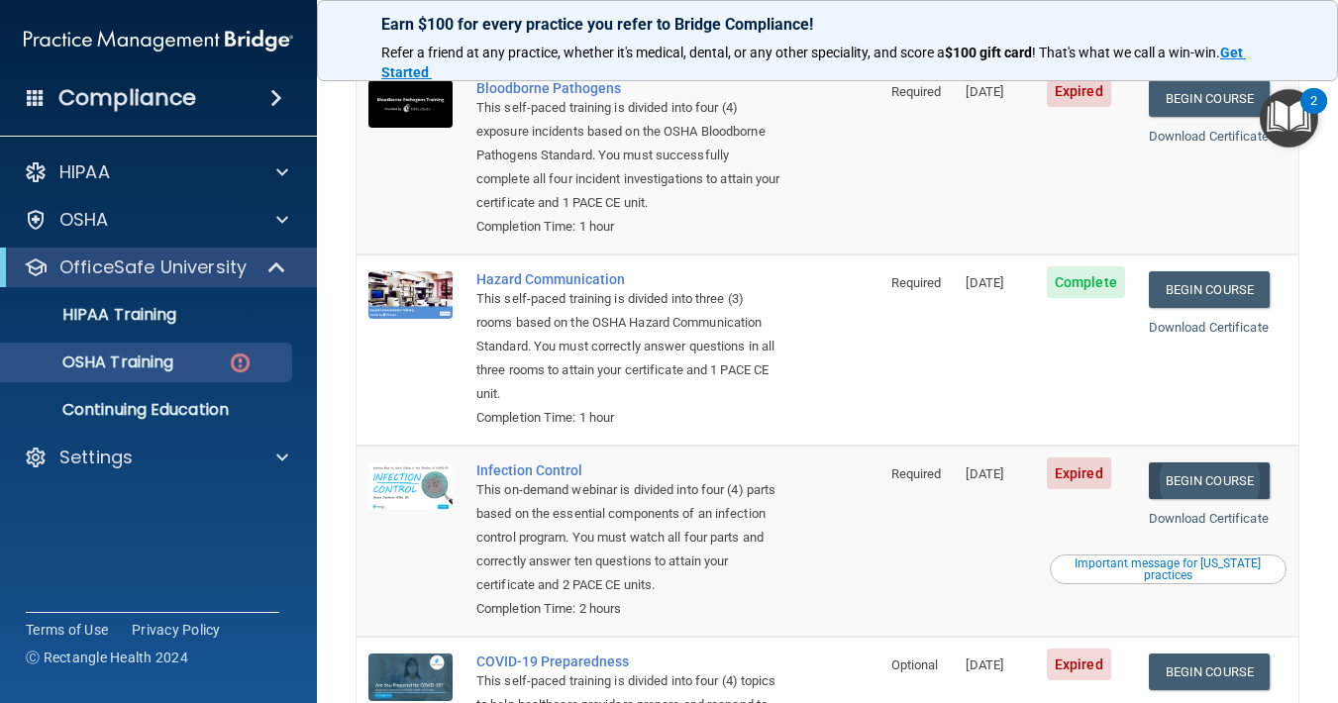
click at [1209, 462] on link "Begin Course" at bounding box center [1209, 480] width 121 height 37
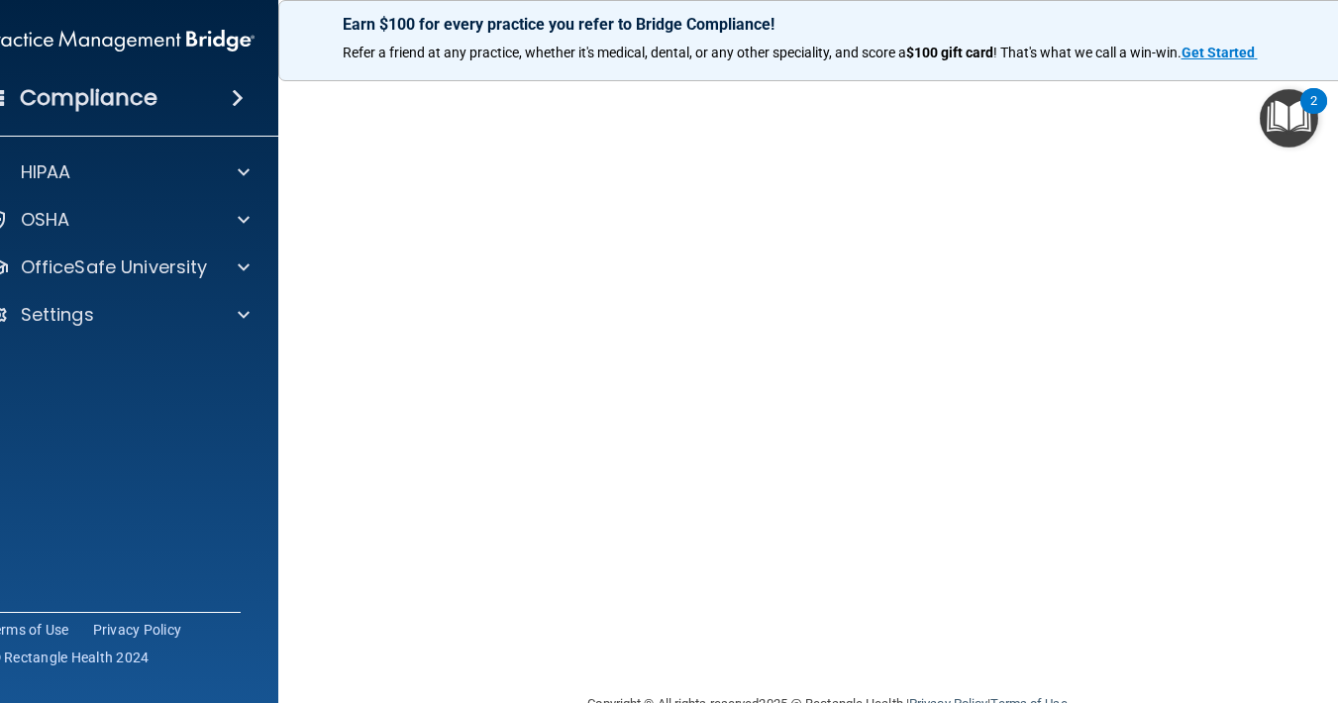
scroll to position [97, 0]
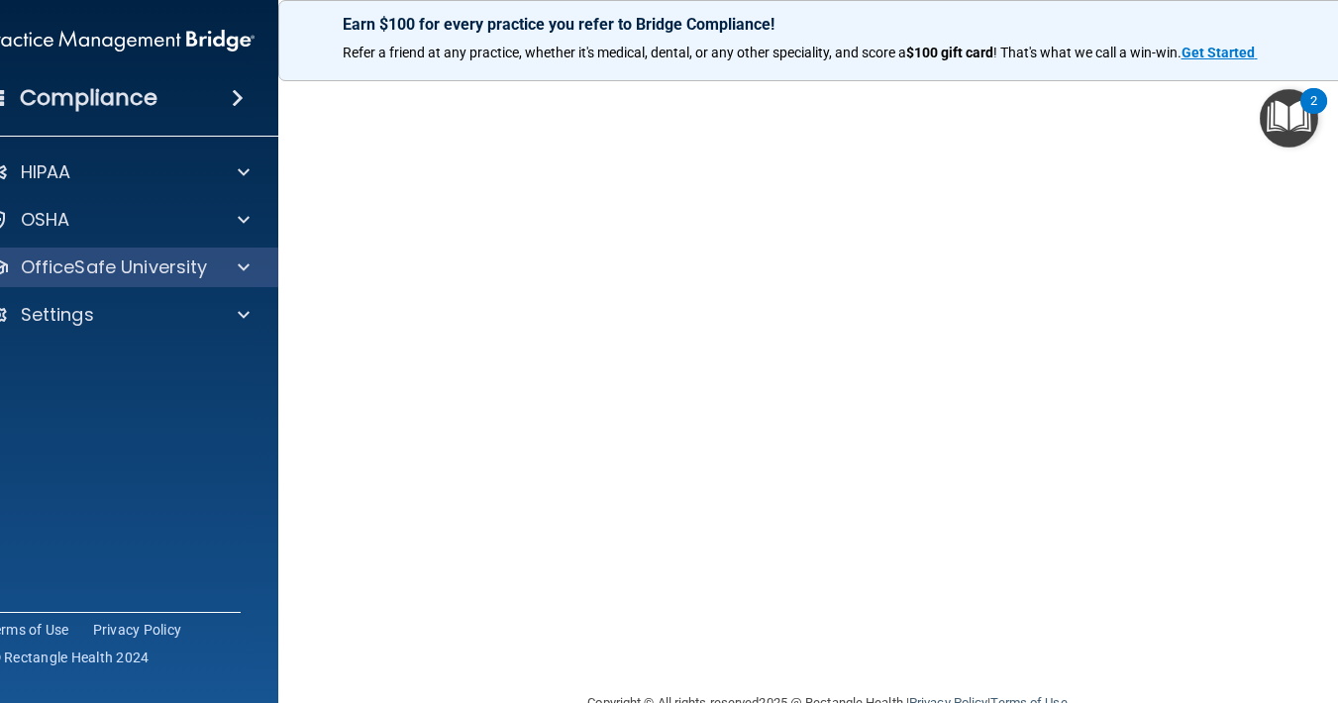
click at [203, 260] on p "OfficeSafe University" at bounding box center [114, 267] width 187 height 24
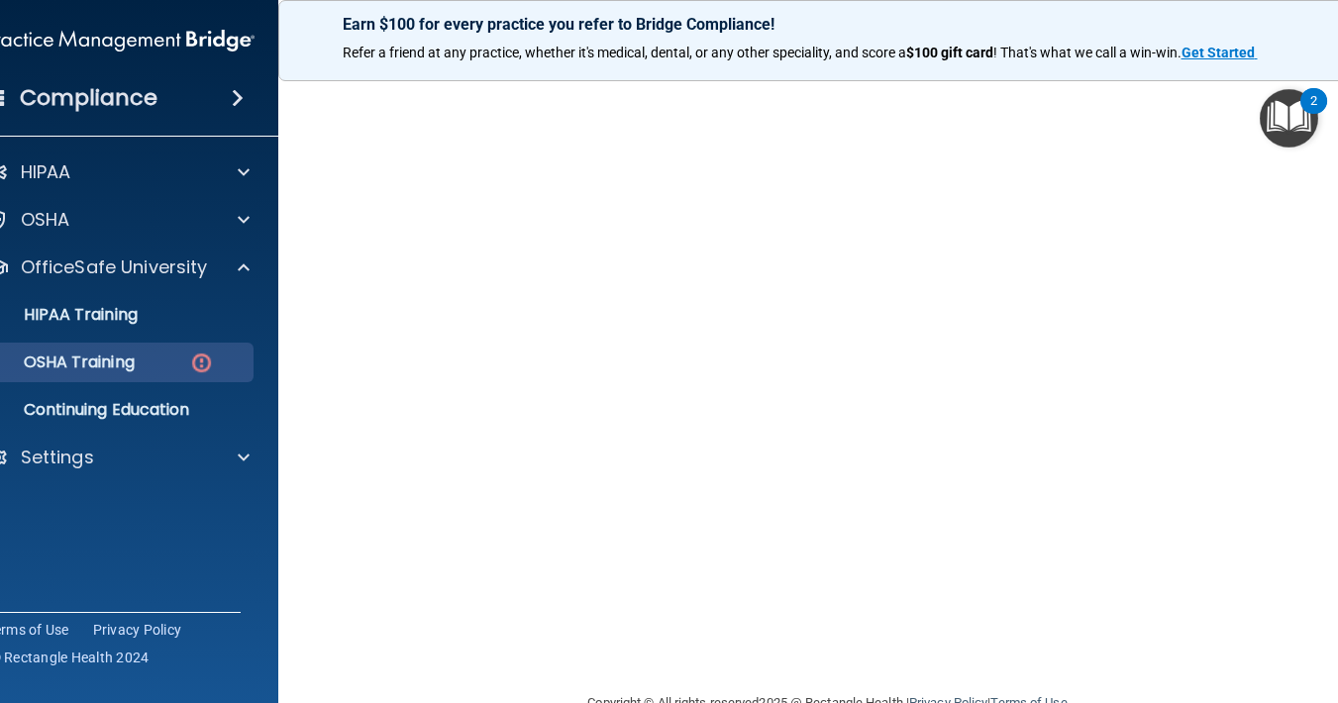
click at [172, 359] on div "OSHA Training" at bounding box center [109, 362] width 270 height 20
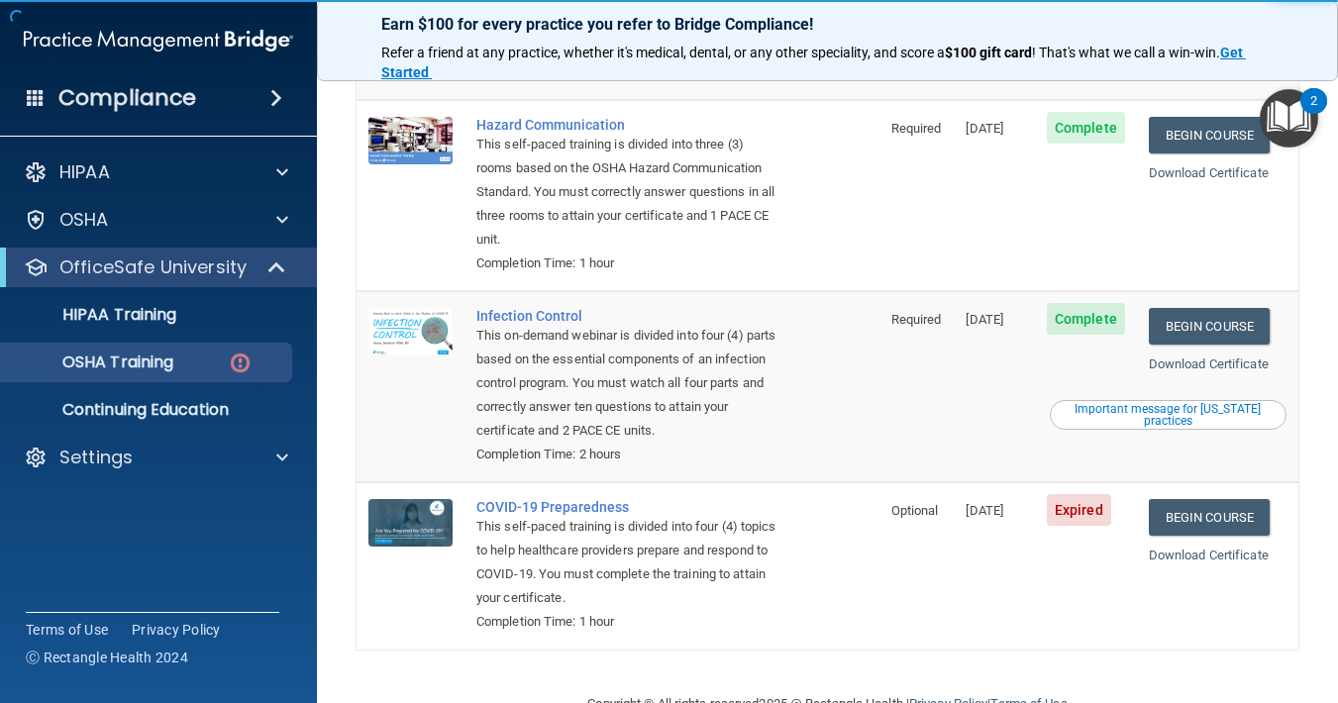
scroll to position [393, 0]
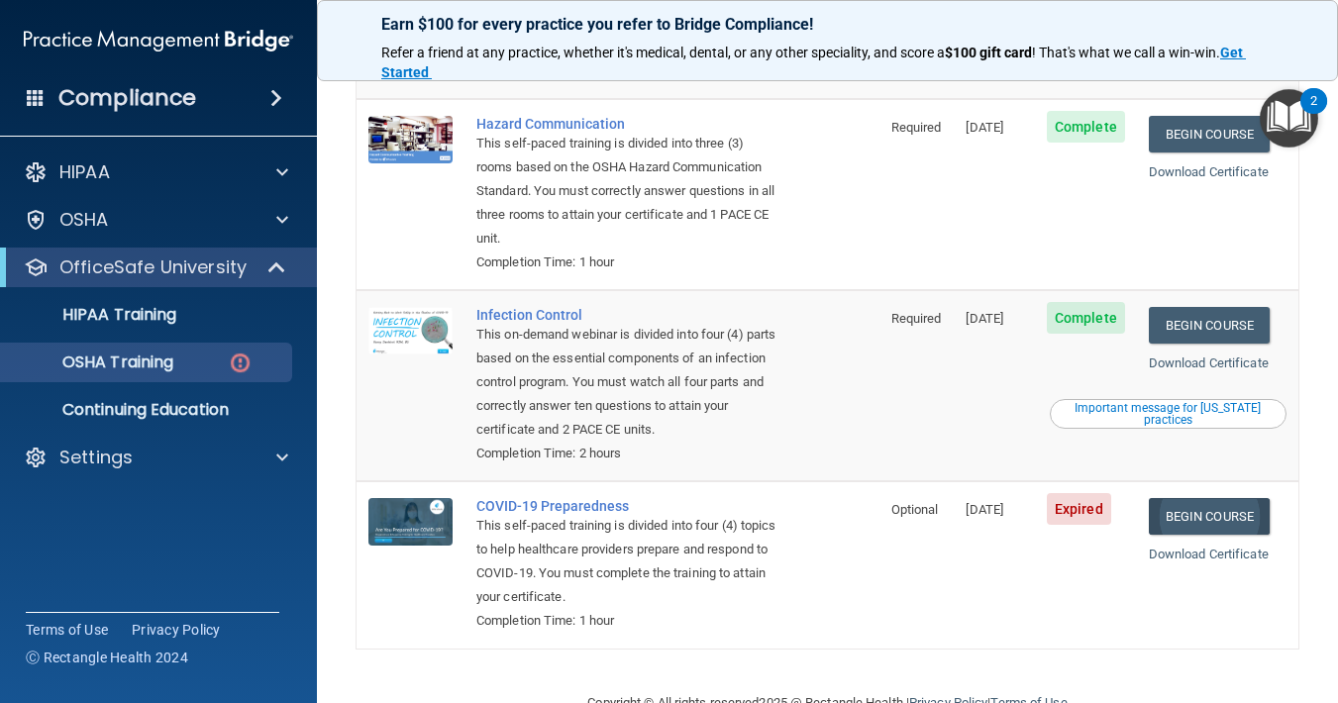
click at [1202, 498] on link "Begin Course" at bounding box center [1209, 516] width 121 height 37
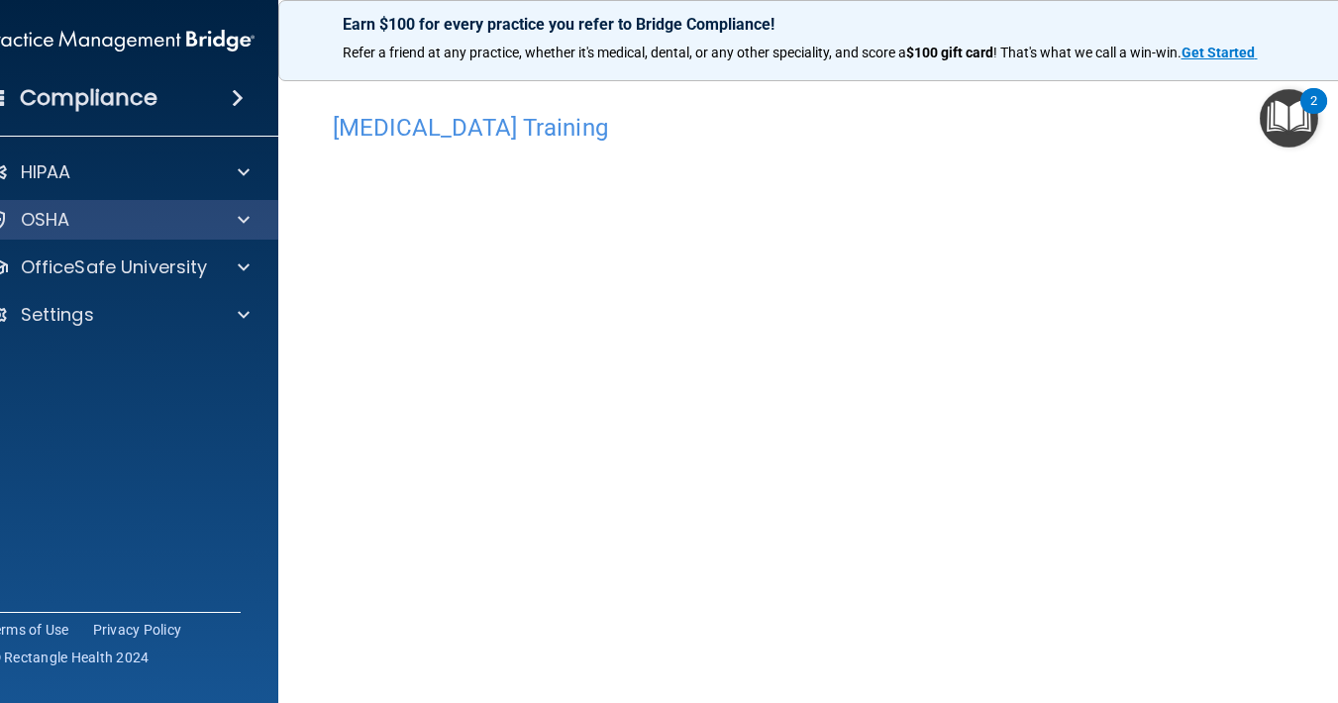
click at [240, 231] on span at bounding box center [244, 220] width 12 height 24
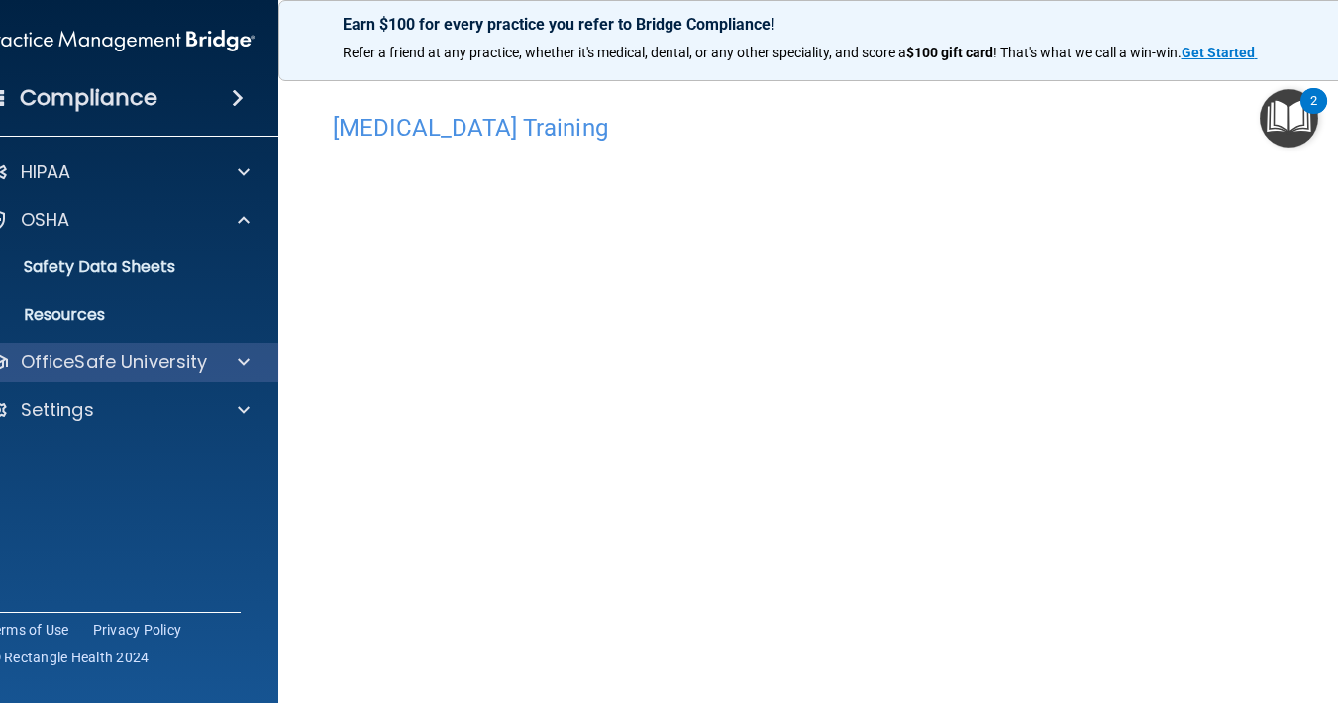
click at [171, 369] on p "OfficeSafe University" at bounding box center [114, 363] width 187 height 24
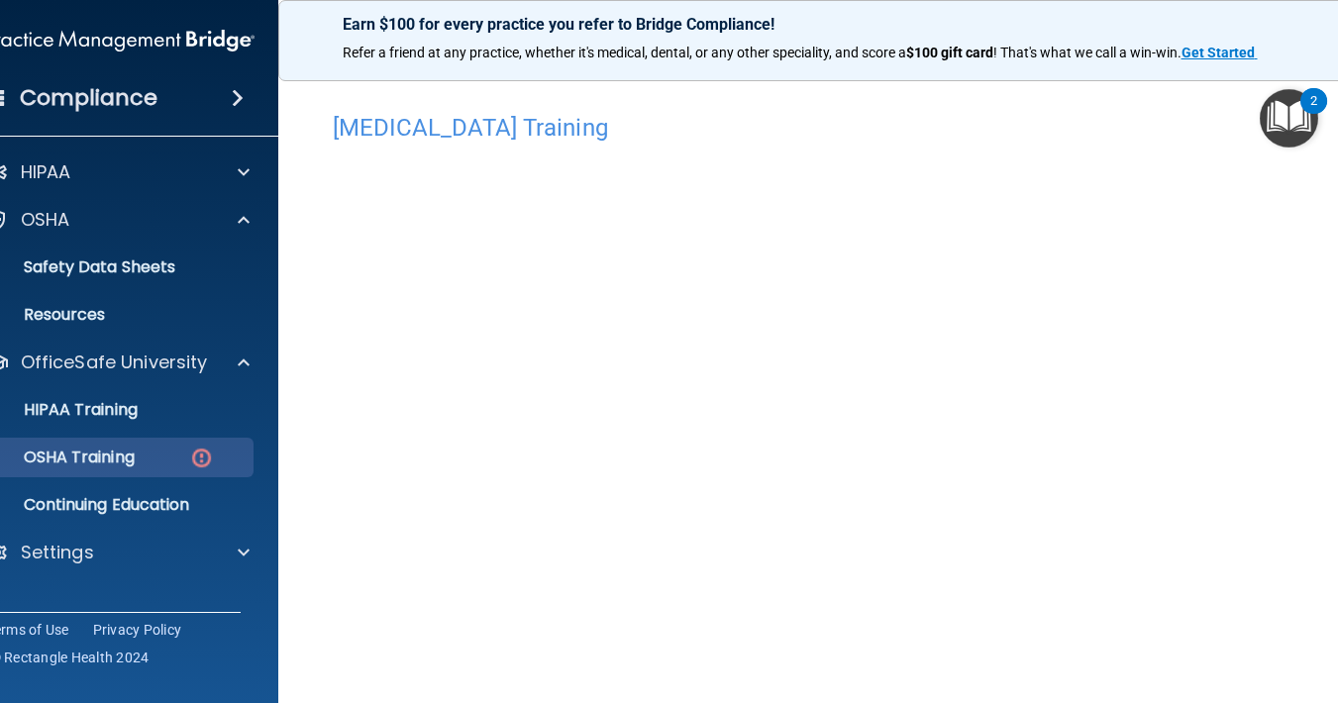
click at [131, 451] on p "OSHA Training" at bounding box center [54, 458] width 160 height 20
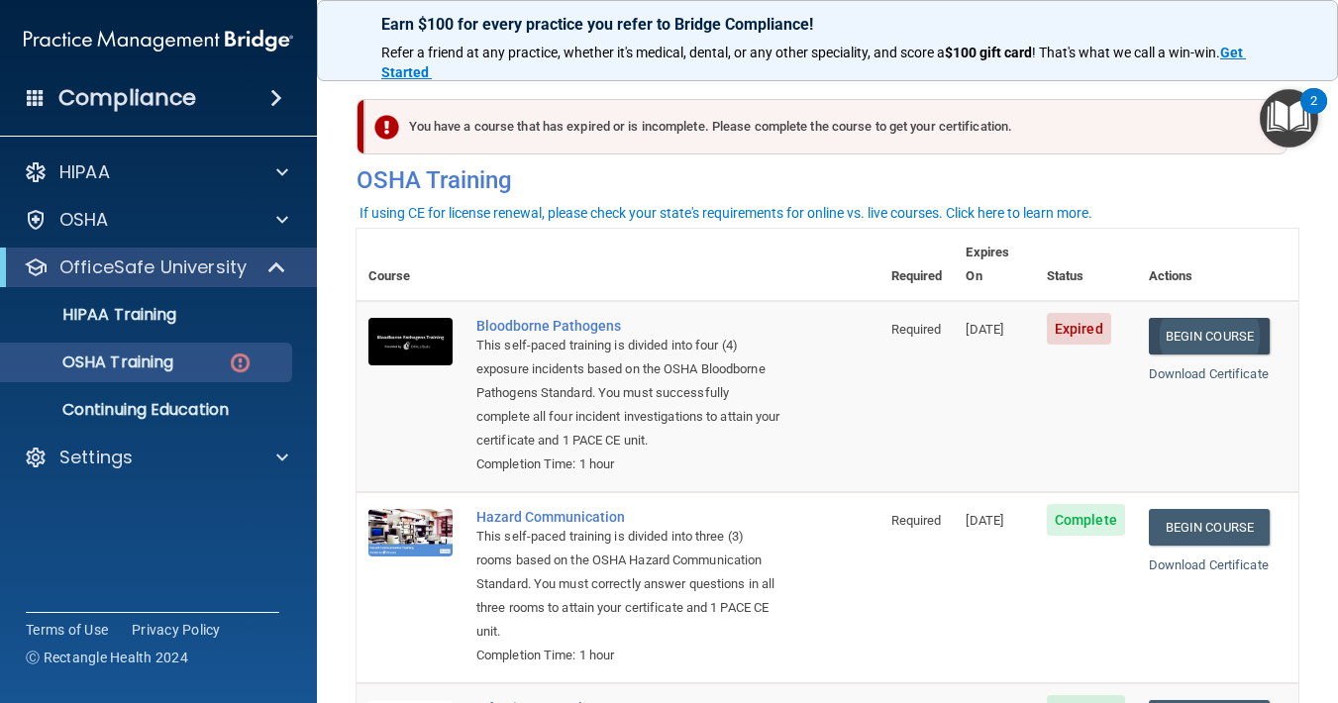
click at [1208, 318] on link "Begin Course" at bounding box center [1209, 336] width 121 height 37
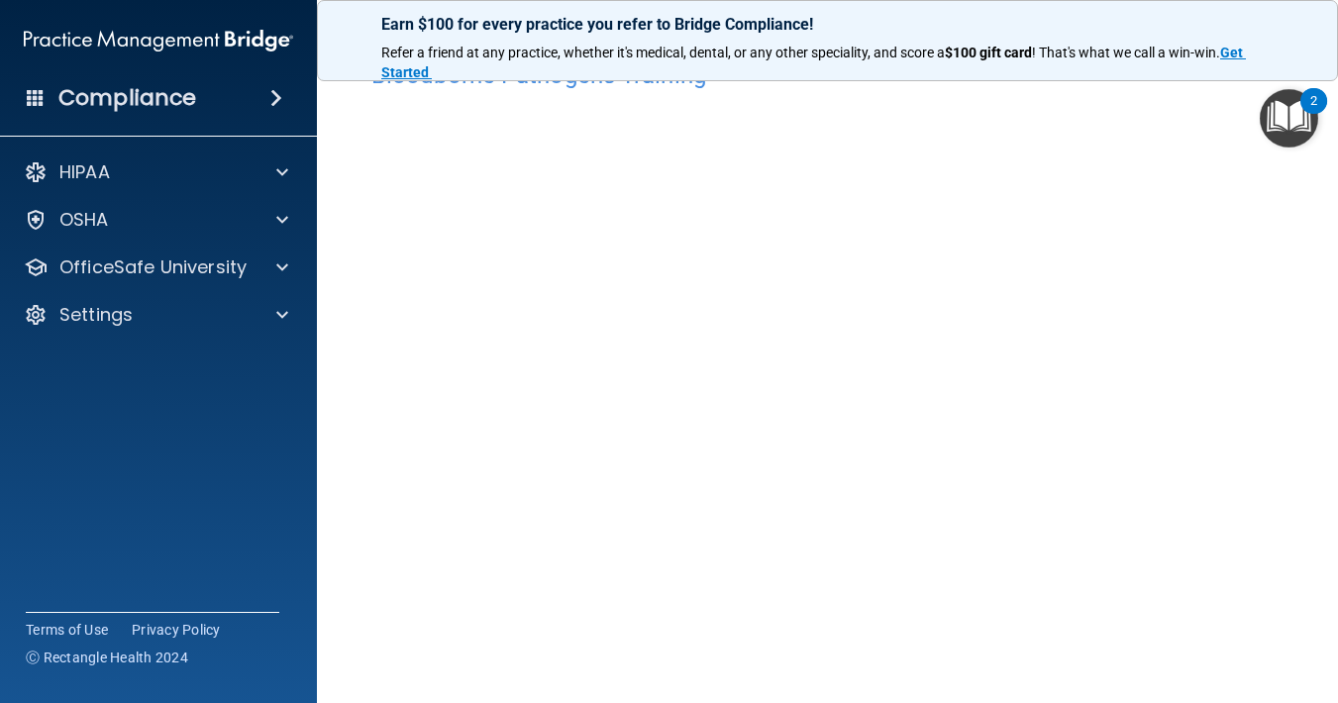
scroll to position [70, 0]
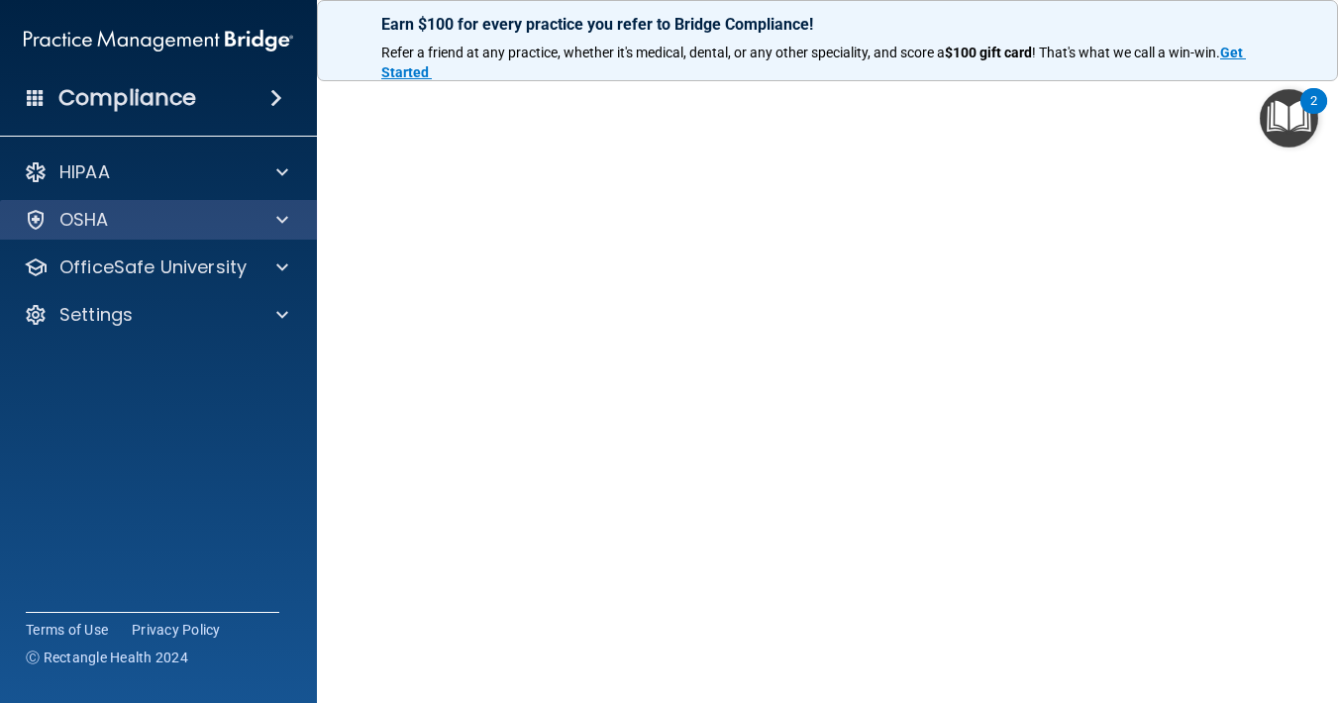
click at [259, 228] on div at bounding box center [279, 220] width 50 height 24
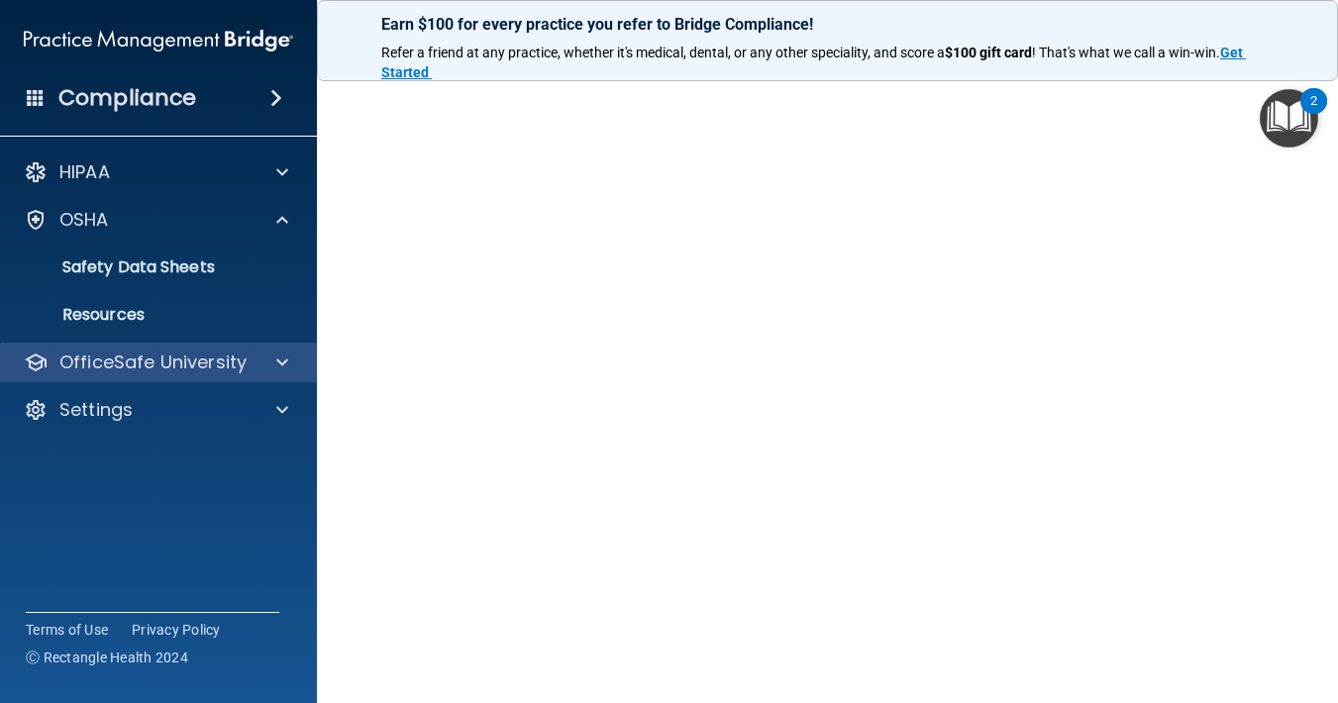
click at [225, 360] on p "OfficeSafe University" at bounding box center [152, 363] width 187 height 24
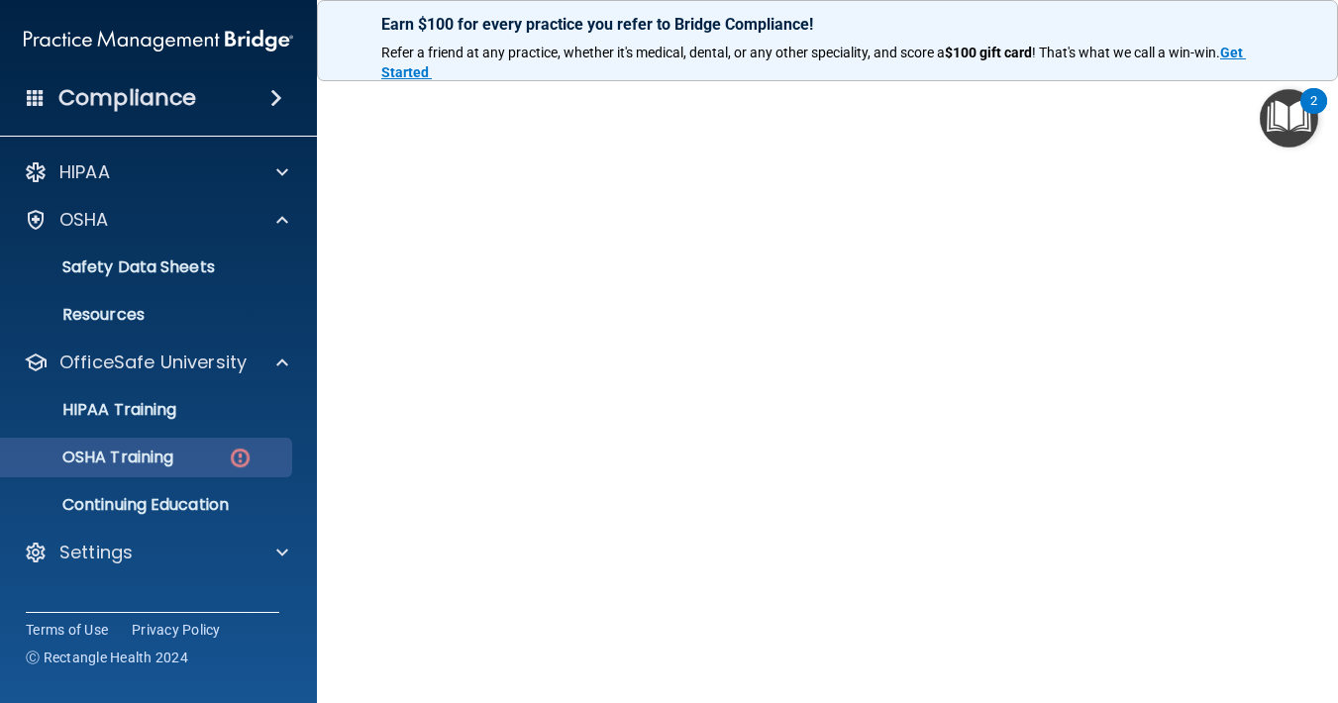
click at [200, 460] on div "OSHA Training" at bounding box center [148, 458] width 270 height 20
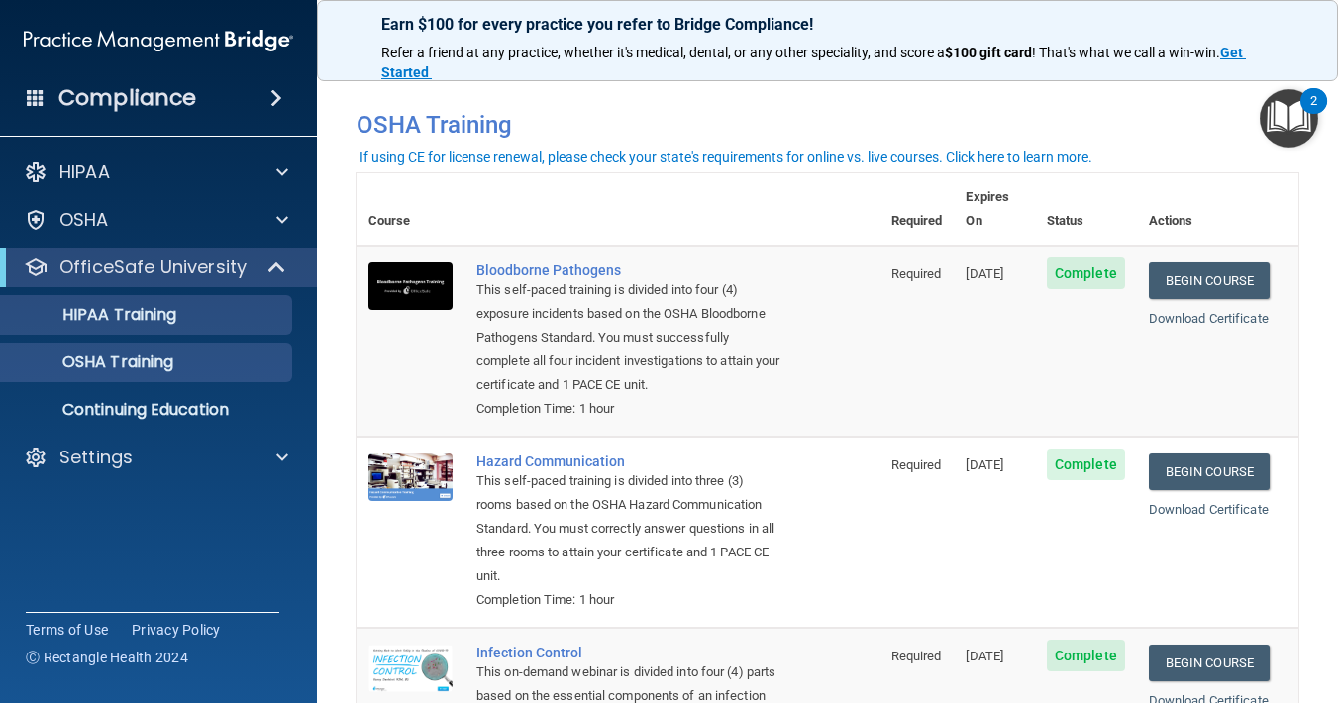
click at [214, 309] on div "HIPAA Training" at bounding box center [148, 315] width 270 height 20
